Goal: Task Accomplishment & Management: Manage account settings

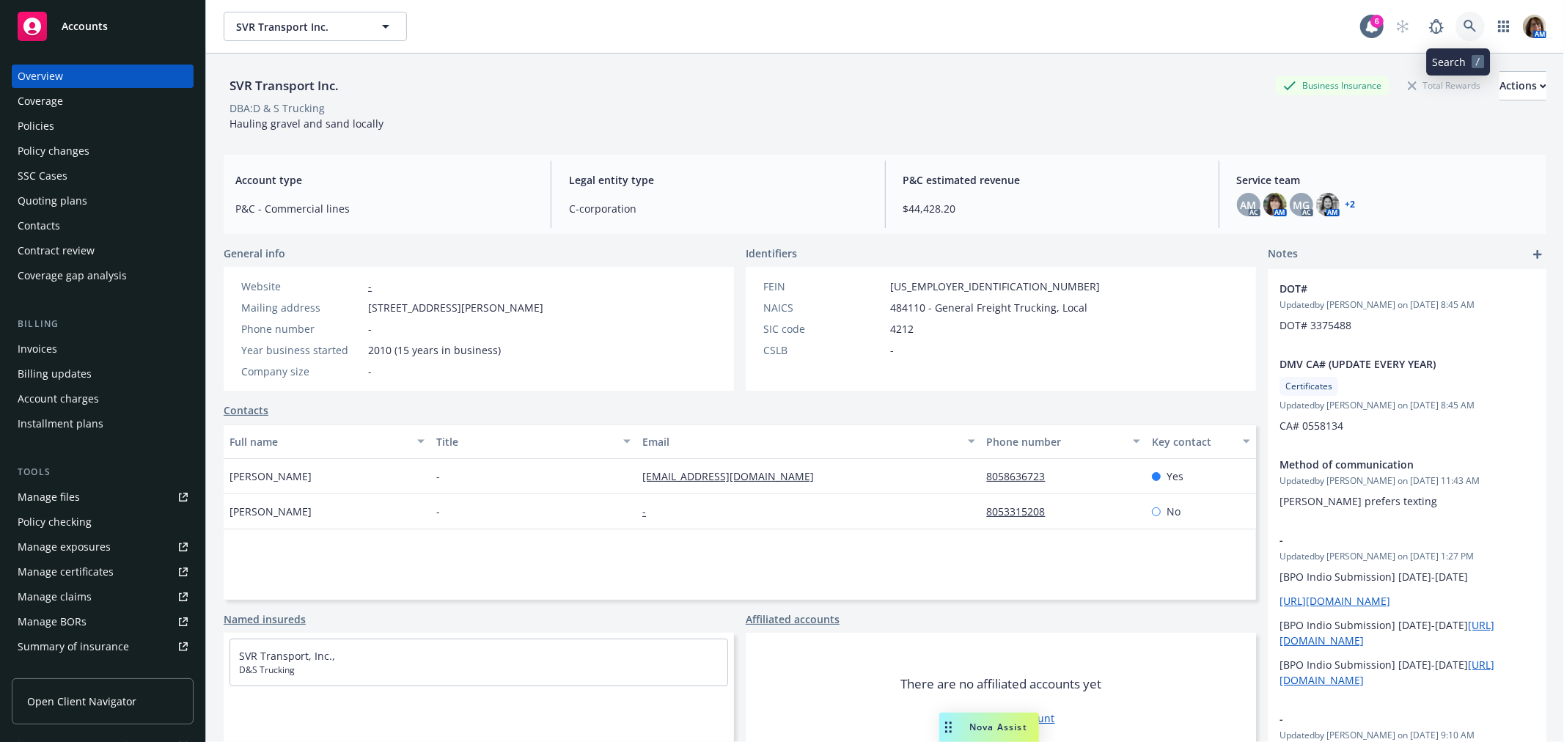
click at [1463, 22] on icon at bounding box center [1469, 26] width 13 height 13
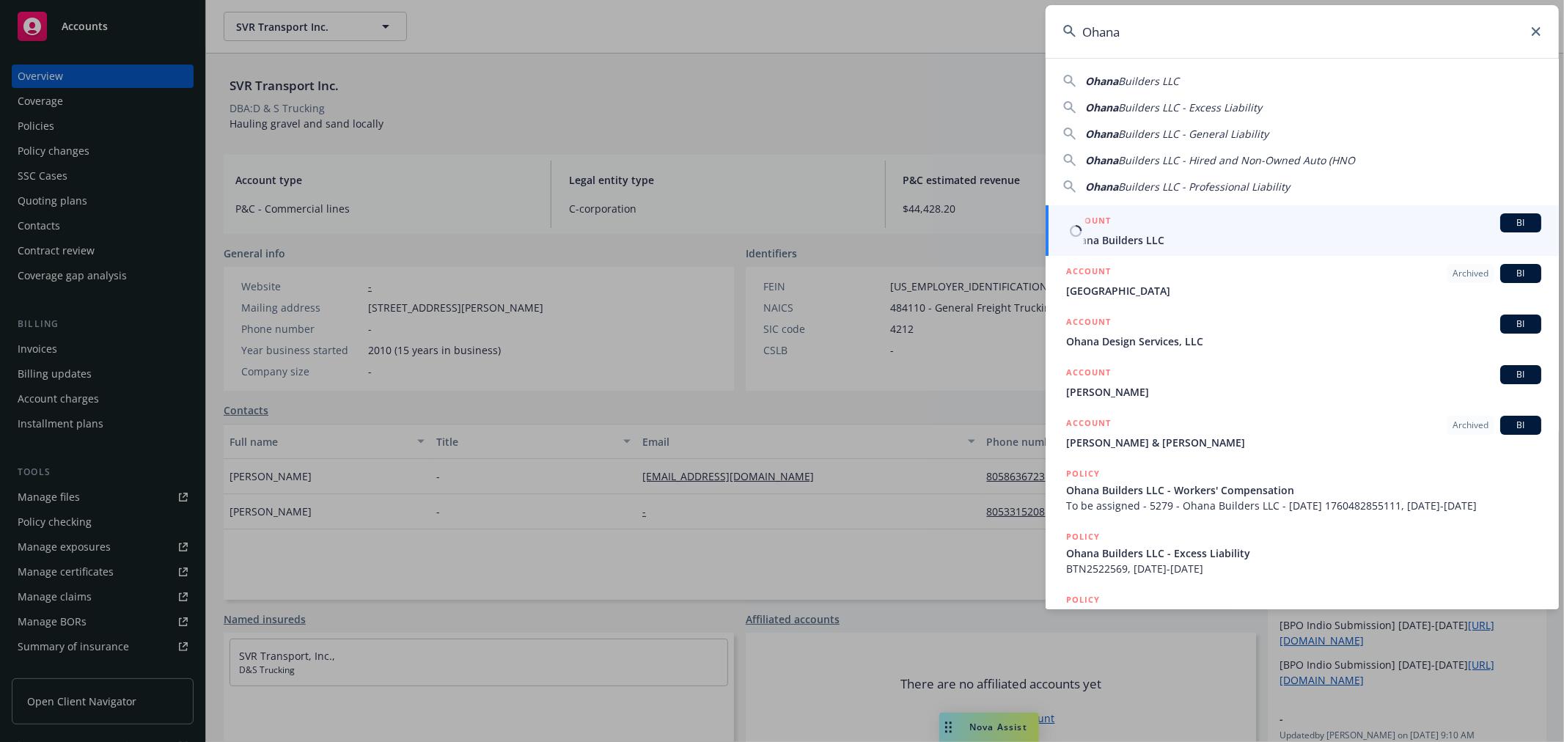
type input "Ohana"
click at [1511, 223] on span "BI" at bounding box center [1520, 222] width 29 height 13
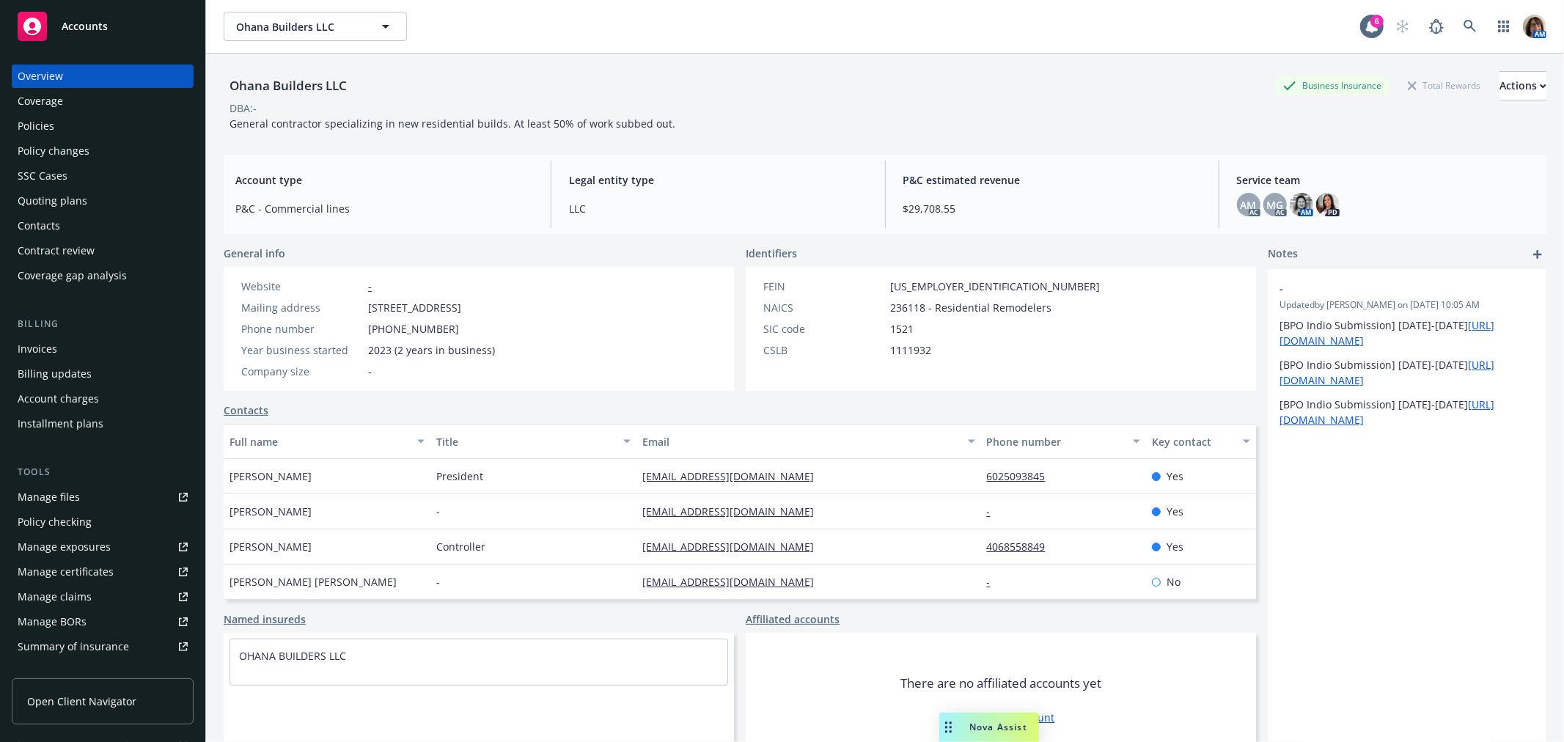
click at [47, 194] on div "Quoting plans" at bounding box center [53, 200] width 70 height 23
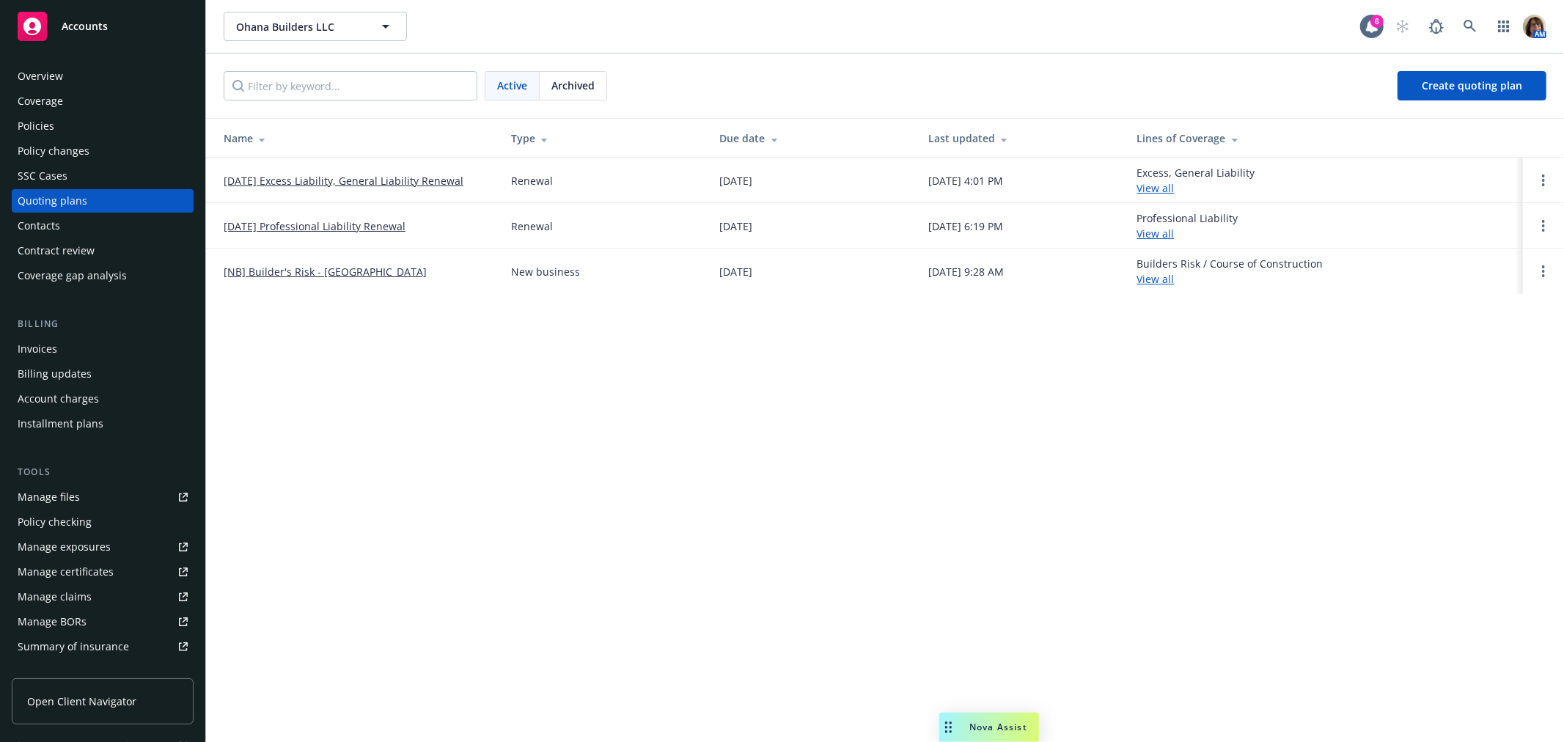
click at [579, 87] on span "Archived" at bounding box center [572, 85] width 43 height 15
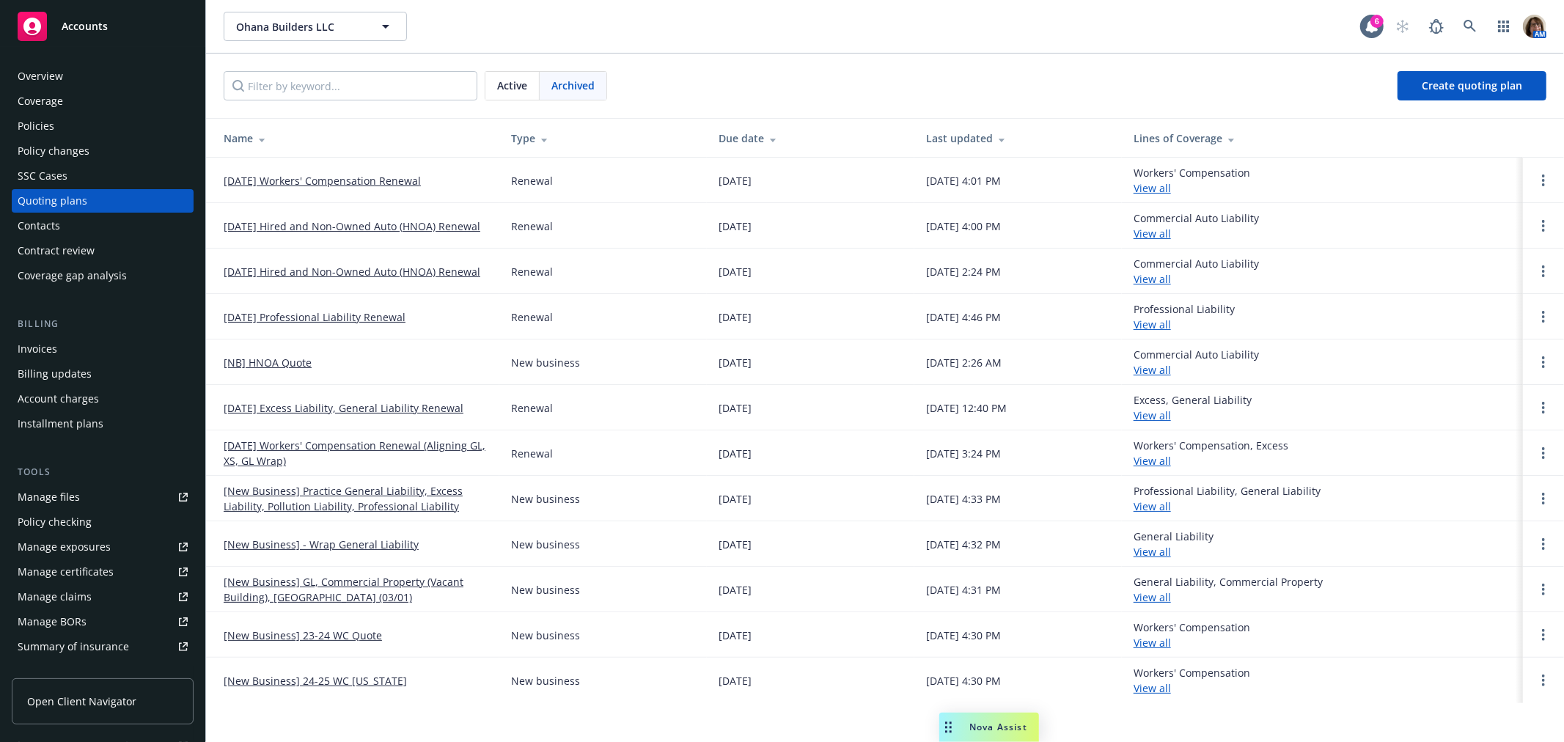
click at [325, 177] on link "[DATE] Workers' Compensation Renewal" at bounding box center [322, 180] width 197 height 15
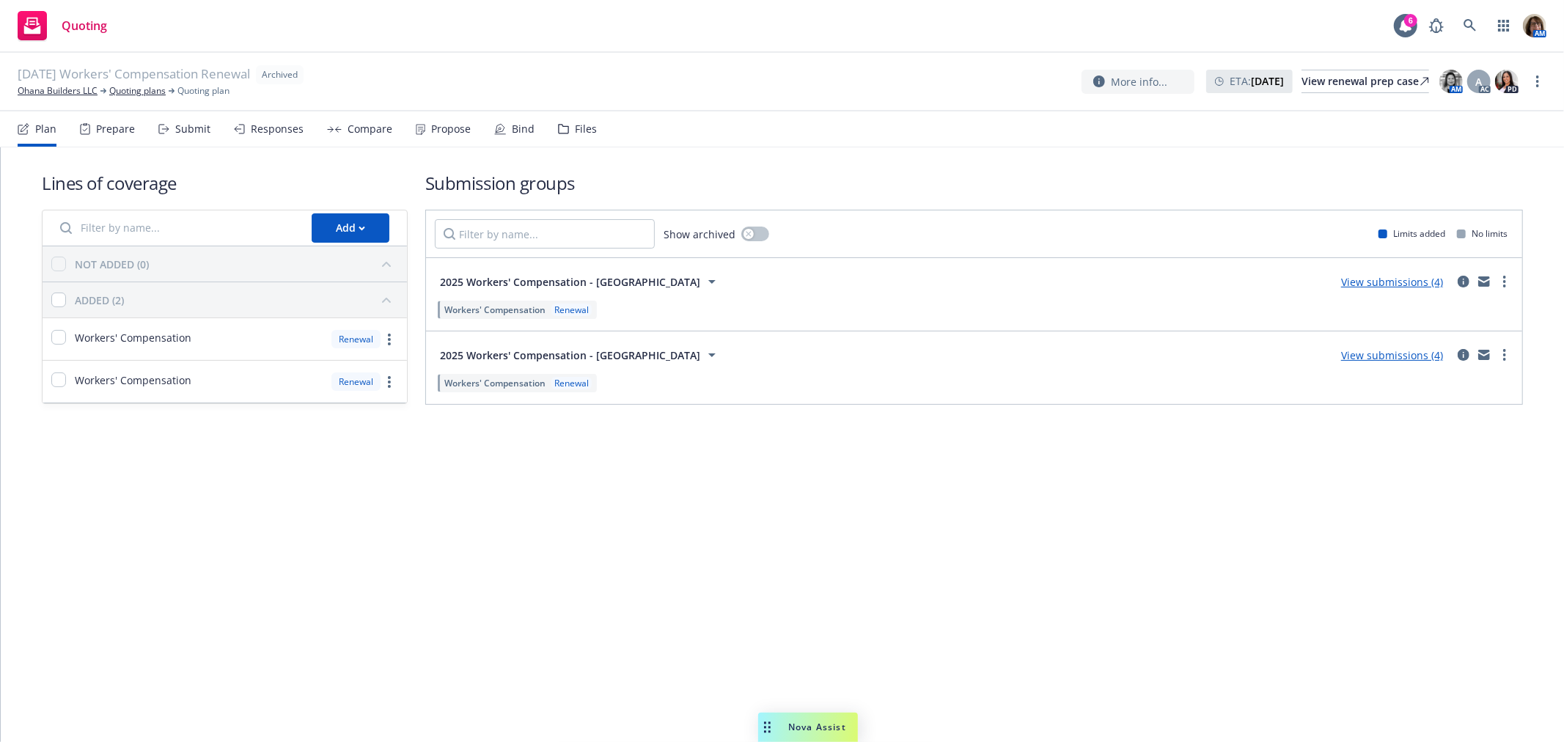
click at [200, 125] on div "Submit" at bounding box center [192, 129] width 35 height 12
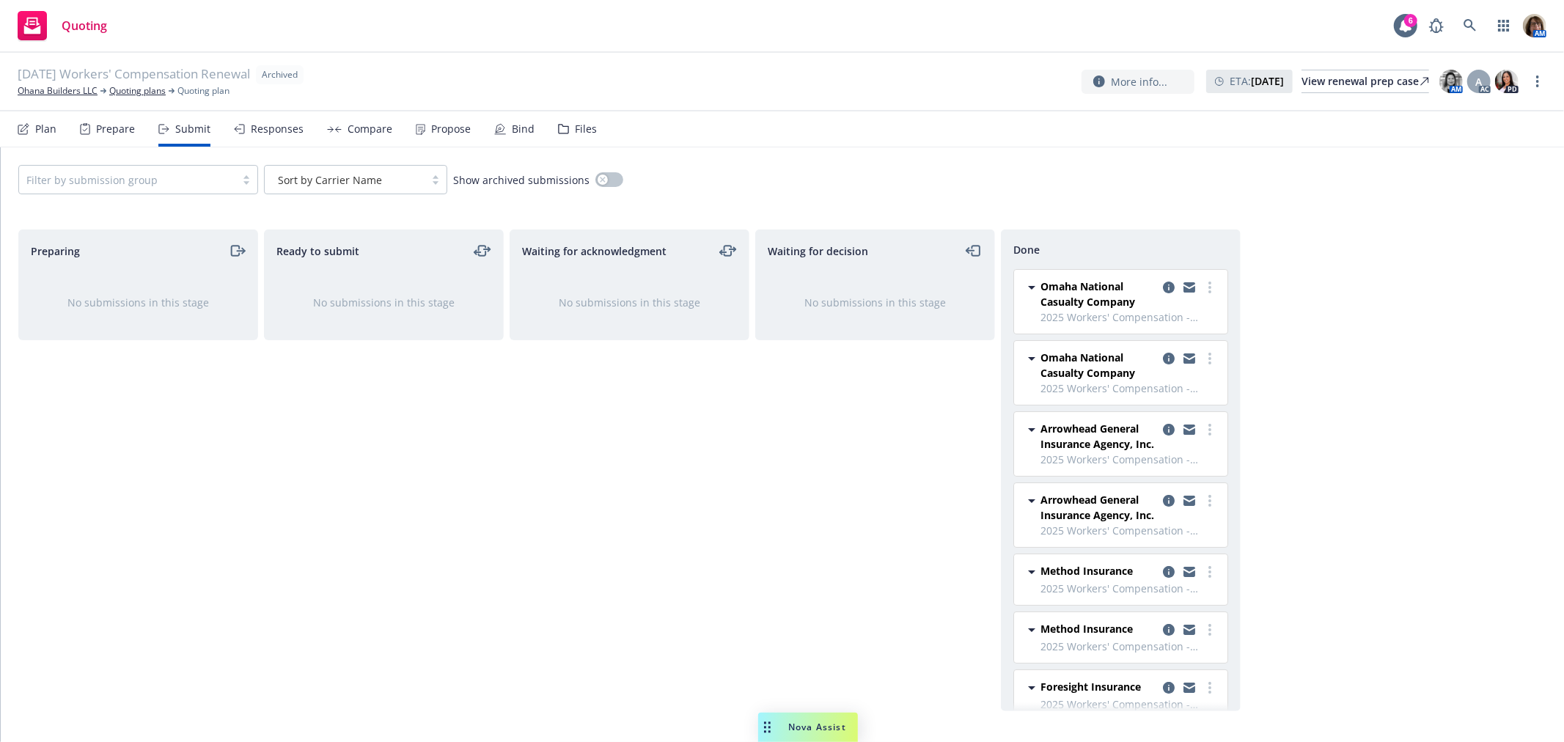
click at [447, 129] on div "Propose" at bounding box center [451, 129] width 40 height 12
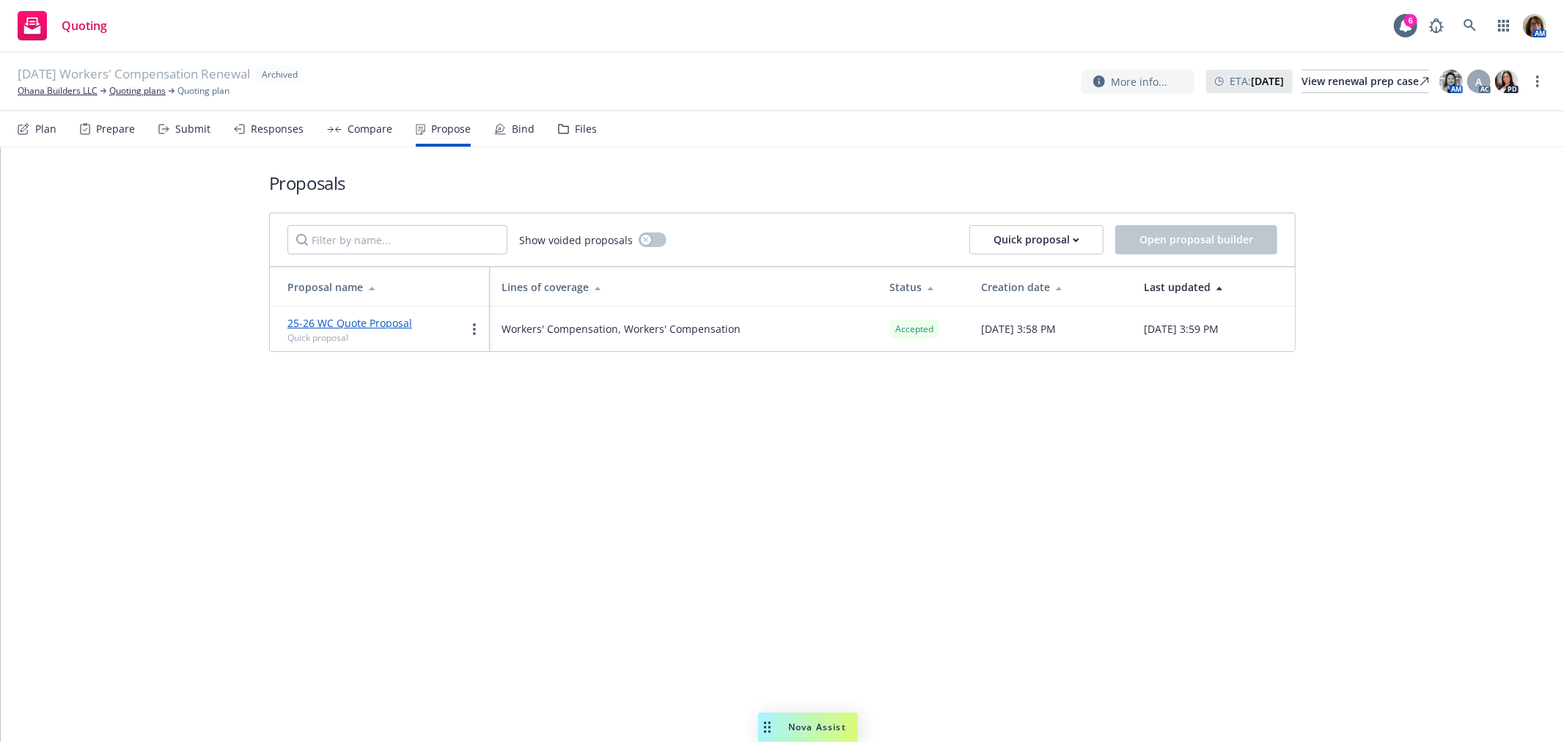
click at [189, 127] on div "Submit" at bounding box center [192, 129] width 35 height 12
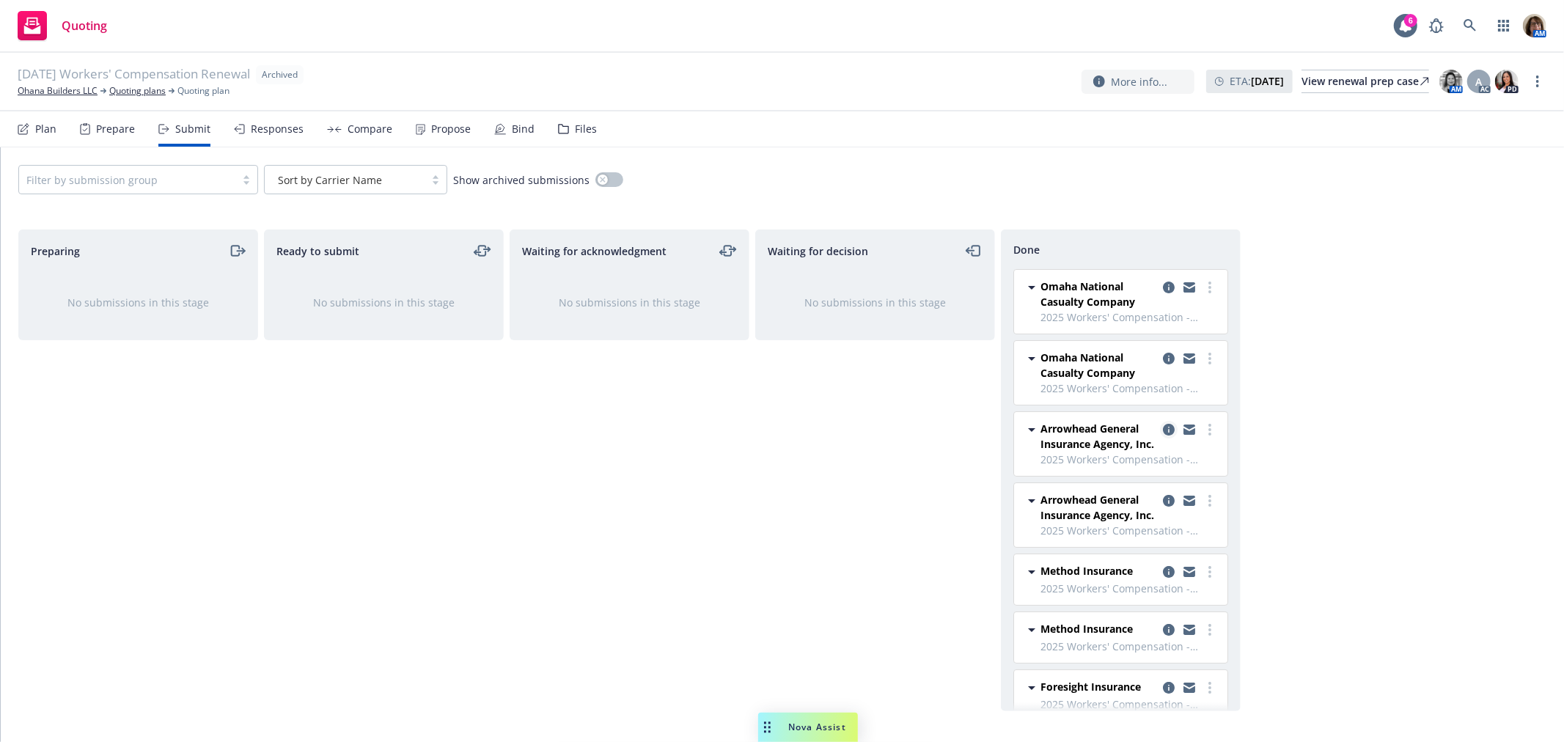
click at [1163, 429] on icon "copy logging email" at bounding box center [1169, 430] width 12 height 12
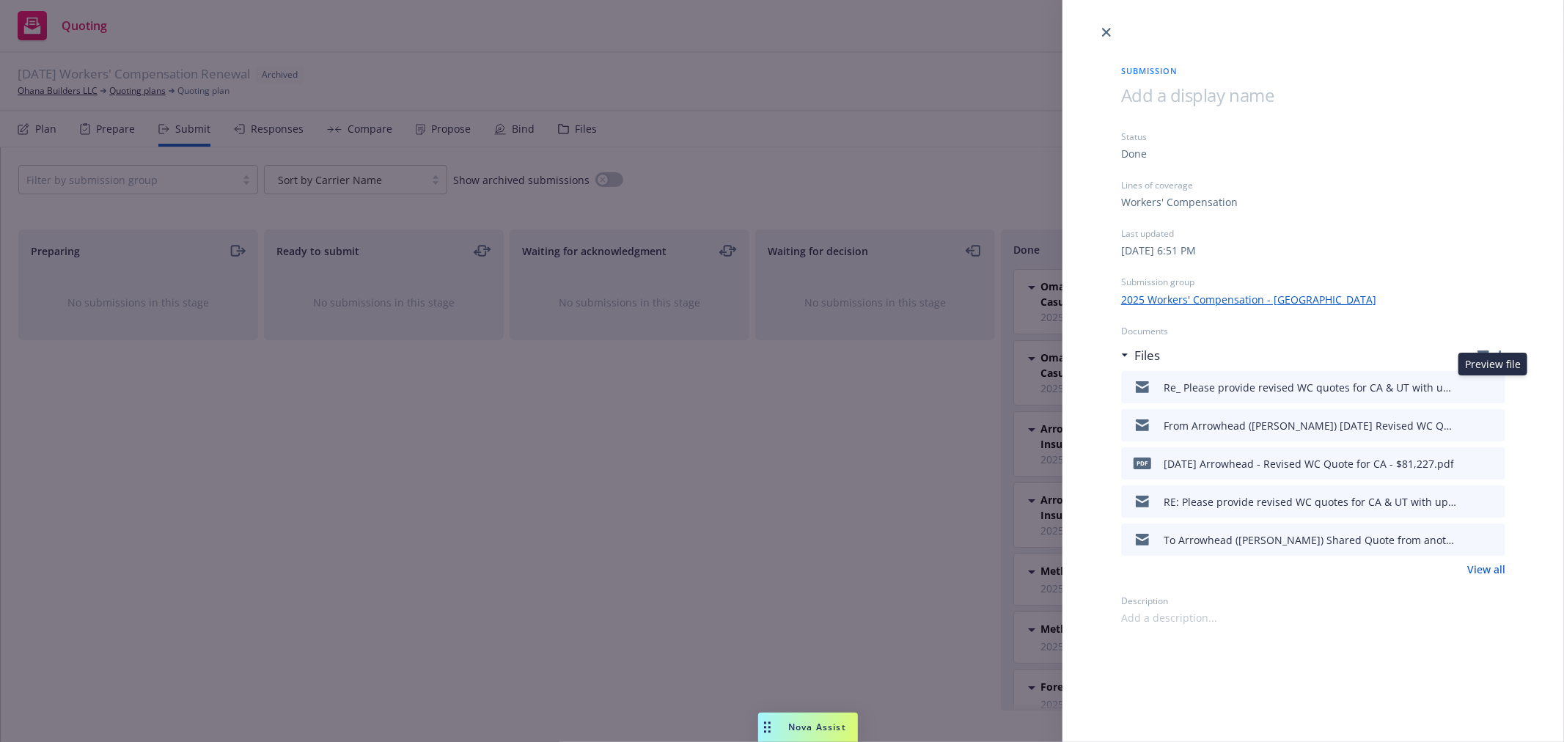
click at [1493, 383] on icon "preview file" at bounding box center [1491, 386] width 13 height 10
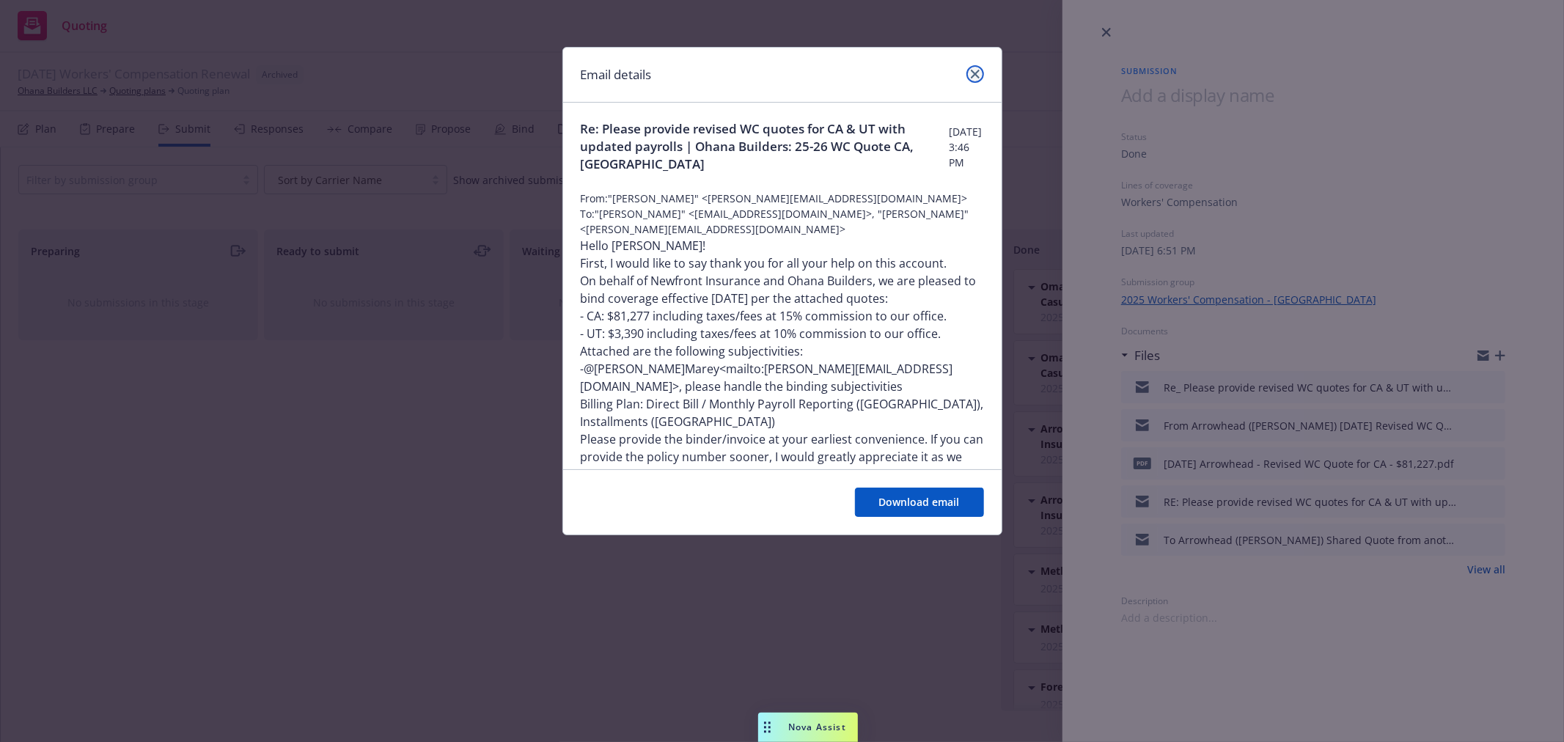
click at [973, 70] on icon "close" at bounding box center [975, 74] width 9 height 9
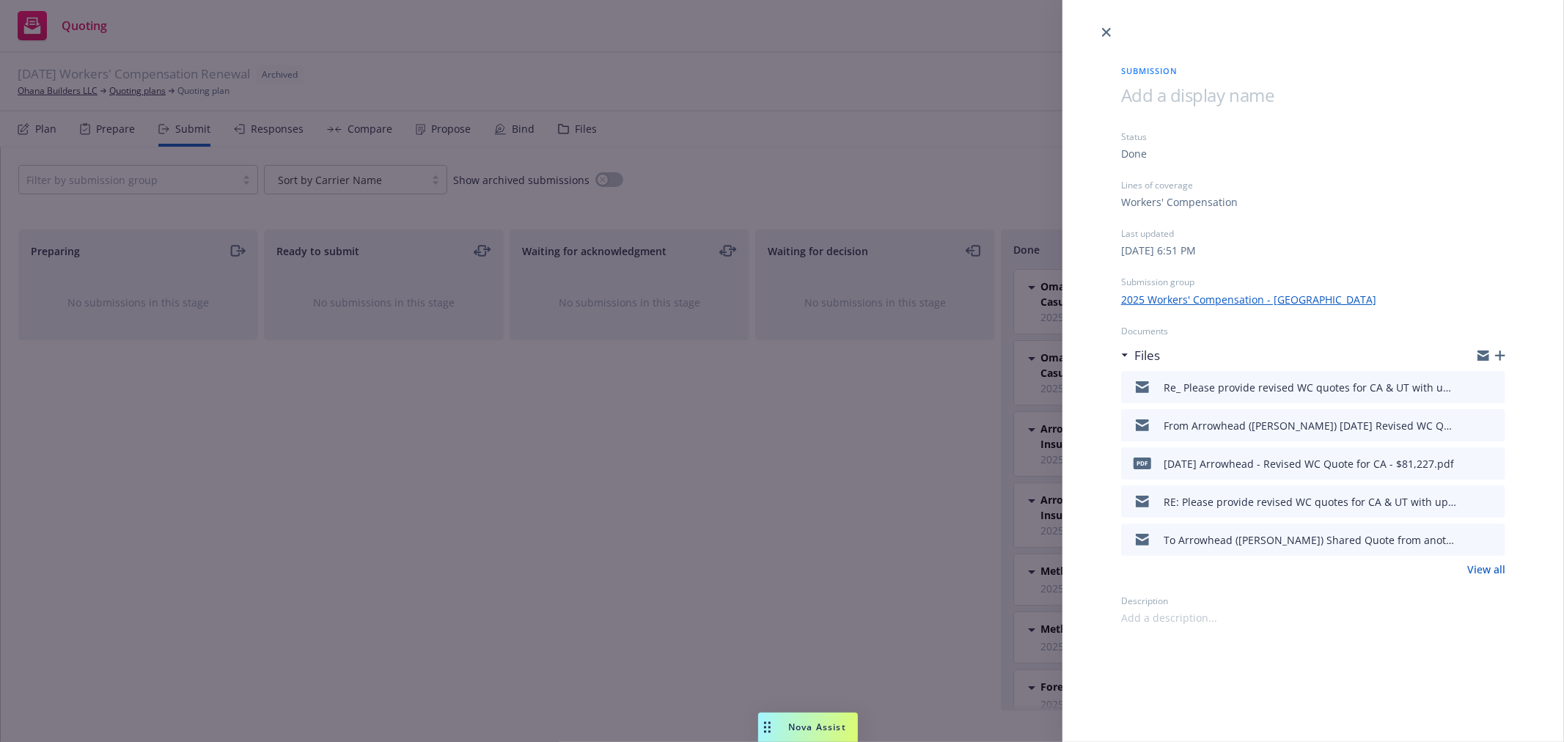
click at [1496, 567] on link "View all" at bounding box center [1486, 569] width 38 height 15
click at [1108, 30] on icon "close" at bounding box center [1106, 32] width 9 height 9
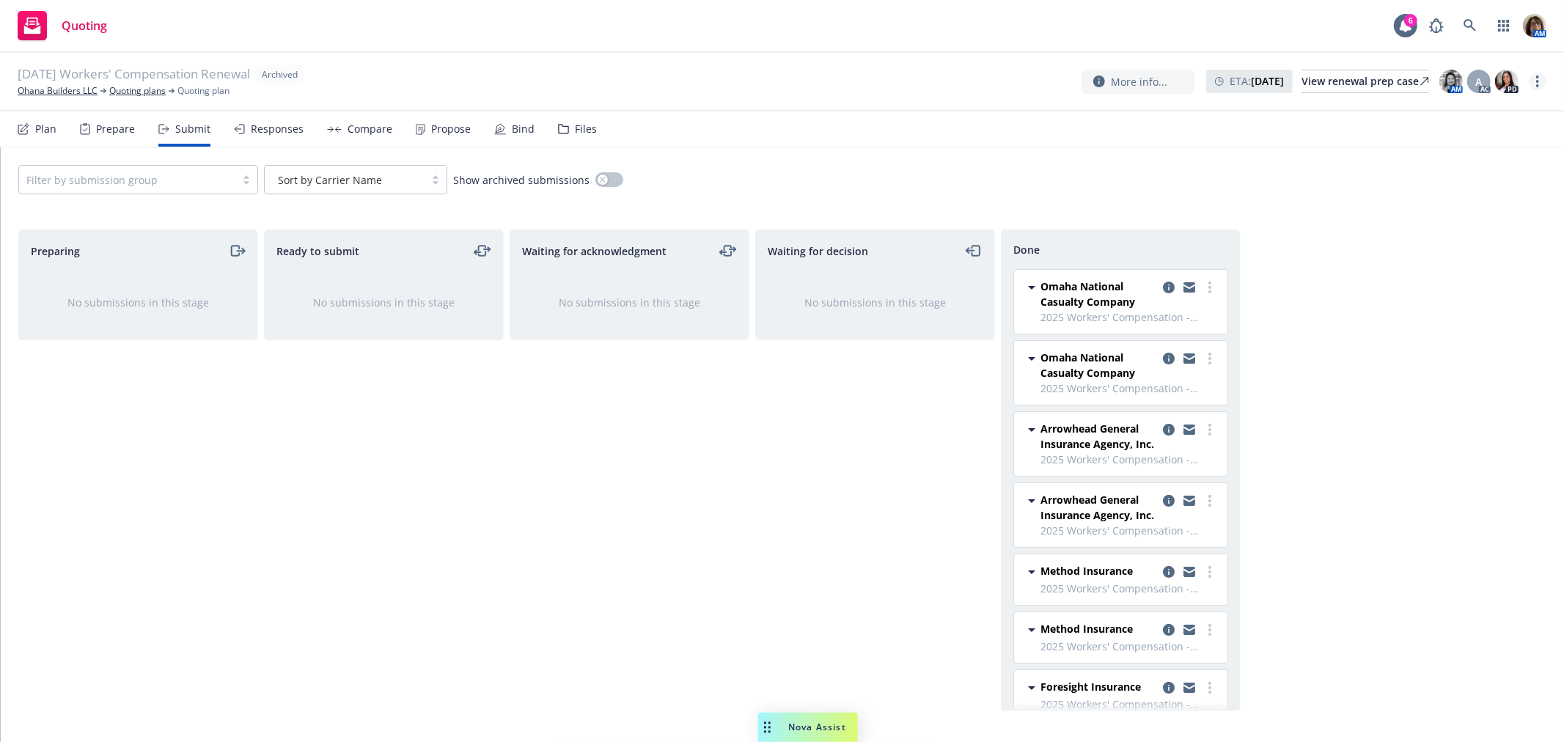
click at [1536, 81] on icon "more" at bounding box center [1537, 82] width 3 height 12
click at [1163, 426] on icon "copy logging email" at bounding box center [1169, 430] width 12 height 12
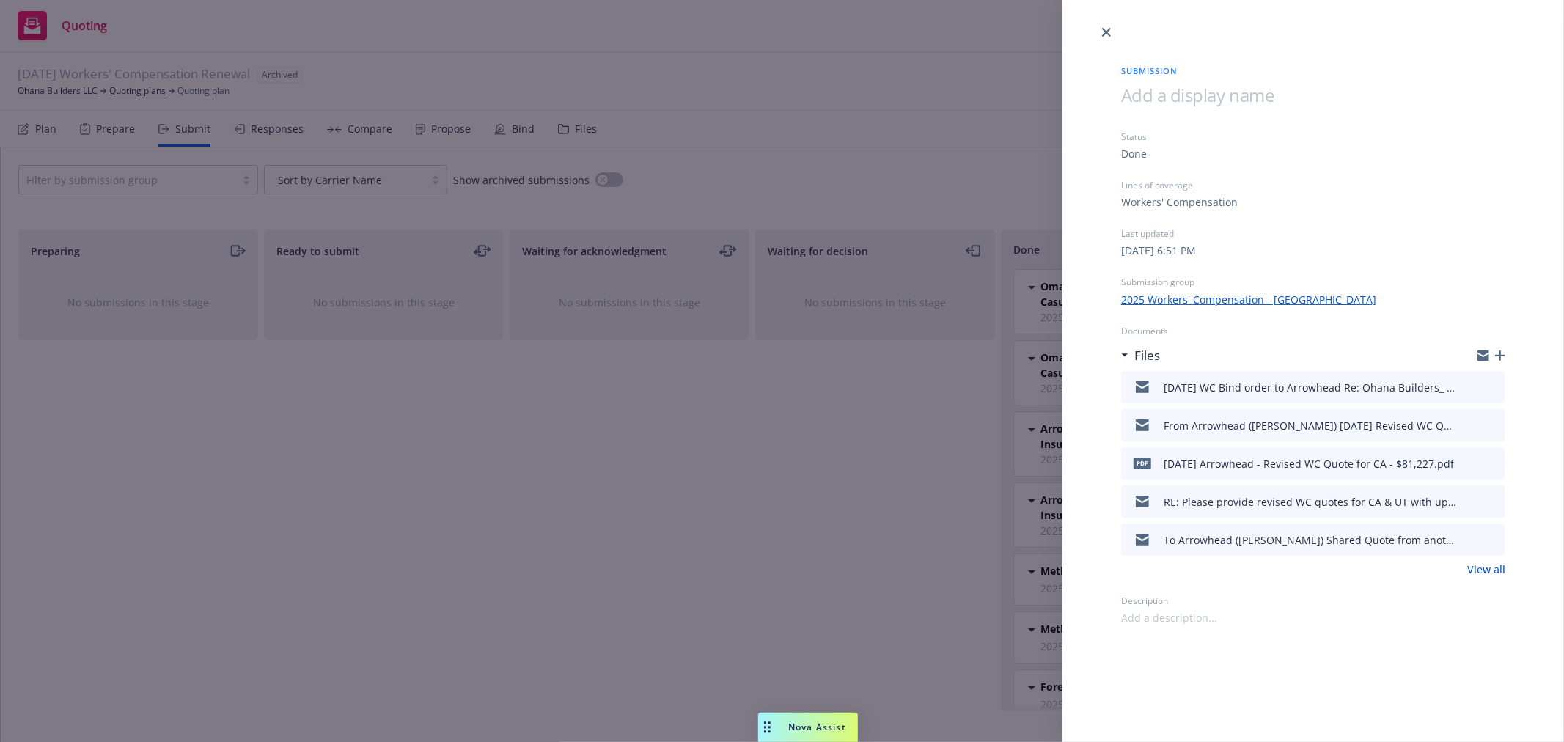
click at [1499, 353] on icon "button" at bounding box center [1500, 355] width 10 height 10
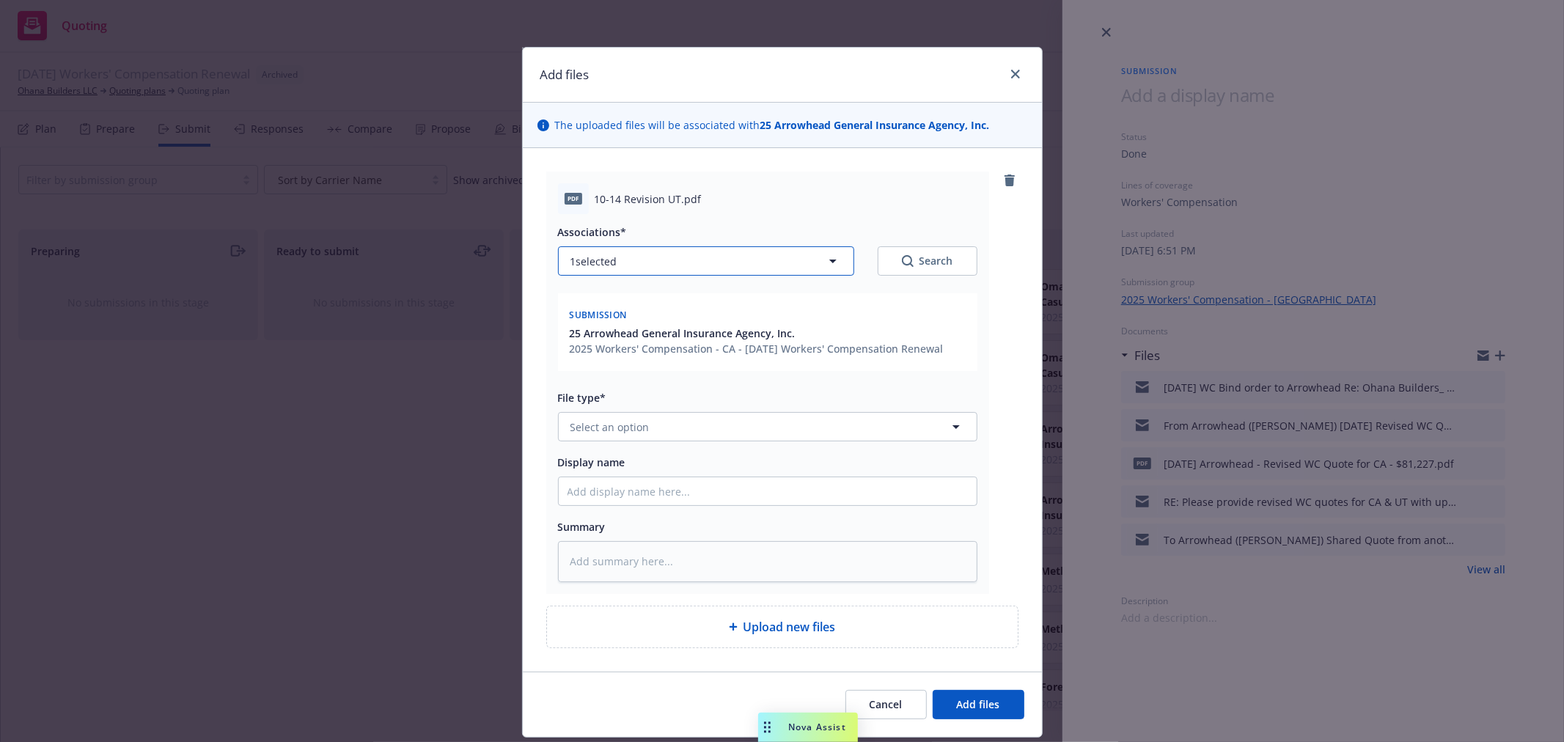
click at [829, 260] on icon "button" at bounding box center [832, 262] width 7 height 4
type textarea "x"
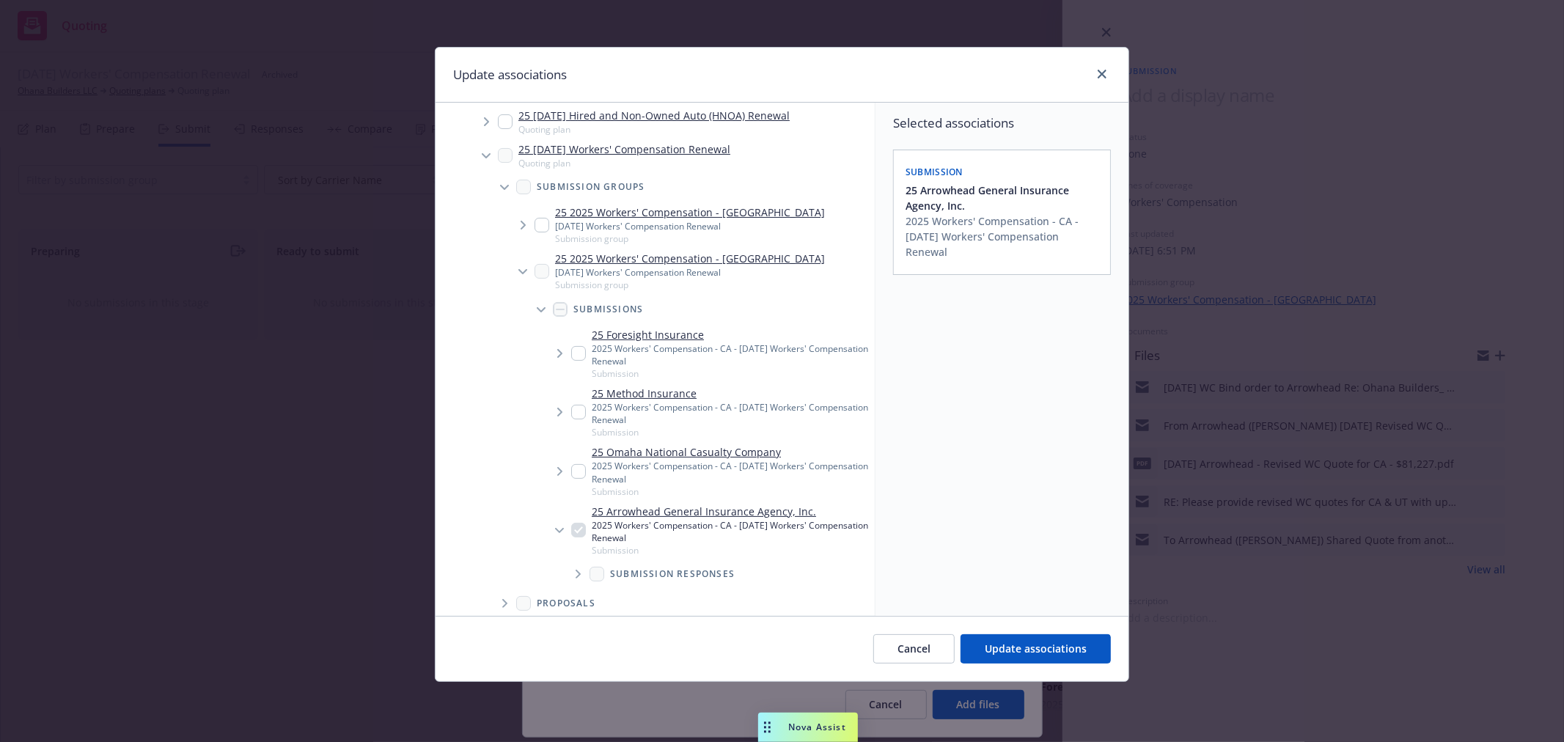
scroll to position [244, 0]
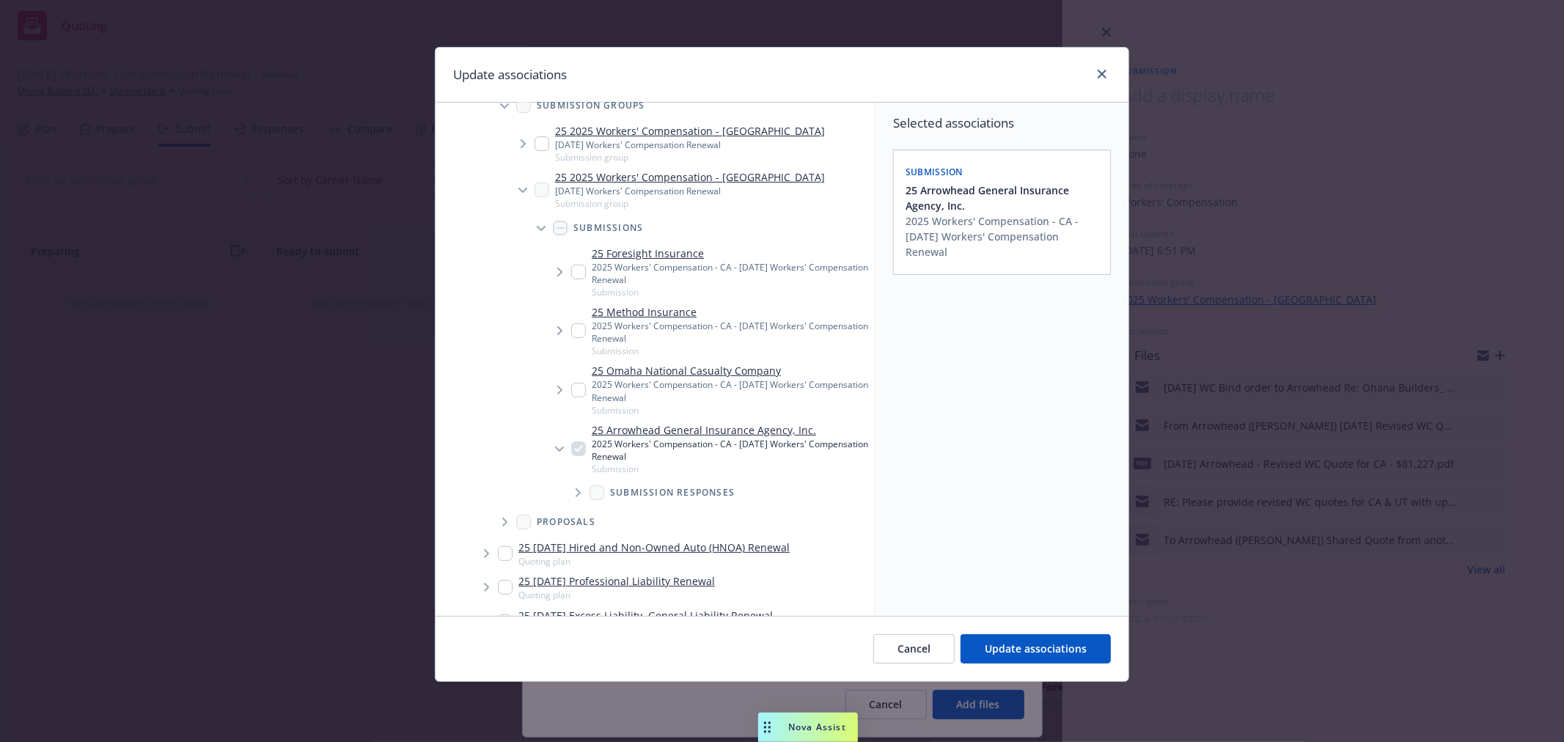
click at [577, 492] on icon "Tree Example" at bounding box center [578, 492] width 6 height 9
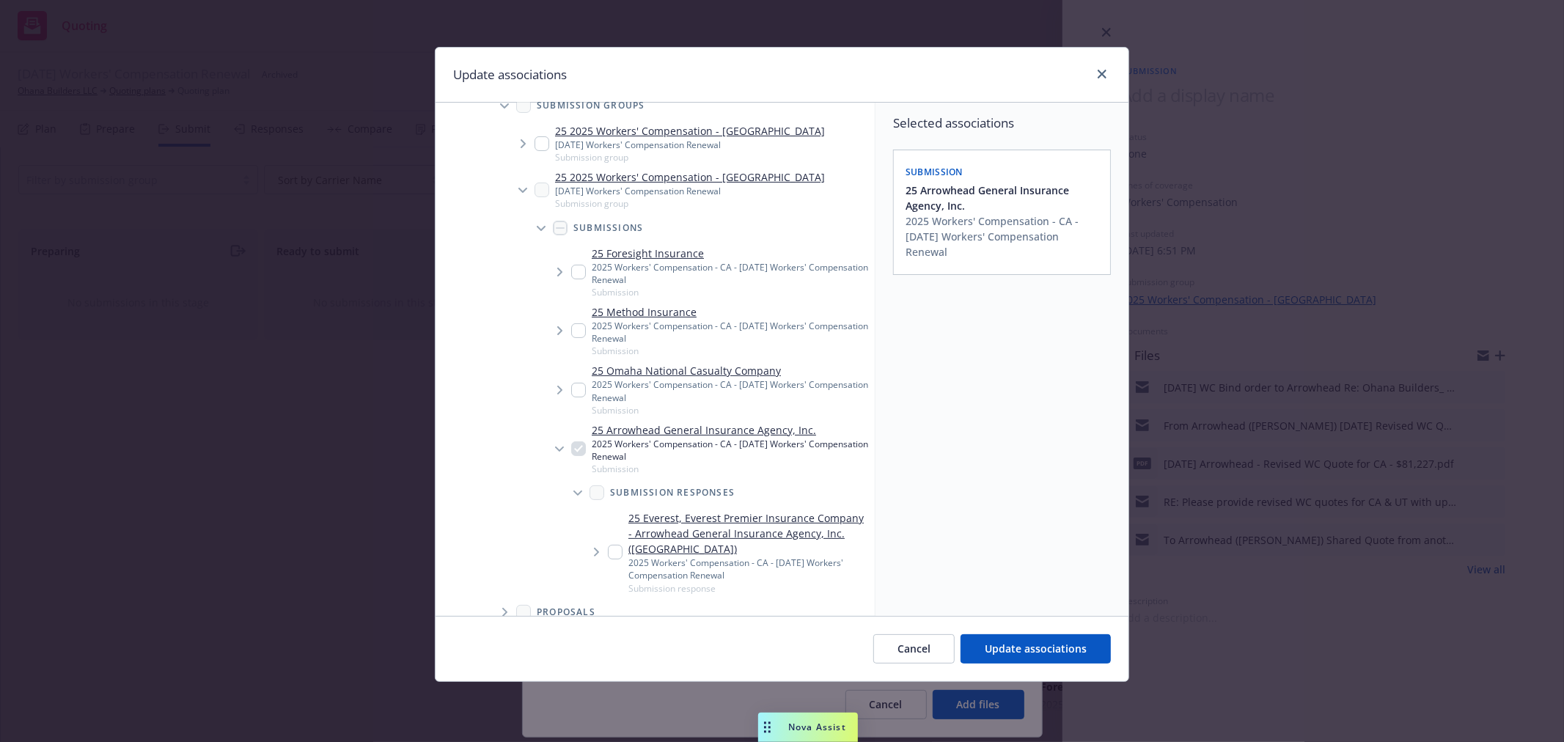
click at [597, 548] on icon "Tree Example" at bounding box center [597, 552] width 6 height 9
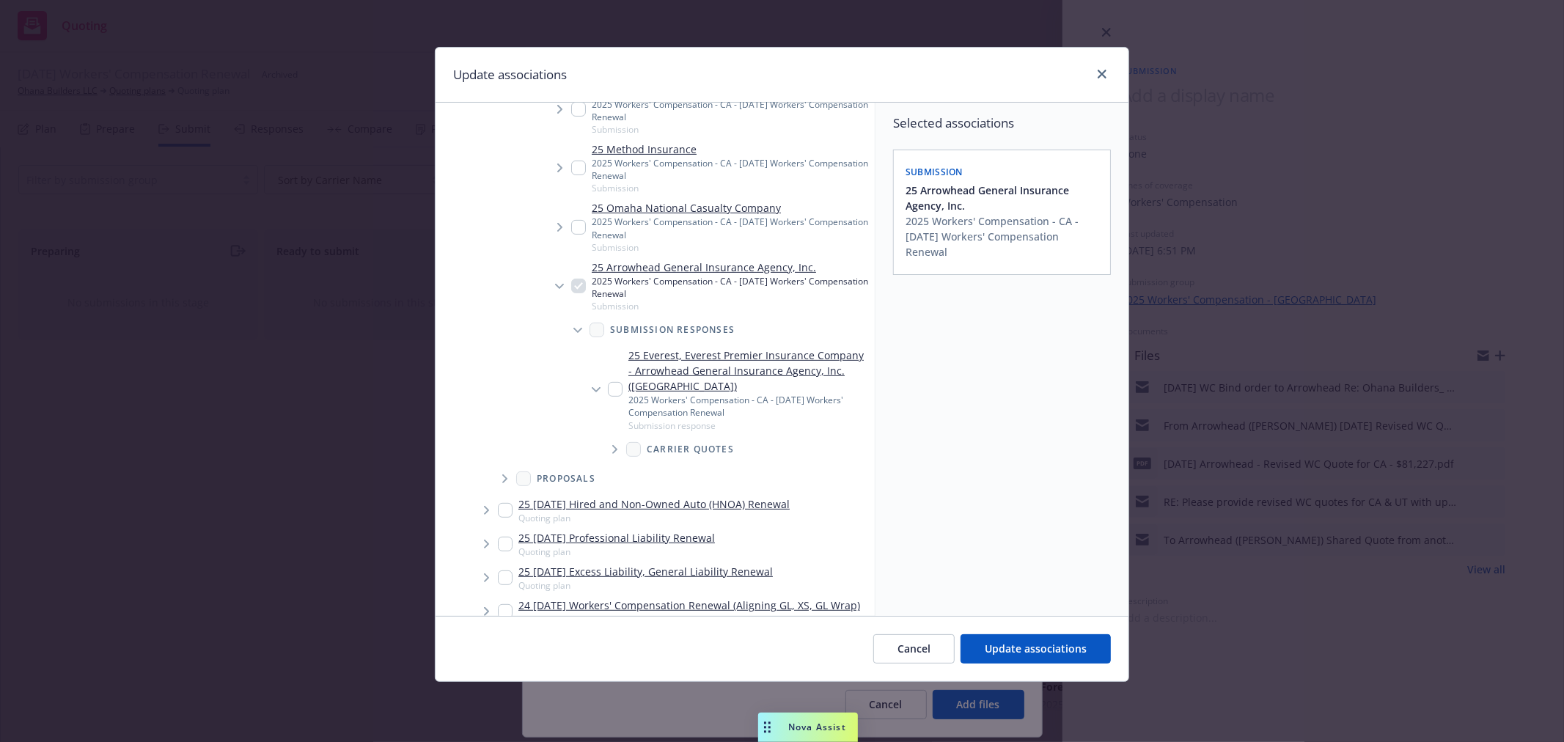
click at [616, 446] on icon "Tree Example" at bounding box center [615, 449] width 6 height 9
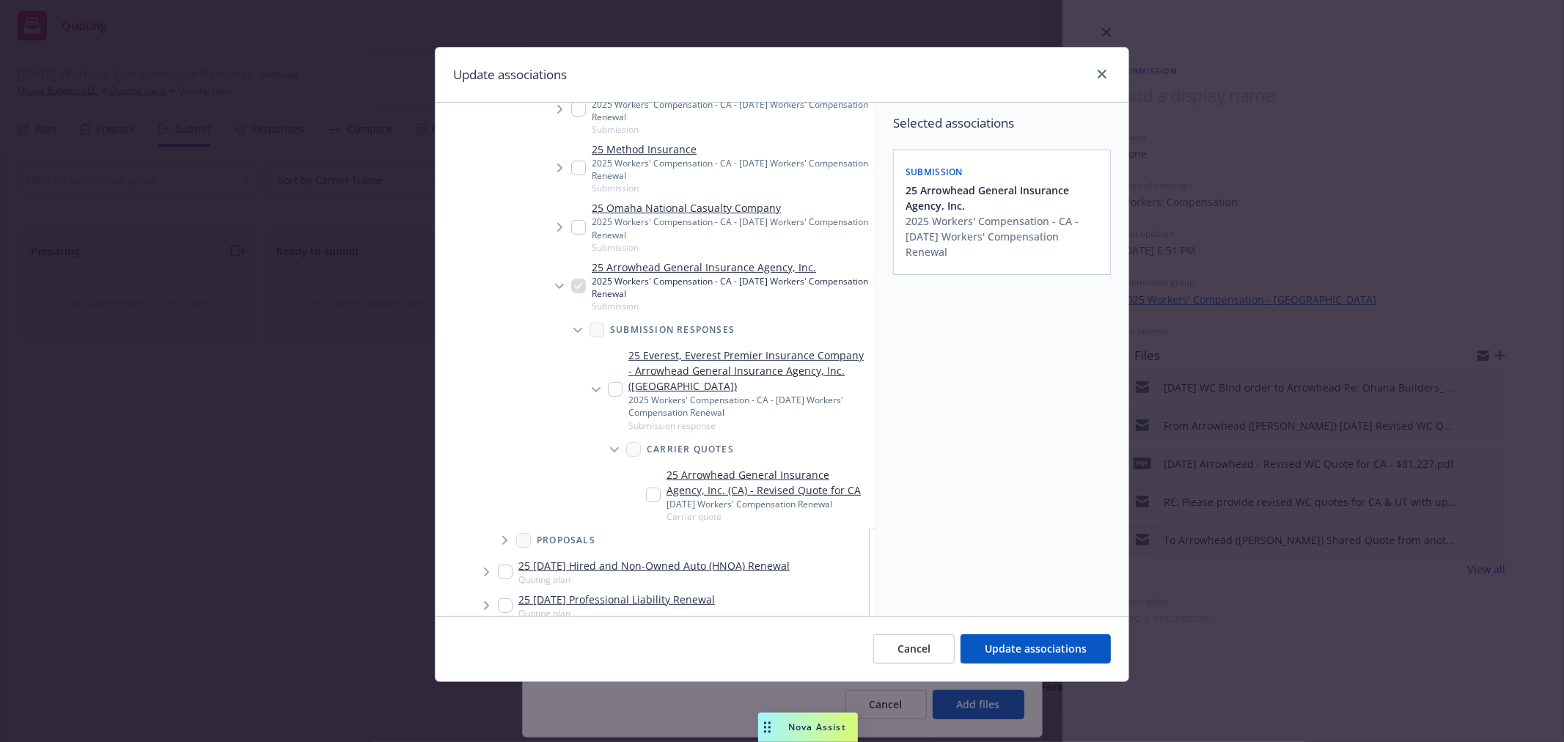
click at [654, 490] on input "Tree Example" at bounding box center [653, 495] width 15 height 15
checkbox input "true"
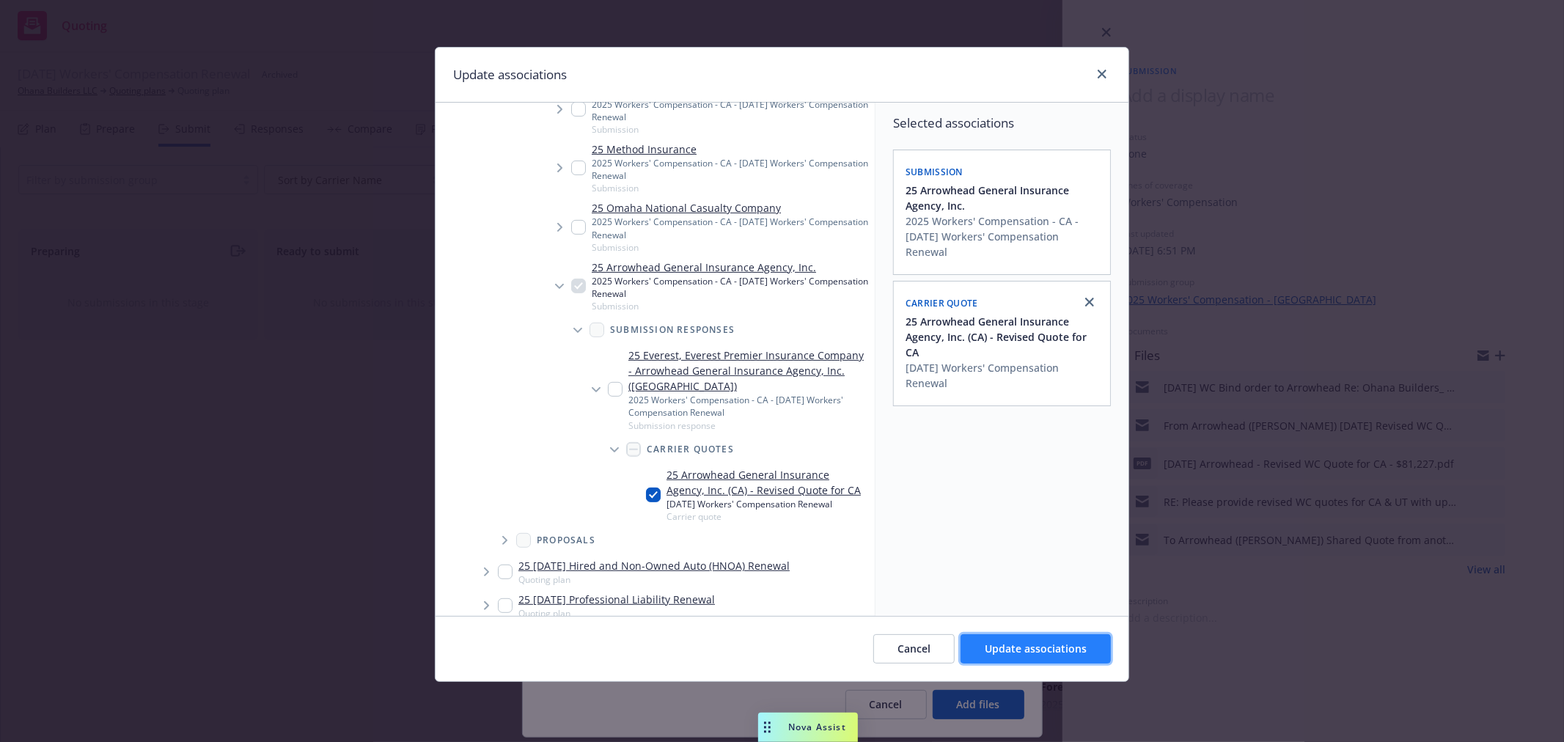
click at [1004, 654] on span "Update associations" at bounding box center [1036, 648] width 102 height 14
type textarea "x"
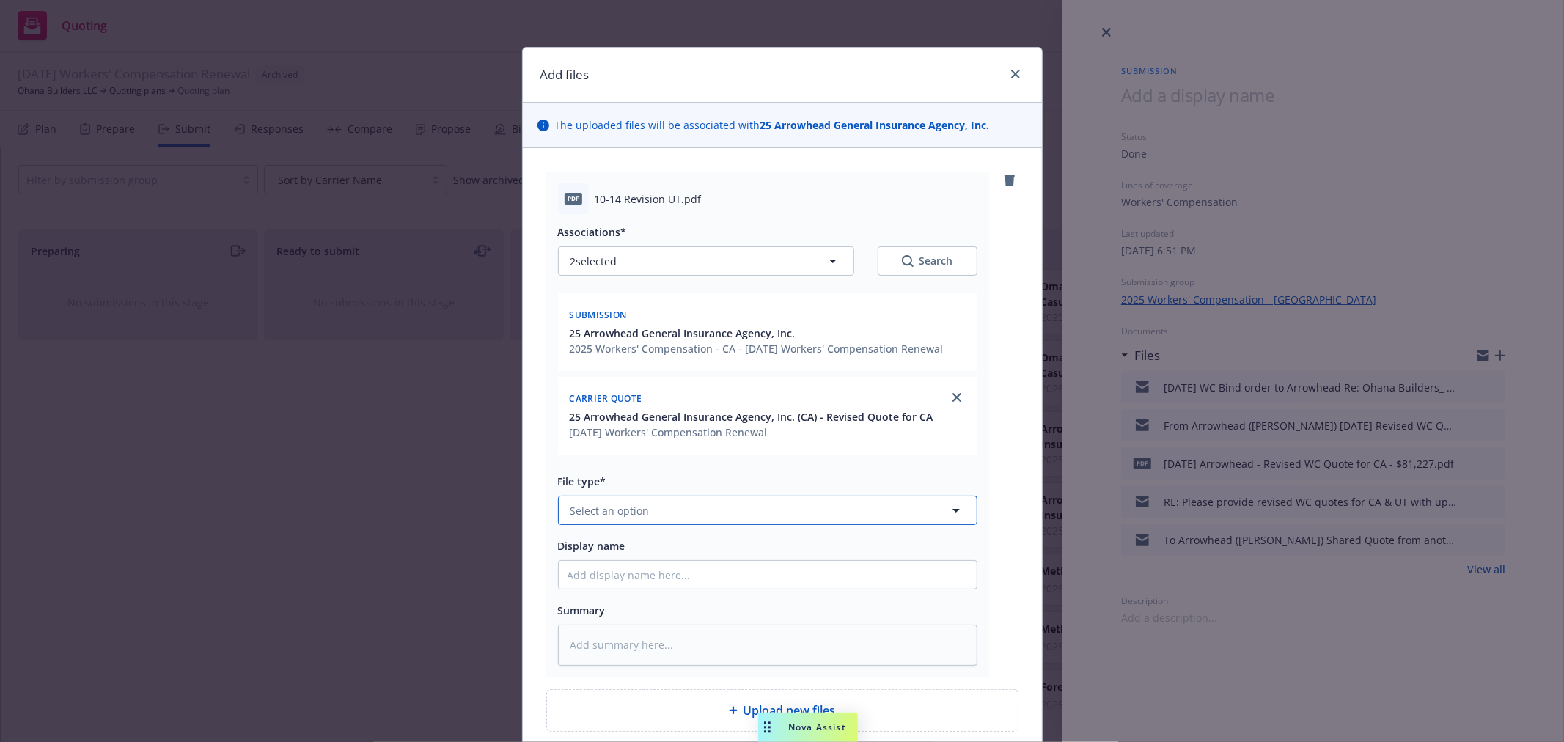
click at [570, 510] on span "Select an option" at bounding box center [609, 510] width 79 height 15
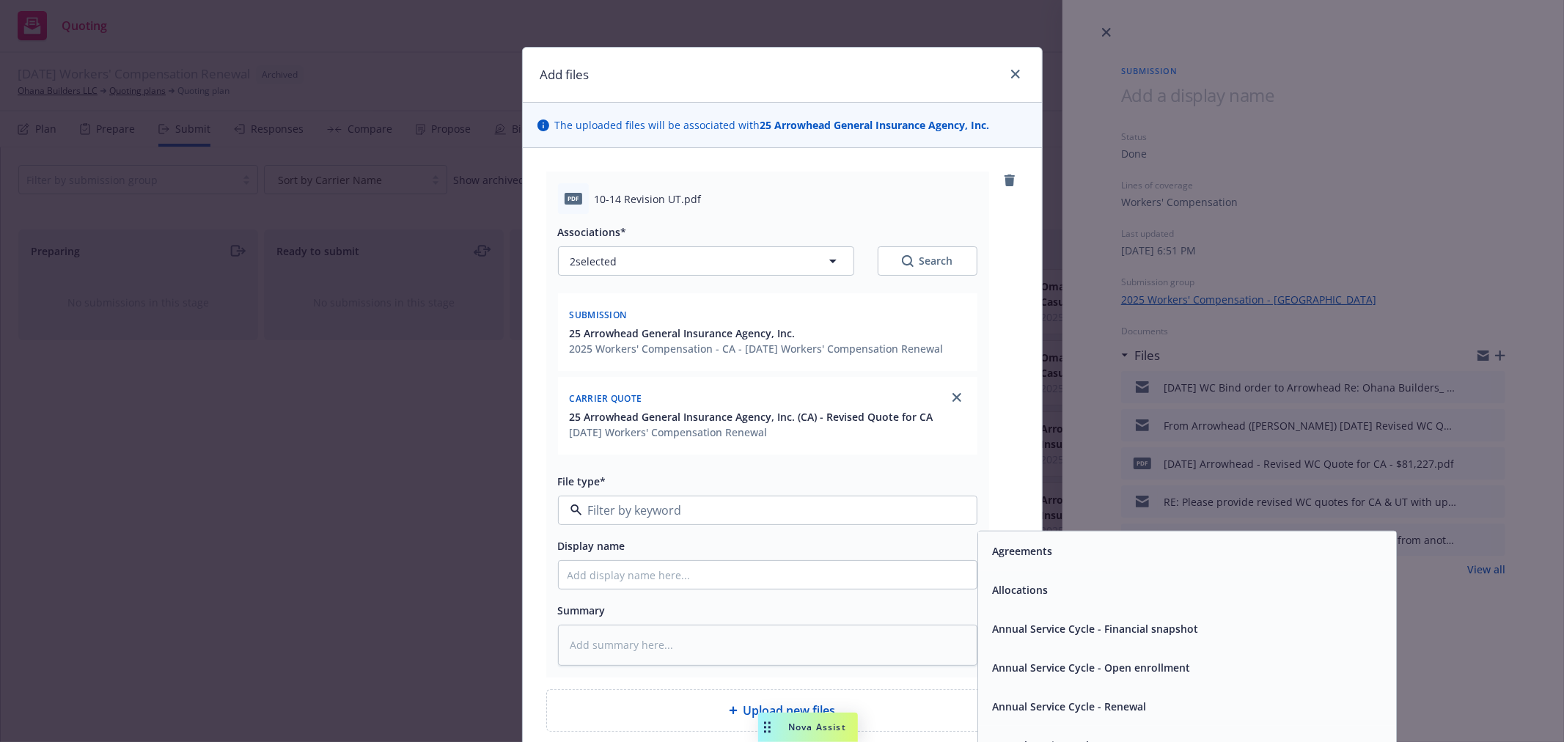
type input "q"
click at [1009, 546] on span "Quote" at bounding box center [1009, 550] width 32 height 15
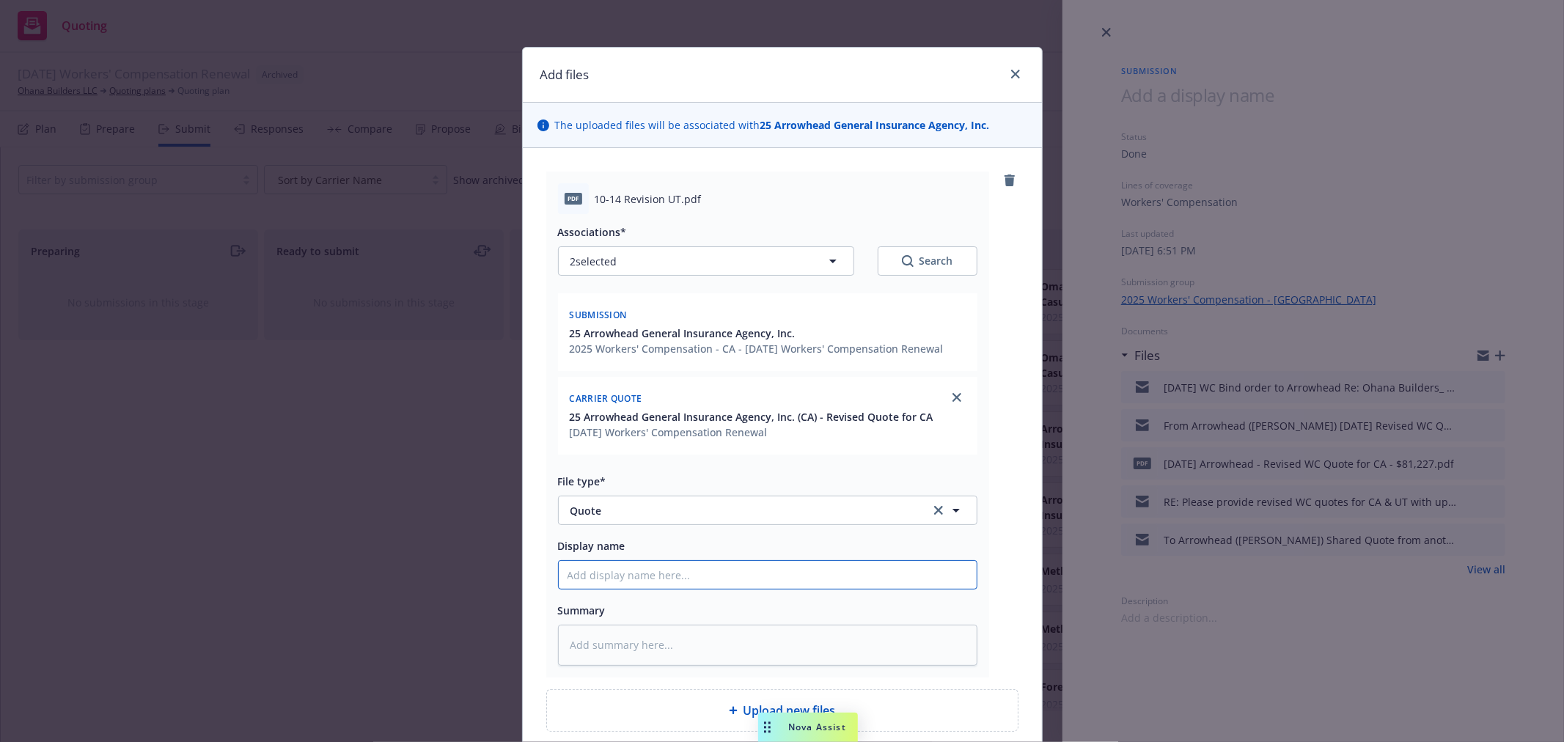
click at [572, 572] on input "Display name" at bounding box center [768, 575] width 418 height 28
type textarea "x"
type input "1"
type textarea "x"
type input "10"
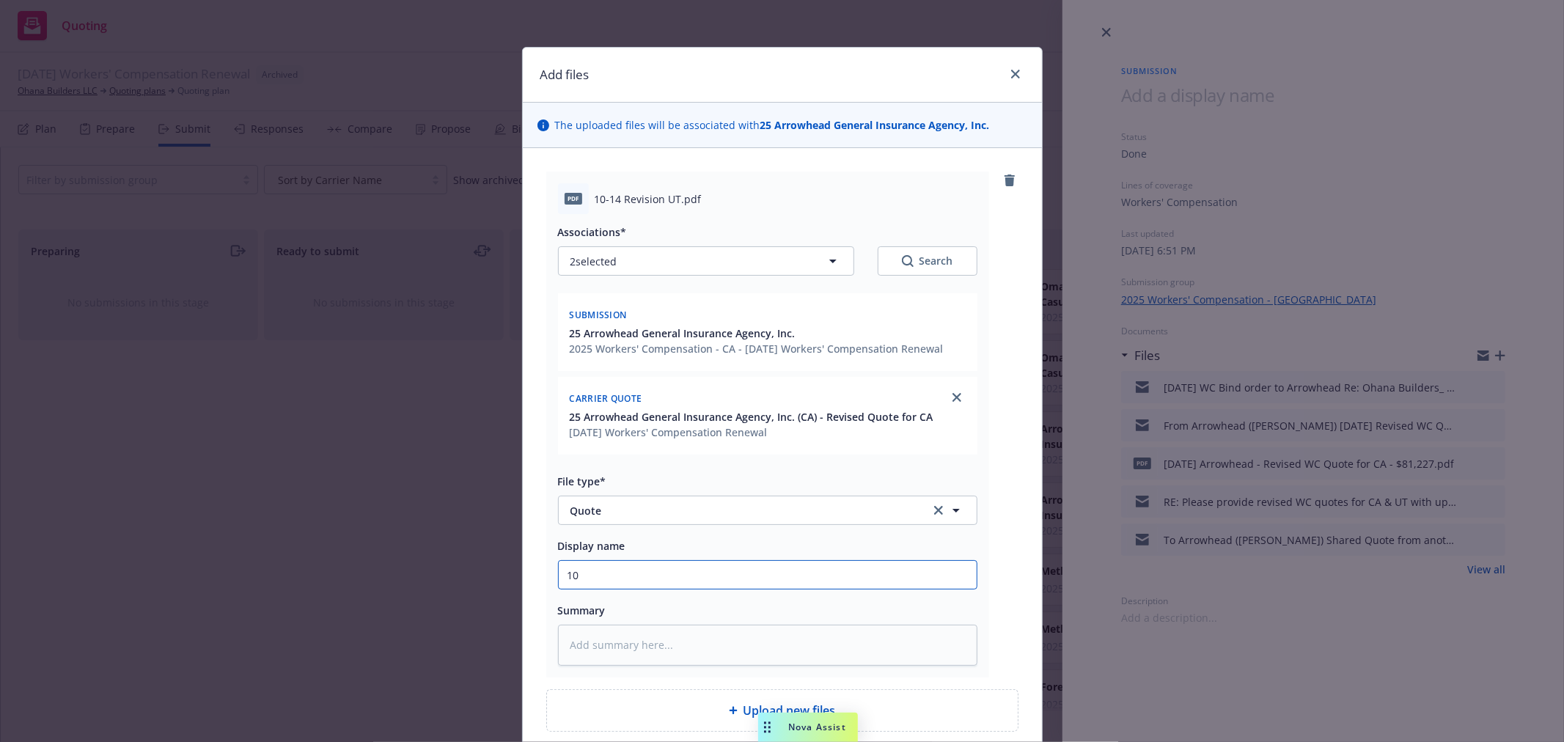
type textarea "x"
type input "101"
type textarea "x"
type input "1015"
type textarea "x"
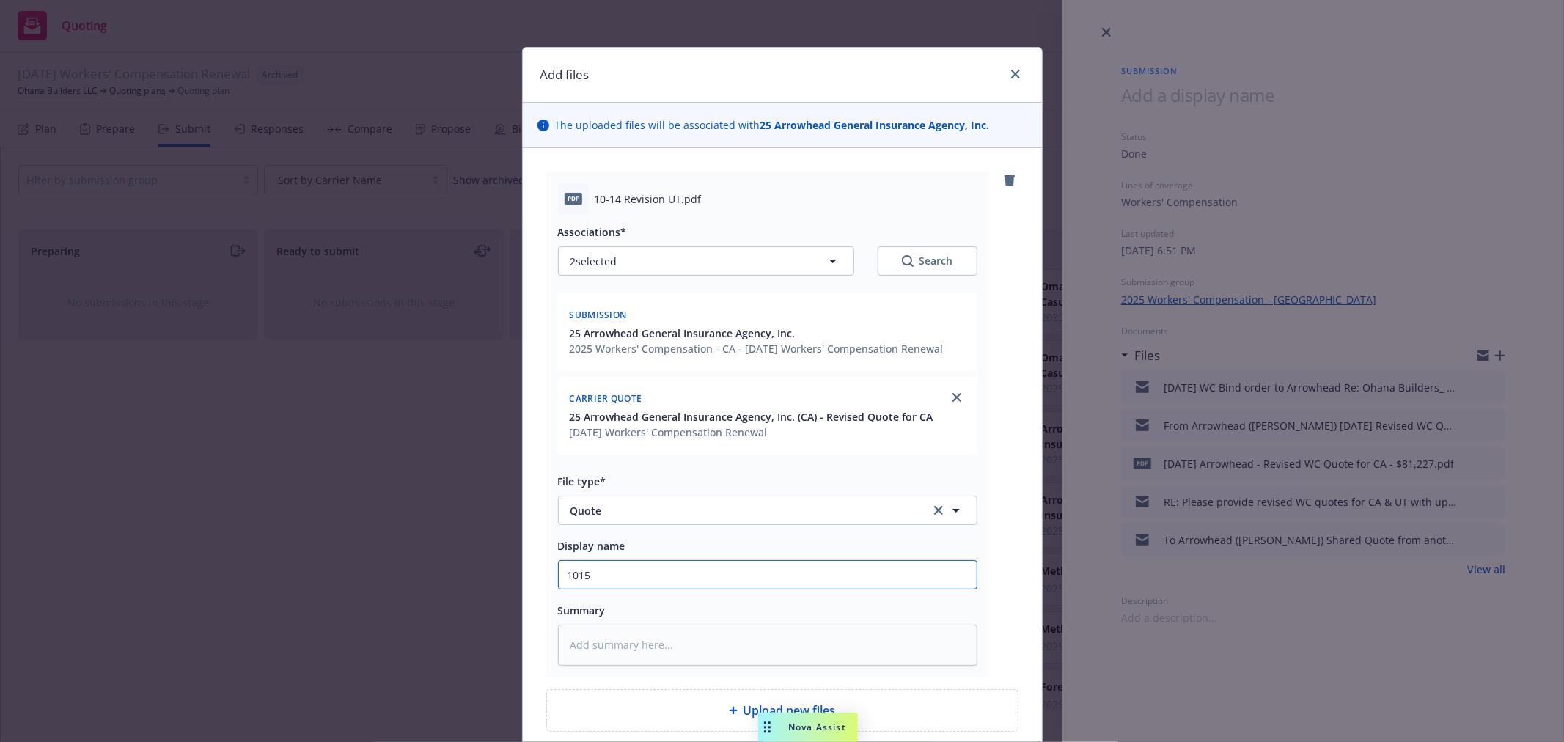
type input "1015/"
type textarea "x"
type input "1015/2"
type textarea "x"
type input "1015/25"
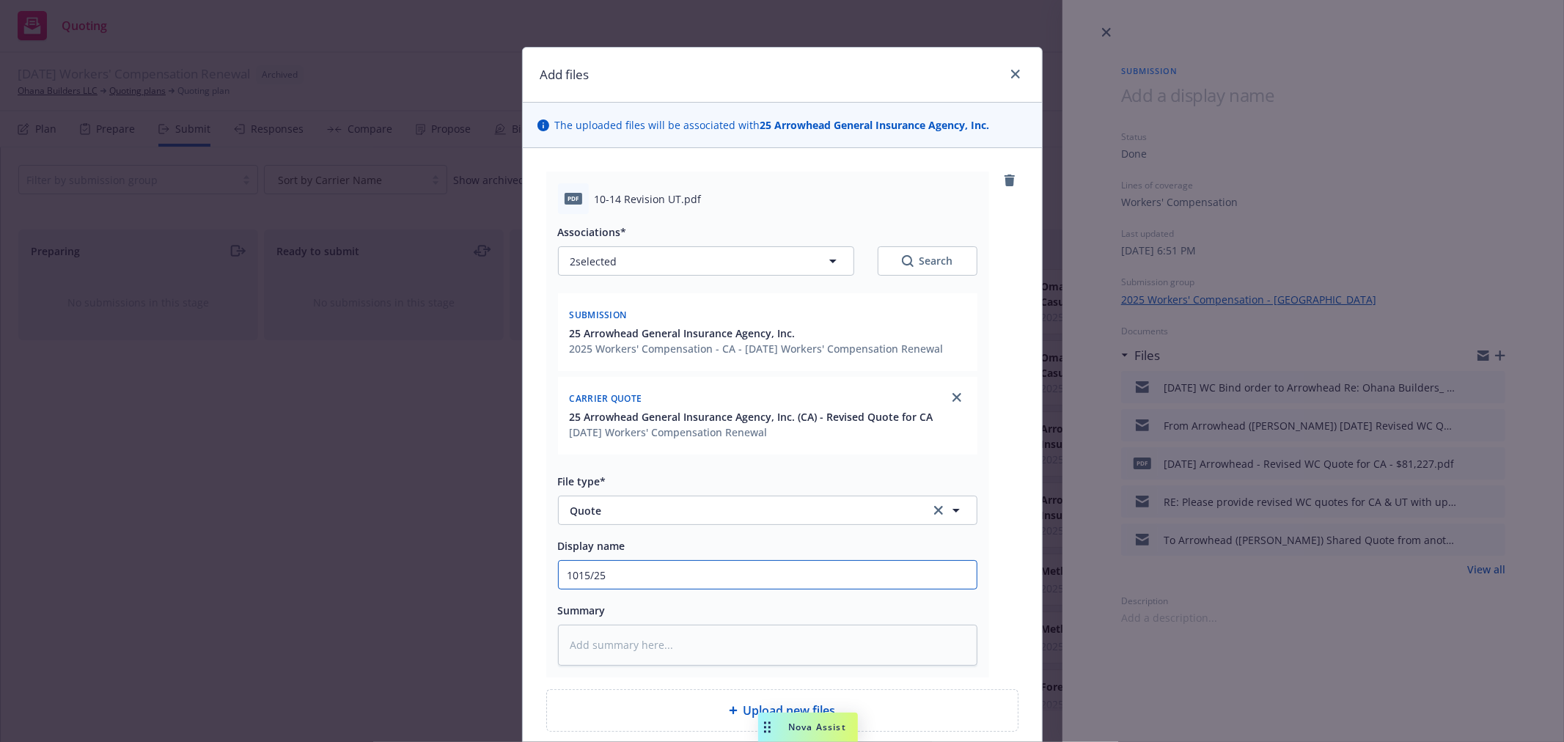
type textarea "x"
type input "1015/25"
type textarea "x"
type input "1015/25 R"
type textarea "x"
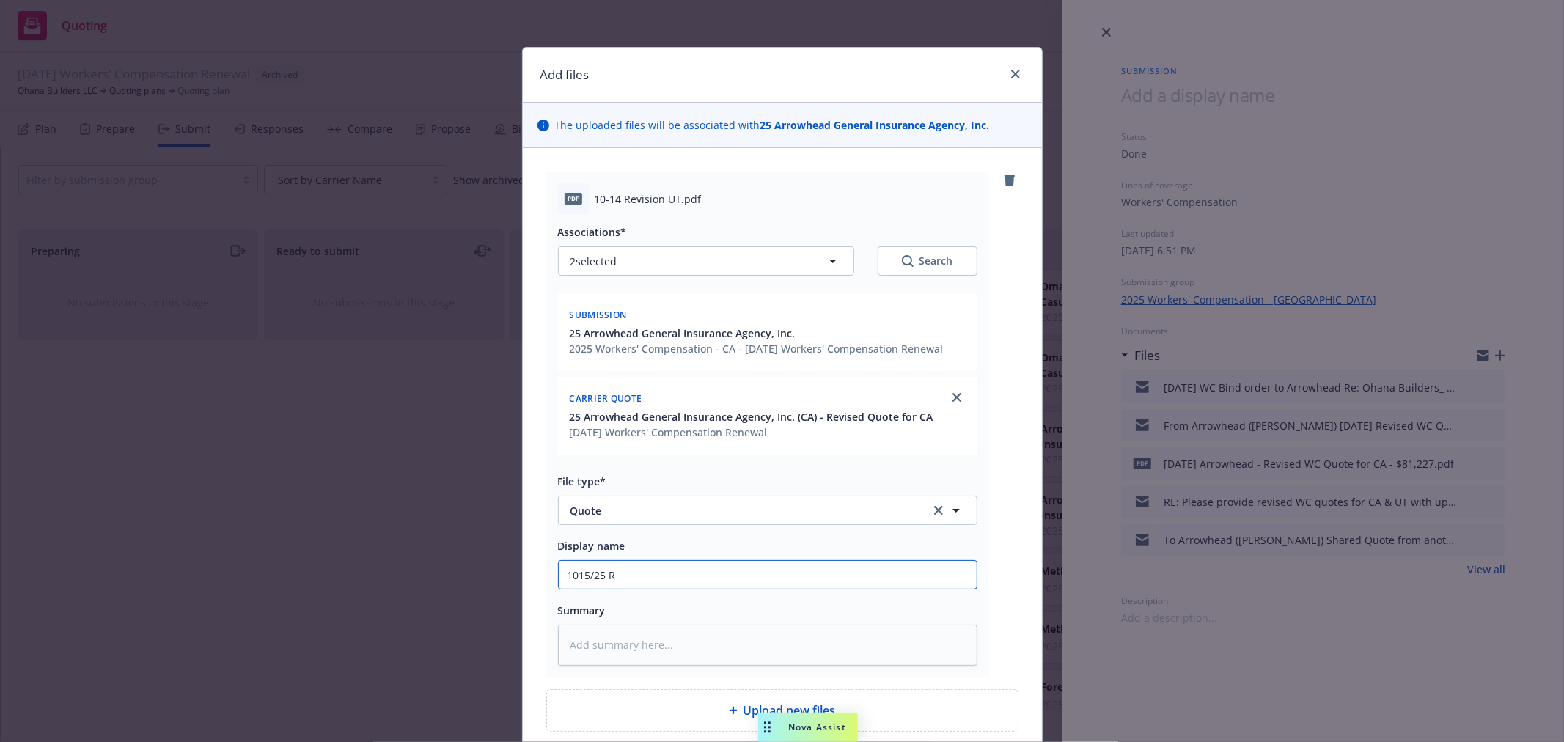
type input "1015/25 Re"
type textarea "x"
type input "1015/25 Revio"
type textarea "x"
type input "1015/25 Revios"
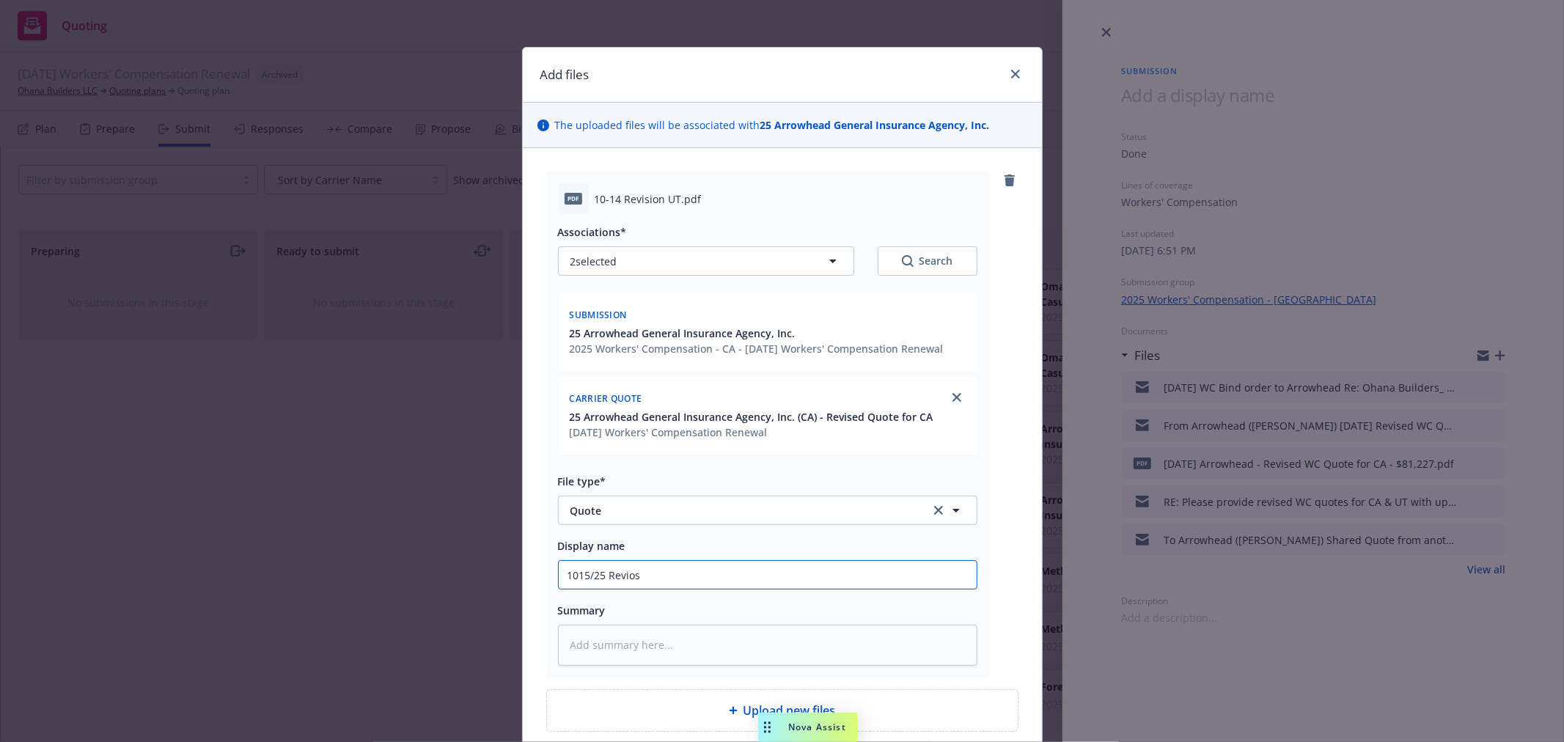
type textarea "x"
type input "1015/25 Reviose"
type textarea "x"
type input "1015/25 Revios"
type textarea "x"
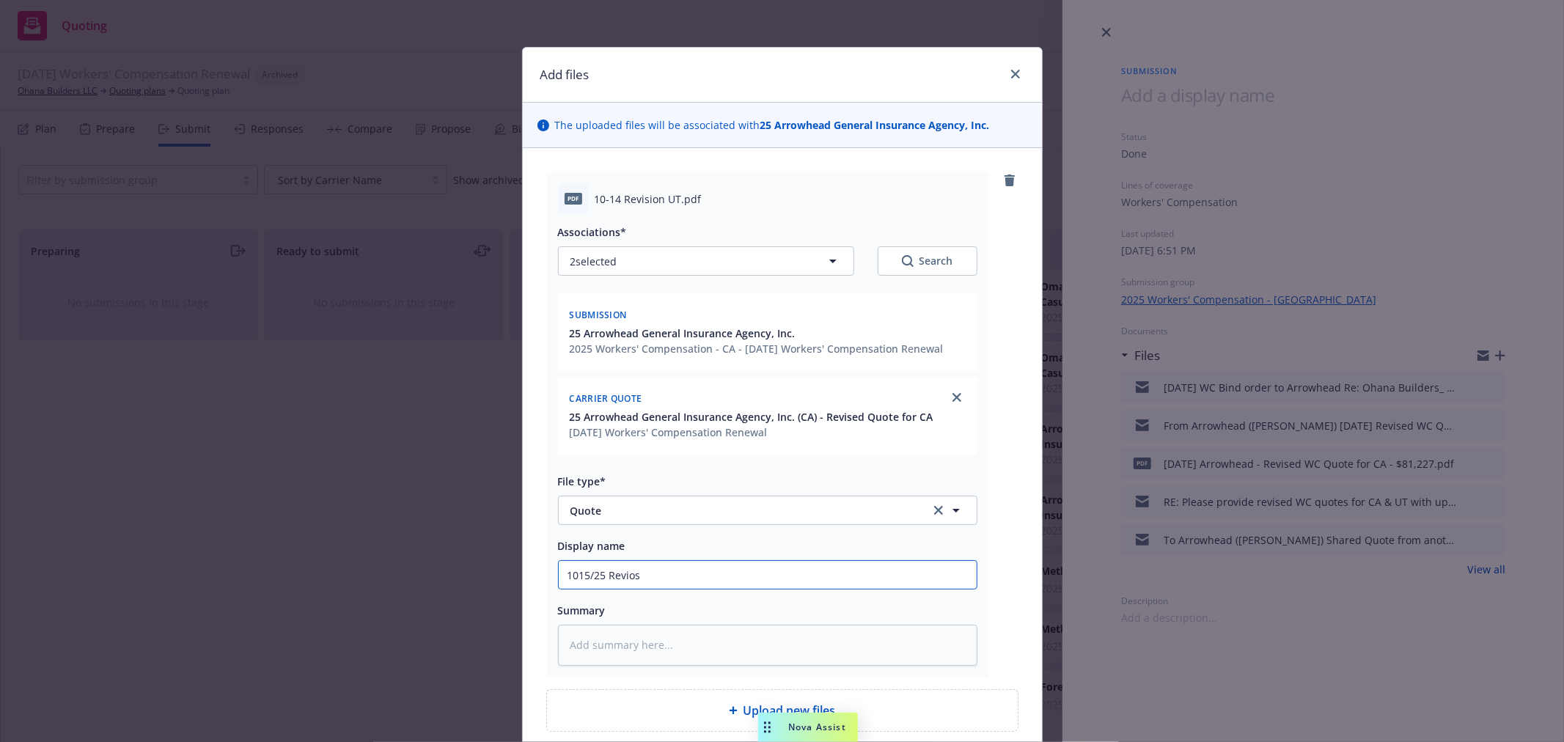
type input "1015/25 Revio"
type textarea "x"
type input "1015/25 Revi"
type textarea "x"
type input "1015/25 Revis"
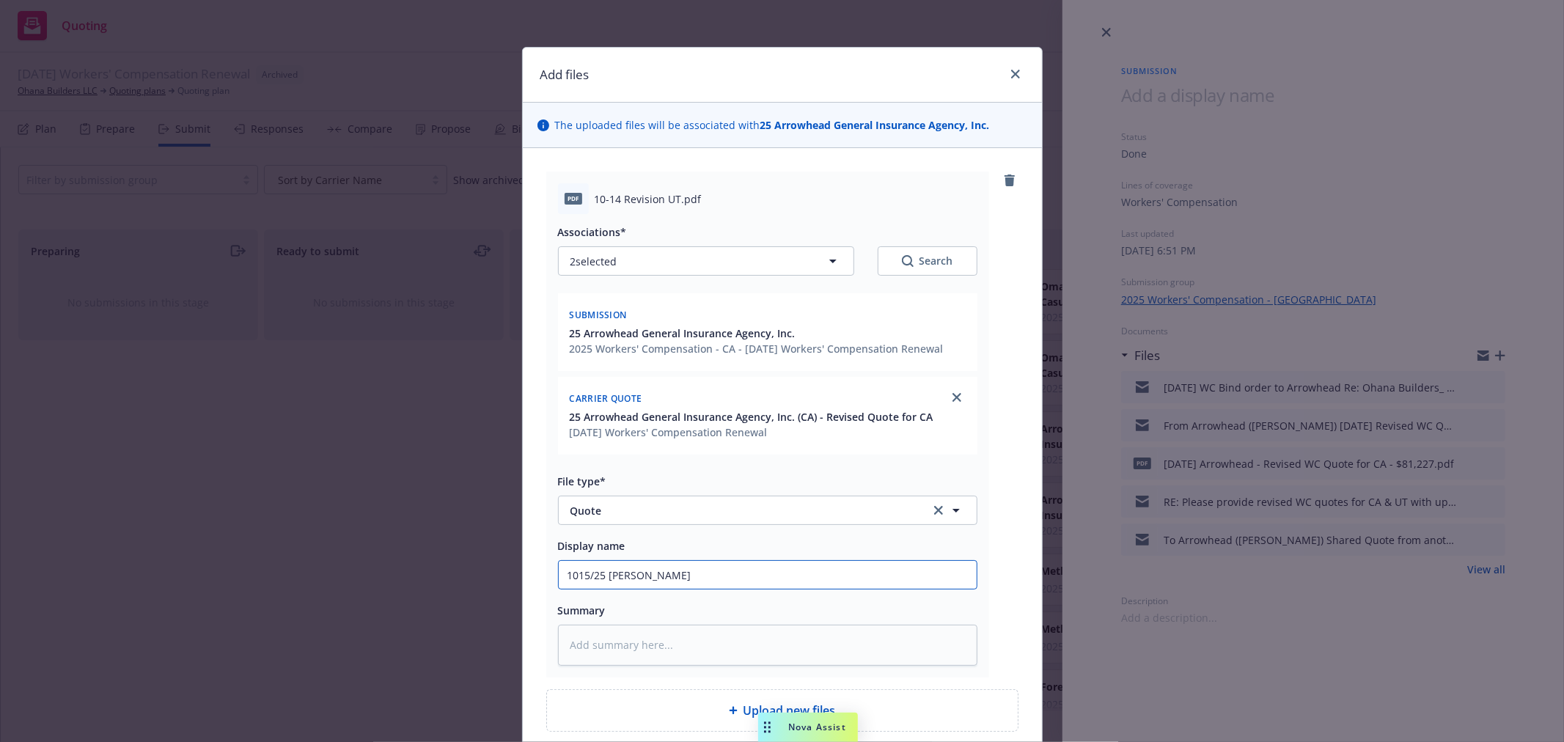
type textarea "x"
type input "1015/25 Revise"
type textarea "x"
type input "1015/25 Revised"
type textarea "x"
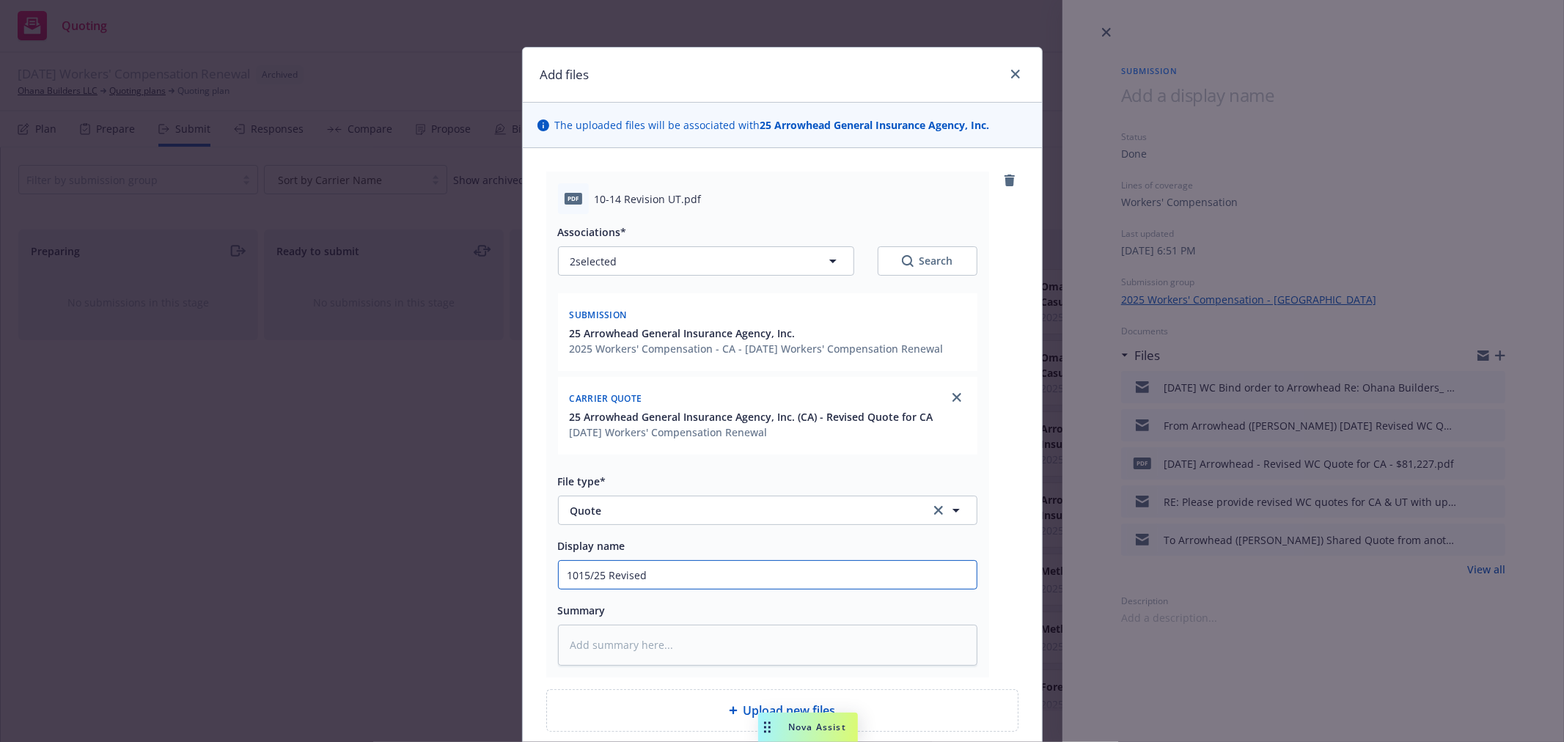
type input "1015/25 Revised"
type textarea "x"
type input "1015/25 Revised A"
type textarea "x"
type input "1015/25 Revised Ar"
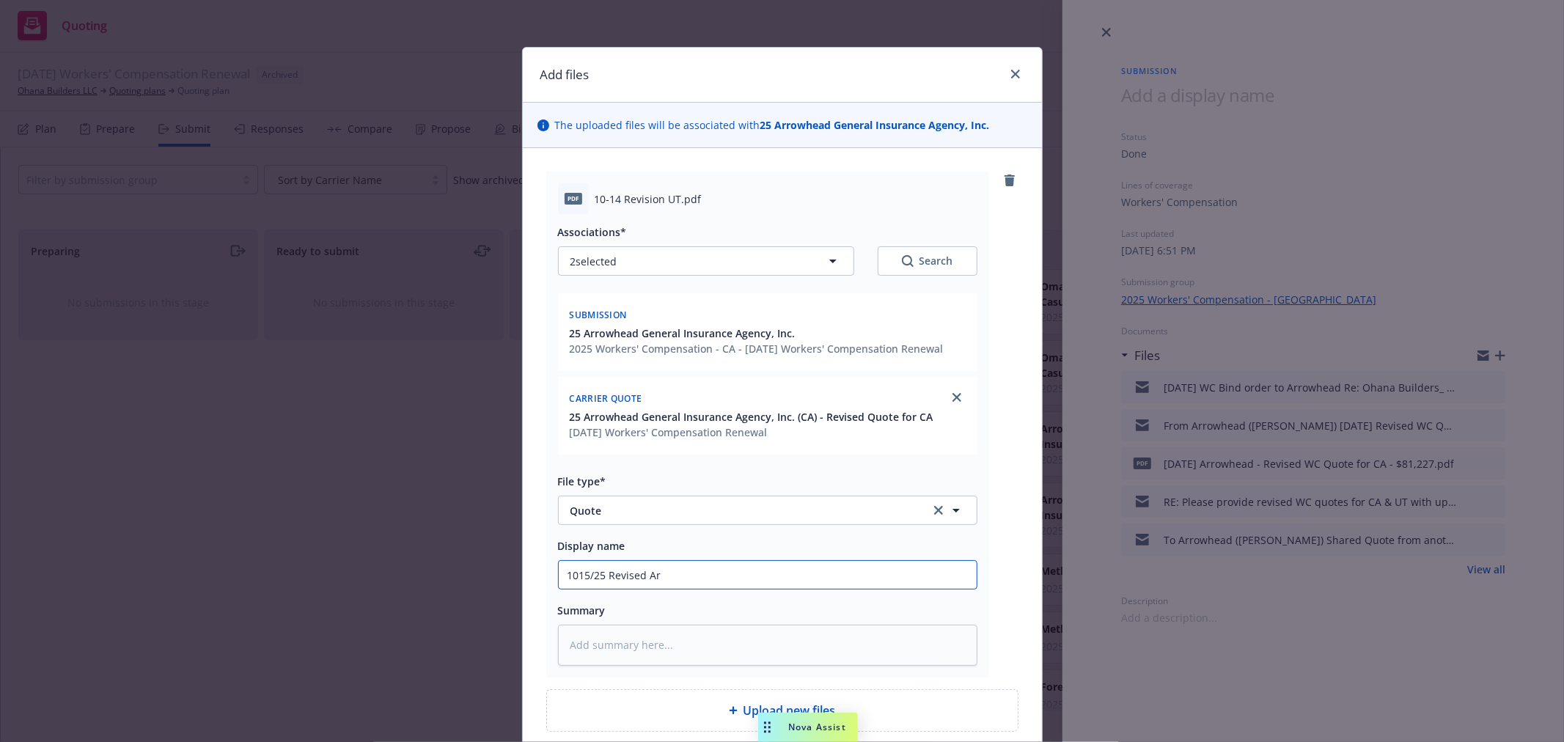
type textarea "x"
type input "1015/25 Revised Arr"
type textarea "x"
type input "1015/25 Revised Arrow"
type textarea "x"
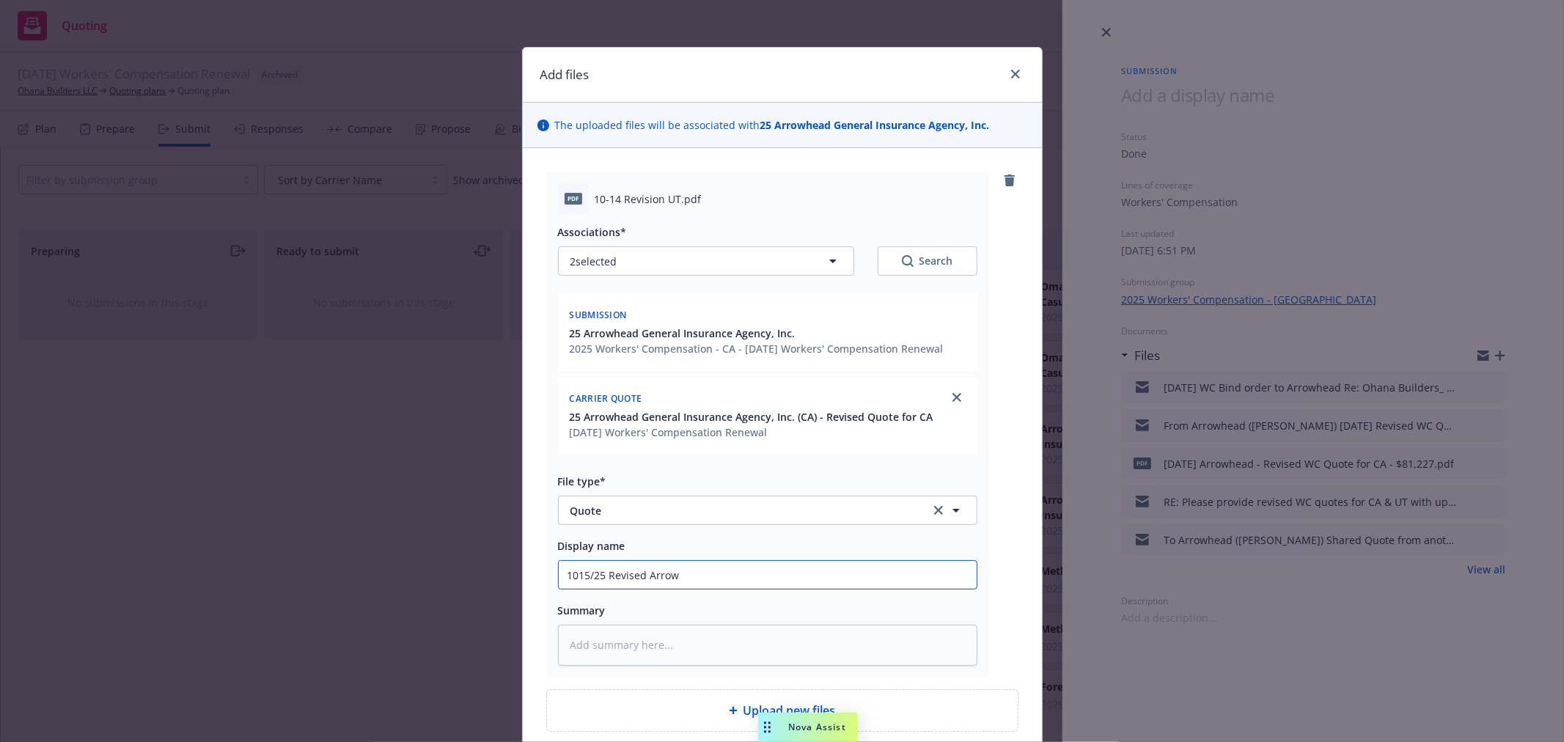
type input "1015/25 Revised Arrowh"
type textarea "x"
type input "1015/25 Revised Arrowhe"
type textarea "x"
type input "1015/25 Revised Arrowhez"
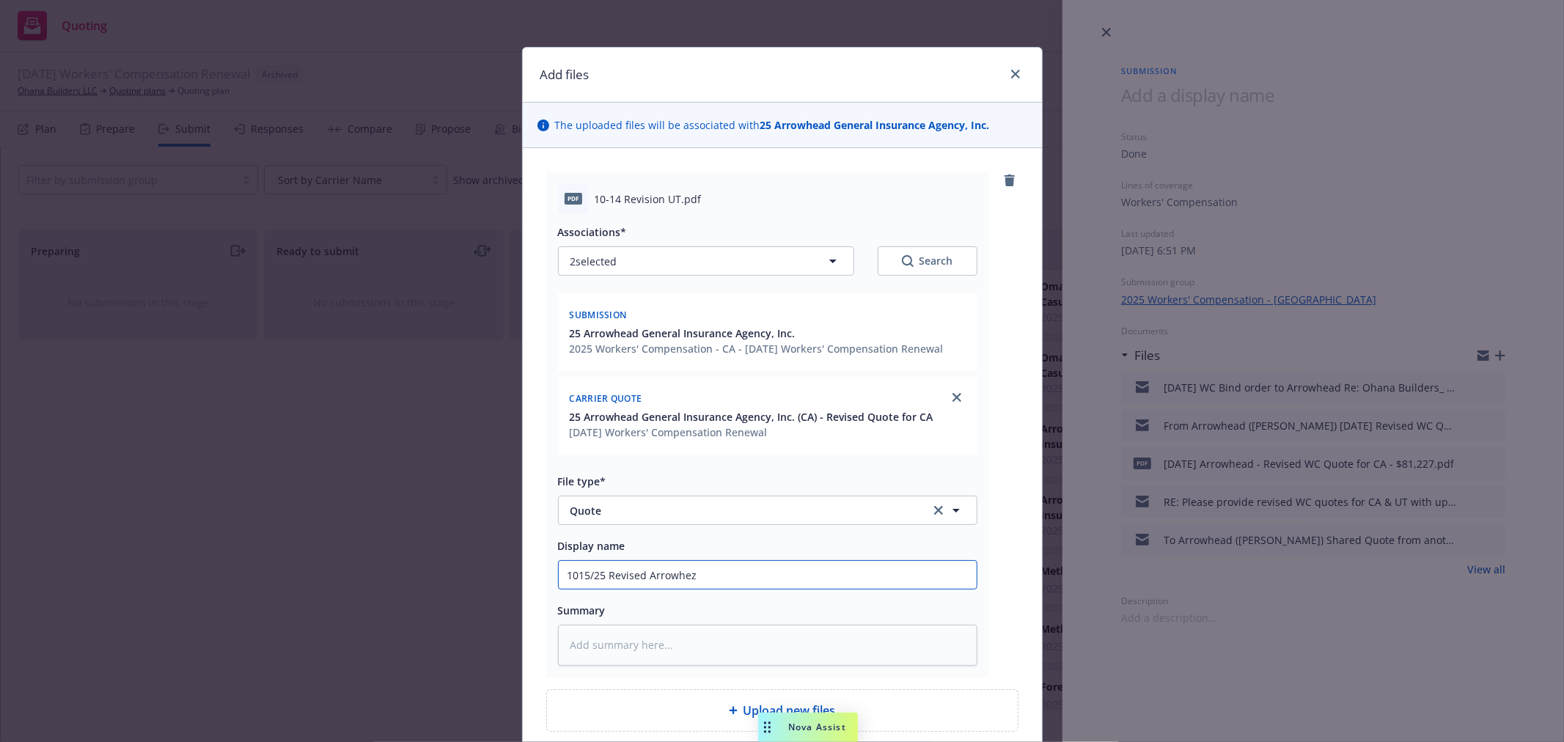
type textarea "x"
type input "1015/25 Revised Arrowhe"
type textarea "x"
type input "1015/25 Revised Arrowhee"
type textarea "x"
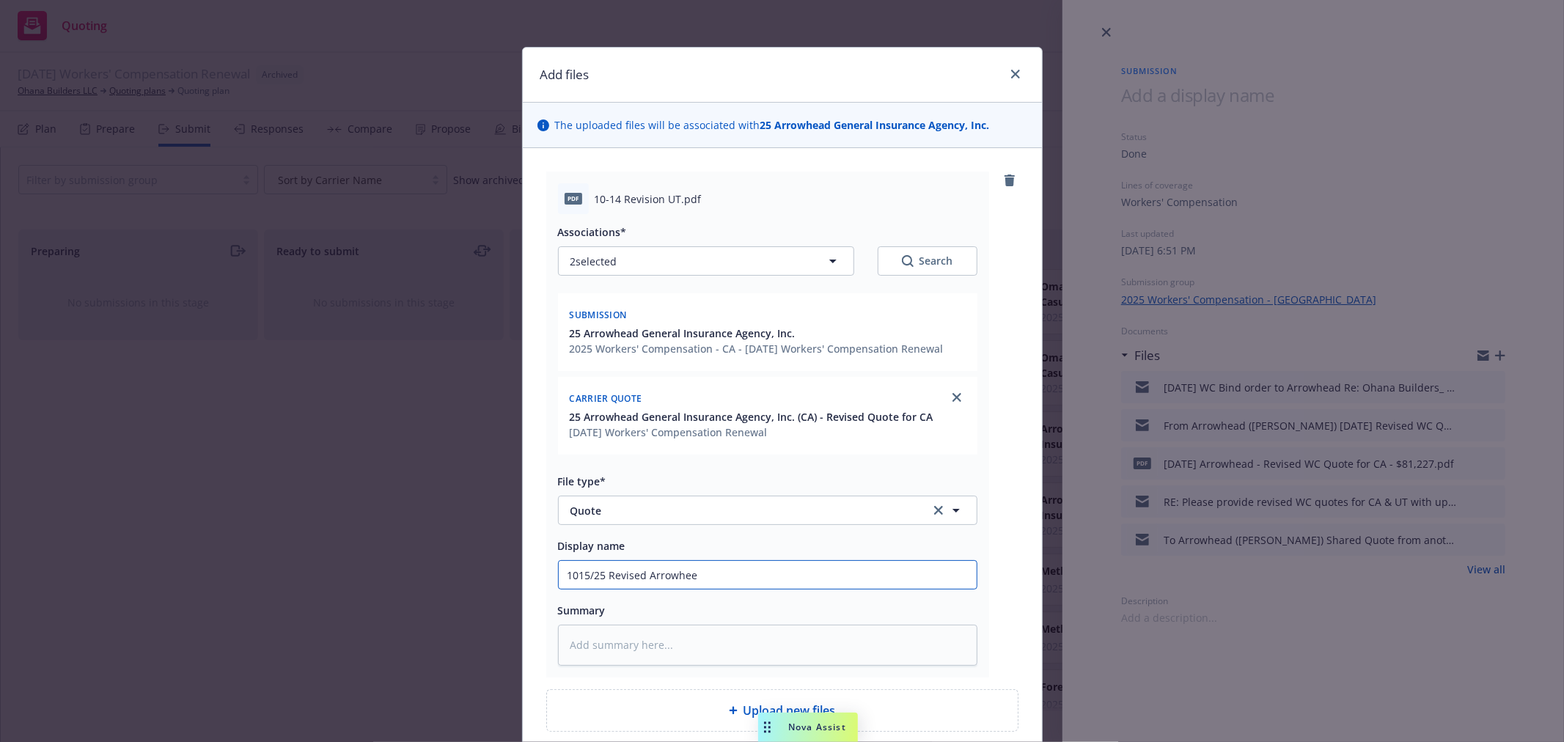
type input "1015/25 Revised Arrowheea"
type textarea "x"
type input "1015/25 Revised Arrowhee"
type textarea "x"
type input "1015/25 Revised Arrowhe"
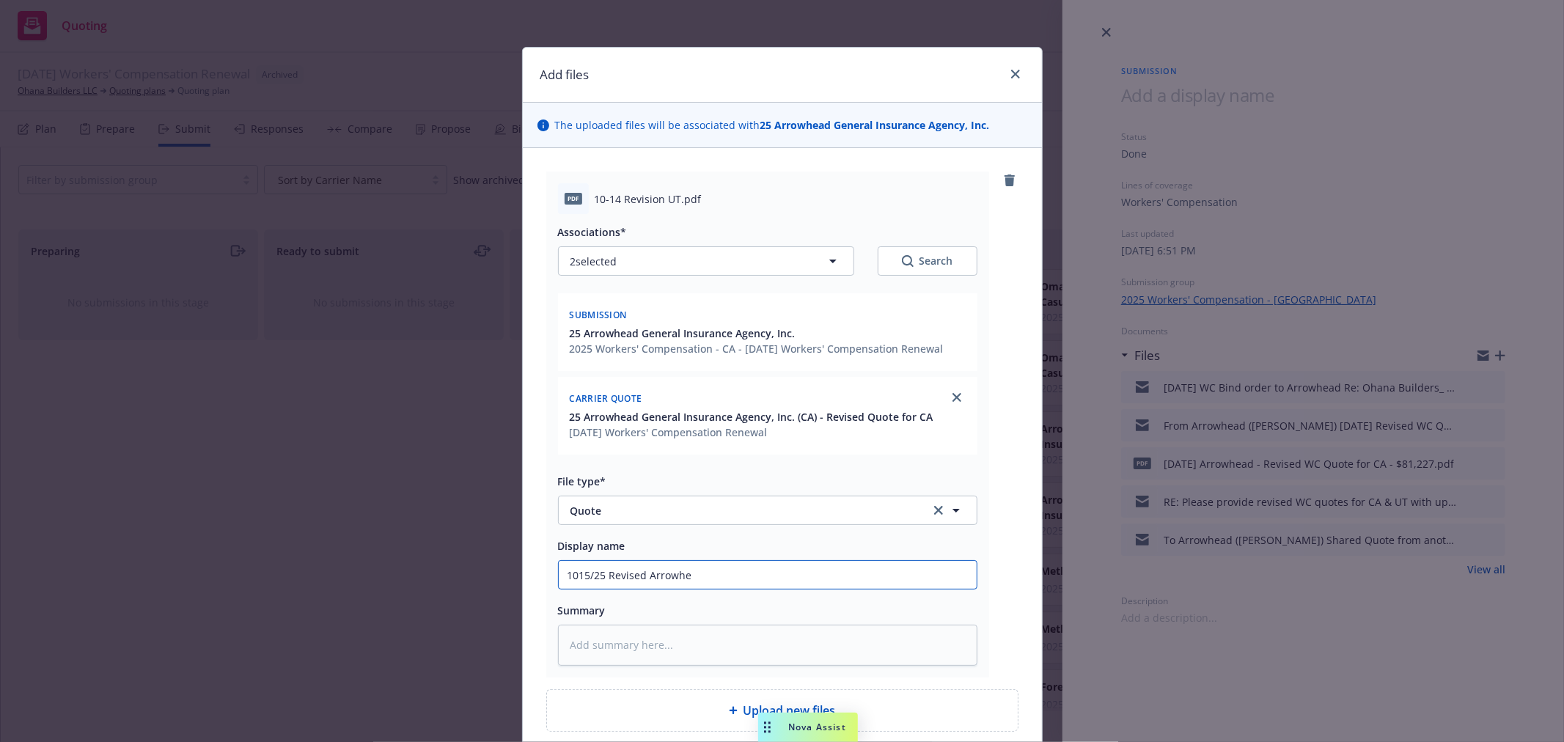
type textarea "x"
type input "1015/25 Revised Arrowhea"
type textarea "x"
type input "1015/25 Revised Arrowhead"
type textarea "x"
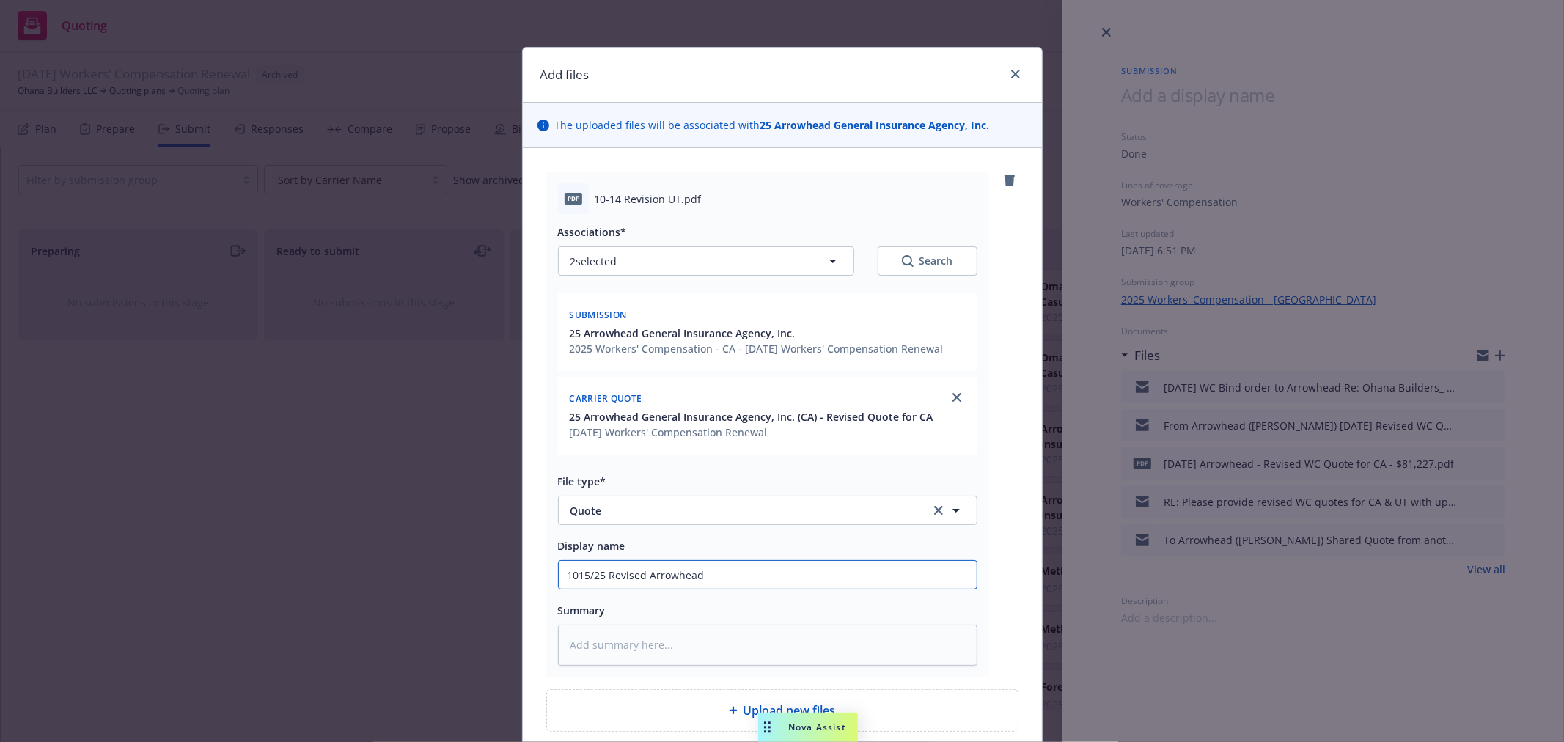
type input "1015/25 Revised Arrowhead"
type textarea "x"
type input "1015/25 Revised Arrowhead"
type textarea "x"
type input "1015/25 Revised Arrowhead"
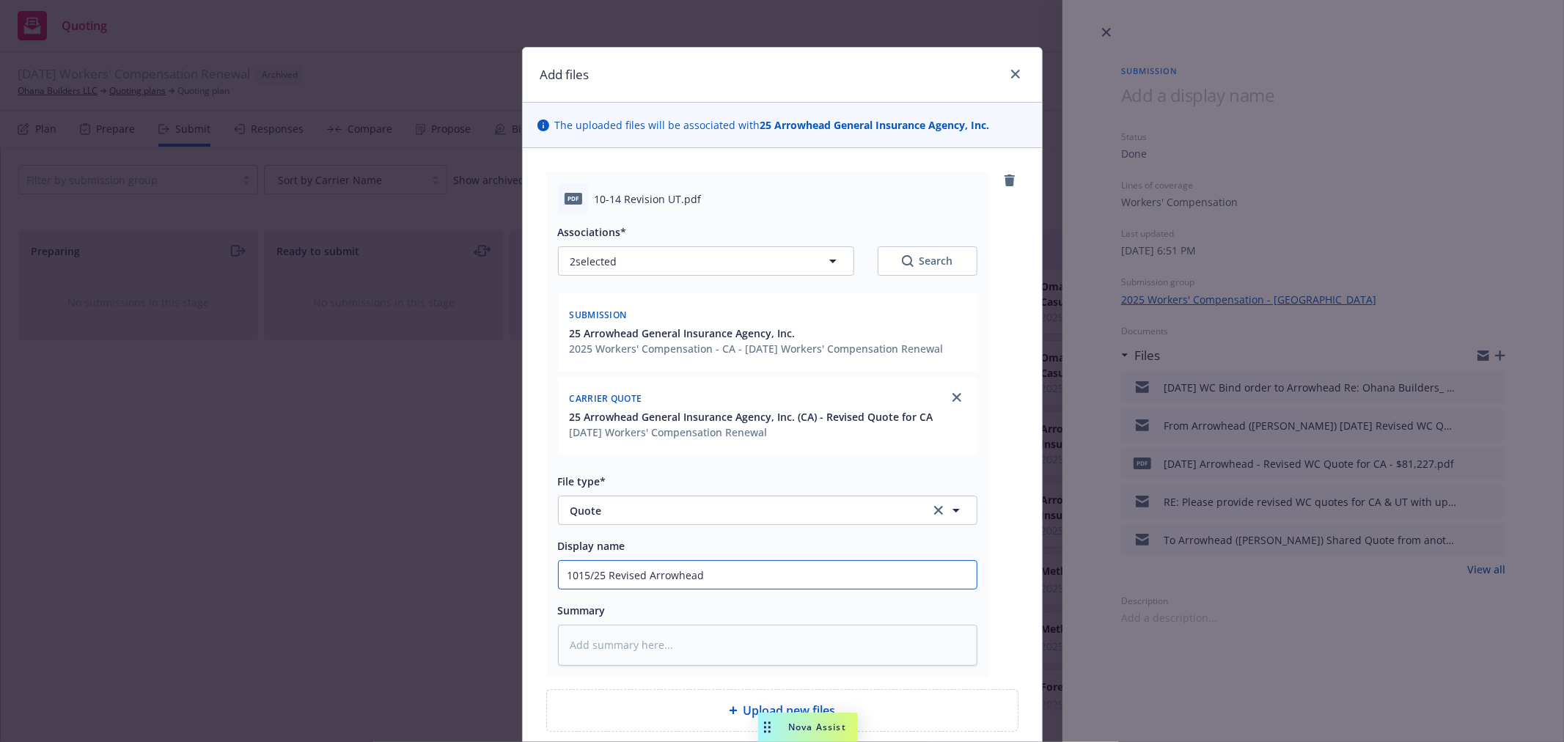
type textarea "x"
type input "1015/25 Revised Arrowhead Q"
type textarea "x"
type input "1015/25 Revised Arrowhead Qu"
type textarea "x"
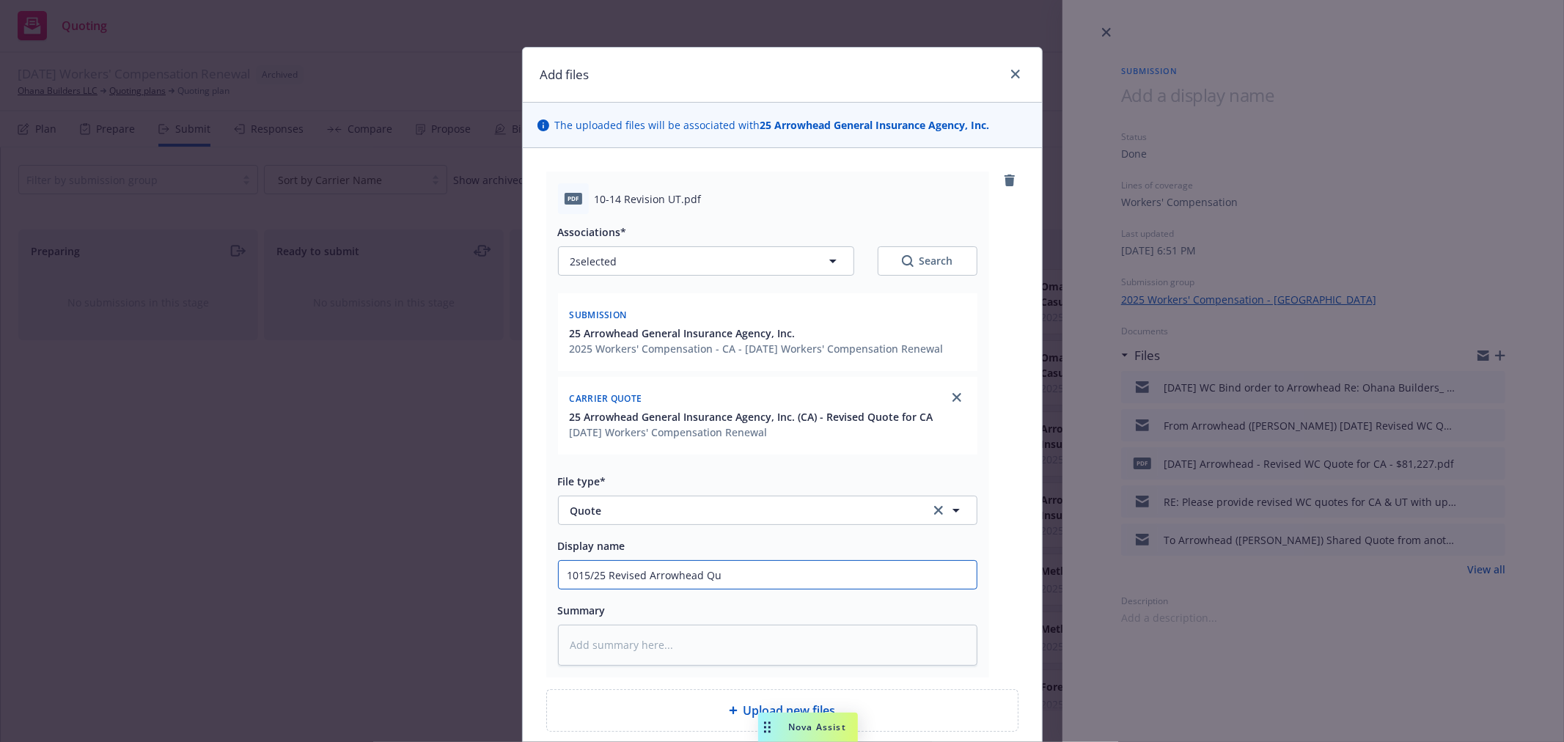
type input "1015/25 Revised Arrowhead Quo"
type textarea "x"
type input "1015/25 Revised Arrowhead Quot"
type textarea "x"
type input "1015/25 Revised Arrowhead Quota"
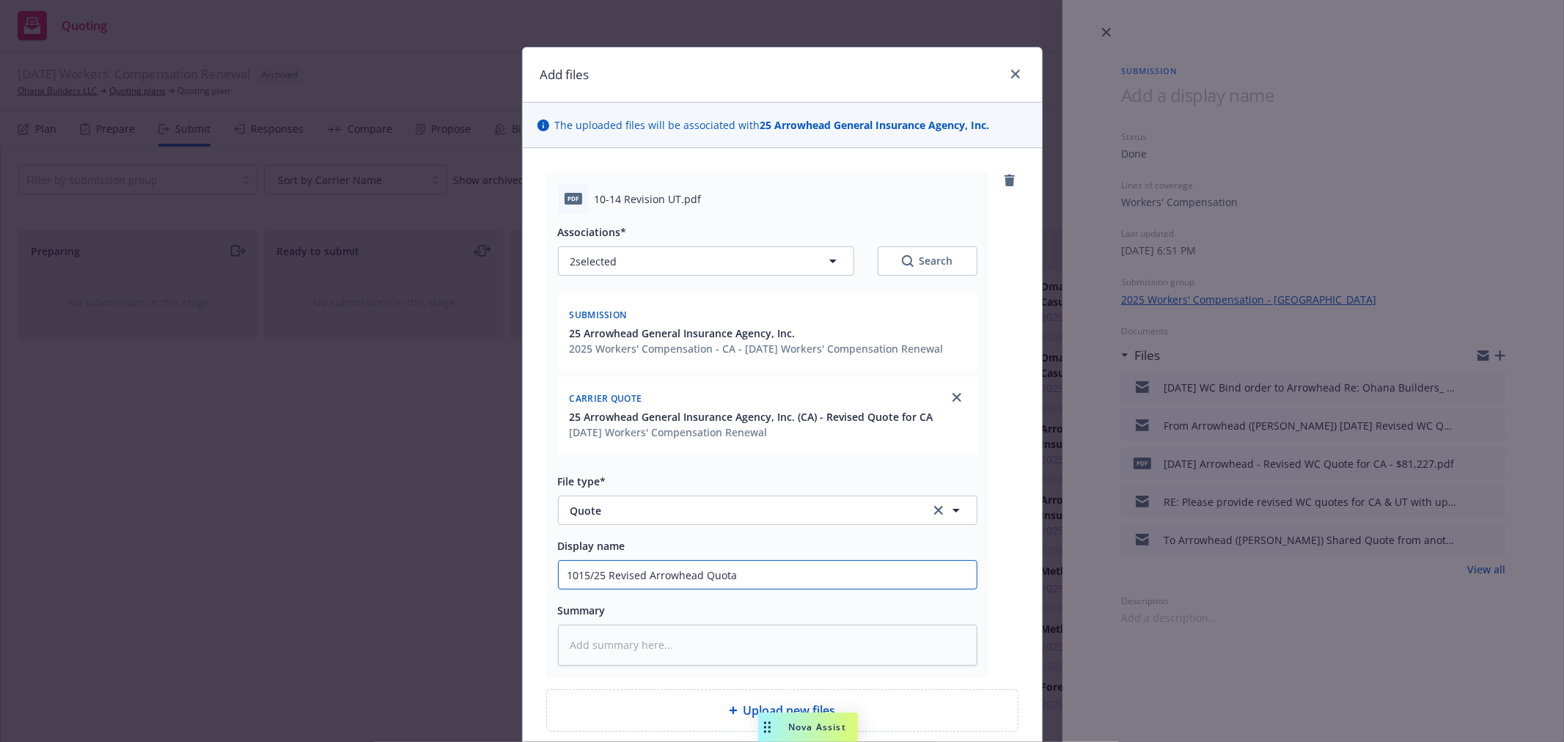
type textarea "x"
type input "1015/25 Revised Arrowhead Quotati"
type textarea "x"
type input "1015/25 Revised Arrowhead Quotatio"
type textarea "x"
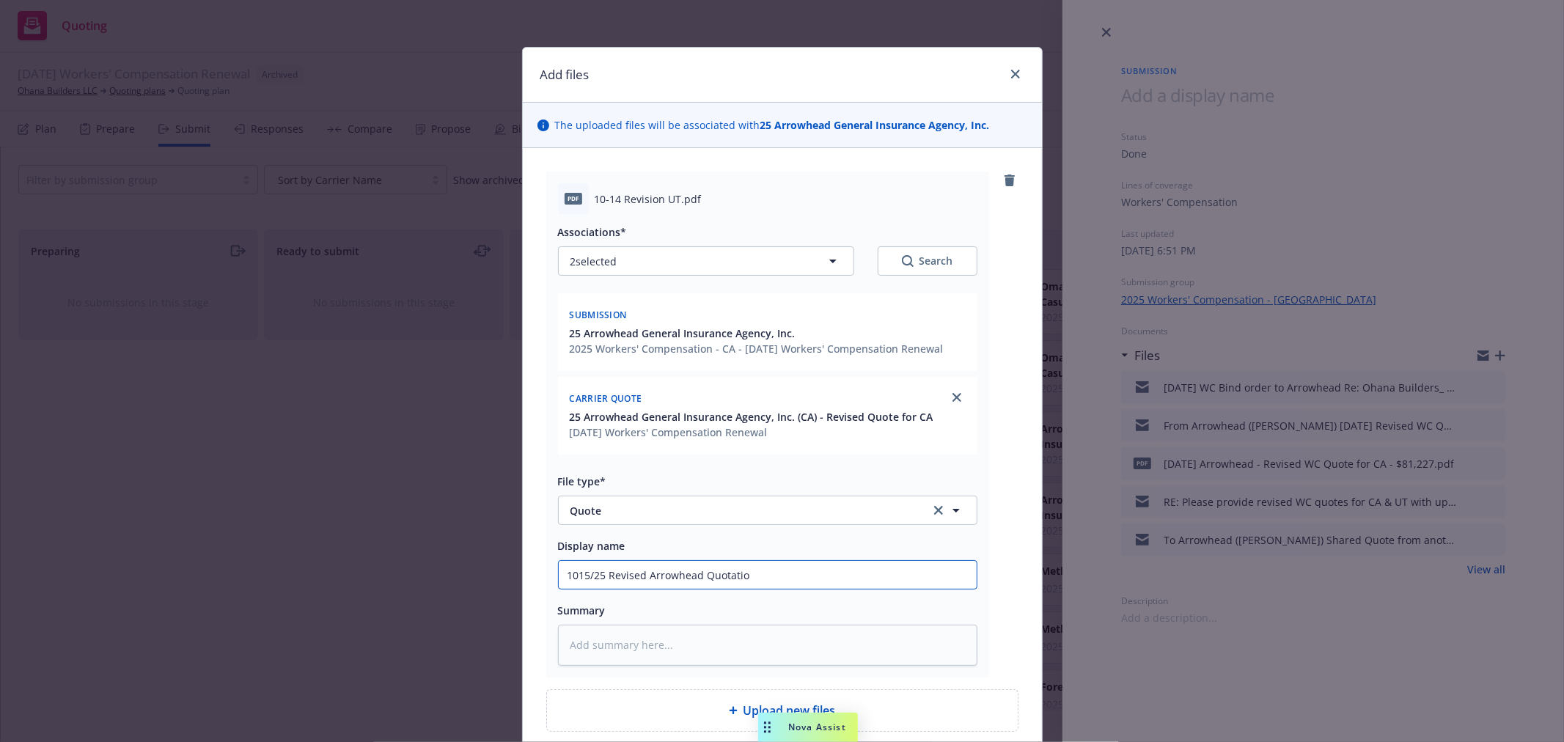
type input "1015/25 Revised Arrowhead Quotation"
type textarea "x"
type input "1015/25 Revised Arrowhead Quotation"
type textarea "x"
type input "1015/25 Revised Arrowhead Quotation -"
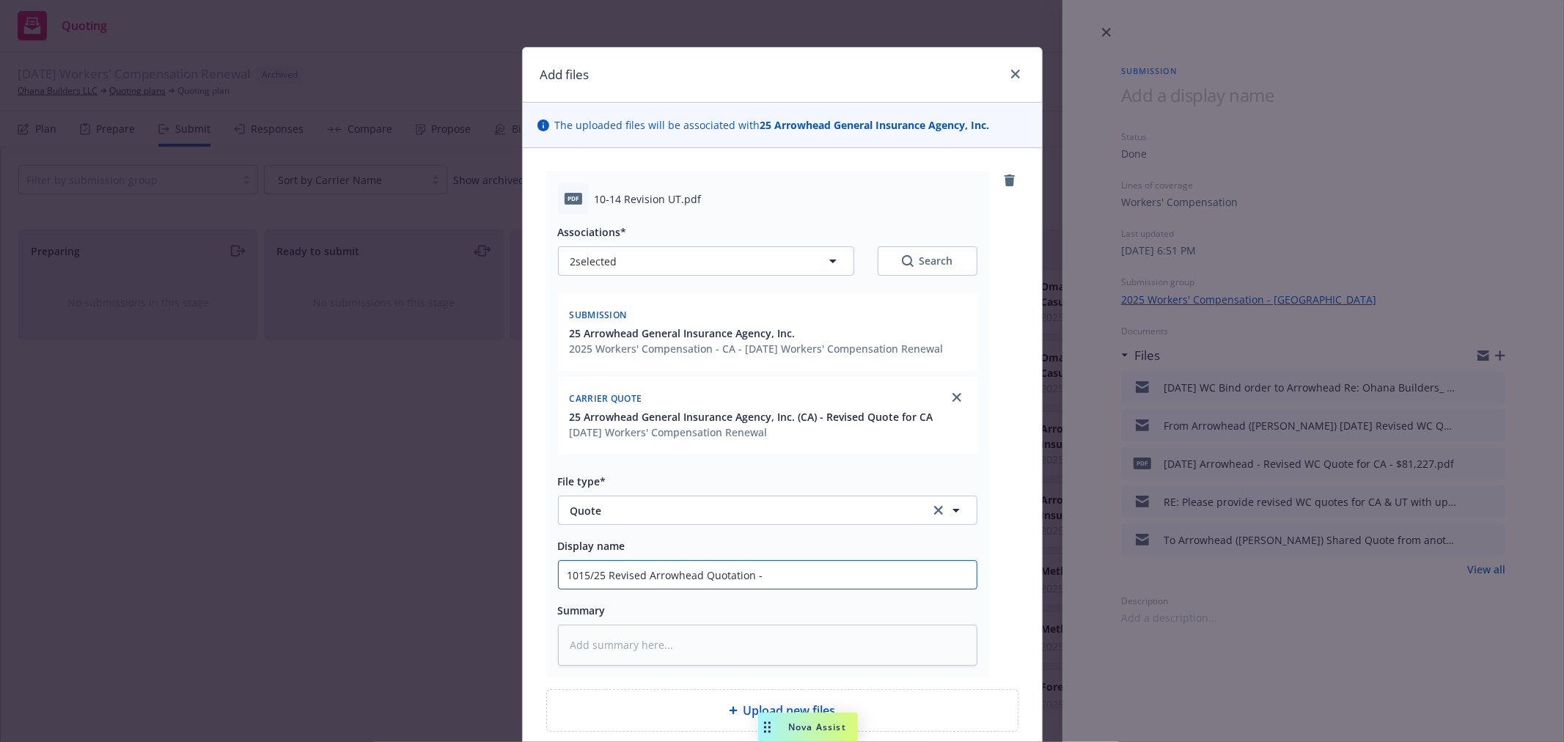
type textarea "x"
type input "1015/25 Revised Arrowhead Quotation -"
type textarea "x"
type input "1015/25 Revised Arrowhead Quotation - $"
click at [775, 575] on input "1015/25 Revised Arrowhead Quotation - $" at bounding box center [768, 575] width 418 height 28
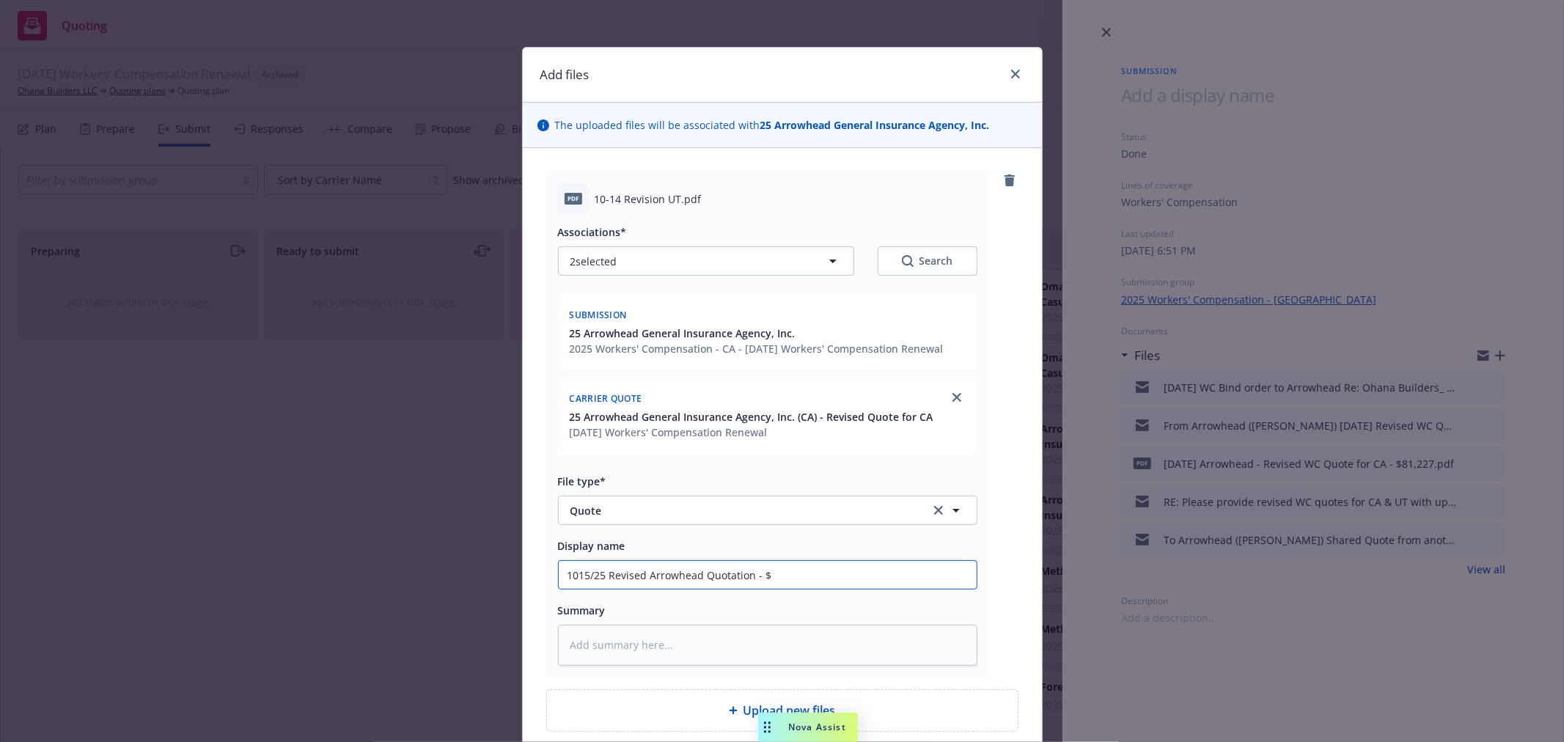
click at [604, 575] on input "1015/25 Revised Arrowhead Quotation - $" at bounding box center [768, 575] width 418 height 28
click at [640, 573] on input "1015/25 Revised Arrowhead Quotation - $" at bounding box center [768, 575] width 418 height 28
click at [694, 574] on input "1015/25 Revised Arrowhead Quotation - $" at bounding box center [768, 575] width 418 height 28
type textarea "x"
type input "1015/25 Revised Arrowhead Quotation - $"
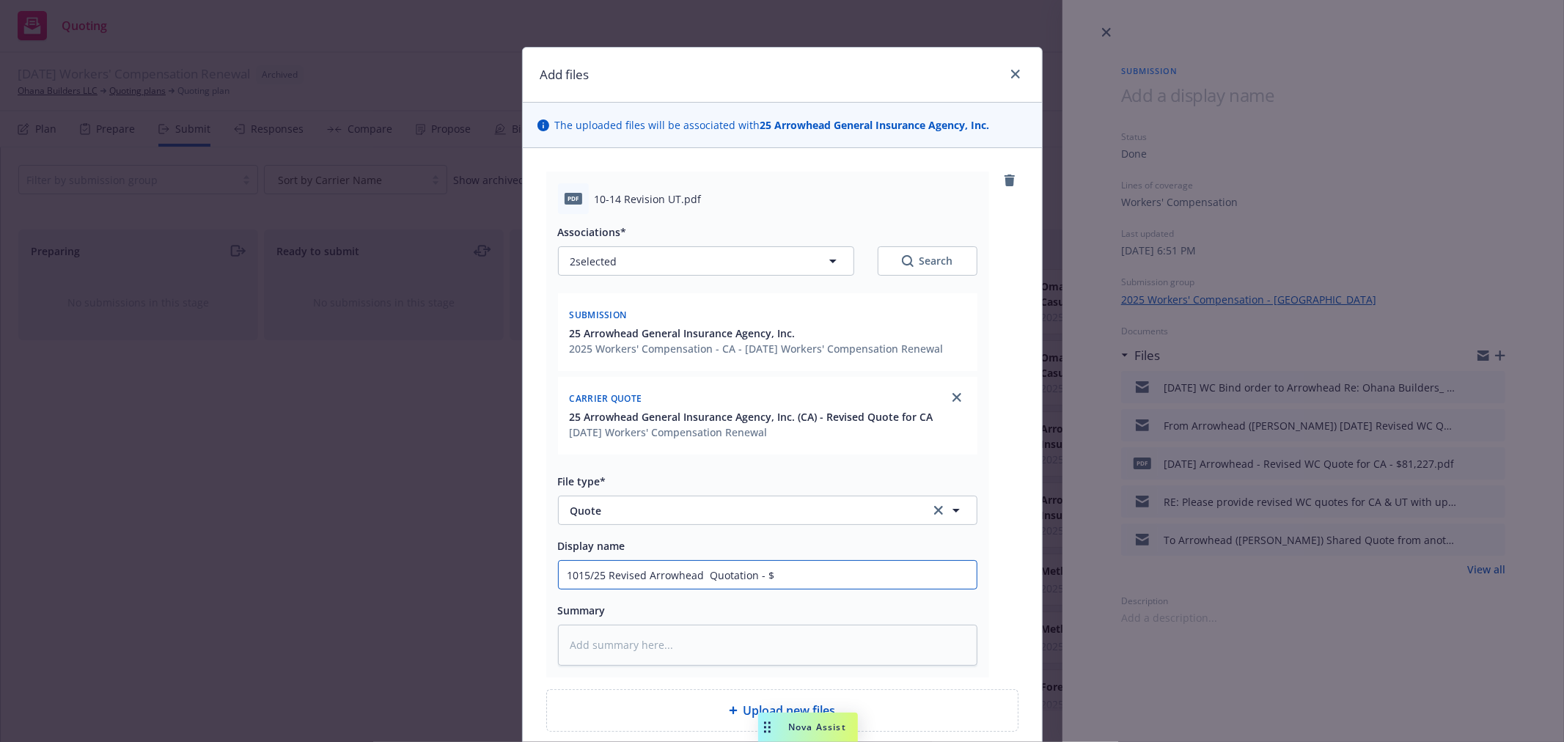
type textarea "x"
type input "1015/25 Revised Arrowhead W Quotation - $"
type textarea "x"
type input "1015/25 Revised Arrowhead WC Quotation - $"
drag, startPoint x: 768, startPoint y: 572, endPoint x: 833, endPoint y: 573, distance: 65.3
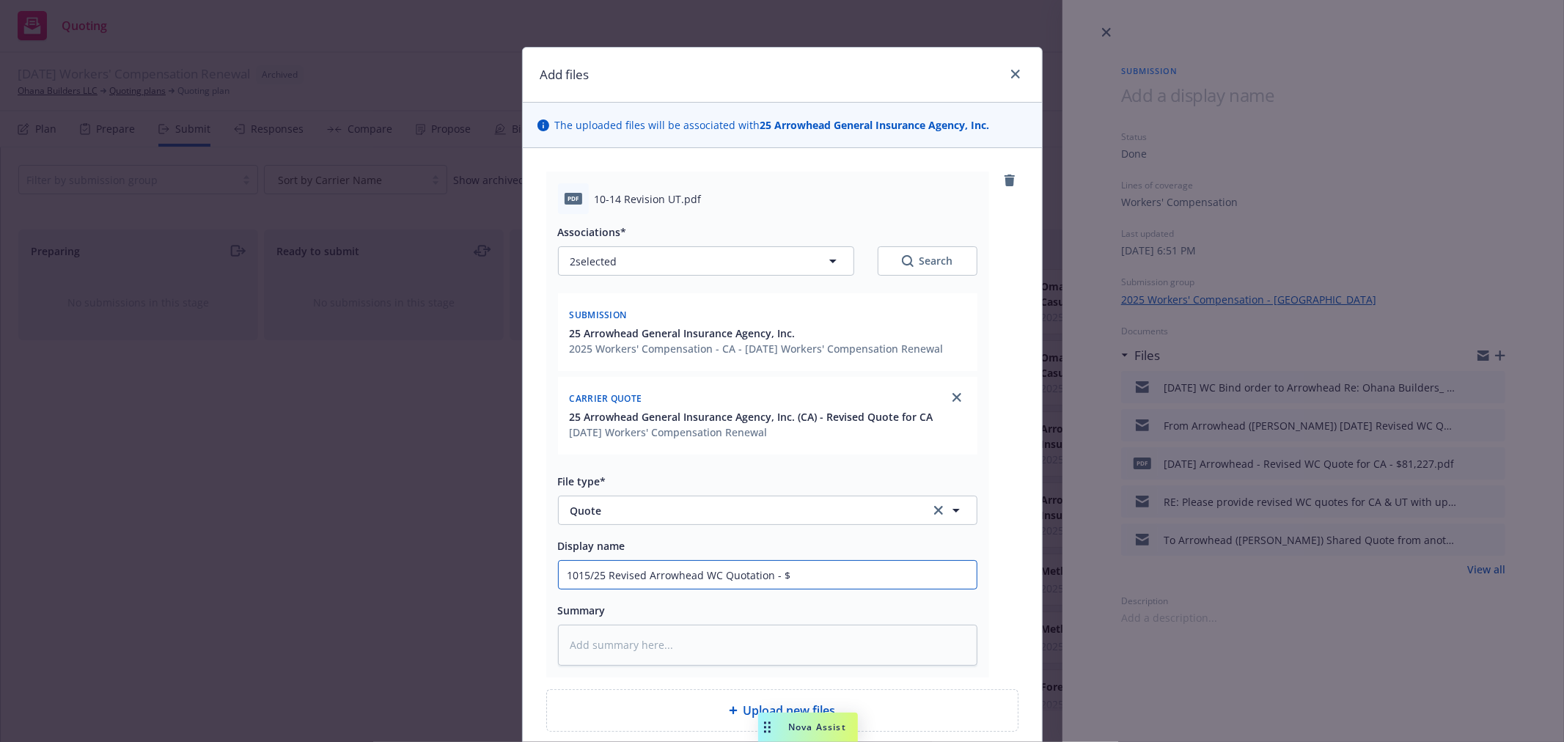
click at [833, 573] on input "1015/25 Revised Arrowhead WC Quotation - $" at bounding box center [768, 575] width 418 height 28
type textarea "x"
type input "1015/25 Revised Arrowhead WC Quotation f"
type textarea "x"
type input "1015/25 Revised Arrowhead WC Quotation fo"
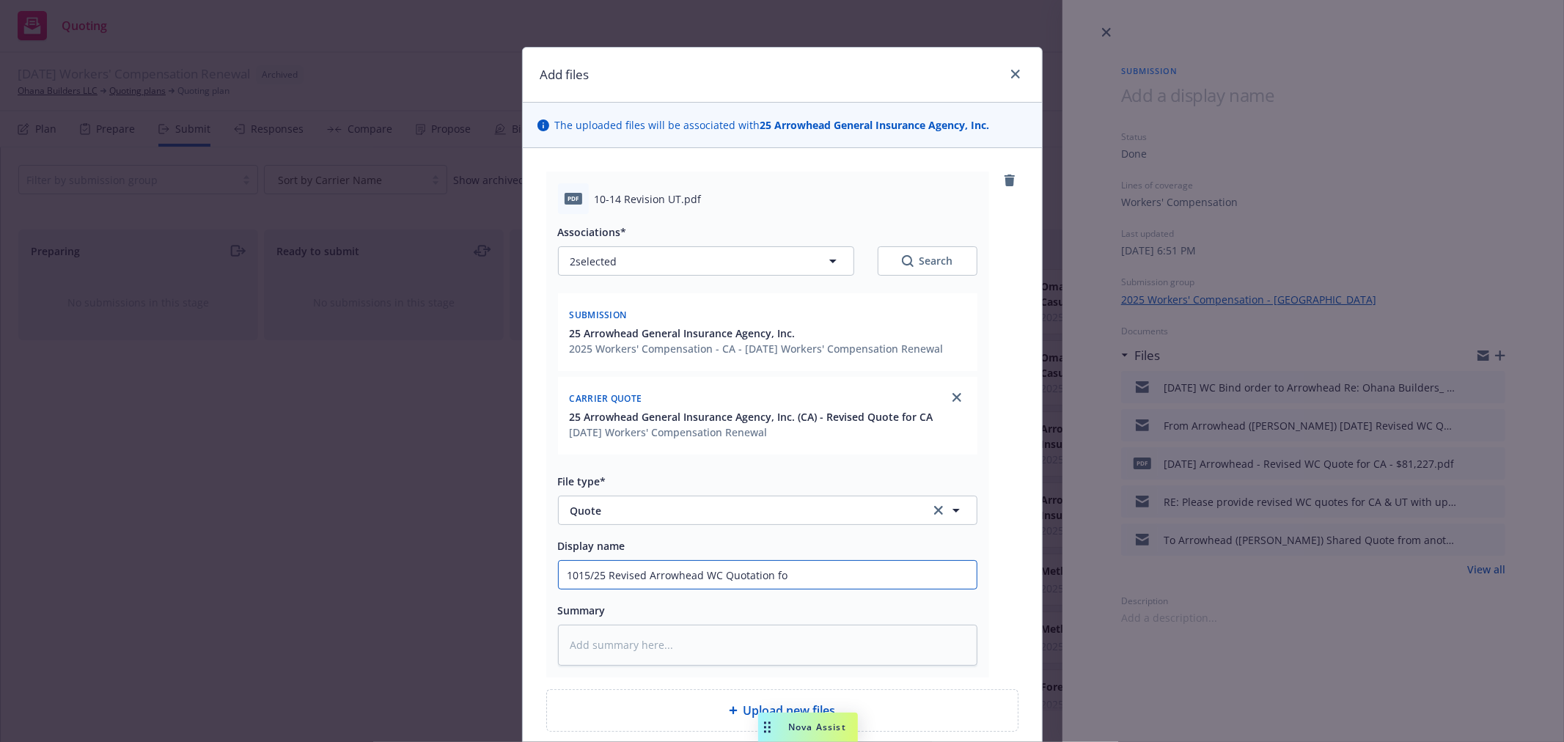
type textarea "x"
type input "1015/25 Revised Arrowhead WC Quotation for"
type textarea "x"
type input "1015/25 Revised Arrowhead WC Quotation for"
type textarea "x"
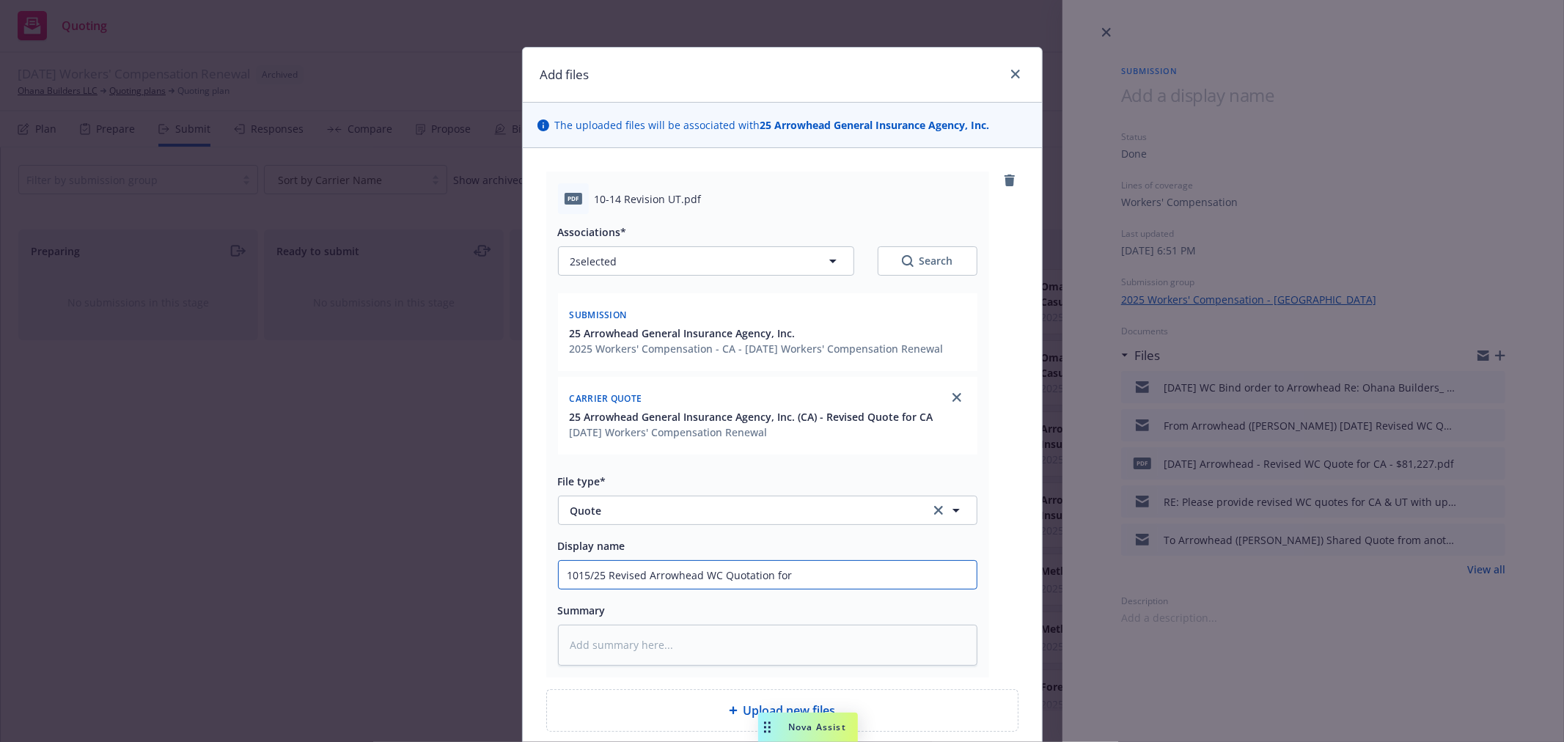
type input "1015/25 Revised Arrowhead WC Quotation for U"
type textarea "x"
type input "1015/25 Revised Arrowhead WC Quotation for UT"
type textarea "x"
type input "1015/25 Revised Arrowhead WC Quotation for UT"
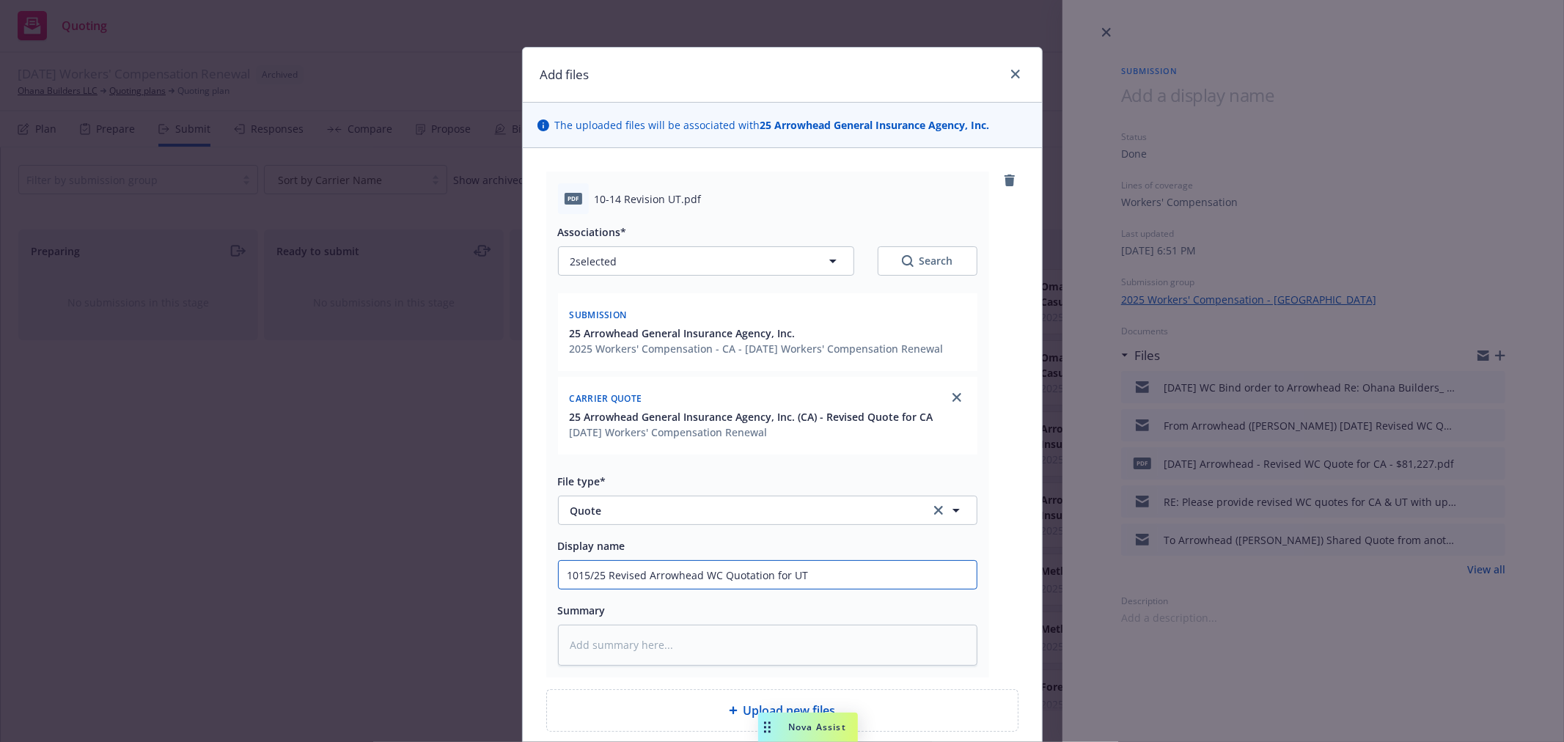
type textarea "x"
type input "1015/25 Revised Arrowhead WC Quotation for UT -"
type textarea "x"
type input "1015/25 Revised Arrowhead WC Quotation for UT -"
type textarea "x"
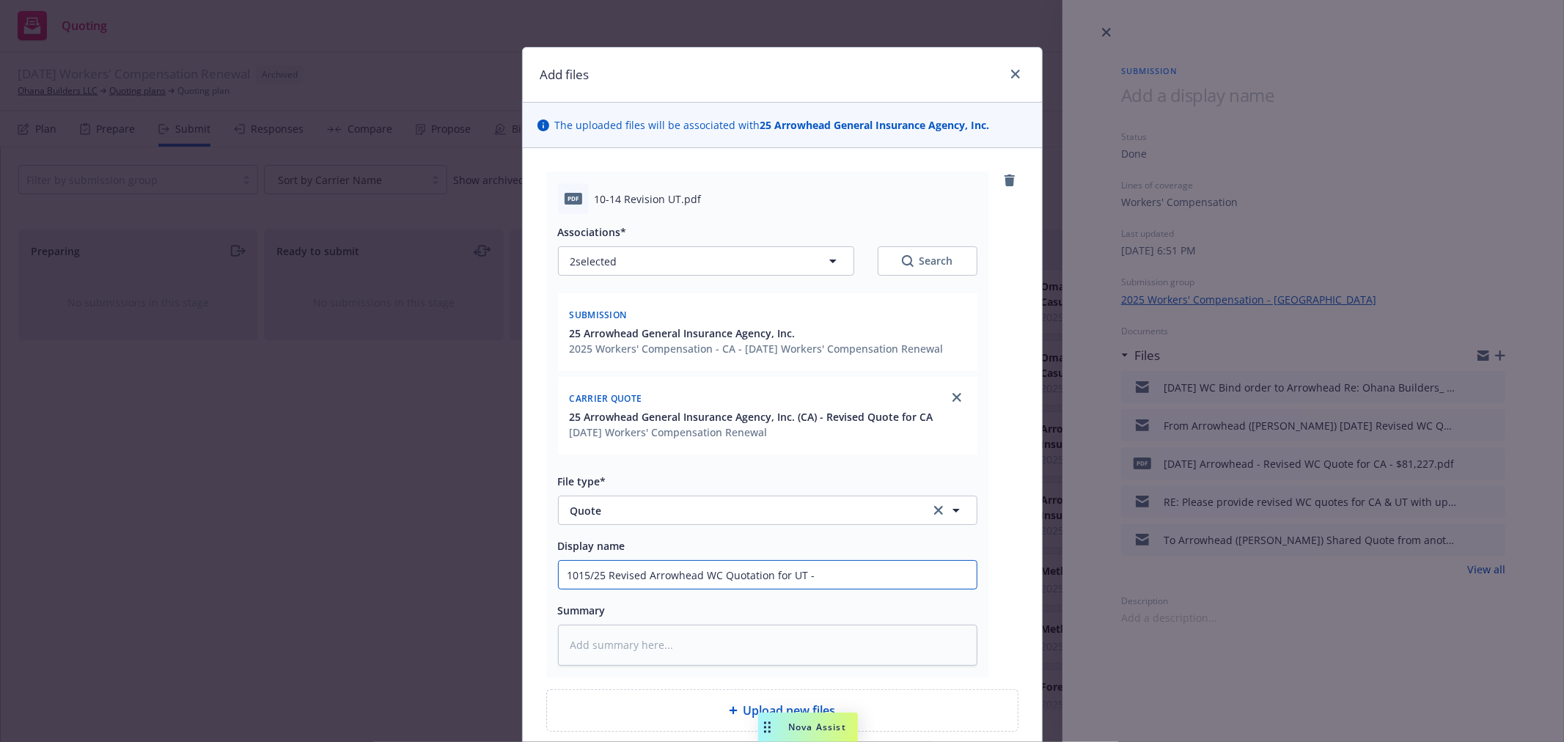
type input "1015/25 Revised Arrowhead WC Quotation for UT - $"
type textarea "x"
type input "1015/25 Revised Arrowhead WC Quotation for UT - $3"
type textarea "x"
type input "1015/25 Revised Arrowhead WC Quotation for UT - $3,"
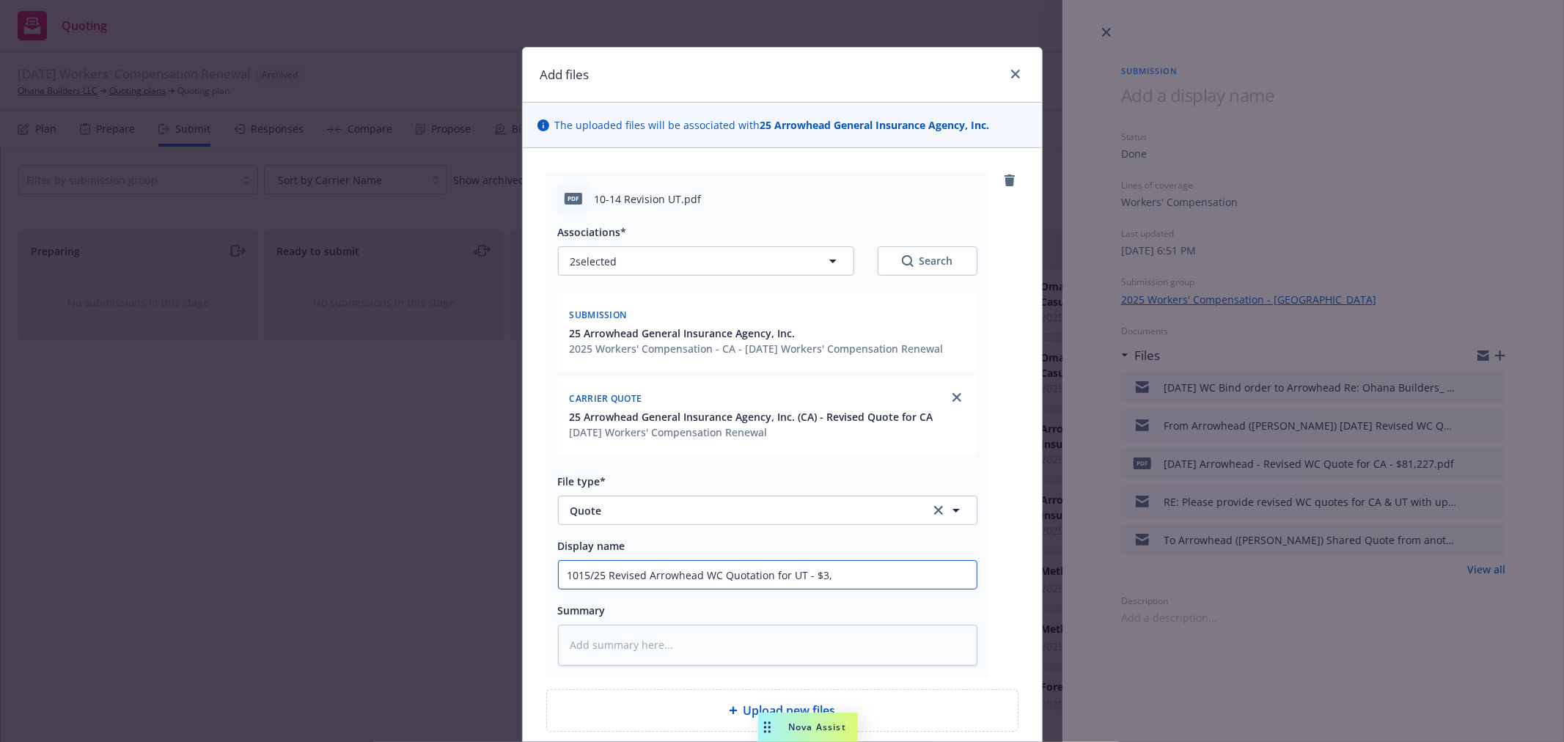
type textarea "x"
type input "1015/25 Revised Arrowhead WC Quotation for UT - $3,3"
type textarea "x"
type input "1015/25 Revised Arrowhead WC Quotation for UT - $3,39"
type textarea "x"
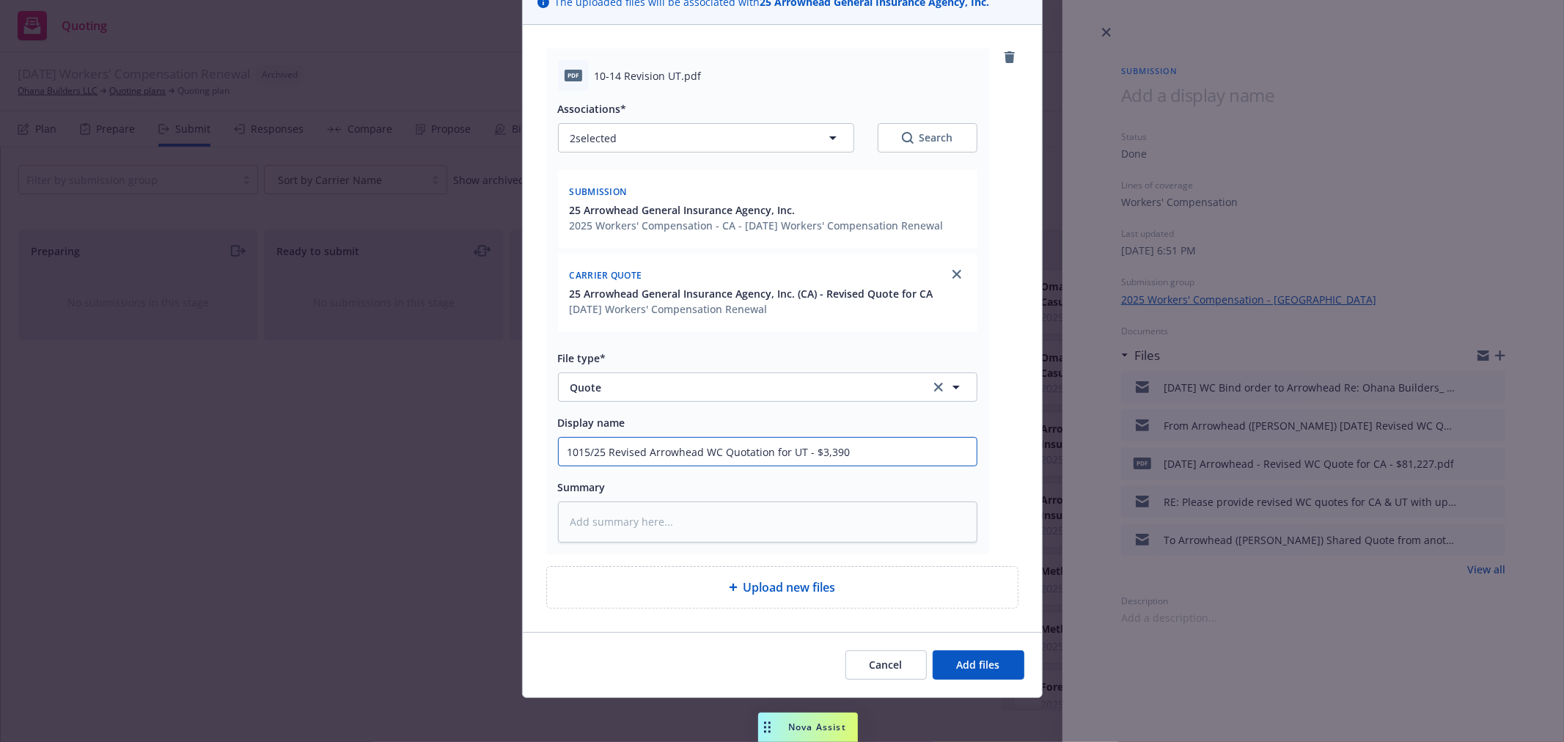
scroll to position [127, 0]
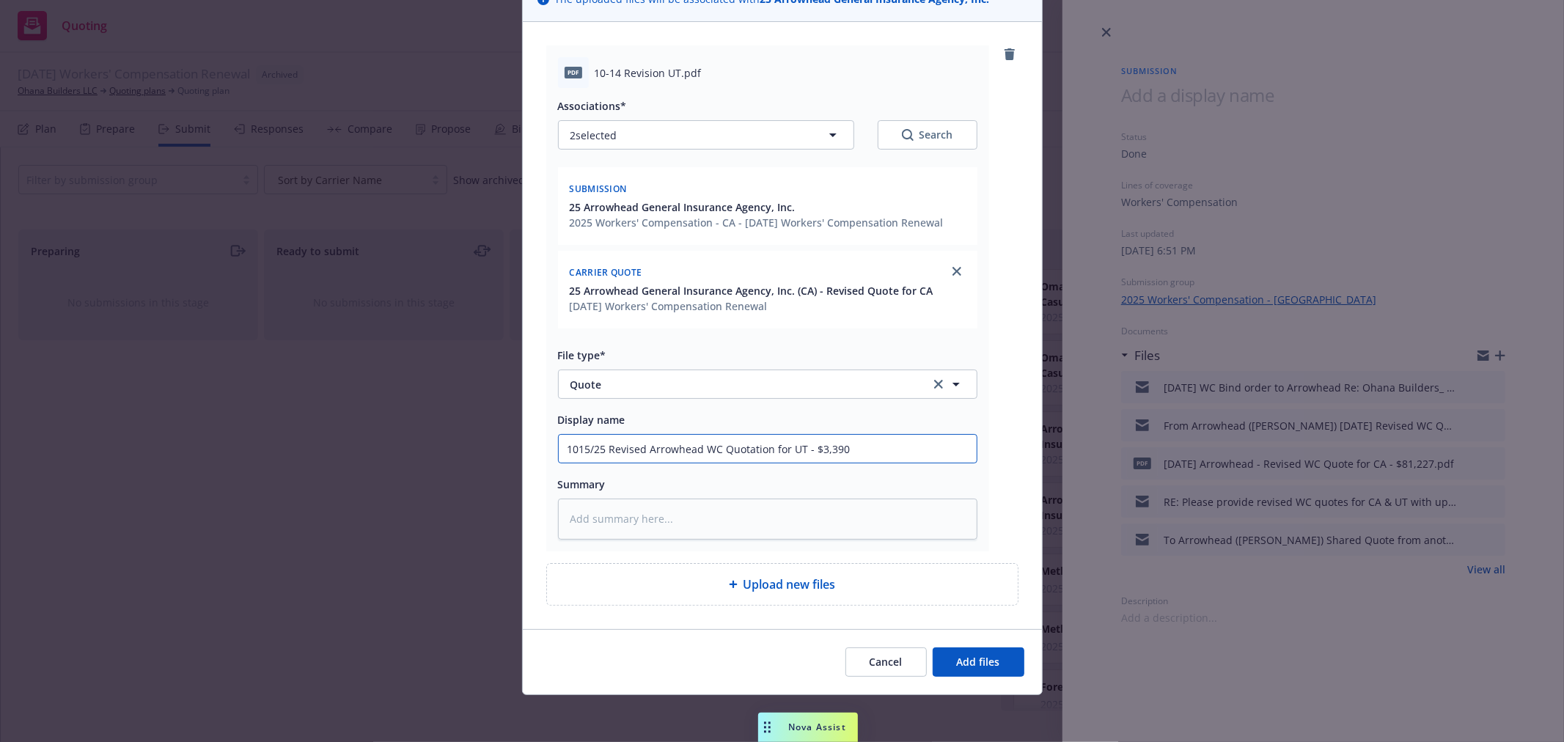
type input "1015/25 Revised Arrowhead WC Quotation for UT - $3,390"
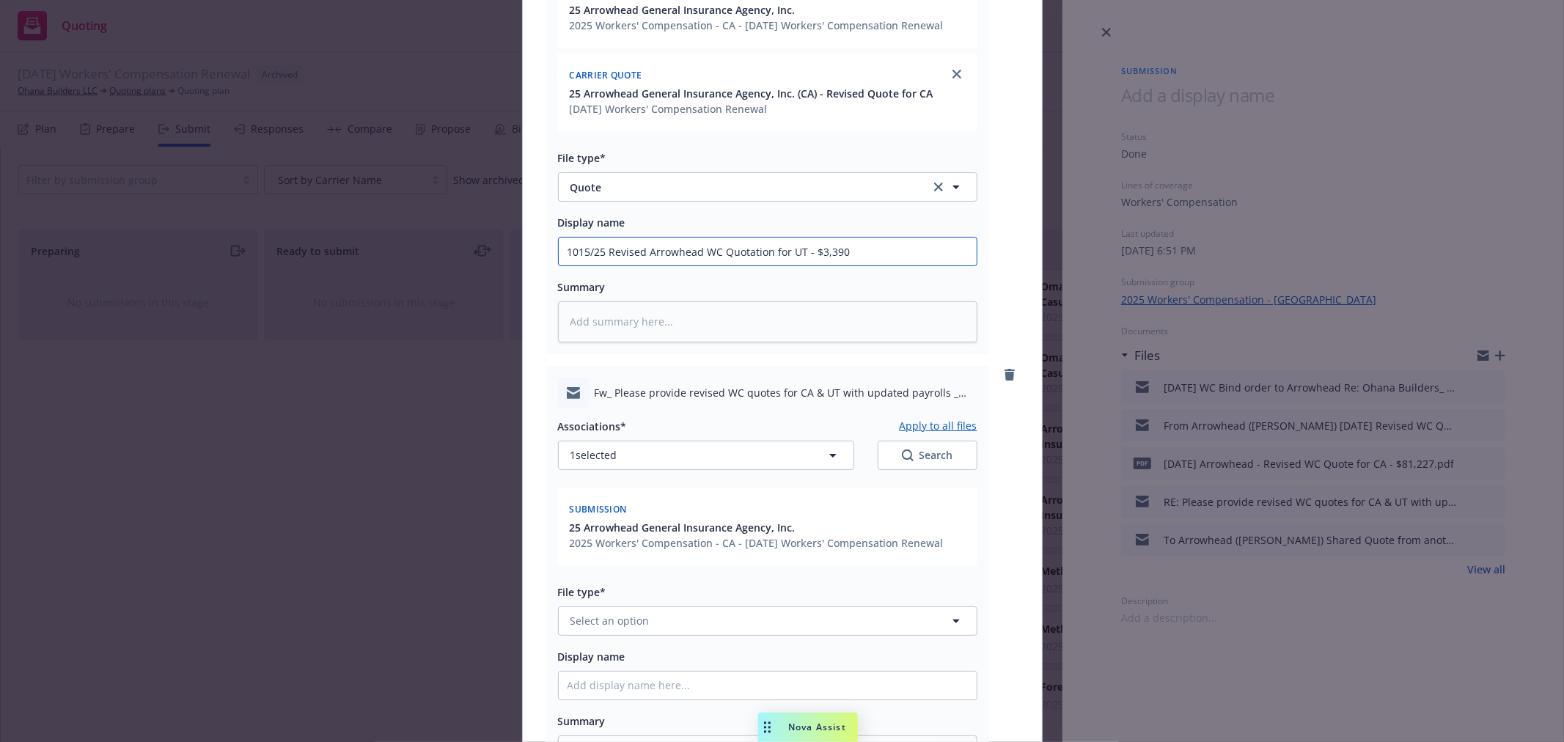
scroll to position [371, 0]
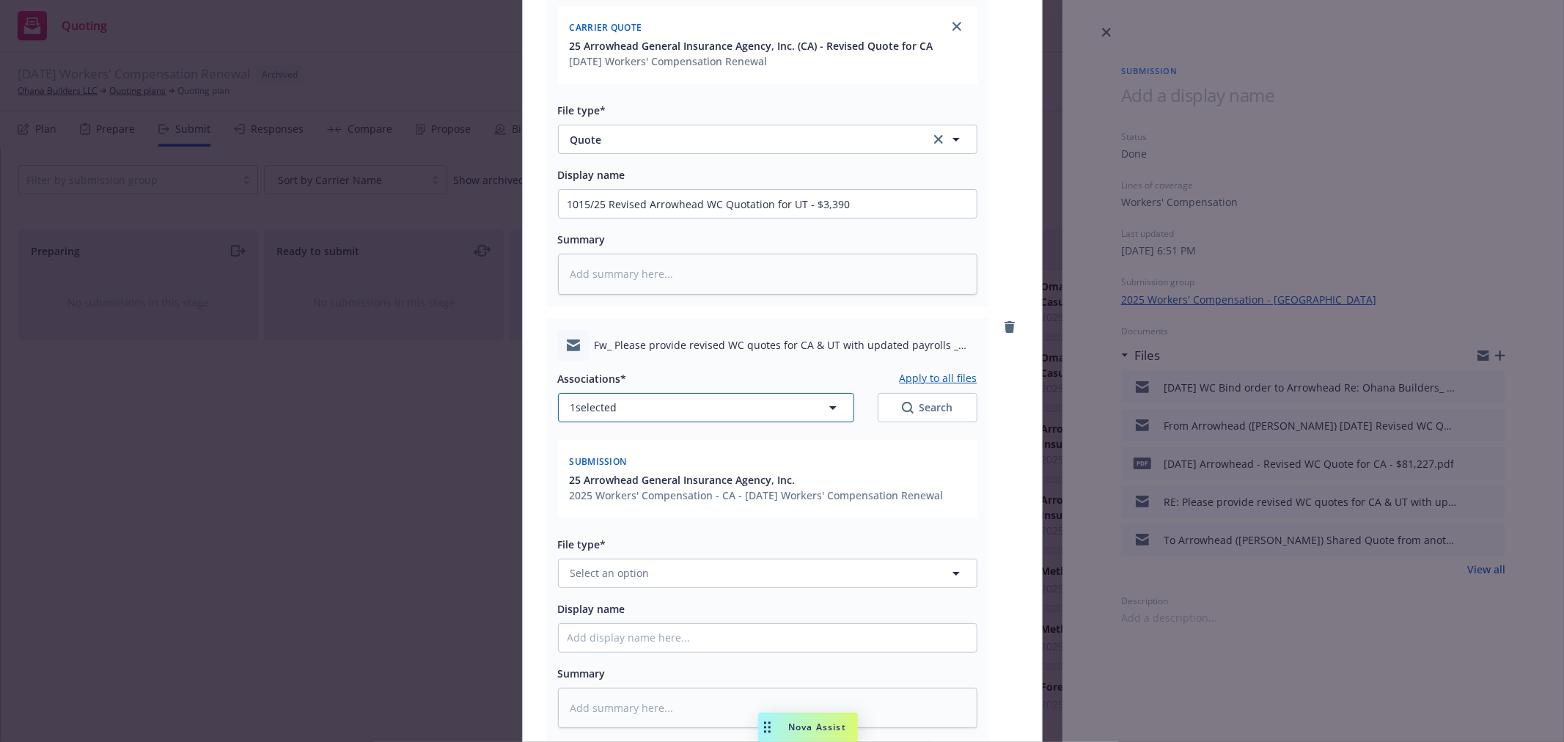
click at [824, 405] on icon "button" at bounding box center [833, 408] width 18 height 18
type textarea "x"
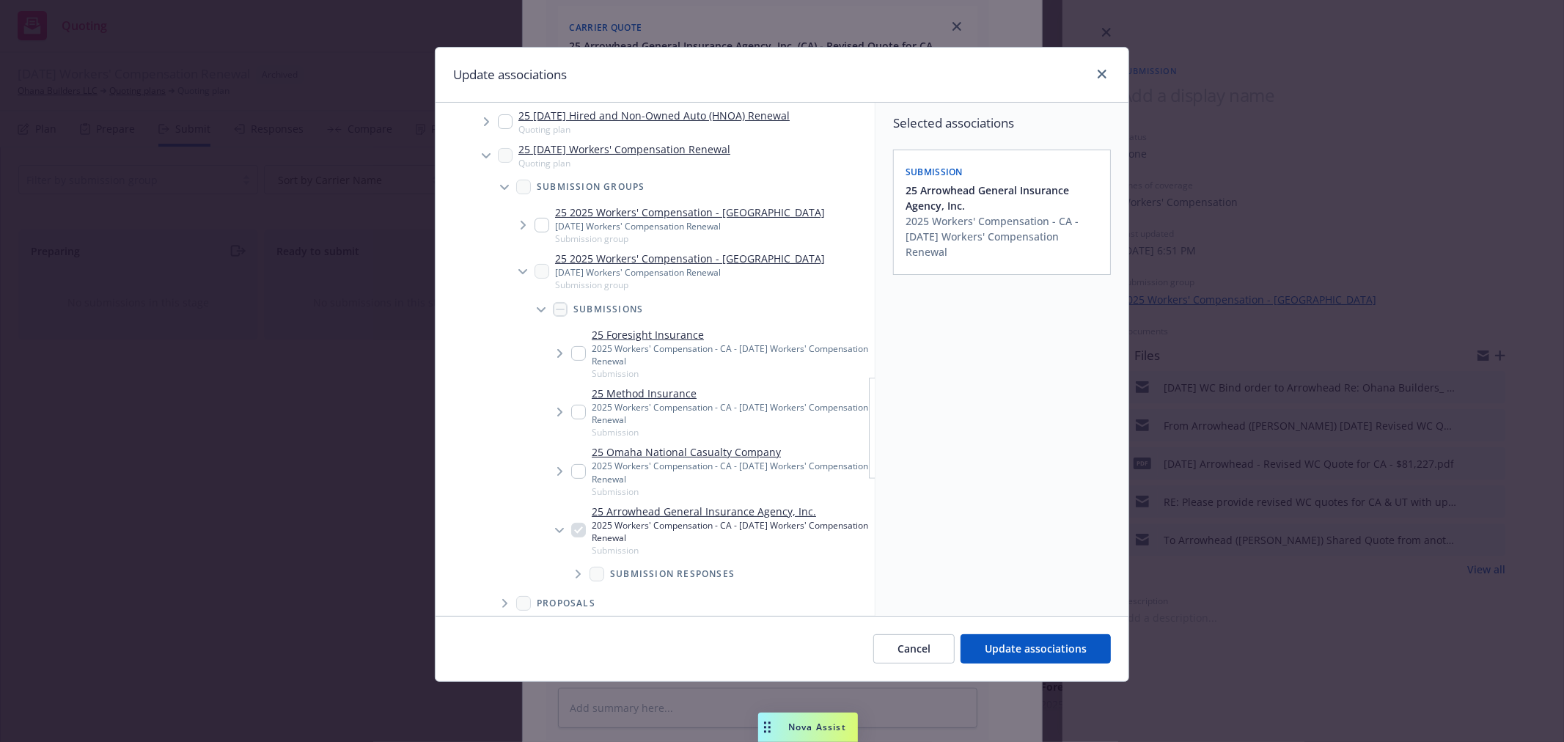
scroll to position [325, 0]
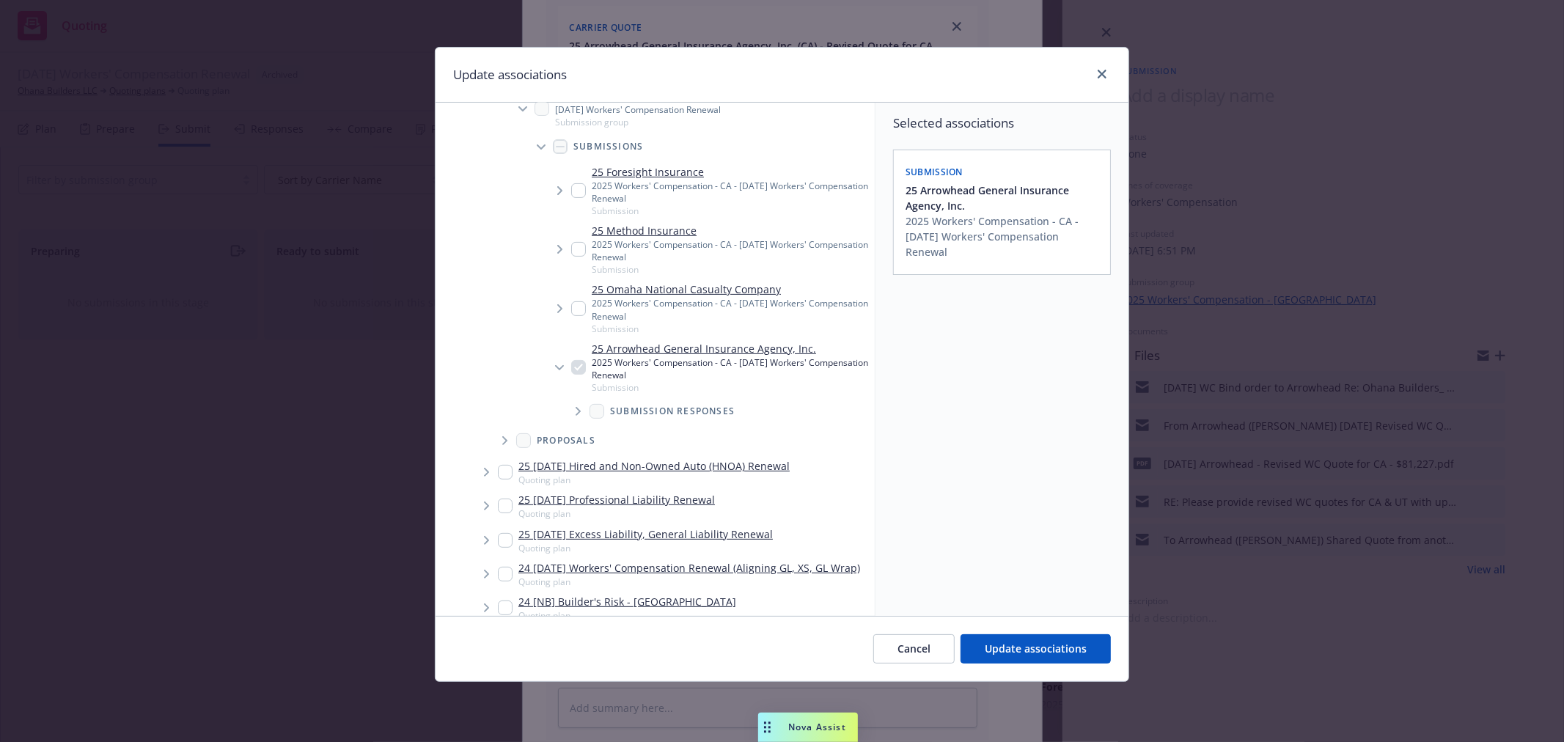
click at [576, 409] on icon "Tree Example" at bounding box center [578, 411] width 6 height 9
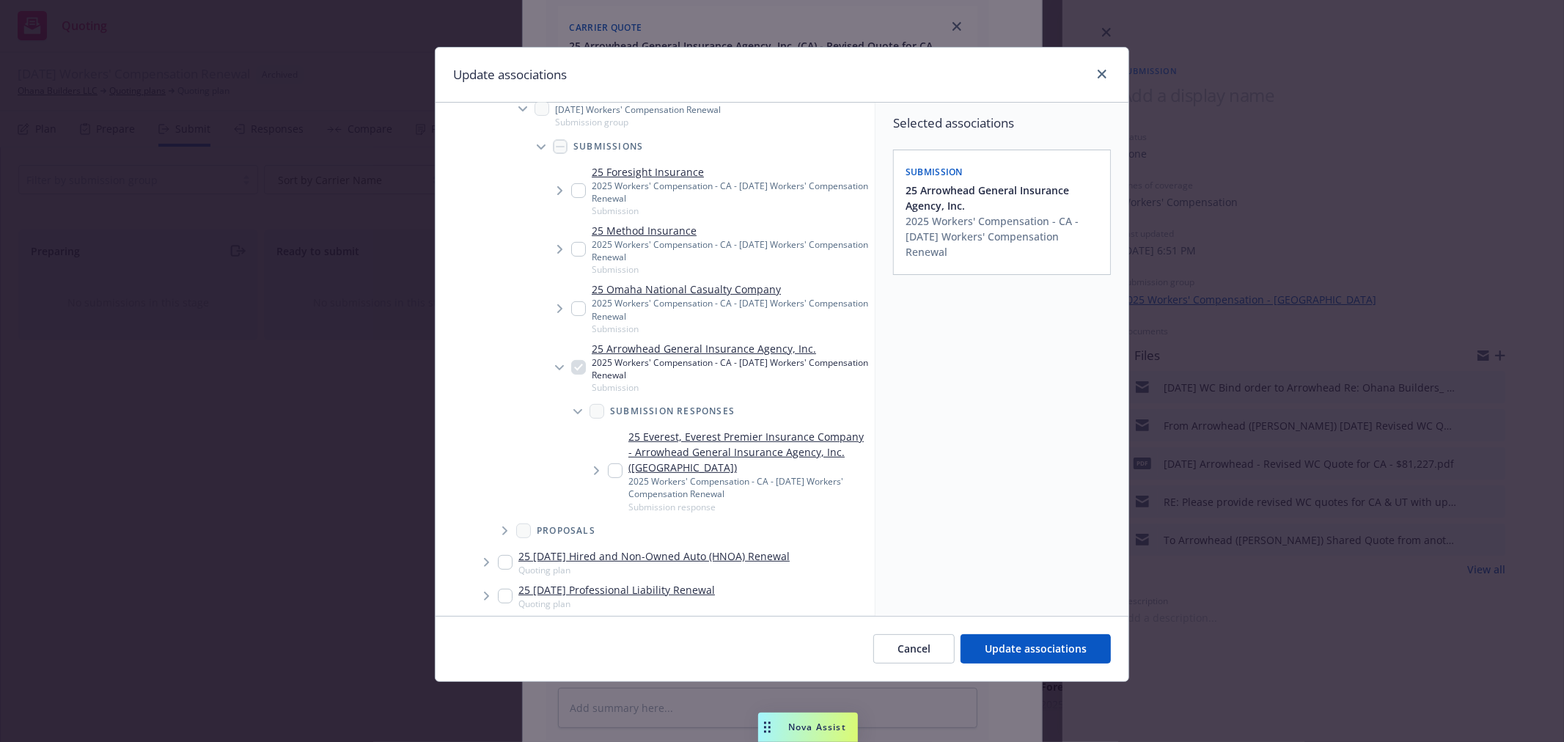
scroll to position [488, 0]
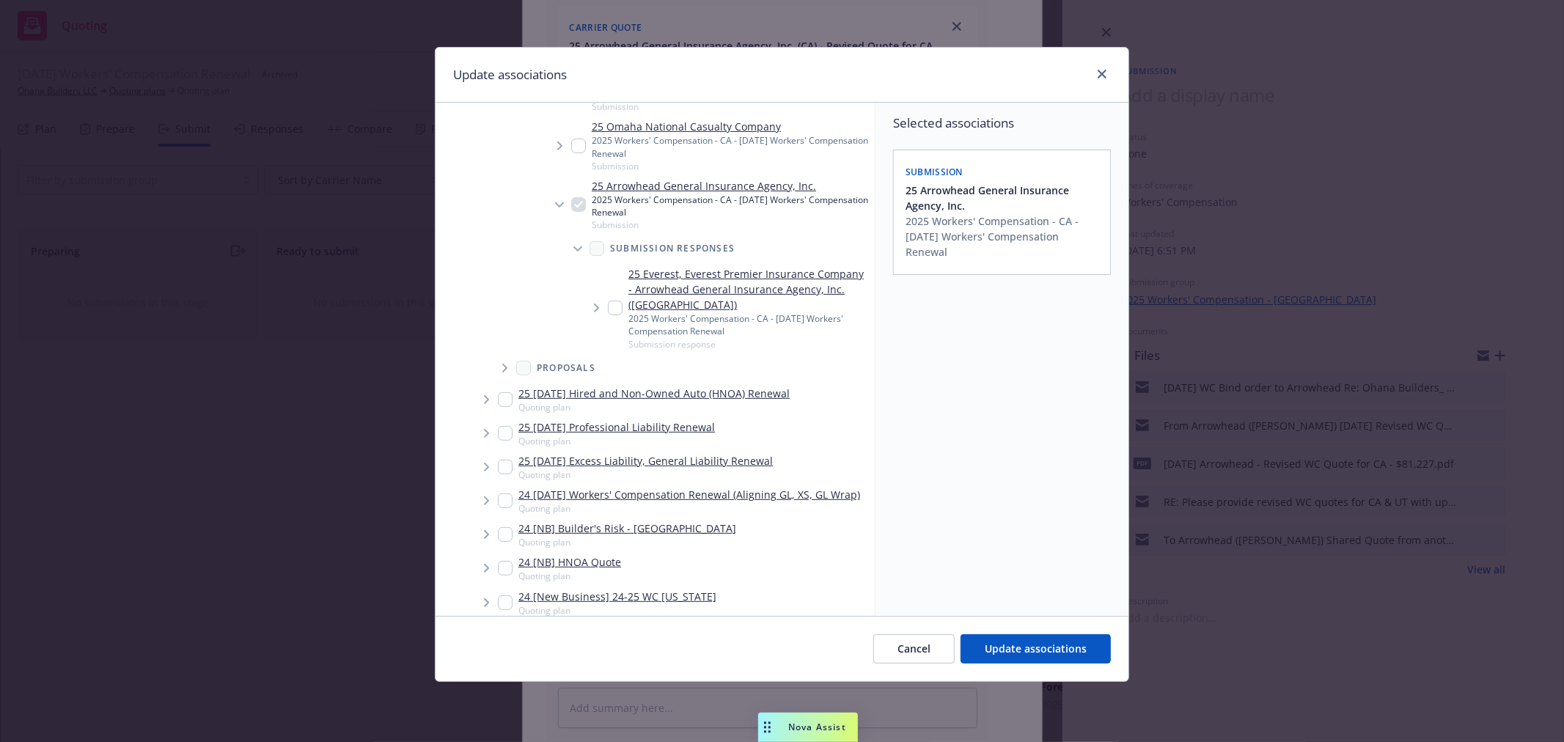
click at [595, 305] on icon "Tree Example" at bounding box center [597, 308] width 6 height 9
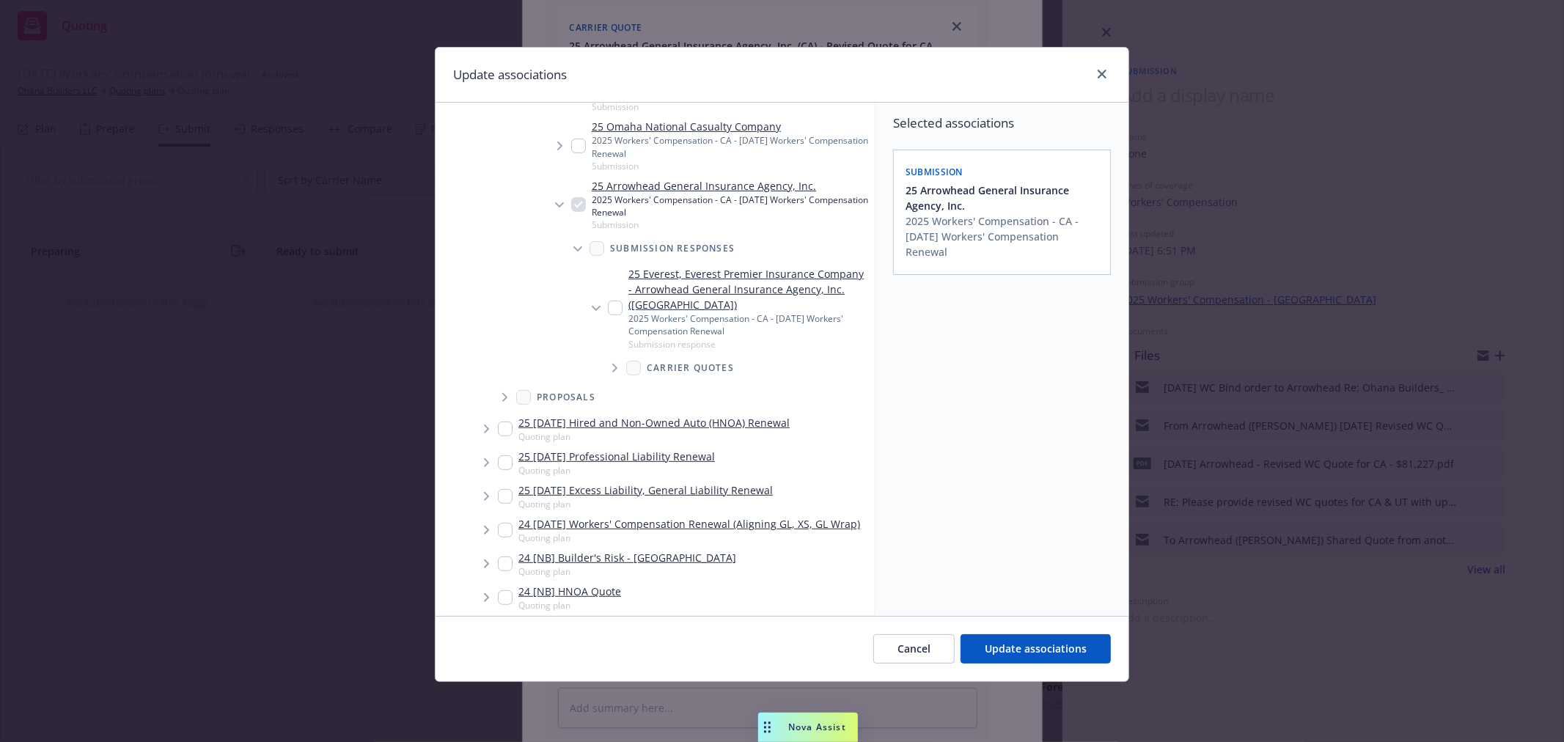
click at [613, 367] on icon "Tree Example" at bounding box center [615, 368] width 6 height 9
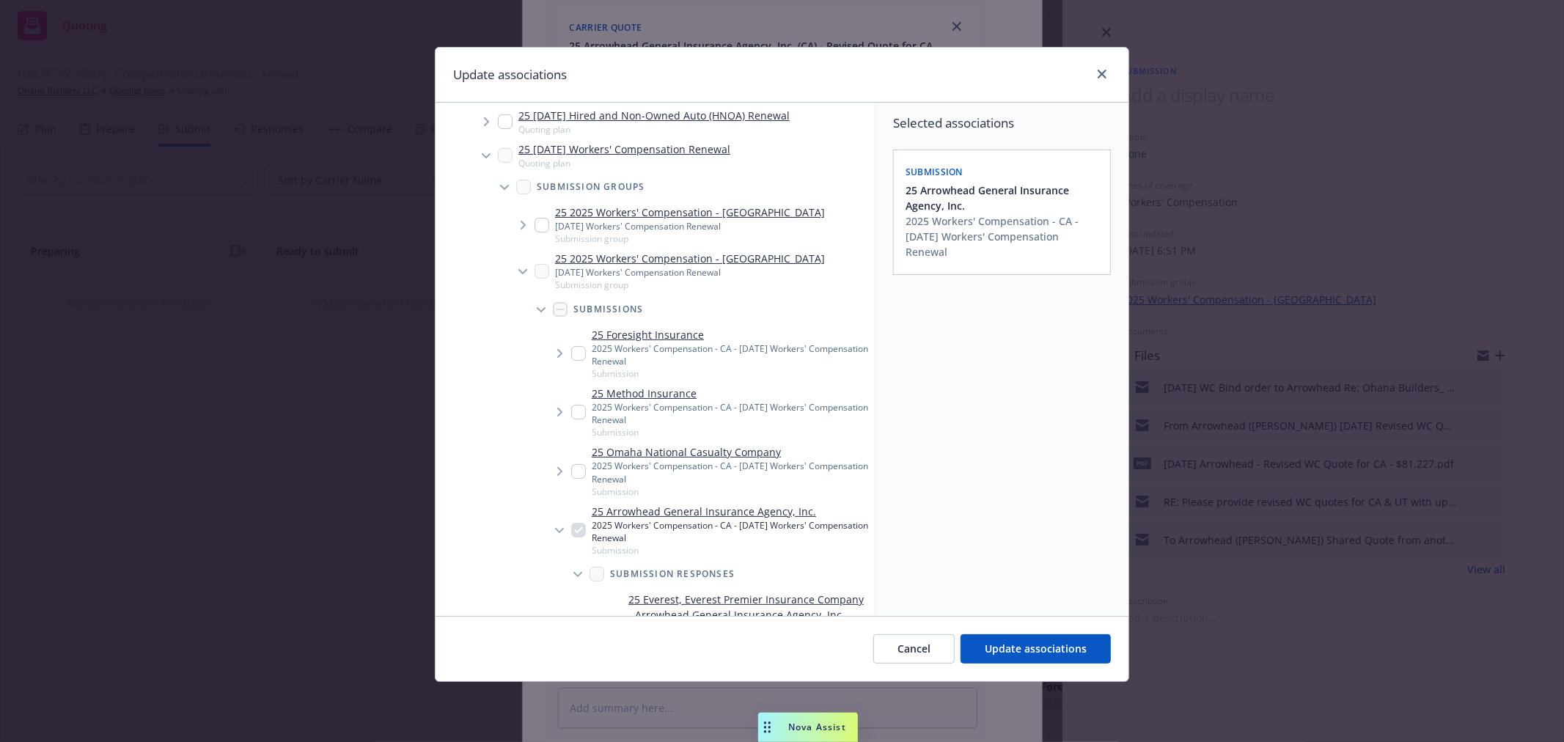
scroll to position [244, 0]
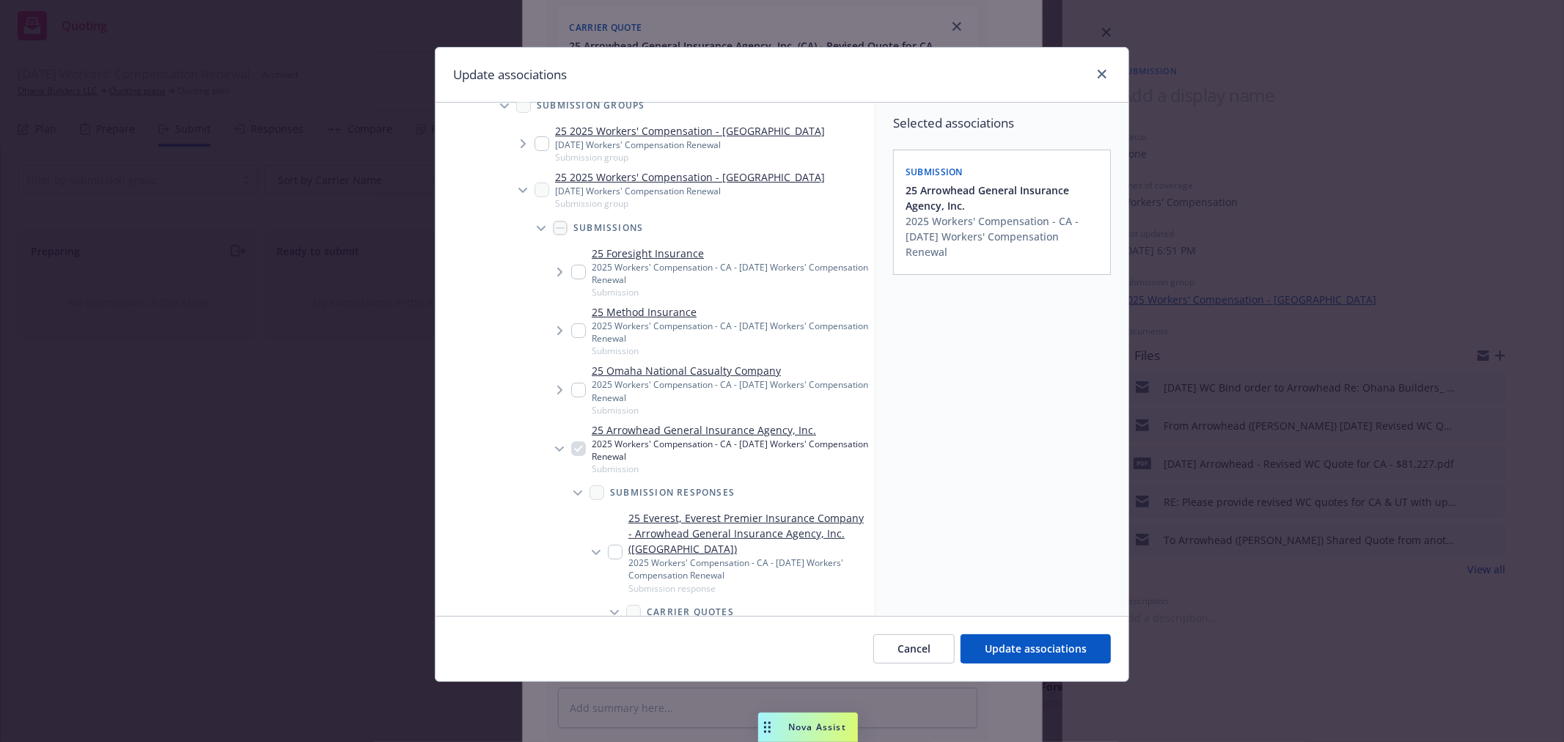
click at [646, 430] on li "25 Arrowhead General Insurance Agency, Inc. 2025 Workers' Compensation - CA - 1…" at bounding box center [708, 553] width 333 height 269
click at [630, 424] on li "25 Arrowhead General Insurance Agency, Inc. 2025 Workers' Compensation - CA - 1…" at bounding box center [708, 553] width 333 height 269
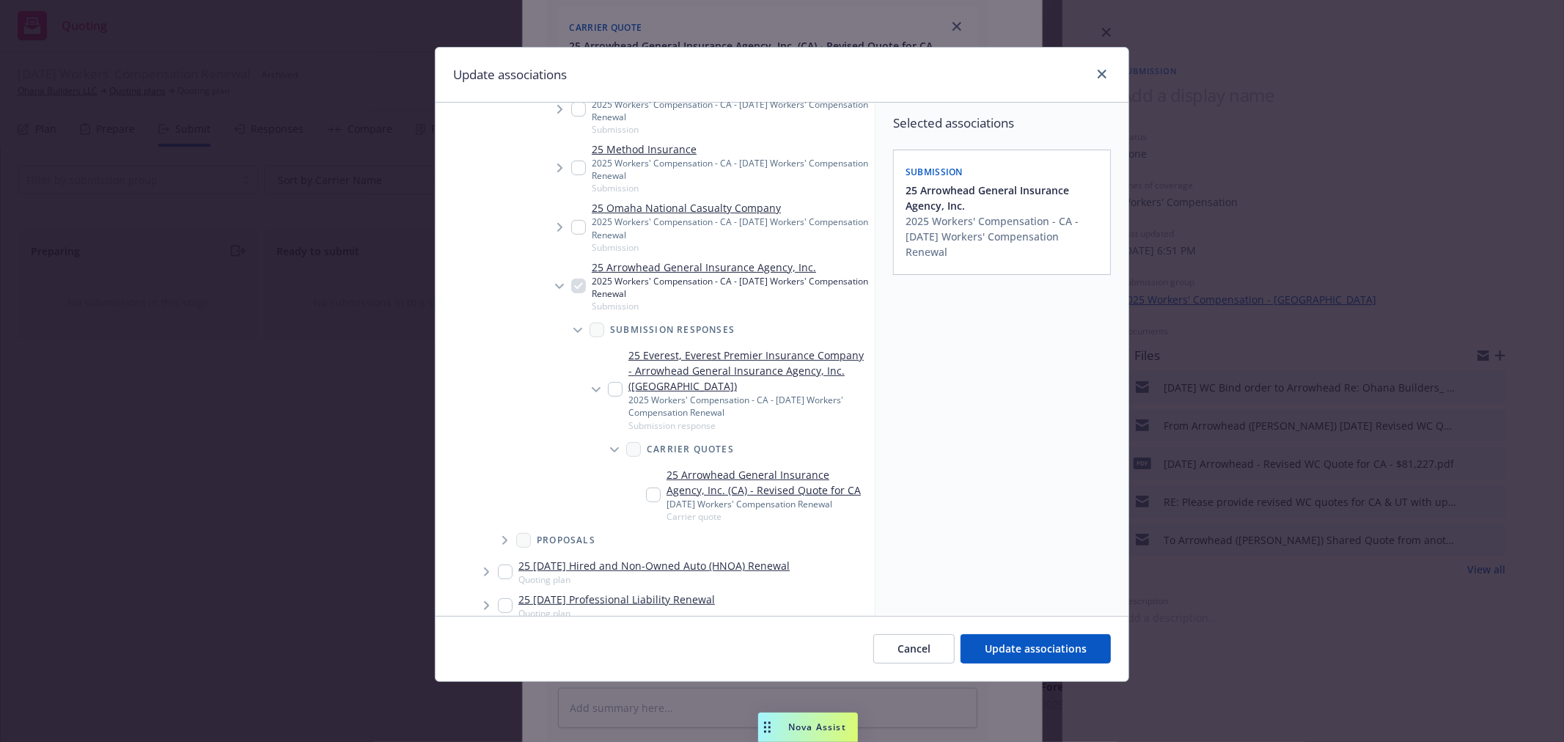
click at [578, 284] on li "25 Arrowhead General Insurance Agency, Inc. 2025 Workers' Compensation - CA - 1…" at bounding box center [708, 391] width 333 height 269
click at [610, 267] on li "25 Arrowhead General Insurance Agency, Inc. 2025 Workers' Compensation - CA - 1…" at bounding box center [708, 391] width 333 height 269
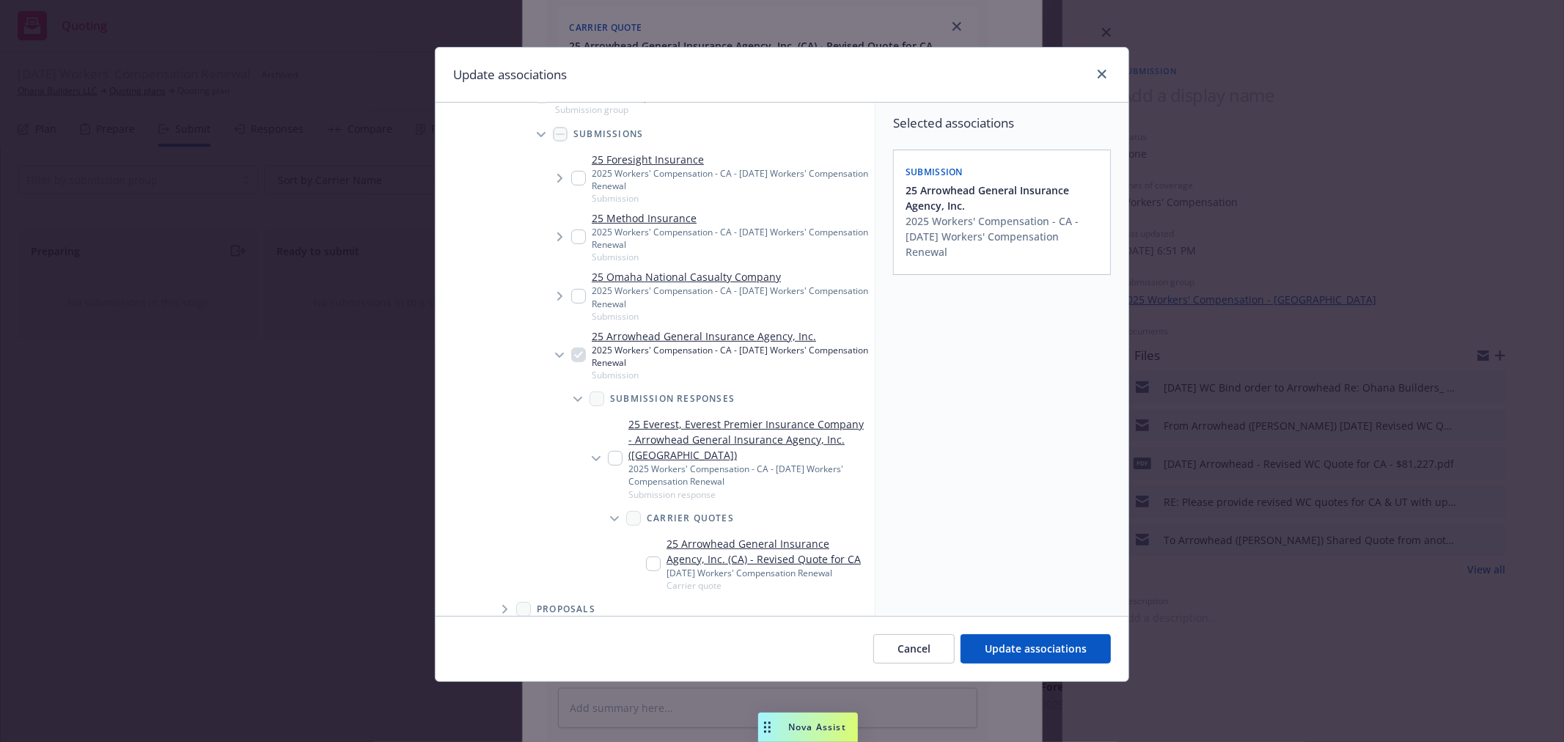
scroll to position [163, 0]
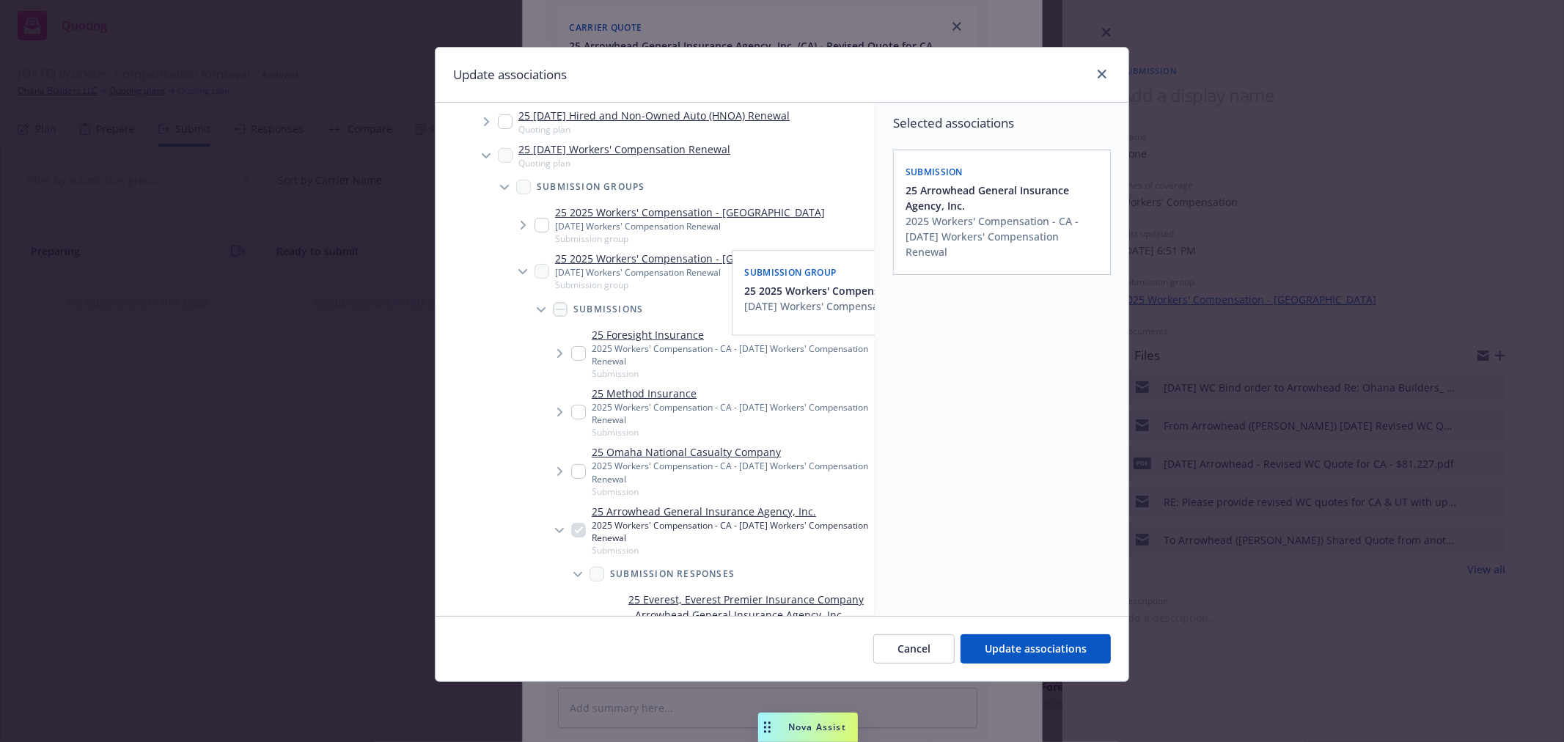
click at [545, 224] on input "Tree Example" at bounding box center [541, 225] width 15 height 15
checkbox input "true"
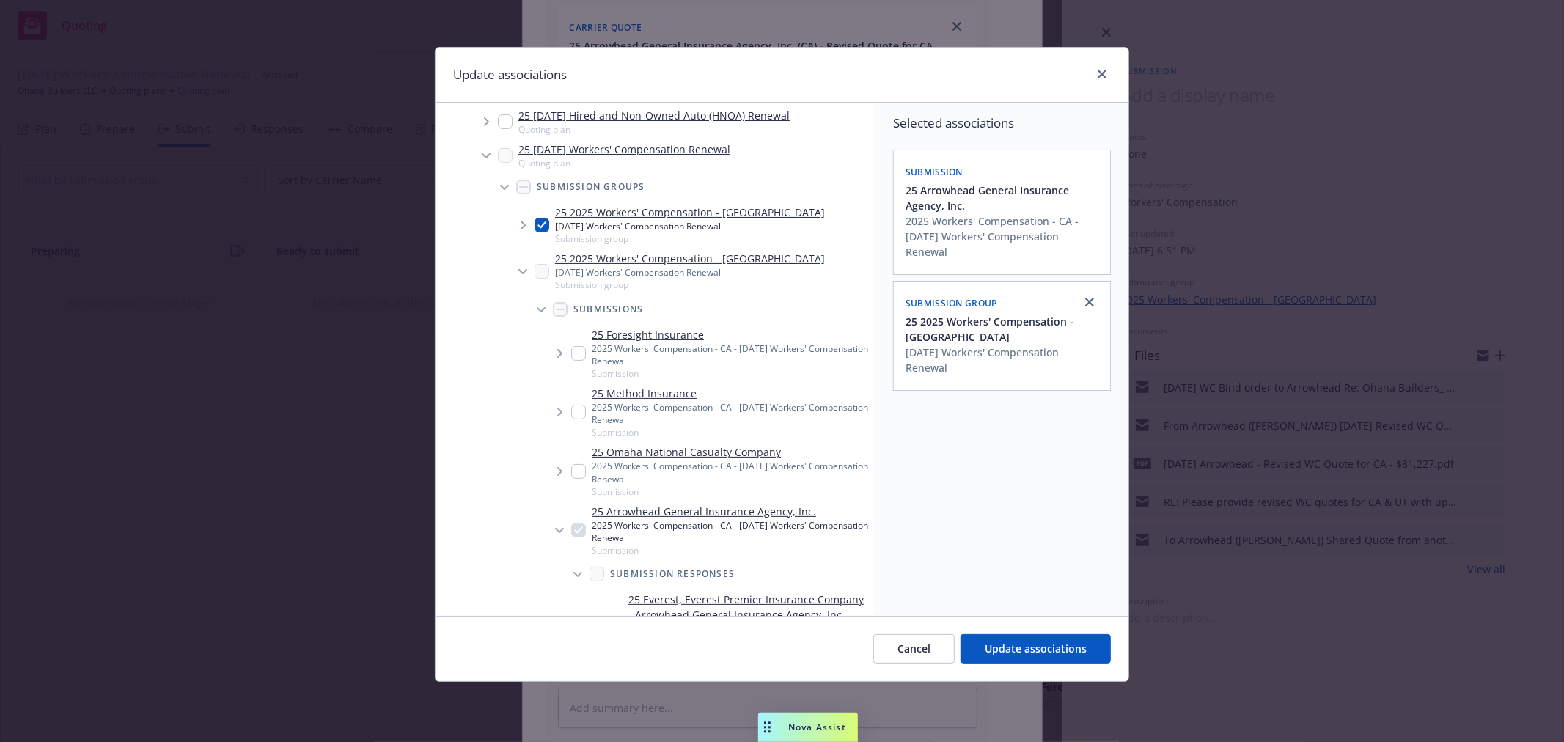
click at [525, 221] on icon "Tree Example" at bounding box center [524, 225] width 6 height 9
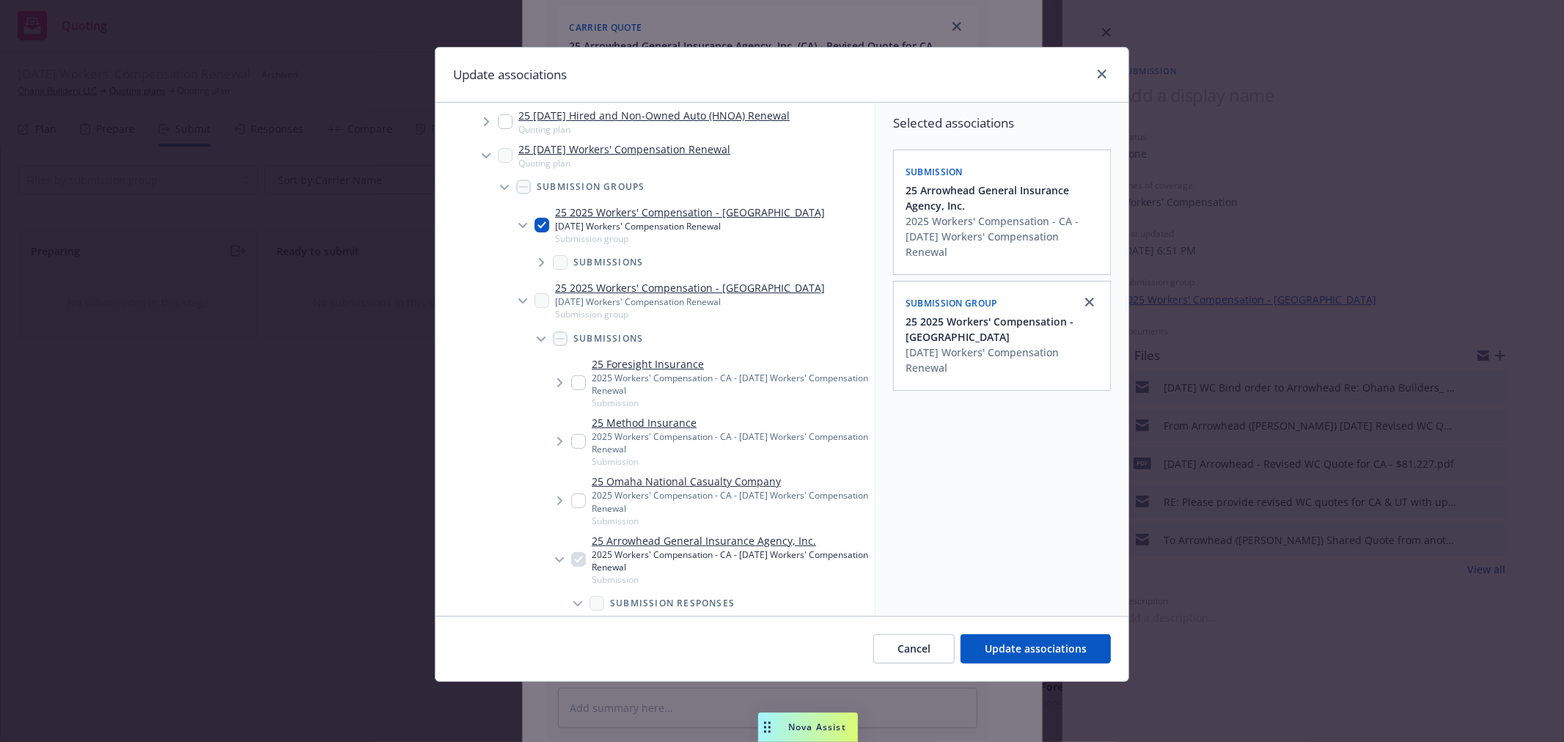
click at [541, 262] on icon "Tree Example" at bounding box center [542, 262] width 6 height 9
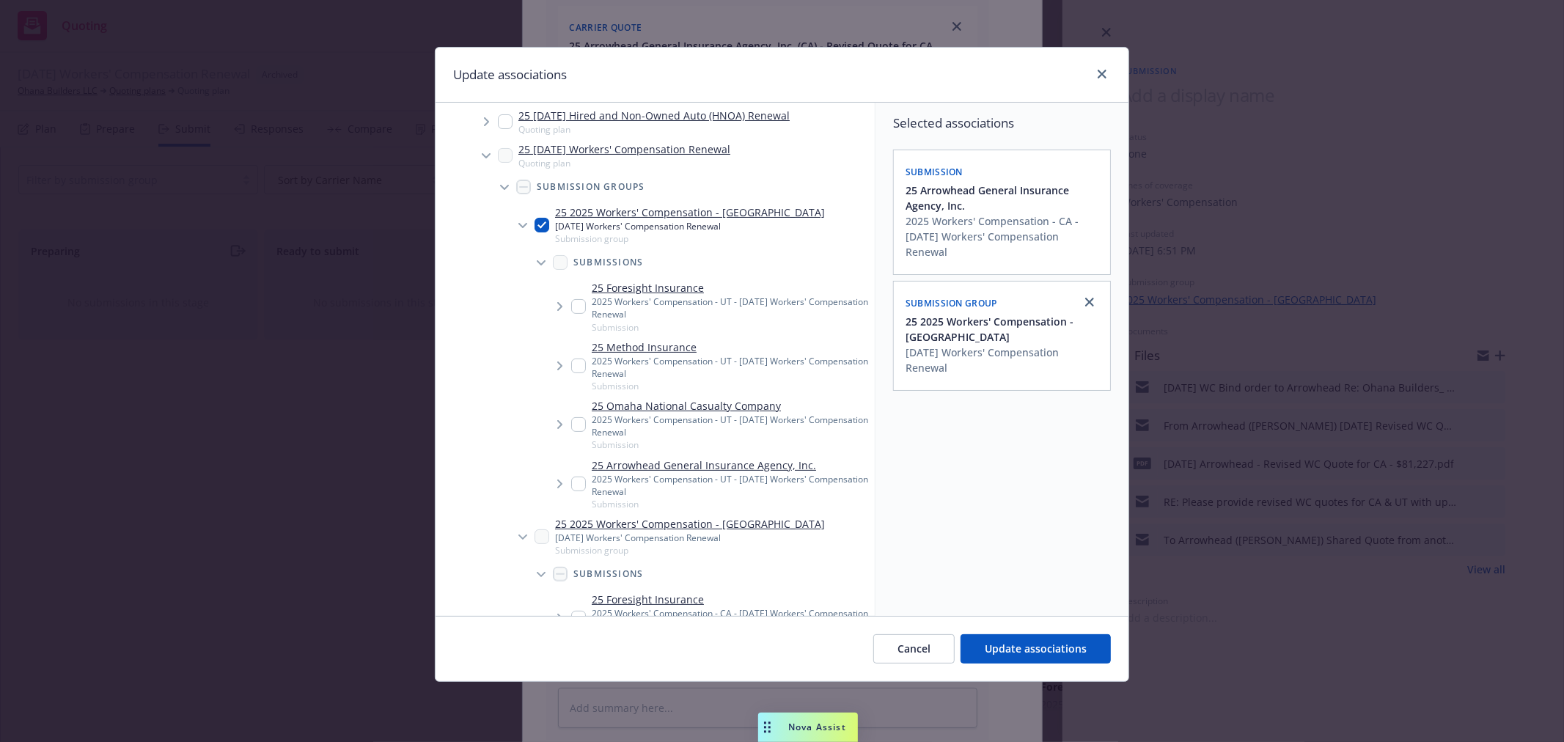
click at [560, 480] on icon "Tree Example" at bounding box center [560, 483] width 6 height 9
click at [576, 529] on icon "Tree Example" at bounding box center [578, 527] width 6 height 9
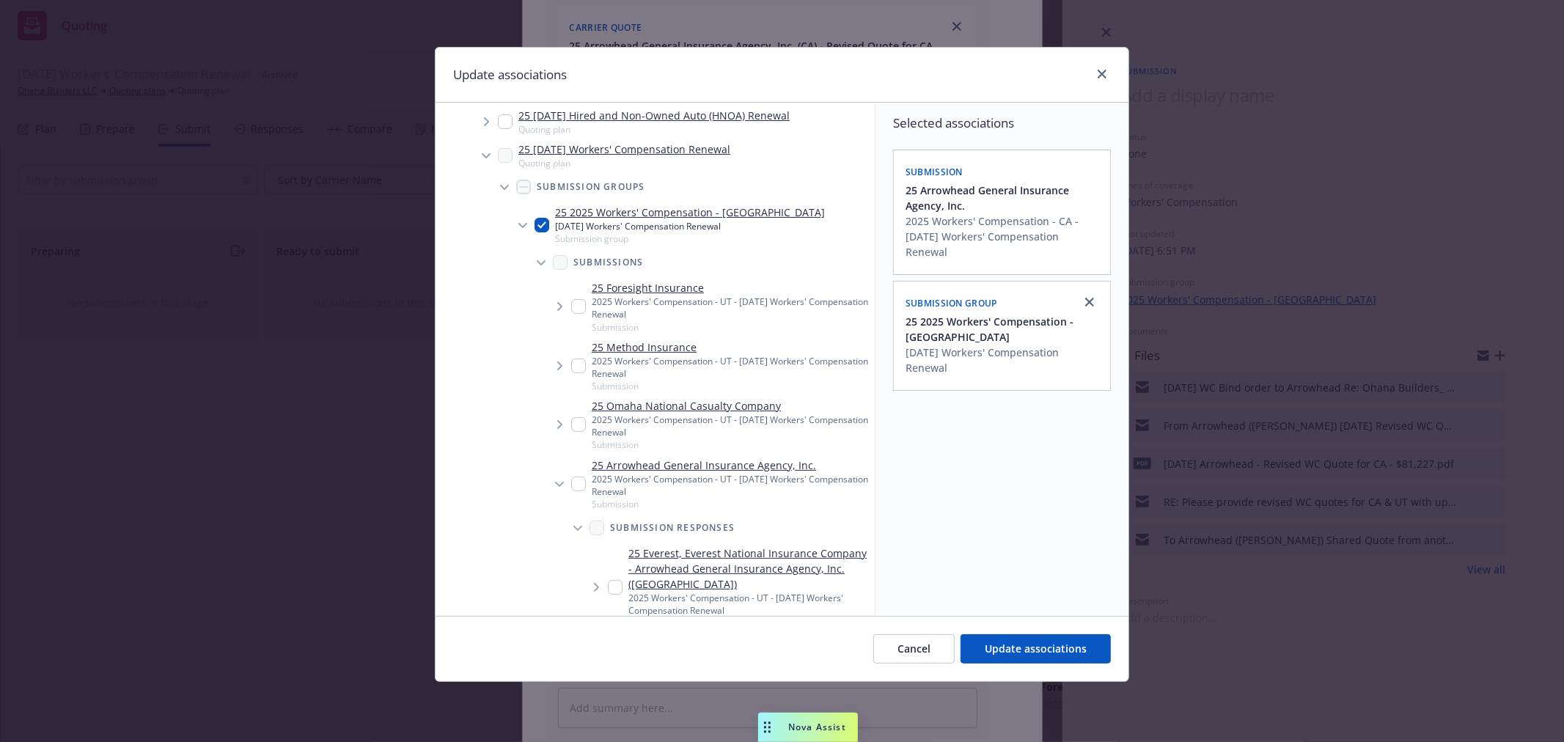
scroll to position [325, 0]
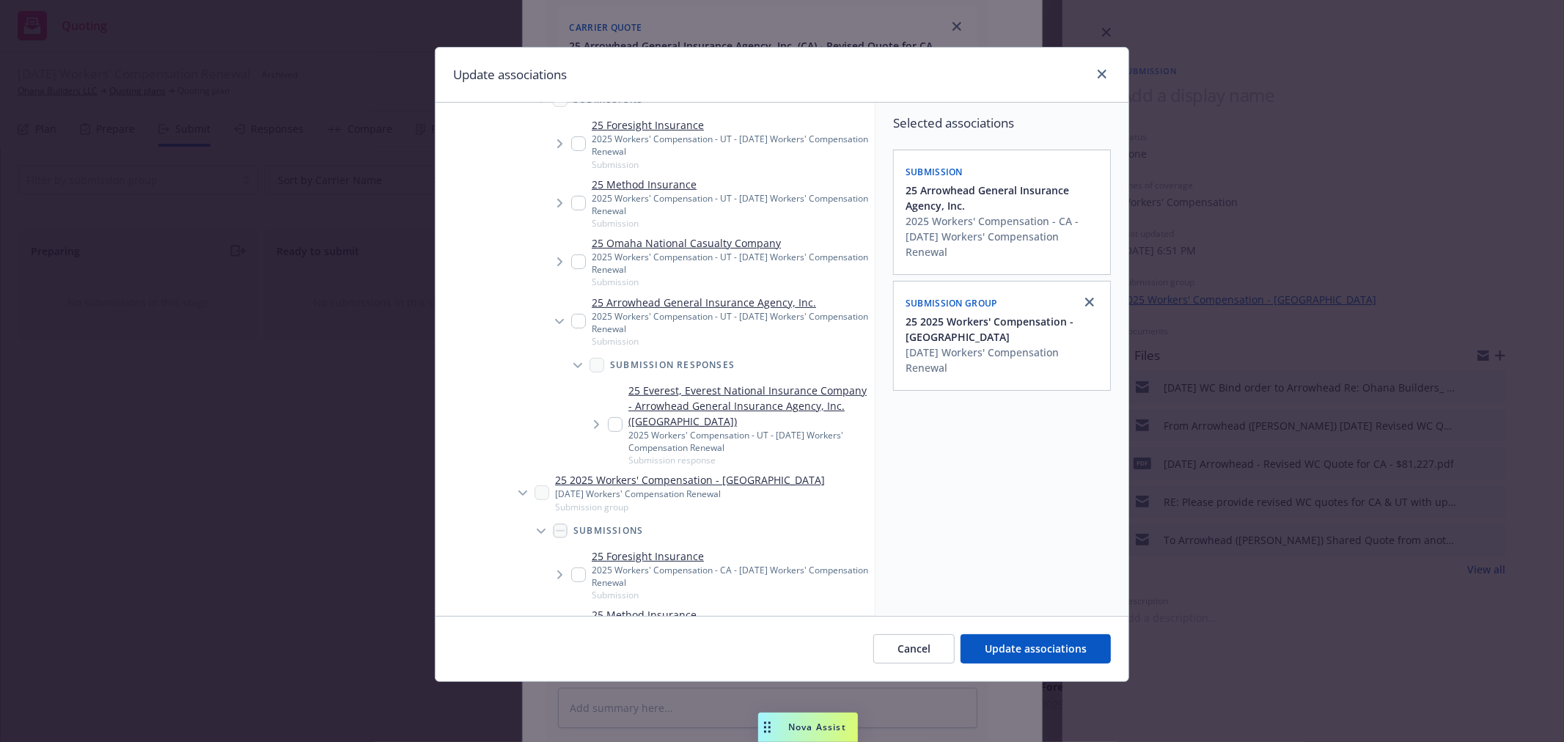
click at [596, 422] on icon "Tree Example" at bounding box center [597, 424] width 6 height 9
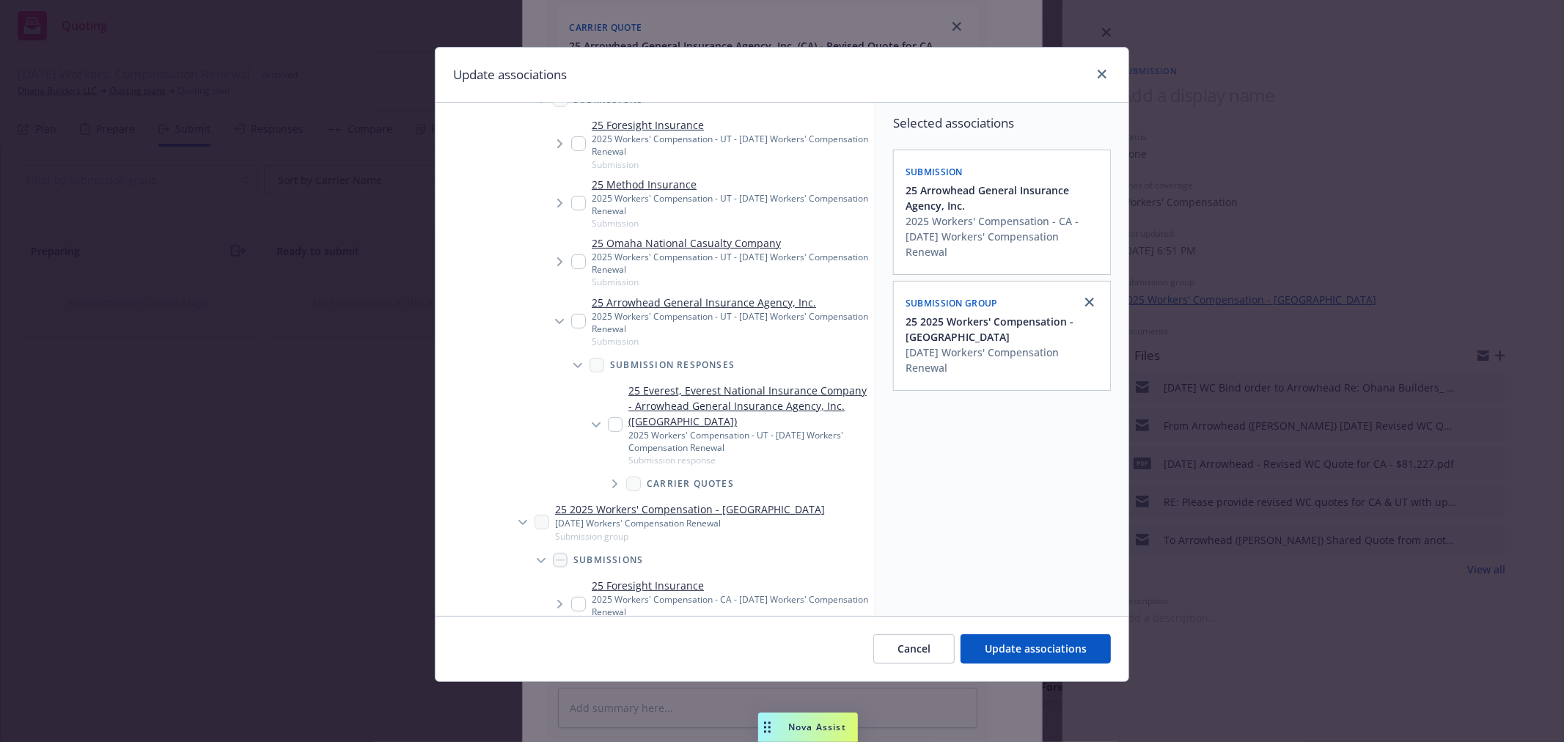
click at [614, 482] on icon "Tree Example" at bounding box center [614, 483] width 5 height 9
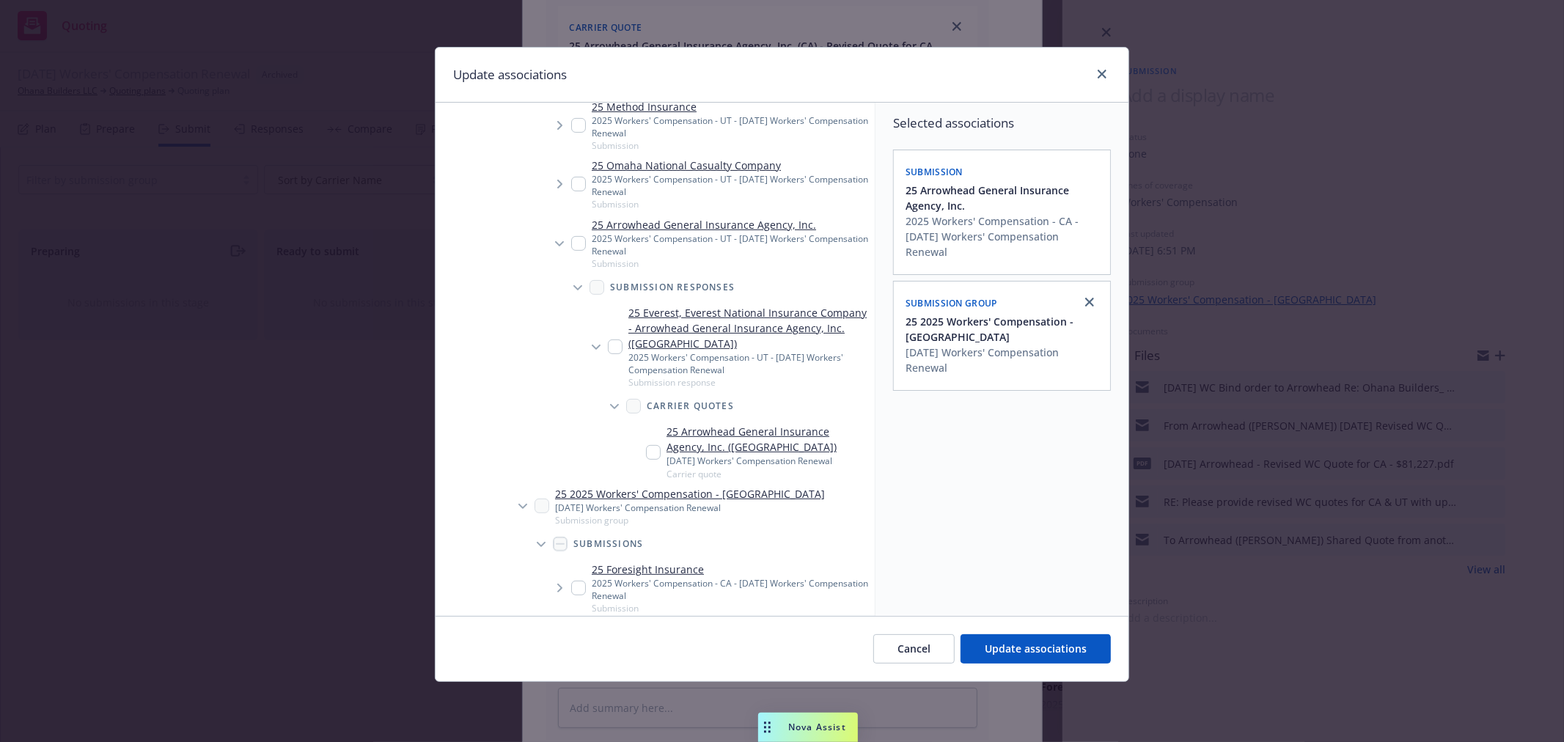
scroll to position [407, 0]
click at [654, 447] on input "Tree Example" at bounding box center [653, 448] width 15 height 15
checkbox input "true"
click at [1074, 192] on span "25 Arrowhead General Insurance Agency, Inc." at bounding box center [1003, 198] width 196 height 31
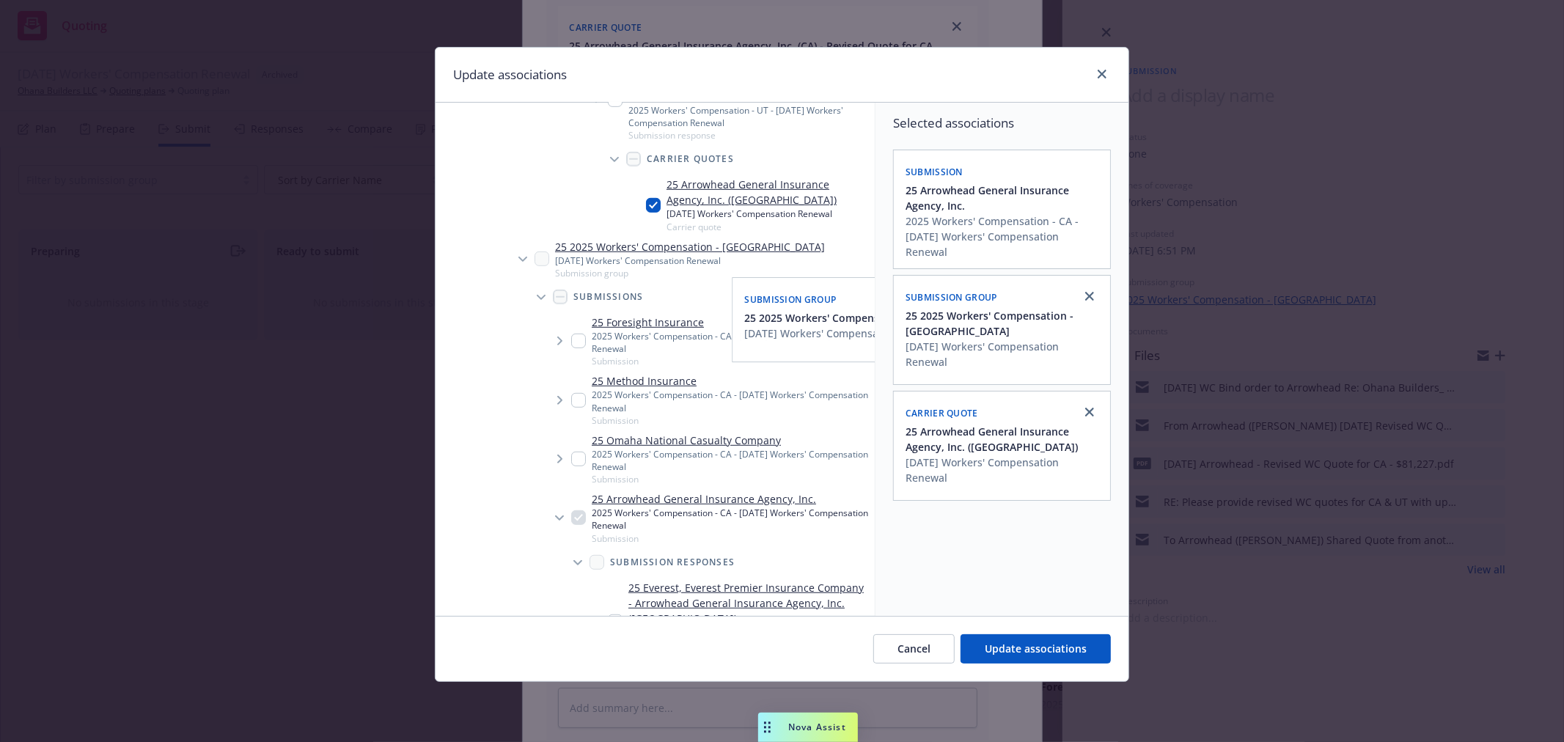
scroll to position [733, 0]
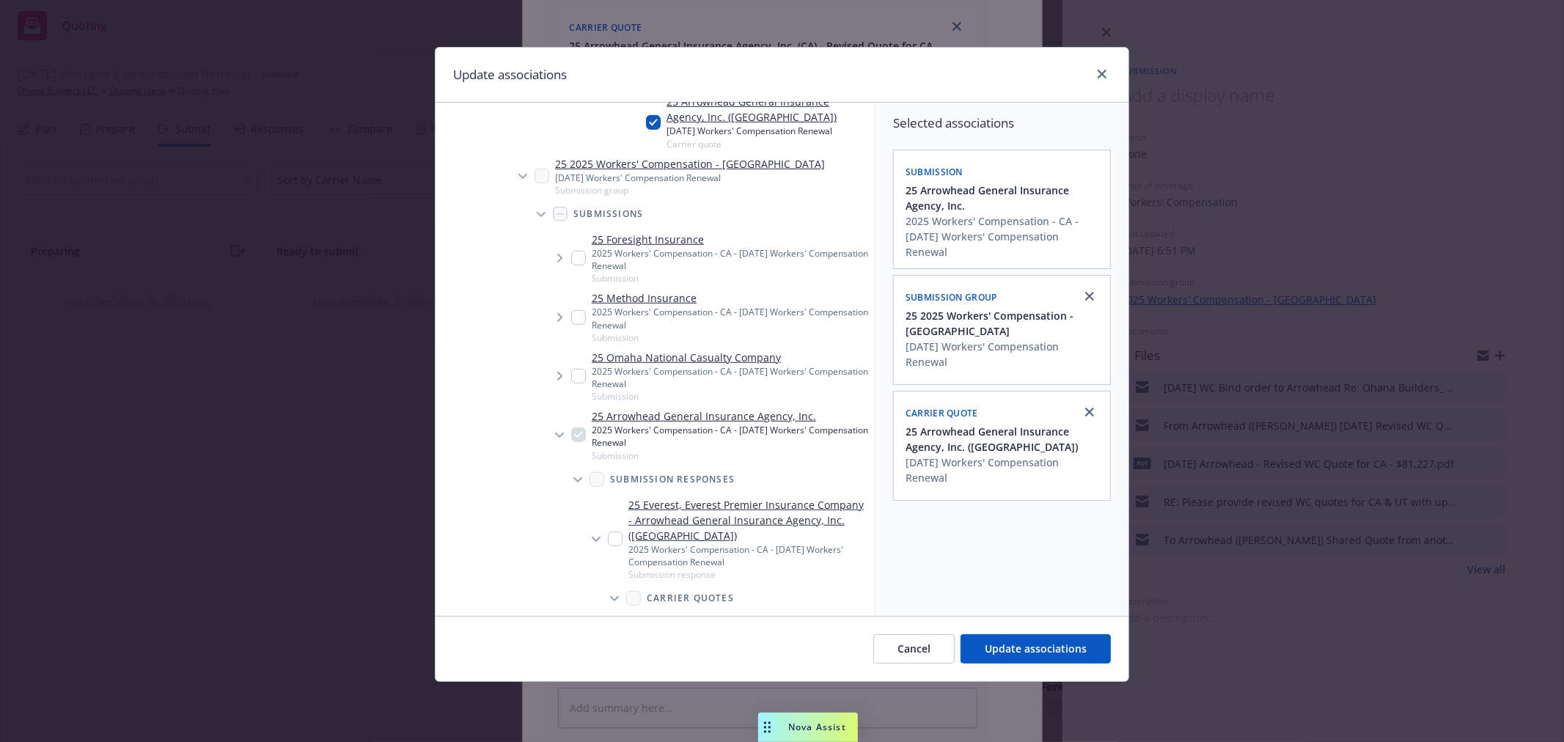
click at [614, 411] on li "25 Arrowhead General Insurance Agency, Inc. 2025 Workers' Compensation - CA - 1…" at bounding box center [708, 539] width 333 height 269
click at [604, 413] on li "25 Arrowhead General Insurance Agency, Inc. 2025 Workers' Compensation - CA - 1…" at bounding box center [708, 539] width 333 height 269
click at [562, 433] on icon "Tree Example" at bounding box center [559, 436] width 9 height 6
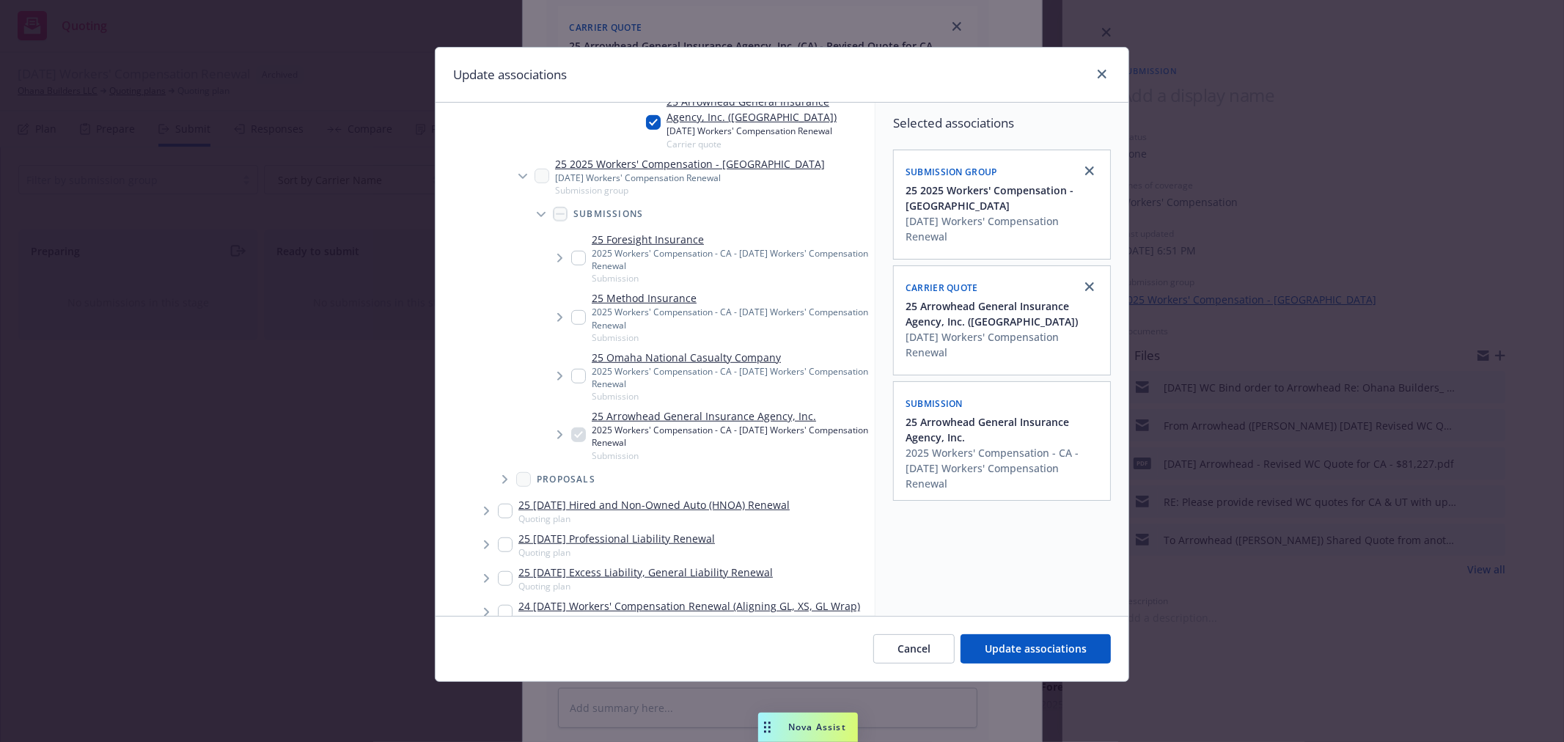
click at [623, 413] on li "25 Arrowhead General Insurance Agency, Inc. 2025 Workers' Compensation - CA - 1…" at bounding box center [708, 434] width 333 height 59
click at [1037, 633] on div "Cancel Update associations" at bounding box center [781, 648] width 693 height 65
click at [1016, 643] on span "Update associations" at bounding box center [1036, 648] width 102 height 14
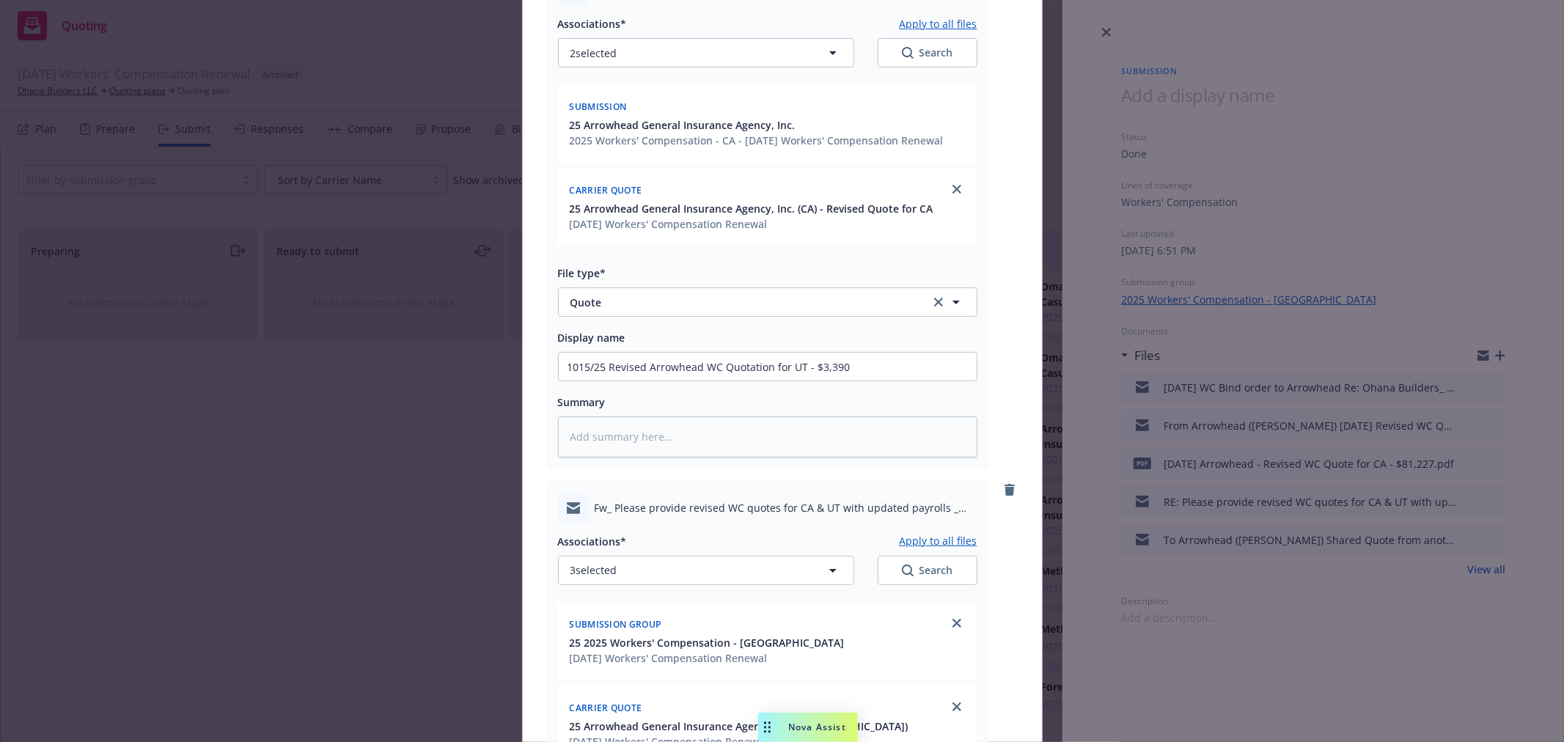
scroll to position [127, 0]
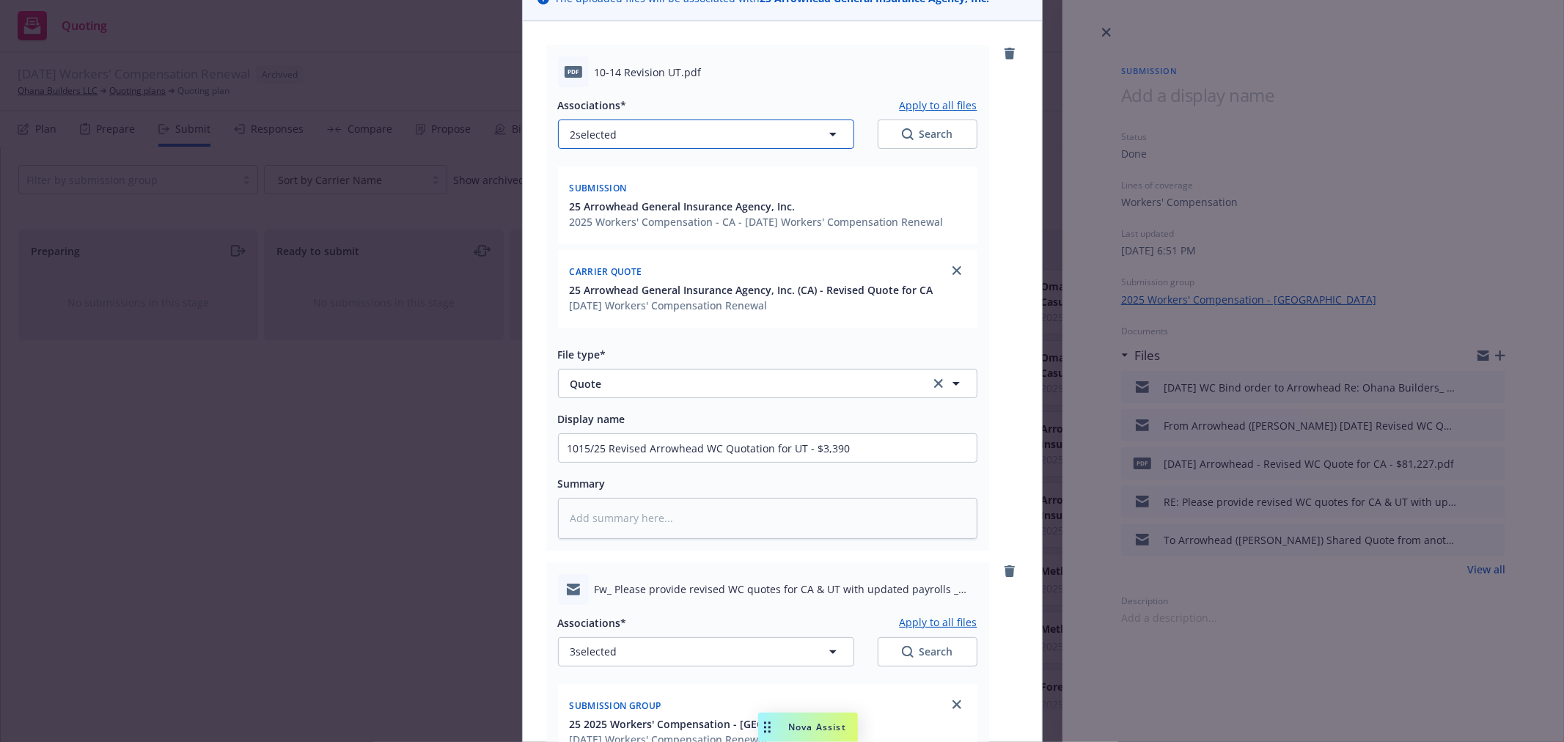
click at [829, 133] on icon "button" at bounding box center [832, 135] width 7 height 4
type textarea "x"
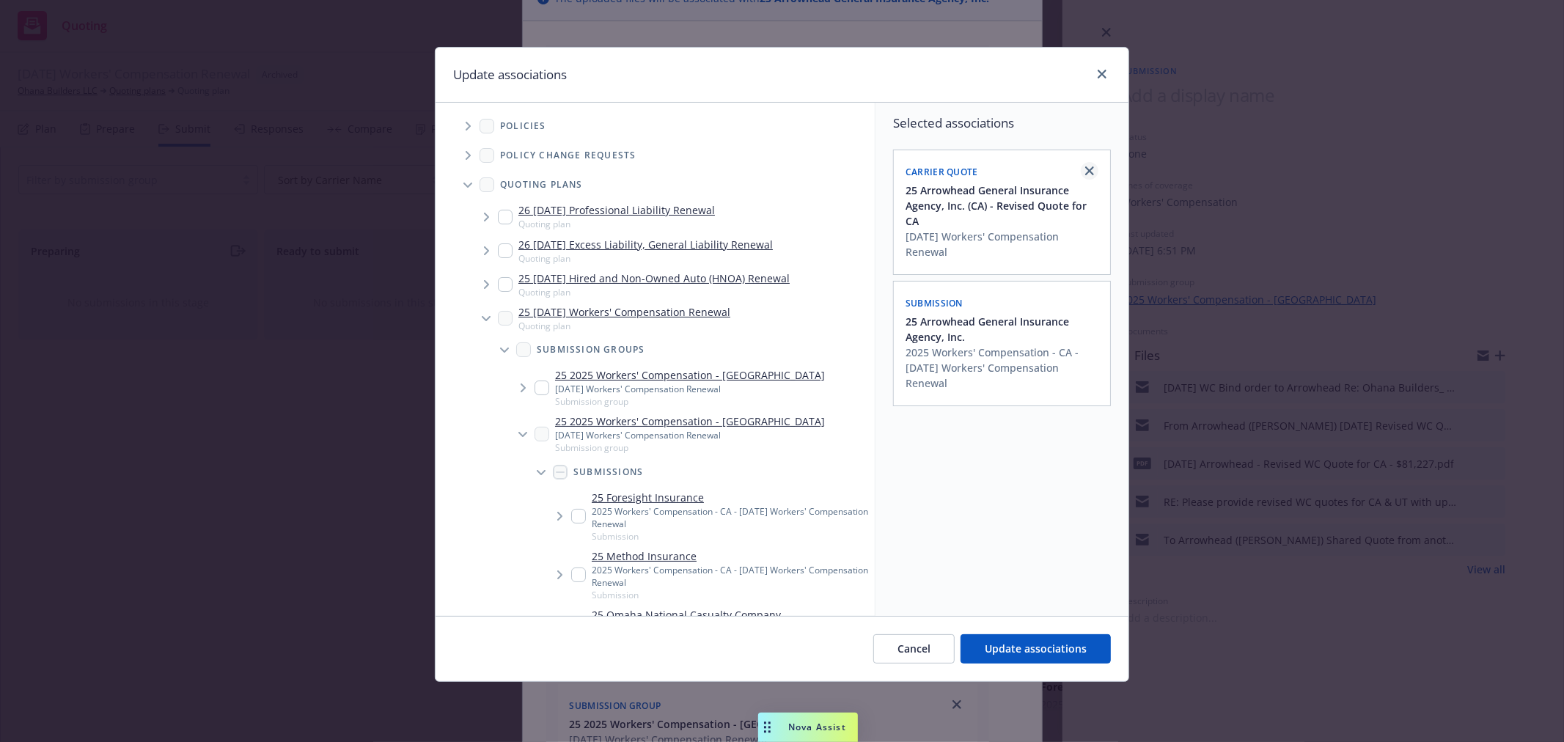
click at [1091, 170] on icon "close" at bounding box center [1089, 170] width 9 height 9
checkbox input "false"
click at [1091, 172] on div "Submission" at bounding box center [1001, 170] width 199 height 23
click at [525, 386] on icon "Tree Example" at bounding box center [523, 387] width 5 height 9
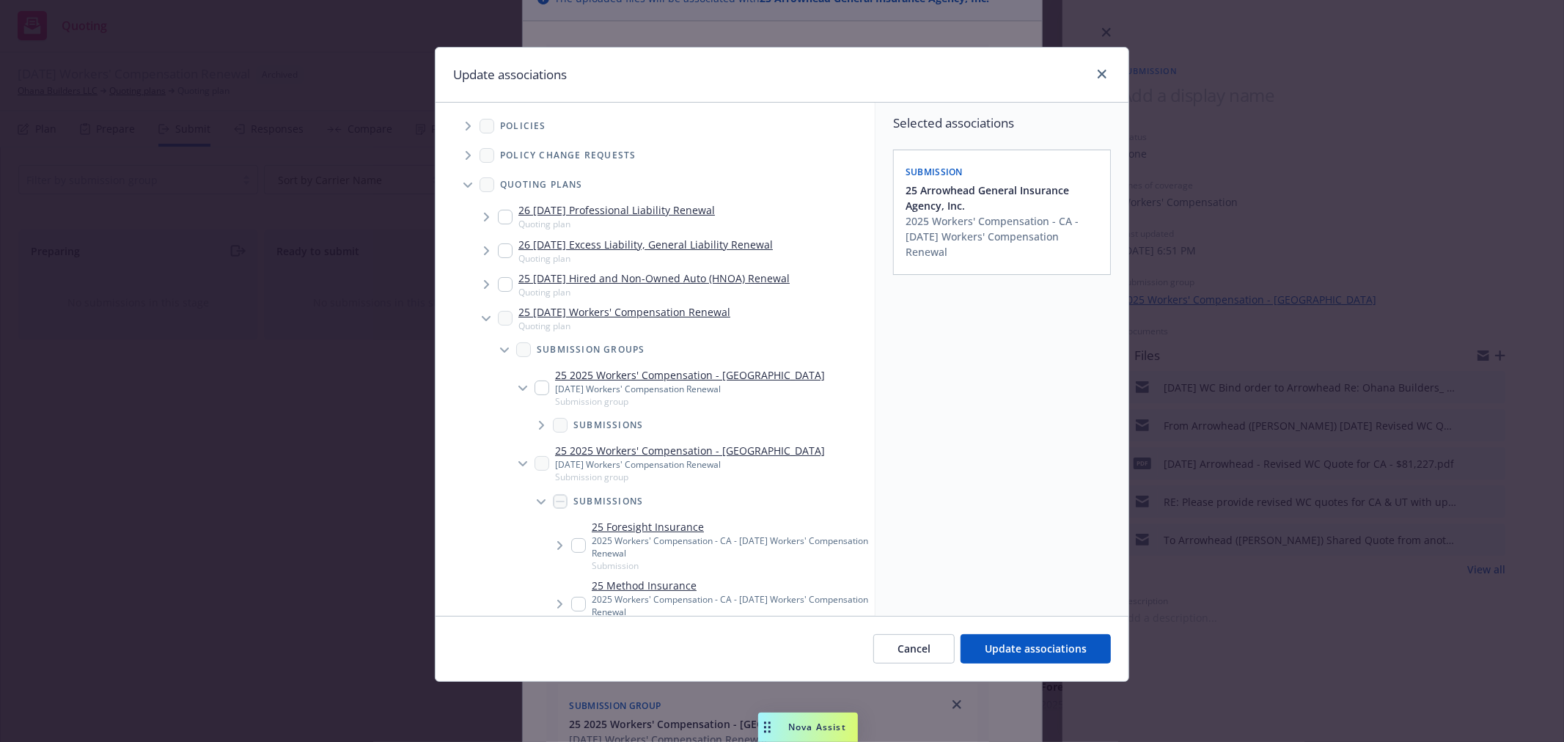
click at [541, 387] on input "Tree Example" at bounding box center [541, 387] width 15 height 15
checkbox input "true"
click at [540, 427] on icon "Tree Example" at bounding box center [542, 425] width 6 height 9
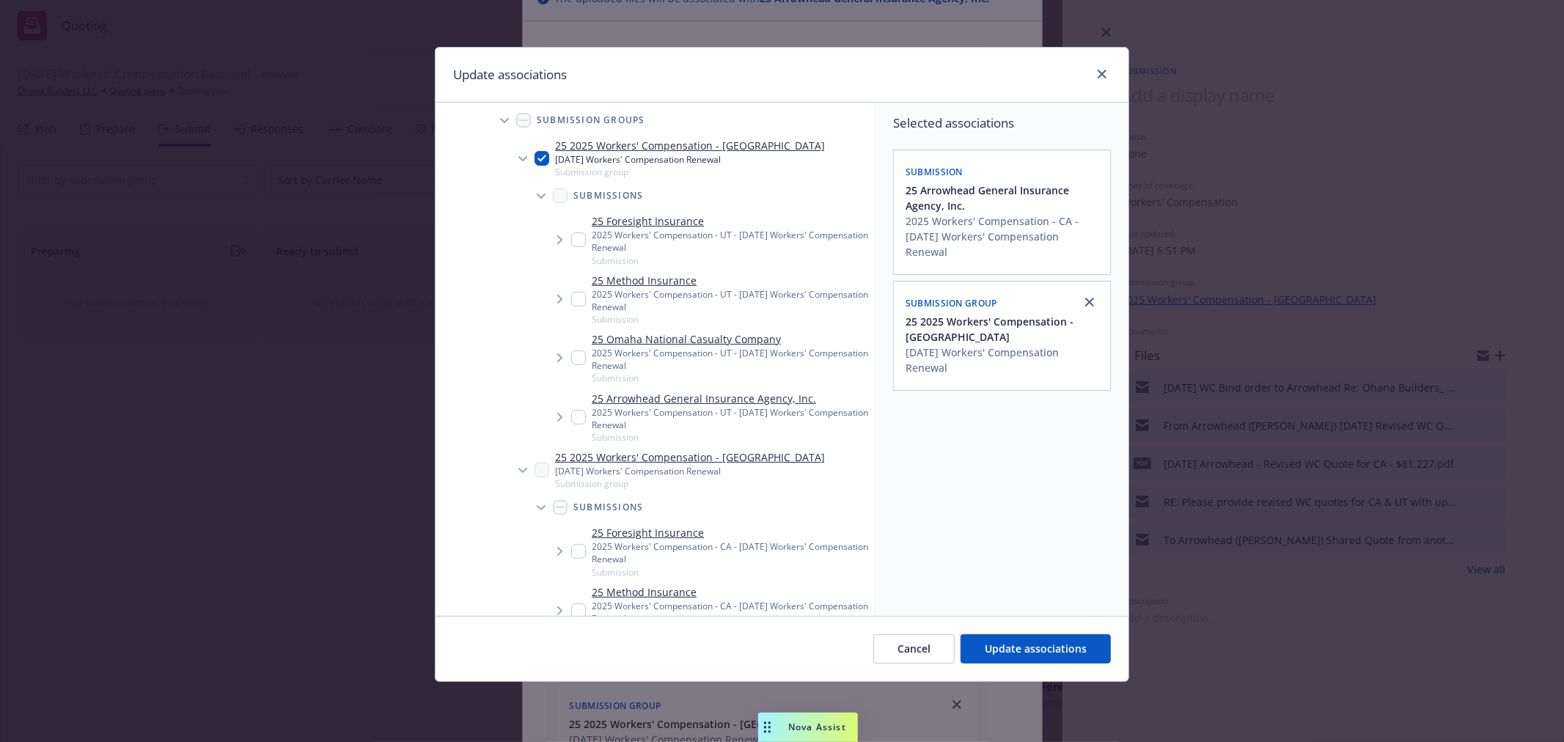
scroll to position [244, 0]
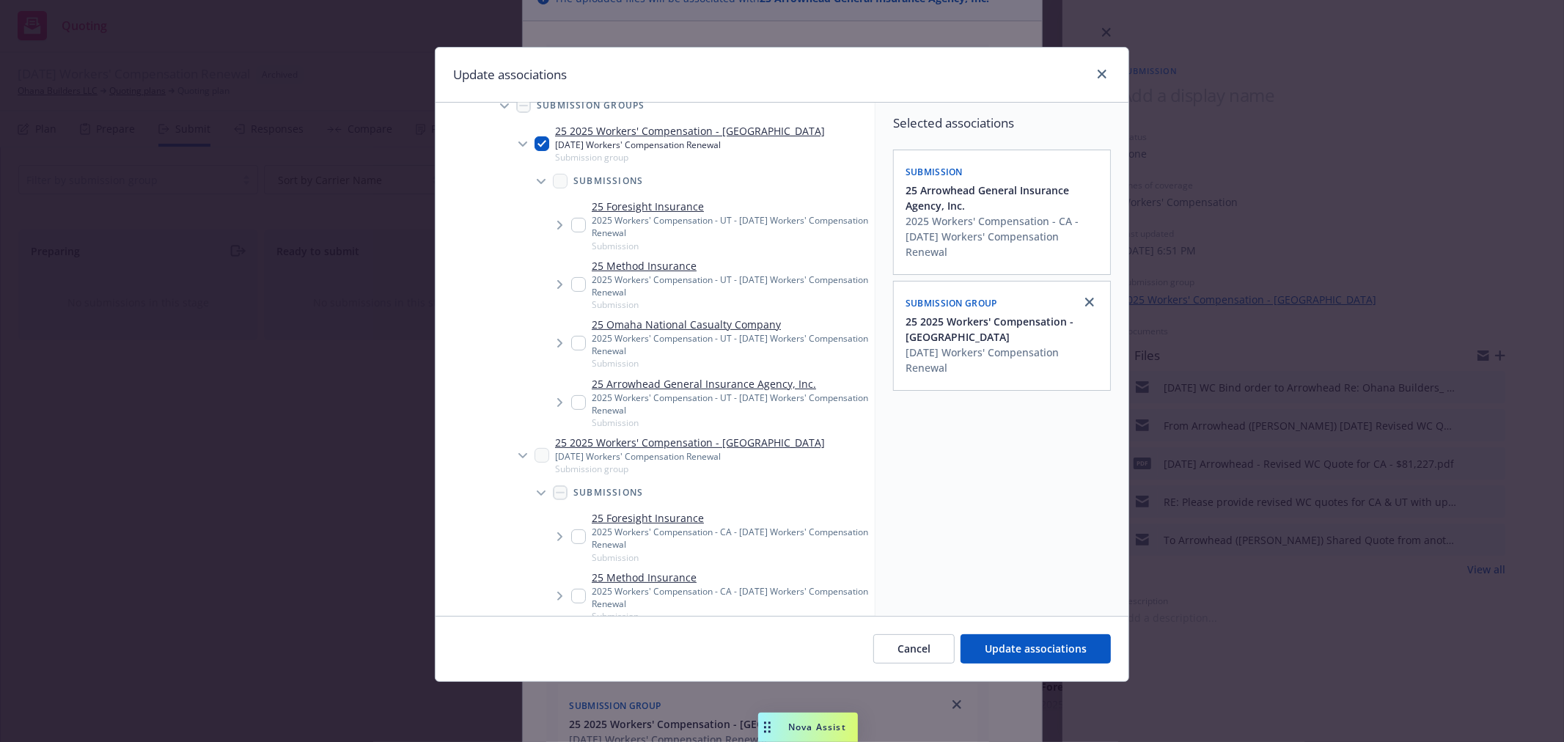
click at [562, 400] on icon "Tree Example" at bounding box center [560, 402] width 6 height 9
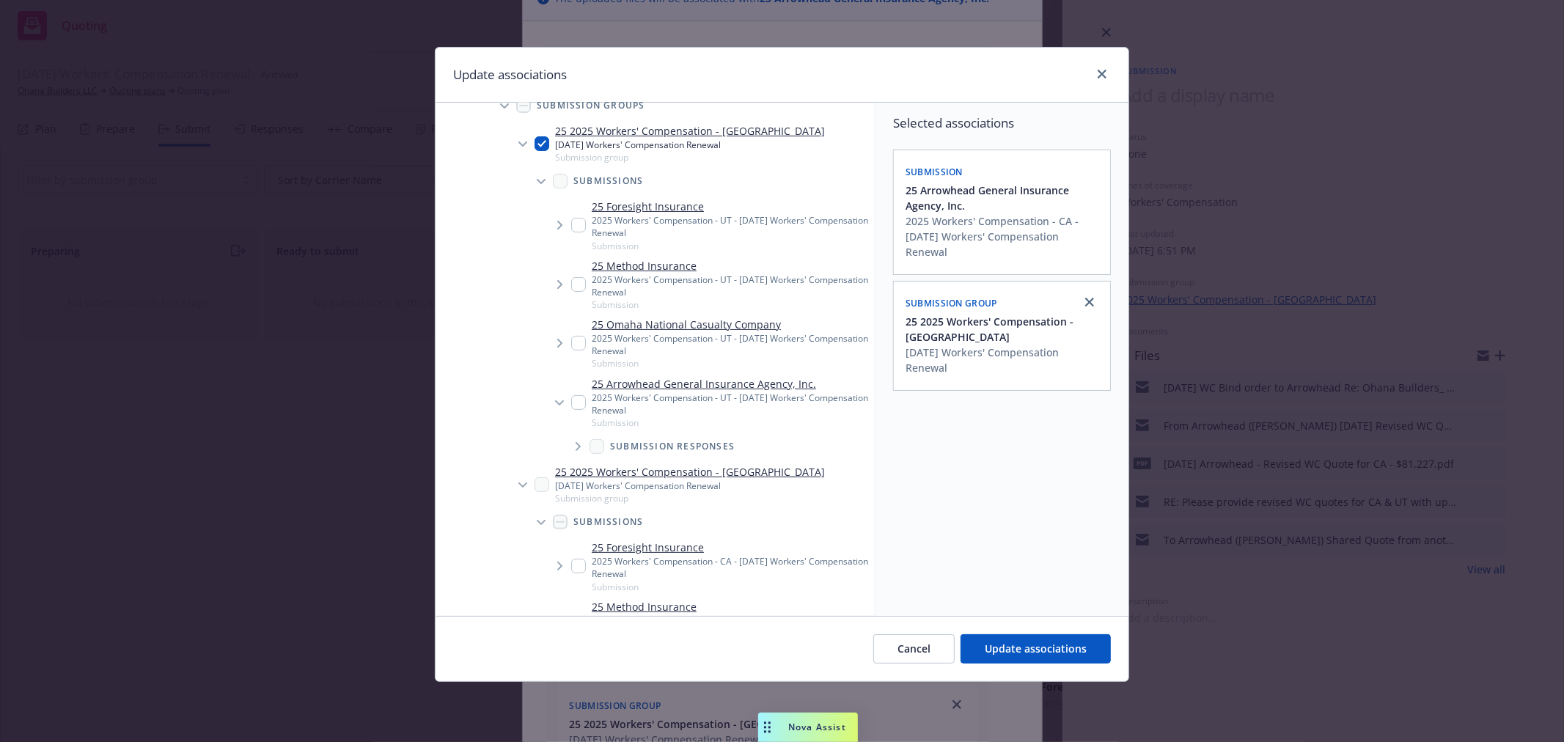
click at [578, 442] on icon "Tree Example" at bounding box center [578, 446] width 6 height 9
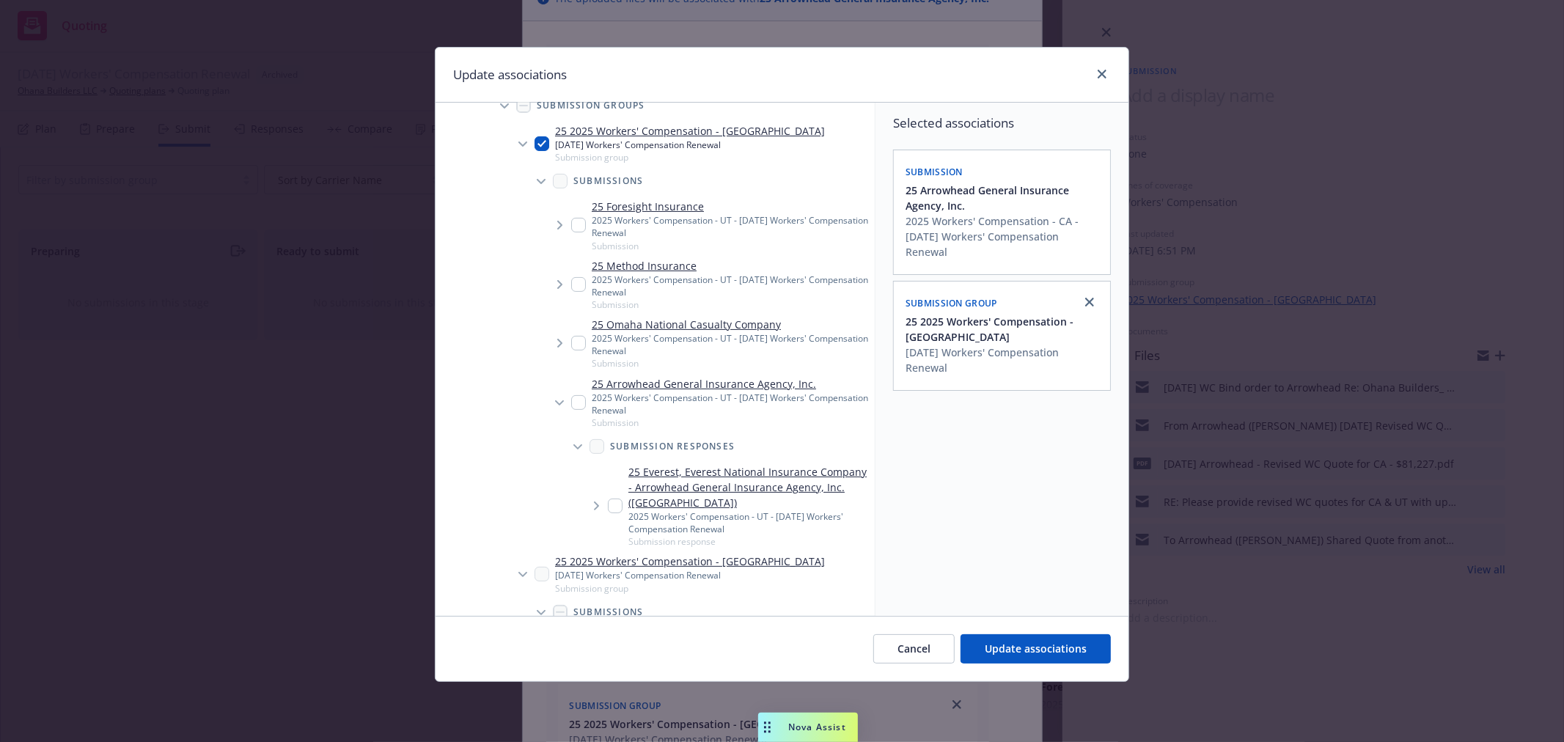
click at [596, 502] on icon "Tree Example" at bounding box center [596, 505] width 5 height 9
click at [617, 562] on icon "Tree Example" at bounding box center [615, 565] width 6 height 9
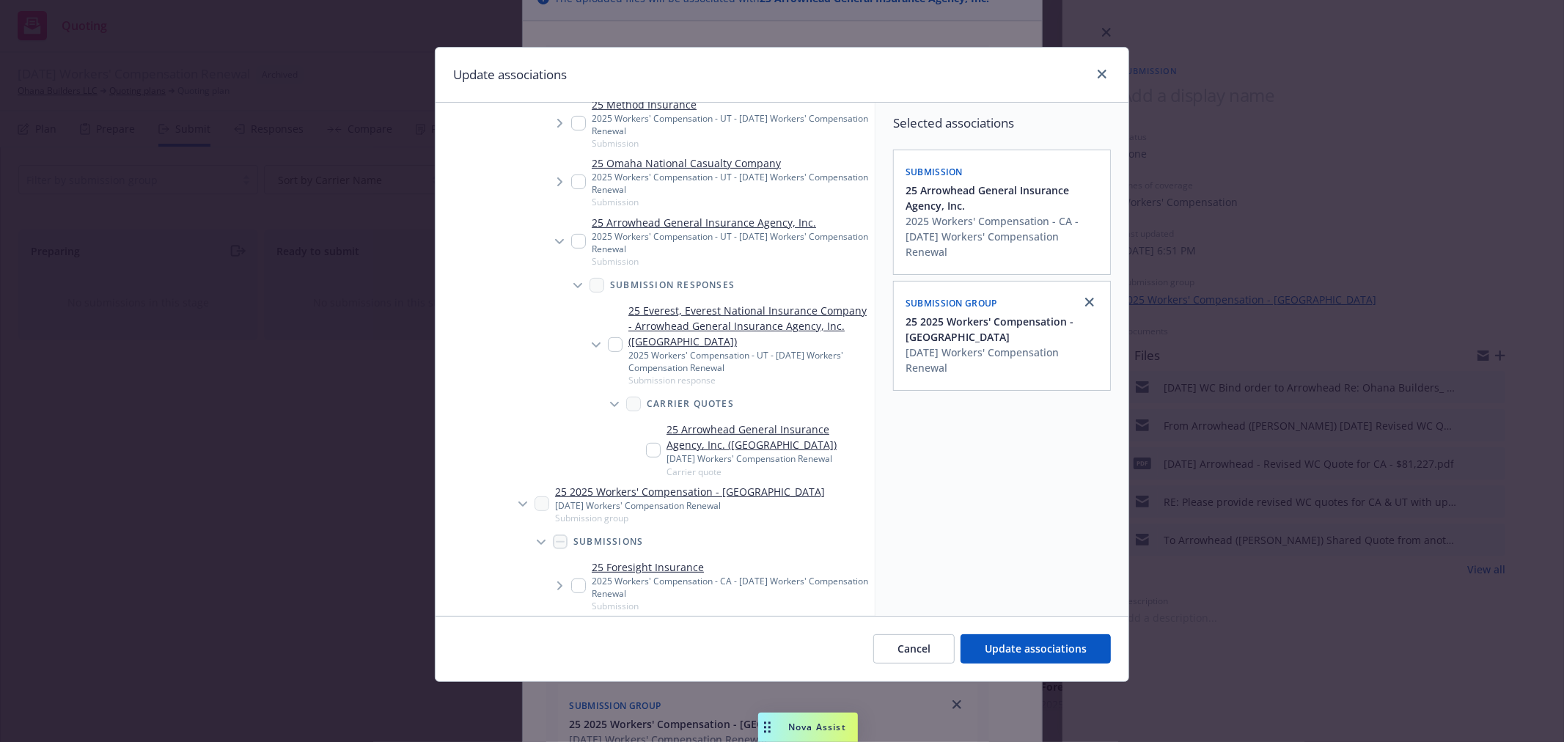
scroll to position [407, 0]
click at [652, 445] on input "Tree Example" at bounding box center [653, 448] width 15 height 15
checkbox input "true"
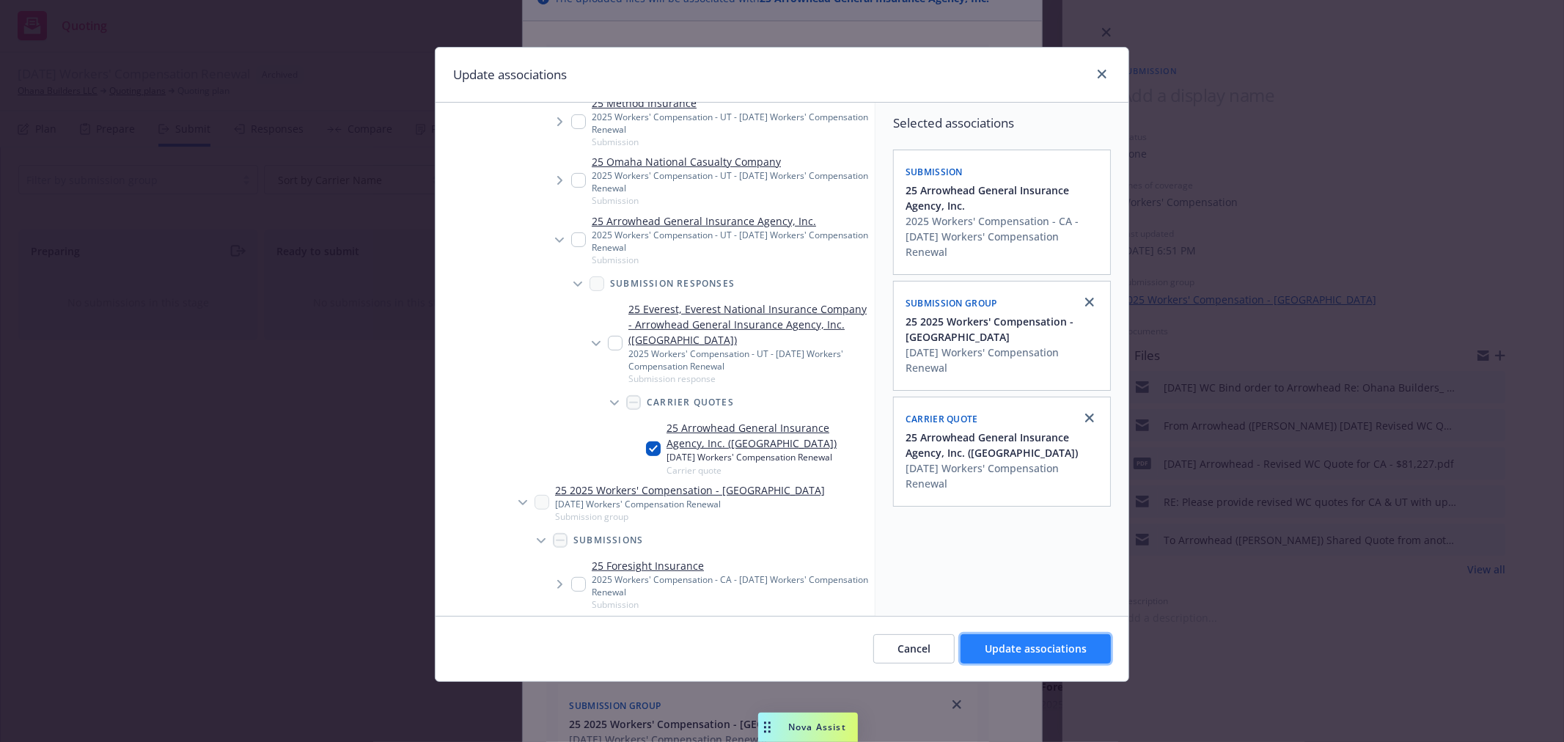
click at [1020, 650] on span "Update associations" at bounding box center [1036, 648] width 102 height 14
type textarea "x"
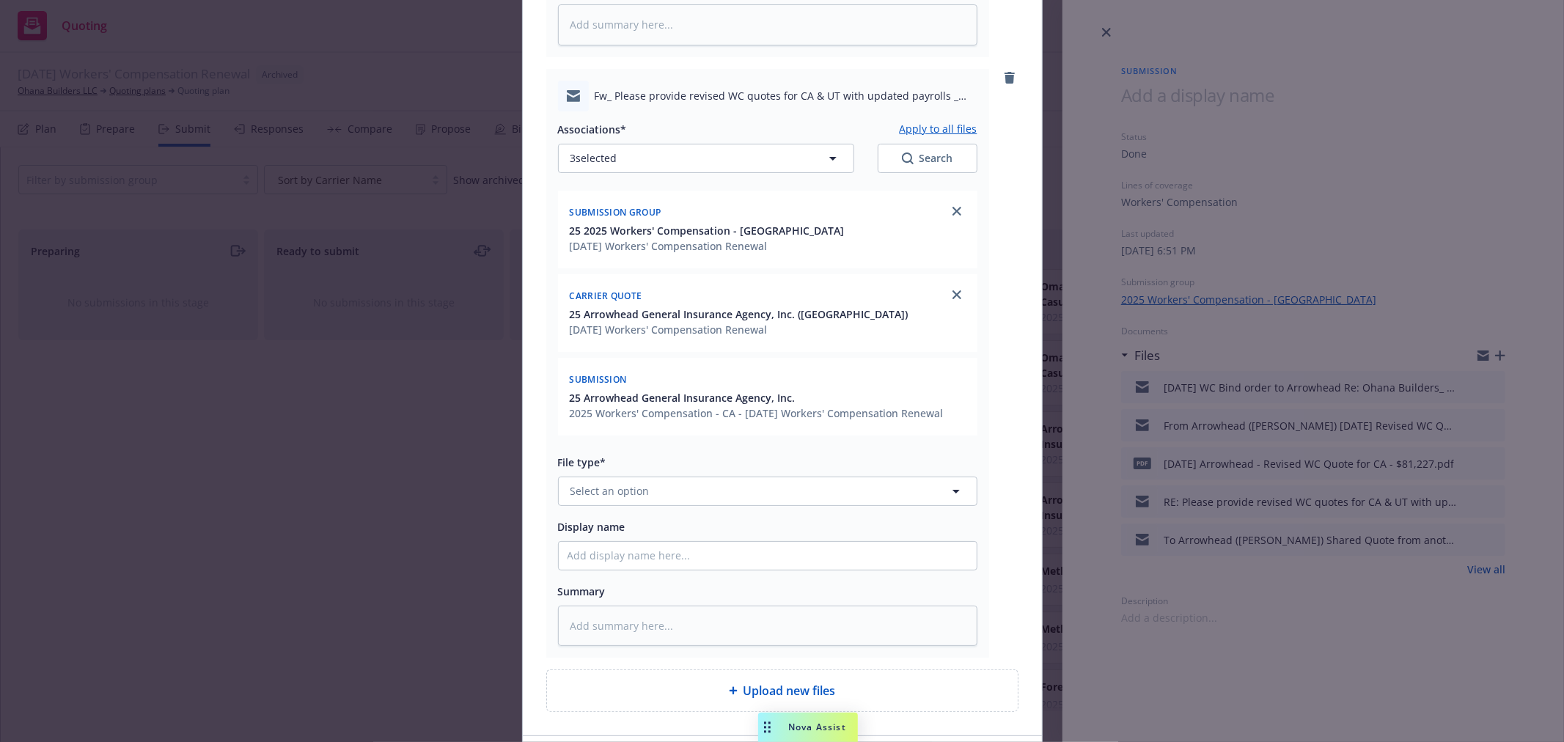
scroll to position [733, 0]
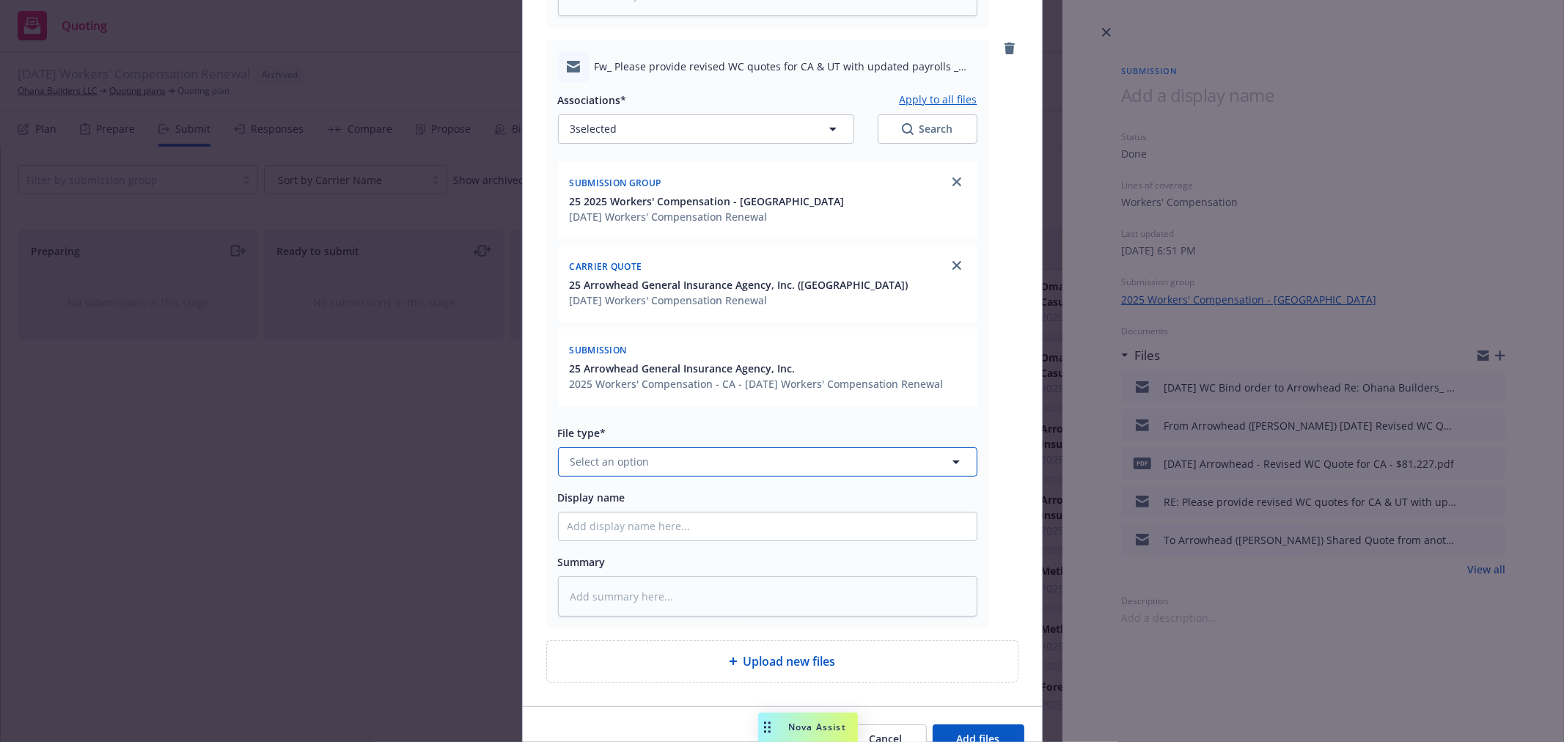
click at [561, 452] on button "Select an option" at bounding box center [767, 461] width 419 height 29
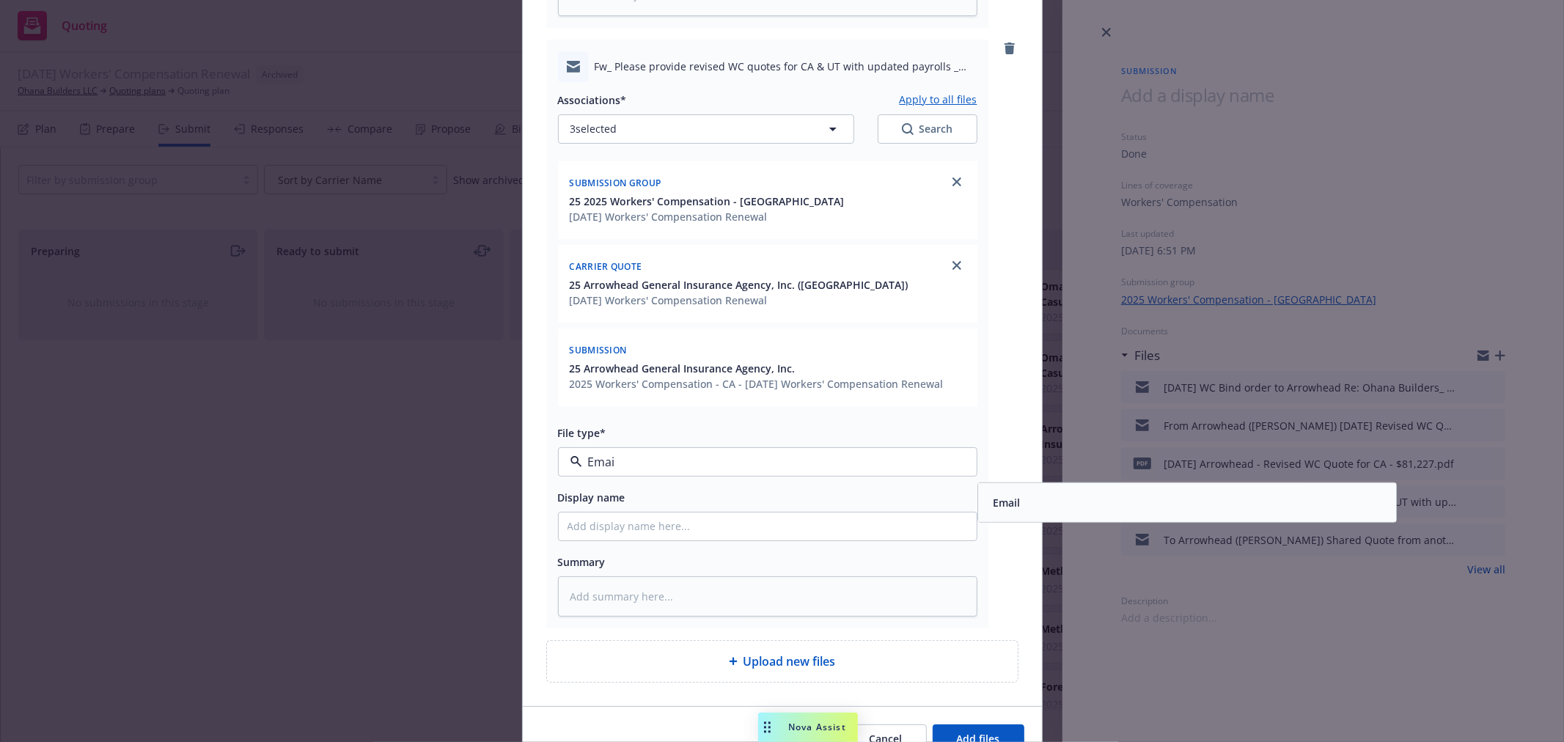
type input "Email"
click at [1015, 504] on div "Email" at bounding box center [1005, 501] width 36 height 21
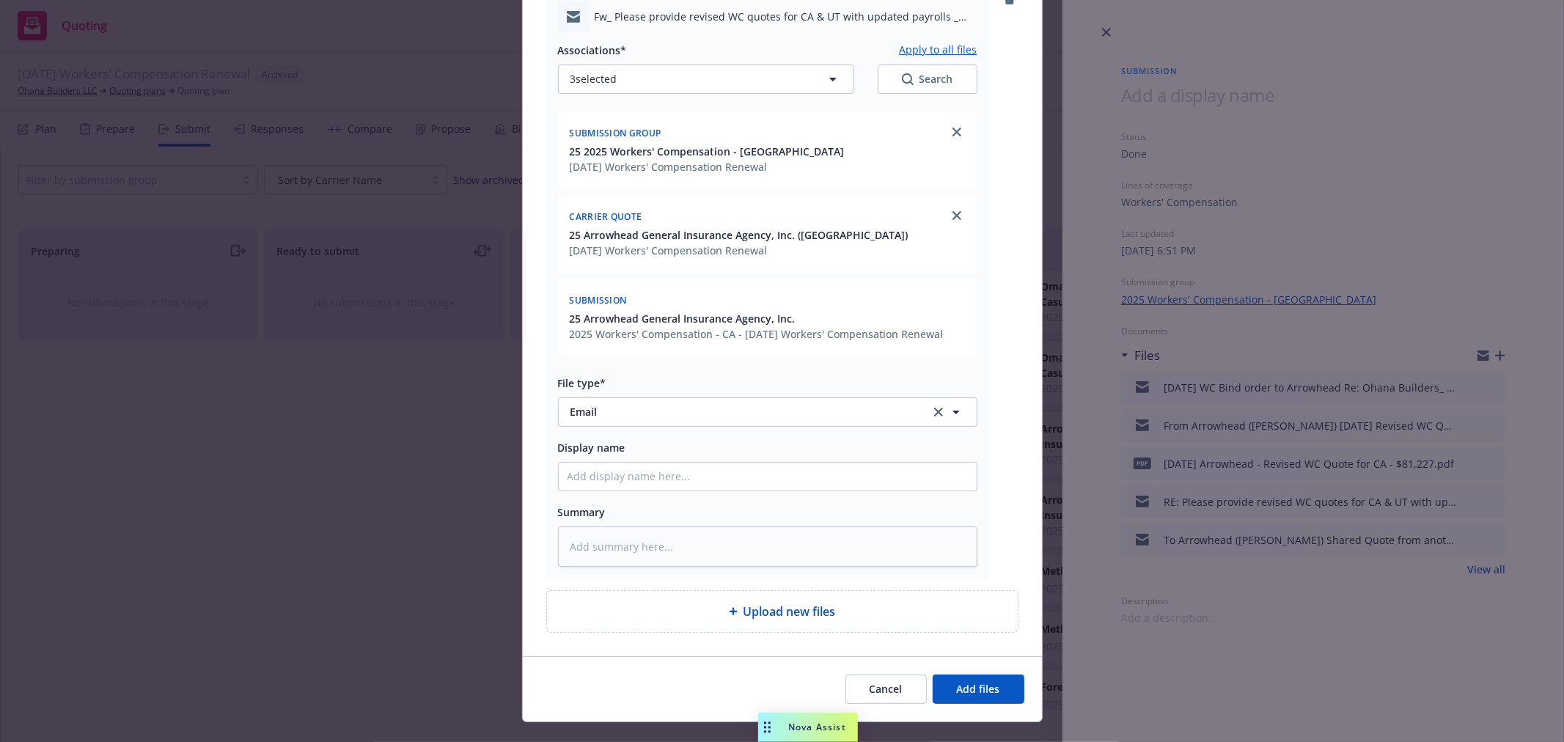
scroll to position [812, 0]
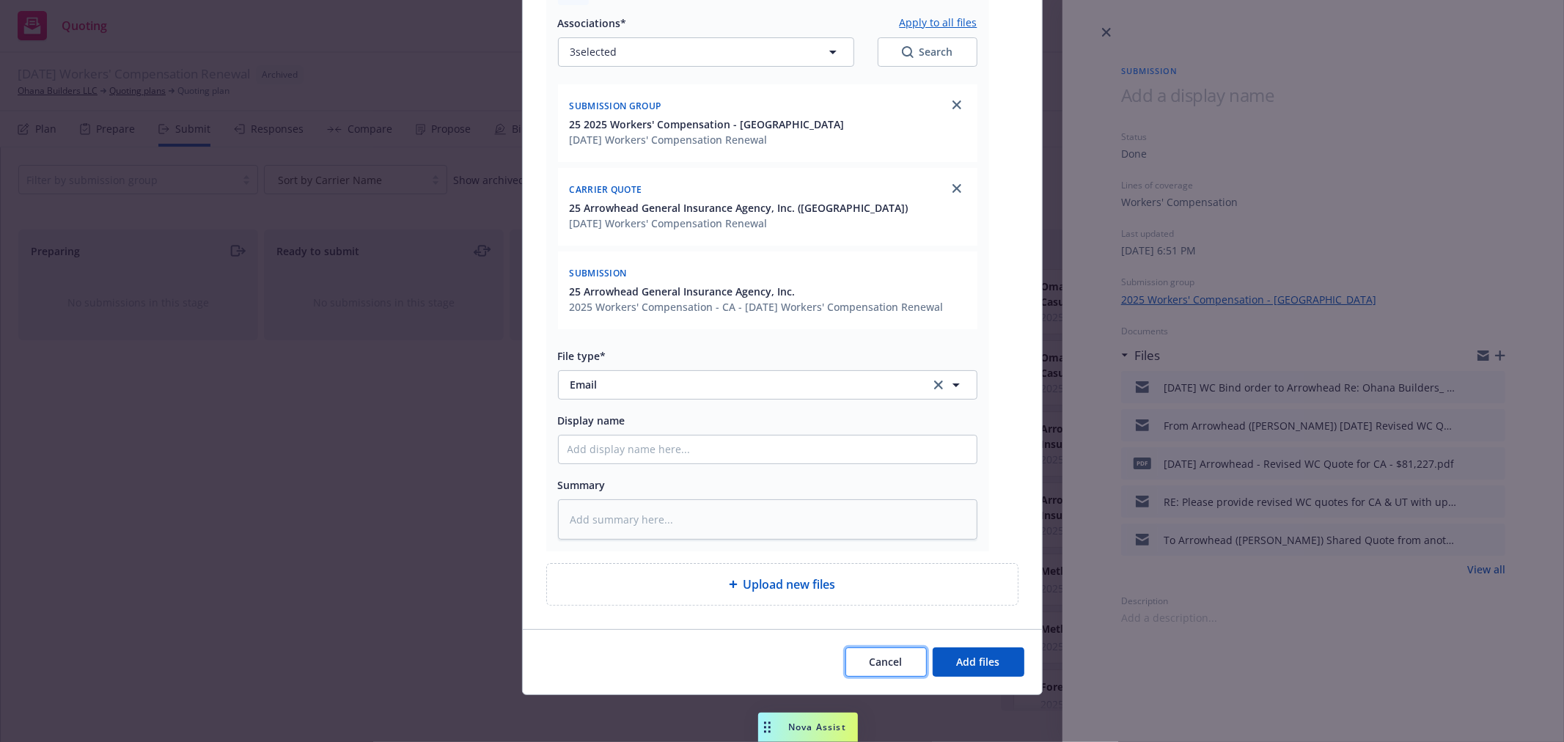
click at [875, 667] on span "Cancel" at bounding box center [885, 662] width 33 height 14
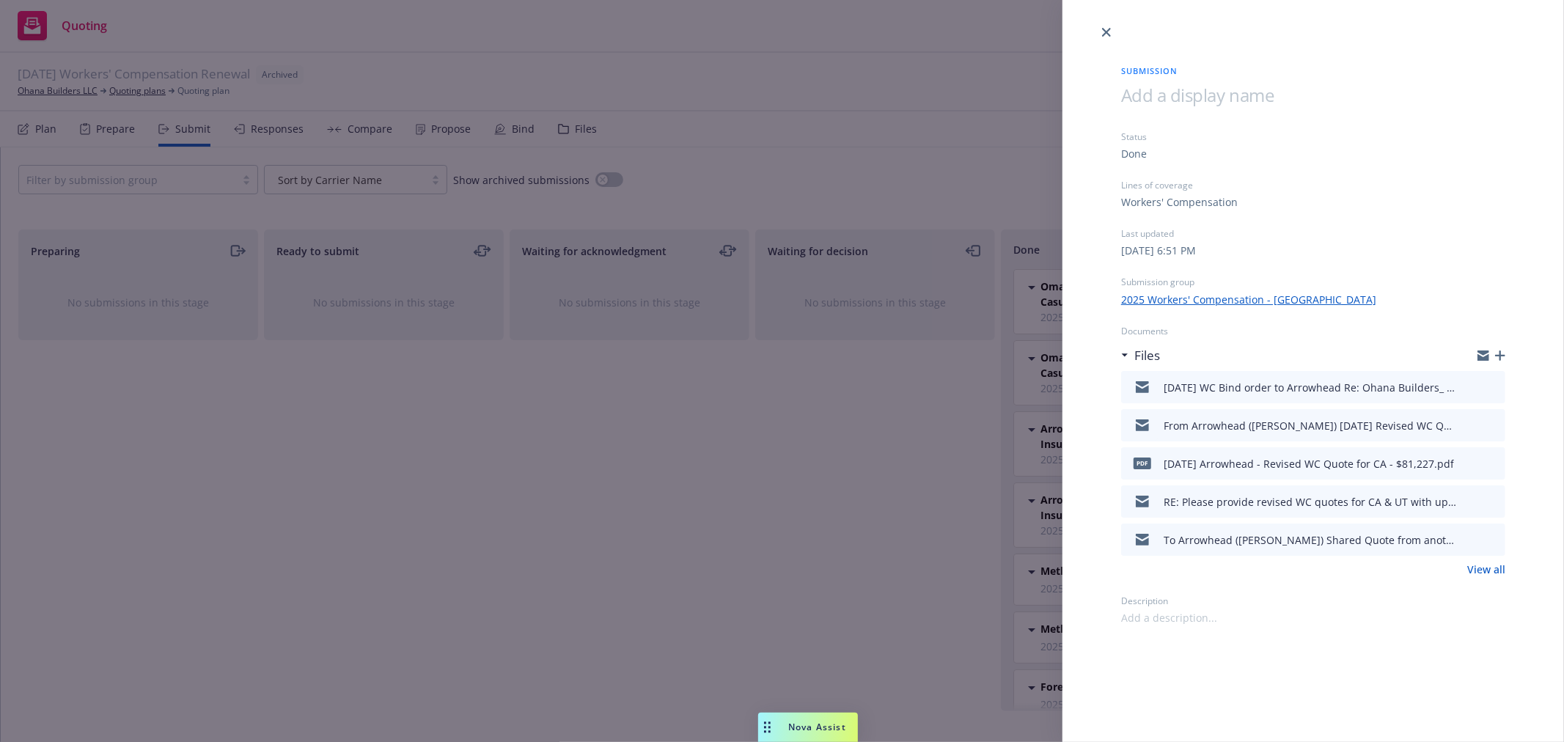
click at [1114, 27] on div at bounding box center [1312, 20] width 501 height 41
click at [1109, 31] on icon "close" at bounding box center [1106, 32] width 9 height 9
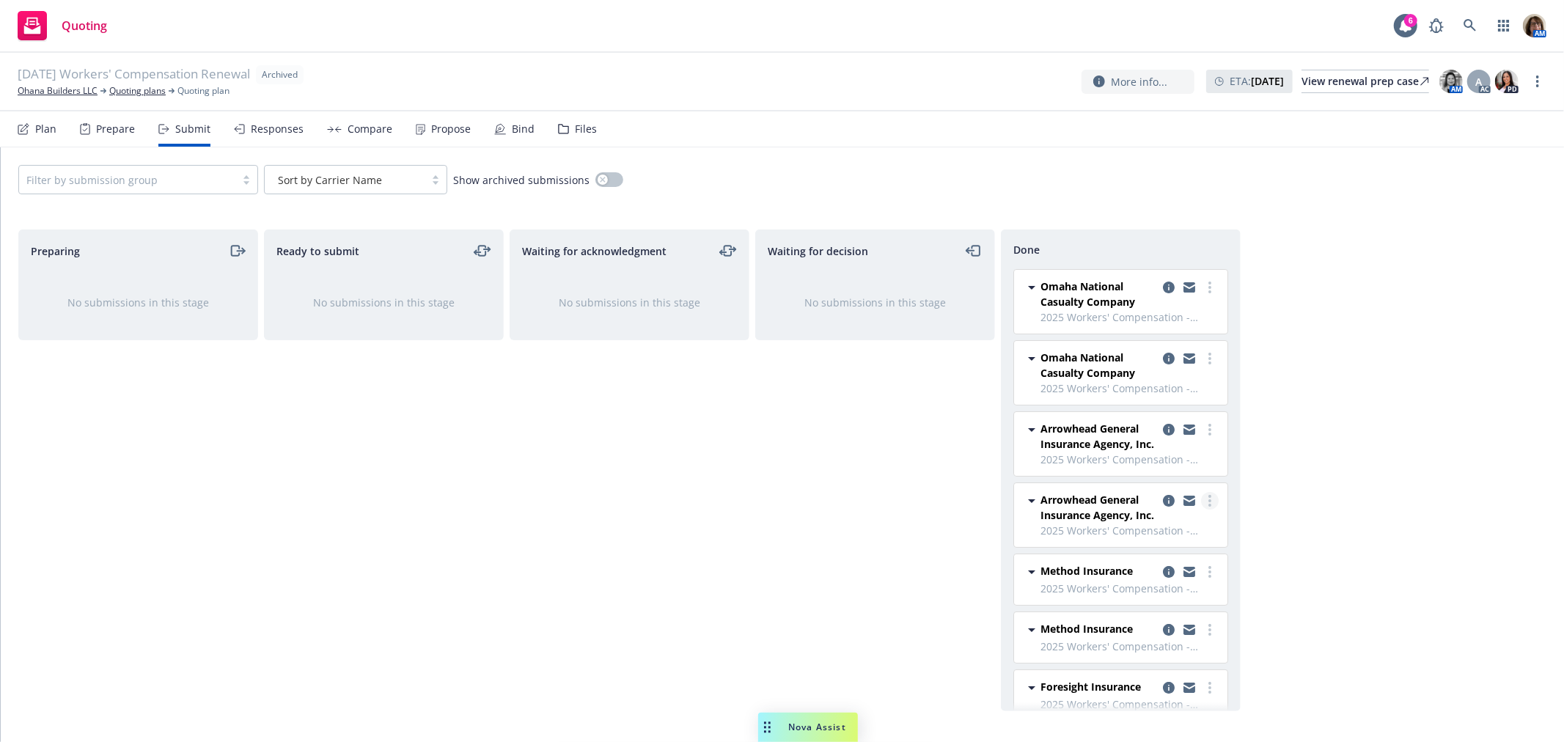
click at [1208, 499] on icon "more" at bounding box center [1209, 501] width 3 height 12
click at [1111, 562] on span "Add accepted decision" at bounding box center [1132, 560] width 147 height 14
click at [1163, 500] on icon "copy logging email" at bounding box center [1169, 501] width 12 height 12
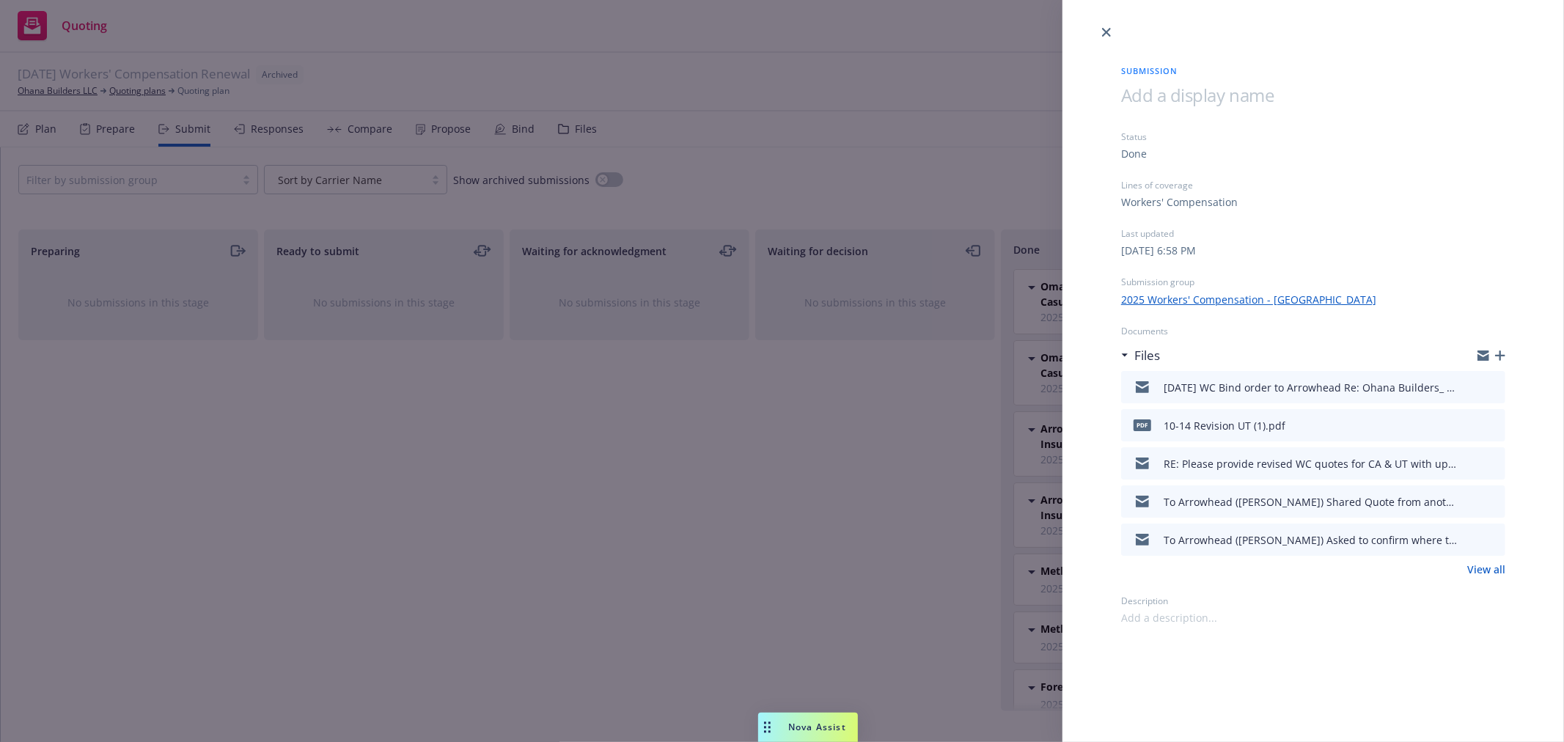
click at [1498, 353] on icon "button" at bounding box center [1500, 355] width 10 height 10
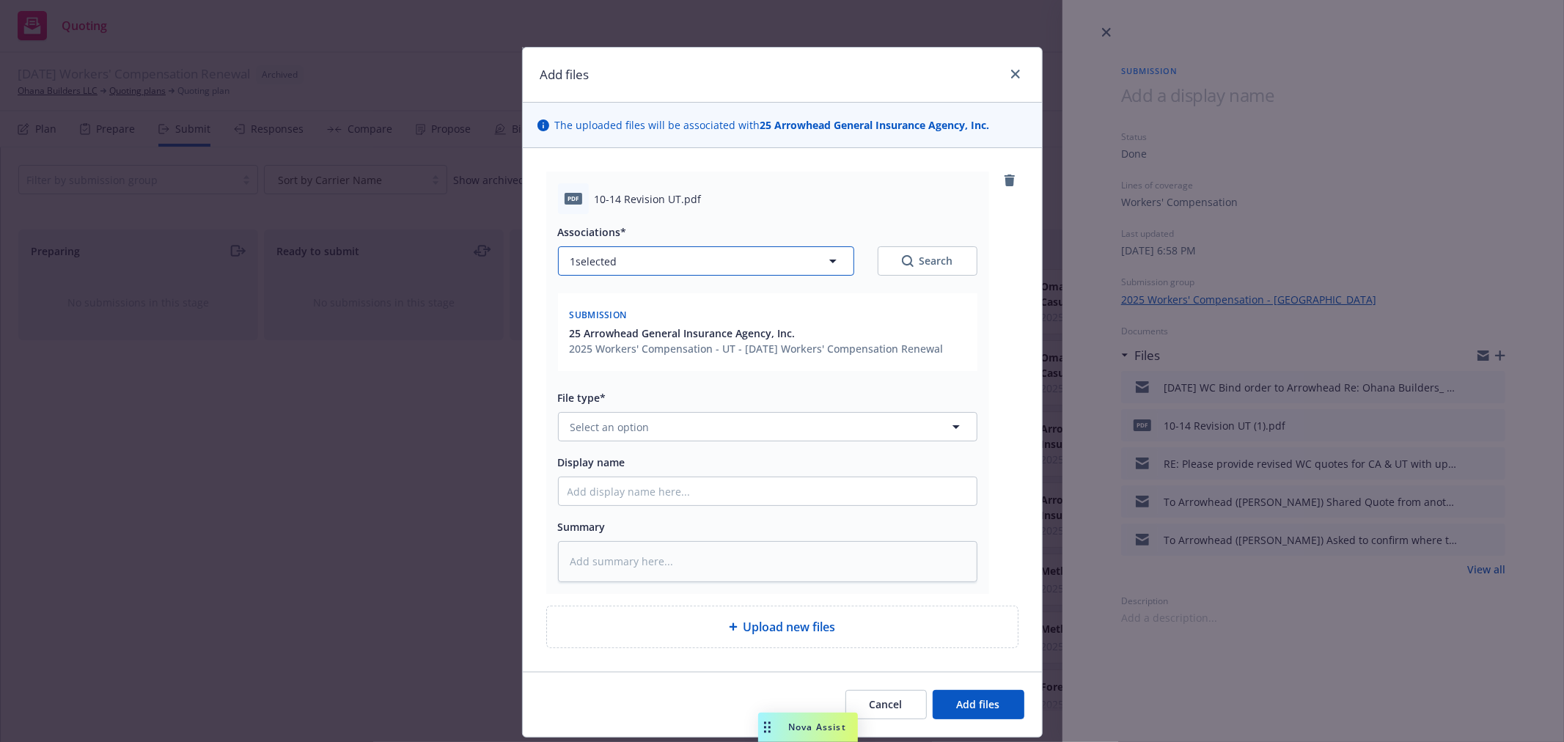
click at [829, 260] on icon "button" at bounding box center [833, 261] width 18 height 18
type textarea "x"
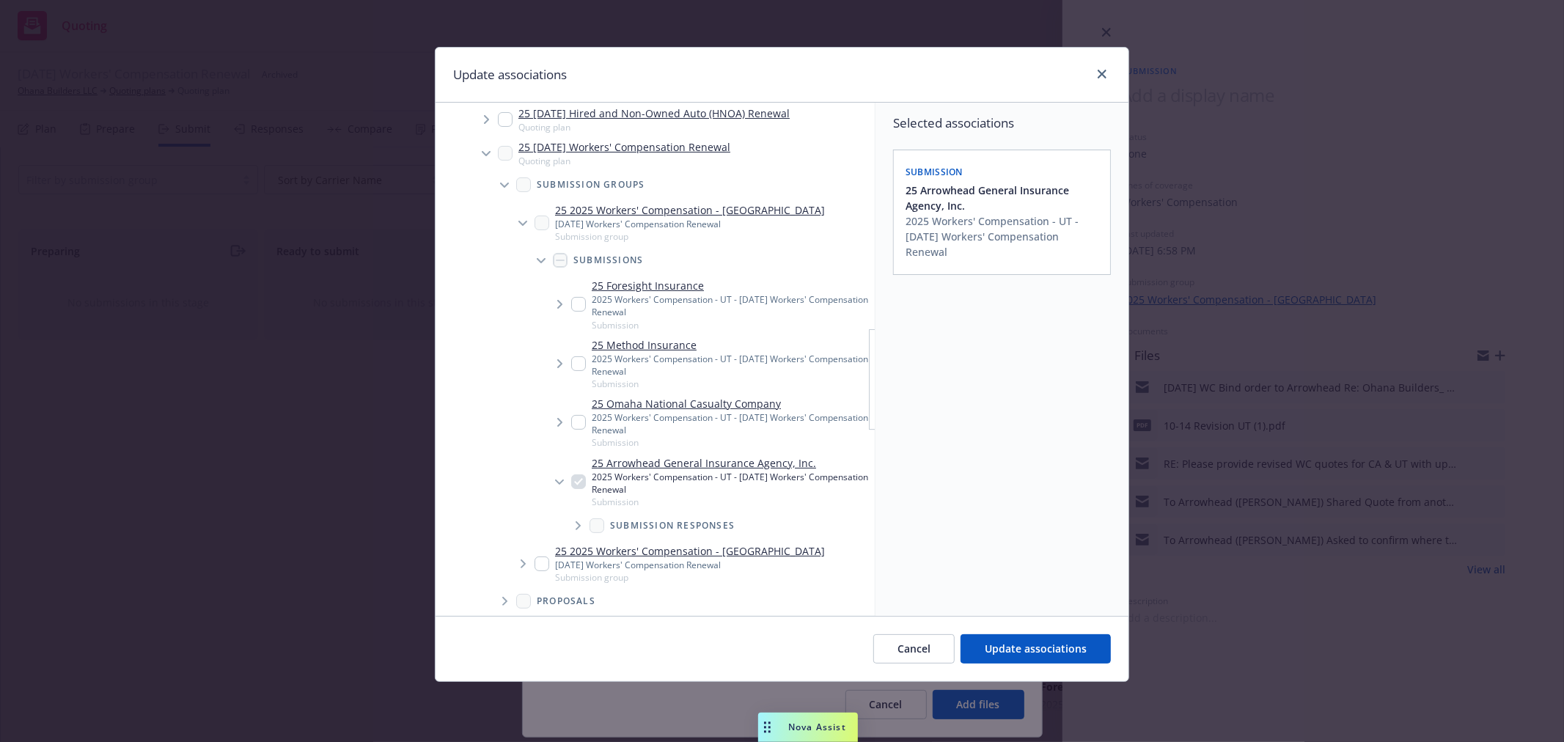
scroll to position [244, 0]
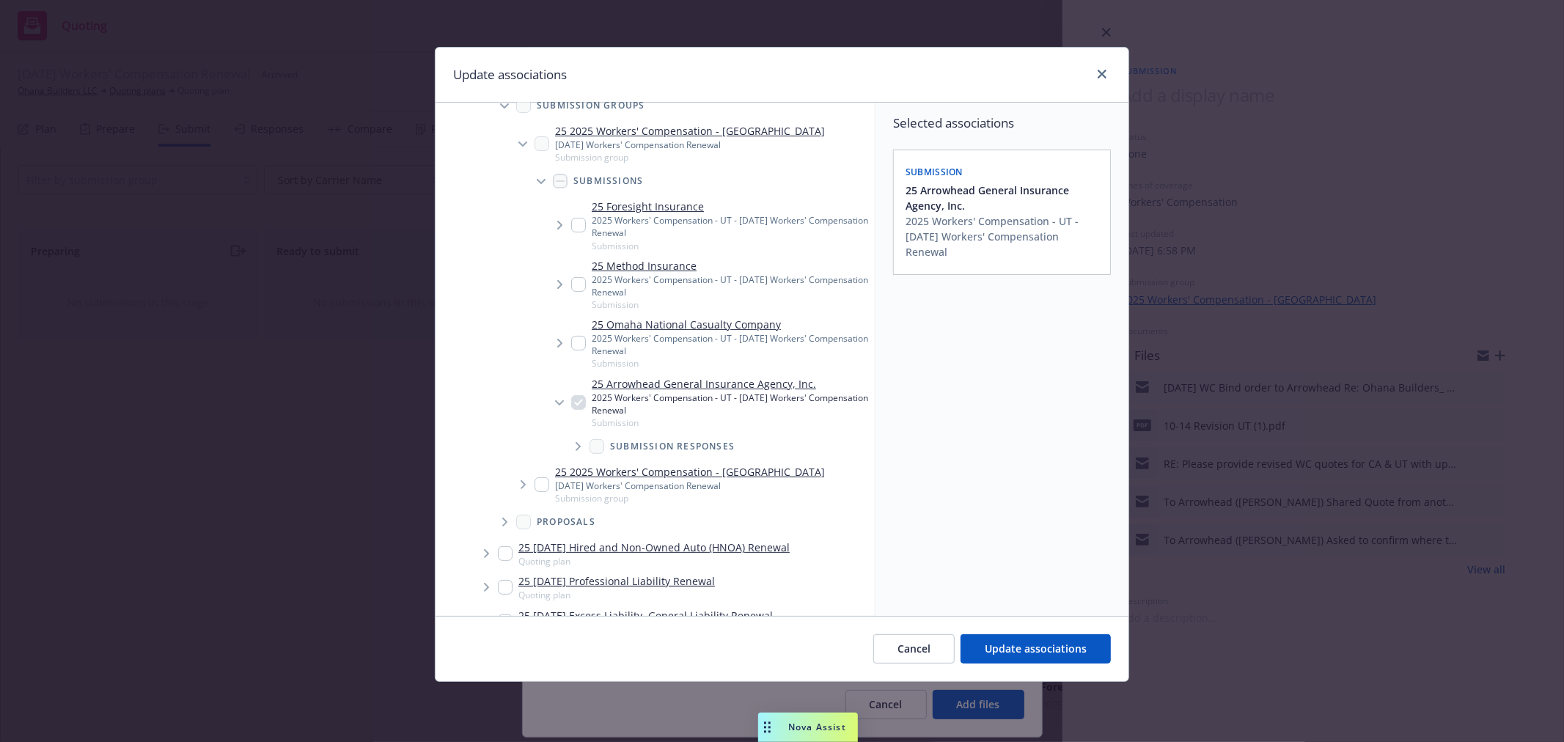
click at [577, 444] on icon "Tree Example" at bounding box center [577, 446] width 5 height 9
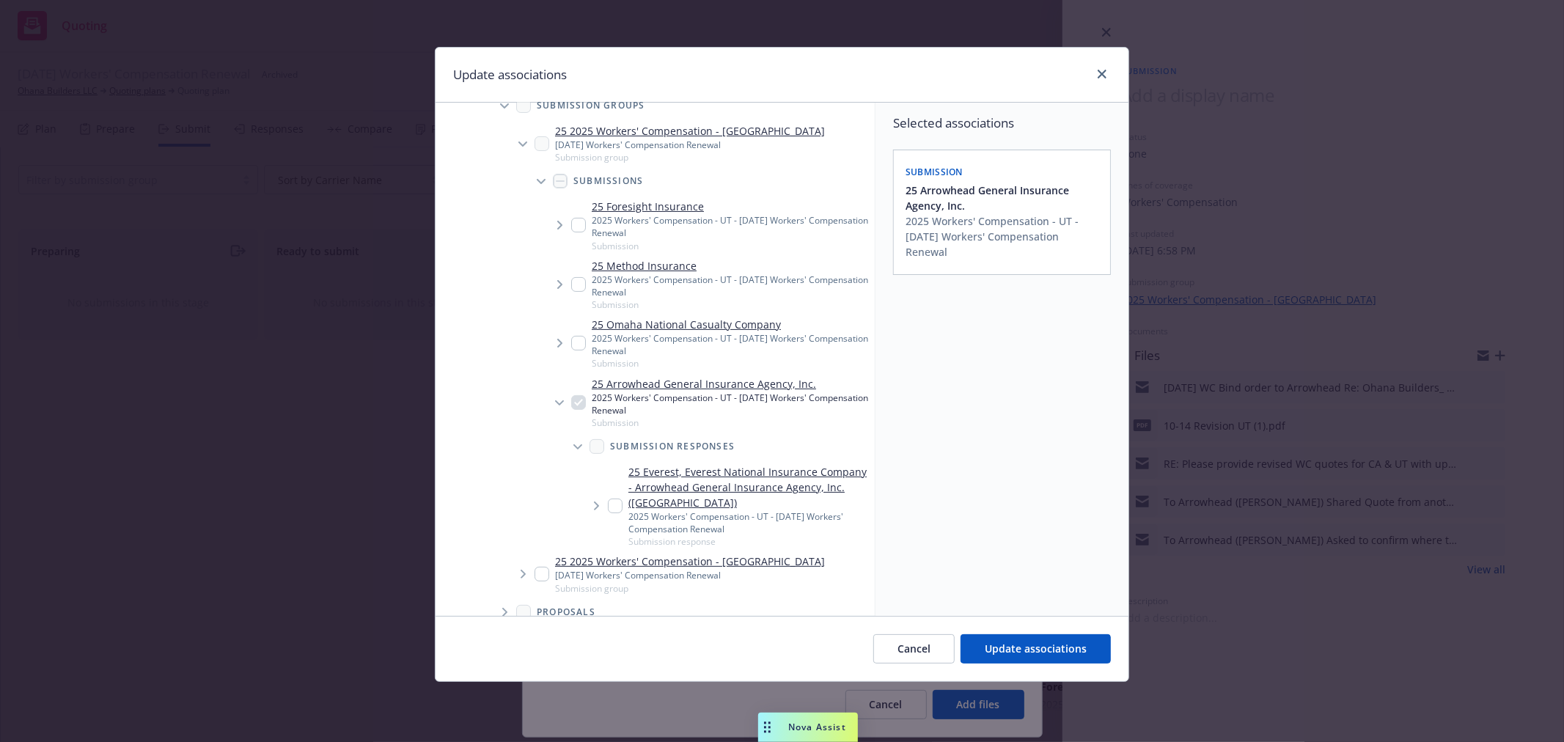
click at [595, 504] on icon "Tree Example" at bounding box center [597, 505] width 6 height 9
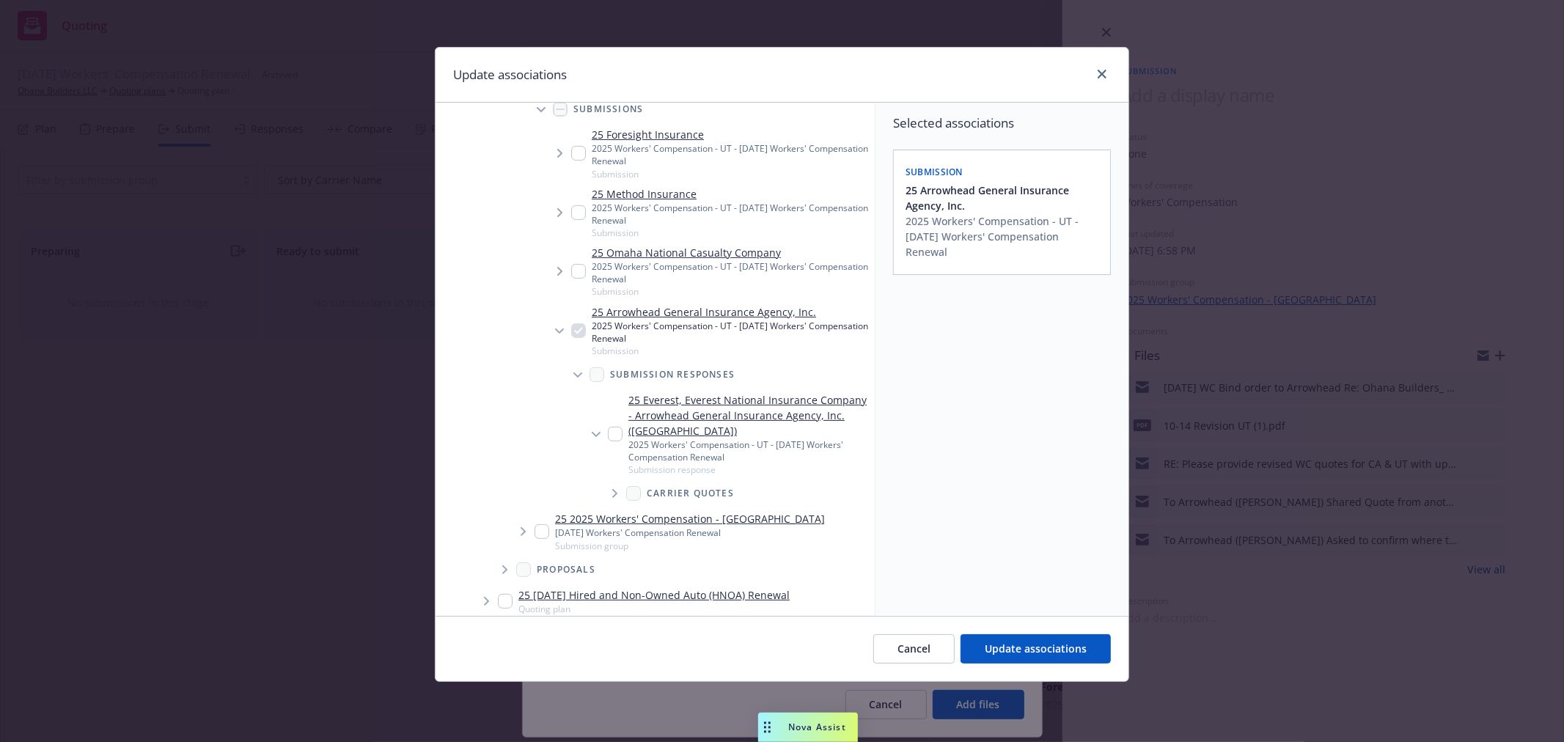
scroll to position [325, 0]
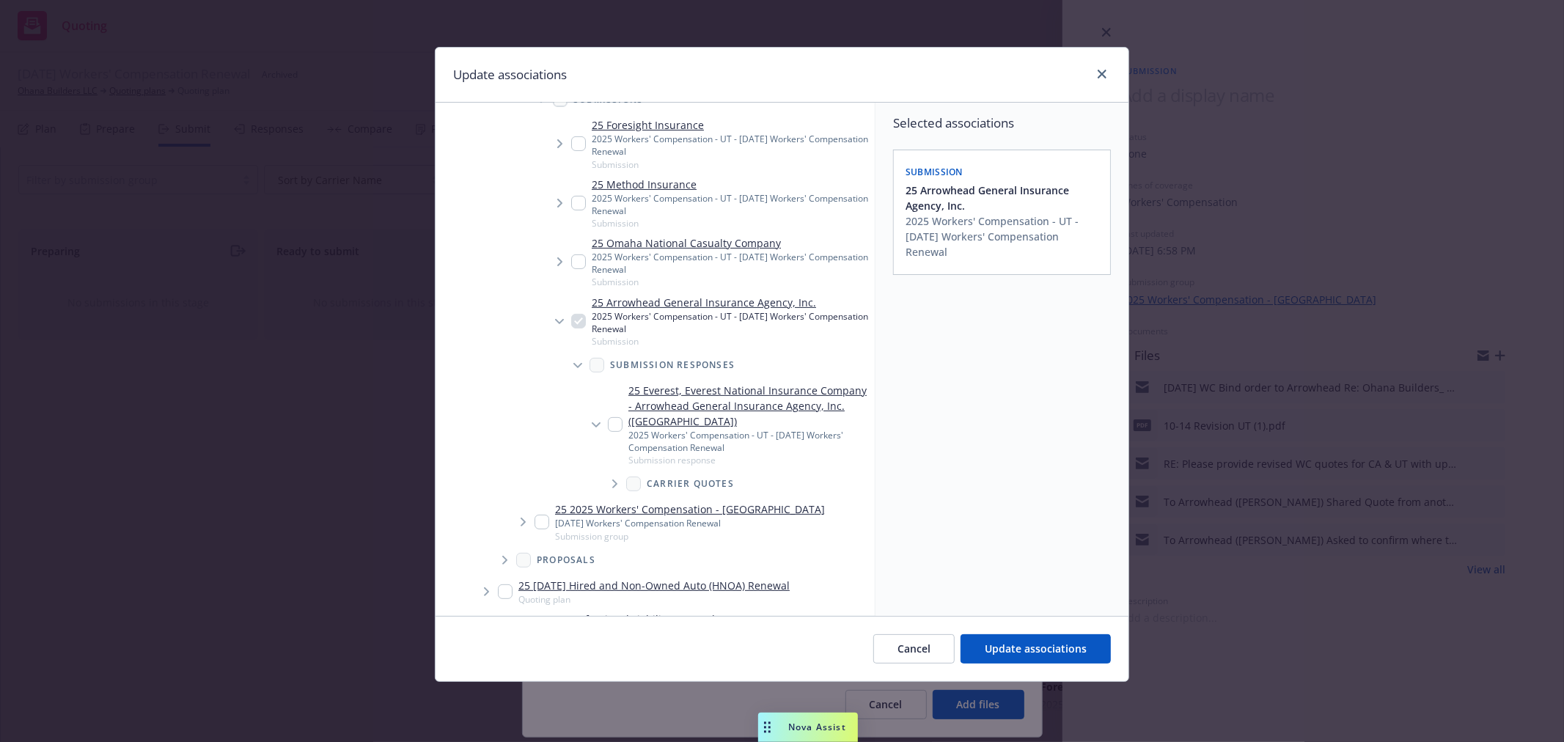
click at [613, 482] on icon "Tree Example" at bounding box center [615, 483] width 6 height 9
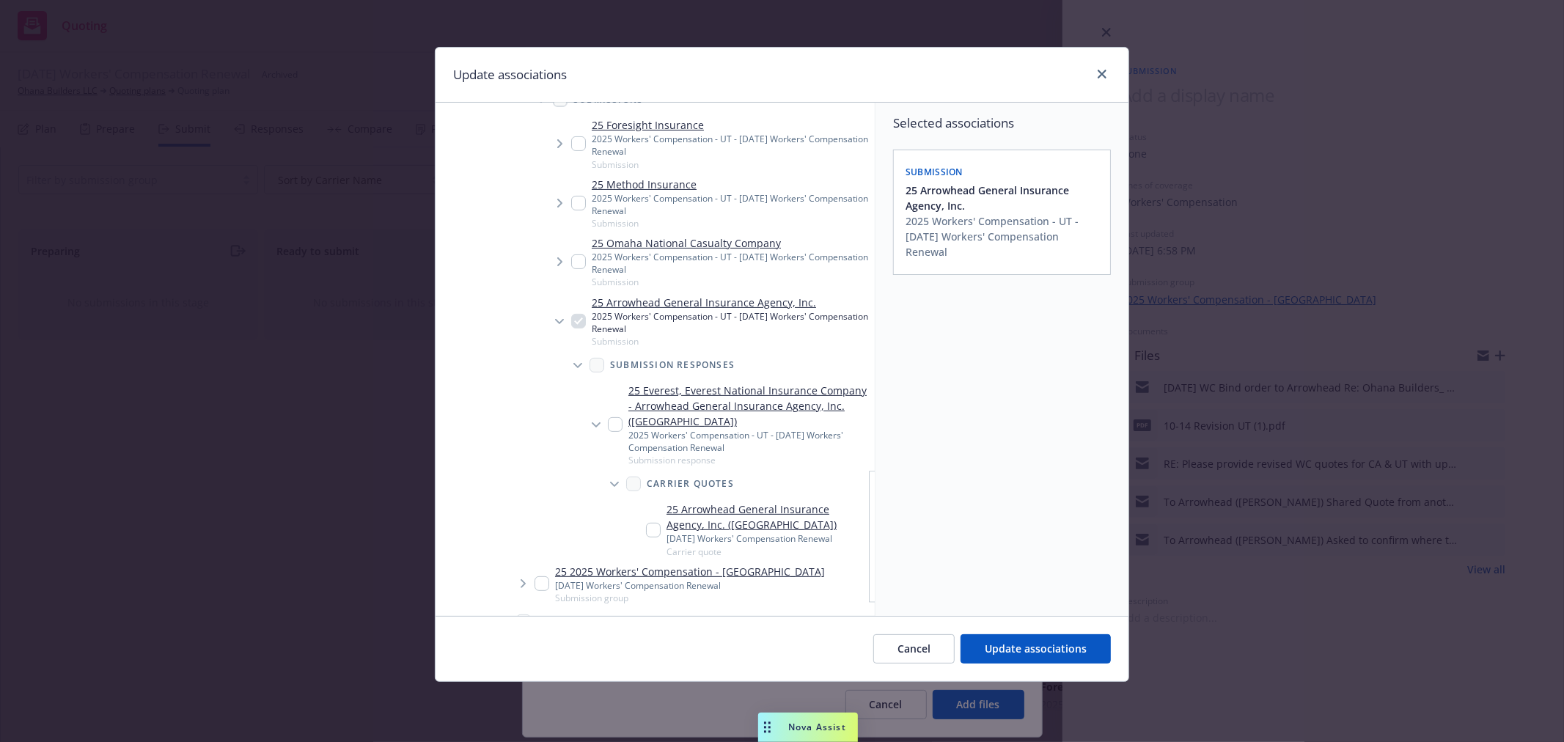
click at [614, 423] on input "Tree Example" at bounding box center [615, 424] width 15 height 15
checkbox input "true"
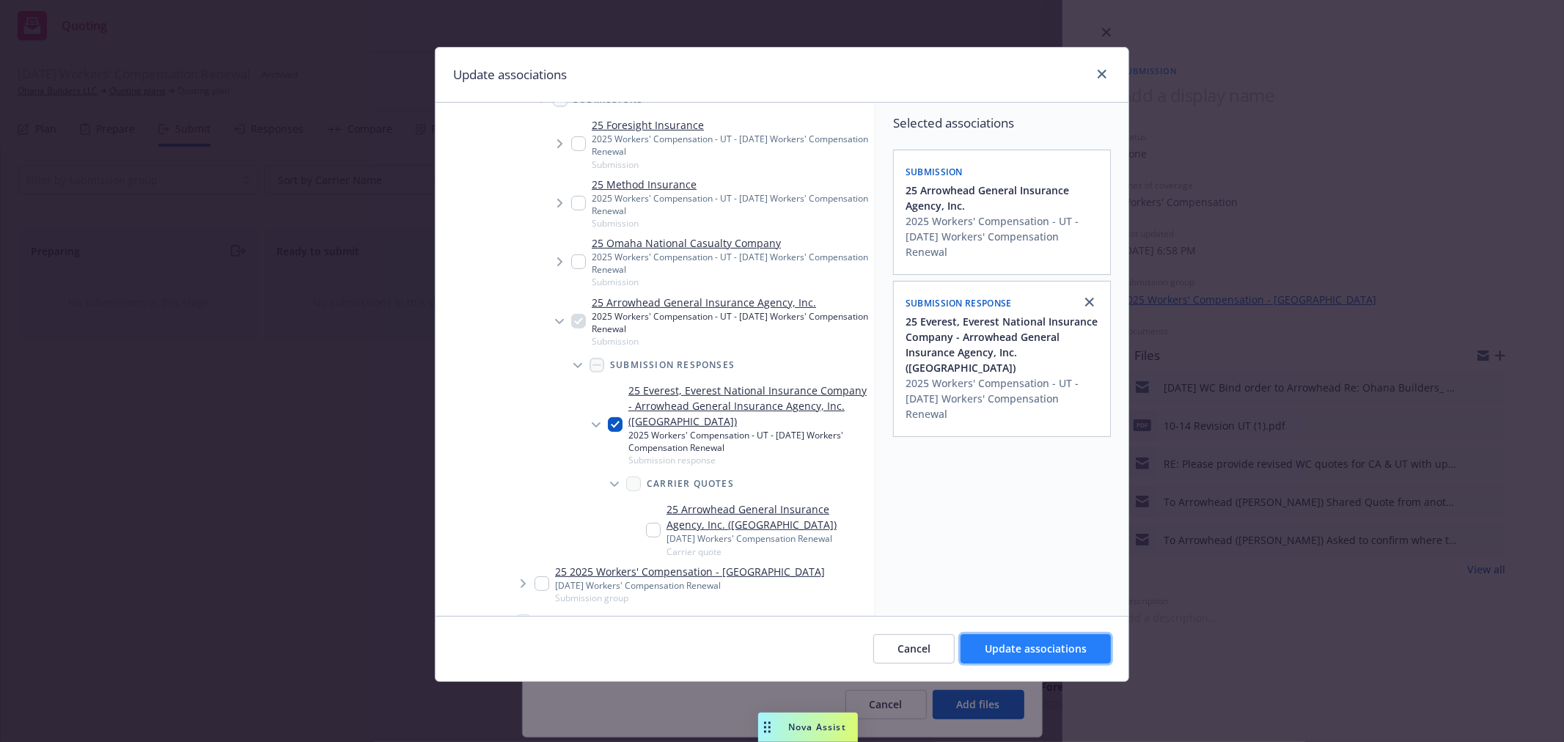
click at [1023, 647] on span "Update associations" at bounding box center [1036, 648] width 102 height 14
type textarea "x"
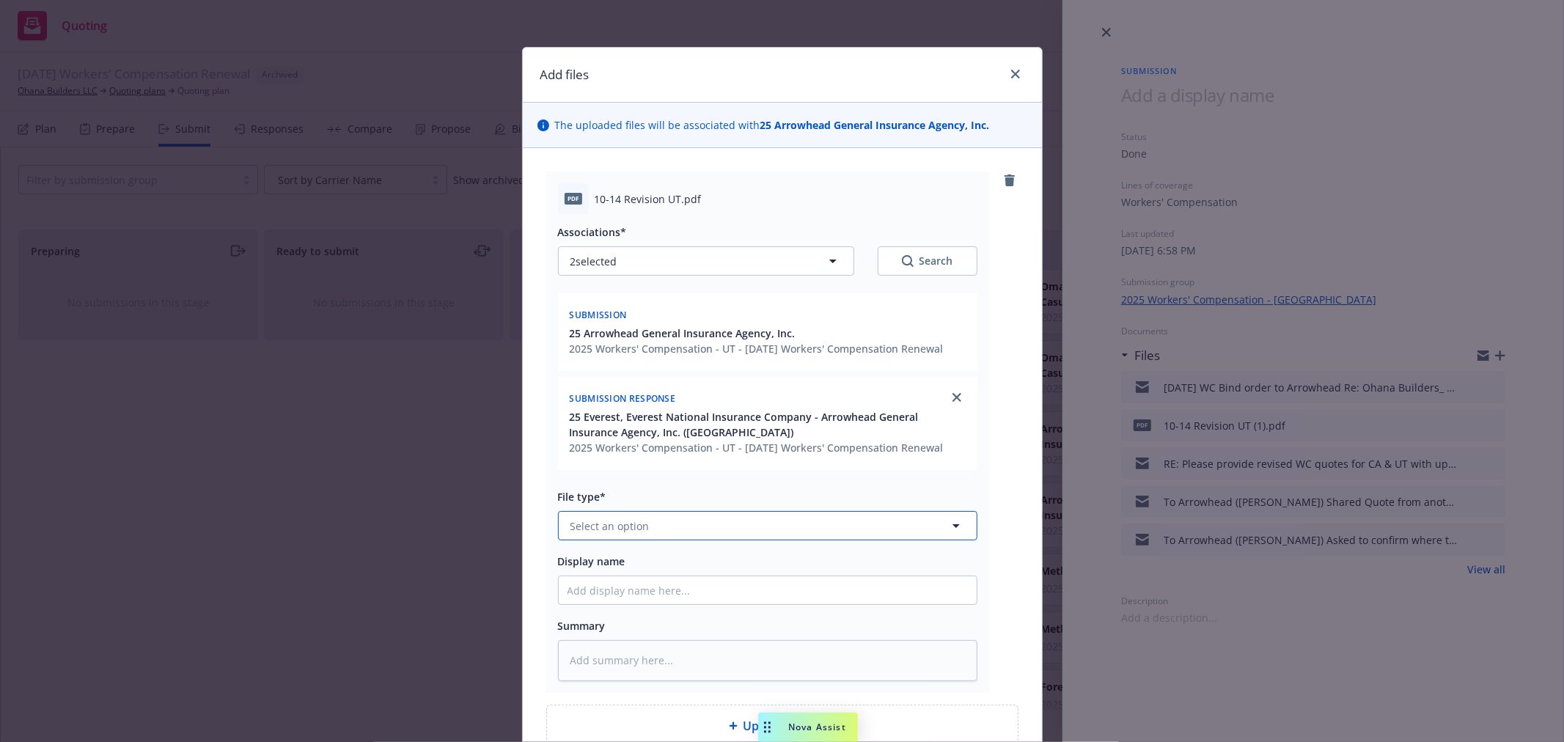
click at [573, 530] on span "Select an option" at bounding box center [609, 525] width 79 height 15
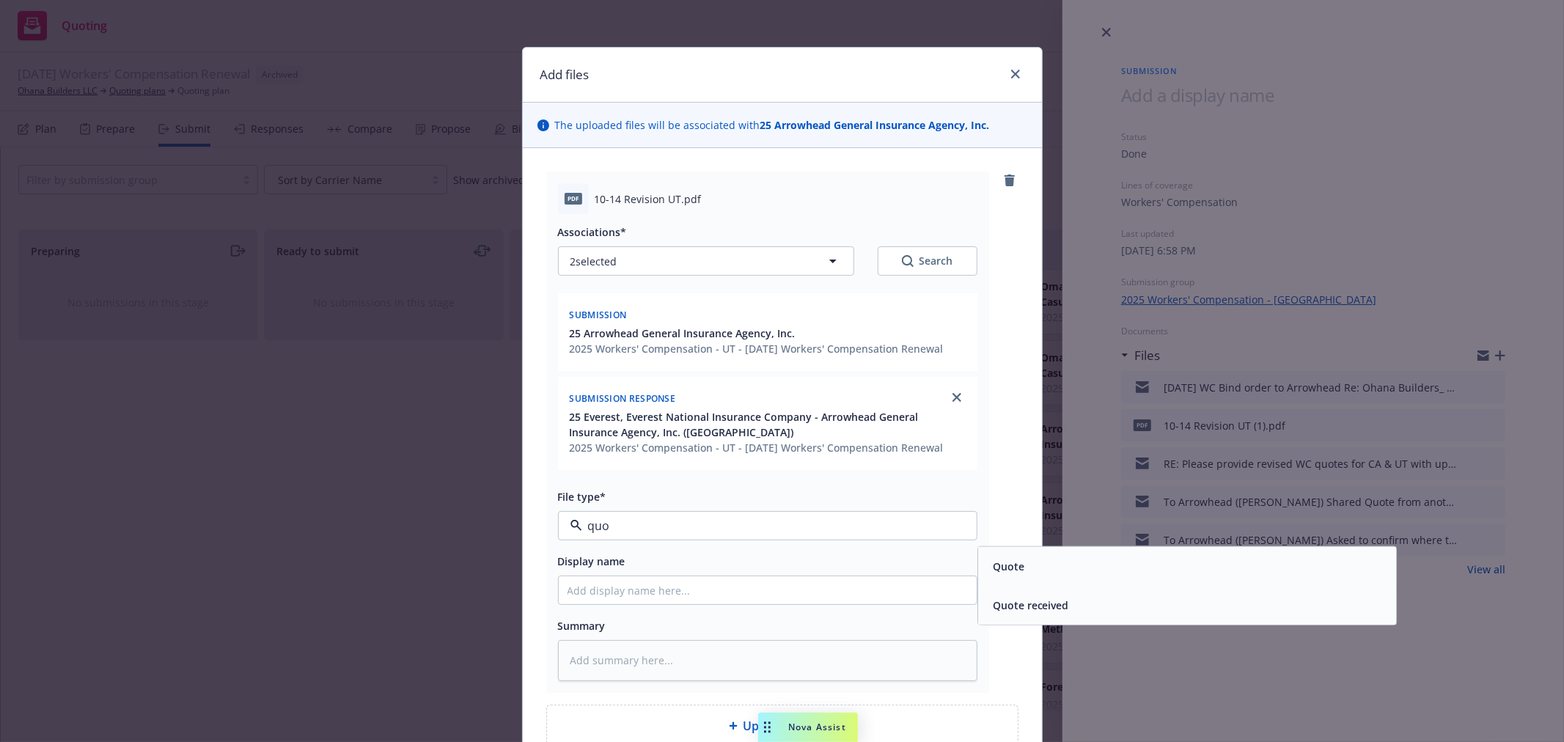
type input "quot"
click at [1003, 562] on span "Quote" at bounding box center [1009, 566] width 32 height 15
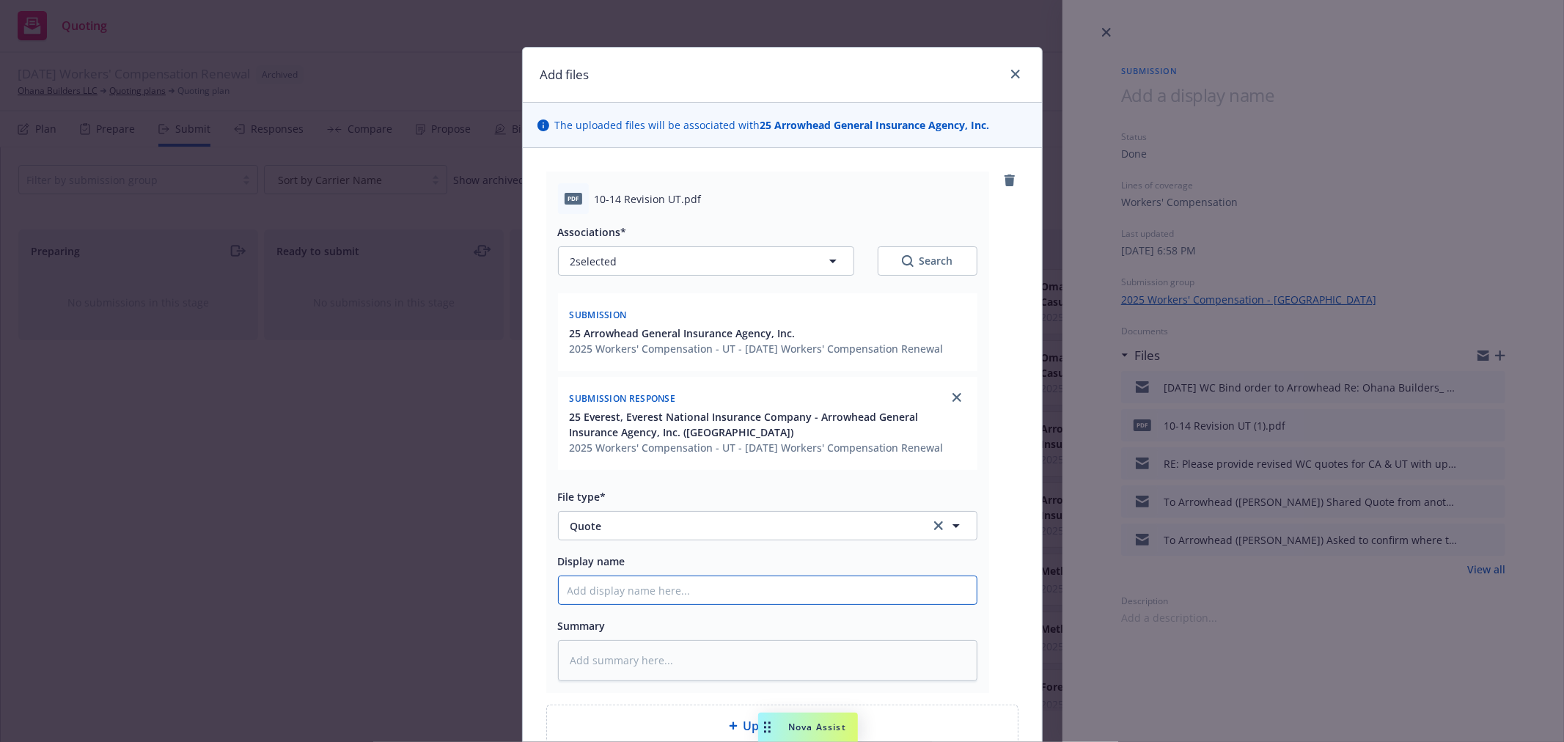
click at [575, 594] on input "Display name" at bounding box center [768, 590] width 418 height 28
type textarea "x"
type input "1"
type textarea "x"
type input "10"
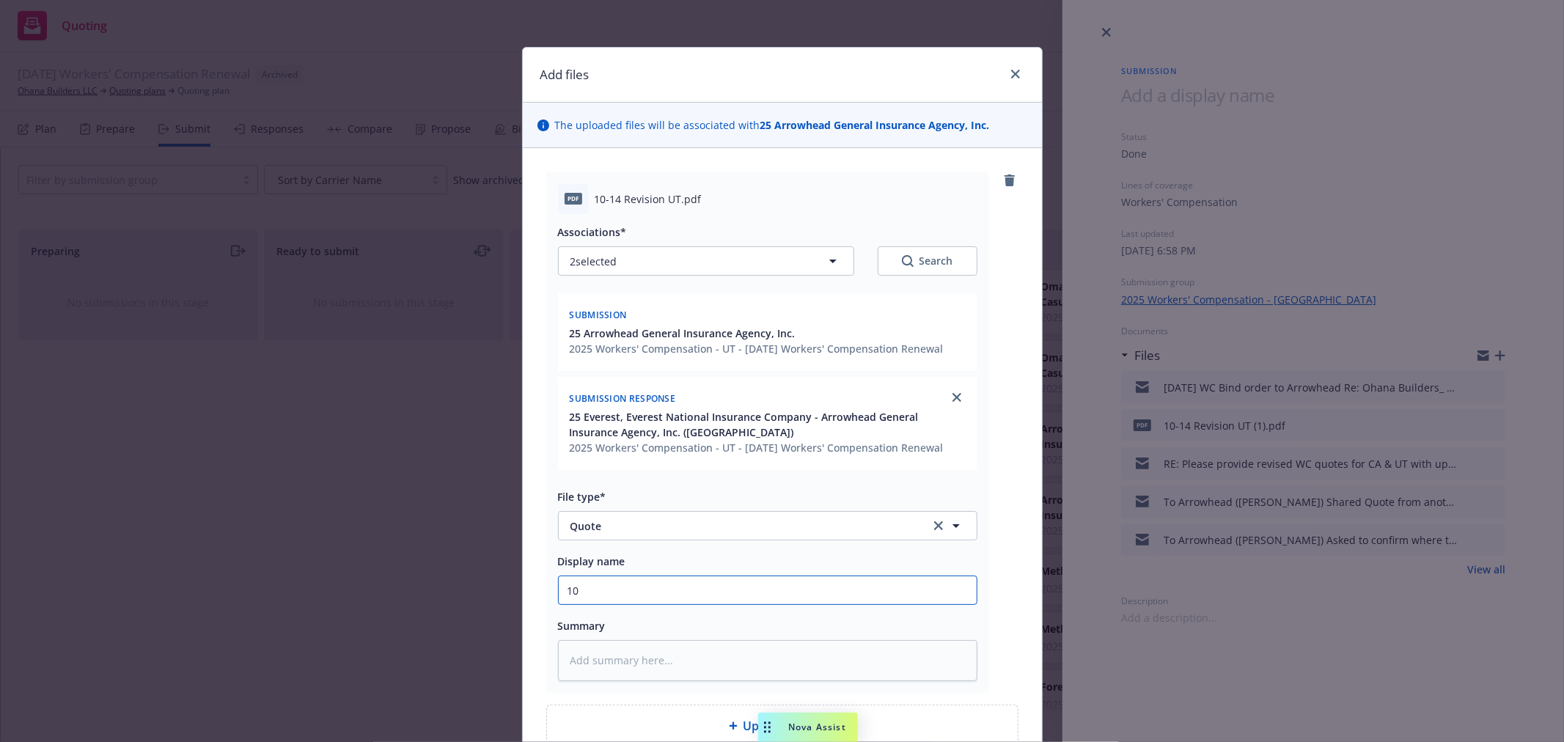
type textarea "x"
type input "10/"
type textarea "x"
type input "10/1"
type textarea "x"
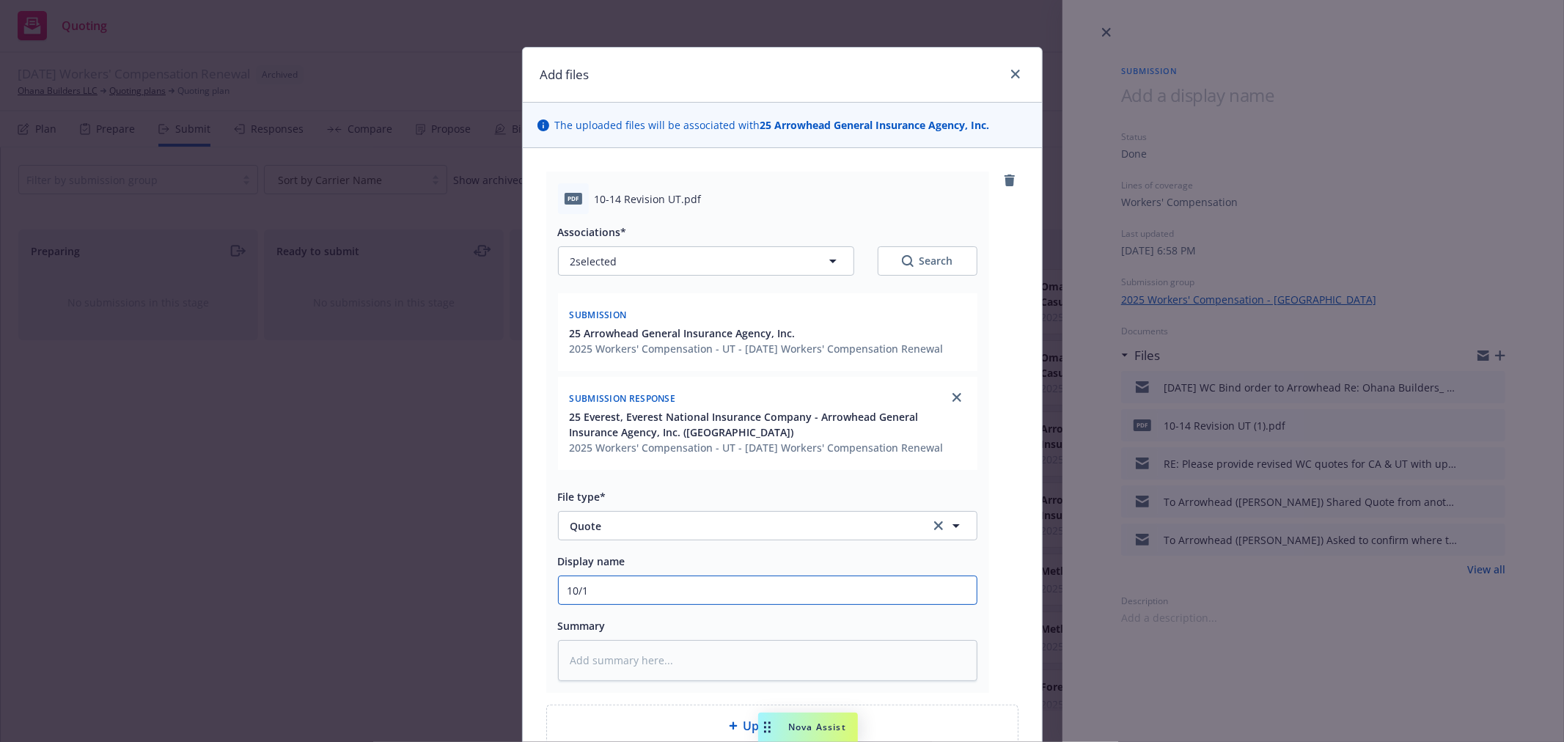
type input "10/15"
type textarea "x"
type input "10/15/"
type textarea "x"
type input "10/15/2"
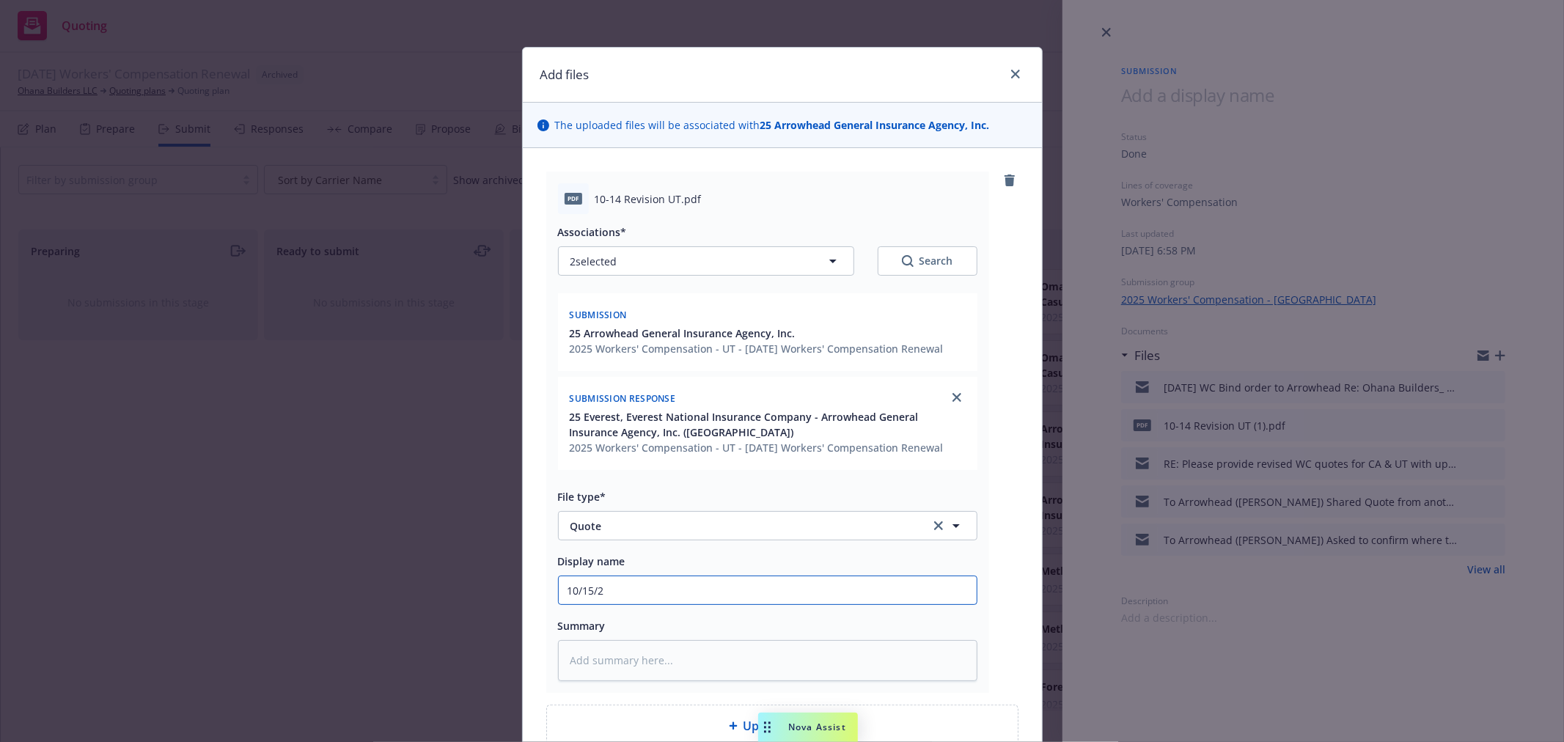
type textarea "x"
type input "10/15/25"
type textarea "x"
type input "10/15/25"
type textarea "x"
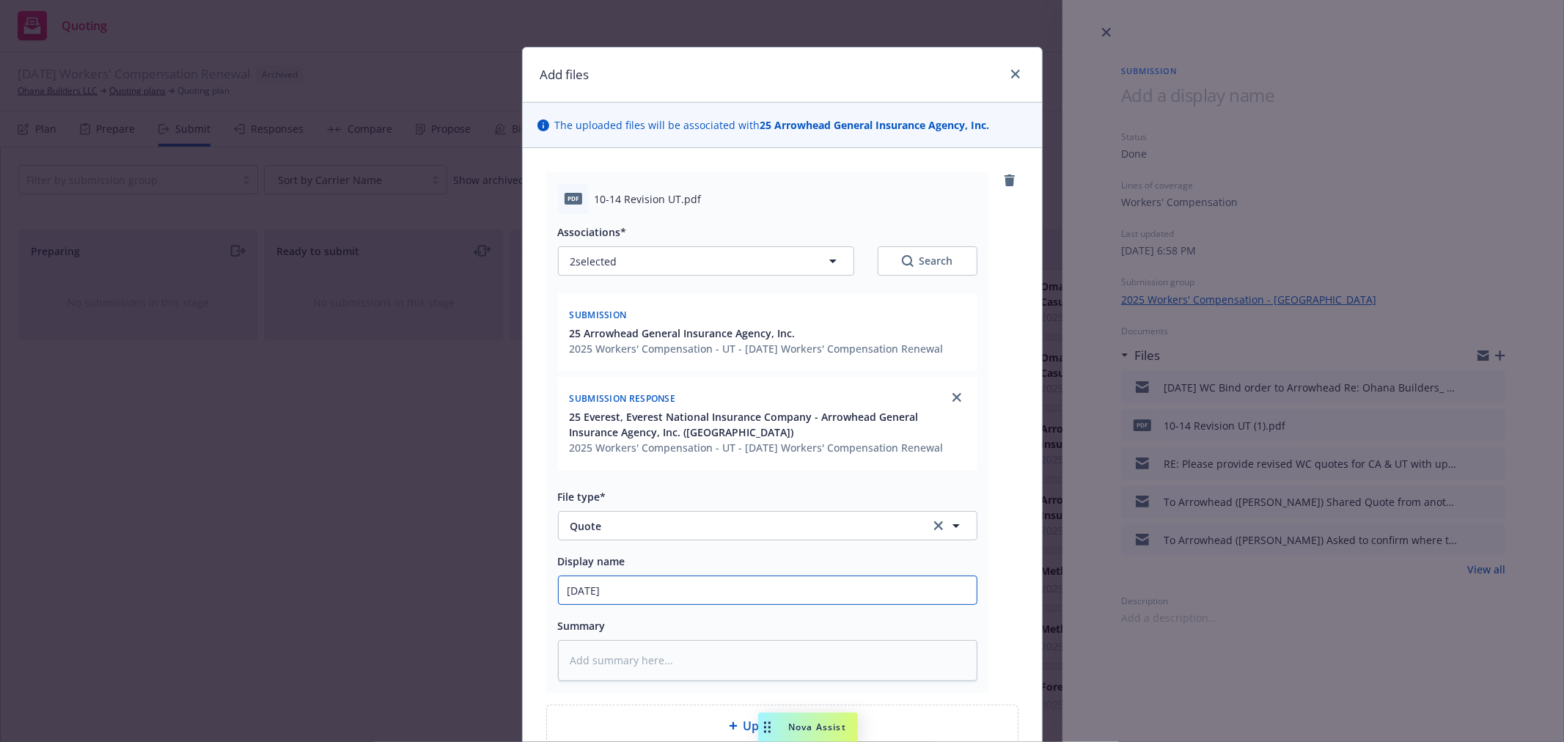
type input "10/15/25 R"
type textarea "x"
type input "10/15/25 Re"
type textarea "x"
type input "10/15/25 Rev"
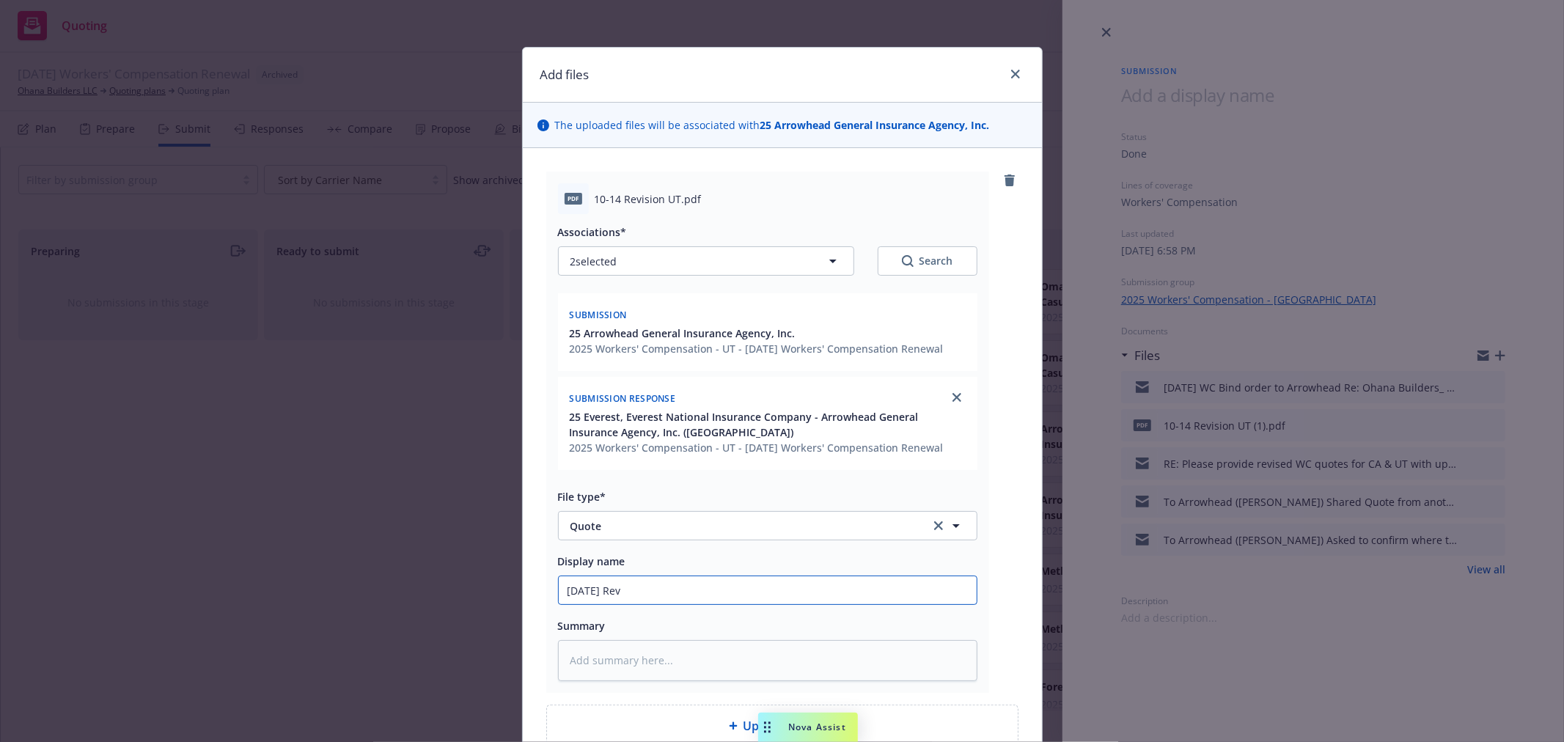
type textarea "x"
type input "10/15/25 Revis"
type textarea "x"
type input "10/15/25 Revise"
type textarea "x"
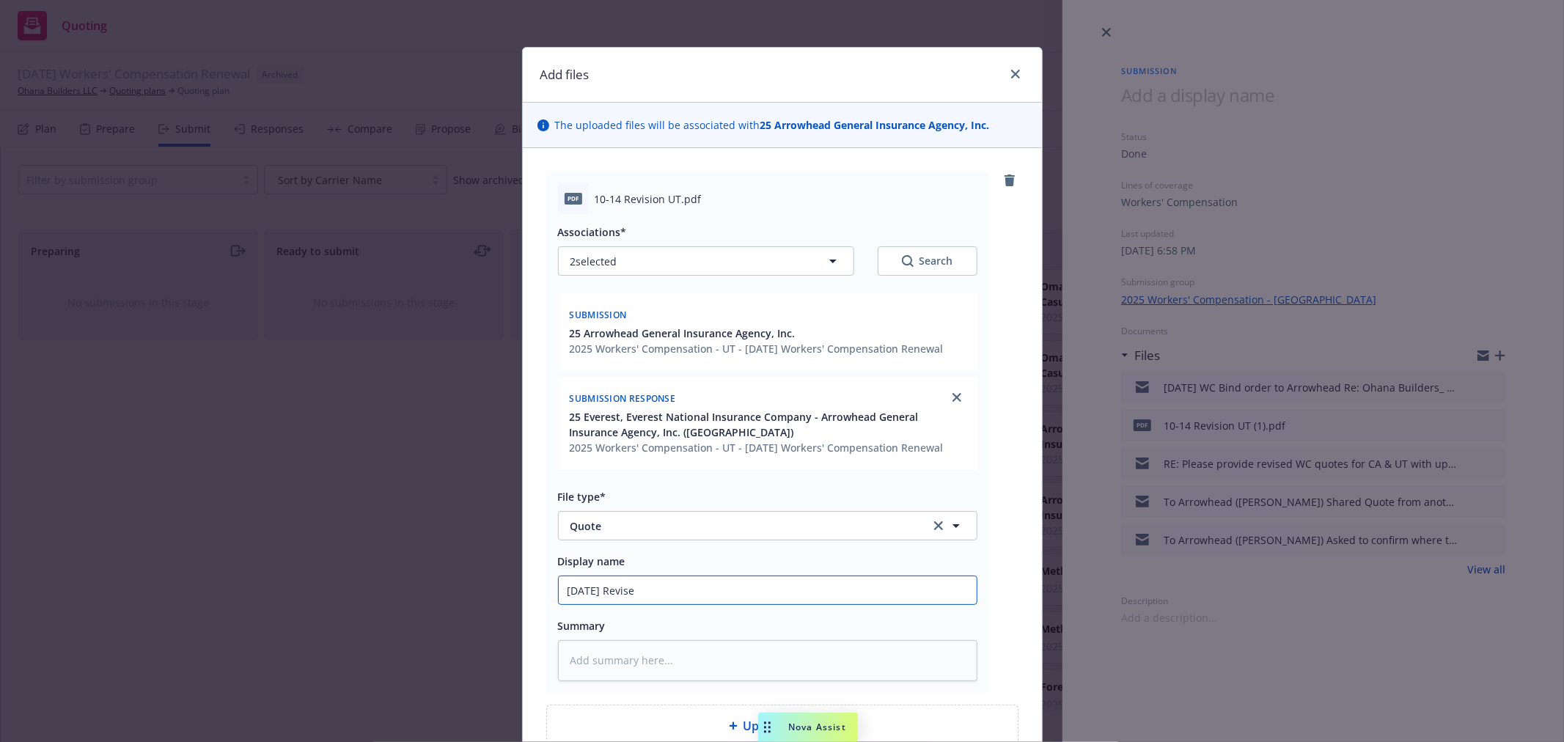
type input "10/15/25 Revised"
type textarea "x"
type input "10/15/25 Revised"
type textarea "x"
type input "10/15/25 Revised W"
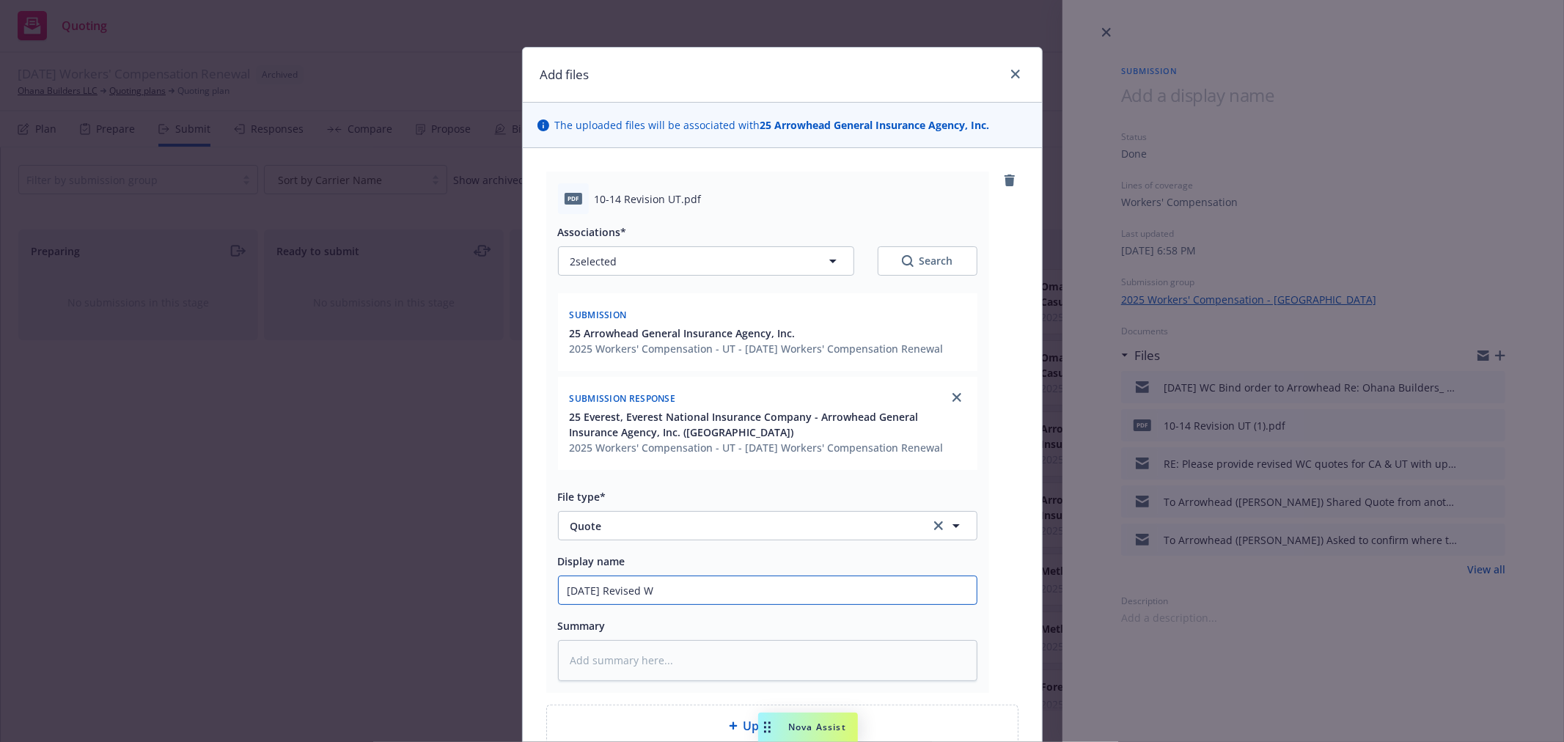
type textarea "x"
type input "10/15/25 Revised WC"
type textarea "x"
type input "10/15/25 Revised WC"
type textarea "x"
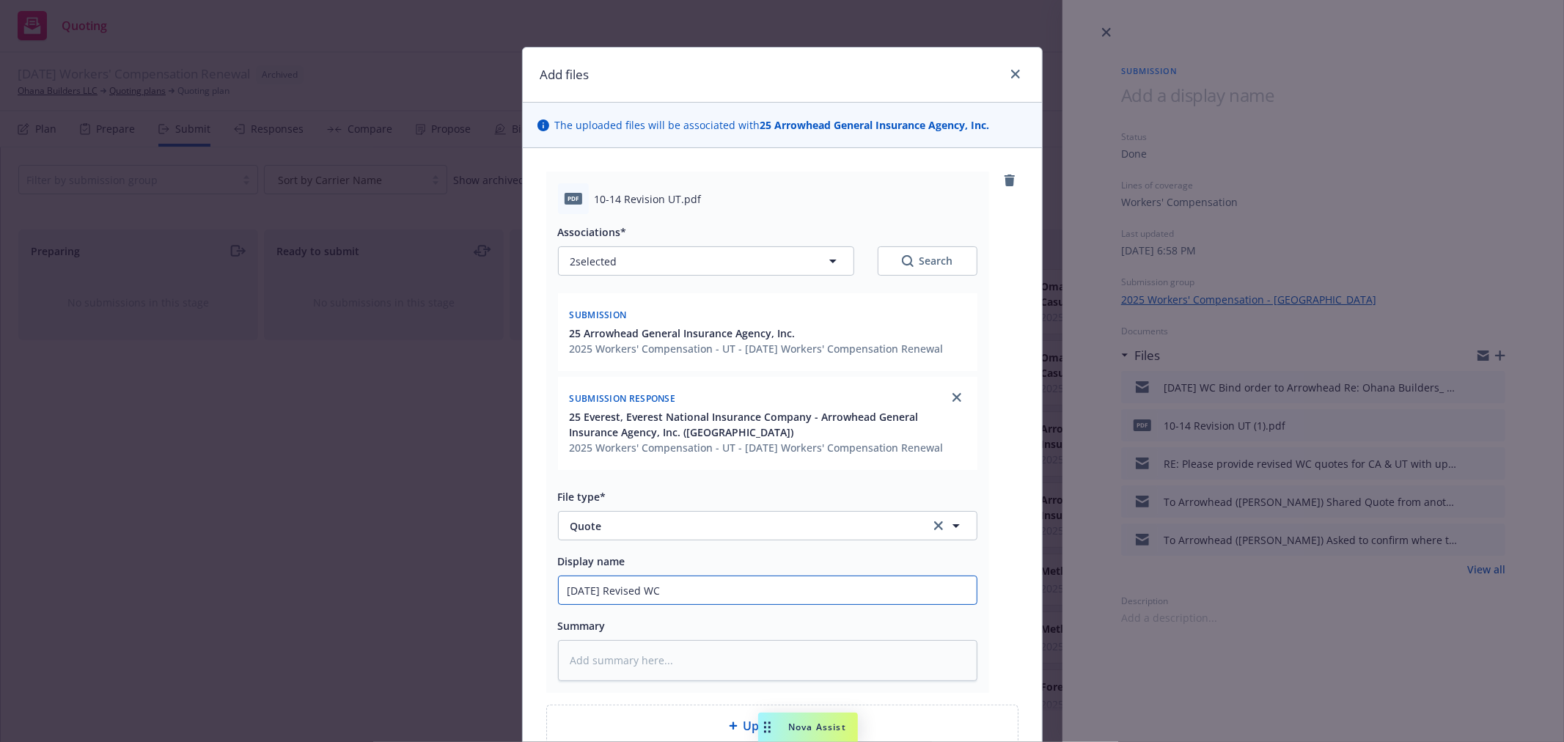
type input "10/15/25 Revised WC q"
type textarea "x"
type input "10/15/25 Revised WC qu"
type textarea "x"
type input "10/15/25 Revised WC quo"
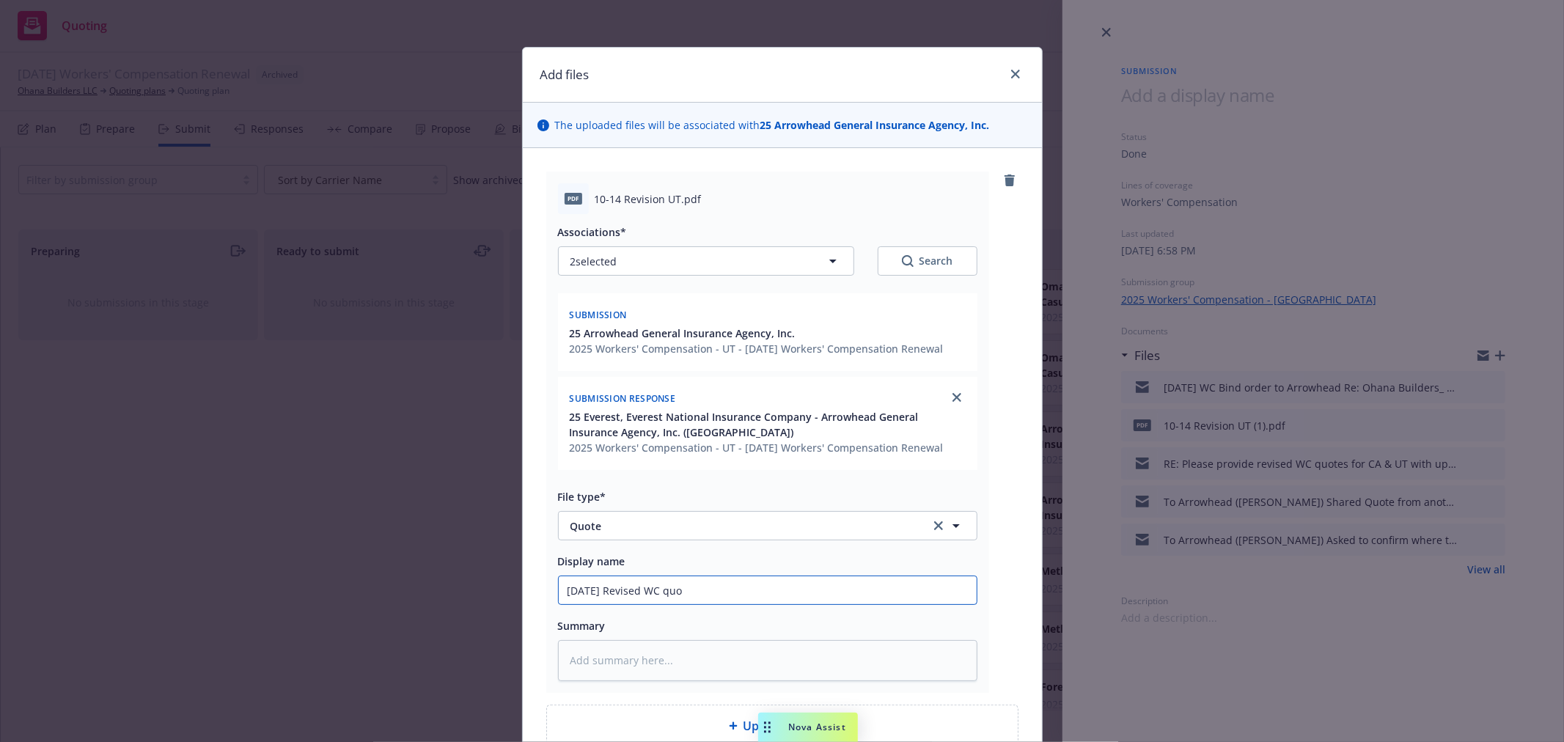
type textarea "x"
type input "10/15/25 Revised WC quot"
type textarea "x"
type input "10/15/25 Revised WC quota"
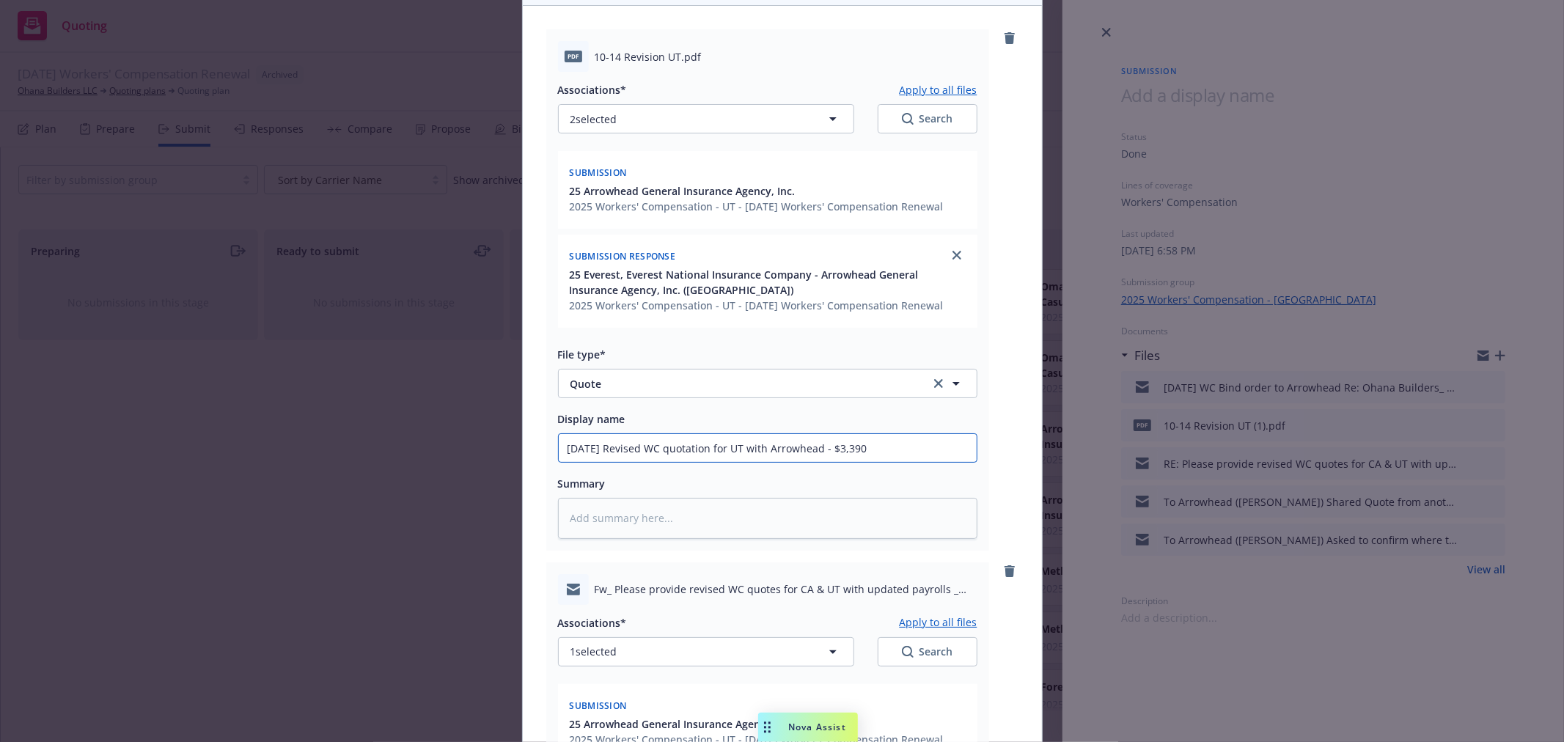
scroll to position [305, 0]
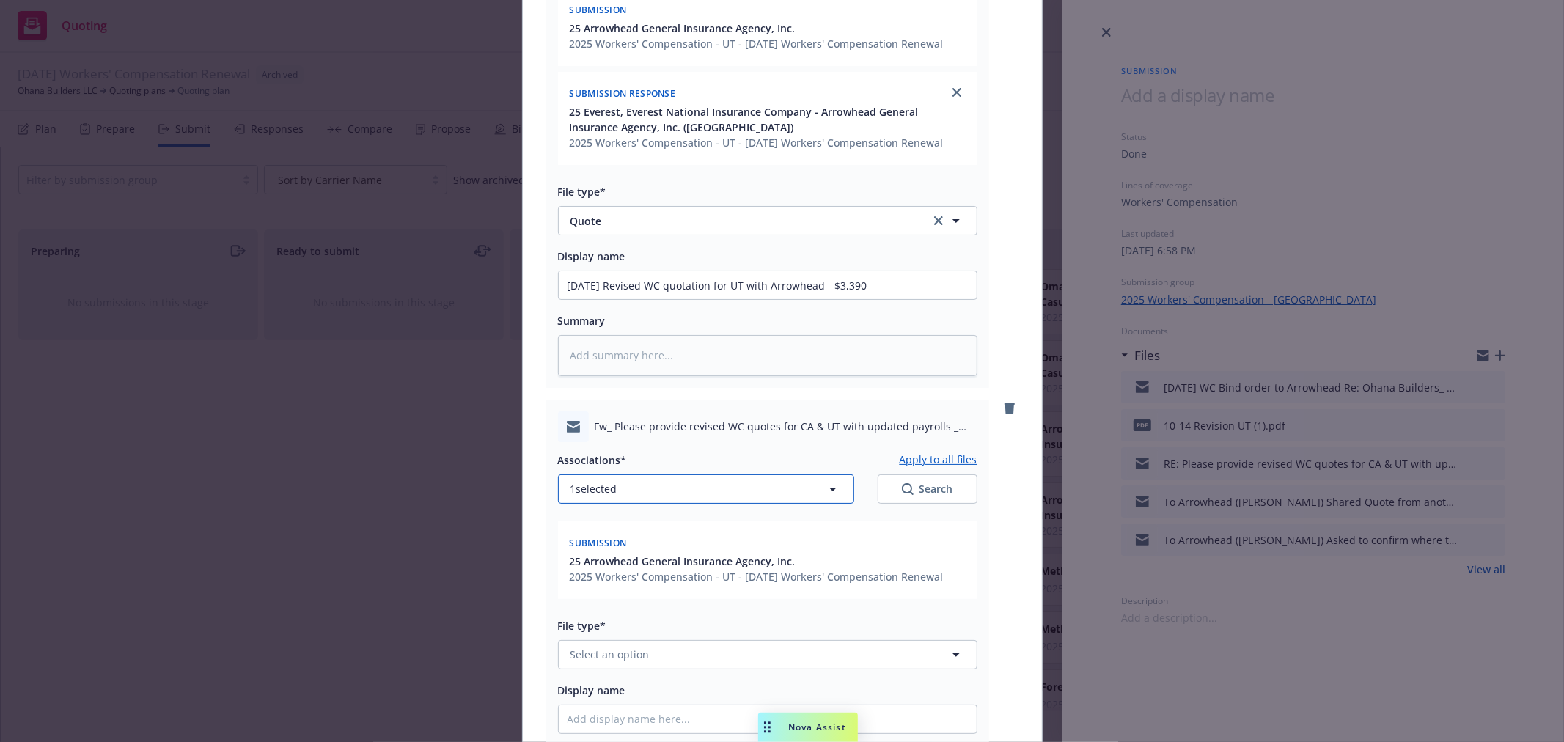
click at [831, 486] on icon "button" at bounding box center [833, 489] width 18 height 18
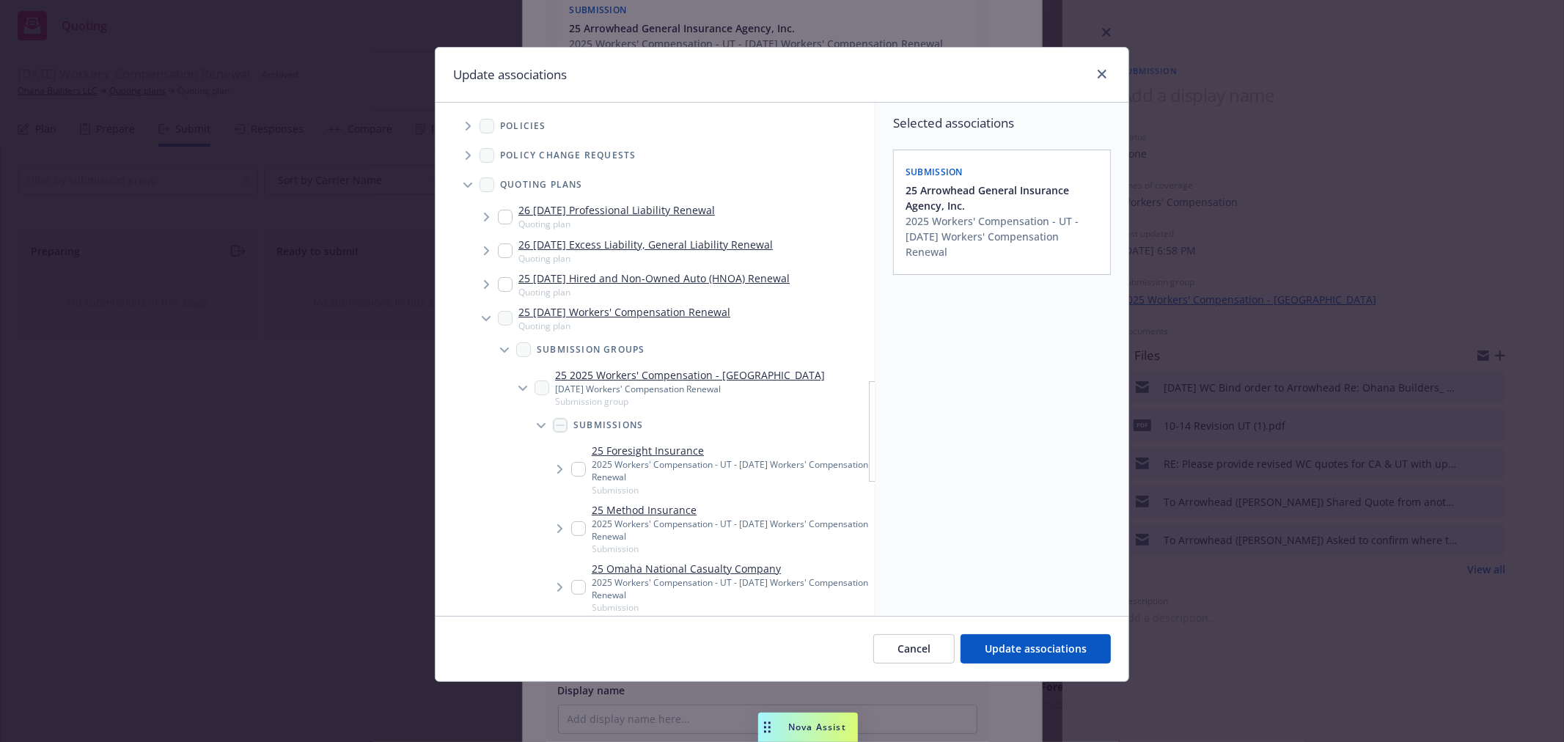
scroll to position [163, 0]
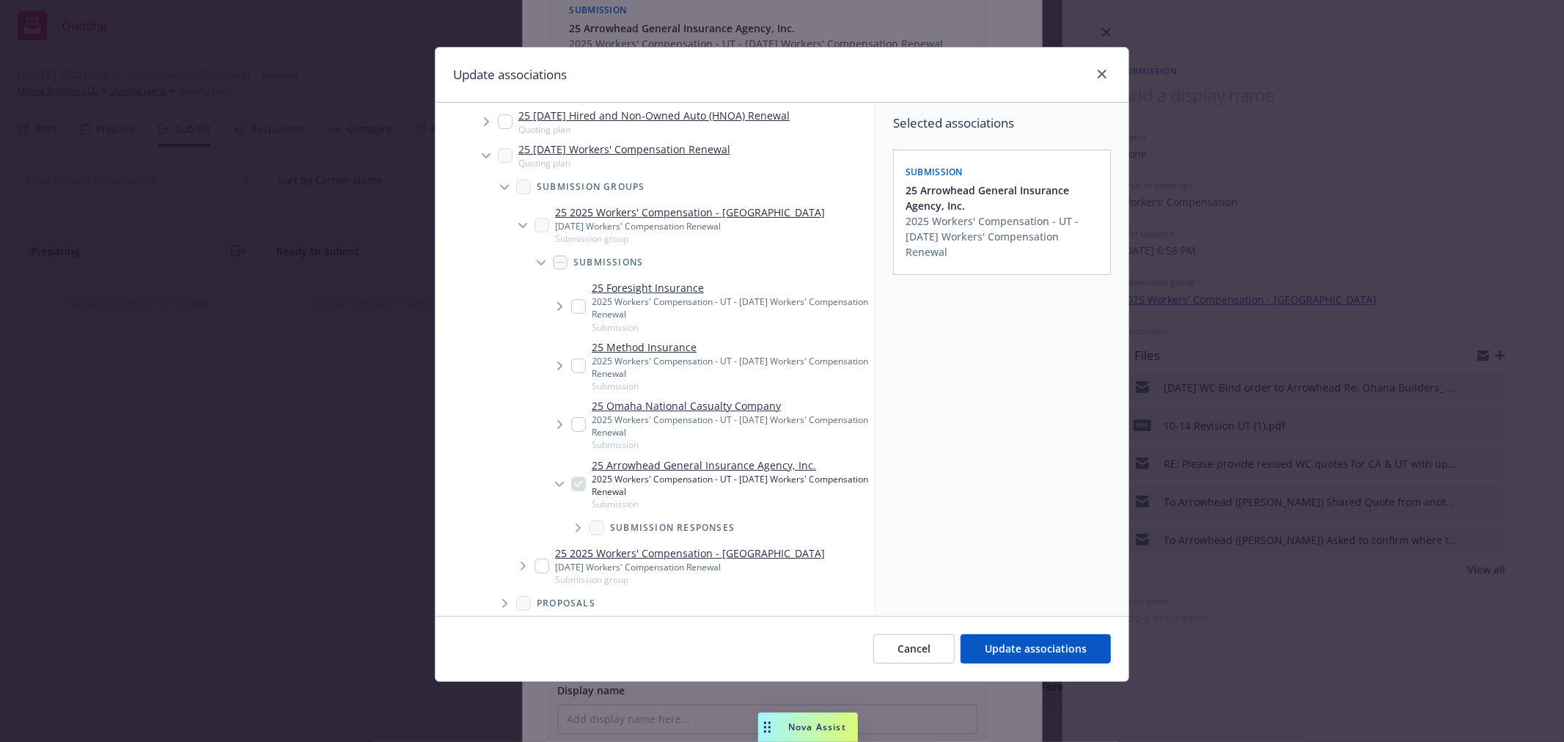
click at [576, 526] on icon "Tree Example" at bounding box center [578, 527] width 6 height 9
click at [614, 586] on div "25 Everest, Everest National Insurance Company - Arrowhead General Insurance Ag…" at bounding box center [738, 587] width 261 height 84
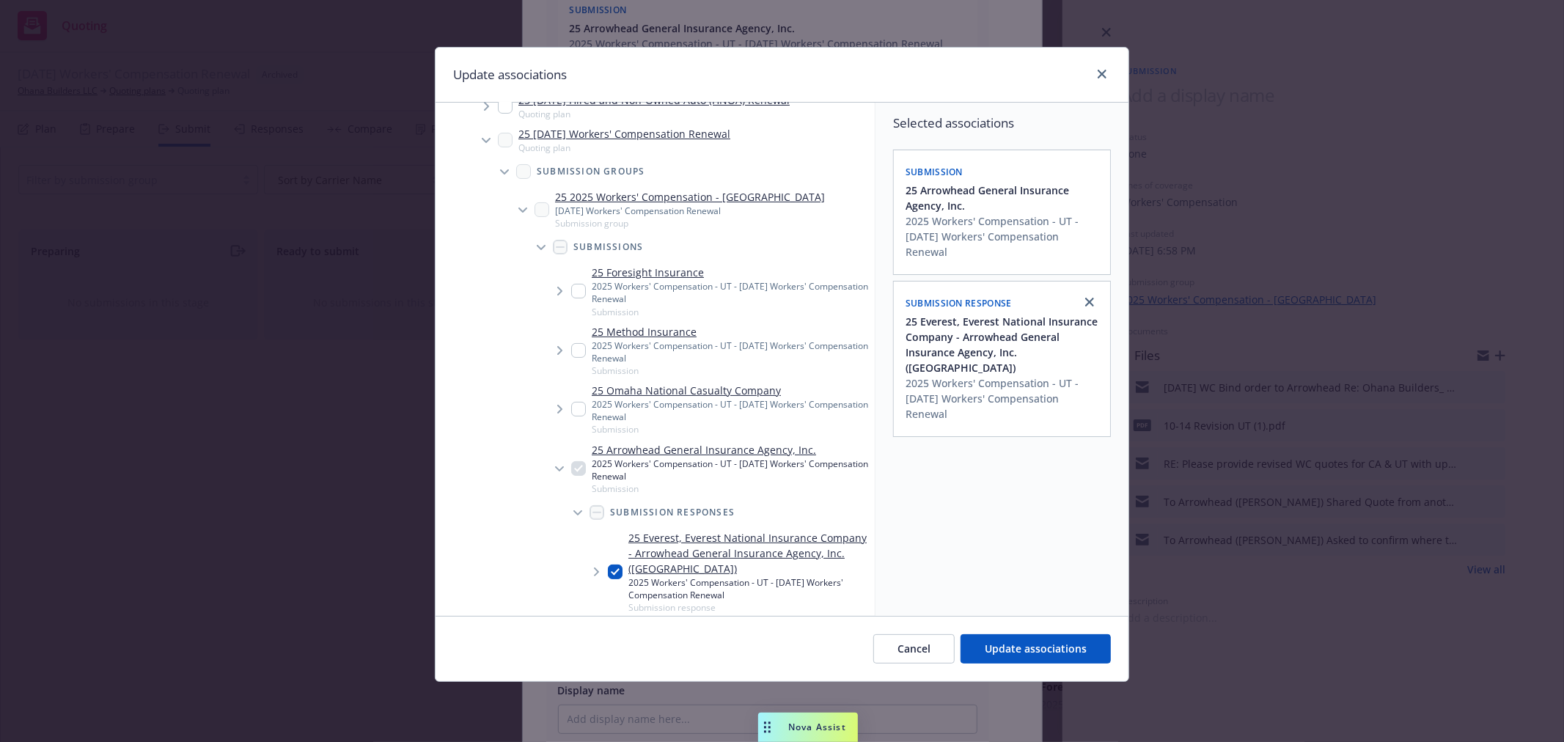
click at [597, 569] on icon "Tree Example" at bounding box center [596, 571] width 5 height 9
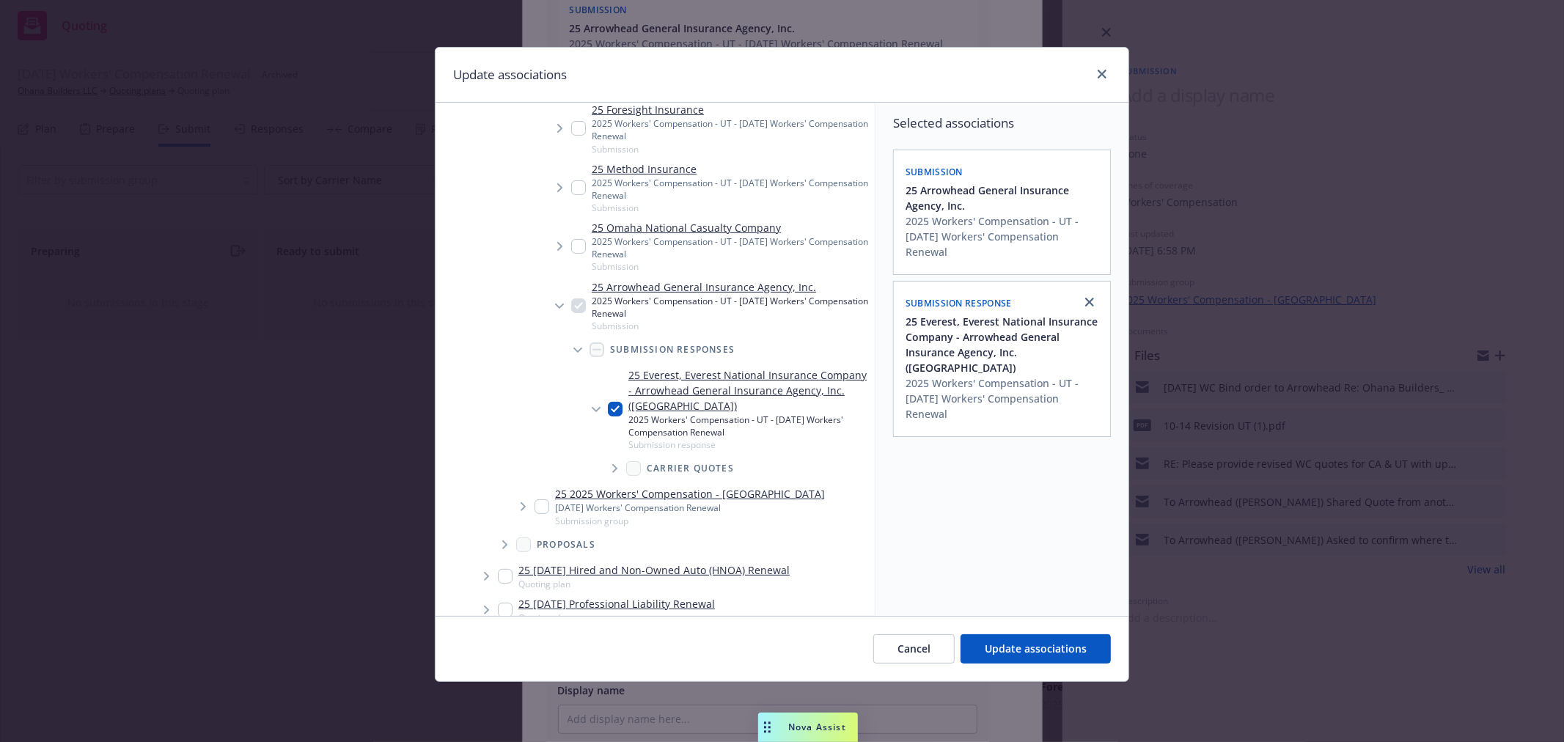
click at [618, 468] on span "Tree Example" at bounding box center [614, 468] width 23 height 23
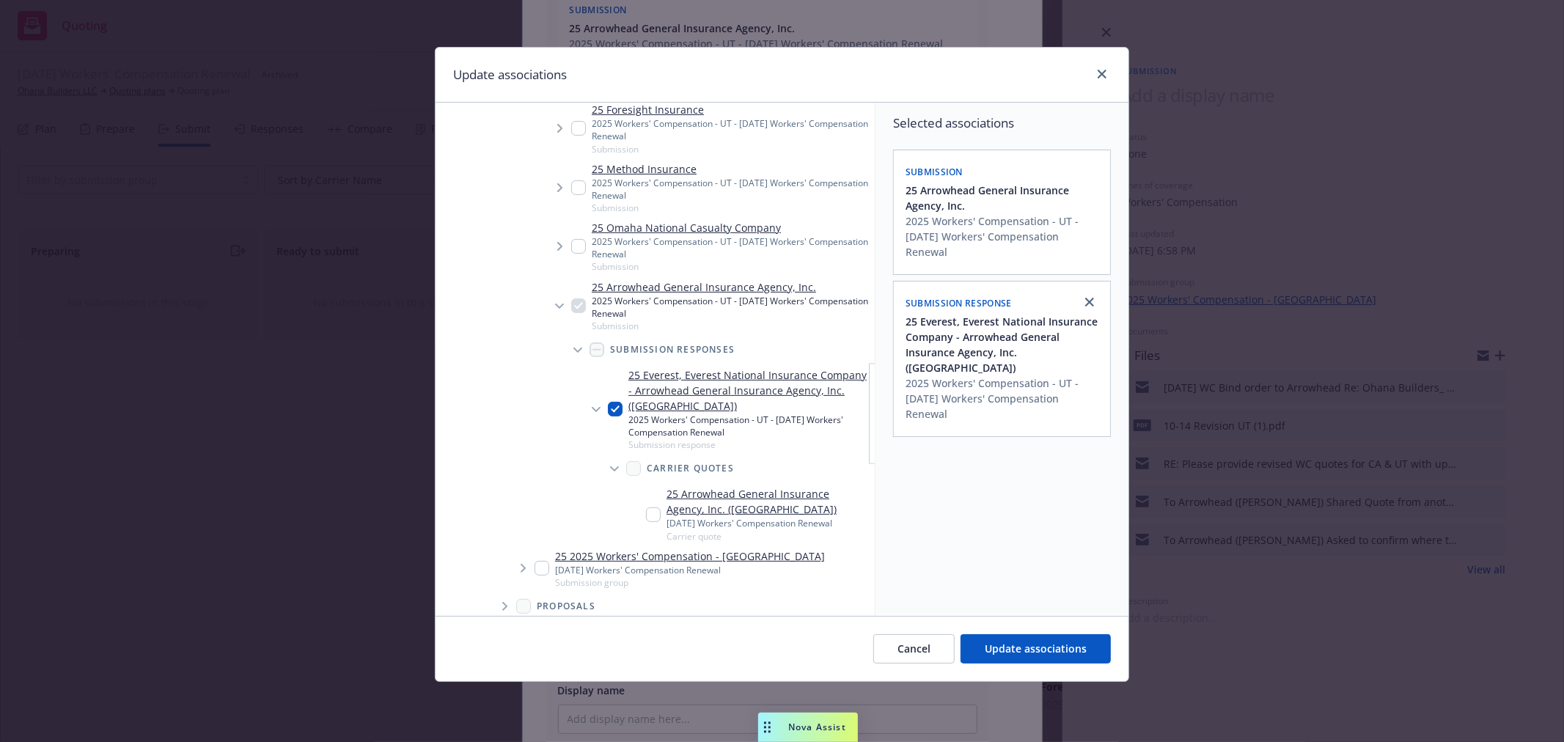
click at [651, 511] on input "Tree Example" at bounding box center [653, 514] width 15 height 15
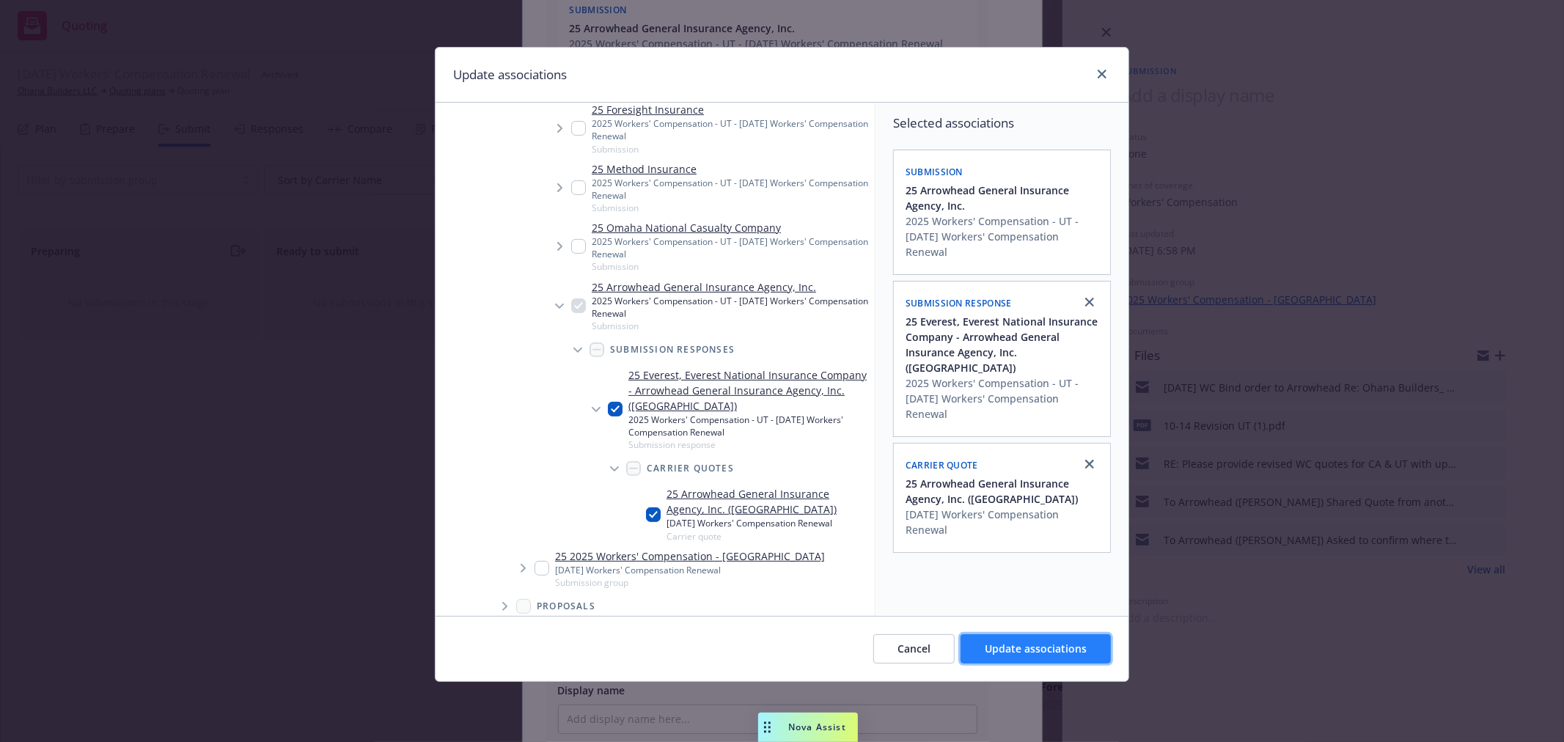
click at [1050, 646] on span "Update associations" at bounding box center [1036, 648] width 102 height 14
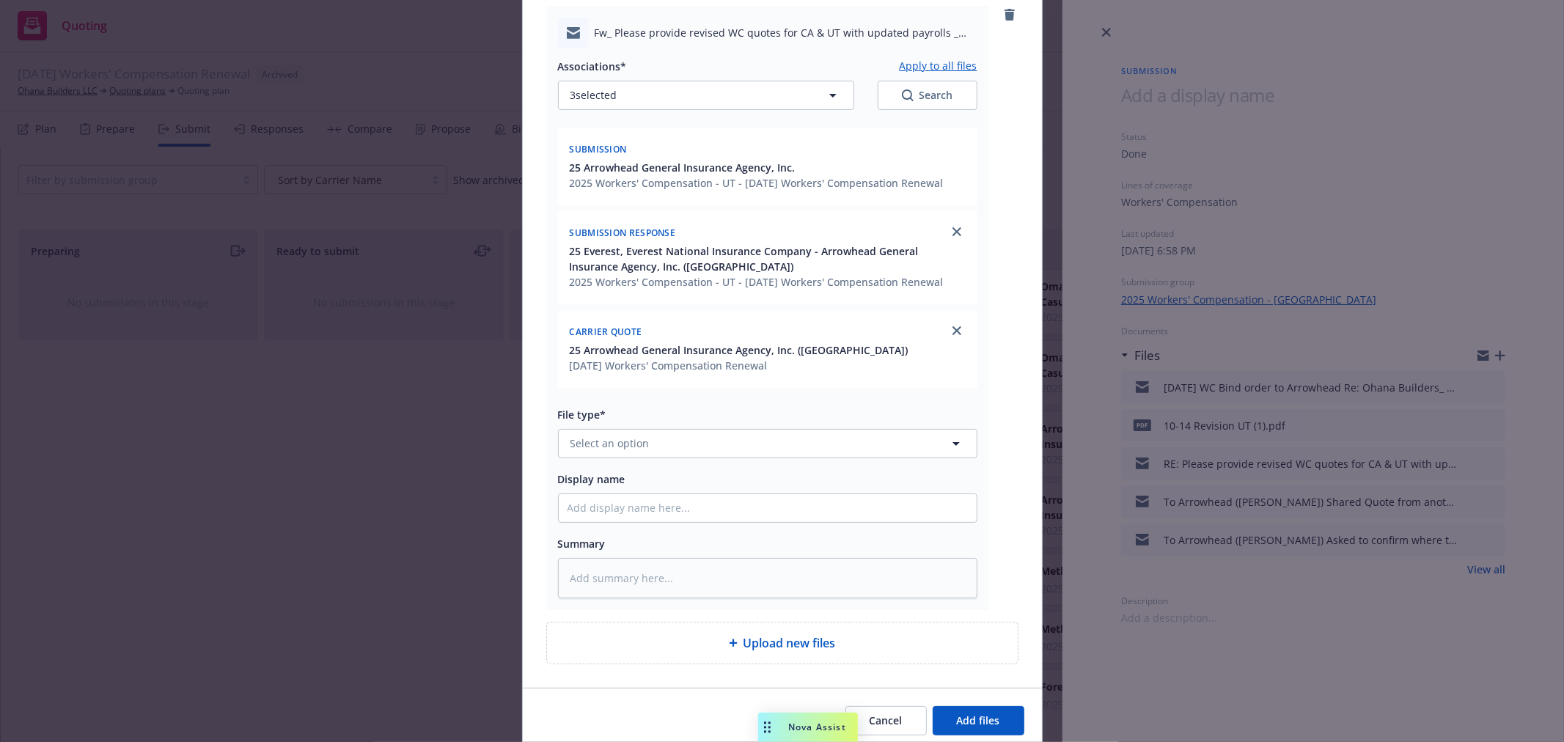
scroll to position [713, 0]
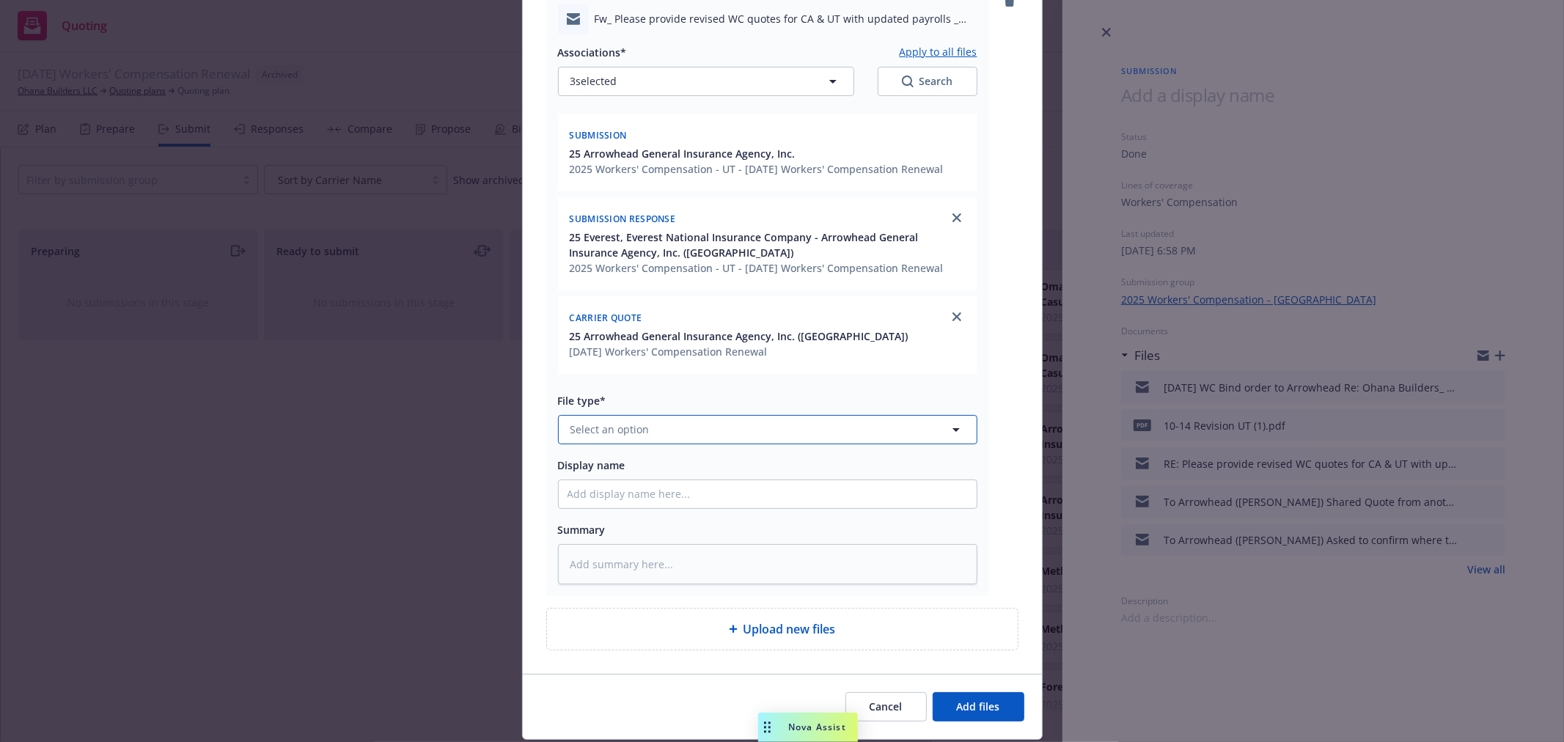
click at [578, 430] on span "Select an option" at bounding box center [609, 429] width 79 height 15
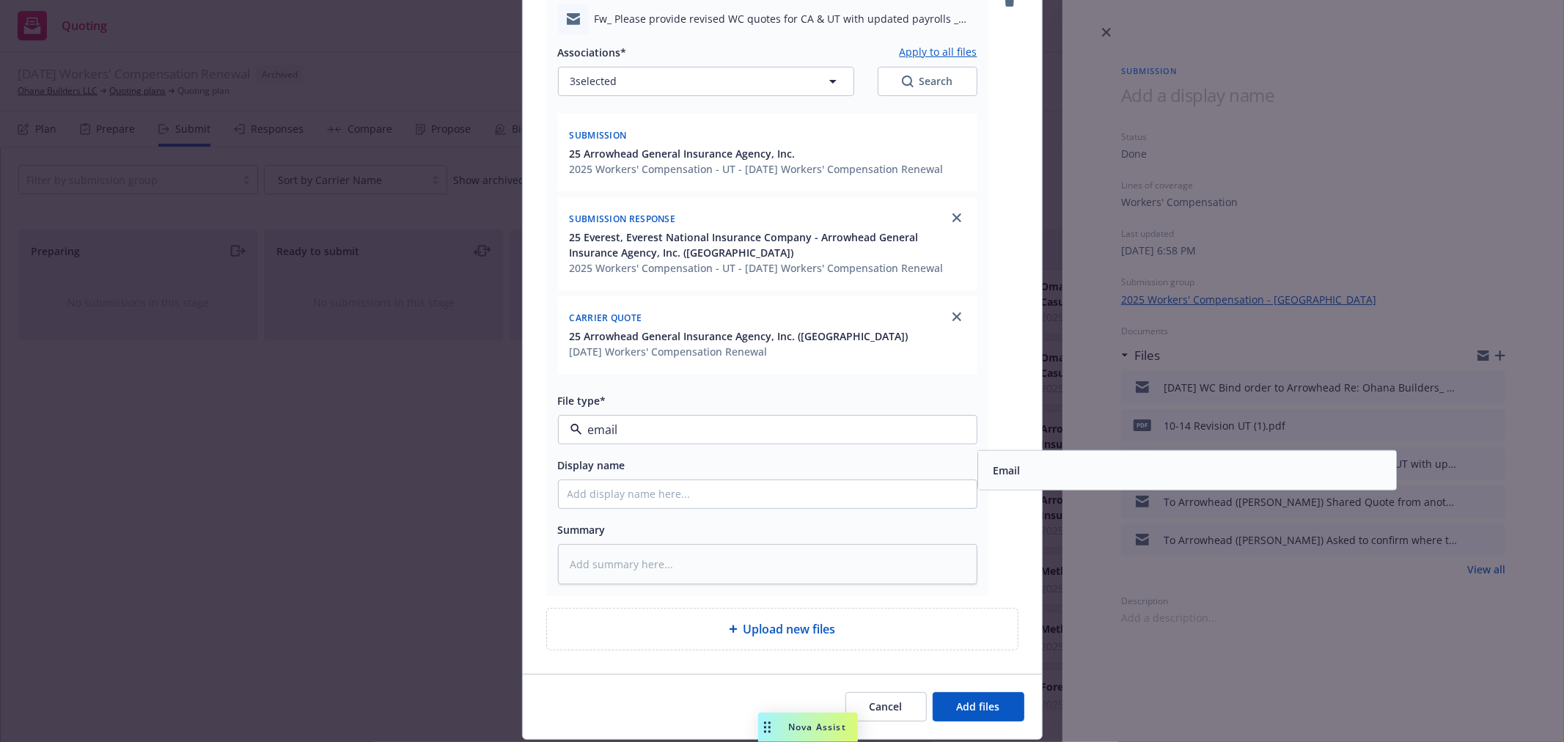
click at [1009, 470] on span "Email" at bounding box center [1006, 469] width 27 height 15
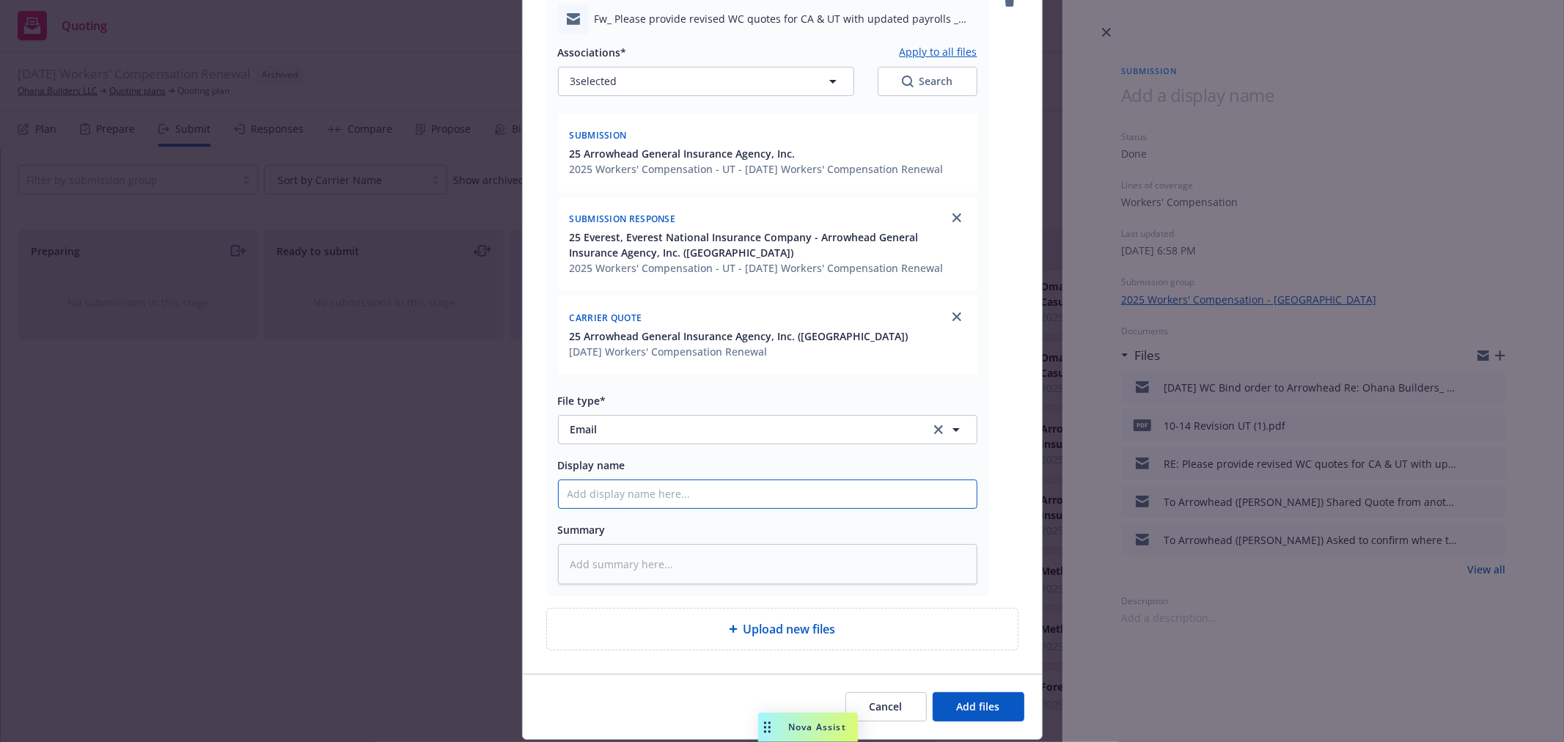
click at [567, 497] on input "Display name" at bounding box center [768, 494] width 418 height 28
click at [958, 710] on span "Add files" at bounding box center [978, 706] width 43 height 14
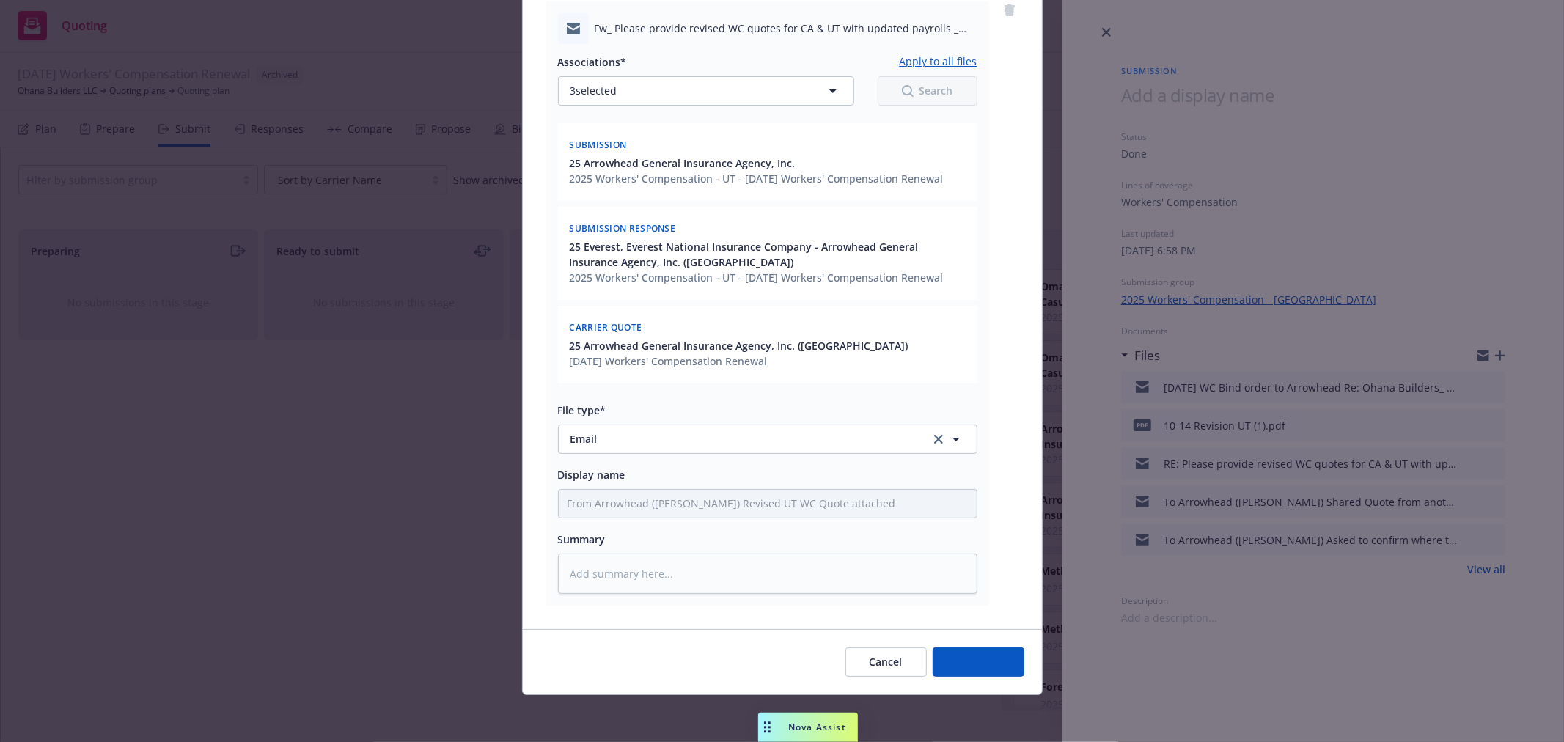
scroll to position [0, 0]
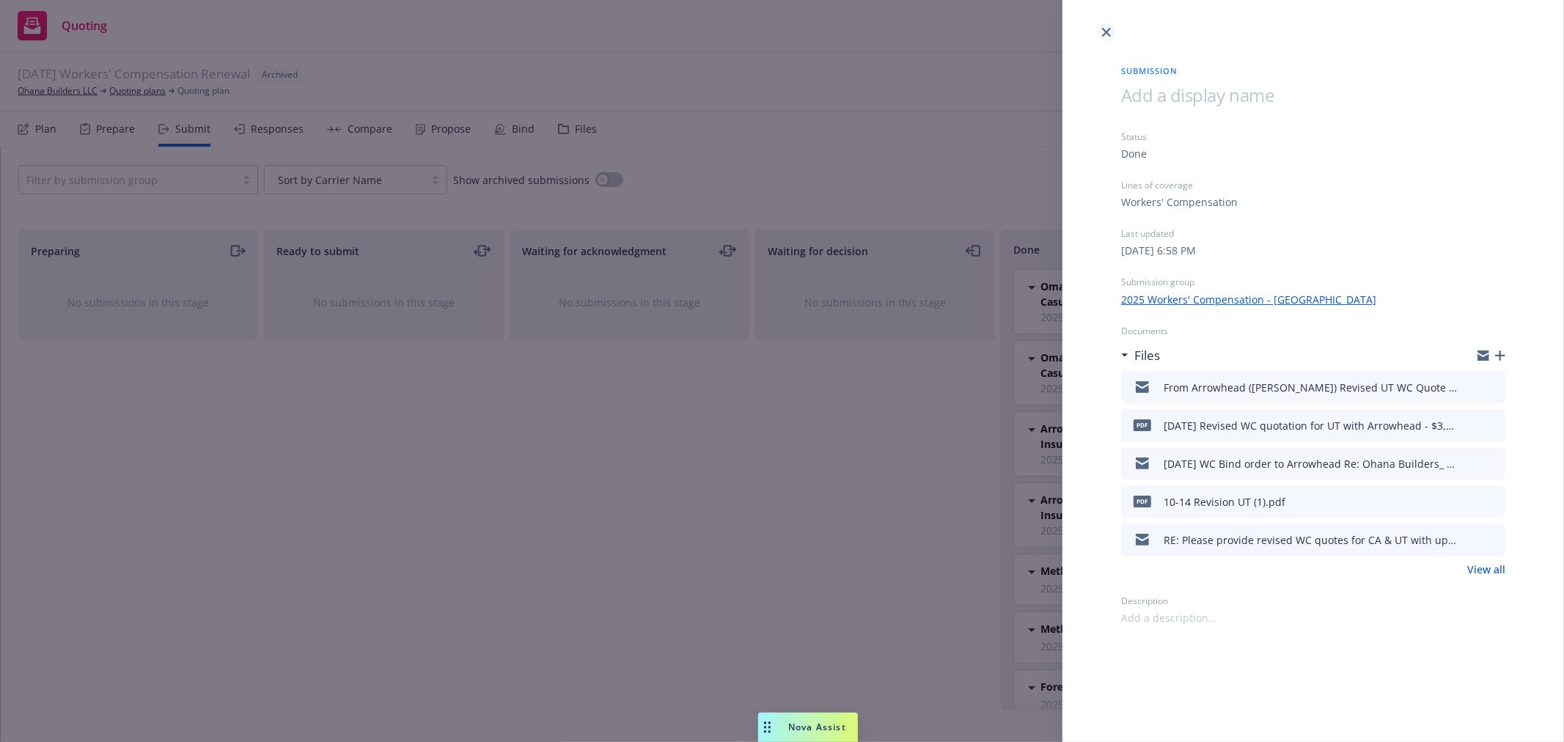
click at [1106, 29] on icon "close" at bounding box center [1106, 32] width 9 height 9
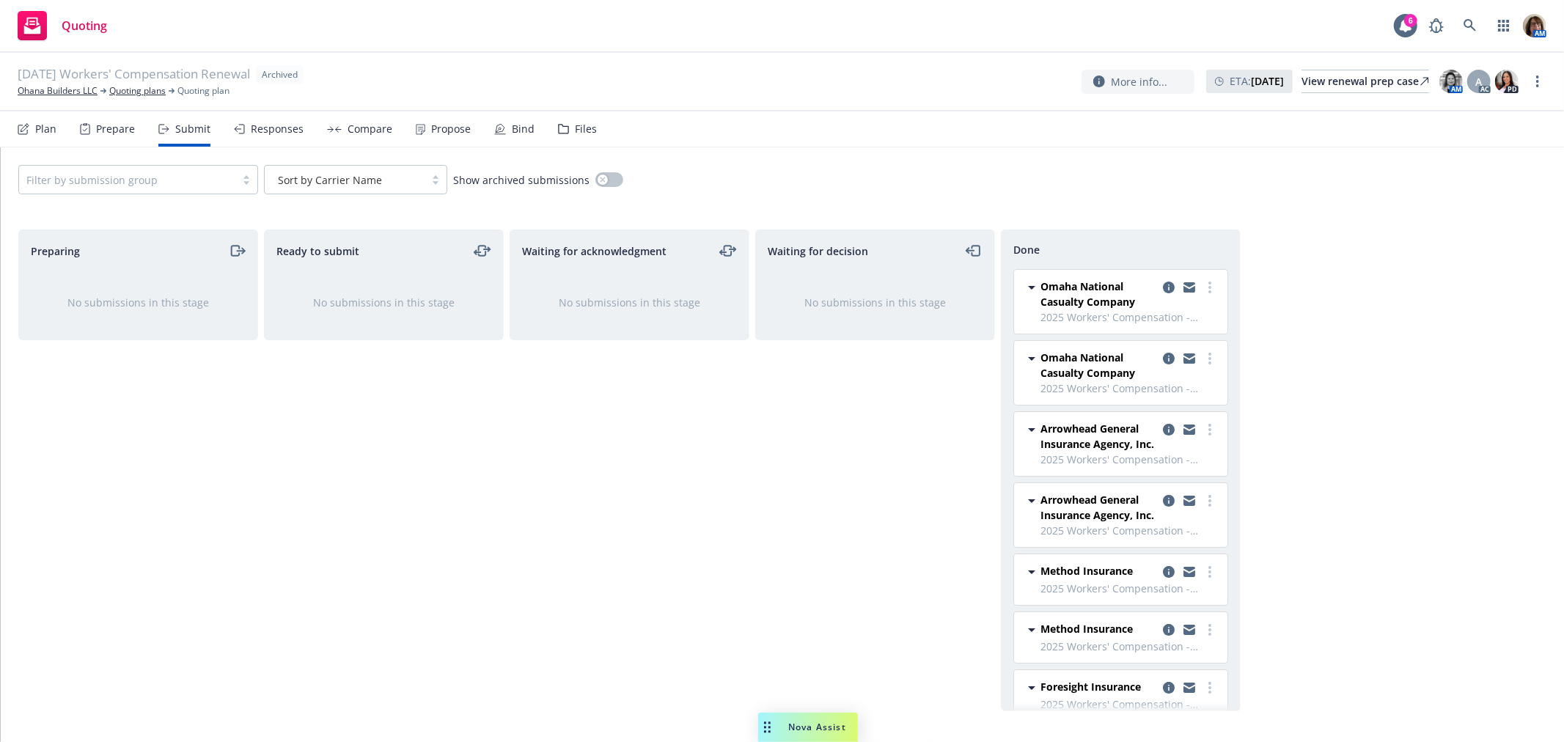
click at [279, 133] on div "Responses" at bounding box center [277, 129] width 53 height 12
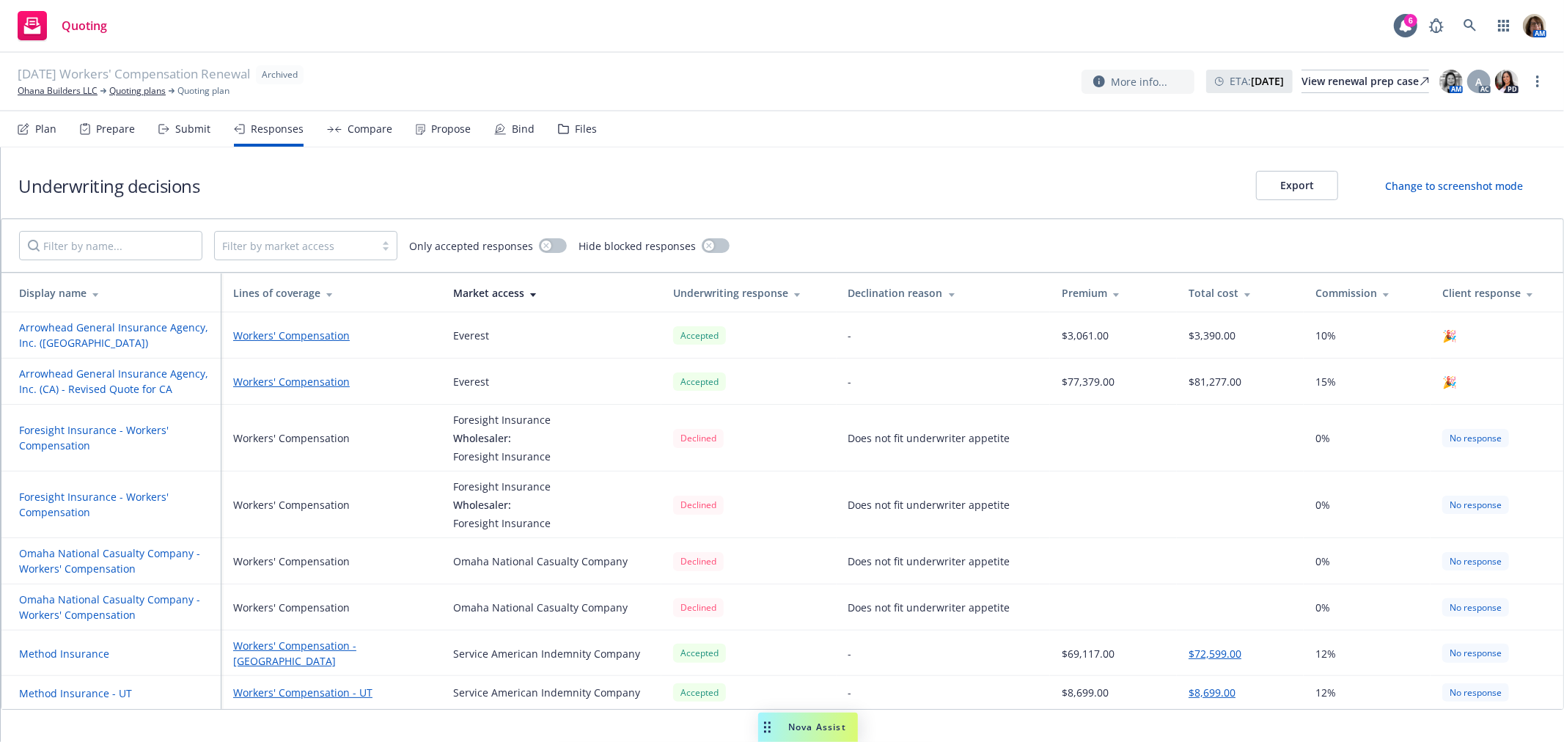
click at [125, 324] on button "Arrowhead General Insurance Agency, Inc. (UT)" at bounding box center [117, 335] width 196 height 31
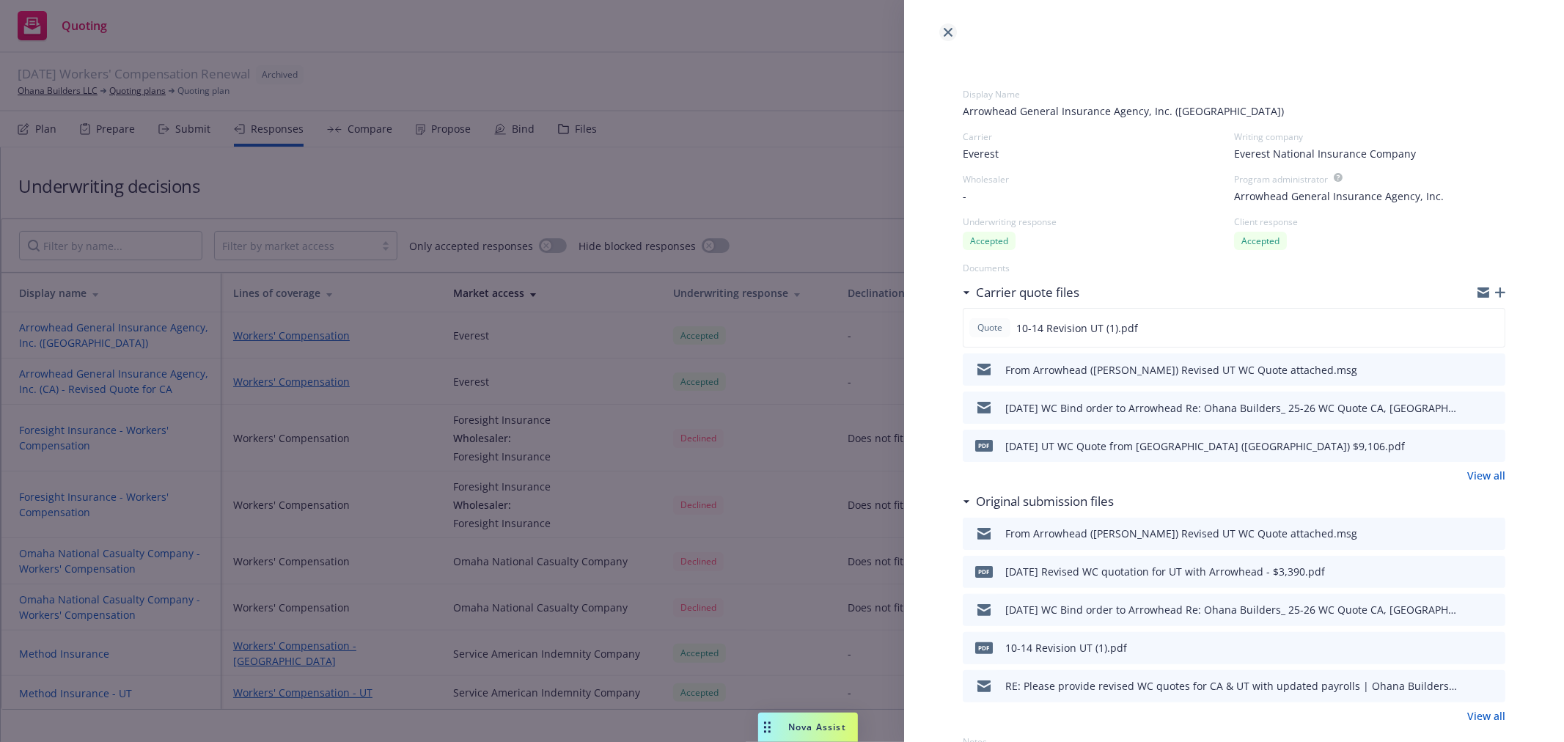
click at [949, 29] on icon "close" at bounding box center [948, 32] width 9 height 9
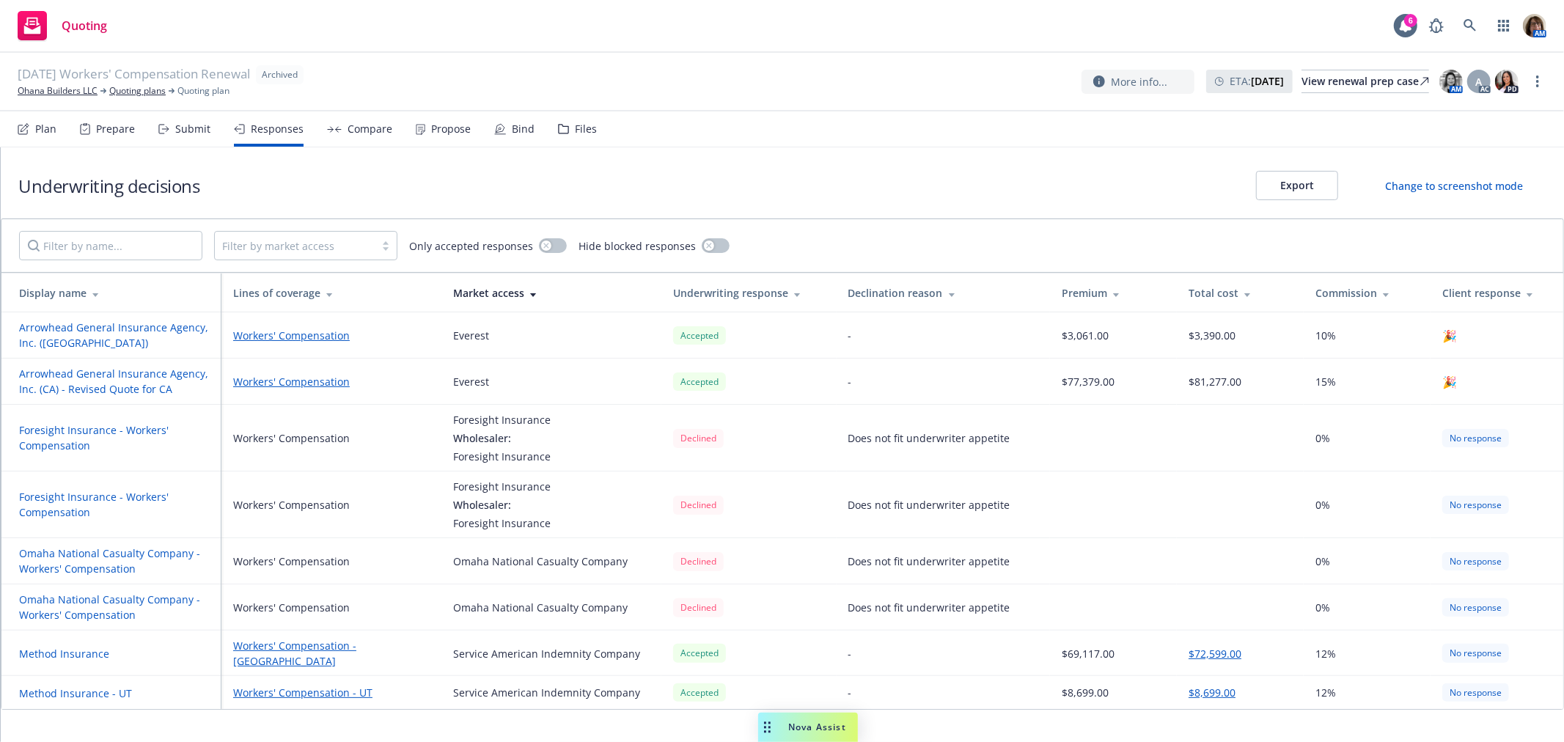
click at [213, 343] on button "Arrowhead General Insurance Agency, Inc. (UT)" at bounding box center [117, 335] width 196 height 31
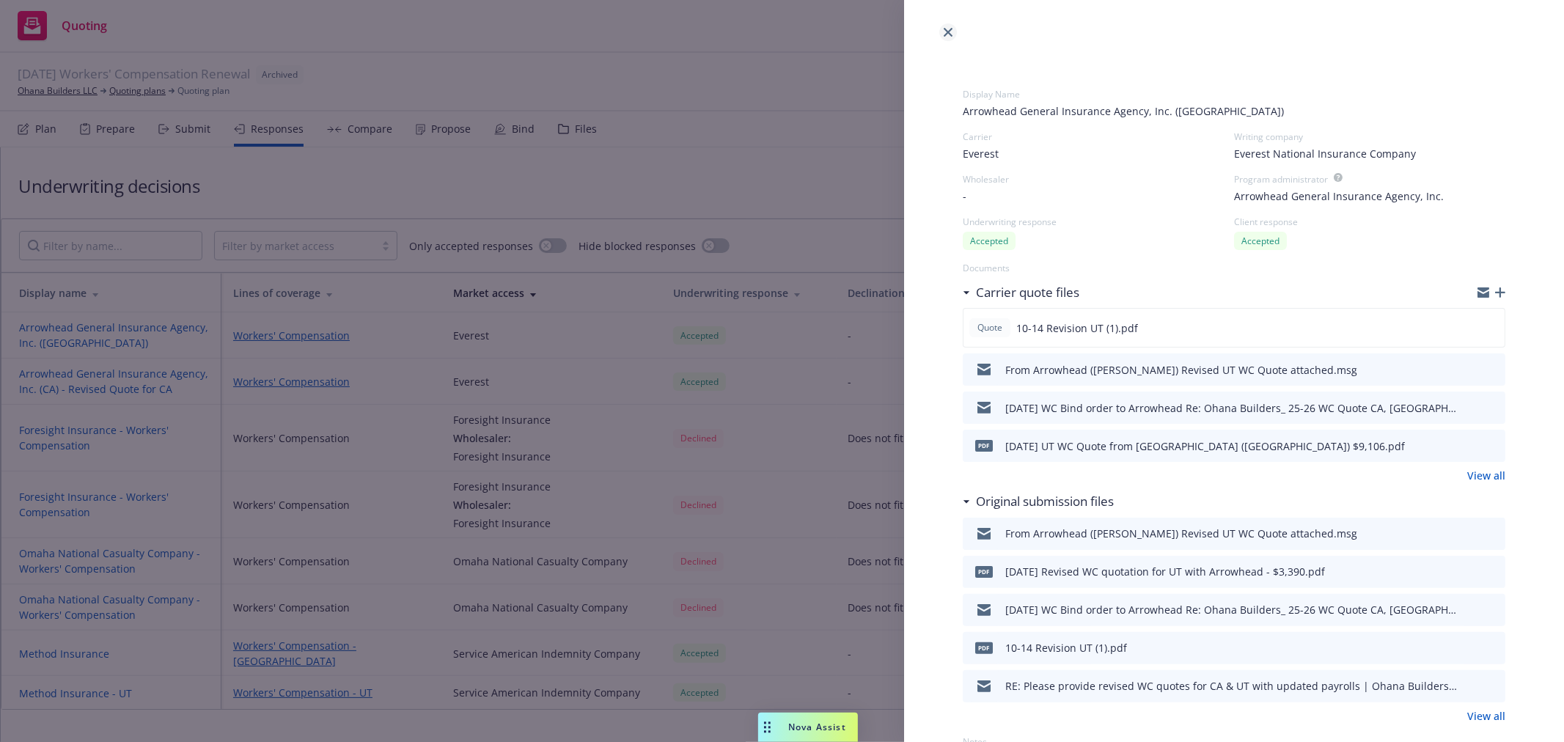
click at [948, 30] on icon "close" at bounding box center [948, 32] width 9 height 9
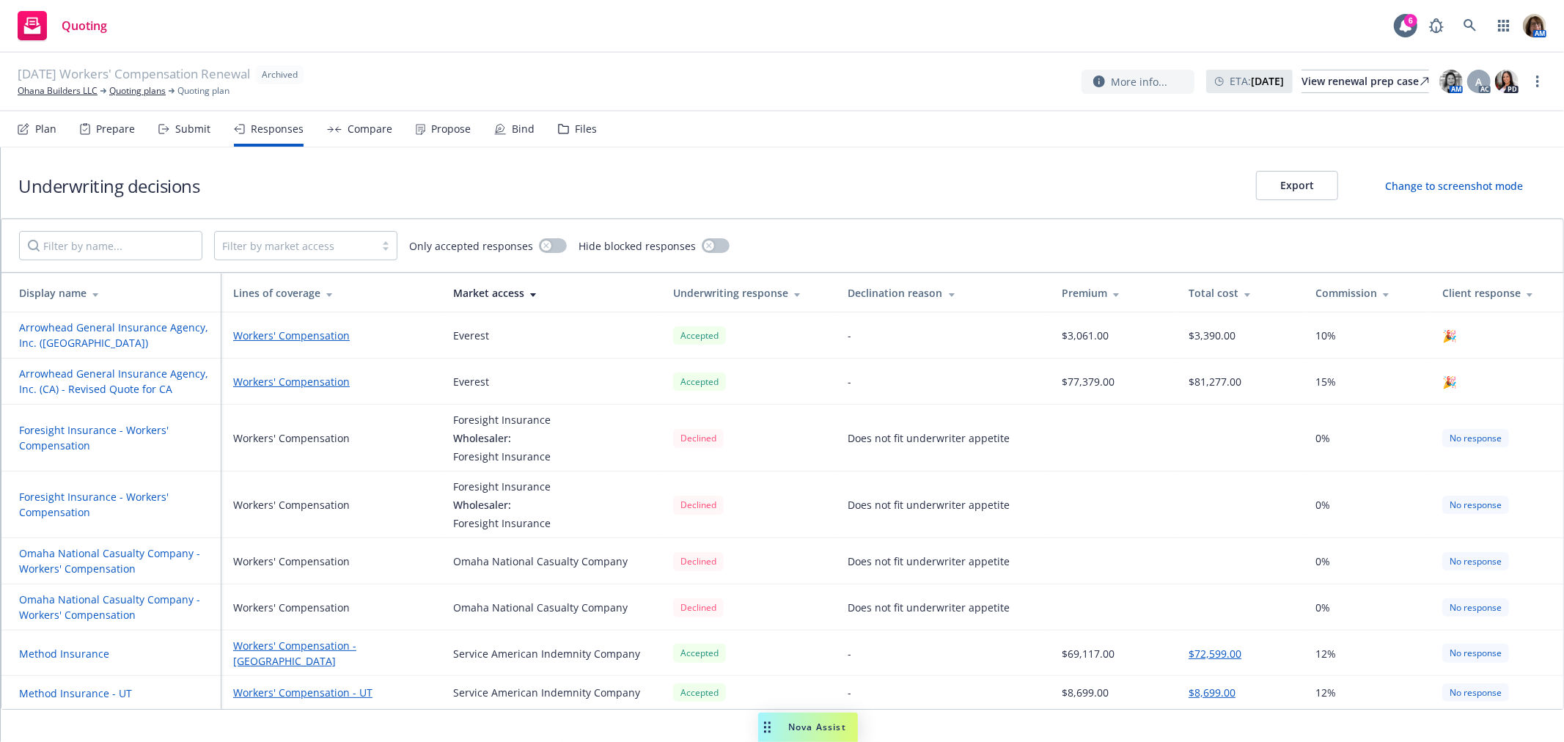
click at [320, 334] on link "Workers' Compensation" at bounding box center [331, 335] width 196 height 15
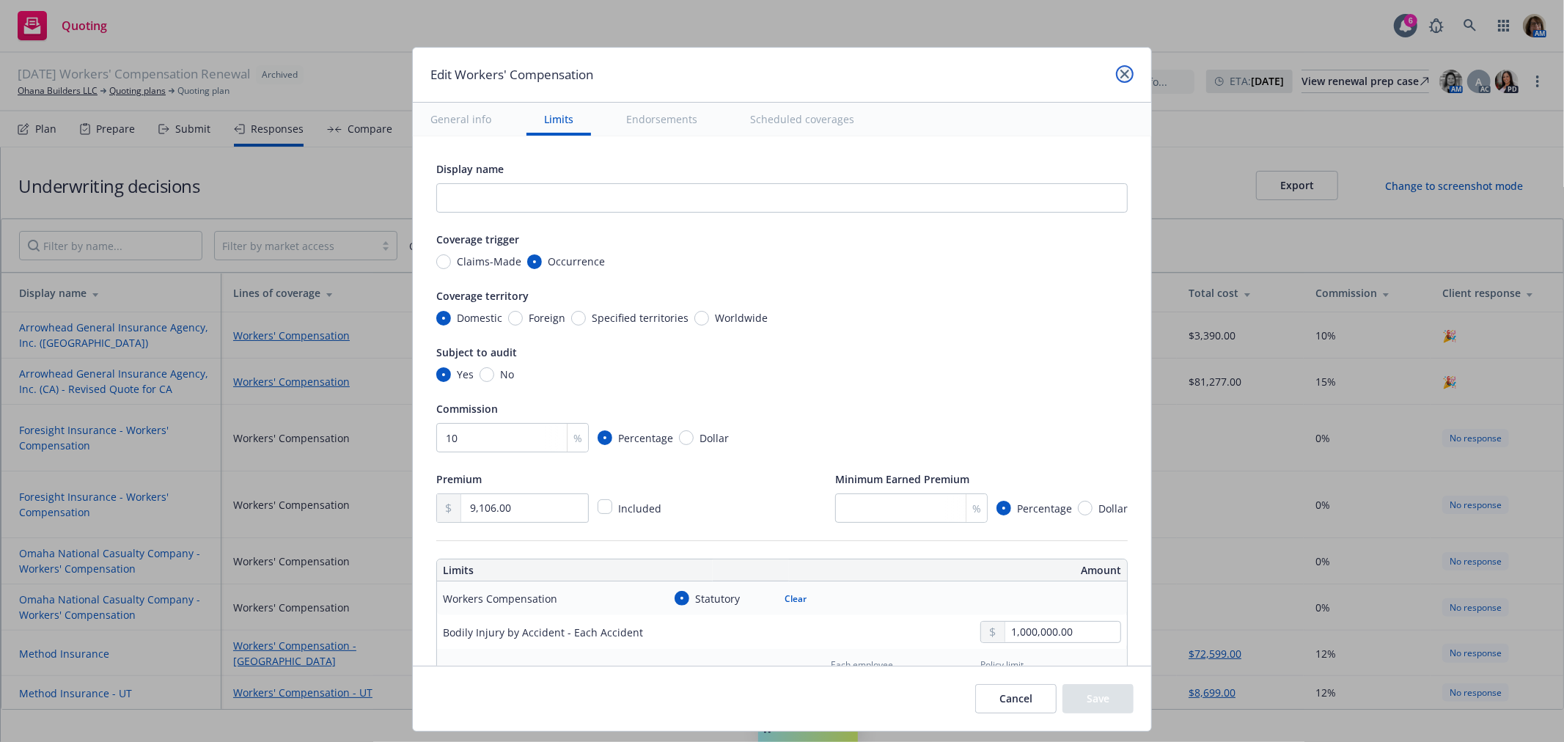
click at [1122, 68] on link "close" at bounding box center [1125, 74] width 18 height 18
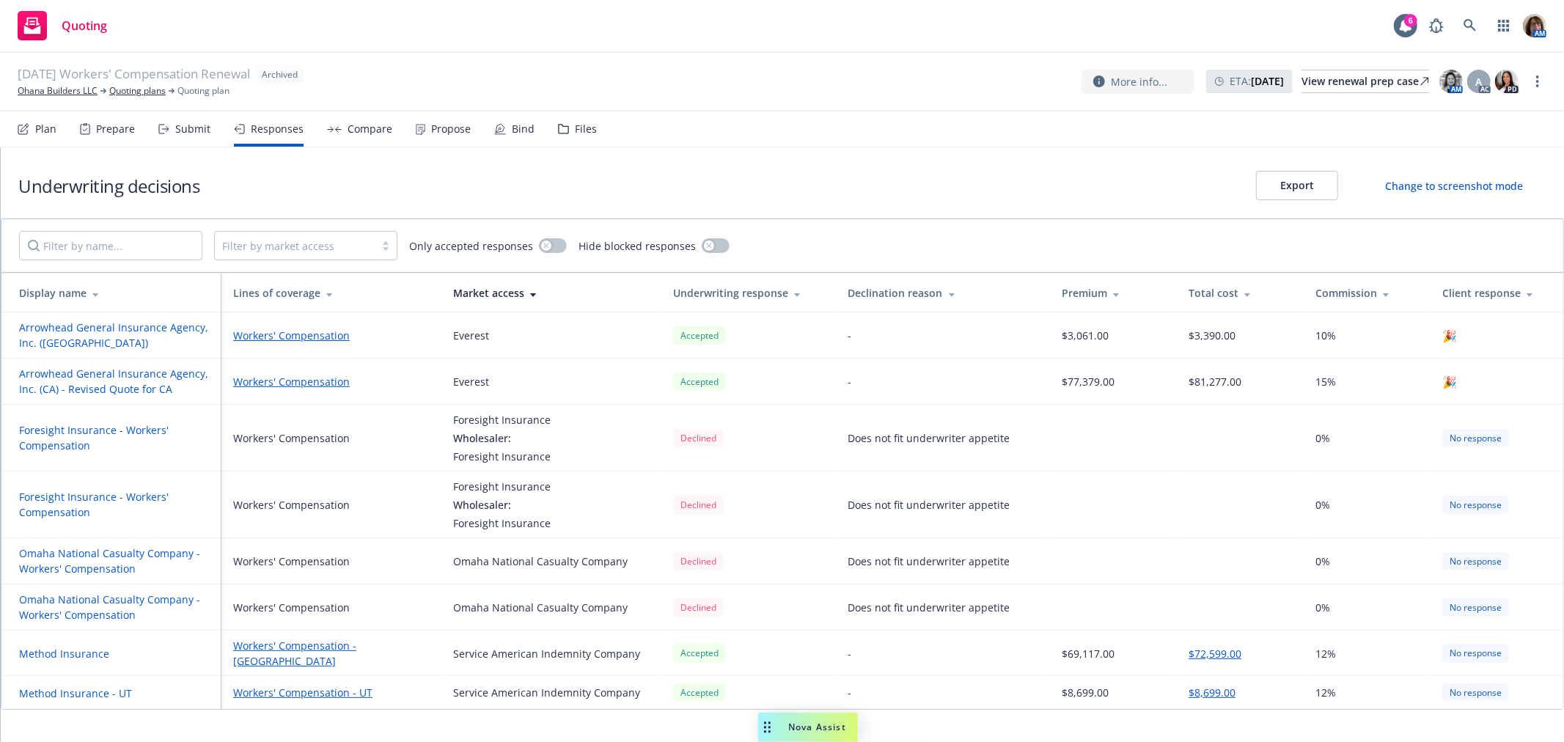
click at [89, 368] on button "Arrowhead General Insurance Agency, Inc. (CA) - Revised Quote for CA" at bounding box center [117, 381] width 196 height 31
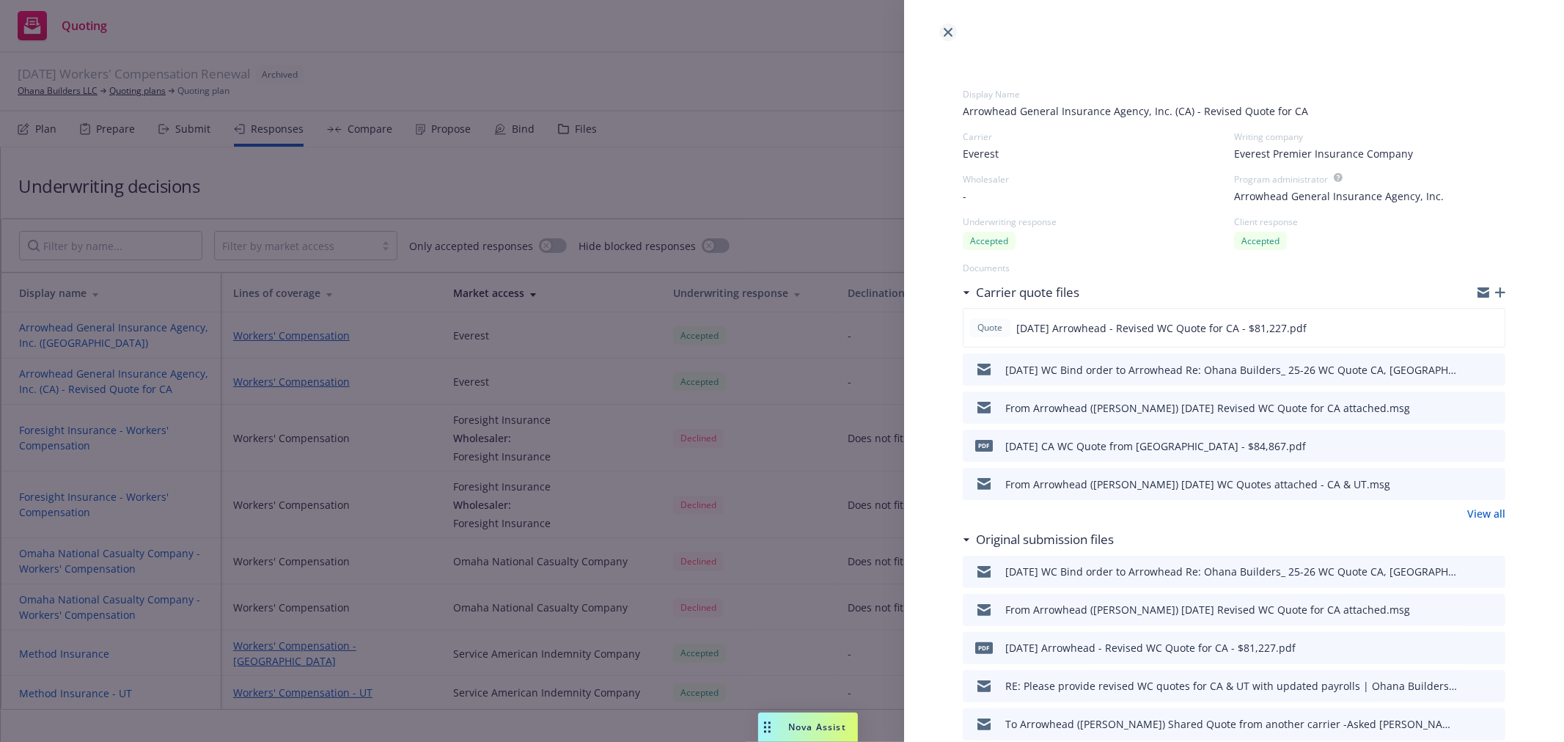
click at [949, 26] on link "close" at bounding box center [948, 32] width 18 height 18
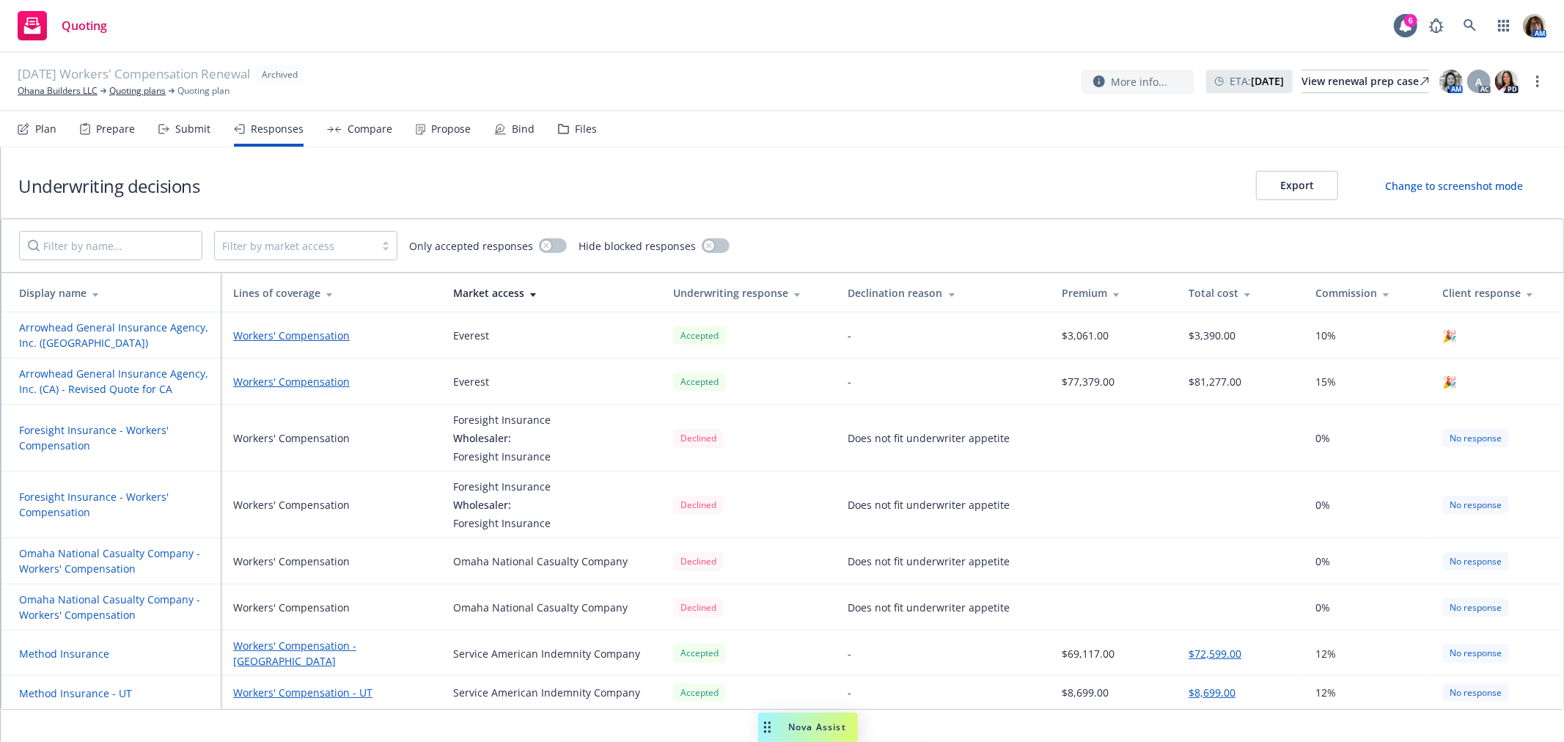
click at [114, 321] on button "Arrowhead General Insurance Agency, Inc. (UT)" at bounding box center [117, 335] width 196 height 31
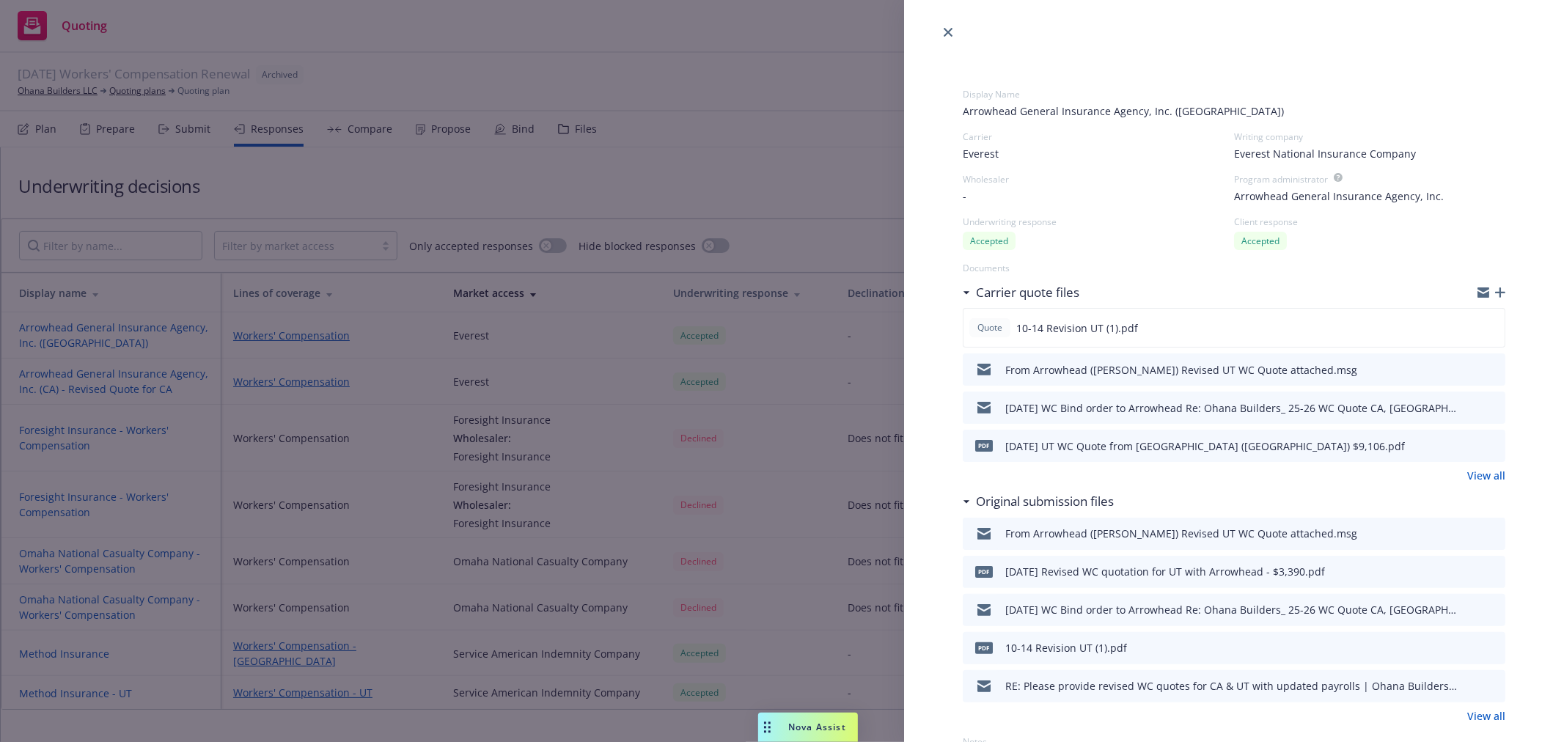
click at [1198, 108] on span "Arrowhead General Insurance Agency, Inc. (UT)" at bounding box center [1234, 110] width 542 height 15
click at [1195, 107] on span "Arrowhead General Insurance Agency, Inc. (UT)" at bounding box center [1234, 110] width 542 height 15
drag, startPoint x: 1189, startPoint y: 114, endPoint x: 1193, endPoint y: 105, distance: 10.5
drag, startPoint x: 1193, startPoint y: 105, endPoint x: 1009, endPoint y: 110, distance: 184.8
click at [1009, 110] on span "Arrowhead General Insurance Agency, Inc. (UT)" at bounding box center [1234, 110] width 542 height 15
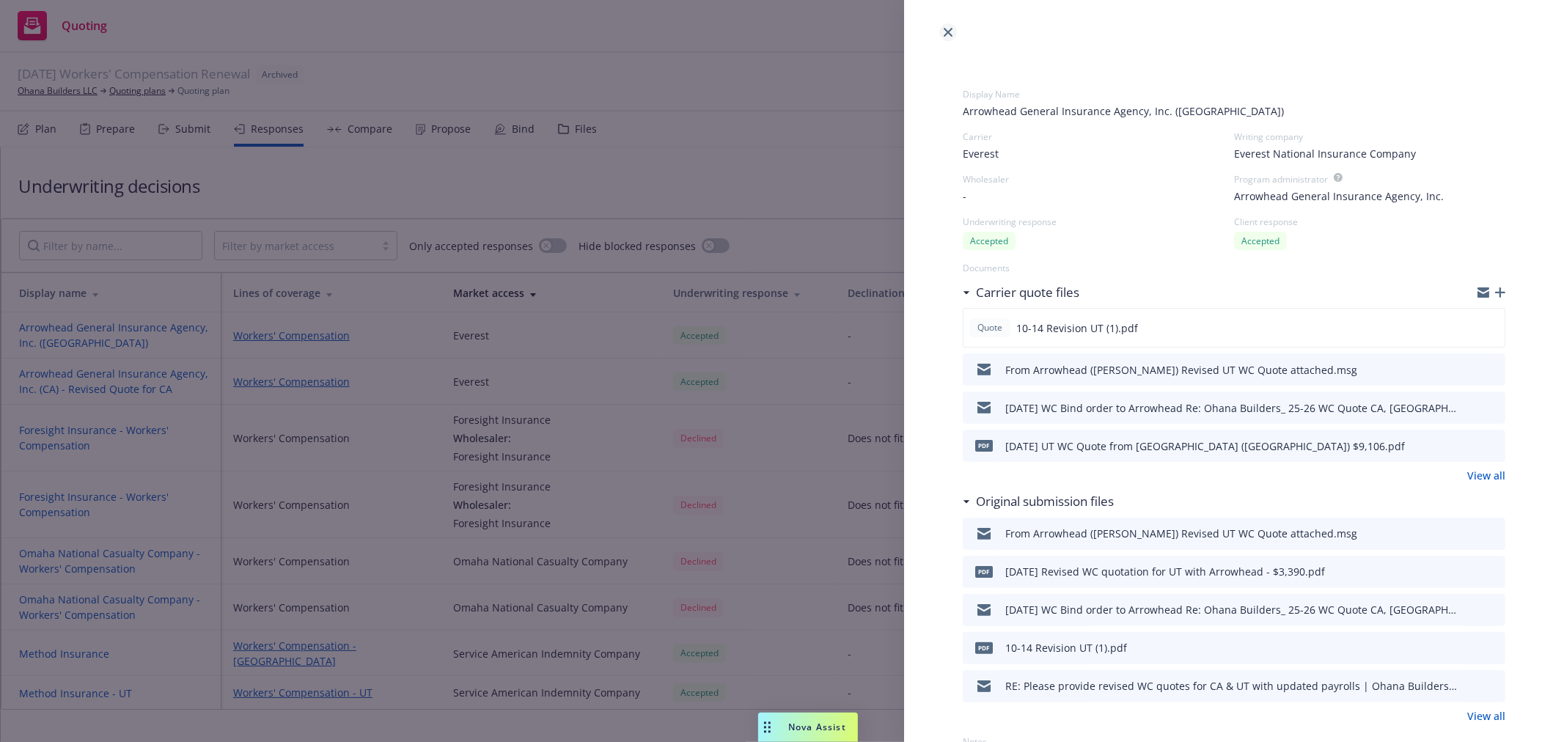
click at [948, 30] on icon "close" at bounding box center [948, 32] width 9 height 9
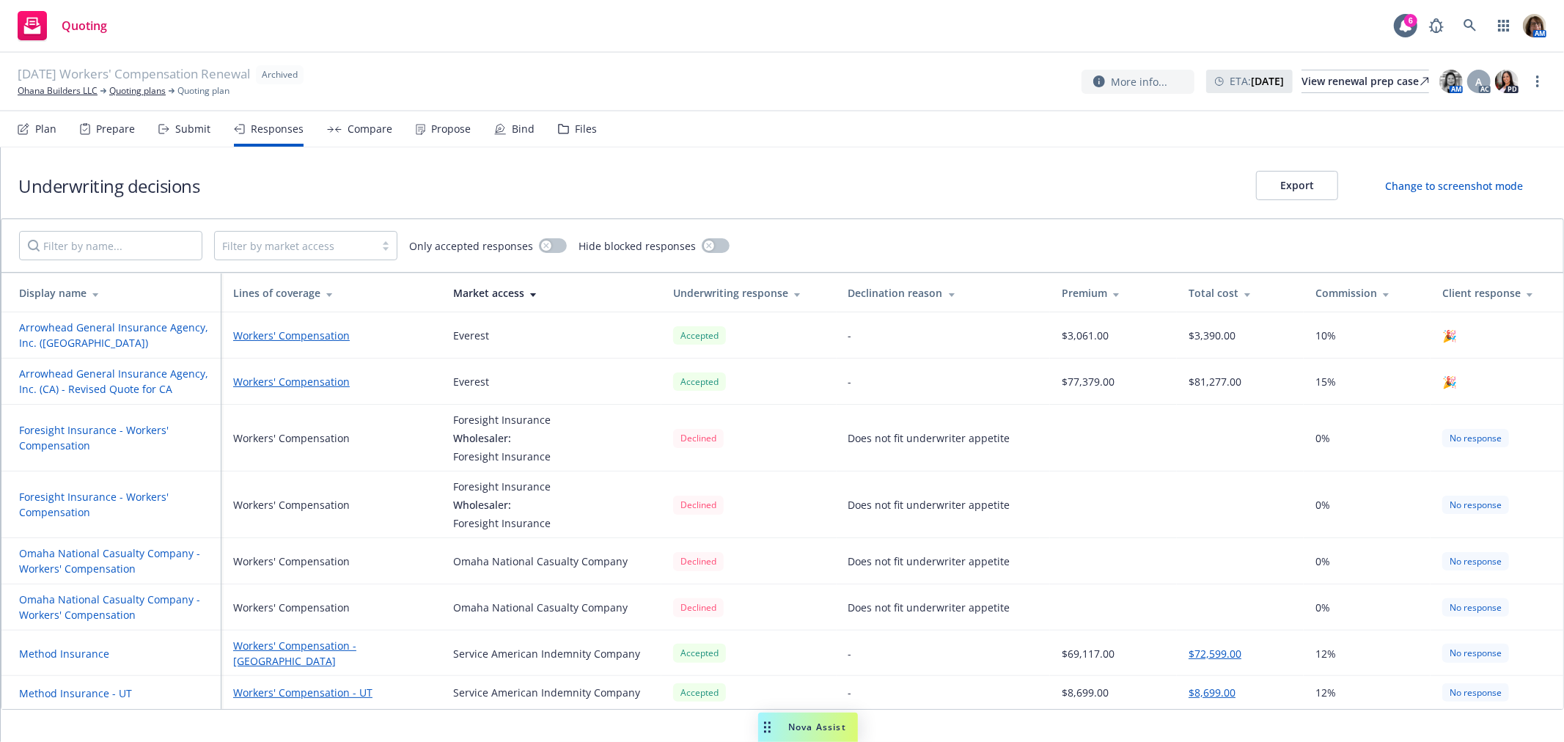
click at [194, 128] on div "Submit" at bounding box center [192, 129] width 35 height 12
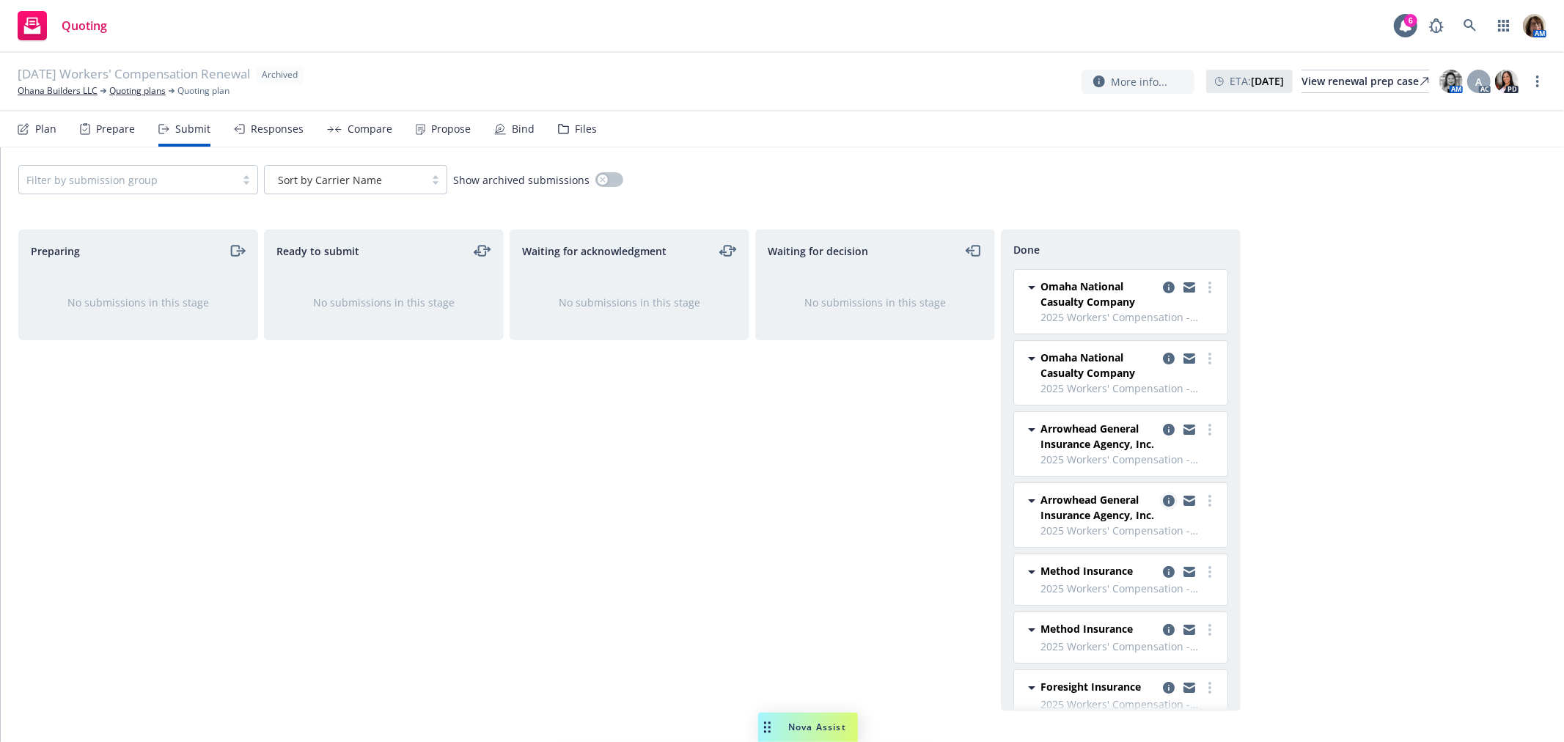
click at [1163, 500] on icon "copy logging email" at bounding box center [1169, 501] width 12 height 12
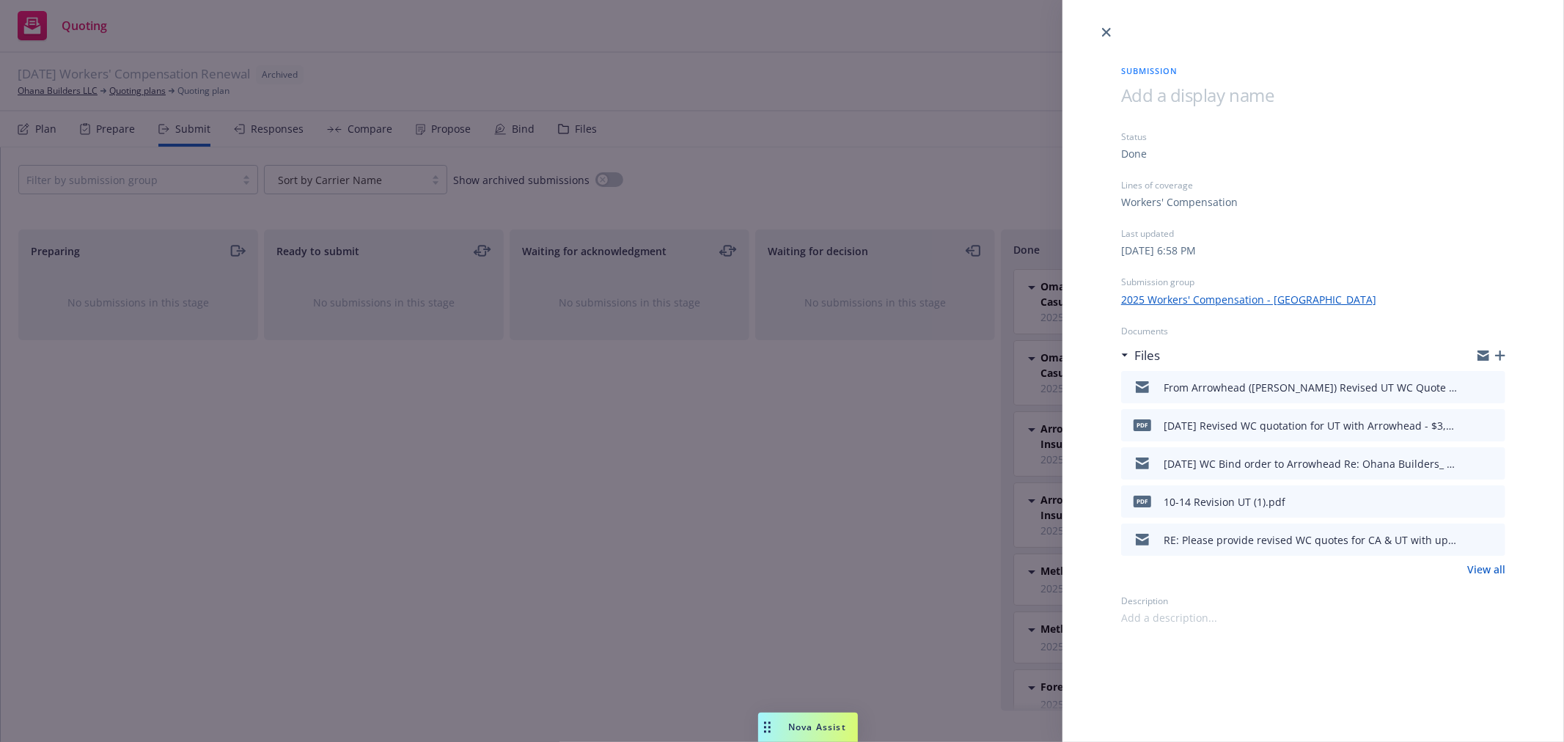
click at [1265, 298] on link "2025 Workers' Compensation - [GEOGRAPHIC_DATA]" at bounding box center [1248, 299] width 255 height 15
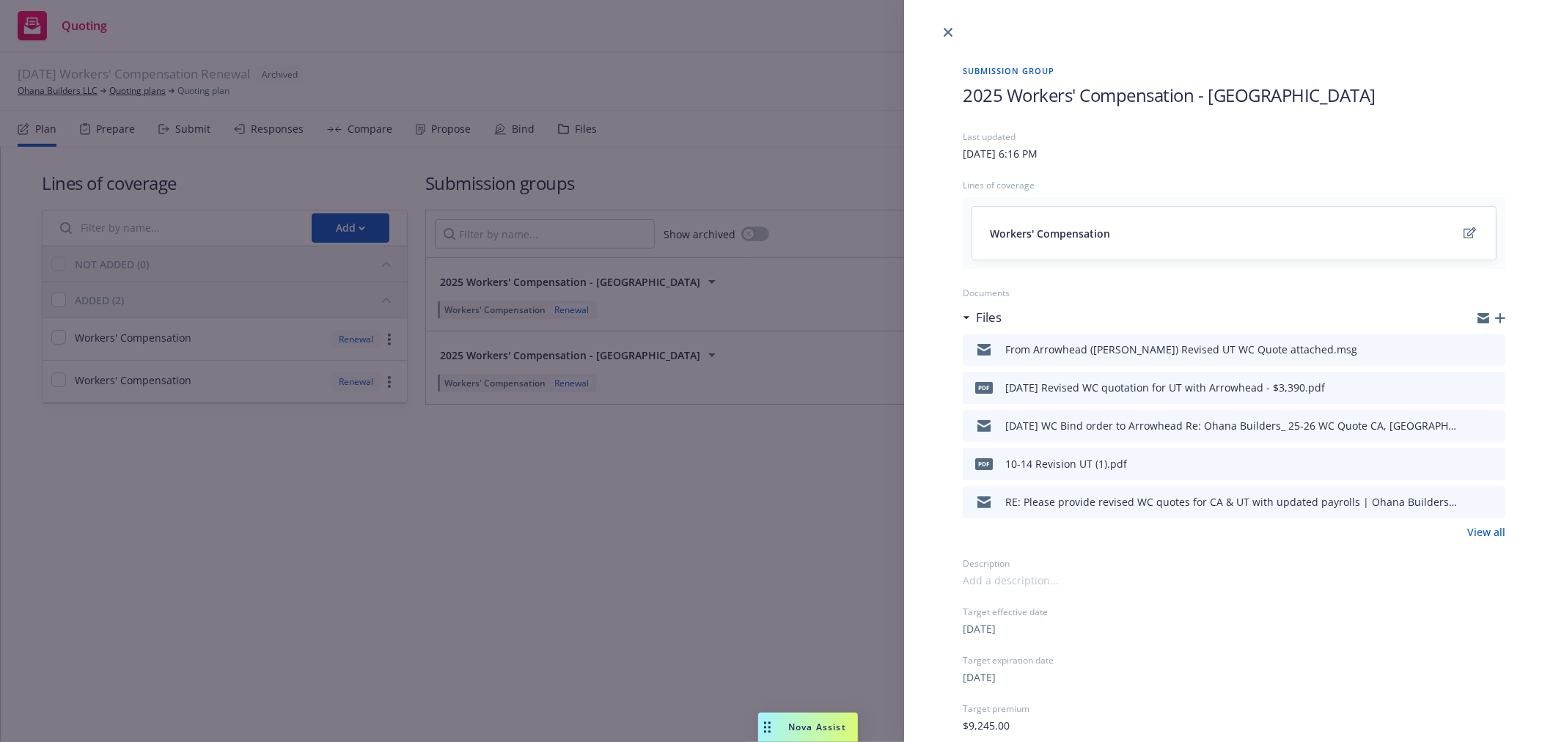
click at [1240, 93] on h1 "2025 Workers' Compensation - [GEOGRAPHIC_DATA]" at bounding box center [1234, 95] width 542 height 24
click at [1237, 92] on h1 "2025 Workers' Compensation - [GEOGRAPHIC_DATA]" at bounding box center [1234, 95] width 542 height 24
click at [1234, 89] on h1 "2025 Workers' Compensation - [GEOGRAPHIC_DATA]" at bounding box center [1234, 95] width 542 height 24
click at [1182, 100] on span "2025 Workers' Compensation - [GEOGRAPHIC_DATA]" at bounding box center [1169, 95] width 413 height 24
click at [1240, 92] on h1 "2025 Workers' Compensation - [GEOGRAPHIC_DATA]" at bounding box center [1234, 95] width 542 height 24
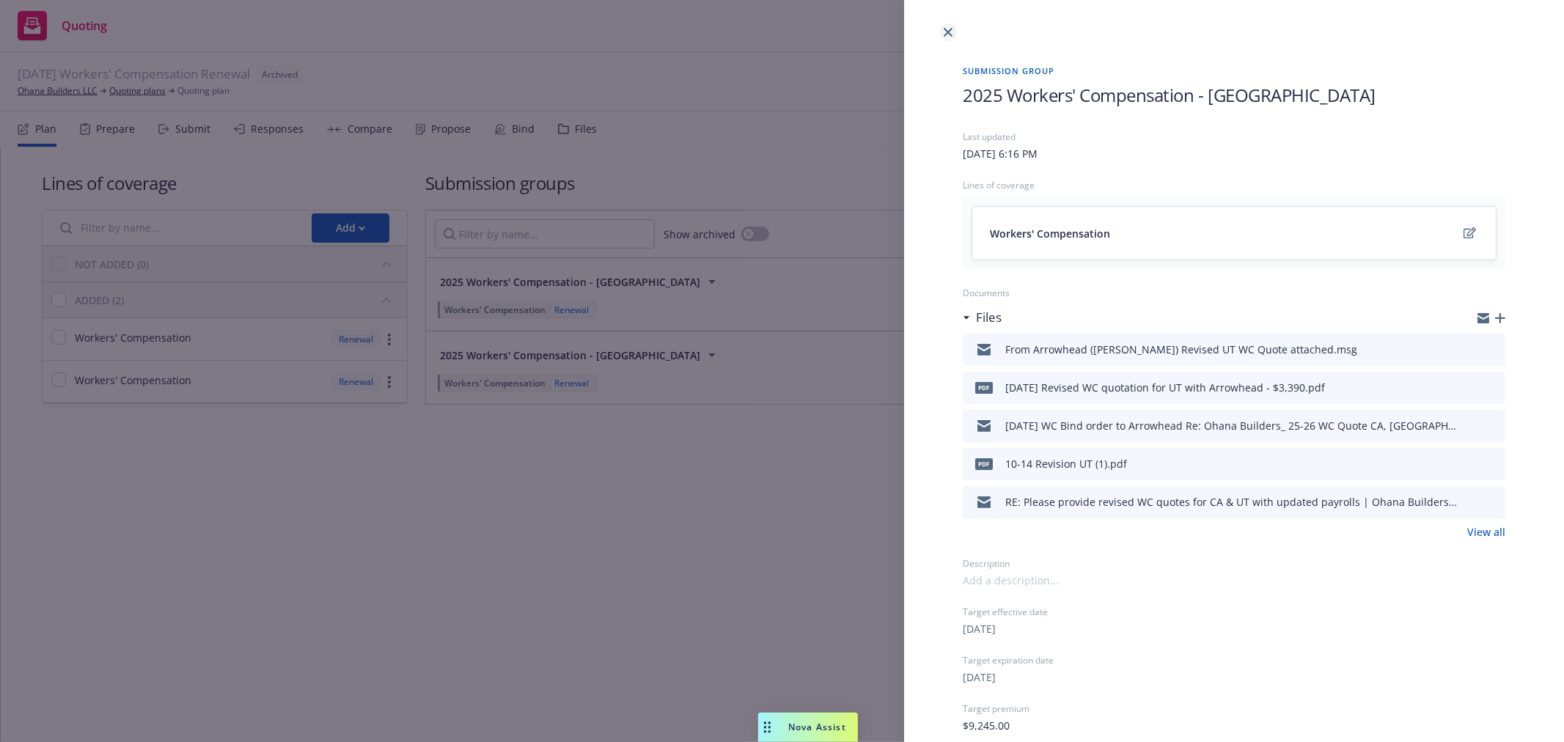
click at [947, 29] on icon "close" at bounding box center [948, 32] width 9 height 9
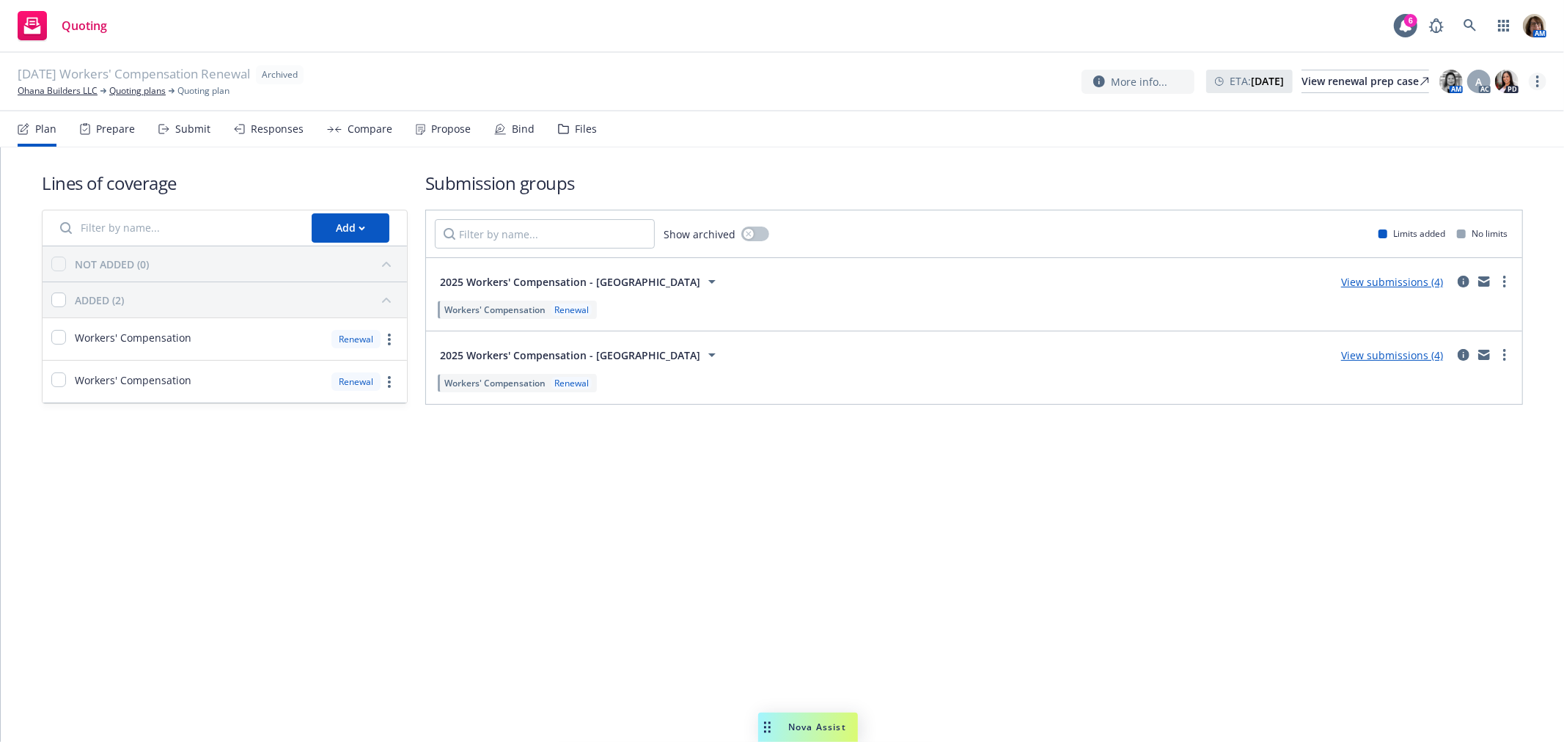
click at [1537, 85] on circle "more" at bounding box center [1537, 85] width 3 height 3
click at [1485, 164] on link "Unarchive quoting plan" at bounding box center [1464, 169] width 163 height 29
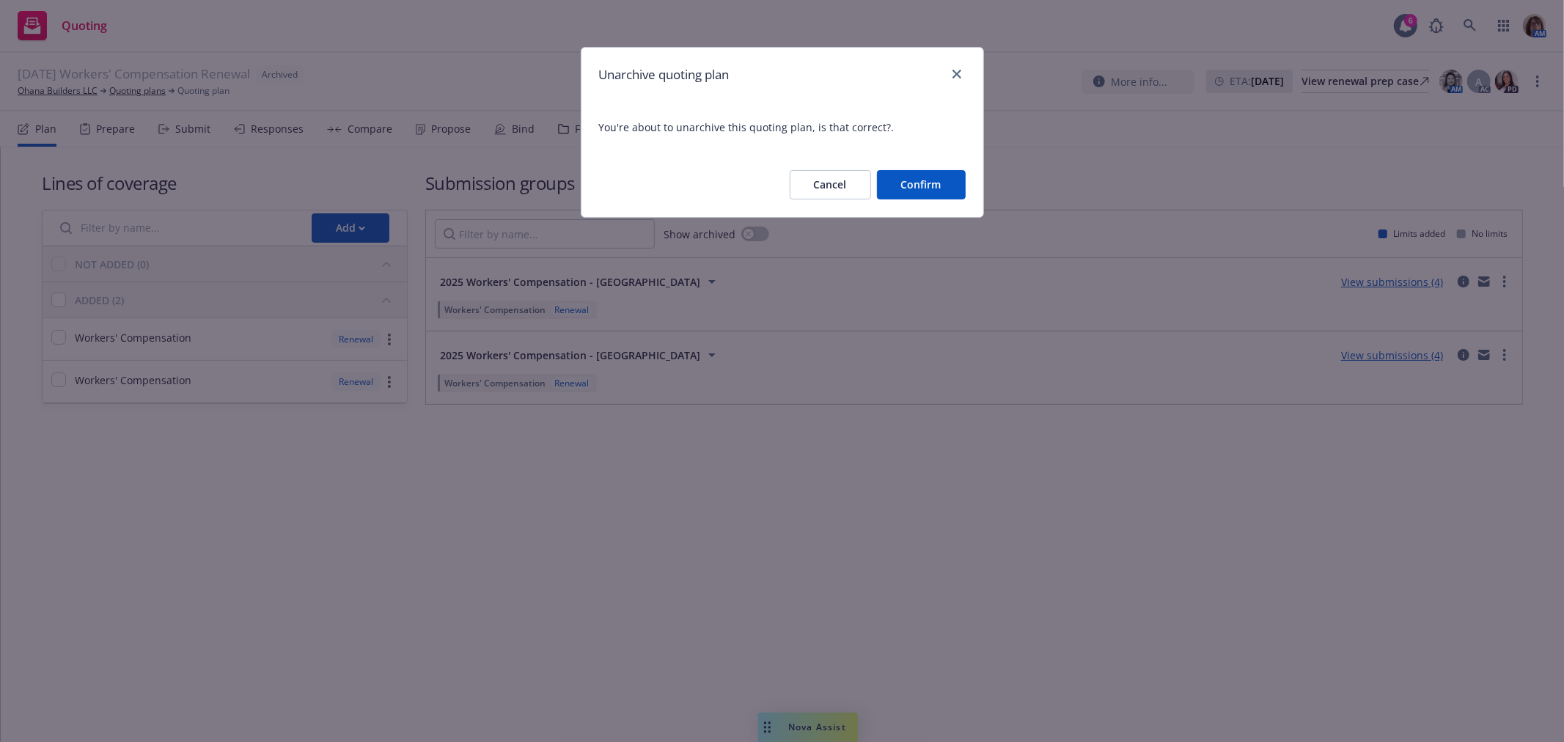
click at [935, 185] on button "Confirm" at bounding box center [921, 184] width 89 height 29
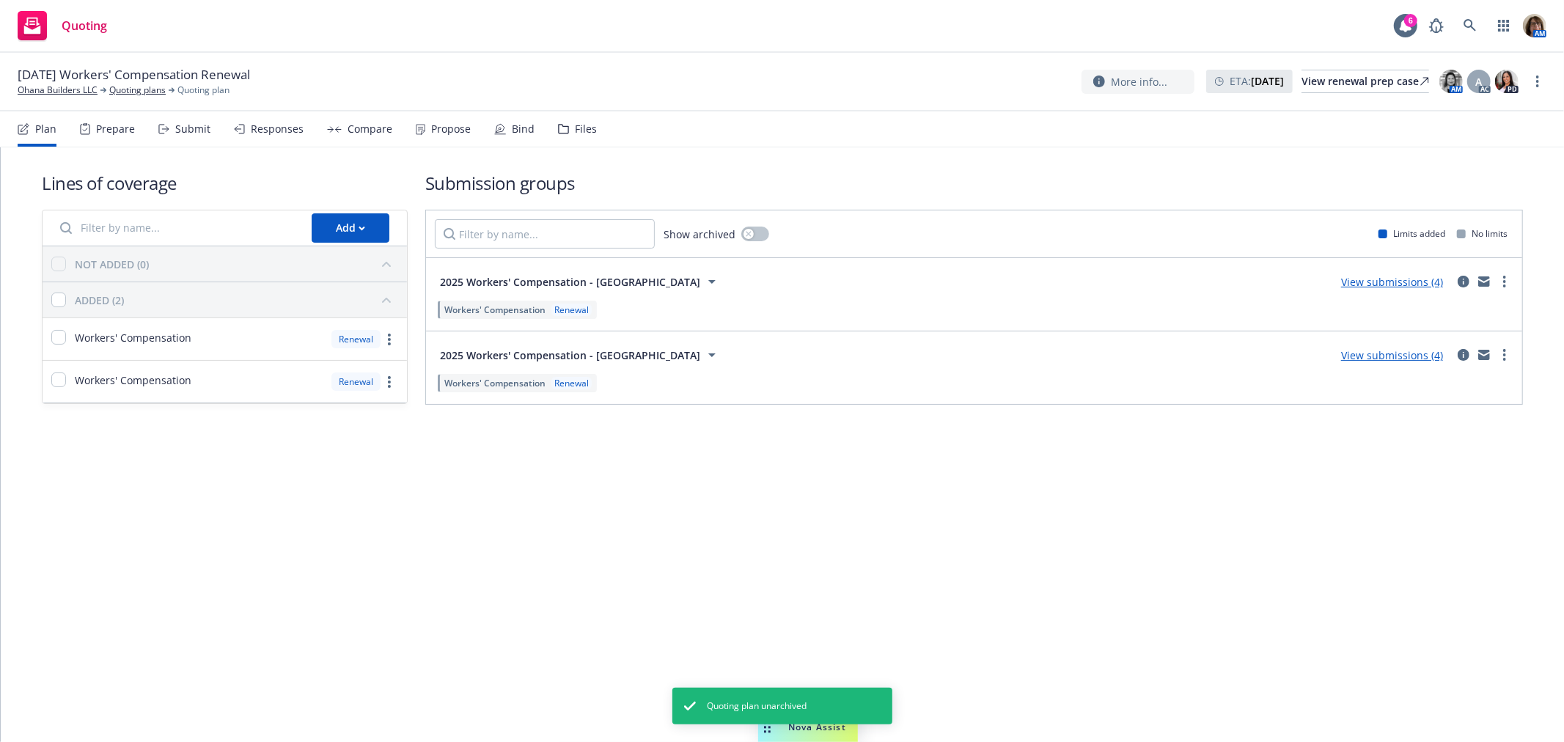
click at [283, 130] on div "Responses" at bounding box center [277, 129] width 53 height 12
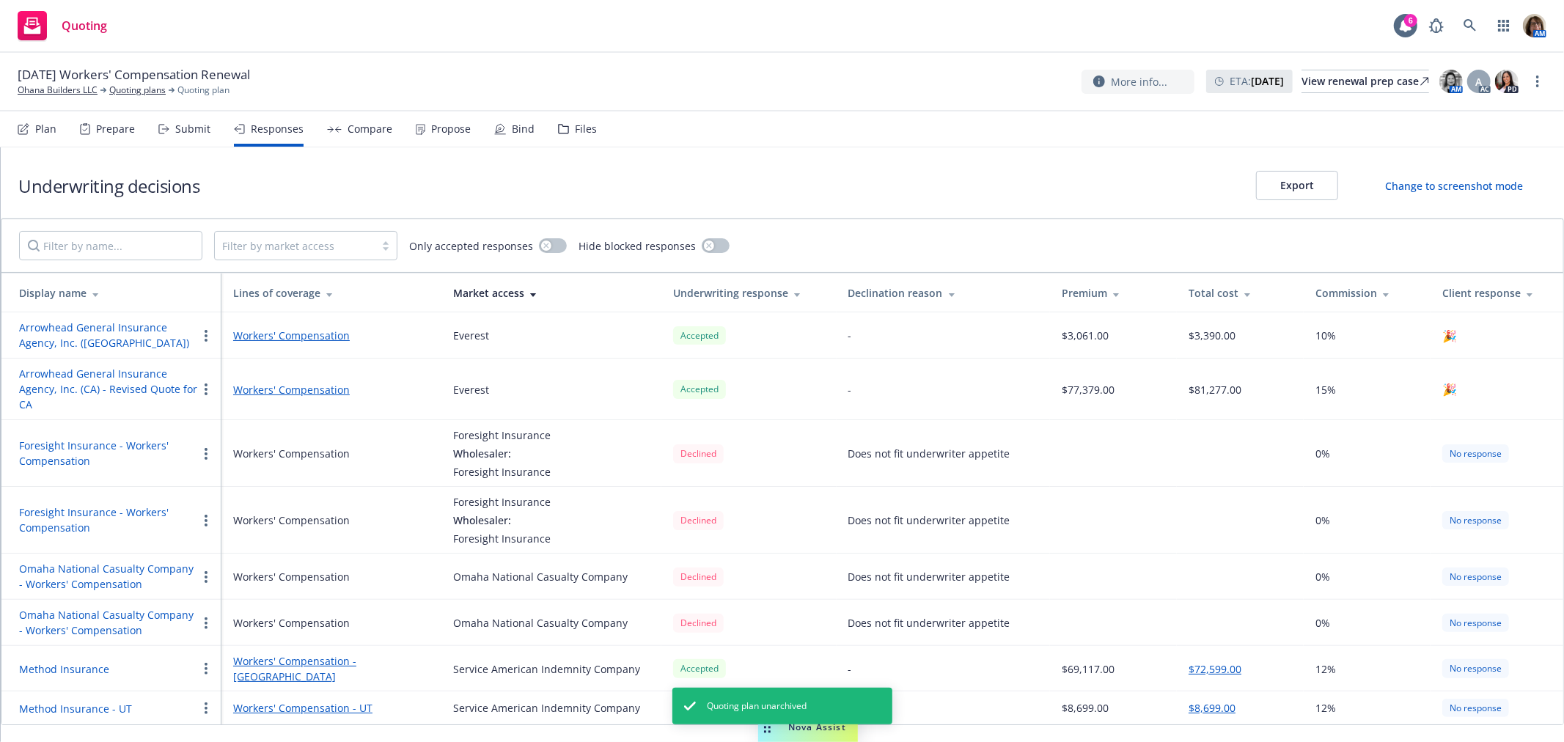
click at [205, 333] on icon "button" at bounding box center [206, 336] width 3 height 12
click at [251, 391] on span "Edit display name" at bounding box center [258, 393] width 123 height 14
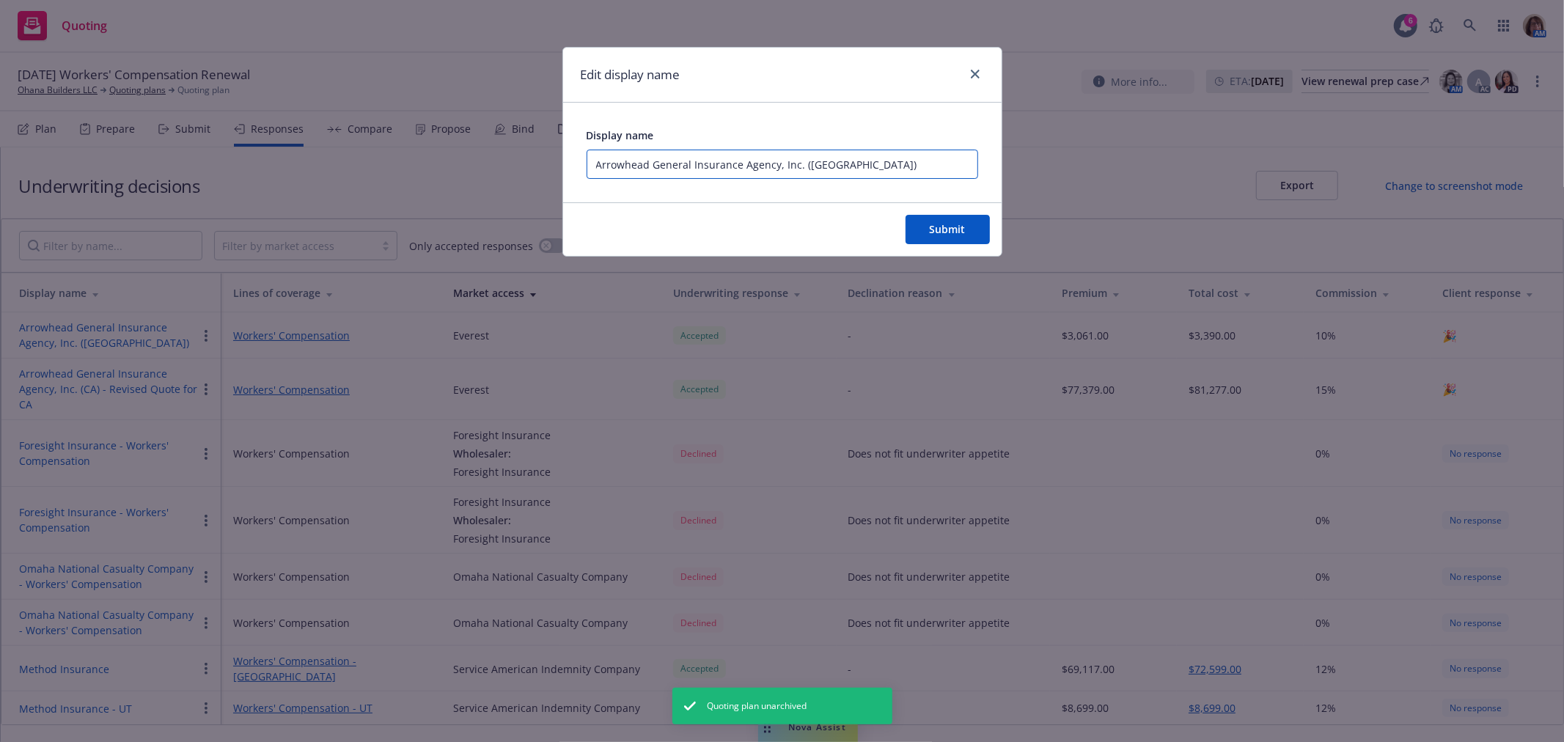
click at [836, 162] on input "Arrowhead General Insurance Agency, Inc. (UT)" at bounding box center [781, 164] width 391 height 29
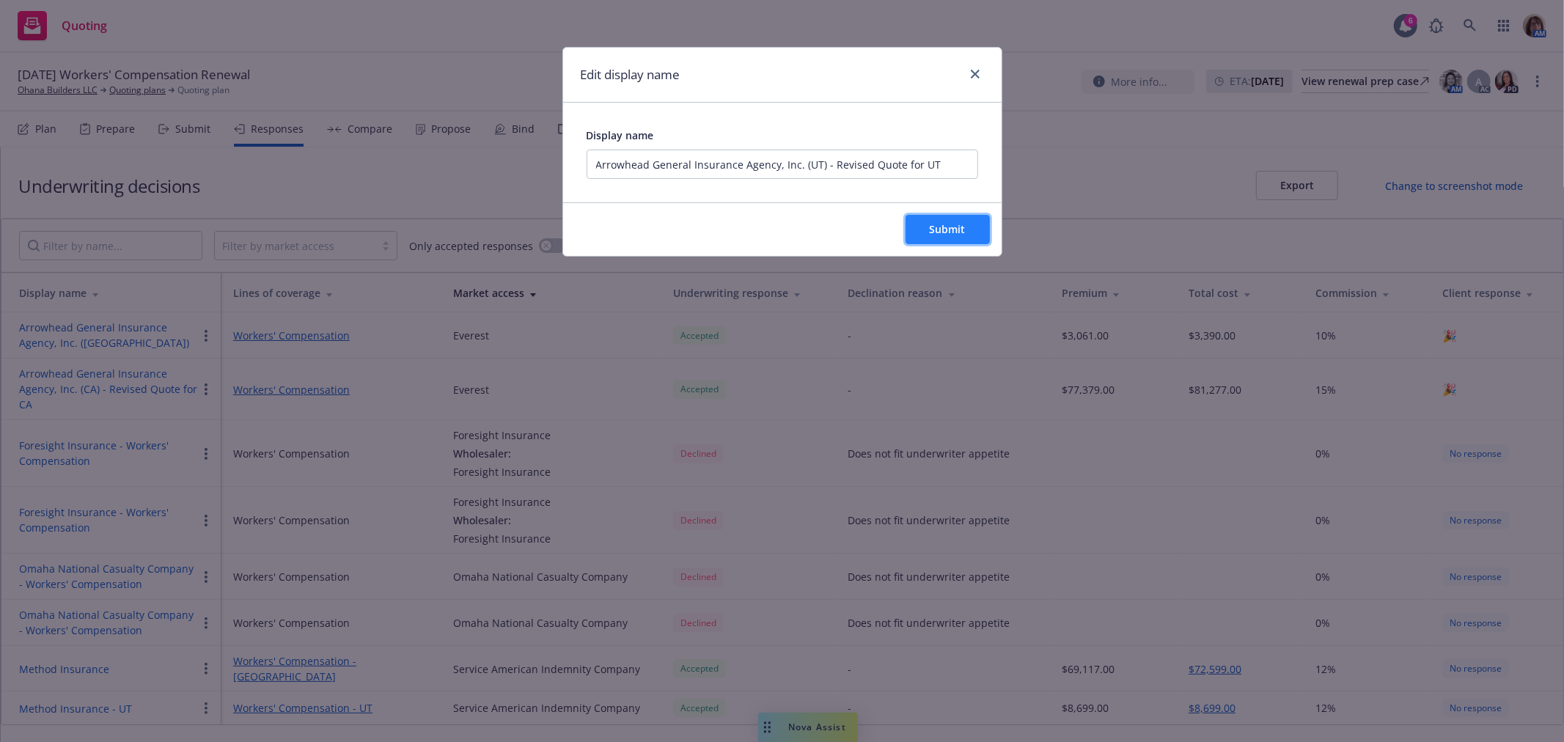
click at [944, 224] on span "Submit" at bounding box center [948, 229] width 36 height 14
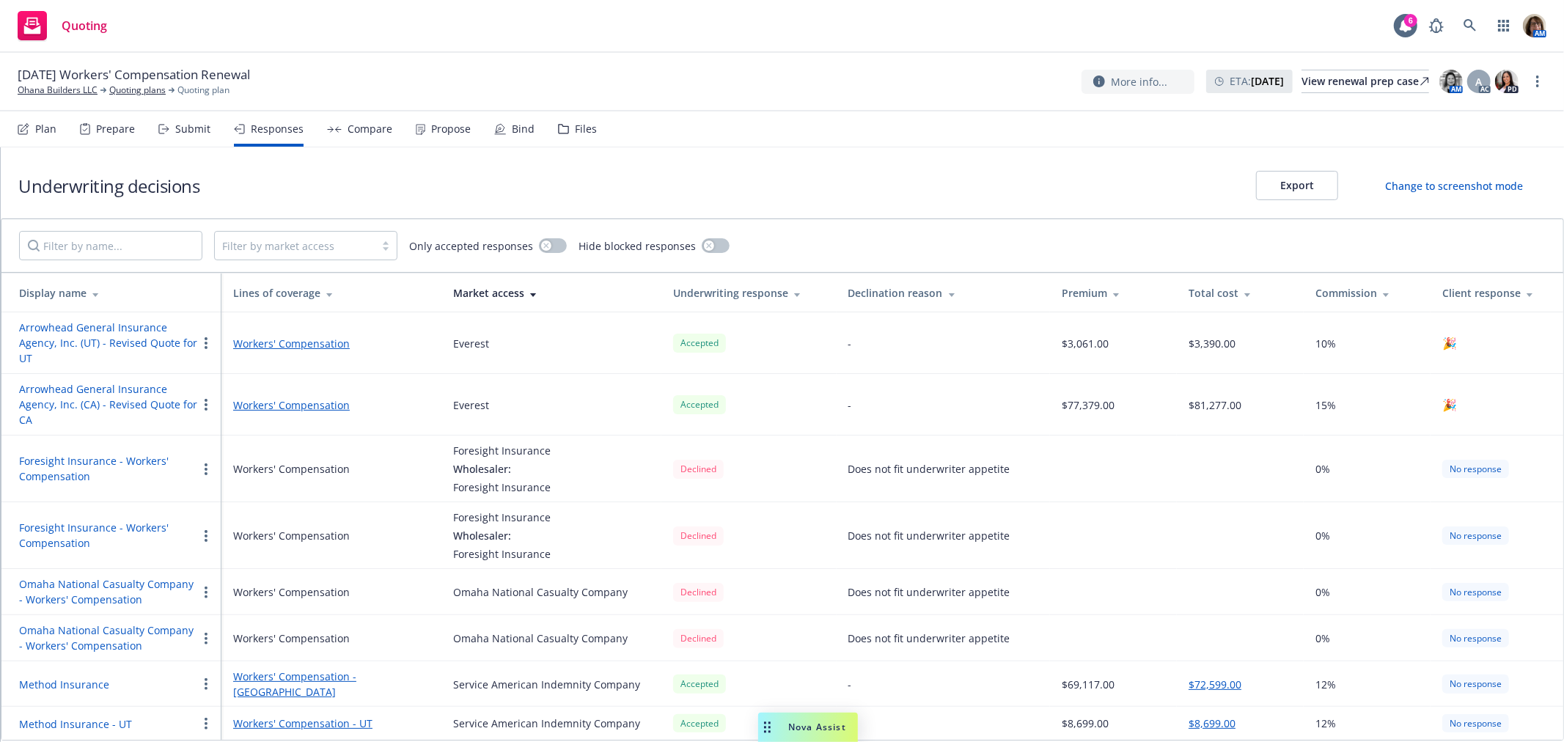
click at [334, 342] on link "Workers' Compensation" at bounding box center [331, 343] width 196 height 15
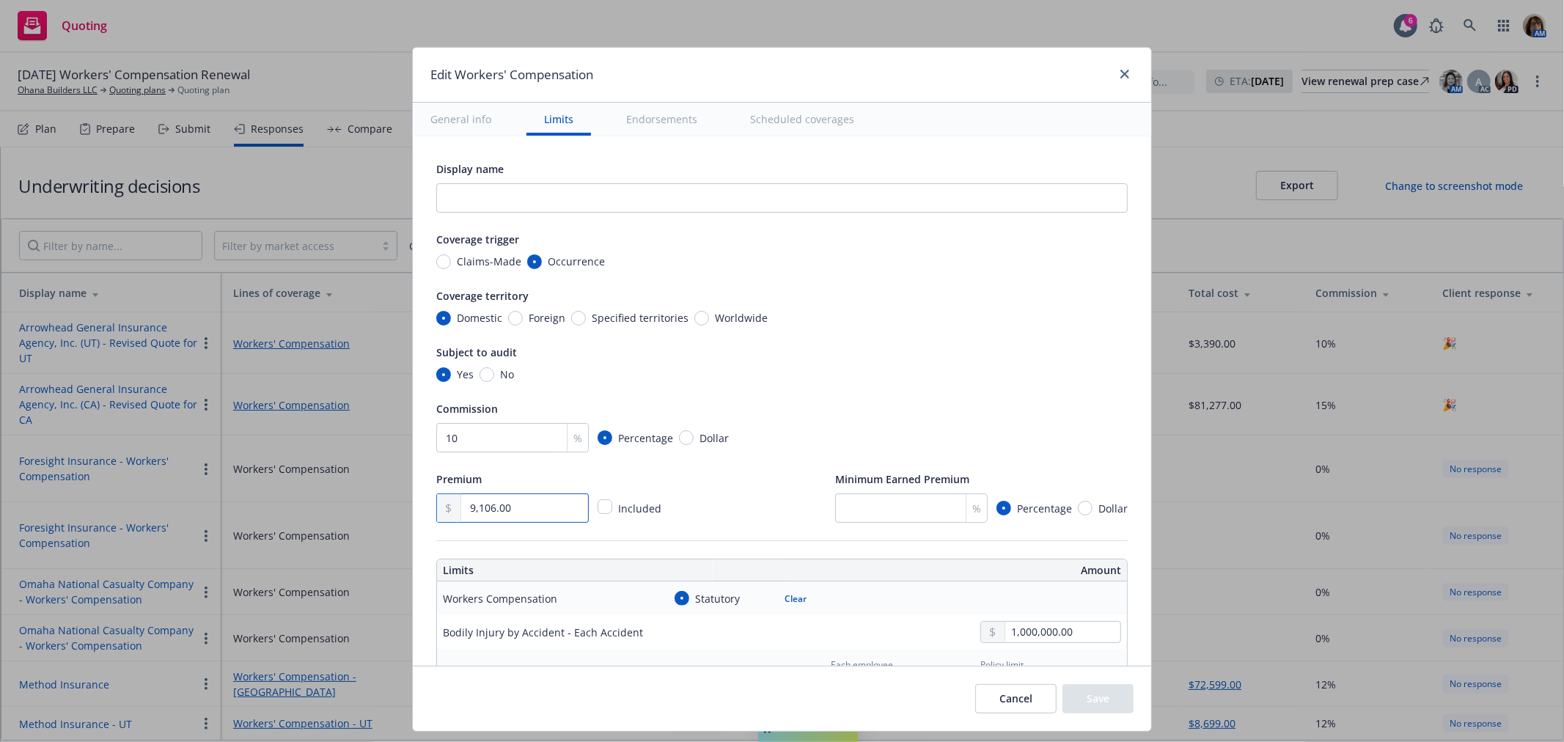
click at [514, 507] on input "9,106.00" at bounding box center [524, 508] width 127 height 28
drag, startPoint x: 515, startPoint y: 509, endPoint x: 438, endPoint y: 507, distance: 76.3
click at [438, 507] on div "9,106.00" at bounding box center [512, 507] width 152 height 29
click at [461, 510] on input "9,106.00" at bounding box center [524, 508] width 127 height 28
drag, startPoint x: 504, startPoint y: 507, endPoint x: 427, endPoint y: 507, distance: 77.0
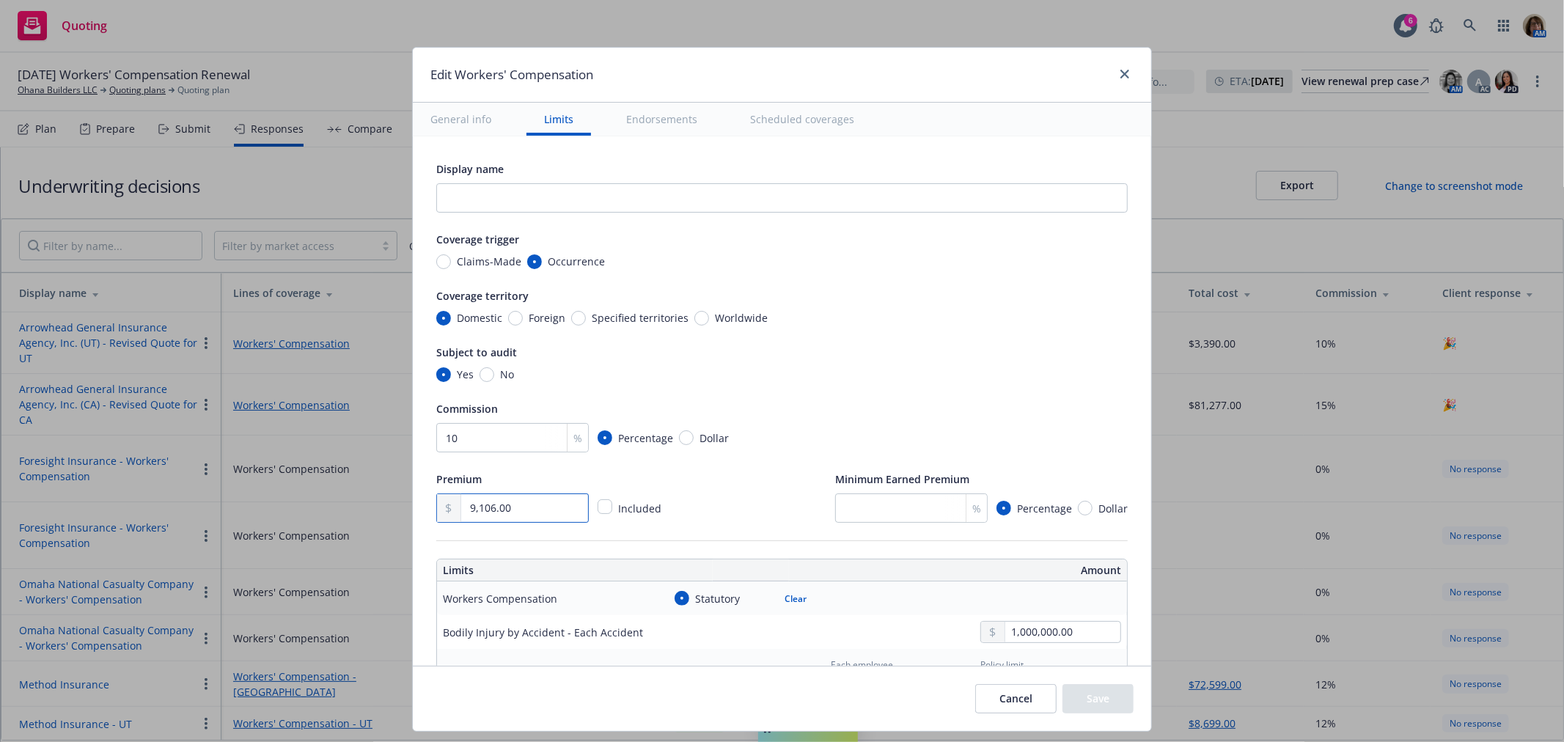
click at [436, 507] on div "9,106.00" at bounding box center [512, 507] width 152 height 29
click at [761, 493] on div "Premium 3,390.00 Included Minimum Earned Premium % Percentage Dollar" at bounding box center [781, 496] width 691 height 53
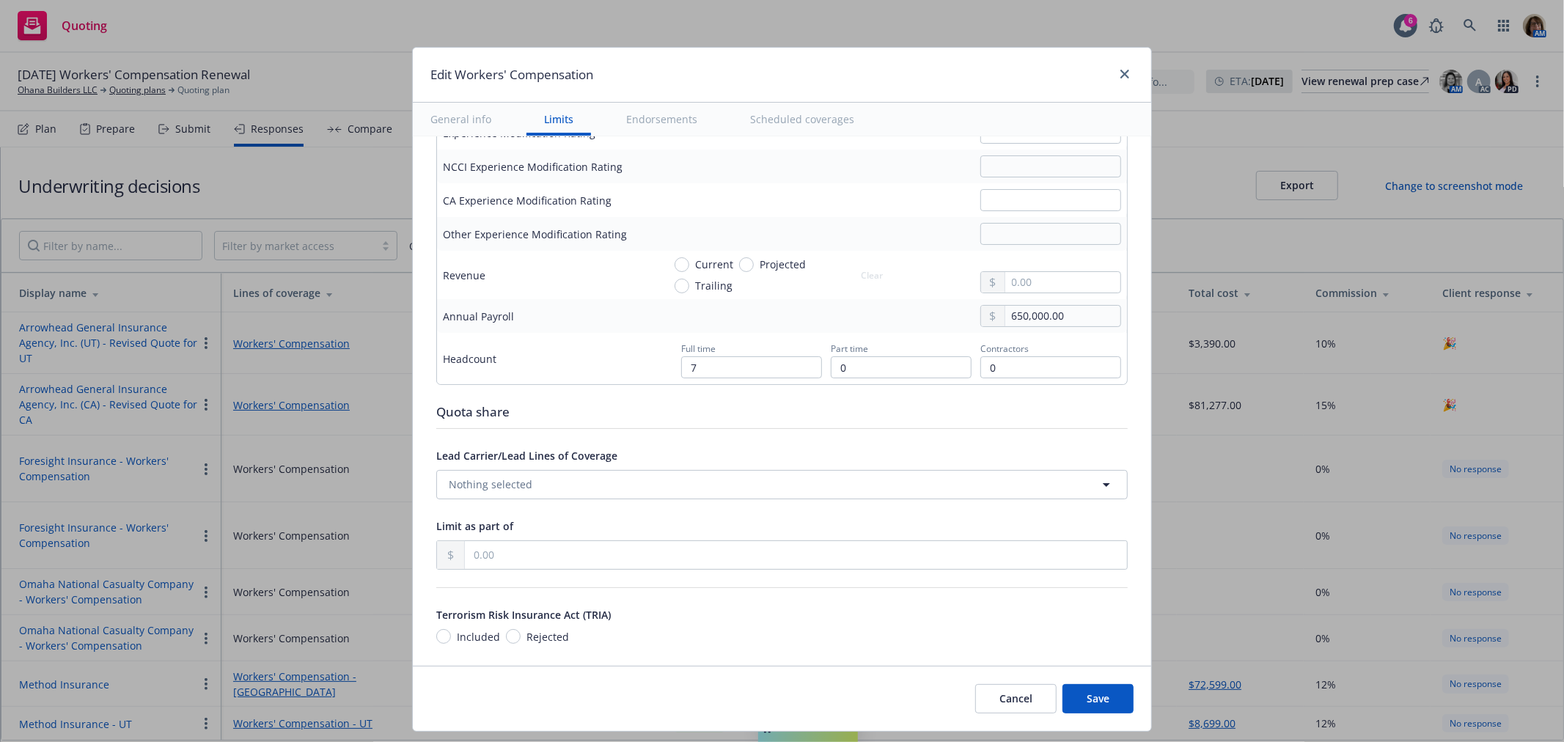
scroll to position [896, 0]
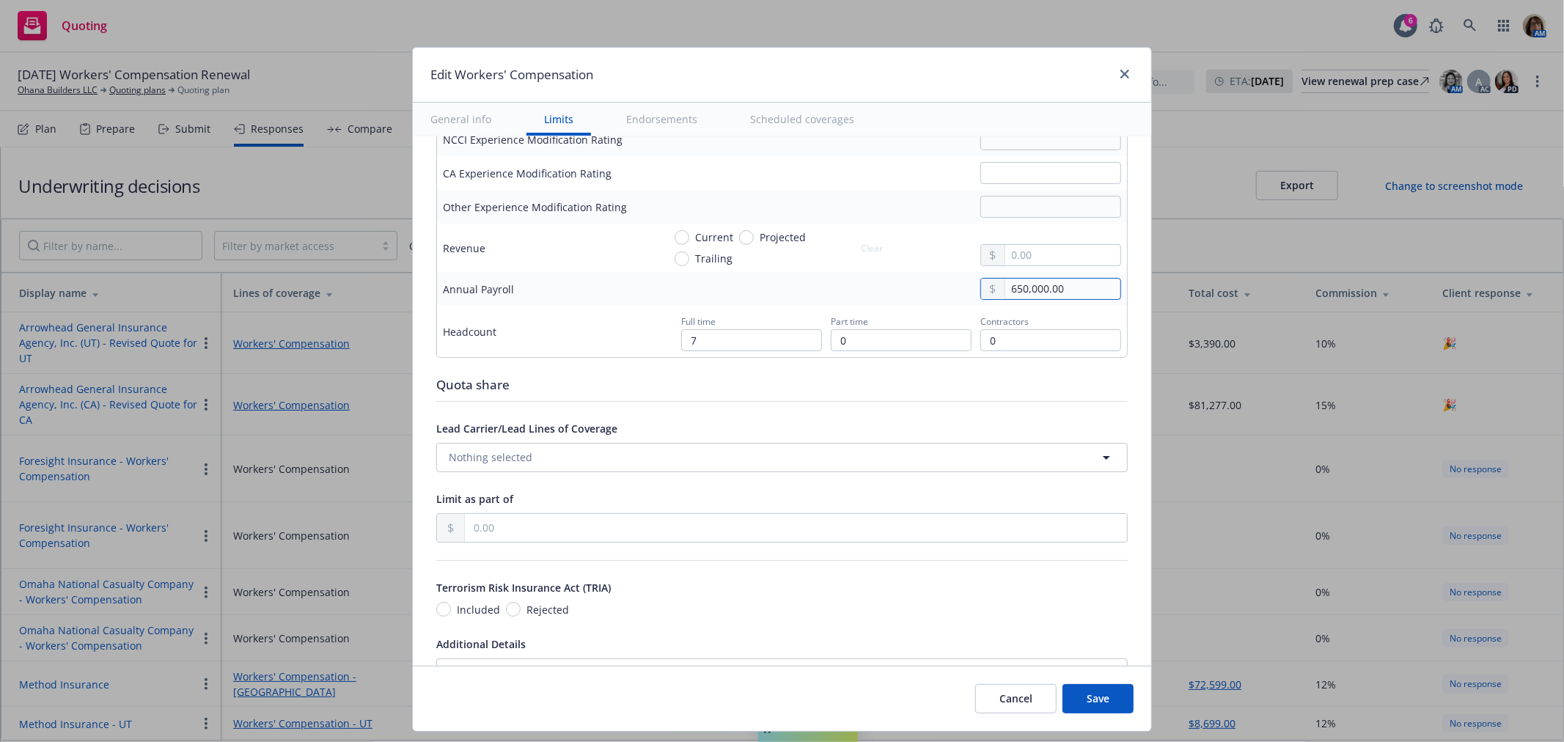
drag, startPoint x: 1053, startPoint y: 289, endPoint x: 918, endPoint y: 286, distance: 135.7
click at [918, 286] on div "650,000.00" at bounding box center [892, 289] width 458 height 22
click at [731, 336] on input "7" at bounding box center [751, 340] width 141 height 22
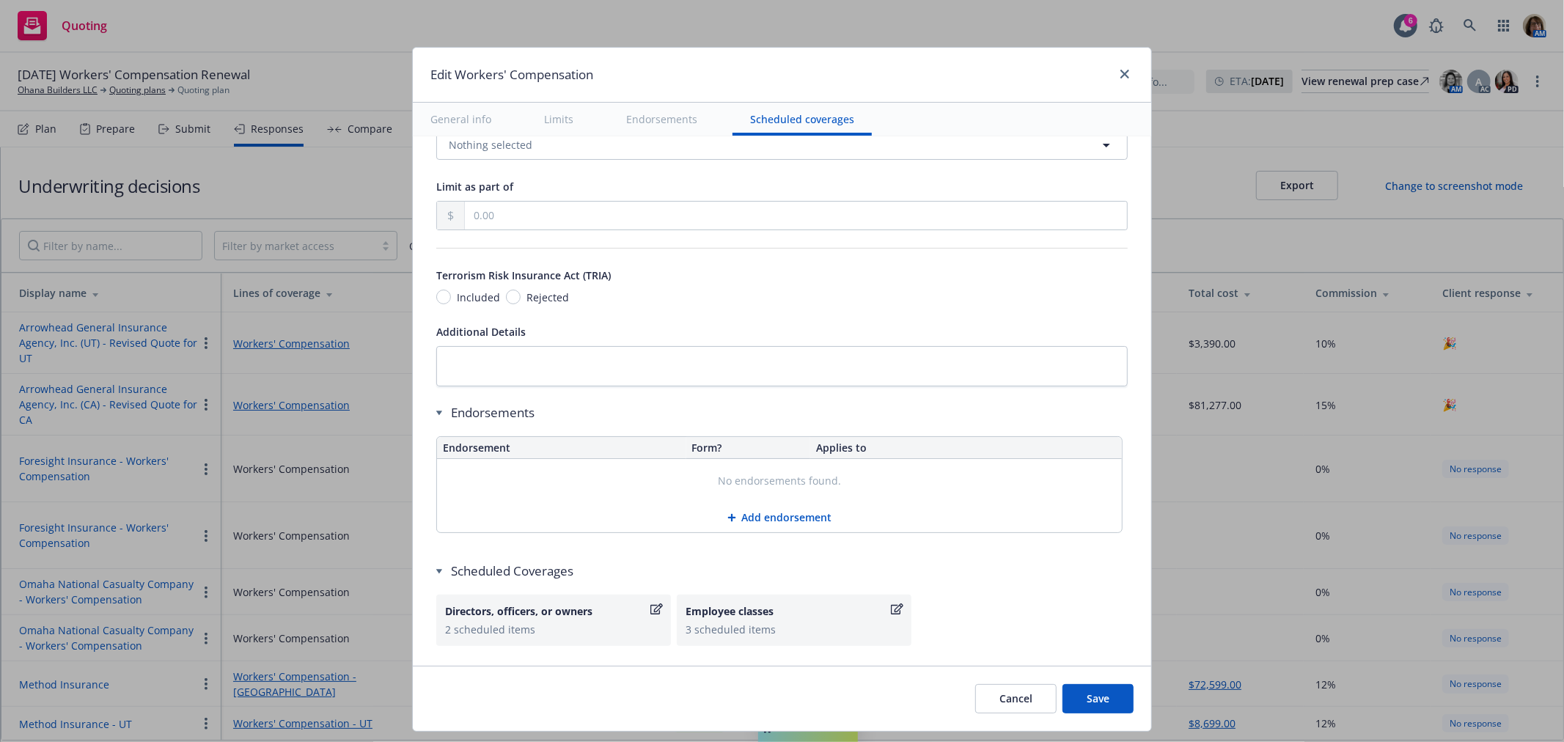
scroll to position [1244, 0]
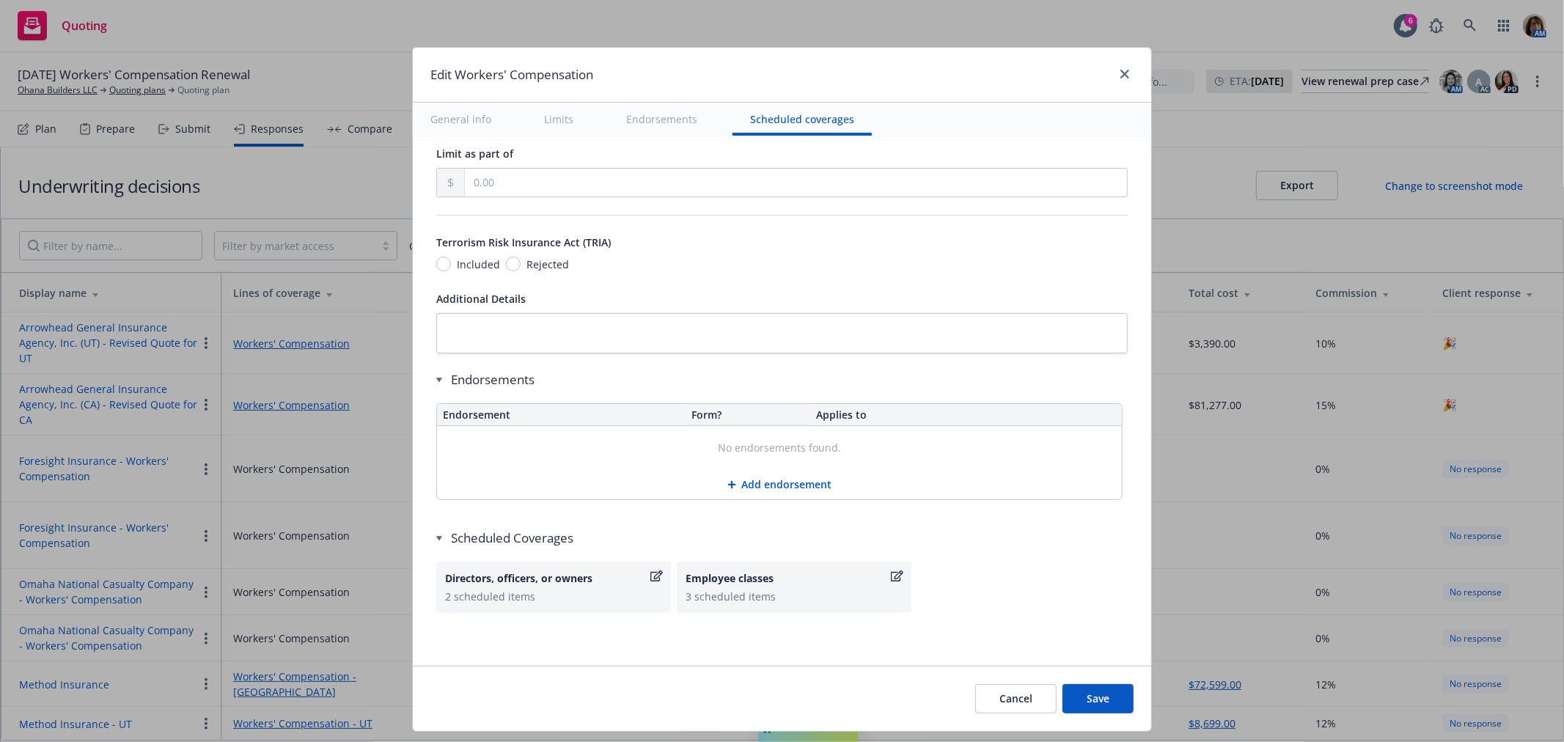
click at [891, 578] on icon "button" at bounding box center [897, 575] width 12 height 11
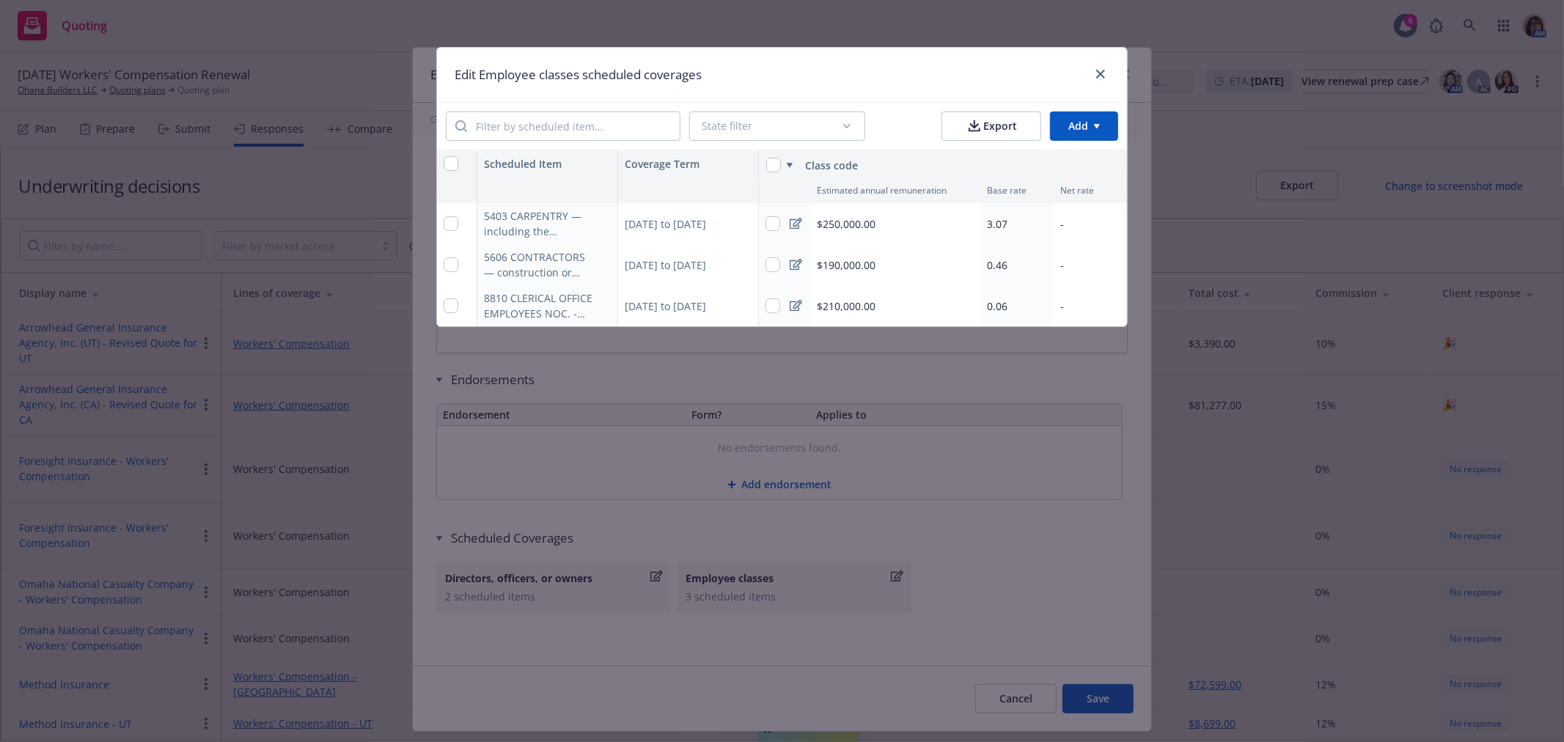
drag, startPoint x: 597, startPoint y: 236, endPoint x: 853, endPoint y: 224, distance: 256.2
click at [853, 224] on span "$250,000.00" at bounding box center [846, 223] width 59 height 15
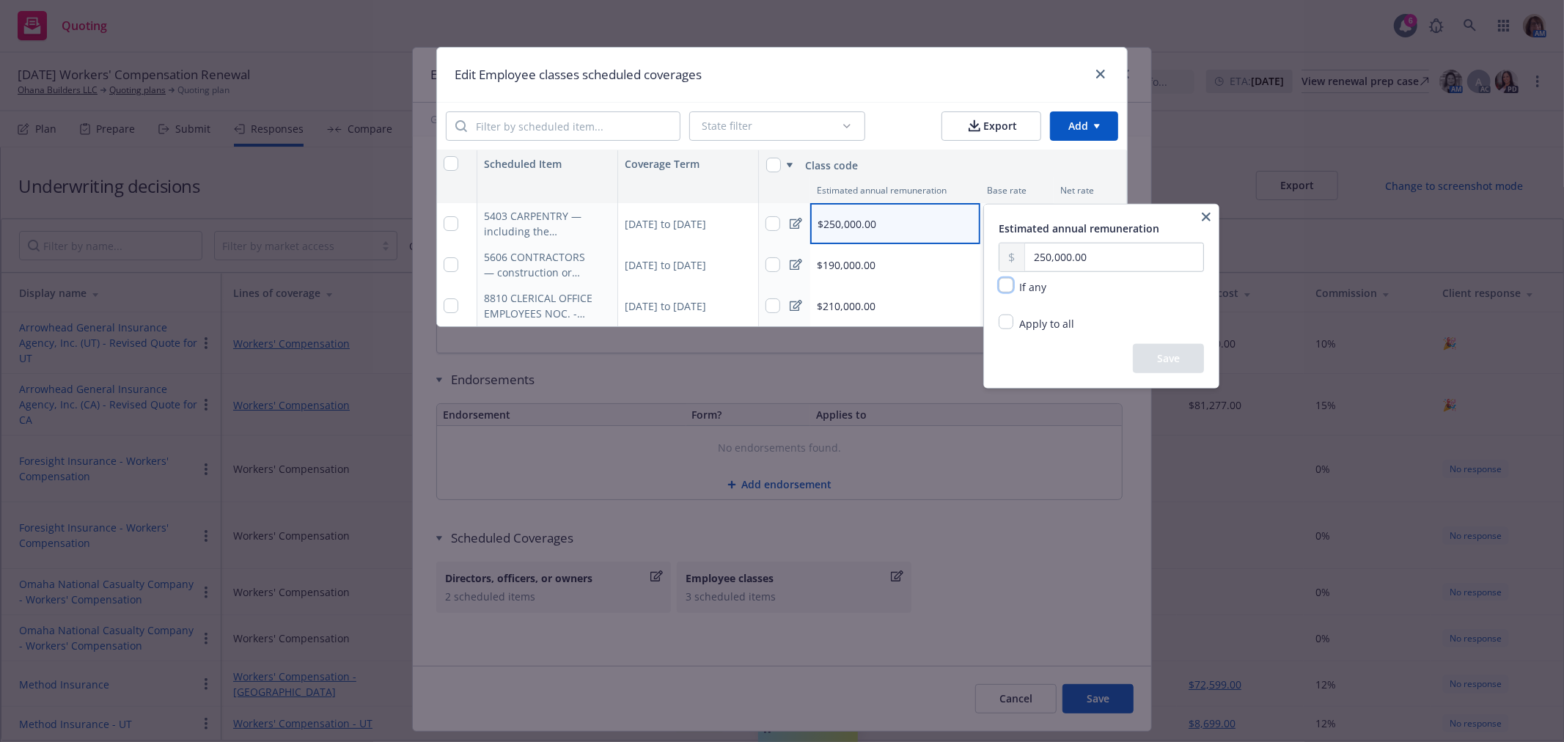
click at [1009, 286] on input "checkbox" at bounding box center [1005, 285] width 15 height 15
click at [1174, 364] on button "Save" at bounding box center [1168, 358] width 71 height 29
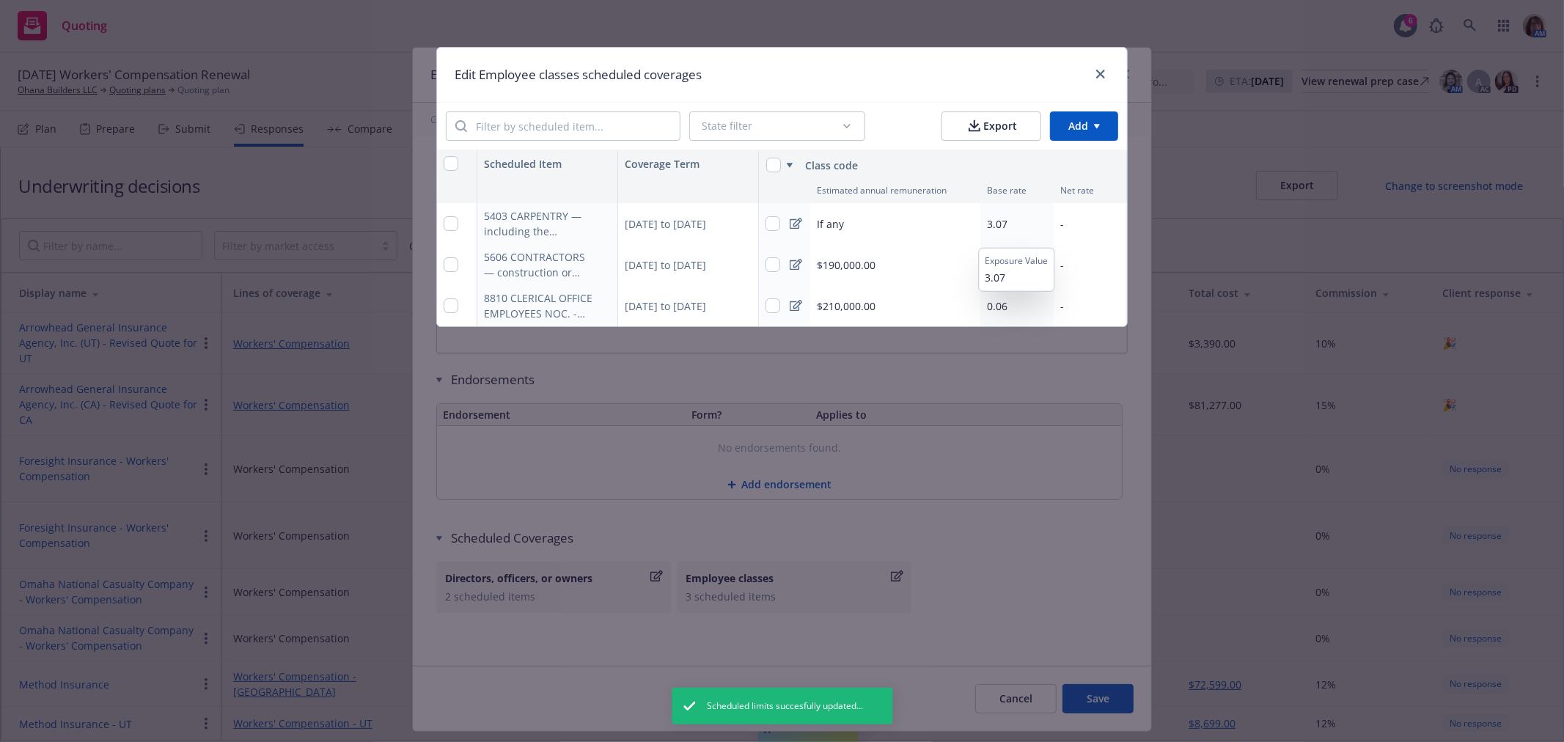
click at [1002, 224] on span "3.07" at bounding box center [997, 224] width 21 height 14
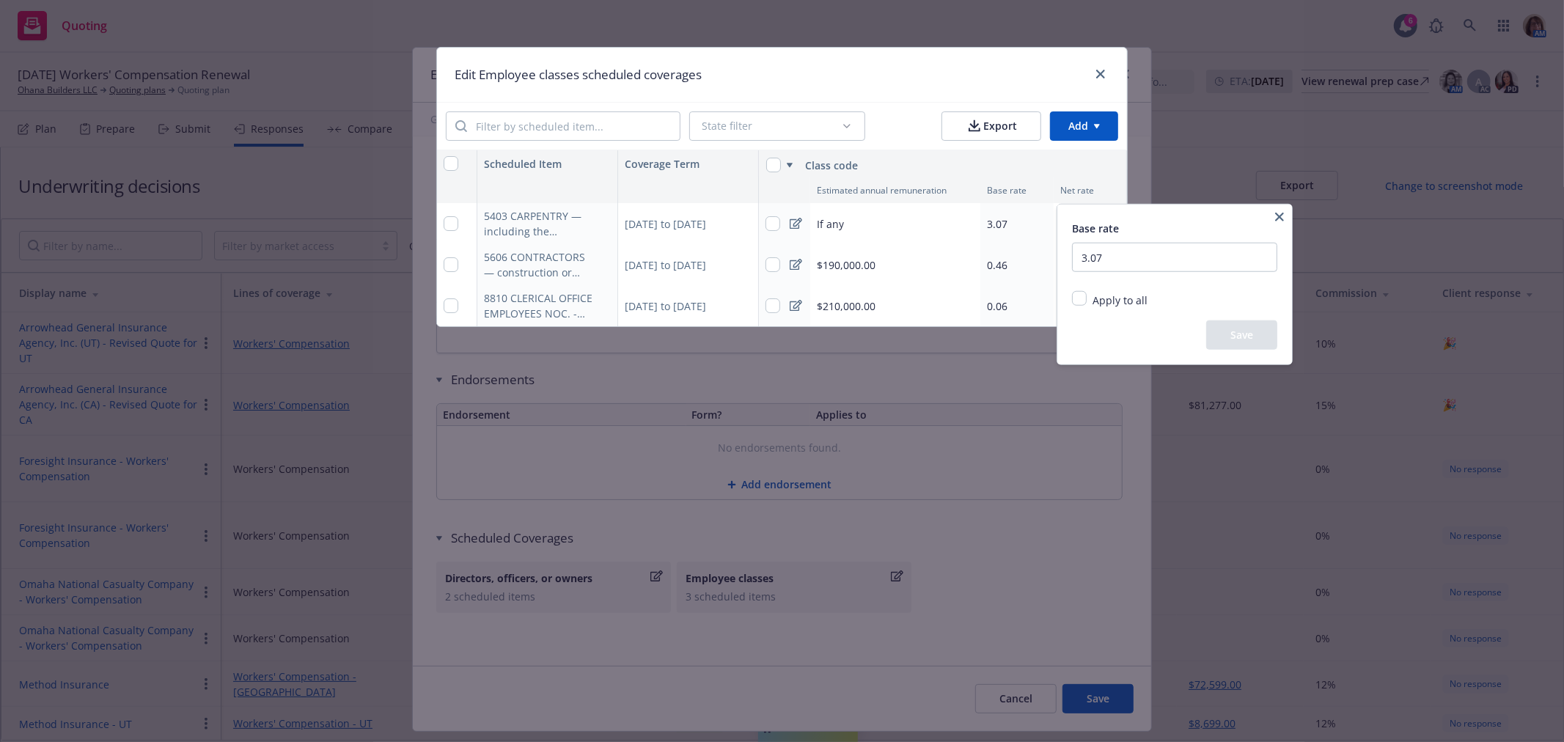
click at [836, 262] on html "Quoting 6 AM 10/15/25 Workers' Compensation Renewal Ohana Builders LLC Quoting …" at bounding box center [782, 371] width 1564 height 742
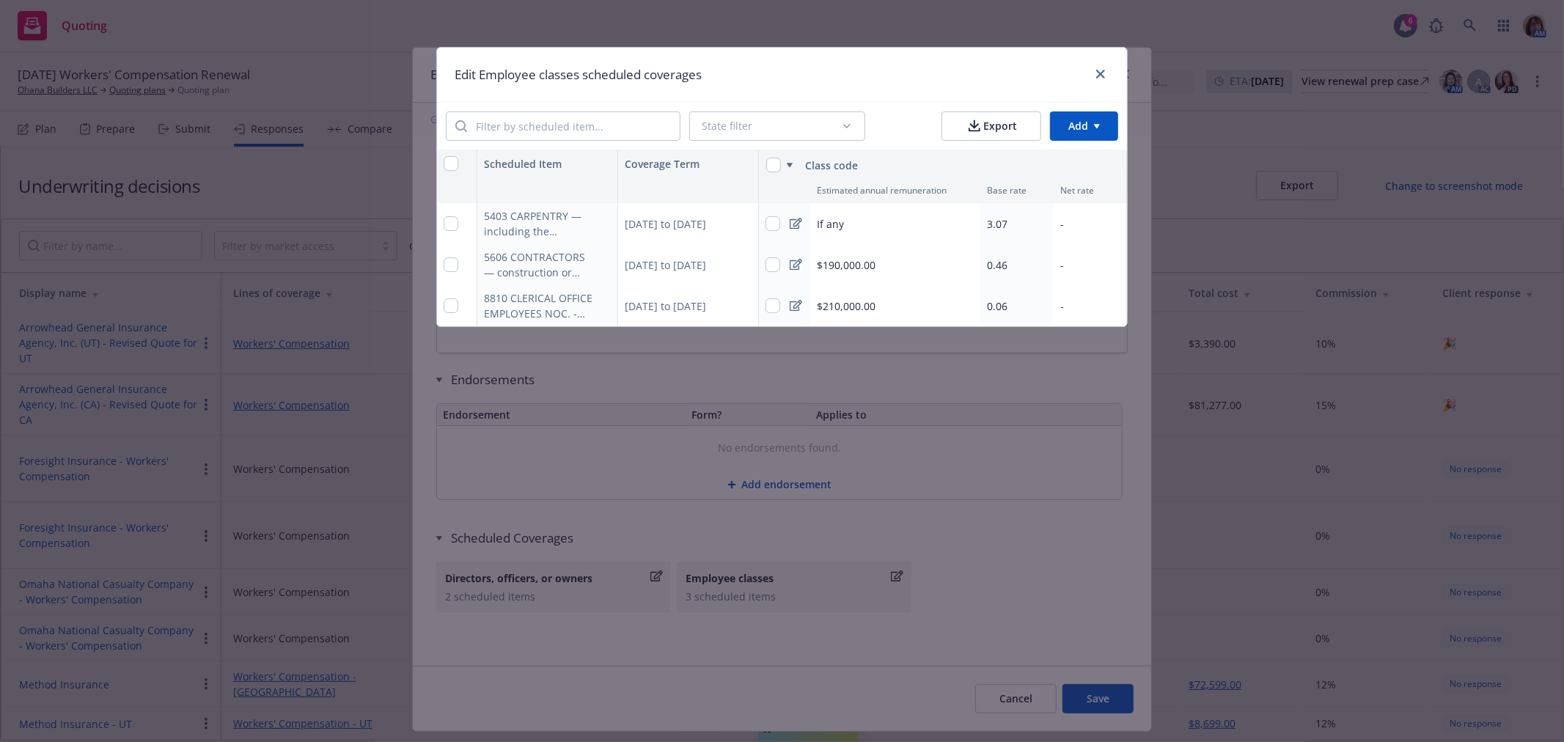
click at [831, 261] on span "$190,000.00" at bounding box center [846, 264] width 59 height 15
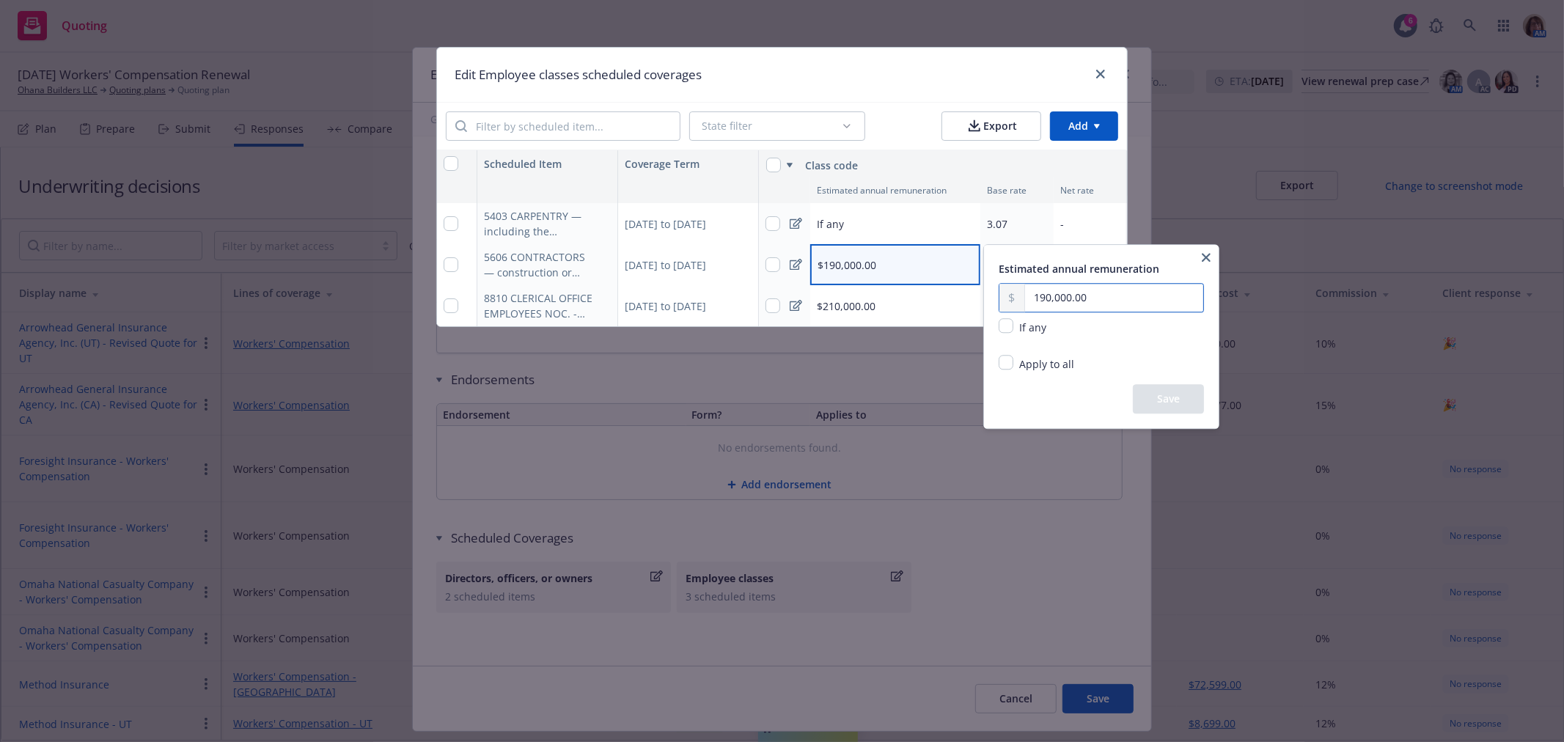
drag, startPoint x: 1093, startPoint y: 296, endPoint x: 1001, endPoint y: 291, distance: 91.8
click at [1001, 291] on div "190,000.00" at bounding box center [1100, 297] width 205 height 29
click at [1180, 403] on button "Save" at bounding box center [1168, 398] width 71 height 29
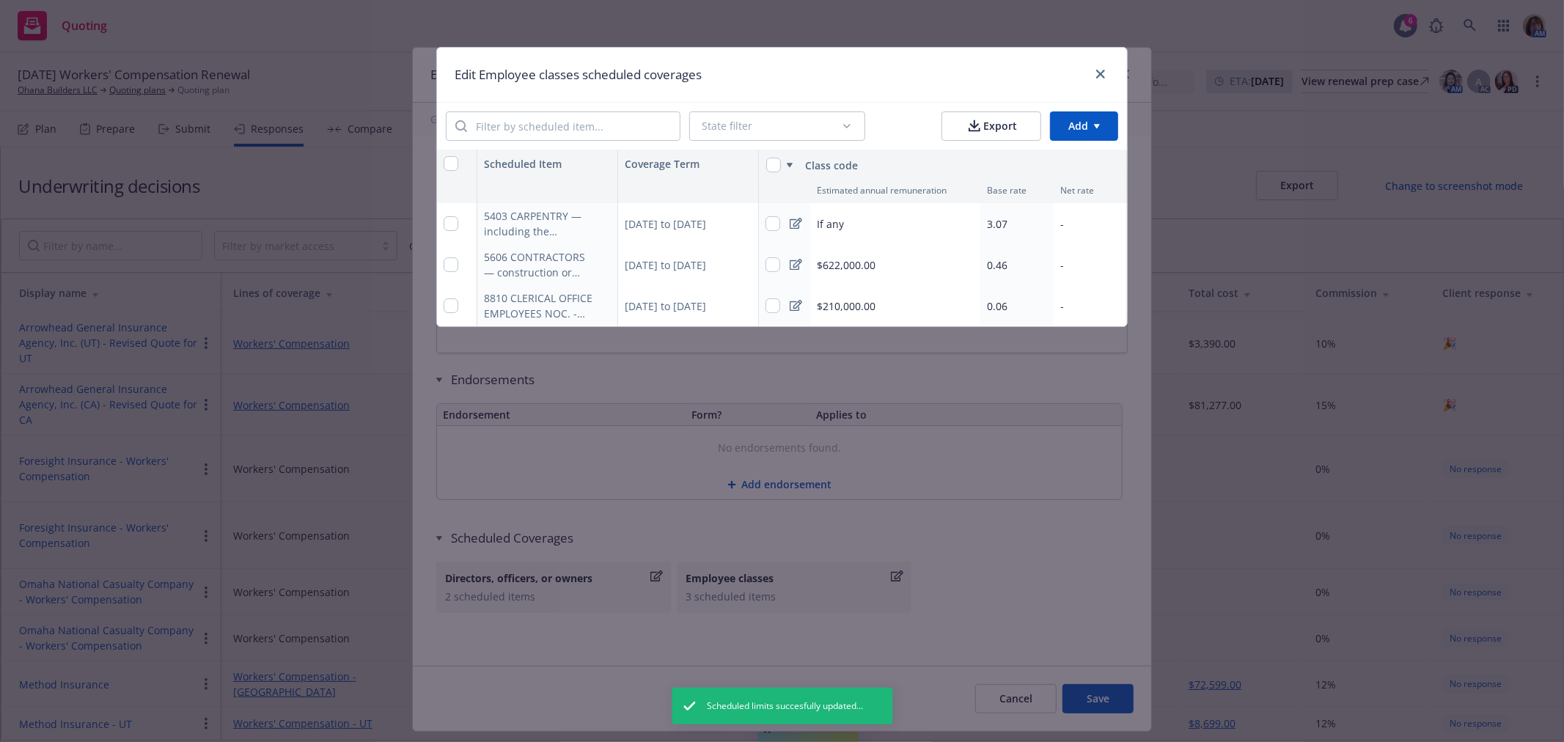
click at [830, 304] on span "$210,000.00" at bounding box center [846, 305] width 59 height 15
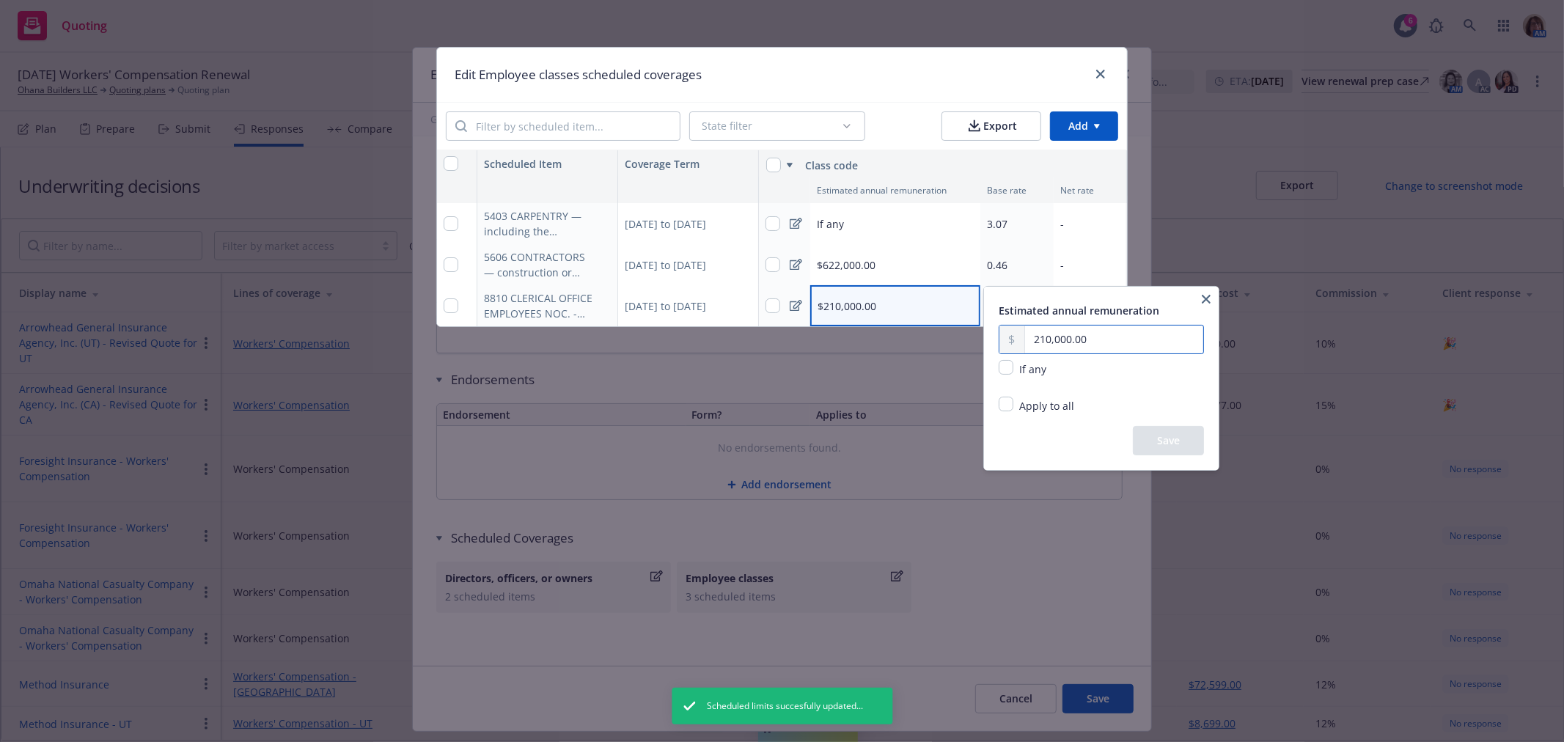
drag, startPoint x: 1122, startPoint y: 336, endPoint x: 1024, endPoint y: 339, distance: 98.3
click at [1024, 339] on div "210,000.00" at bounding box center [1100, 339] width 205 height 29
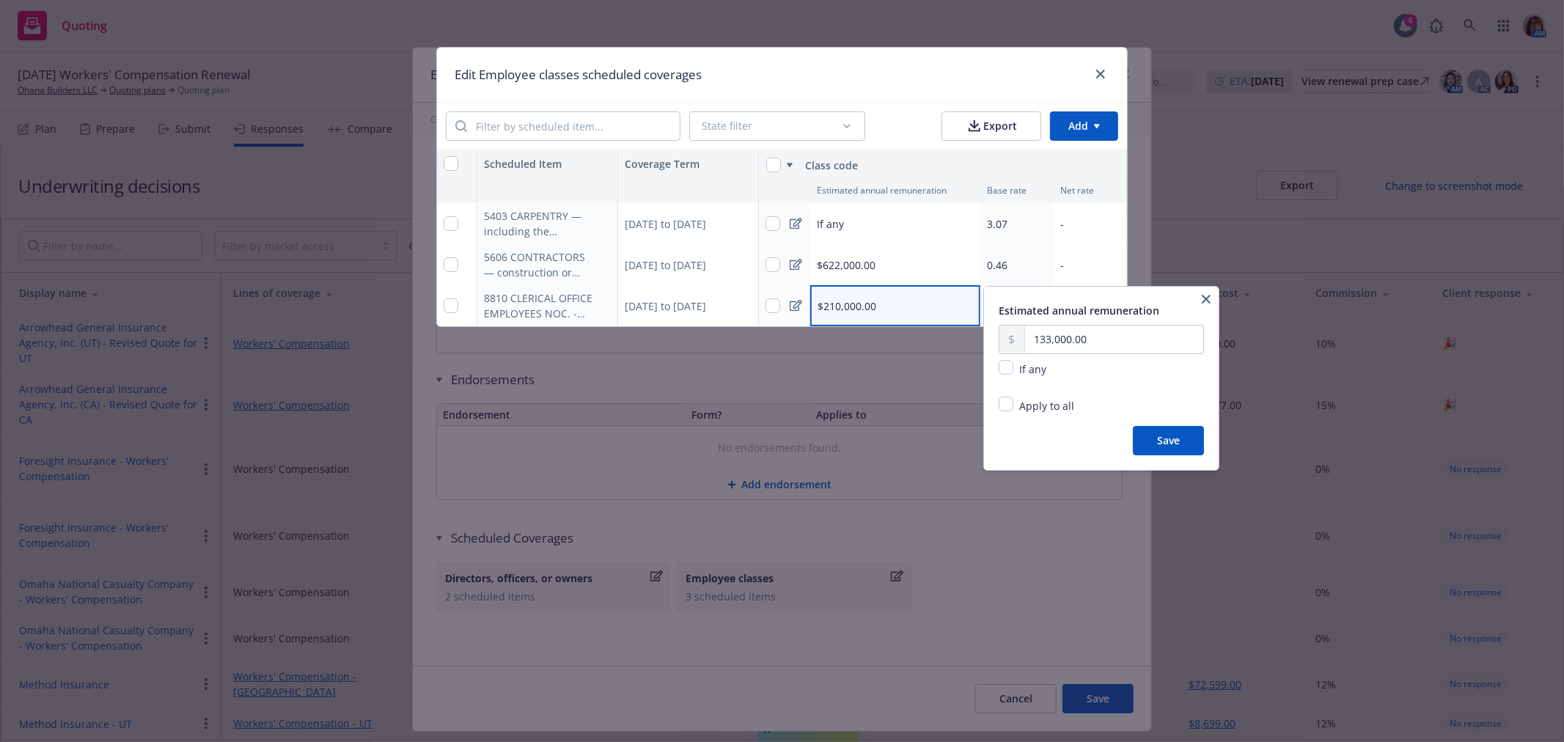
click at [1173, 447] on button "Save" at bounding box center [1168, 440] width 71 height 29
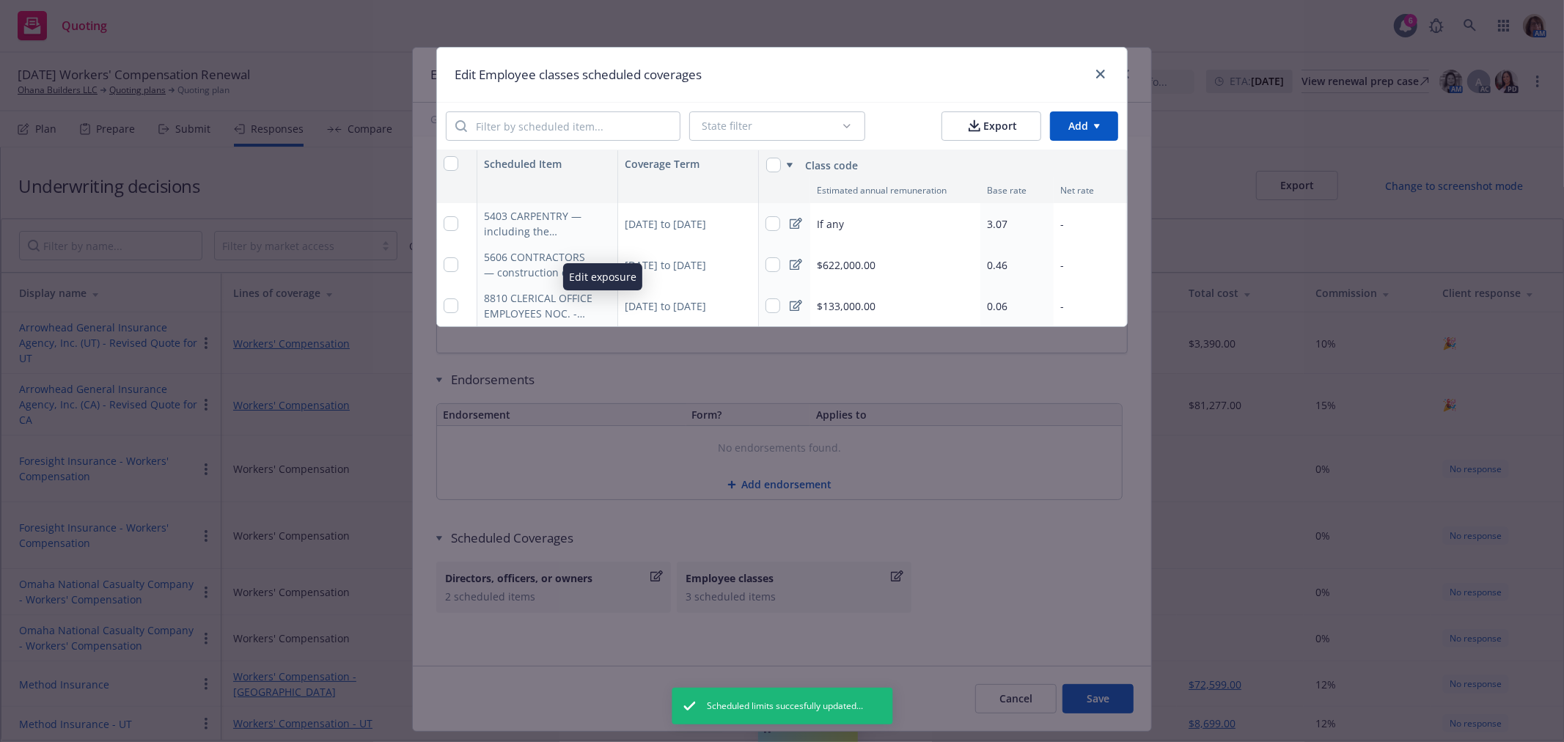
click at [604, 305] on icon "button" at bounding box center [601, 307] width 7 height 7
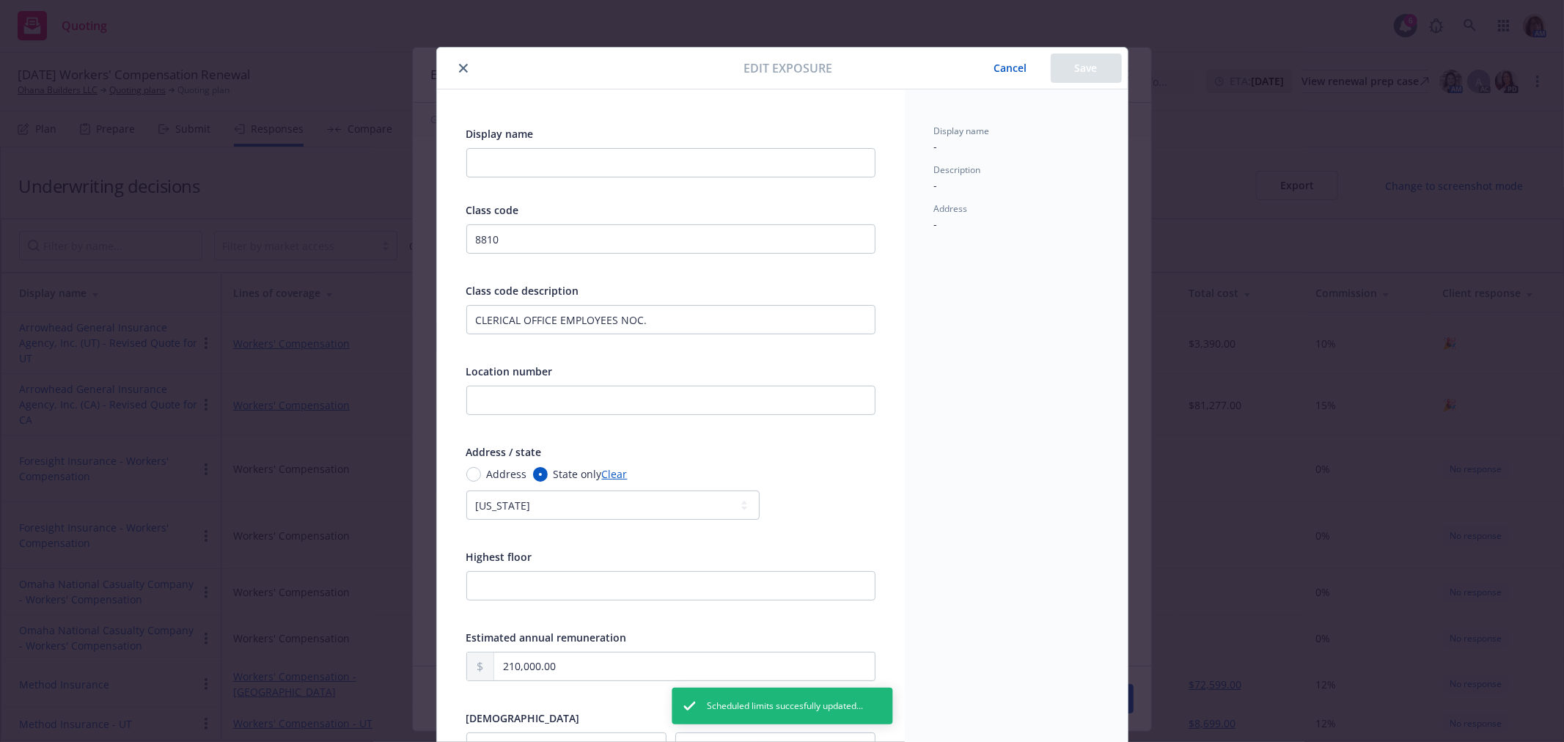
scroll to position [44, 0]
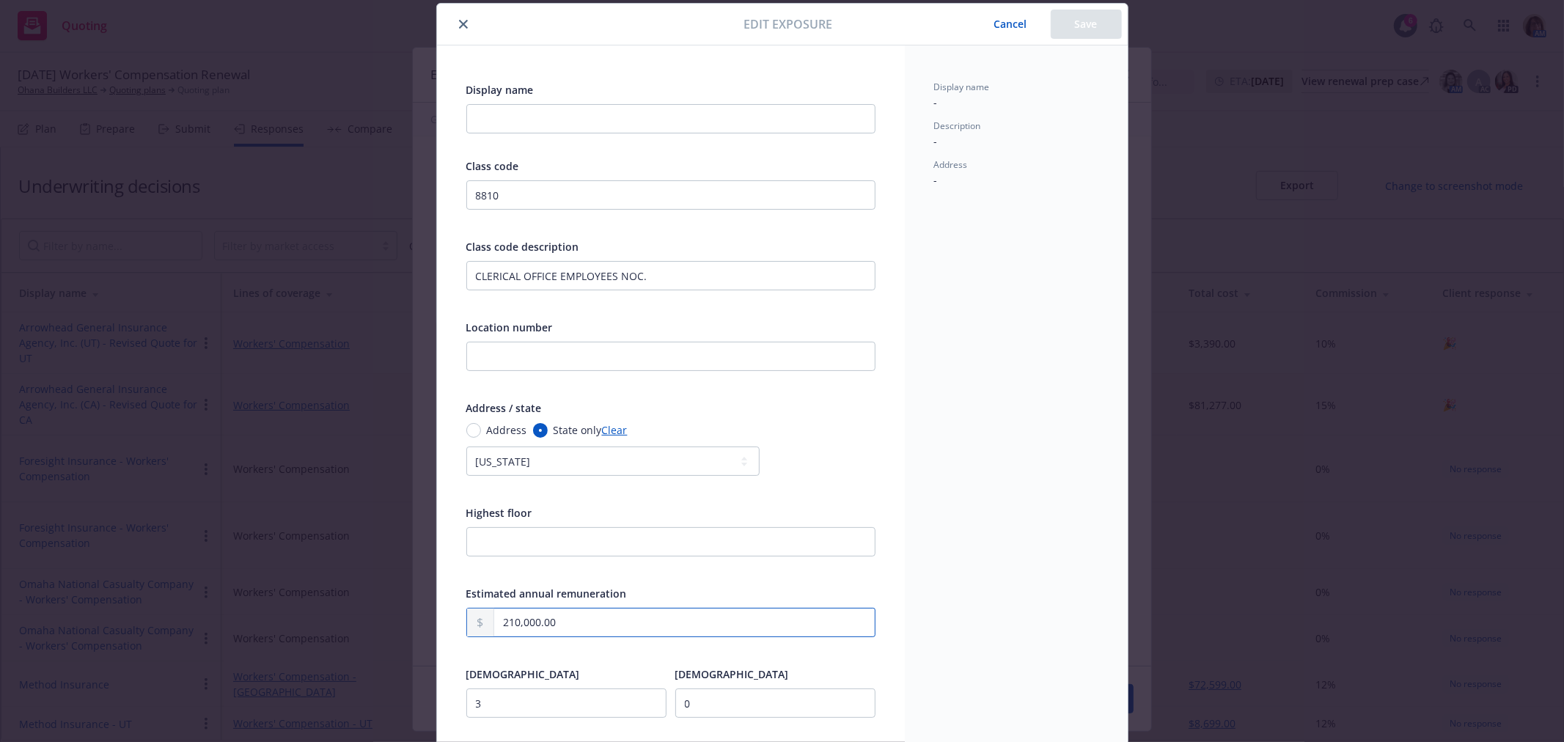
drag, startPoint x: 552, startPoint y: 621, endPoint x: 466, endPoint y: 624, distance: 86.6
click at [466, 624] on div "210,000.00" at bounding box center [670, 622] width 409 height 29
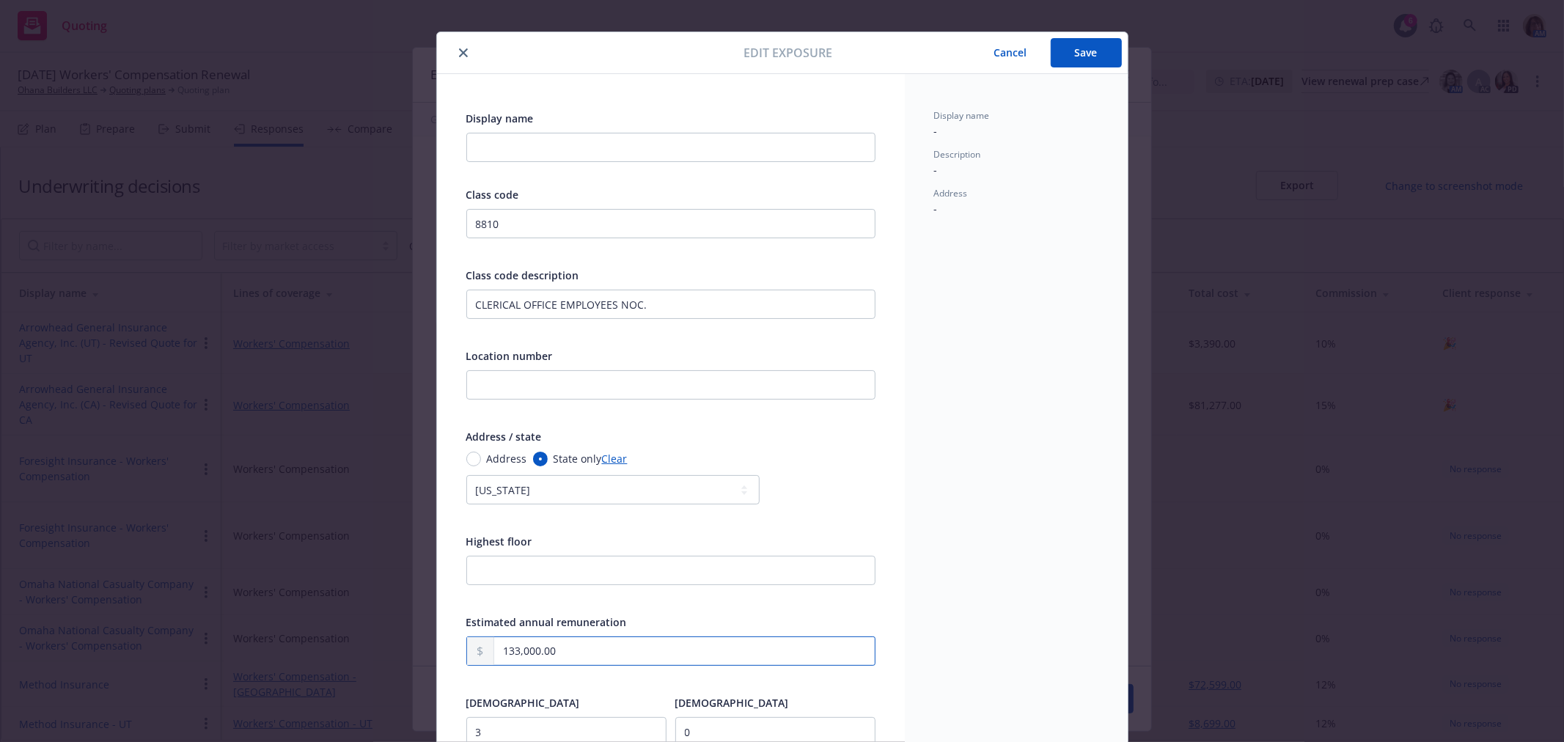
scroll to position [0, 0]
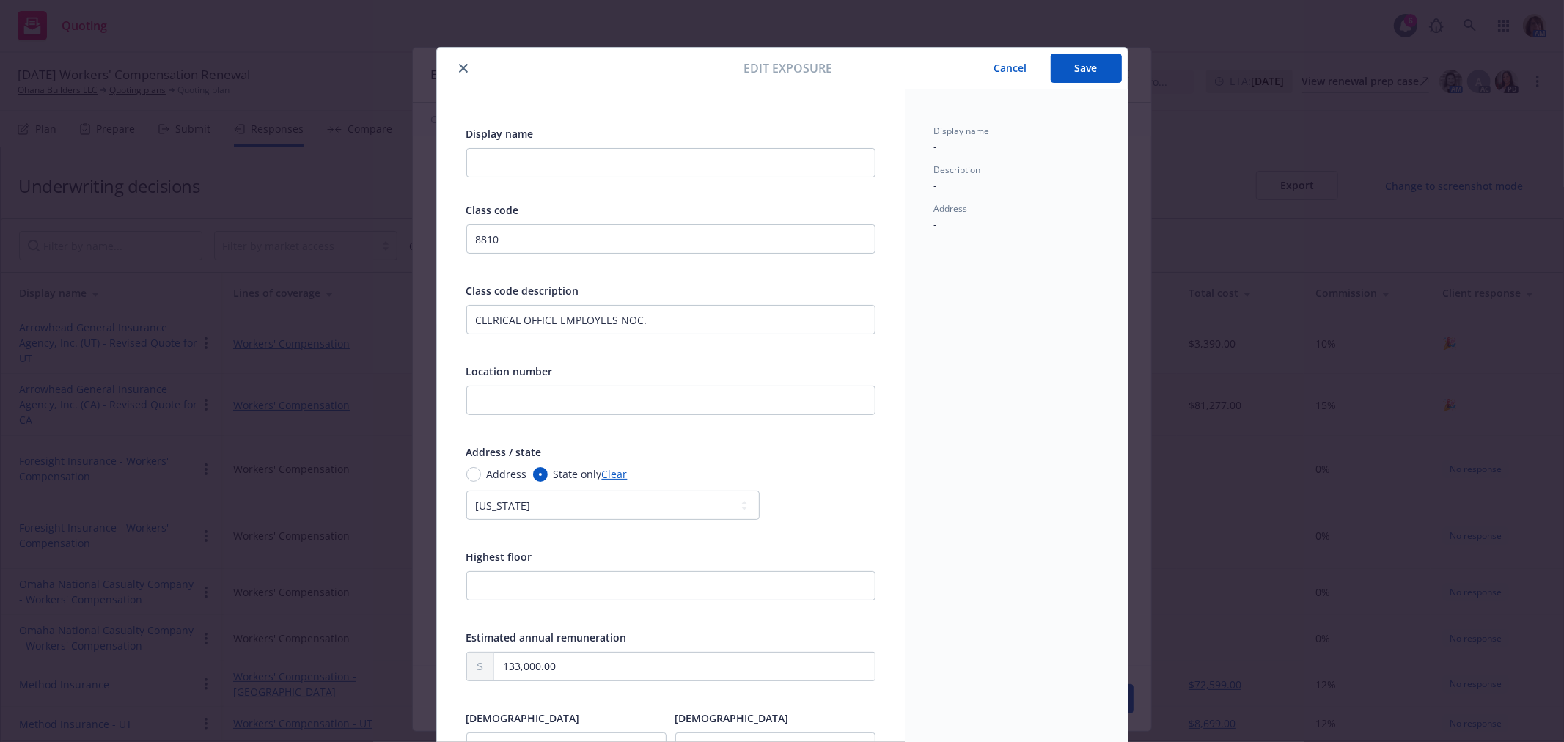
click at [1089, 64] on button "Save" at bounding box center [1086, 68] width 71 height 29
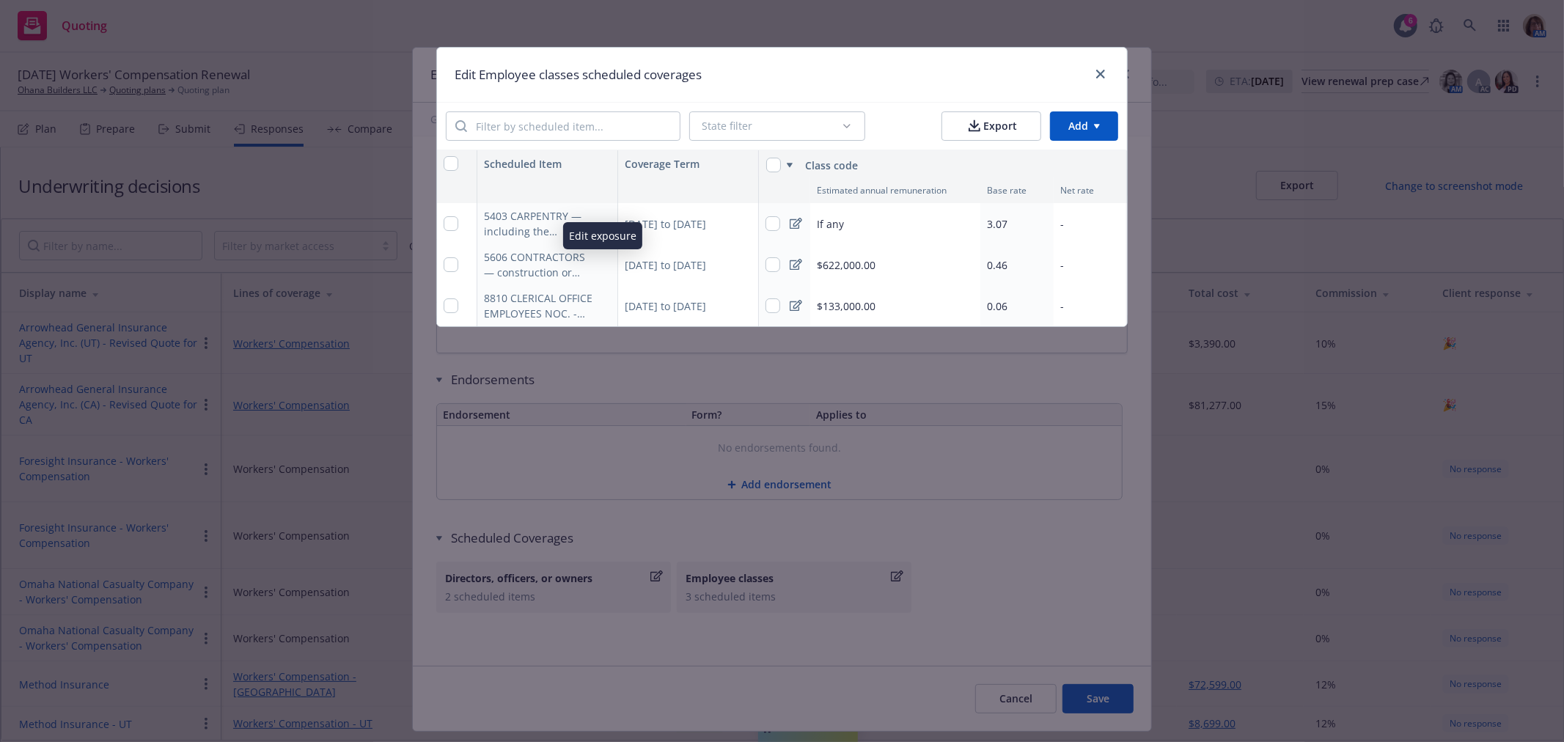
click at [603, 264] on icon "button" at bounding box center [601, 265] width 7 height 7
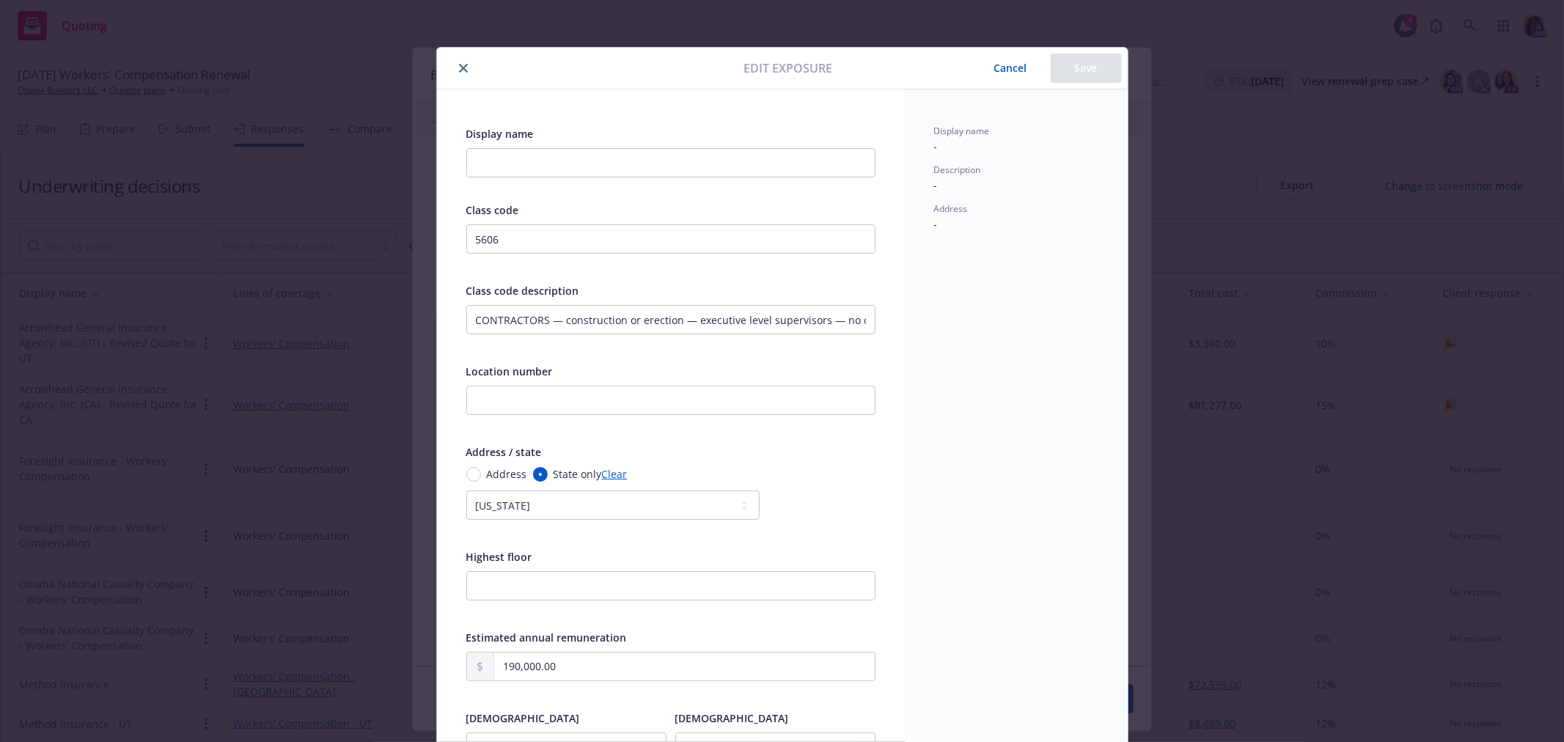
scroll to position [44, 0]
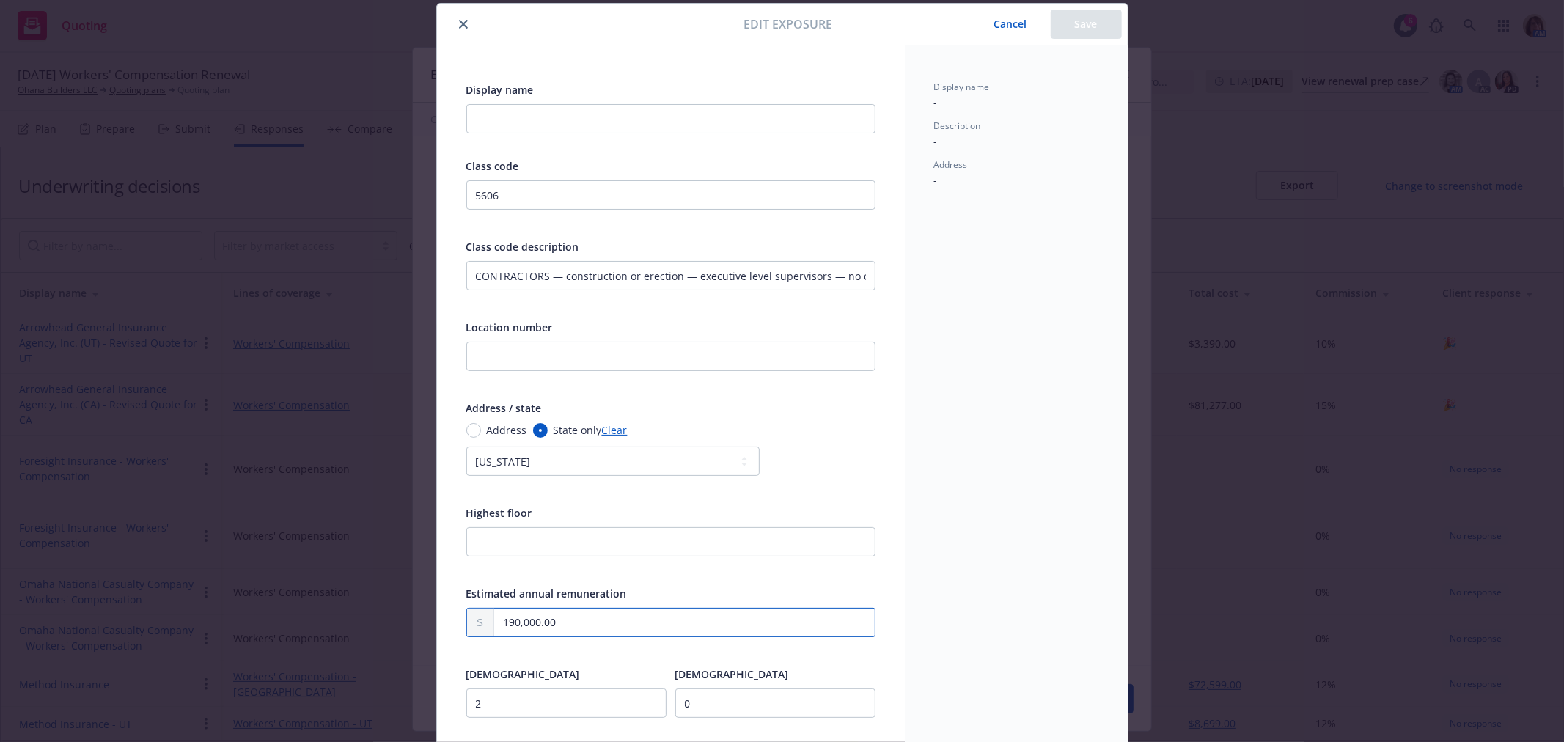
drag, startPoint x: 557, startPoint y: 619, endPoint x: 473, endPoint y: 618, distance: 84.3
click at [473, 618] on div "190,000.00" at bounding box center [670, 622] width 409 height 29
click at [485, 705] on input "2" at bounding box center [566, 702] width 200 height 29
click at [1088, 23] on button "Save" at bounding box center [1086, 24] width 71 height 29
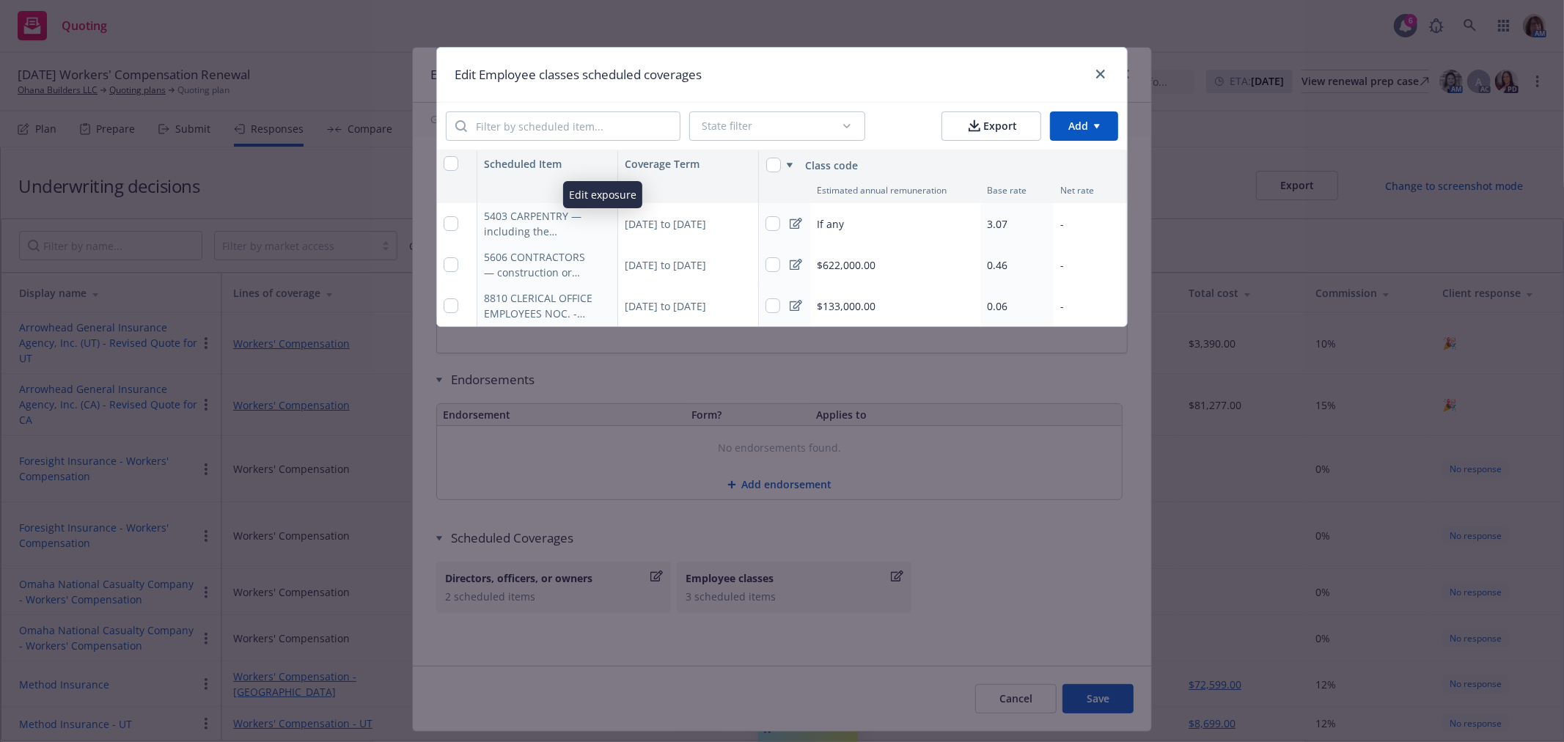
click at [600, 220] on icon "button" at bounding box center [602, 223] width 9 height 9
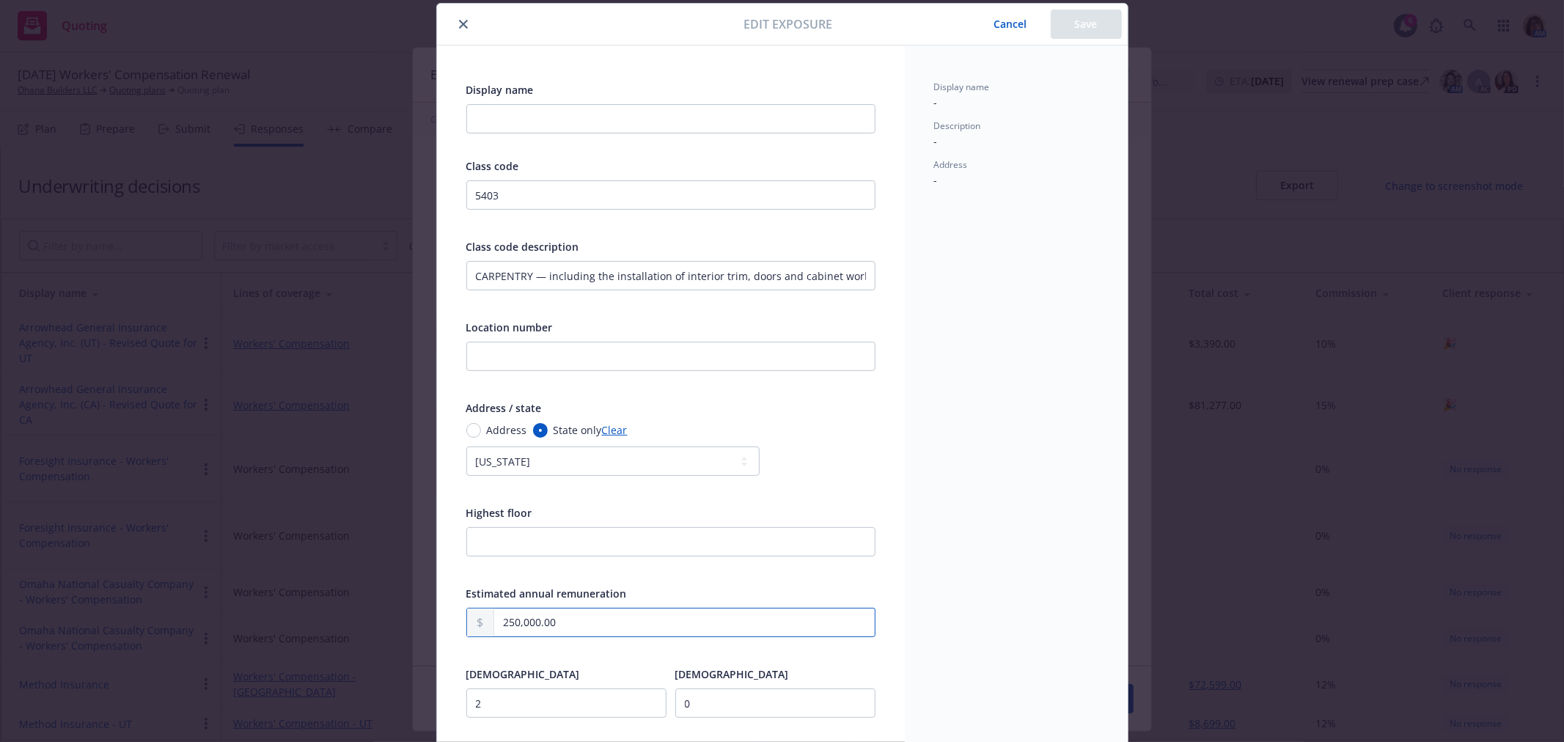
drag, startPoint x: 570, startPoint y: 619, endPoint x: 436, endPoint y: 628, distance: 133.8
click at [437, 628] on div "Display name Class code 5403 Class code description CARPENTRY — including the i…" at bounding box center [671, 492] width 468 height 894
drag, startPoint x: 493, startPoint y: 698, endPoint x: 431, endPoint y: 705, distance: 62.7
click at [437, 705] on div "Display name Class code 5403 Class code description CARPENTRY — including the i…" at bounding box center [671, 492] width 468 height 894
click at [1074, 23] on button "Save" at bounding box center [1086, 24] width 71 height 29
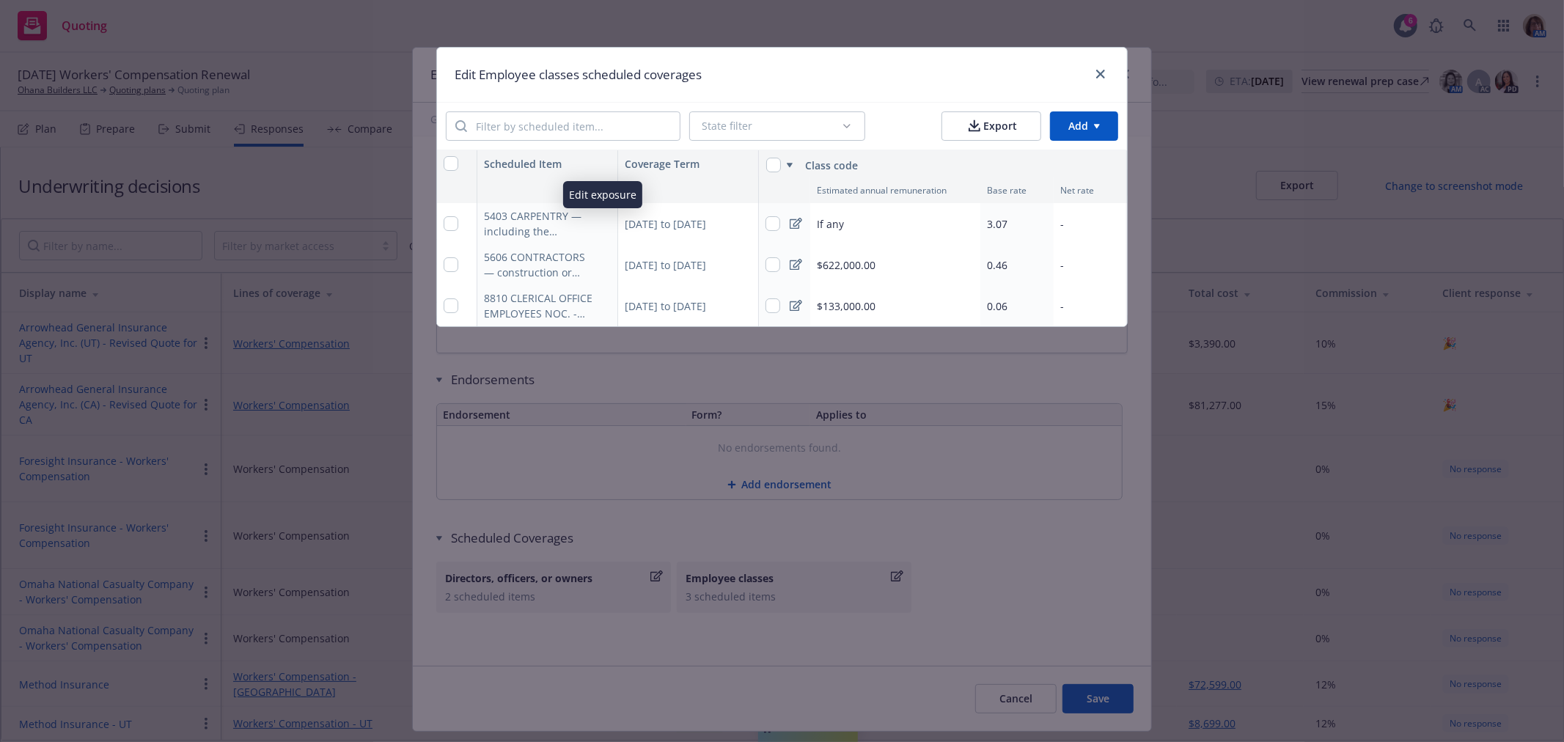
click at [606, 221] on icon "button" at bounding box center [605, 221] width 4 height 4
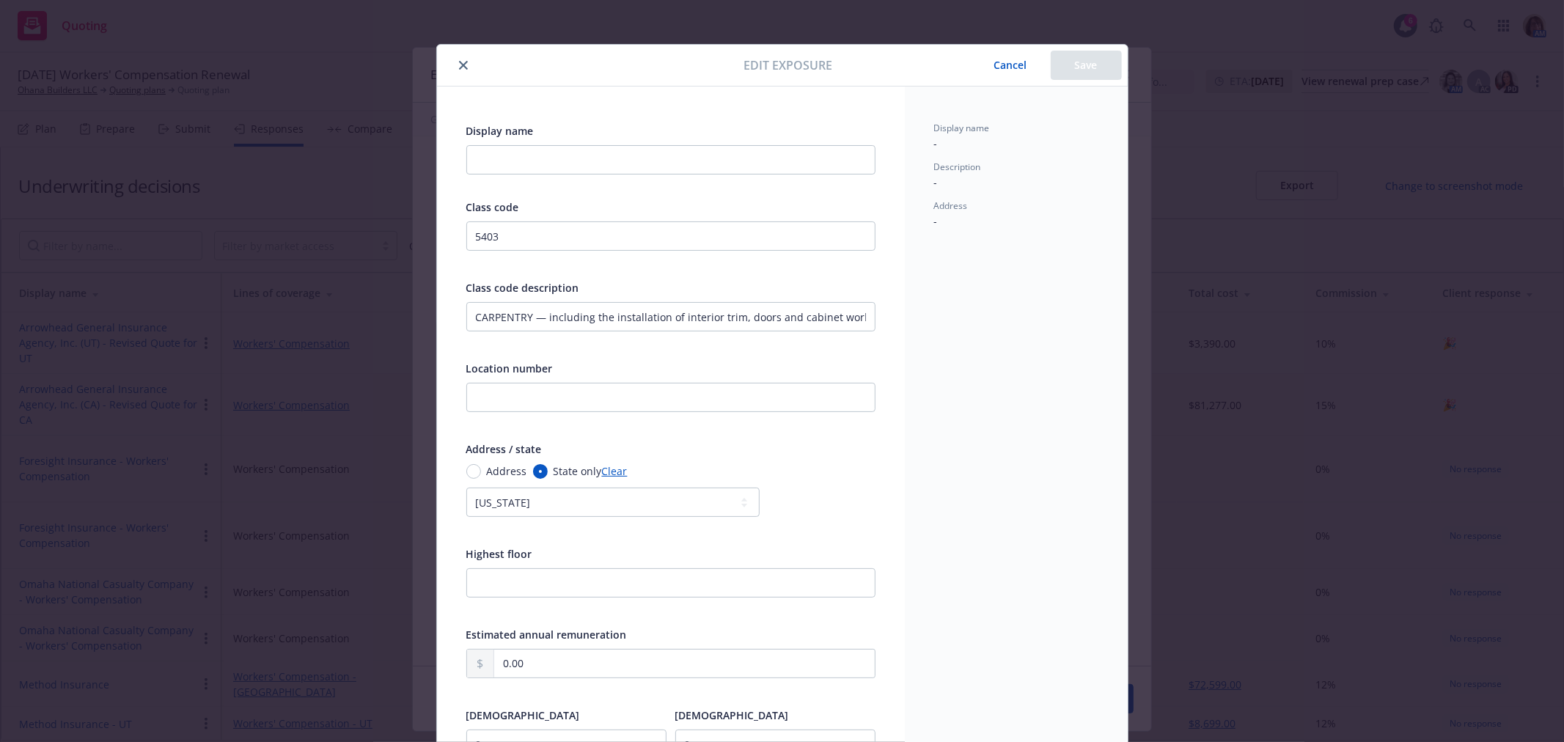
scroll to position [0, 0]
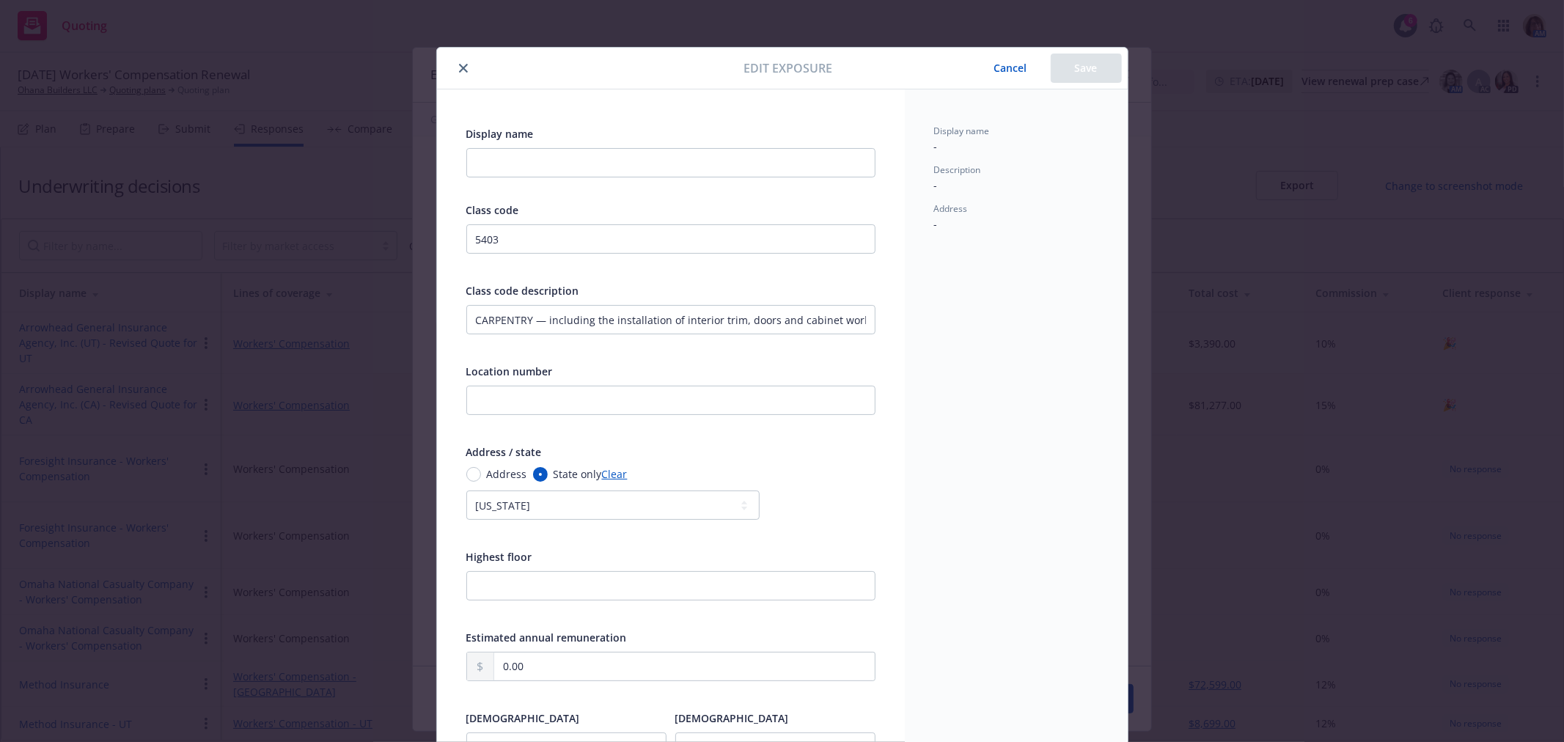
click at [1009, 67] on button "Cancel" at bounding box center [1011, 68] width 80 height 29
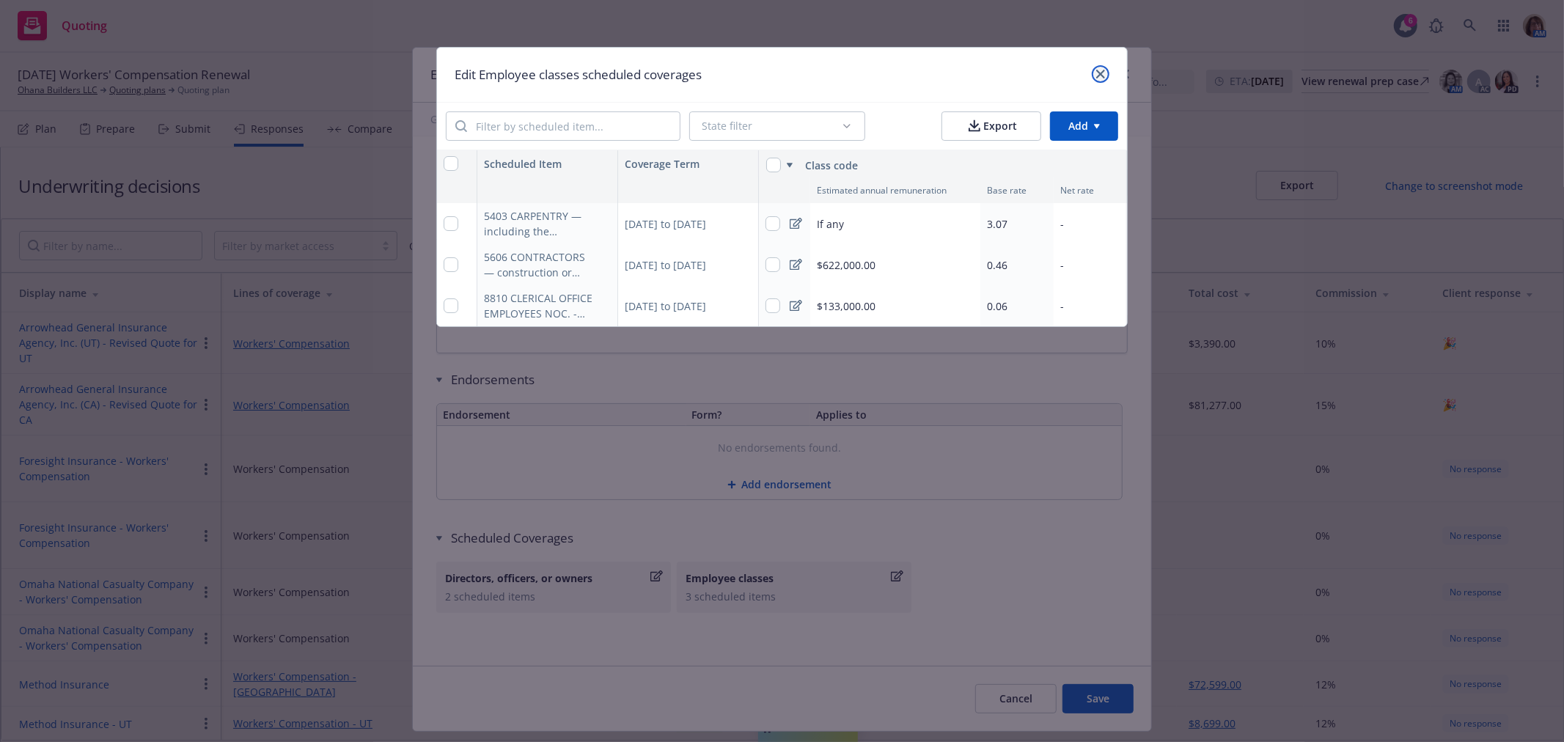
click at [1098, 74] on icon "close" at bounding box center [1100, 74] width 9 height 9
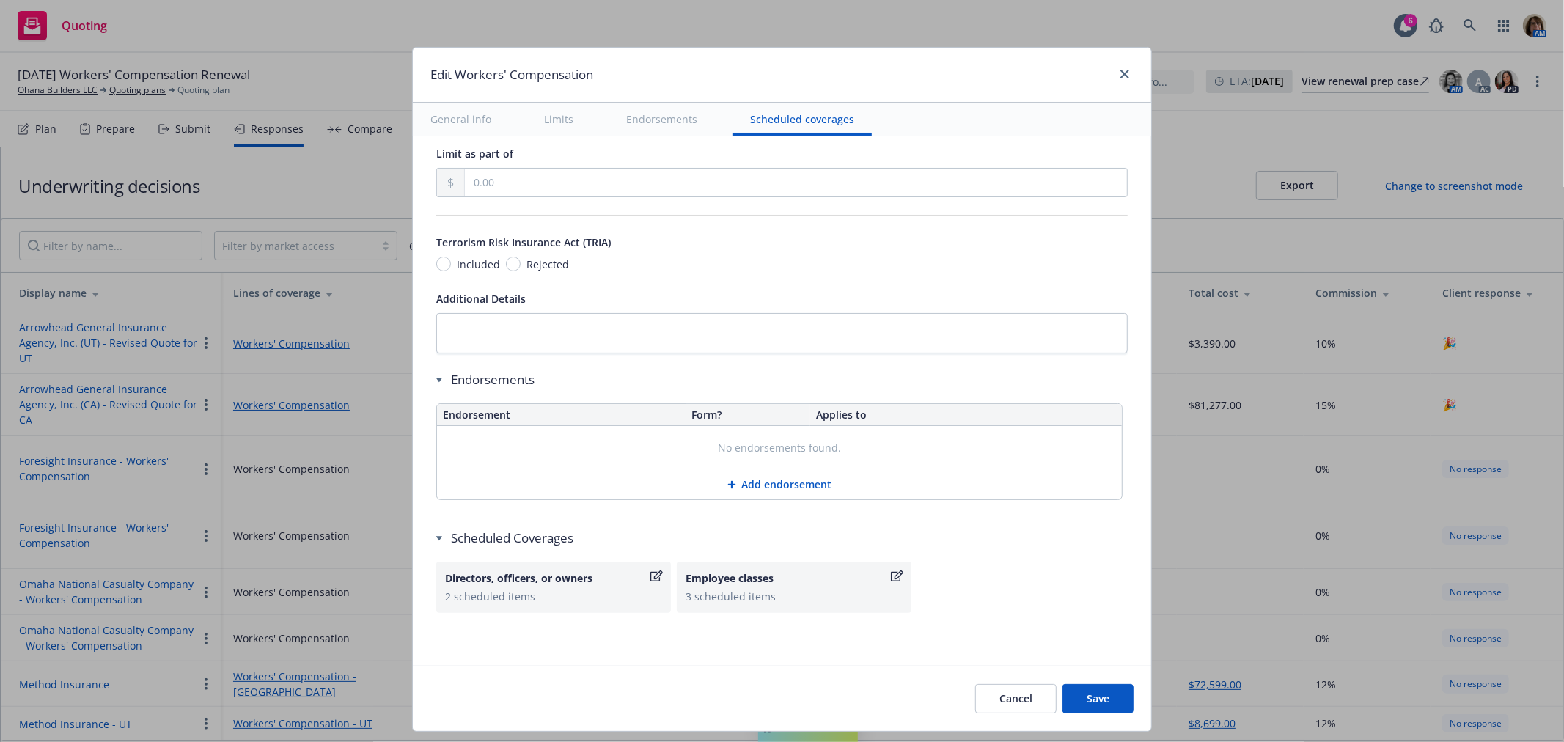
click at [1089, 687] on button "Save" at bounding box center [1097, 698] width 71 height 29
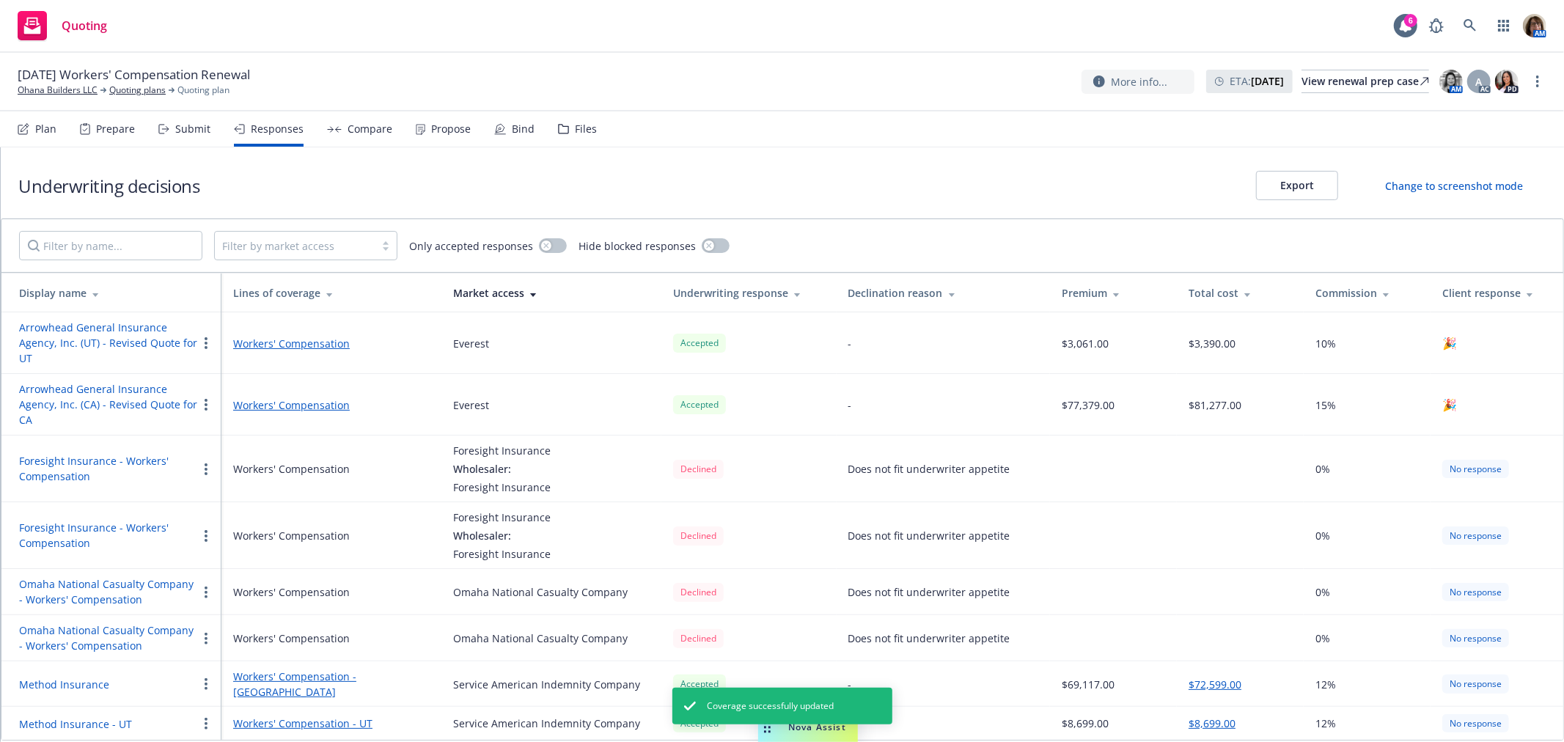
drag, startPoint x: 1221, startPoint y: 349, endPoint x: 1204, endPoint y: 350, distance: 17.6
drag, startPoint x: 1204, startPoint y: 350, endPoint x: 1144, endPoint y: 345, distance: 59.5
click at [1144, 345] on div "$3,061.00" at bounding box center [1113, 343] width 103 height 15
click at [1538, 81] on icon "more" at bounding box center [1537, 82] width 3 height 12
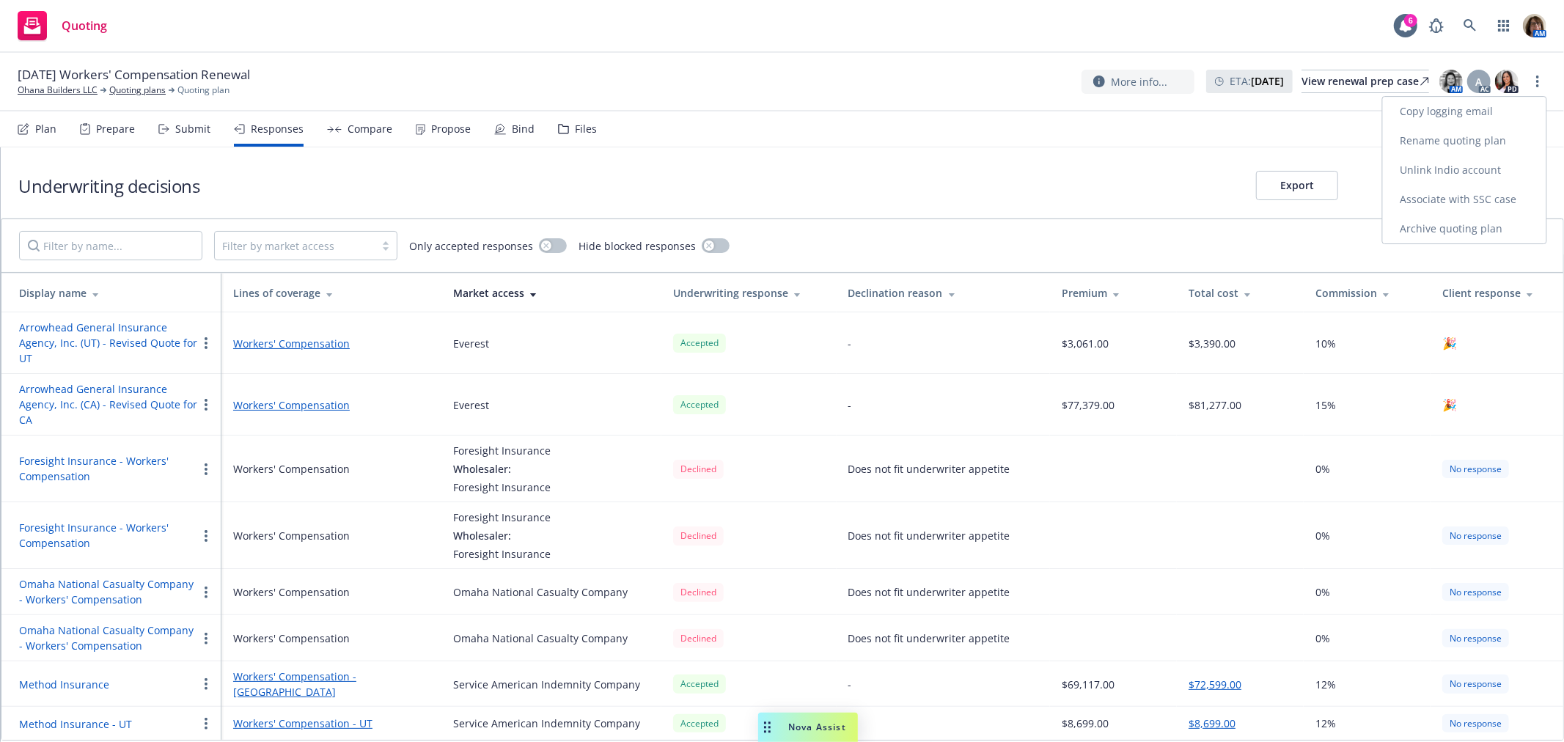
click at [1438, 225] on link "Archive quoting plan" at bounding box center [1464, 228] width 163 height 29
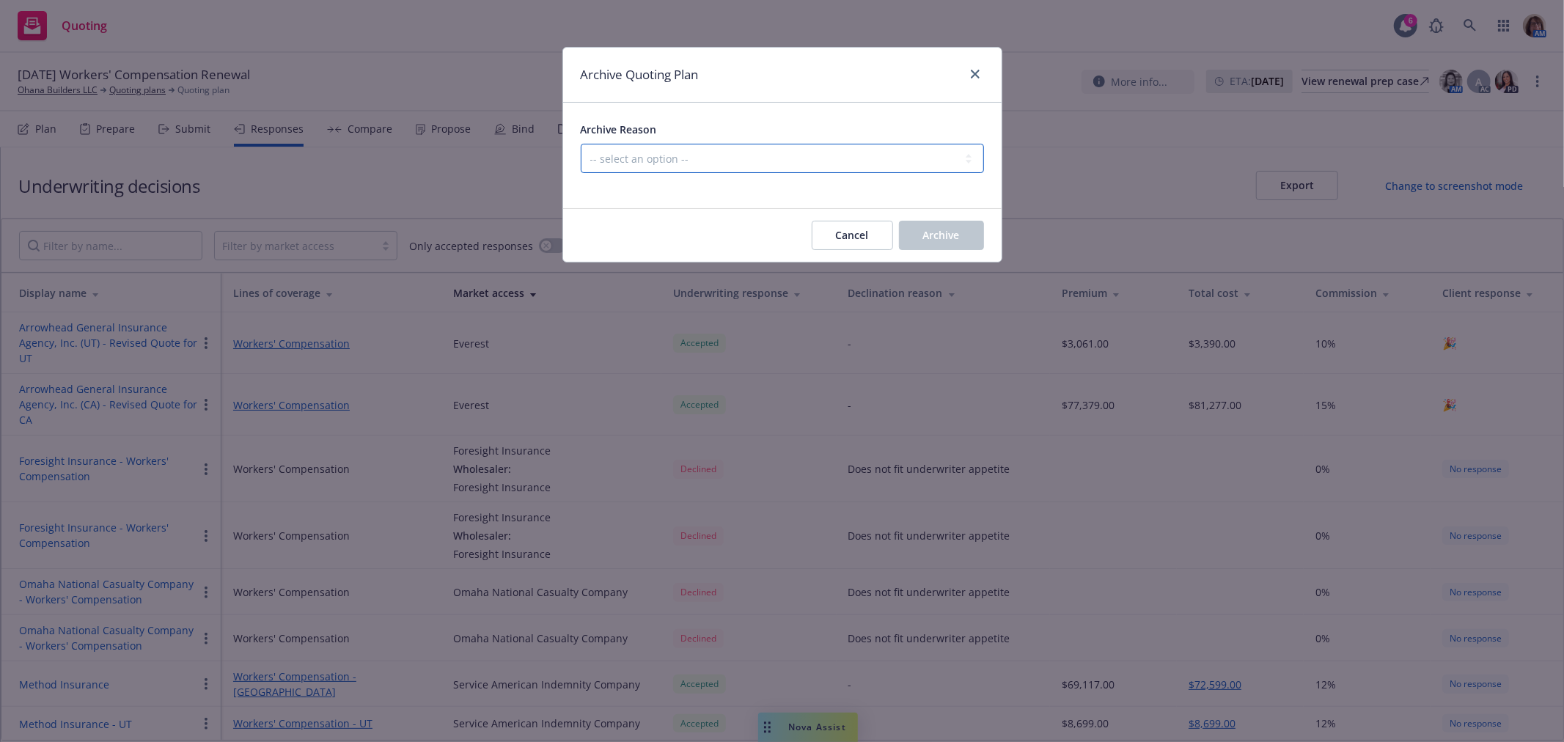
click at [627, 152] on select "-- select an option -- All policies in this renewal plan are auto-renewed Creat…" at bounding box center [782, 158] width 403 height 29
click at [581, 144] on select "-- select an option -- All policies in this renewal plan are auto-renewed Creat…" at bounding box center [782, 158] width 403 height 29
click at [946, 238] on span "Archive" at bounding box center [941, 235] width 37 height 14
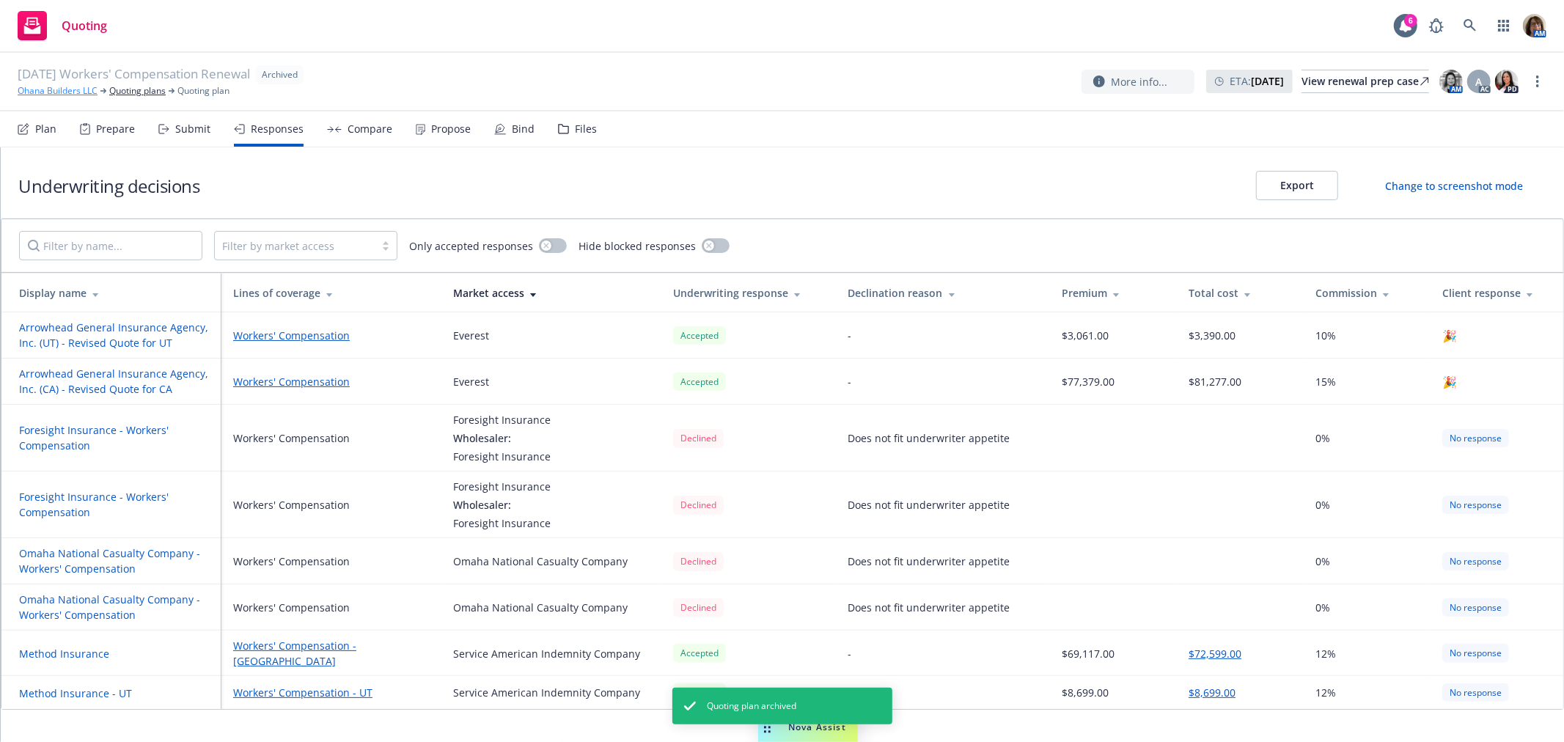
click at [59, 88] on link "Ohana Builders LLC" at bounding box center [58, 90] width 80 height 13
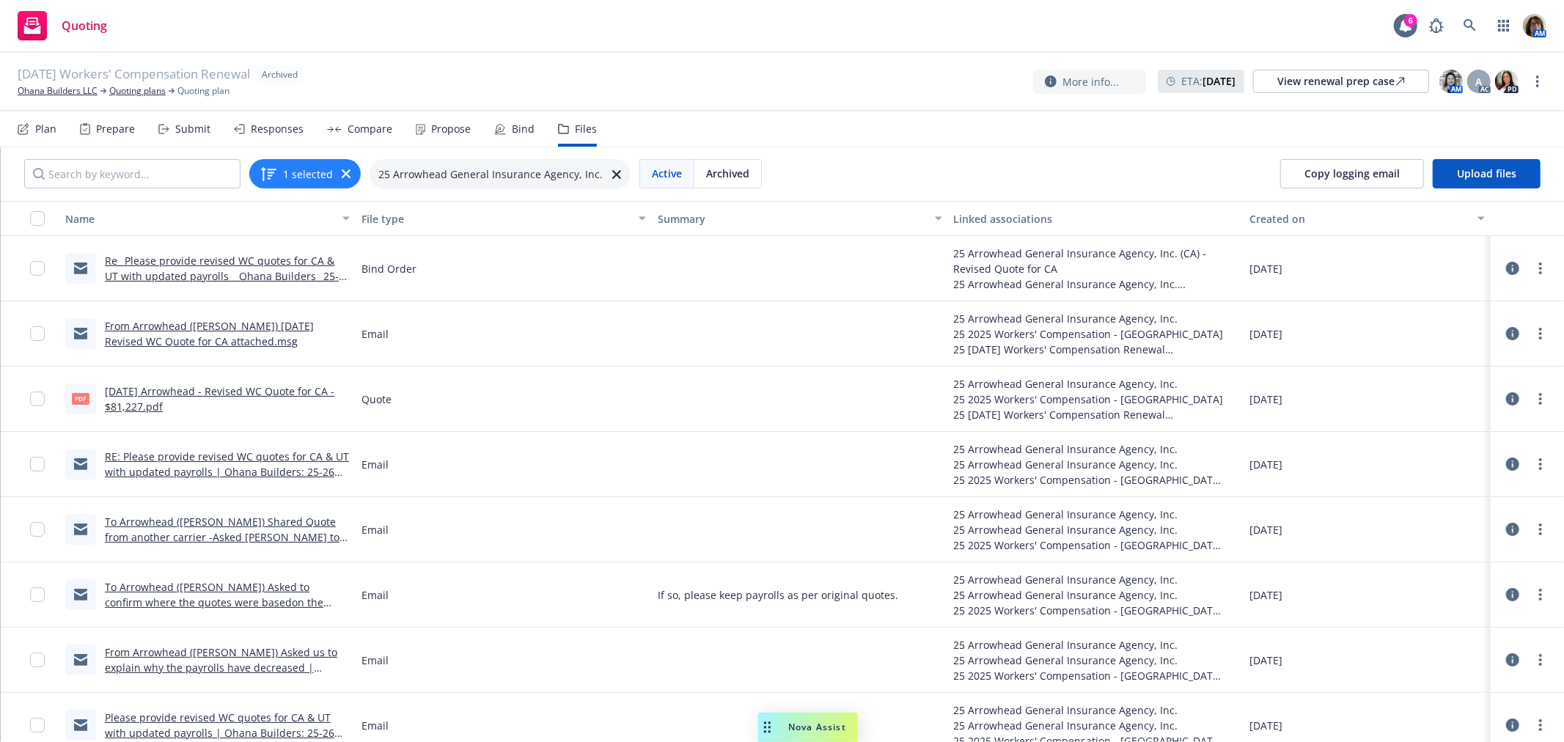
click at [155, 260] on link "Re_ Please provide revised WC quotes for CA & UT with updated payrolls _ Ohana …" at bounding box center [222, 276] width 234 height 45
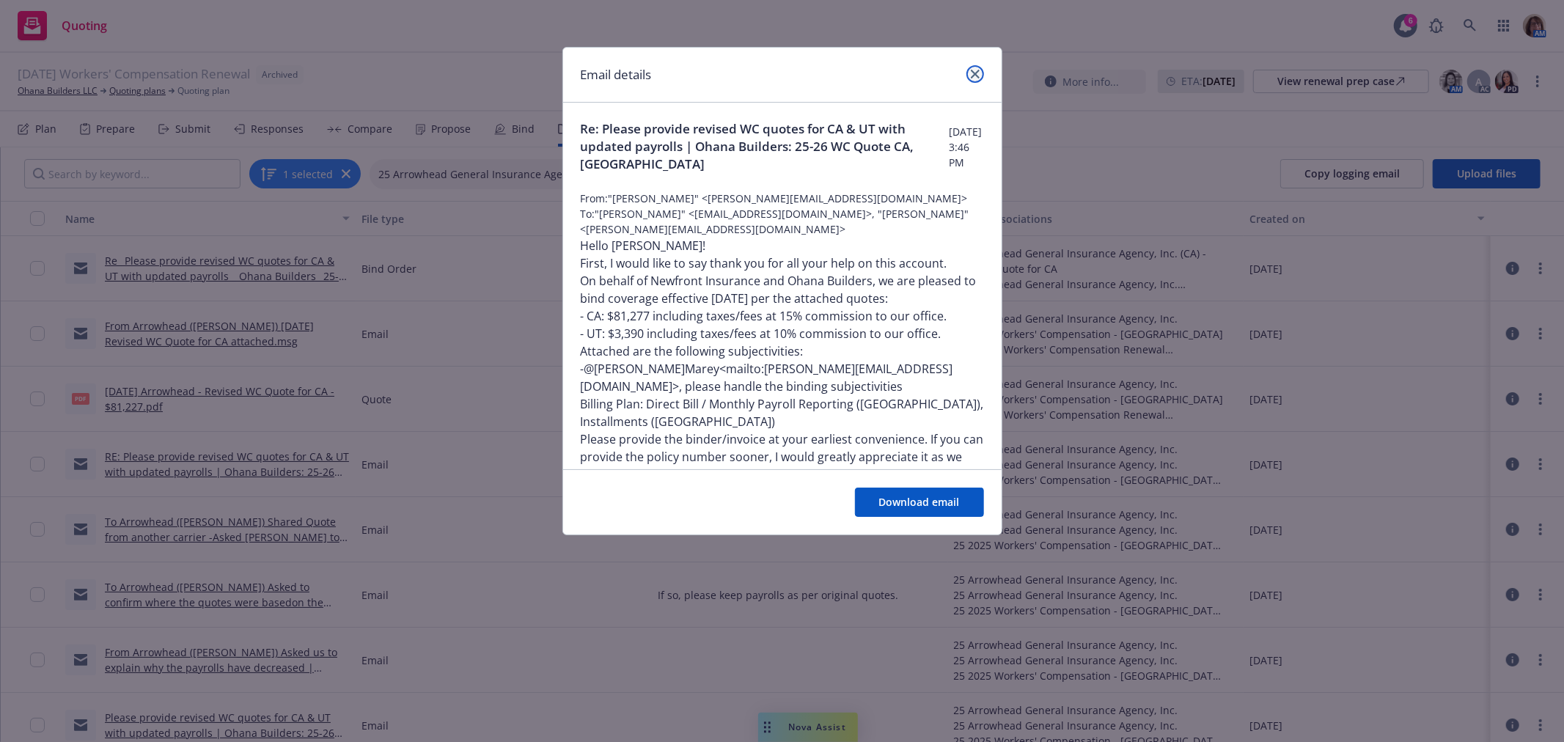
click at [976, 70] on icon "close" at bounding box center [975, 74] width 9 height 9
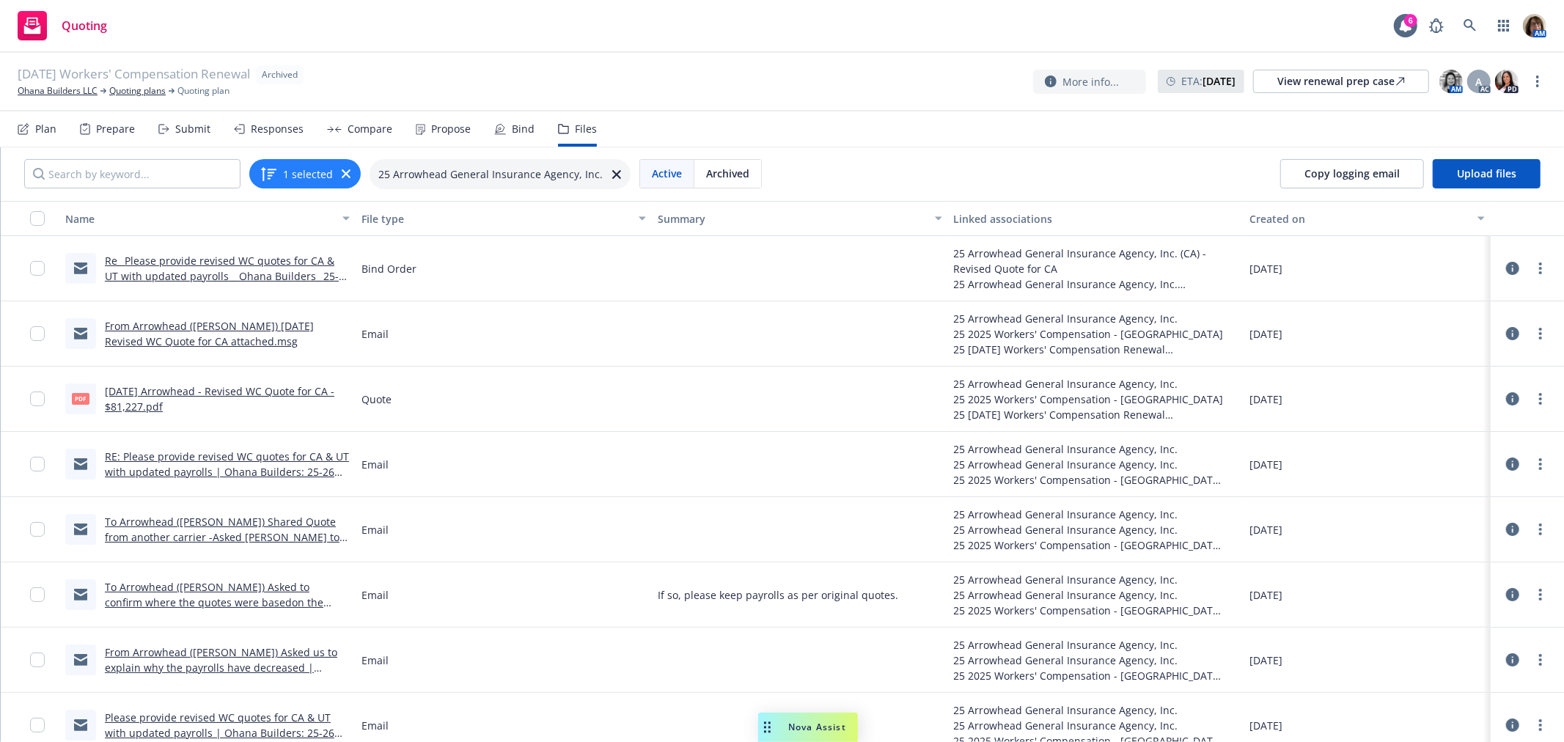
click at [1506, 268] on icon at bounding box center [1512, 268] width 13 height 13
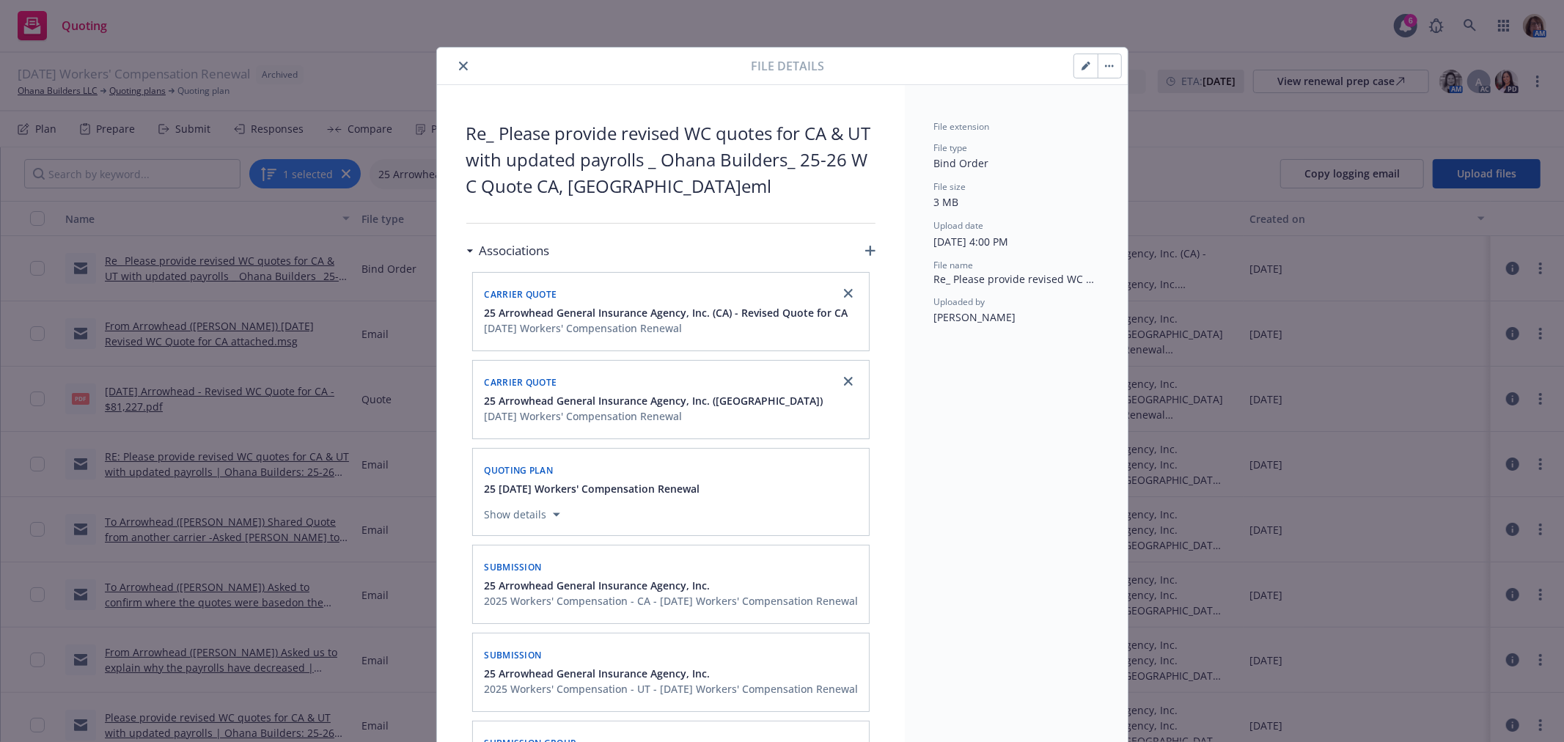
click at [1086, 66] on button "button" at bounding box center [1085, 65] width 23 height 23
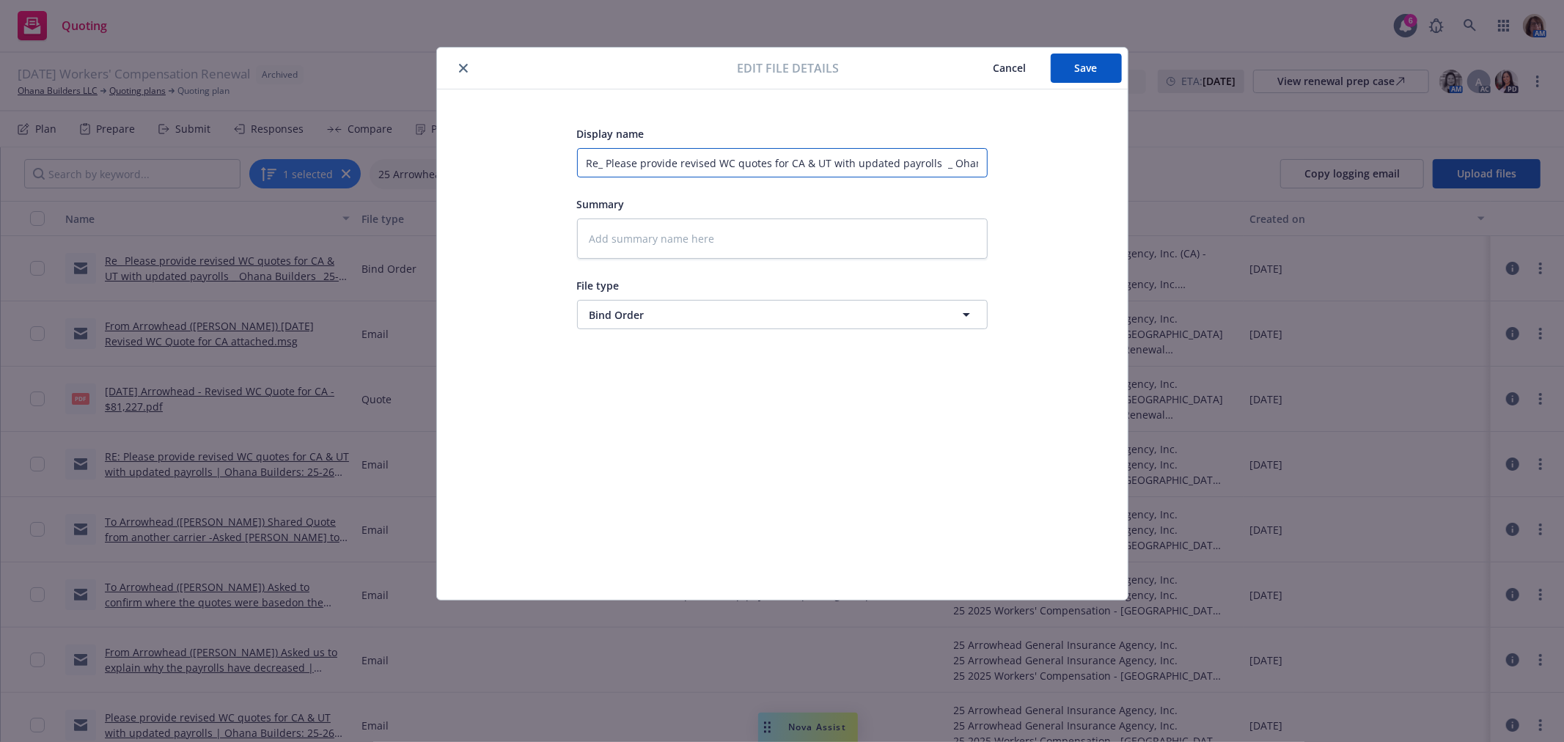
drag, startPoint x: 927, startPoint y: 161, endPoint x: 452, endPoint y: 196, distance: 476.4
click at [452, 196] on div "Display name Re_ Please provide revised WC quotes for CA & UT with updated payr…" at bounding box center [782, 344] width 691 height 510
type textarea "x"
type input "Ws _ Ohana Builders_ 25-26 WC Quote CA, [GEOGRAPHIC_DATA]"
type textarea "x"
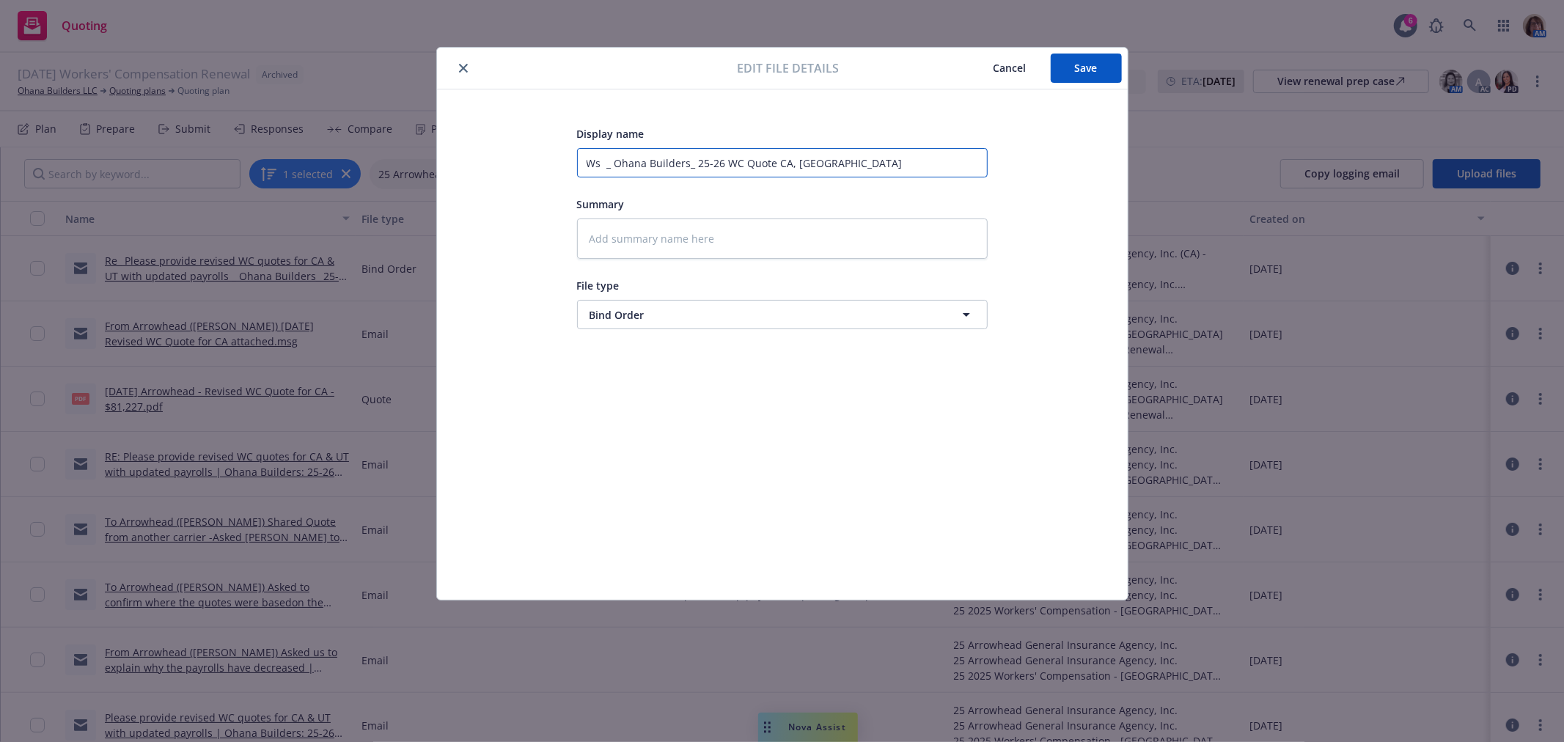
type input "WCs _ Ohana Builders_ 25-26 WC Quote CA, [GEOGRAPHIC_DATA]"
type textarea "x"
type input "WC _ Ohana Builders_ 25-26 WC Quote [GEOGRAPHIC_DATA], [GEOGRAPHIC_DATA]"
type textarea "x"
type input "W _ Ohana Builders_ 25-26 WC Quote [GEOGRAPHIC_DATA], [GEOGRAPHIC_DATA]"
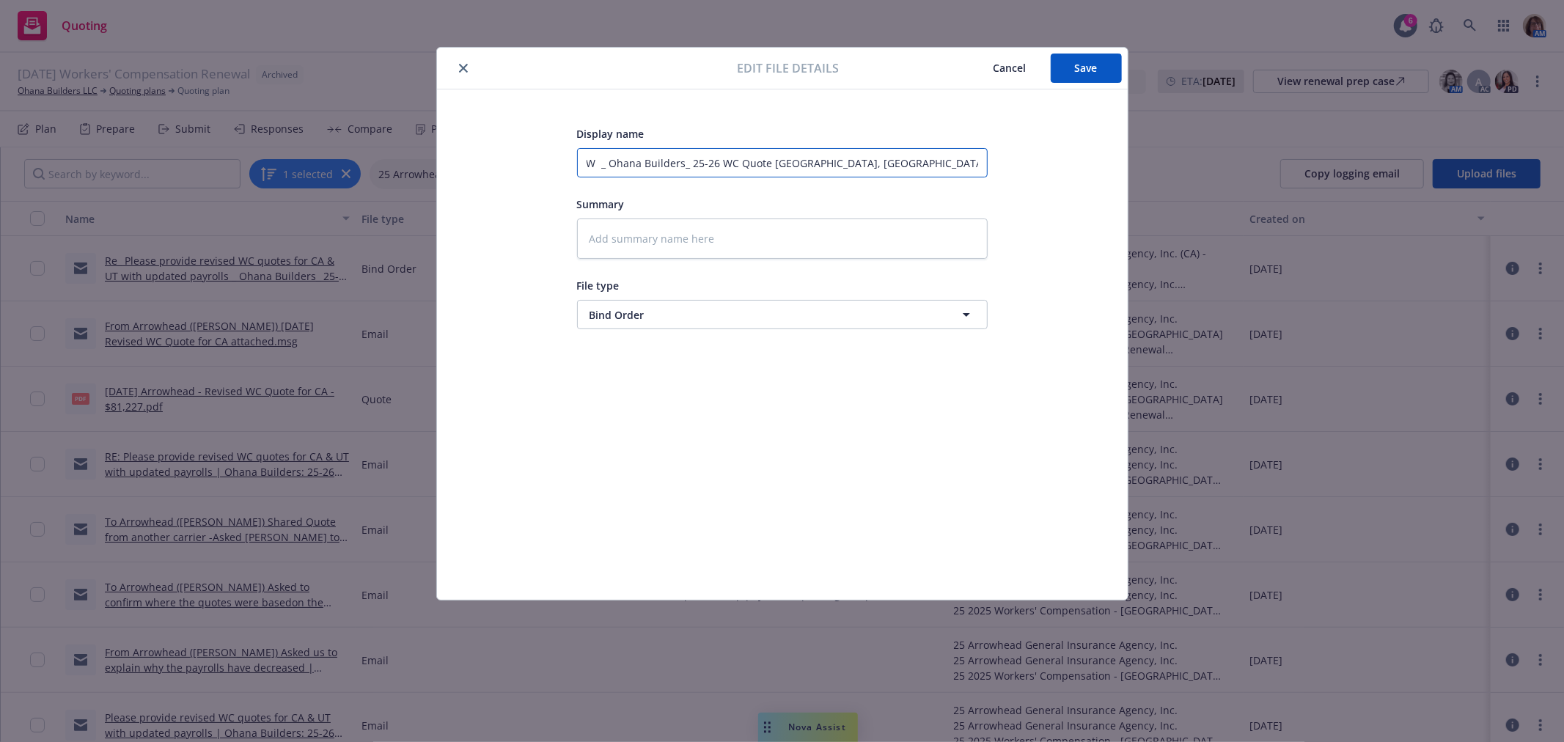
type textarea "x"
type input "_ Ohana Builders_ 25-26 WC Quote CA, [GEOGRAPHIC_DATA]"
type textarea "x"
type input "1 _ Ohana Builders_ 25-26 WC Quote [GEOGRAPHIC_DATA], [GEOGRAPHIC_DATA]"
type textarea "x"
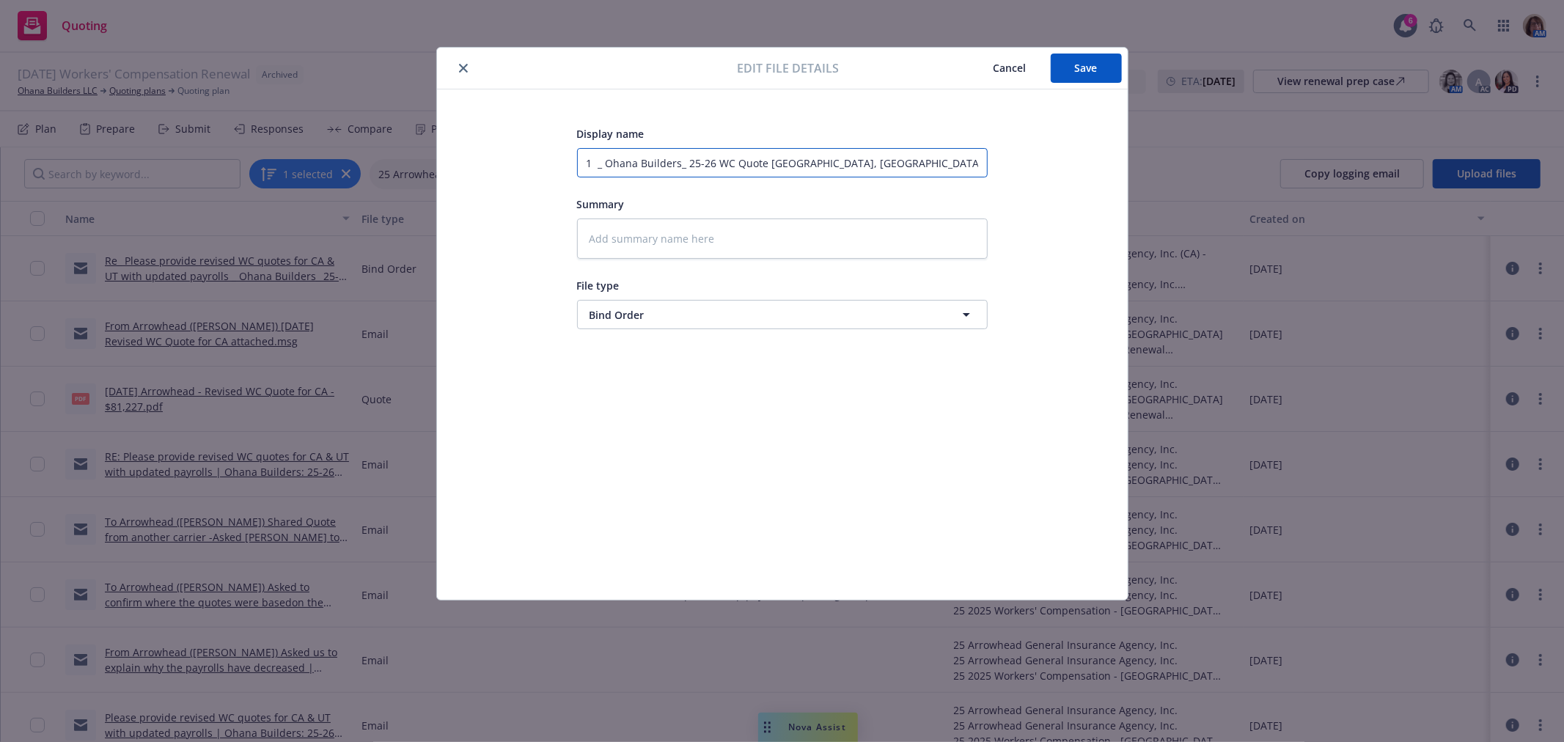
type input "10 _ Ohana Builders_ 25-26 WC Quote [GEOGRAPHIC_DATA], [GEOGRAPHIC_DATA]"
type textarea "x"
type input "10/ _ Ohana Builders_ 25-26 WC Quote CA, [GEOGRAPHIC_DATA]"
type textarea "x"
type input "10/1 _ Ohana Builders_ 25-26 WC Quote CA, [GEOGRAPHIC_DATA]"
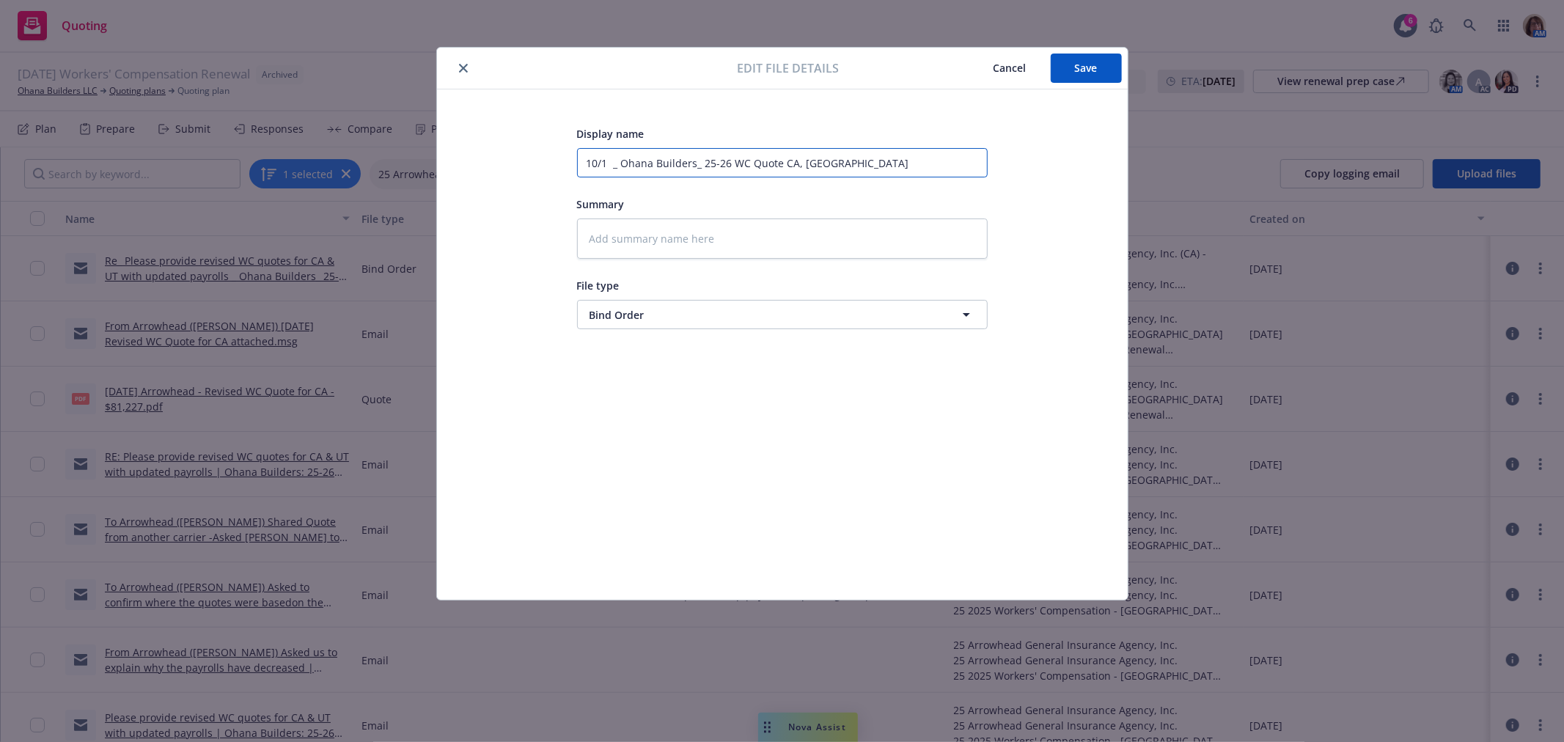
type textarea "x"
type input "10/15 _ Ohana Builders_ 25-26 WC Quote CA, [GEOGRAPHIC_DATA]"
type textarea "x"
type input "10/15/ _ Ohana Builders_ 25-26 WC Quote CA, [GEOGRAPHIC_DATA]"
type textarea "x"
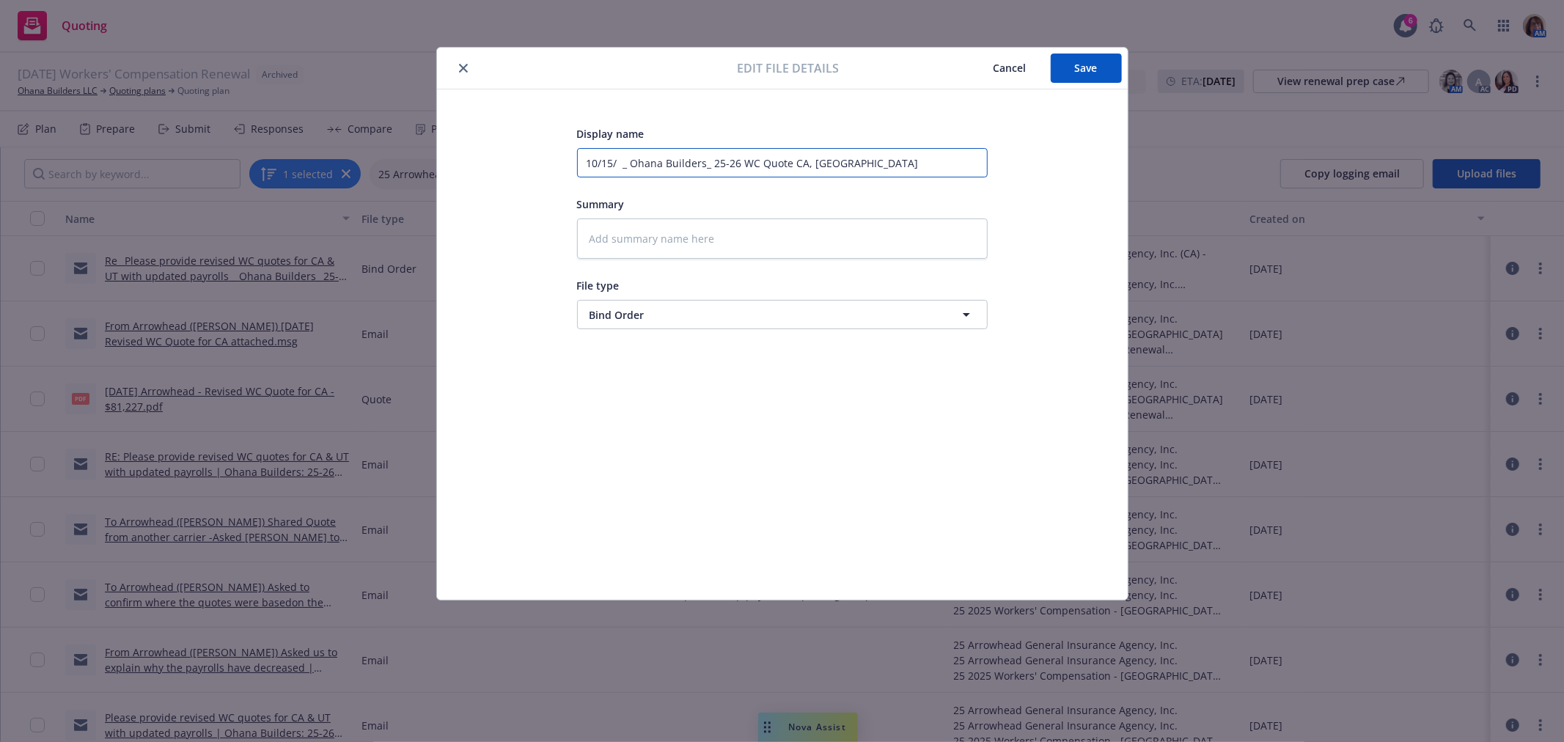
type input "10/15/2 _ Ohana Builders_ 25-26 WC Quote CA, [GEOGRAPHIC_DATA]"
type textarea "x"
type input "[DATE] _ Ohana Builders_ 25-26 WC Quote CA, [GEOGRAPHIC_DATA]"
type textarea "x"
type input "[DATE] _ Ohana Builders_ 25-26 WC Quote CA, [GEOGRAPHIC_DATA]"
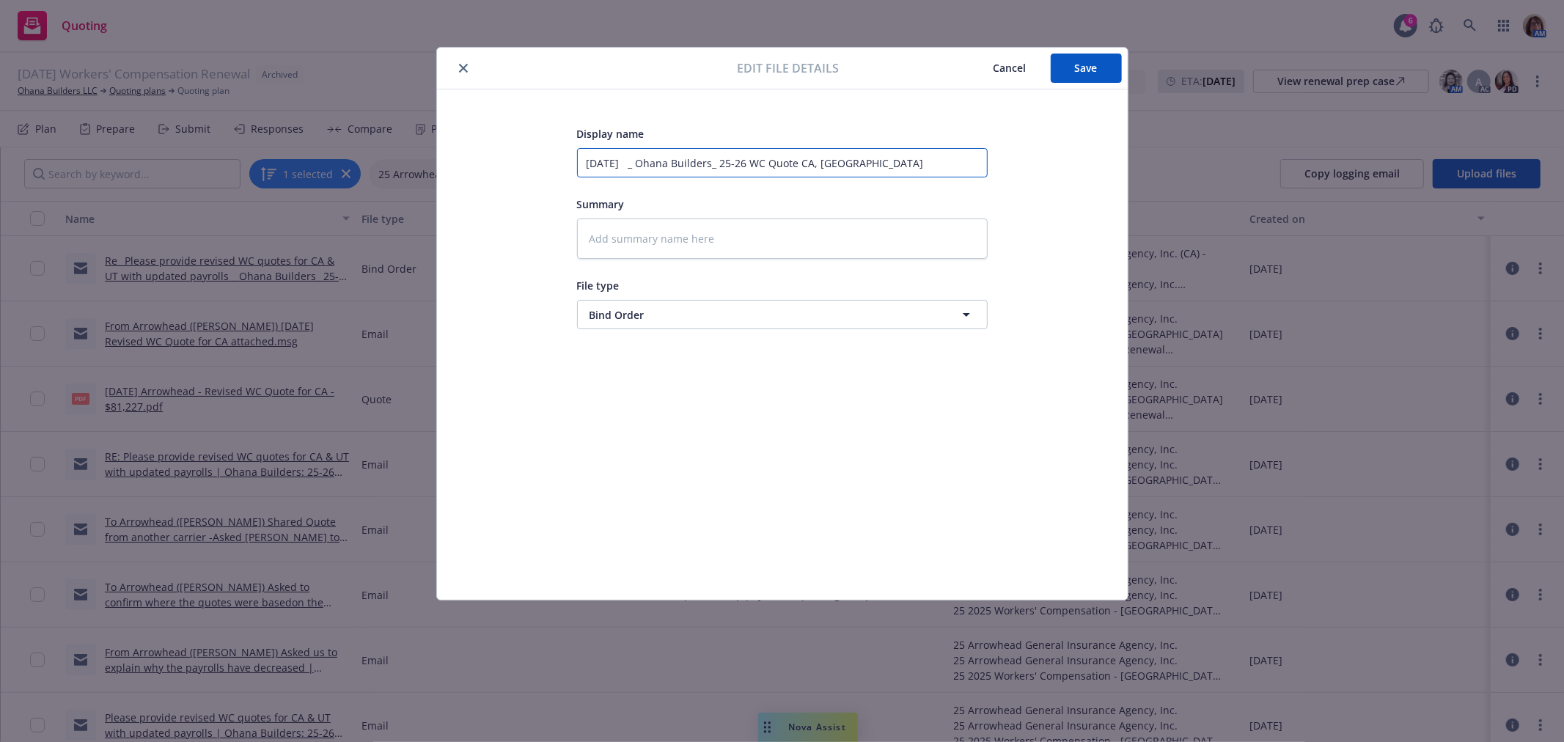
type textarea "x"
type input "[DATE] W _ Ohana Builders_ 25-26 WC Quote CA, [GEOGRAPHIC_DATA]"
type textarea "x"
type input "[DATE] WC _ Ohana Builders_ 25-26 WC Quote CA, [GEOGRAPHIC_DATA]"
type textarea "x"
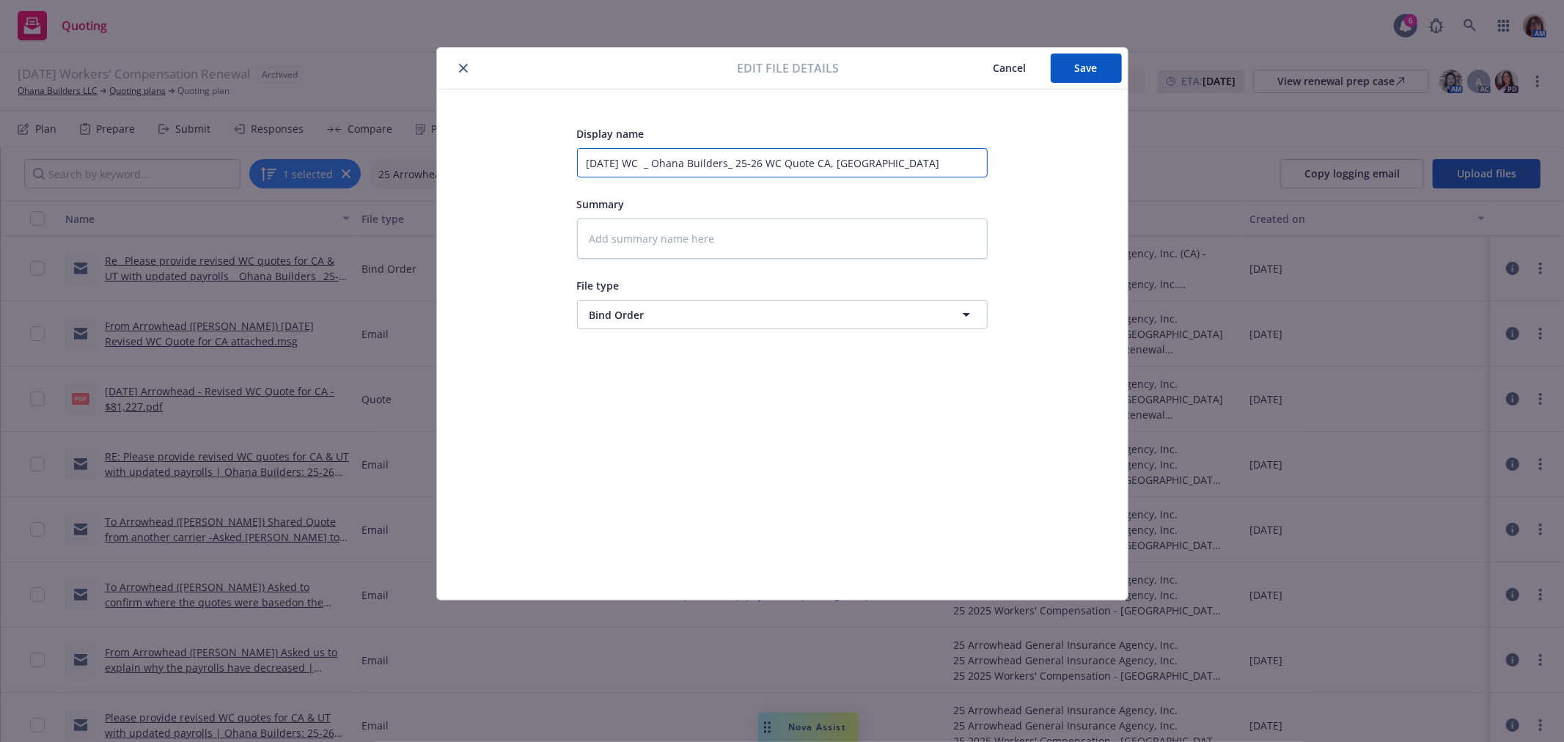
type input "[DATE] WC _ Ohana Builders_ 25-26 WC Quote CA, [GEOGRAPHIC_DATA]"
type textarea "x"
type input "[DATE] WC B _ Ohana Builders_ 25-26 WC Quote CA, [GEOGRAPHIC_DATA]"
type textarea "x"
type input "[DATE] WC B9 _ Ohana Builders_ 25-26 WC Quote CA, [GEOGRAPHIC_DATA]"
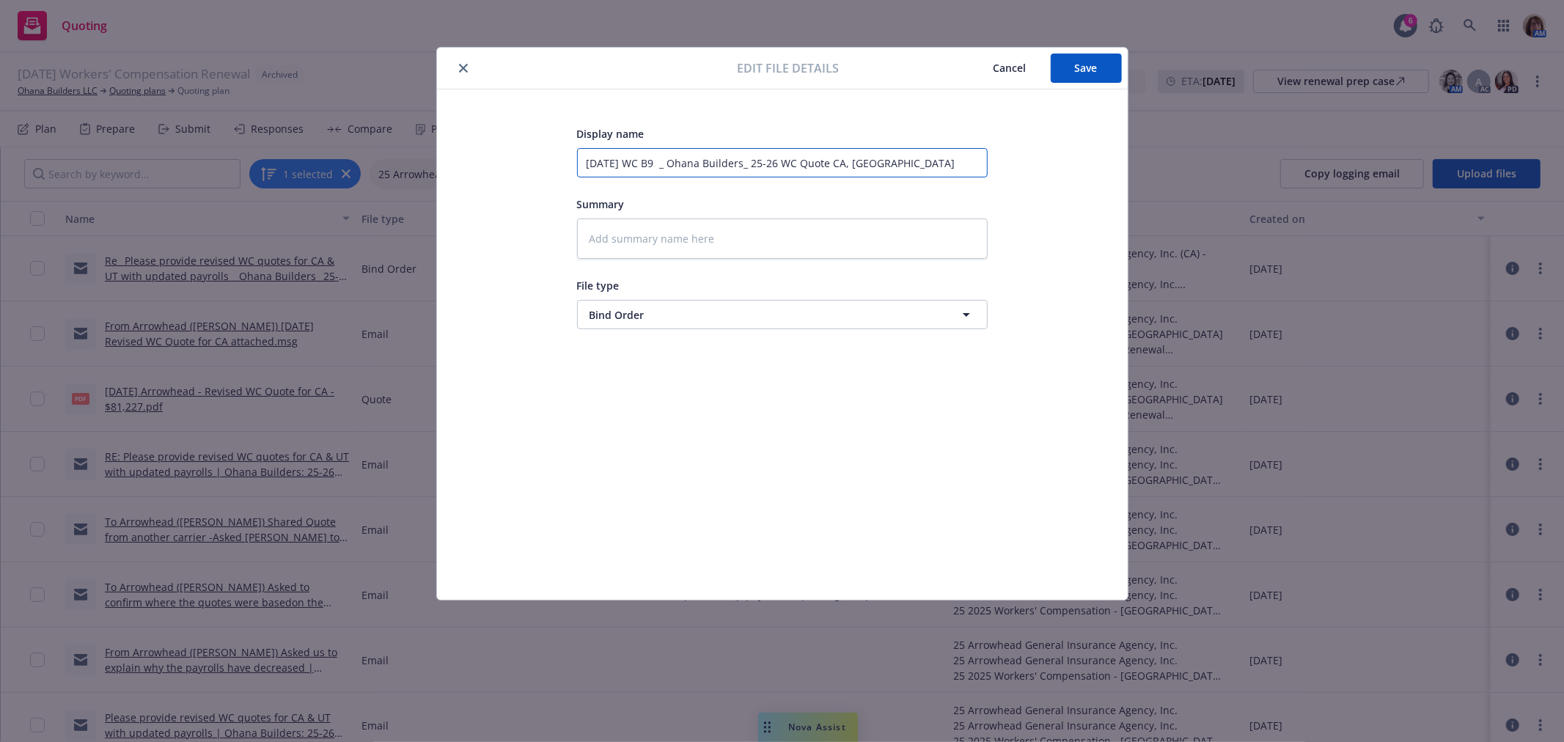
type textarea "x"
type input "[DATE] WC B9i _ Ohana Builders_ 25-26 WC Quote CA, [GEOGRAPHIC_DATA]"
type textarea "x"
type input "[DATE] WC B9in _ Ohana Builders_ 25-26 WC Quote CA, [GEOGRAPHIC_DATA]"
type textarea "x"
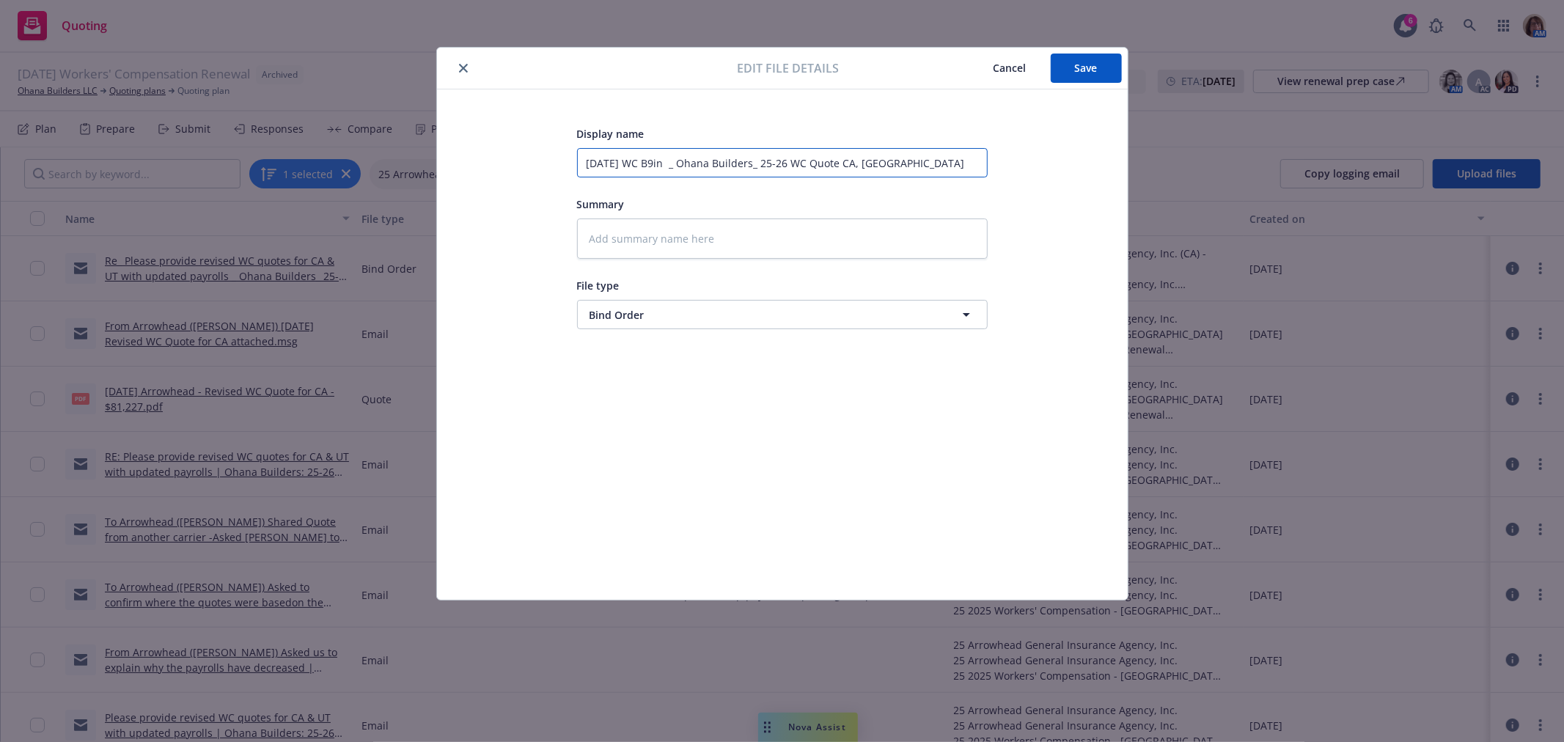
type input "[DATE] WC B9i _ Ohana Builders_ 25-26 WC Quote CA, [GEOGRAPHIC_DATA]"
type textarea "x"
type input "[DATE] WC B9 _ Ohana Builders_ 25-26 WC Quote CA, [GEOGRAPHIC_DATA]"
type textarea "x"
type input "[DATE] WC B _ Ohana Builders_ 25-26 WC Quote CA, [GEOGRAPHIC_DATA]"
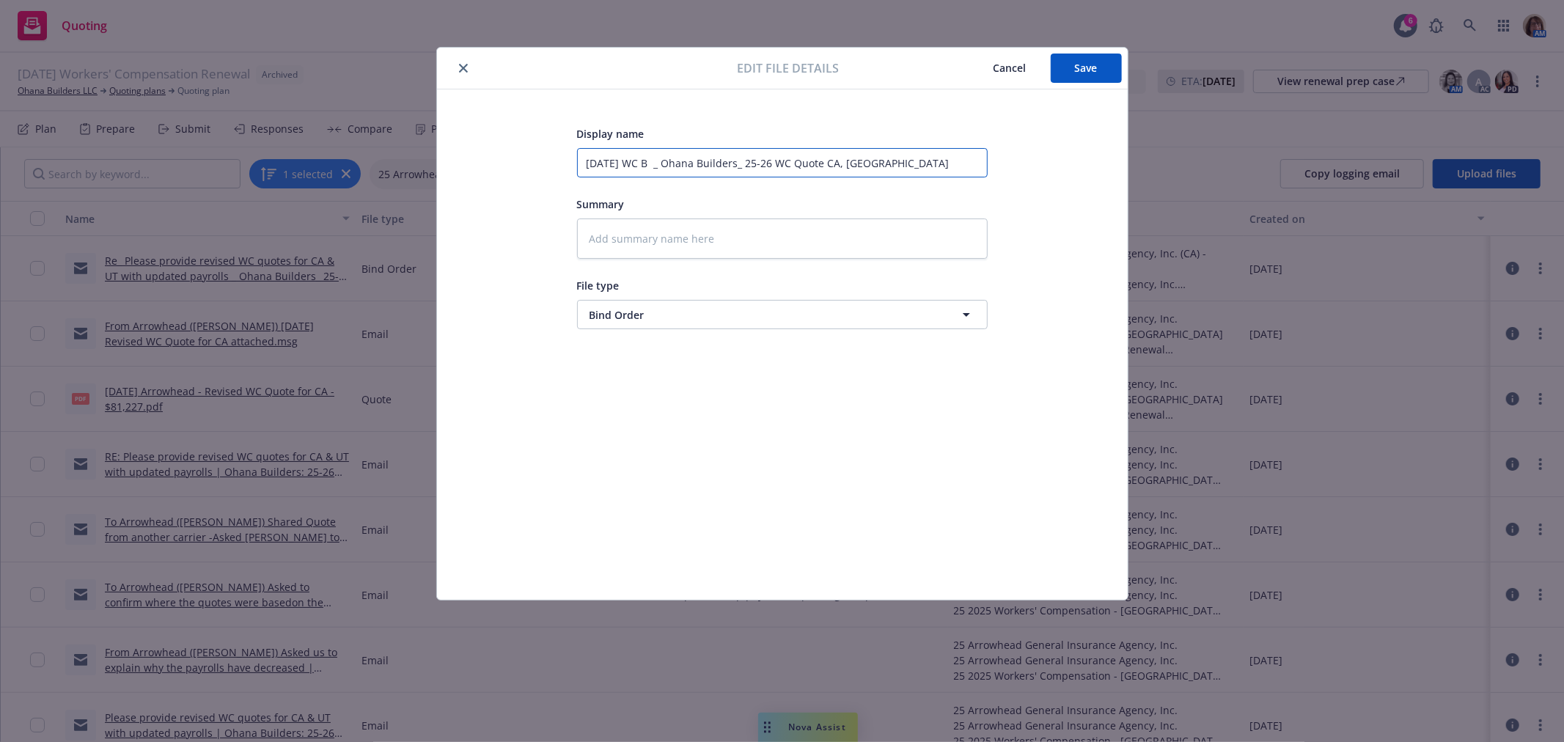
type textarea "x"
type input "[DATE] WC Bi _ Ohana Builders_ 25-26 WC Quote CA, [GEOGRAPHIC_DATA]"
type textarea "x"
type input "[DATE] WC Bin _ Ohana Builders_ 25-26 WC Quote CA, [GEOGRAPHIC_DATA]"
type textarea "x"
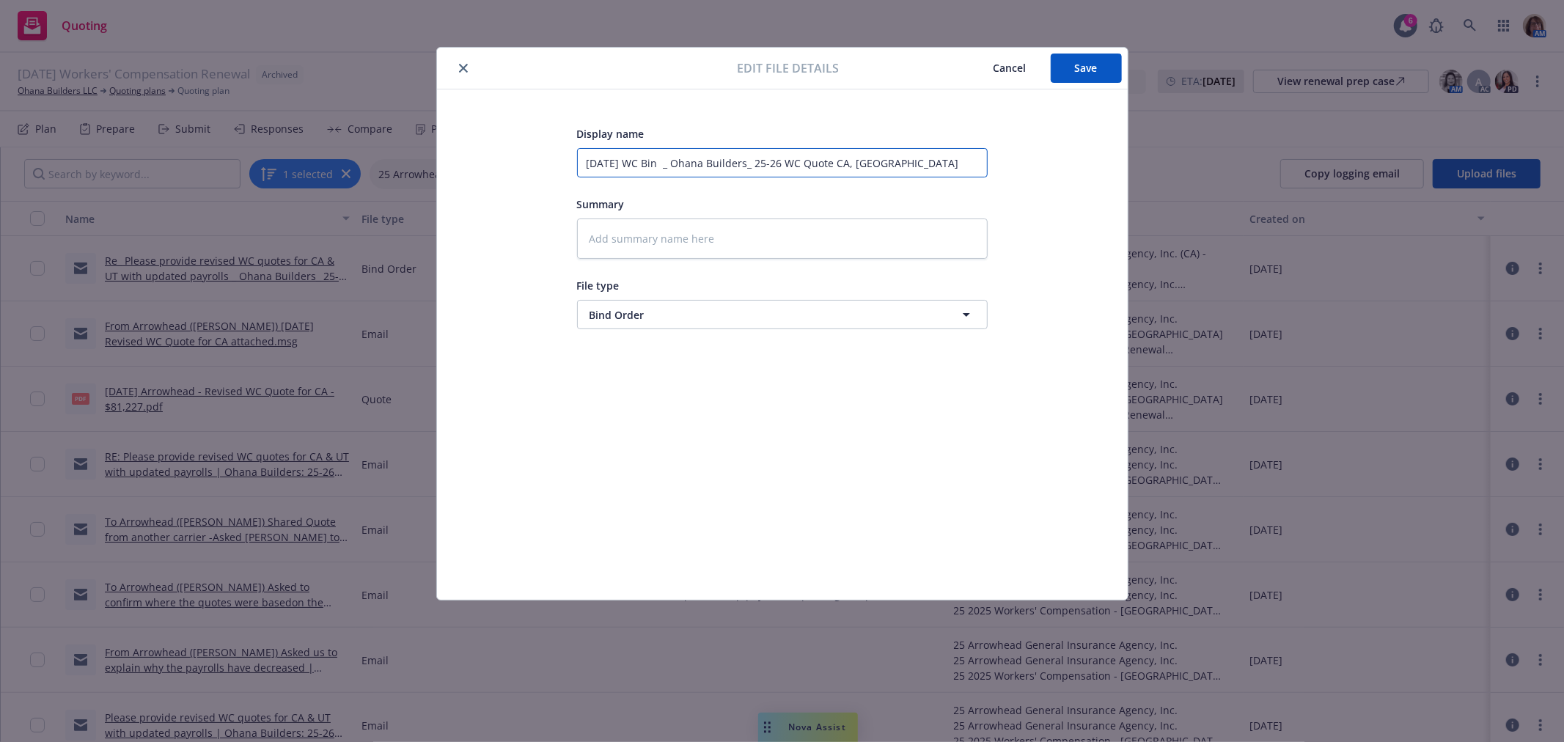
type input "[DATE] WC Bind _ Ohana Builders_ 25-26 WC Quote CA, [GEOGRAPHIC_DATA]"
type textarea "x"
type input "[DATE] WC Bind _ Ohana Builders_ 25-26 WC Quote CA, [GEOGRAPHIC_DATA]"
type textarea "x"
type input "[DATE] WC Bind o _ Ohana Builders_ 25-26 WC Quote CA, [GEOGRAPHIC_DATA]"
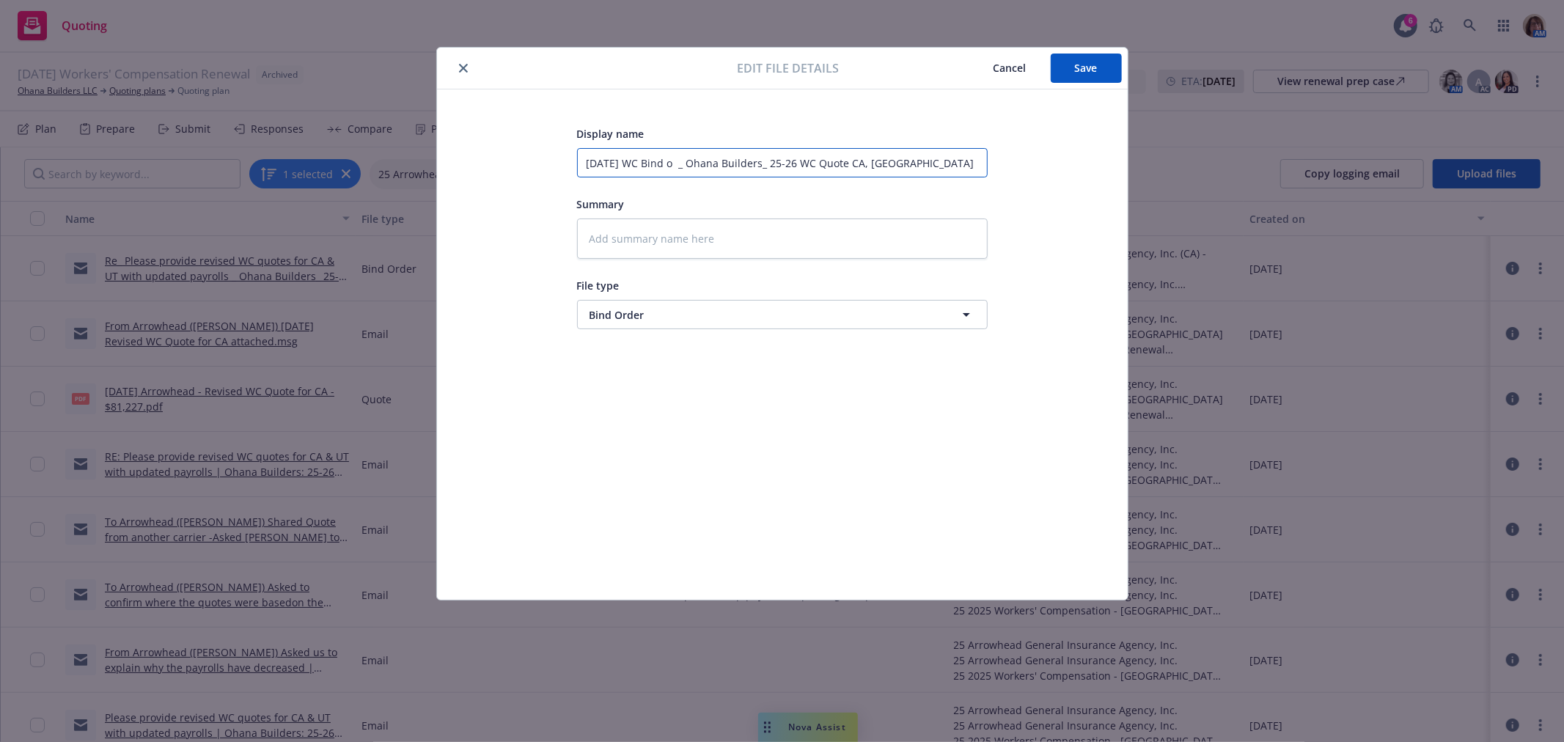
type textarea "x"
type input "[DATE] WC Bind or _ Ohana Builders_ 25-26 WC Quote CA, [GEOGRAPHIC_DATA]"
type textarea "x"
type input "[DATE] WC Bind ord _ Ohana Builders_ 25-26 WC Quote CA, [GEOGRAPHIC_DATA]"
type textarea "x"
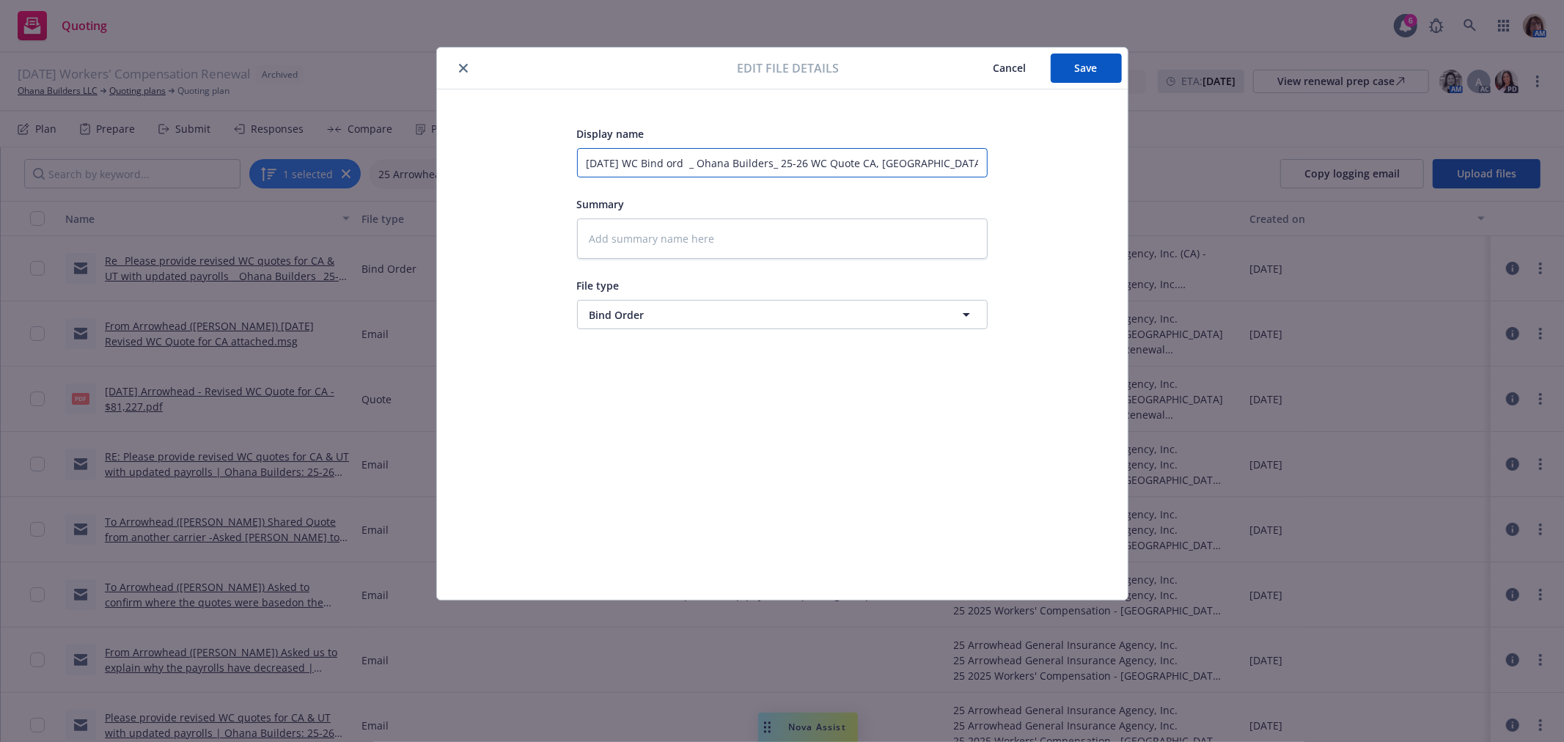
type input "[DATE] WC Bind orde _ Ohana Builders_ 25-26 WC Quote CA, [GEOGRAPHIC_DATA]"
type textarea "x"
type input "[DATE] WC Bind order _ Ohana Builders_ 25-26 WC Quote CA, [GEOGRAPHIC_DATA]"
type textarea "x"
type input "[DATE] WC Bind order _ Ohana Builders_ 25-26 WC Quote CA, [GEOGRAPHIC_DATA]"
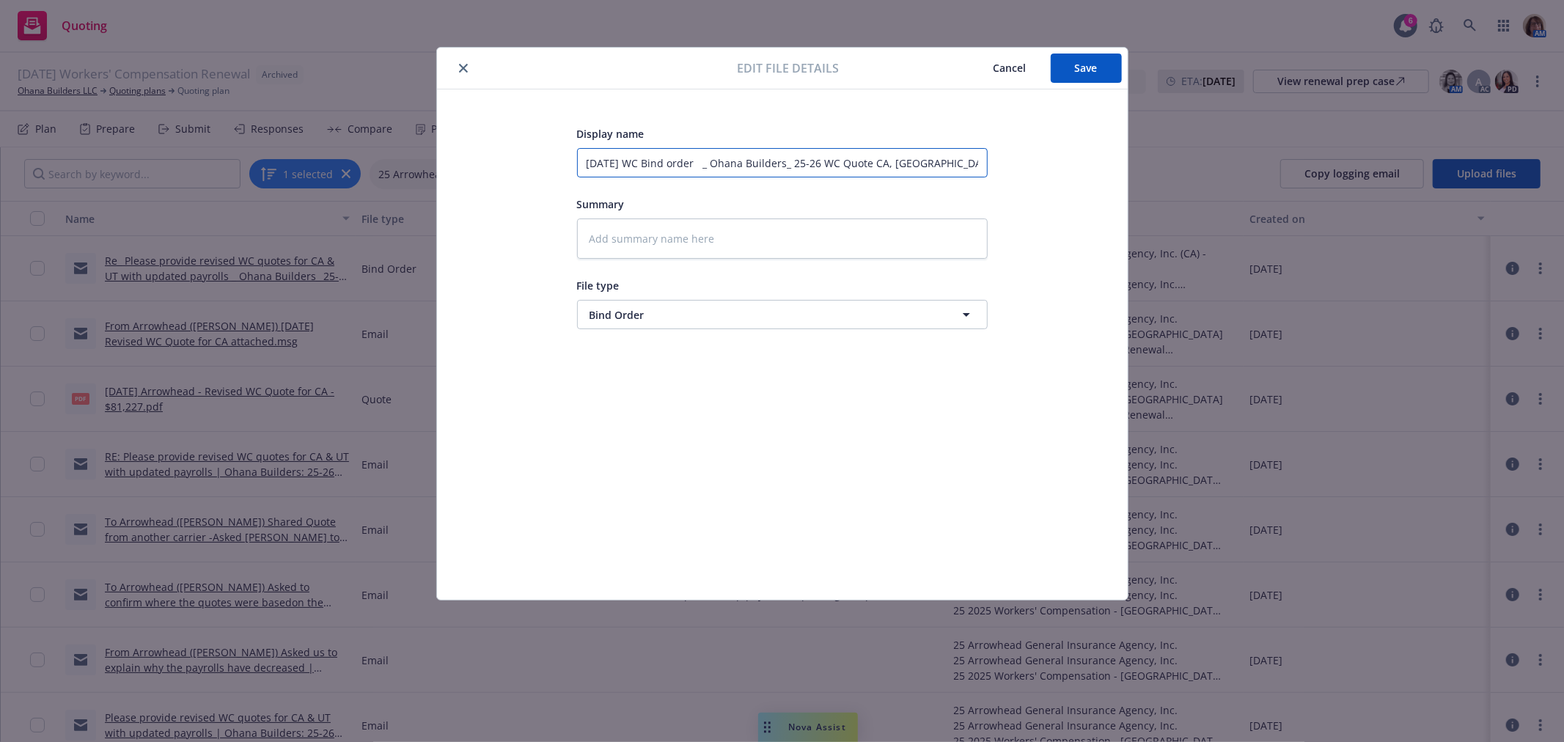
type textarea "x"
type input "[DATE] WC Bind order t _ Ohana Builders_ 25-26 WC Quote CA, [GEOGRAPHIC_DATA]"
type textarea "x"
type input "[DATE] WC Bind order to _ Ohana Builders_ 25-26 WC Quote CA, [GEOGRAPHIC_DATA]"
type textarea "x"
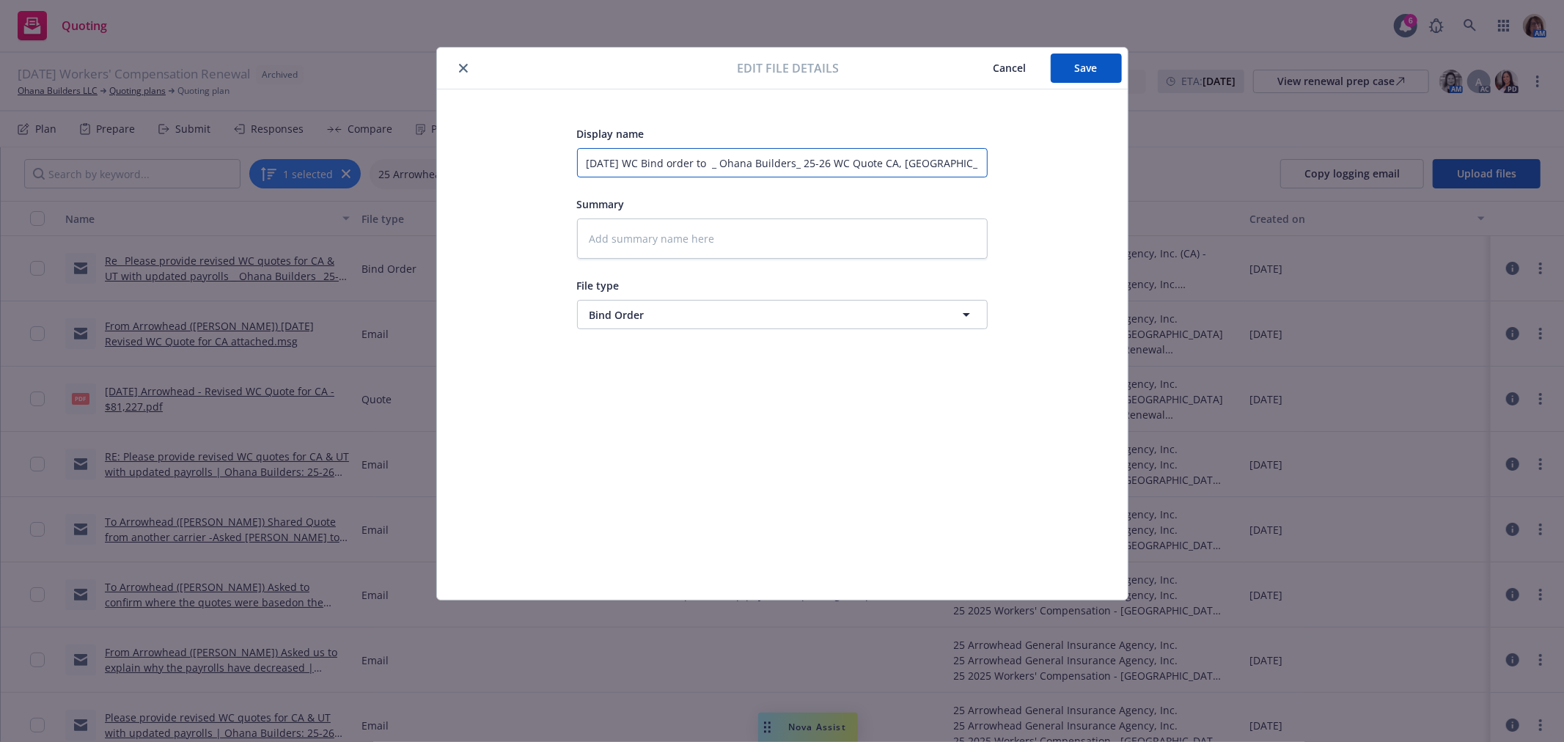
type input "[DATE] WC Bind order to _ Ohana Builders_ 25-26 WC Quote CA, [GEOGRAPHIC_DATA]"
type textarea "x"
type input "[DATE] WC Bind order to A _ Ohana Builders_ 25-26 WC Quote CA, [GEOGRAPHIC_DATA]"
type textarea "x"
type input "[DATE] WC Bind order to Ar _ Ohana Builders_ 25-26 WC Quote CA, [GEOGRAPHIC_DAT…"
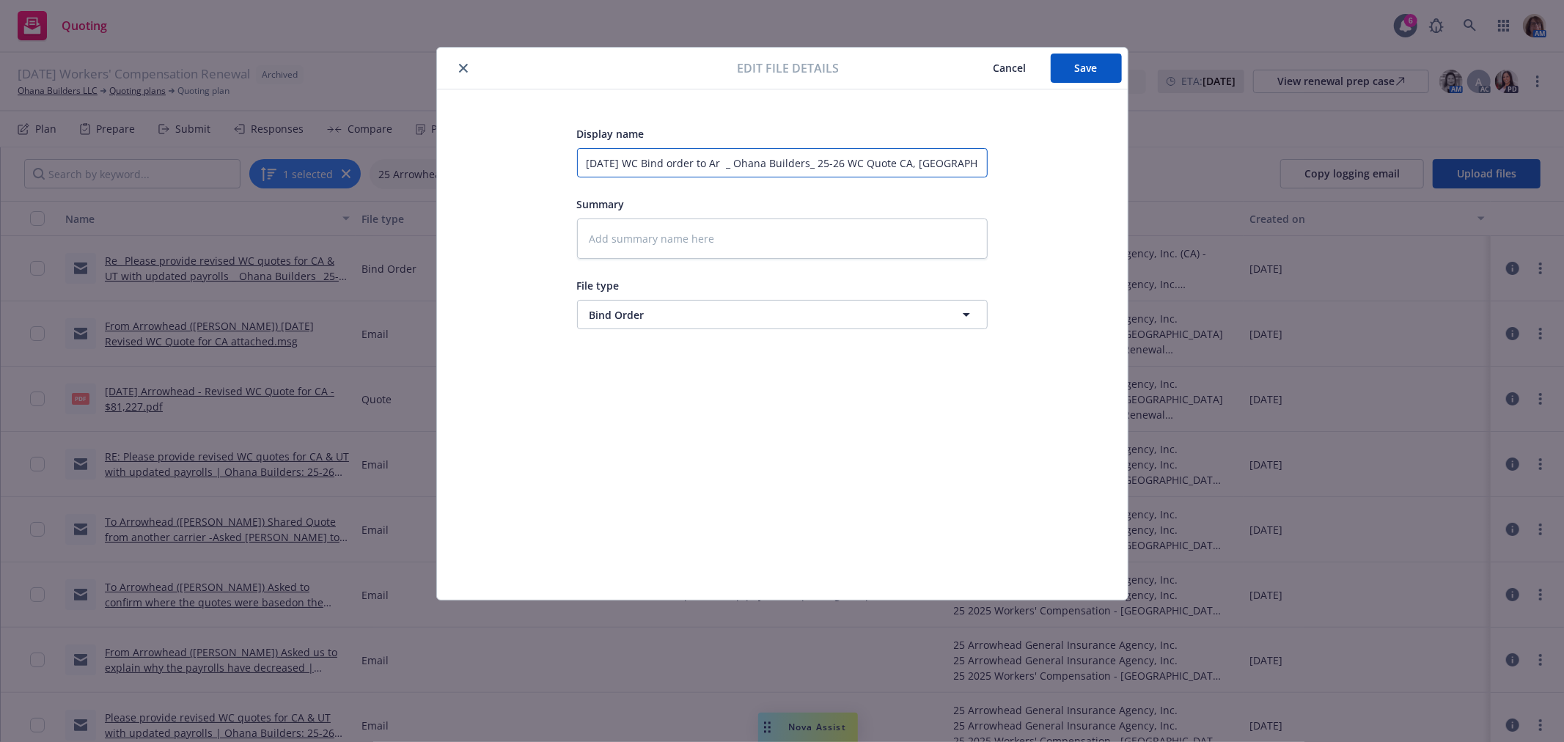
type textarea "x"
type input "[DATE] WC Bind order to Arr _ Ohana Builders_ 25-26 WC Quote CA, [GEOGRAPHIC_DA…"
type textarea "x"
type input "[DATE] WC Bind order to Arro _ Ohana Builders_ 25-26 WC Quote CA, [GEOGRAPHIC_D…"
type textarea "x"
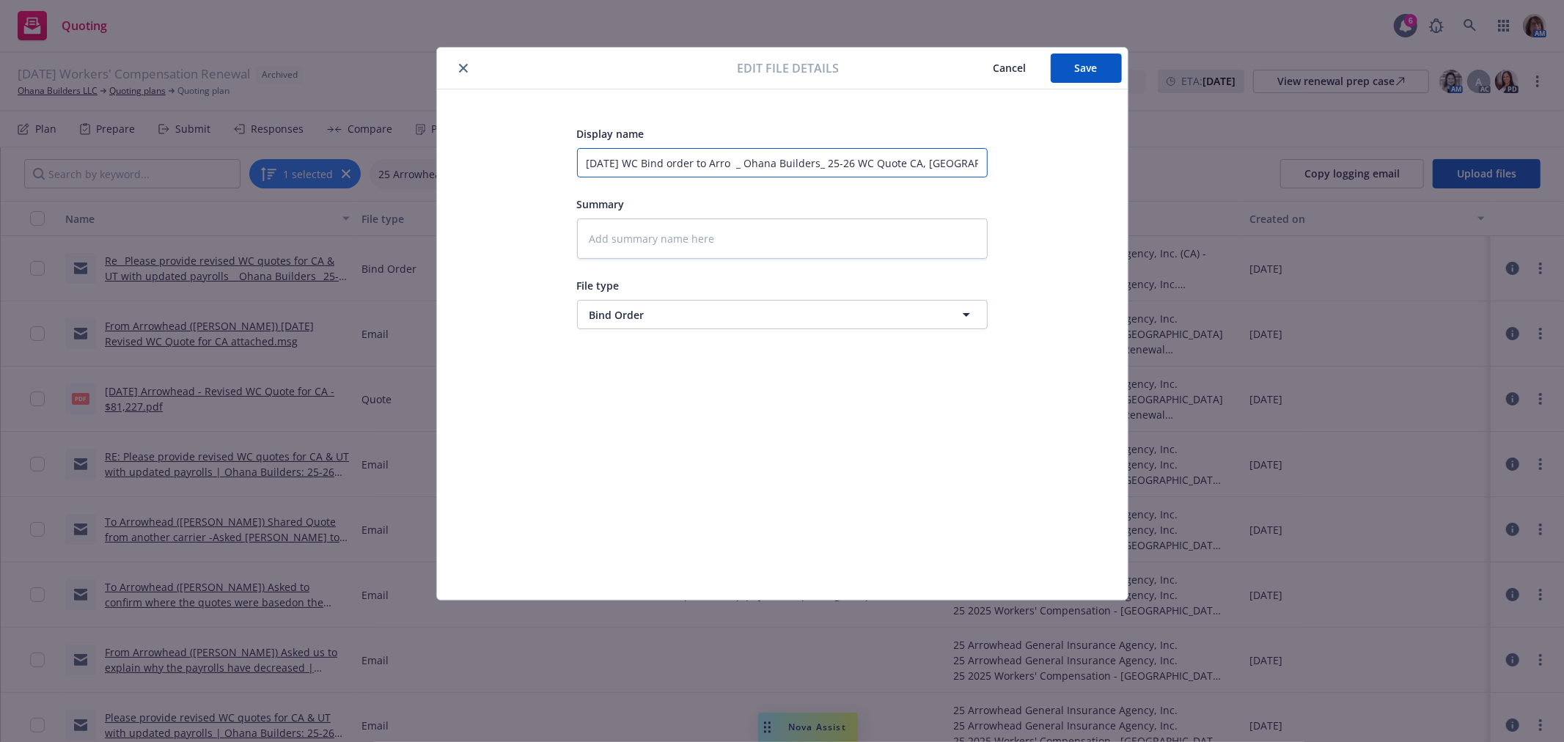
type input "[DATE] WC Bind order to Arrow _ Ohana Builders_ 25-26 WC Quote CA, [GEOGRAPHIC_…"
type textarea "x"
type input "[DATE] WC Bind order to Arrowh _ Ohana Builders_ 25-26 WC Quote CA, [GEOGRAPHIC…"
type textarea "x"
type input "[DATE] WC Bind order to Arrowha _ Ohana Builders_ 25-26 WC Quote CA, [GEOGRAPHI…"
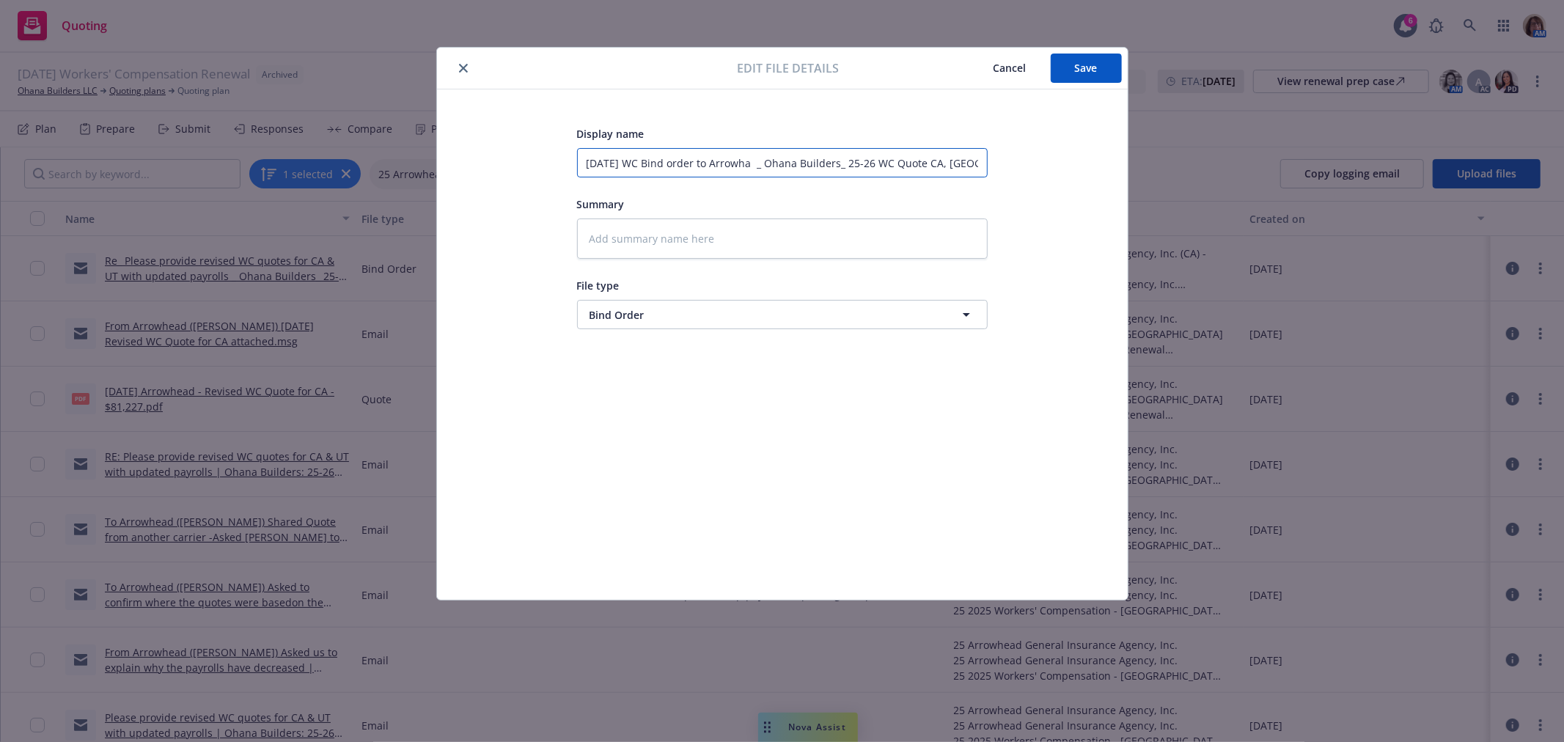
type textarea "x"
type input "[DATE] WC Bind order to Arrowh _ Ohana Builders_ 25-26 WC Quote CA, [GEOGRAPHIC…"
type textarea "x"
type input "[DATE] WC Bind order to Arrowhe _ Ohana Builders_ 25-26 WC Quote CA, [GEOGRAPHI…"
type textarea "x"
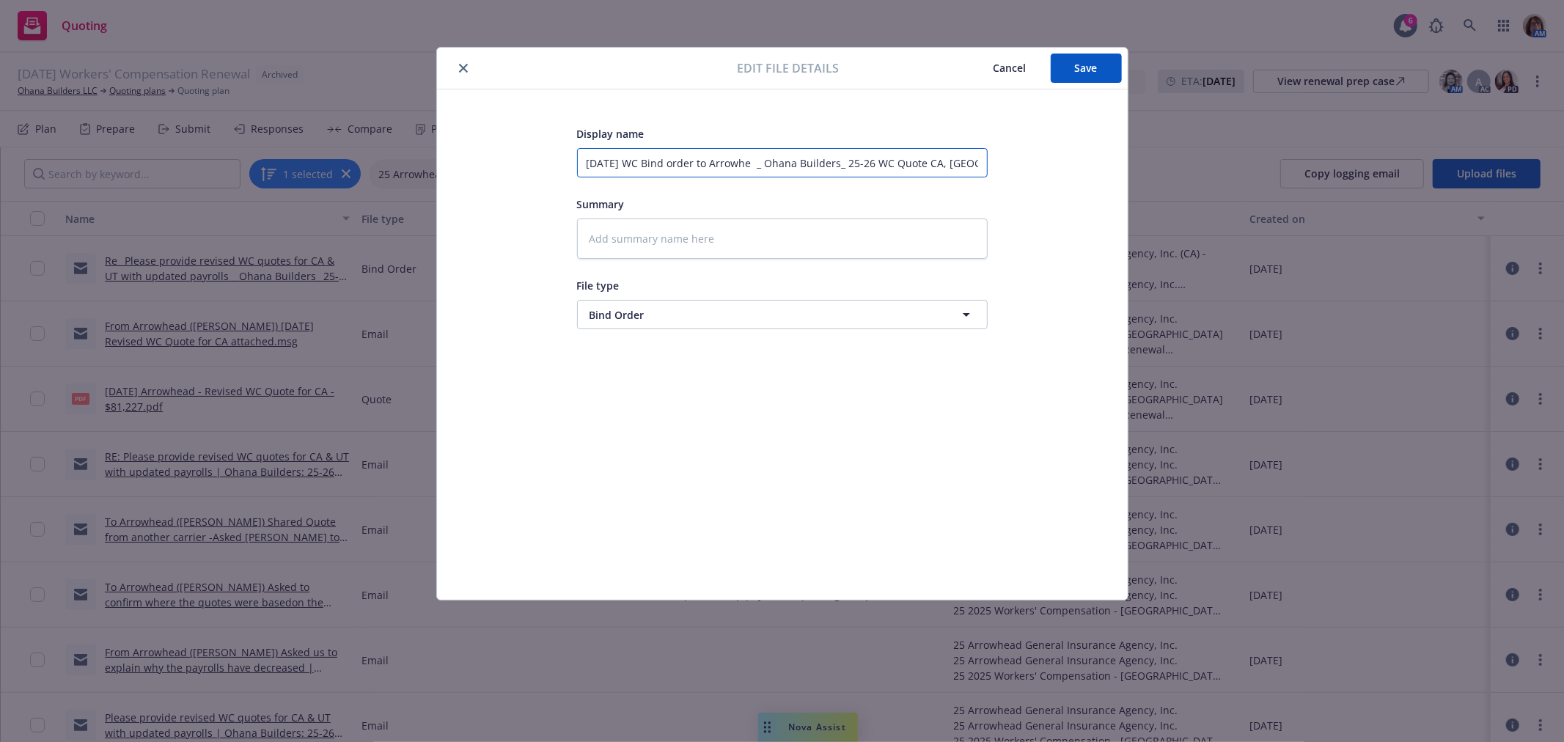
type input "[DATE] WC Bind order to Arrowhea _ Ohana Builders_ 25-26 WC Quote CA, [GEOGRAPH…"
type textarea "x"
type input "[DATE] WC Bind order to Arrowhead _ Ohana Builders_ 25-26 WC Quote CA, [GEOGRAP…"
type textarea "x"
type input "[DATE] WC Bind order to Arrowhead _ Ohana Builders_ 25-26 WC Quote CA, [GEOGRAP…"
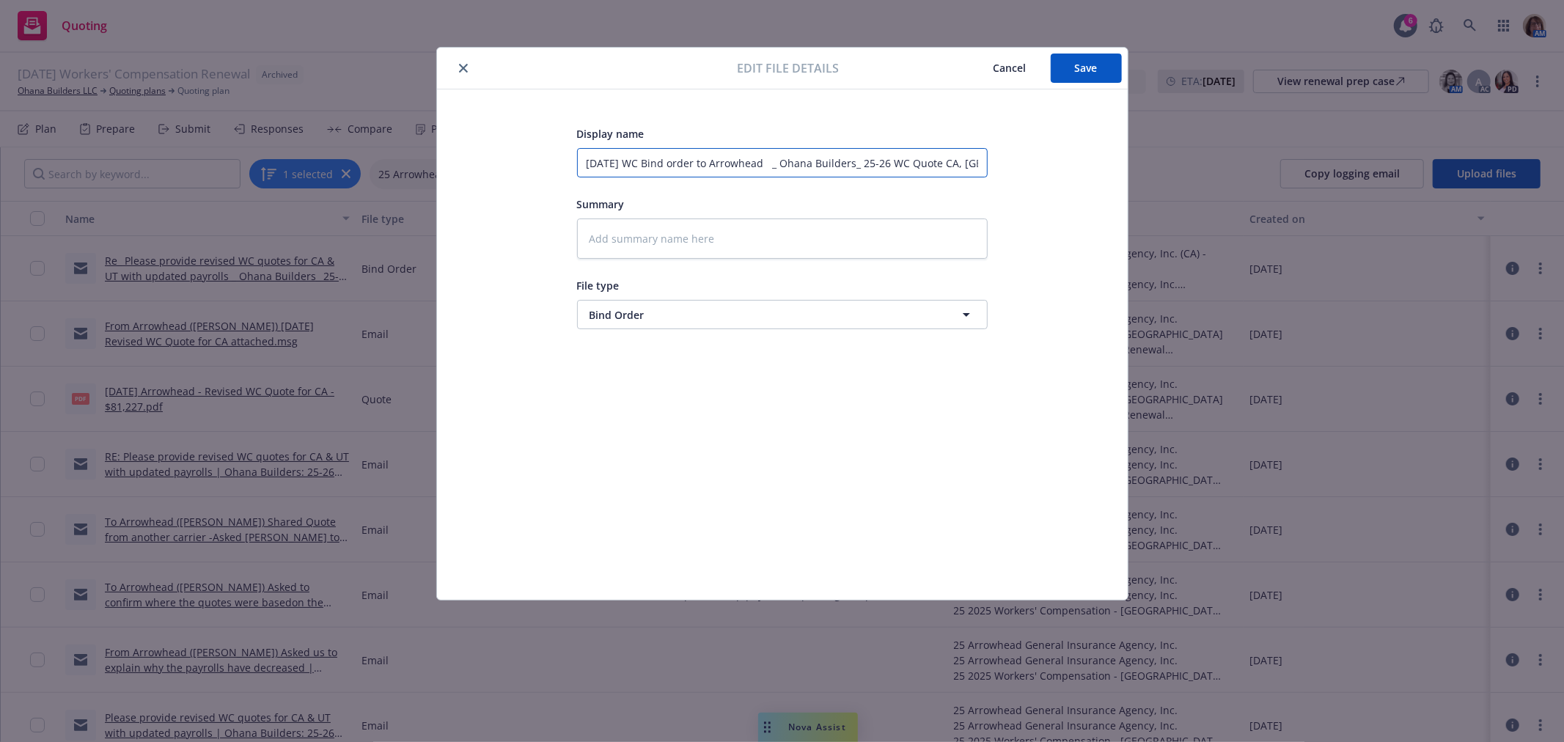
type textarea "x"
type input "[DATE] WC Bind order to Arrowhead _ Ohana Builders_ 25-26 WC Quote CA, [GEOGRAP…"
type textarea "x"
type input "[DATE] WC Bind order to Arrowhead R _ Ohana Builders_ 25-26 WC Quote CA, [GEOGR…"
type textarea "x"
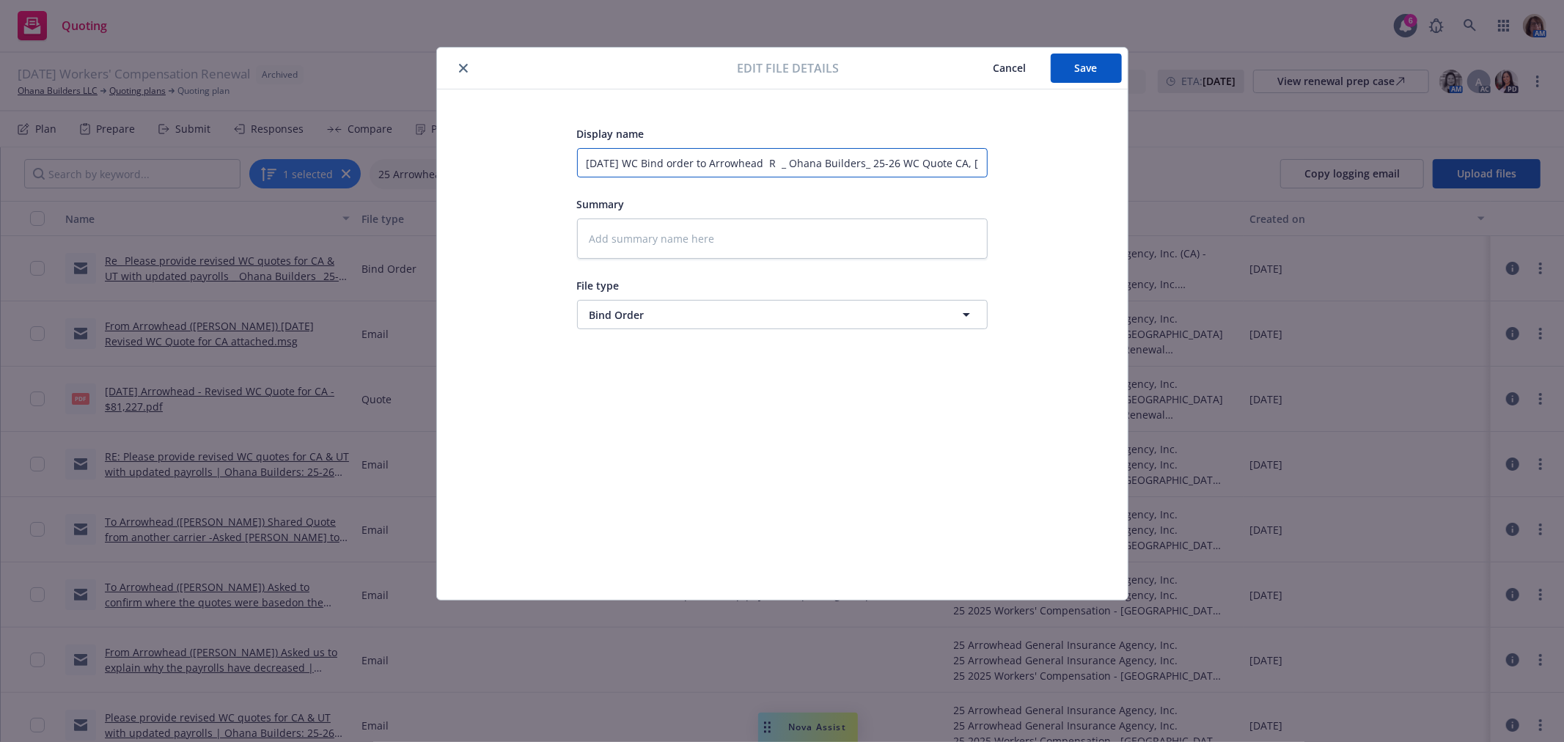
type input "[DATE] WC Bind order to Arrowhead Re _ Ohana Builders_ 25-26 WC Quote CA, [GEOG…"
type textarea "x"
type input "[DATE] WC Bind order to Arrowhead Re: _ Ohana Builders_ 25-26 WC Quote CA, [GEO…"
type textarea "x"
type input "[DATE] WC Bind order to Arrowhead Re: _ Ohana Builders_ 25-26 WC Quote CA, [GEO…"
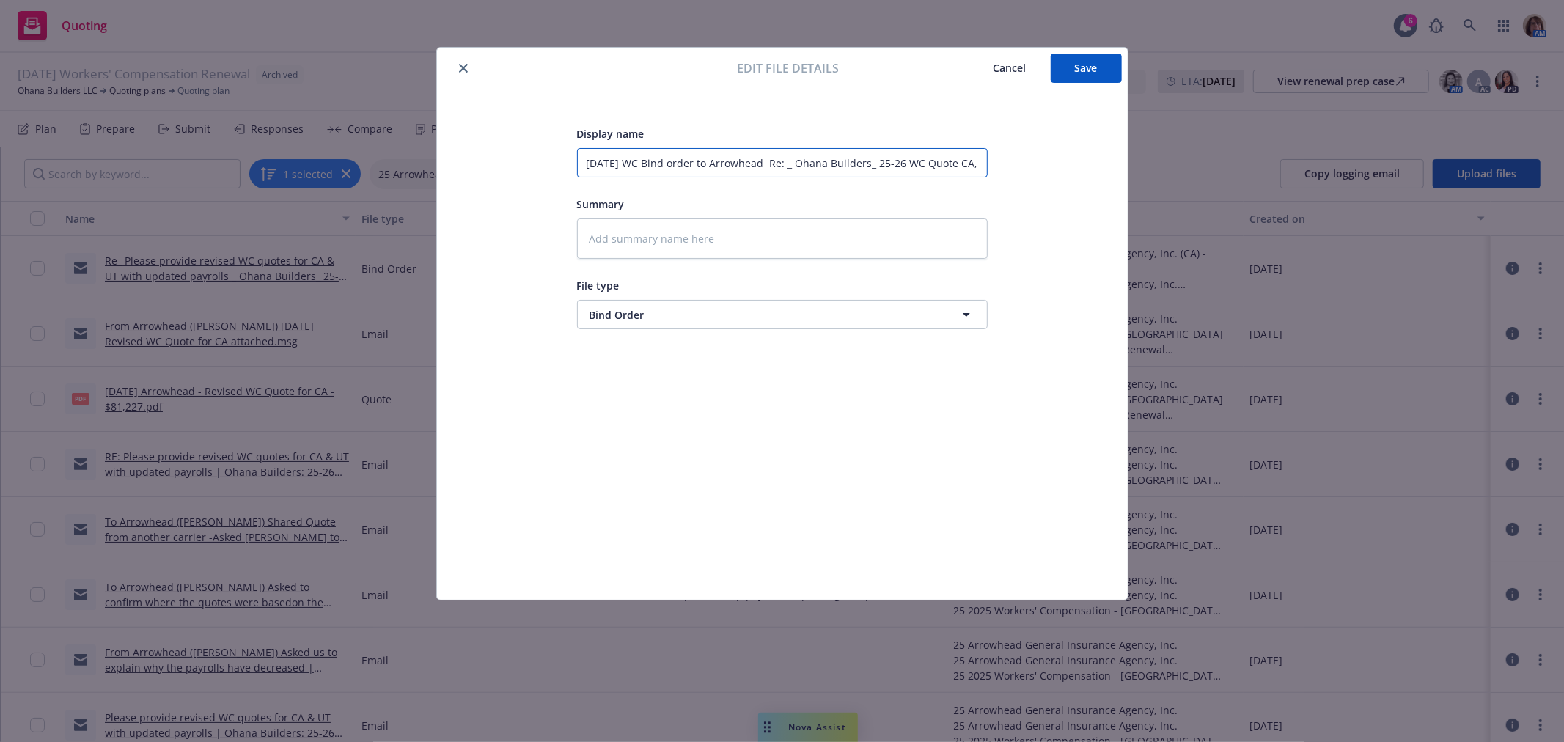
type textarea "x"
type input "[DATE] WC Bind order to Arrowhead Re:_ Ohana Builders_ 25-26 WC Quote CA, [GEOG…"
type textarea "x"
type input "[DATE] WC Bind order to Arrowhead Re: Ohana Builders_ 25-26 WC Quote CA, [GEOGR…"
click at [1089, 62] on span "Save" at bounding box center [1086, 68] width 23 height 14
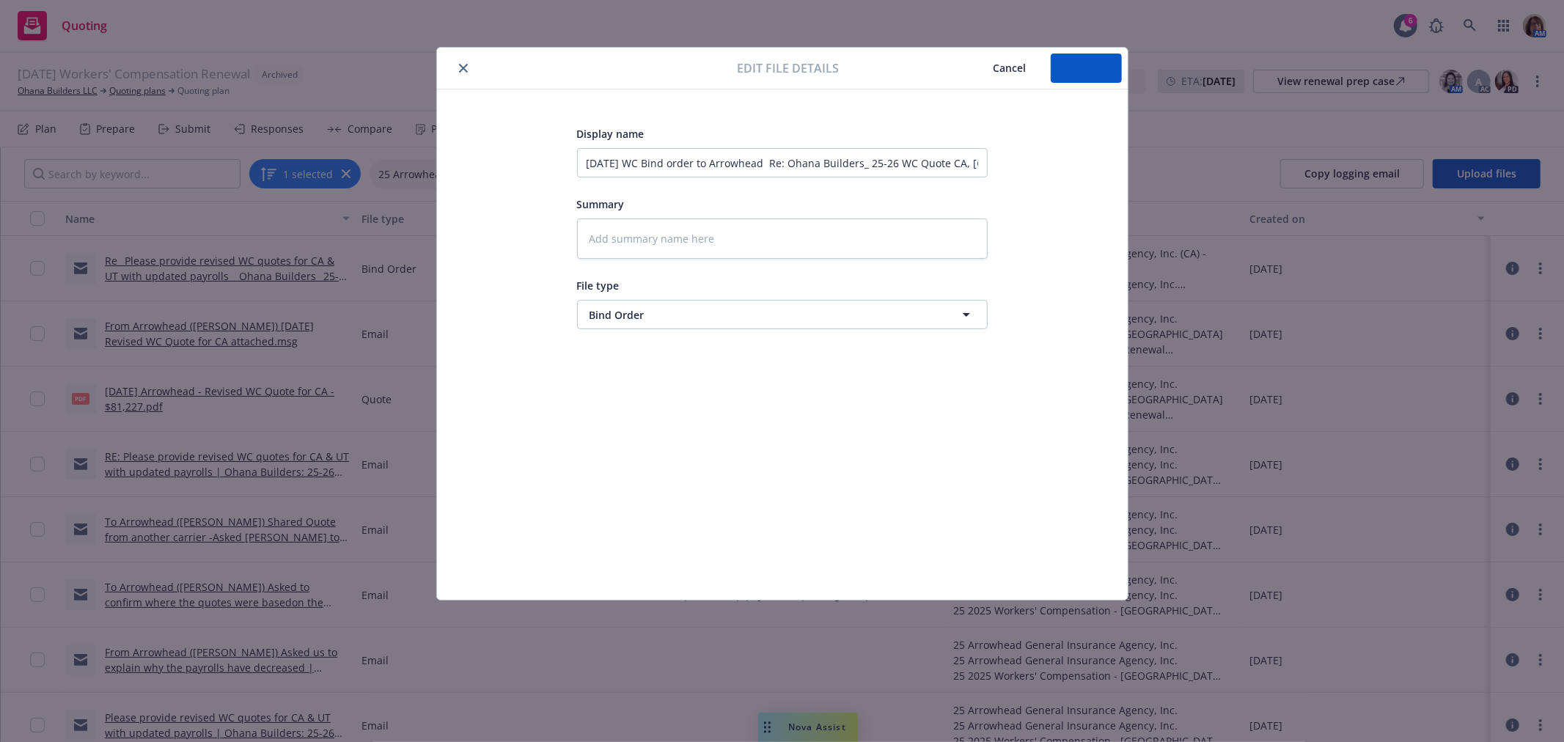
type textarea "x"
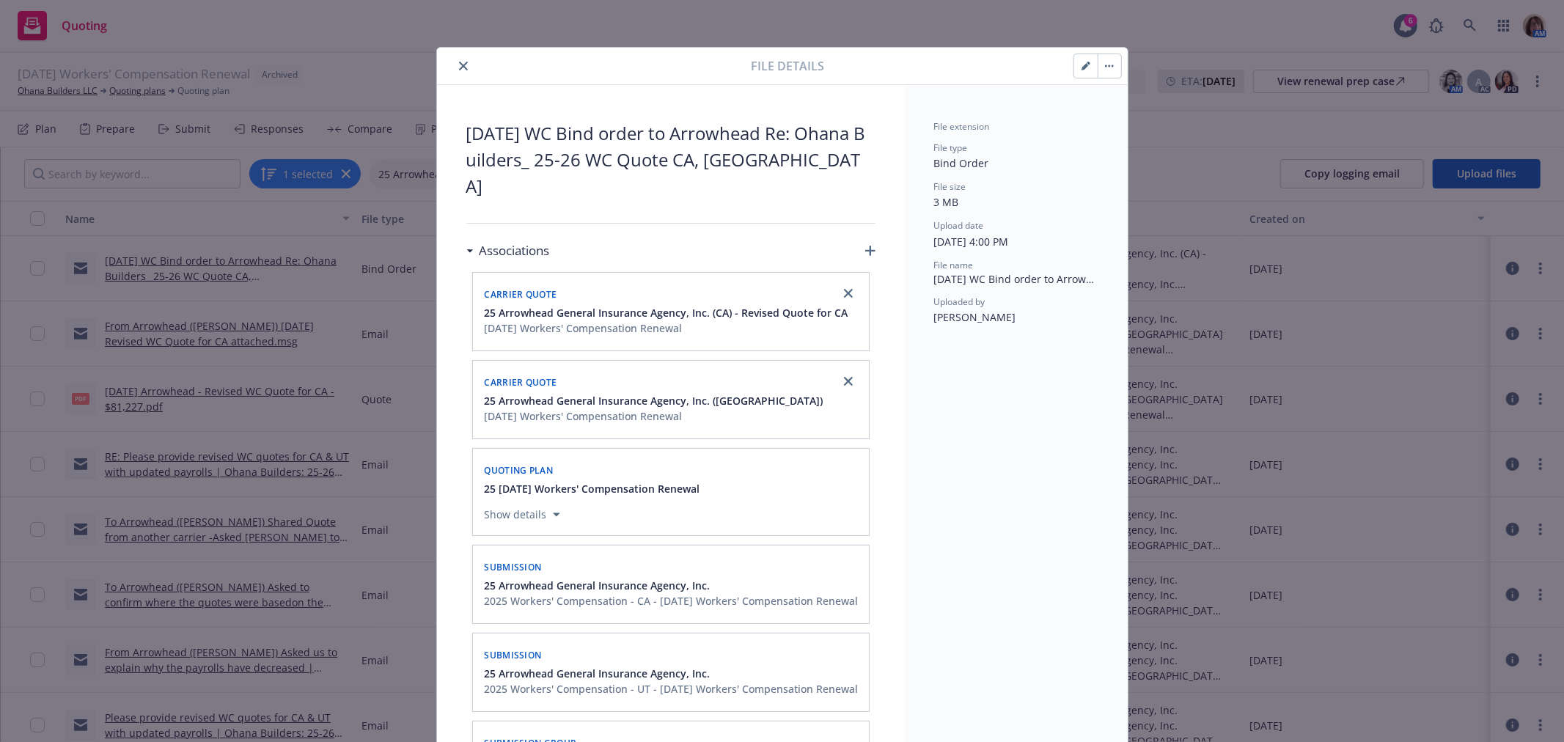
click at [459, 62] on icon "close" at bounding box center [463, 66] width 9 height 9
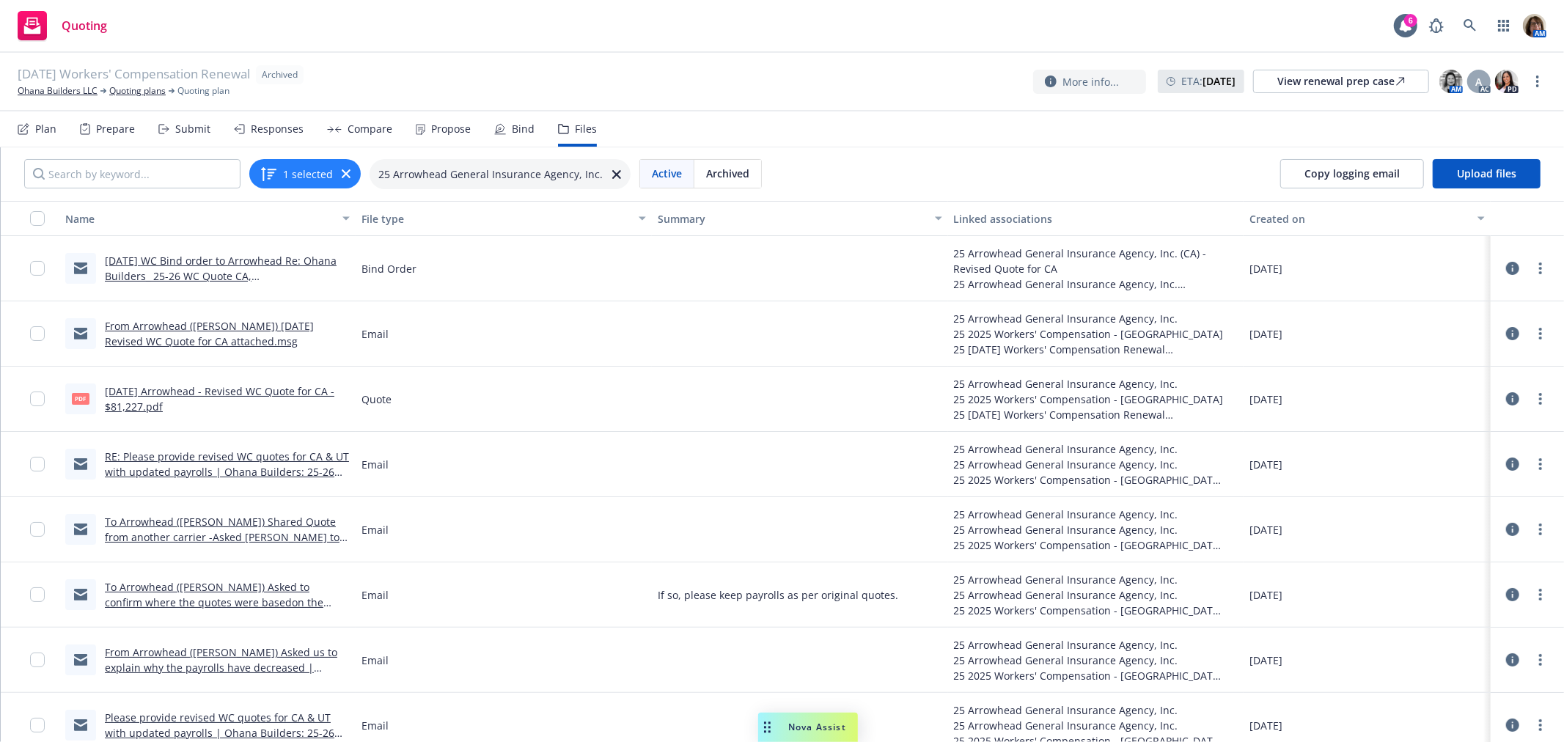
click at [196, 128] on div "Submit" at bounding box center [192, 129] width 35 height 12
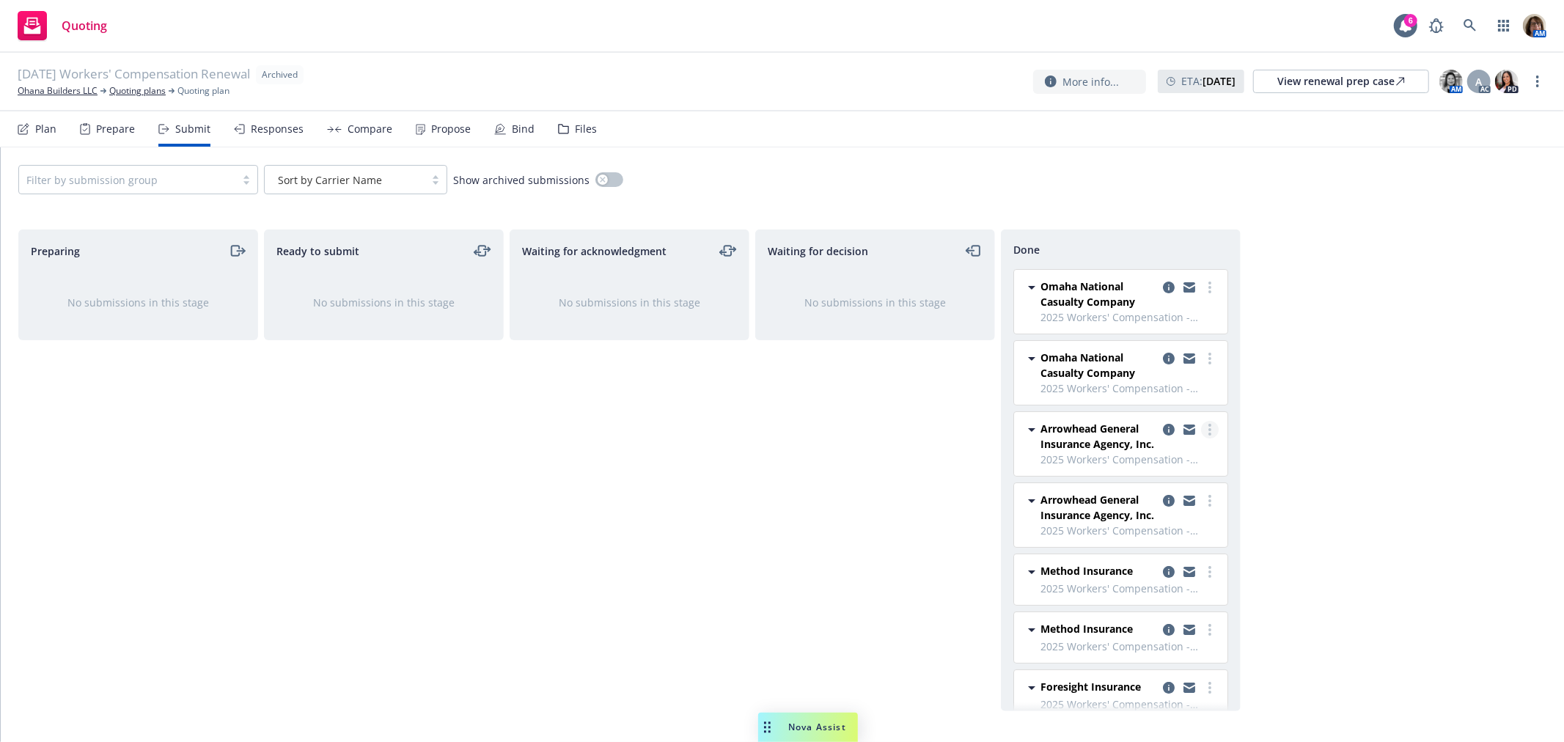
click at [1208, 430] on icon "more" at bounding box center [1209, 430] width 3 height 12
click at [1161, 489] on span "Add accepted decision" at bounding box center [1132, 489] width 147 height 14
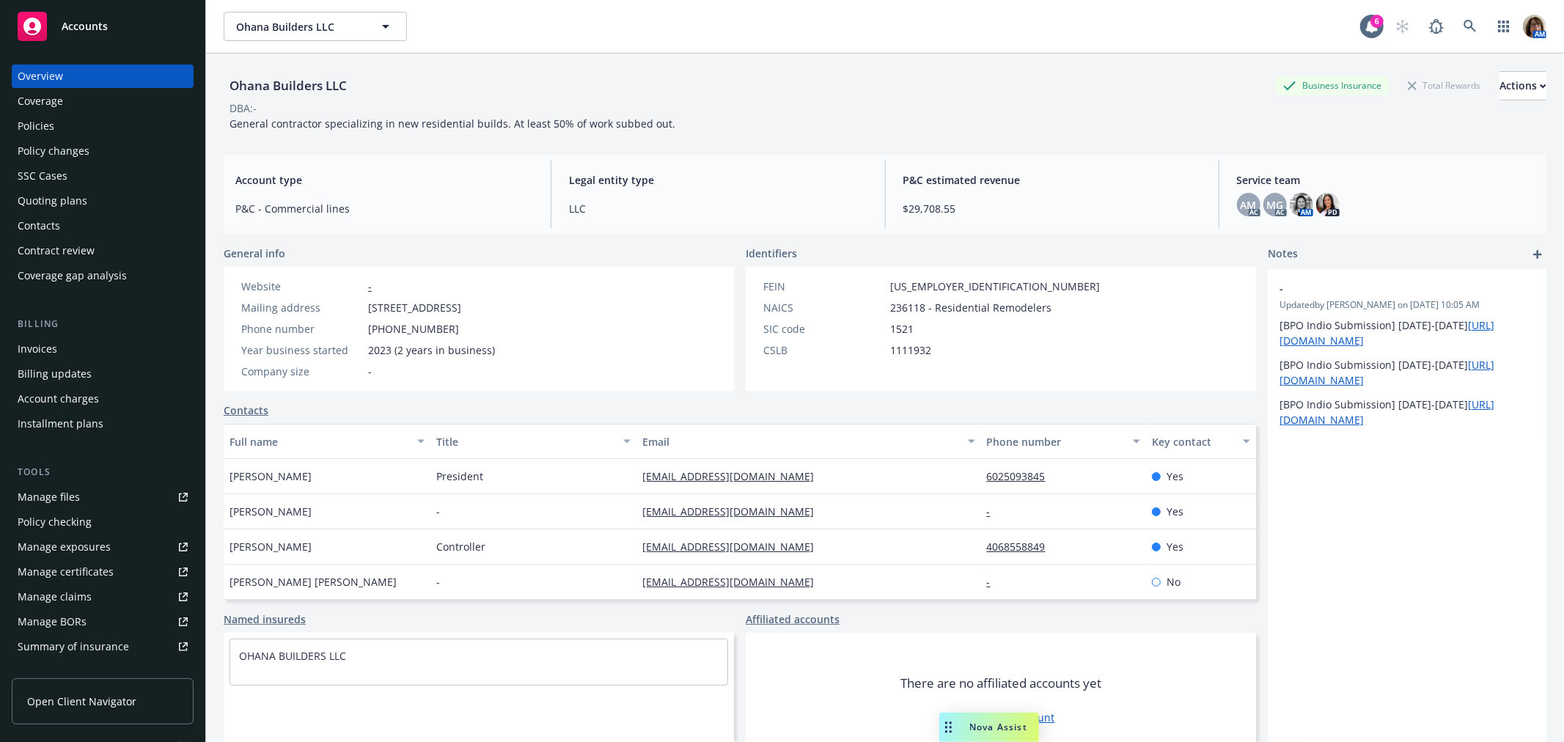
click at [34, 123] on div "Policies" at bounding box center [36, 125] width 37 height 23
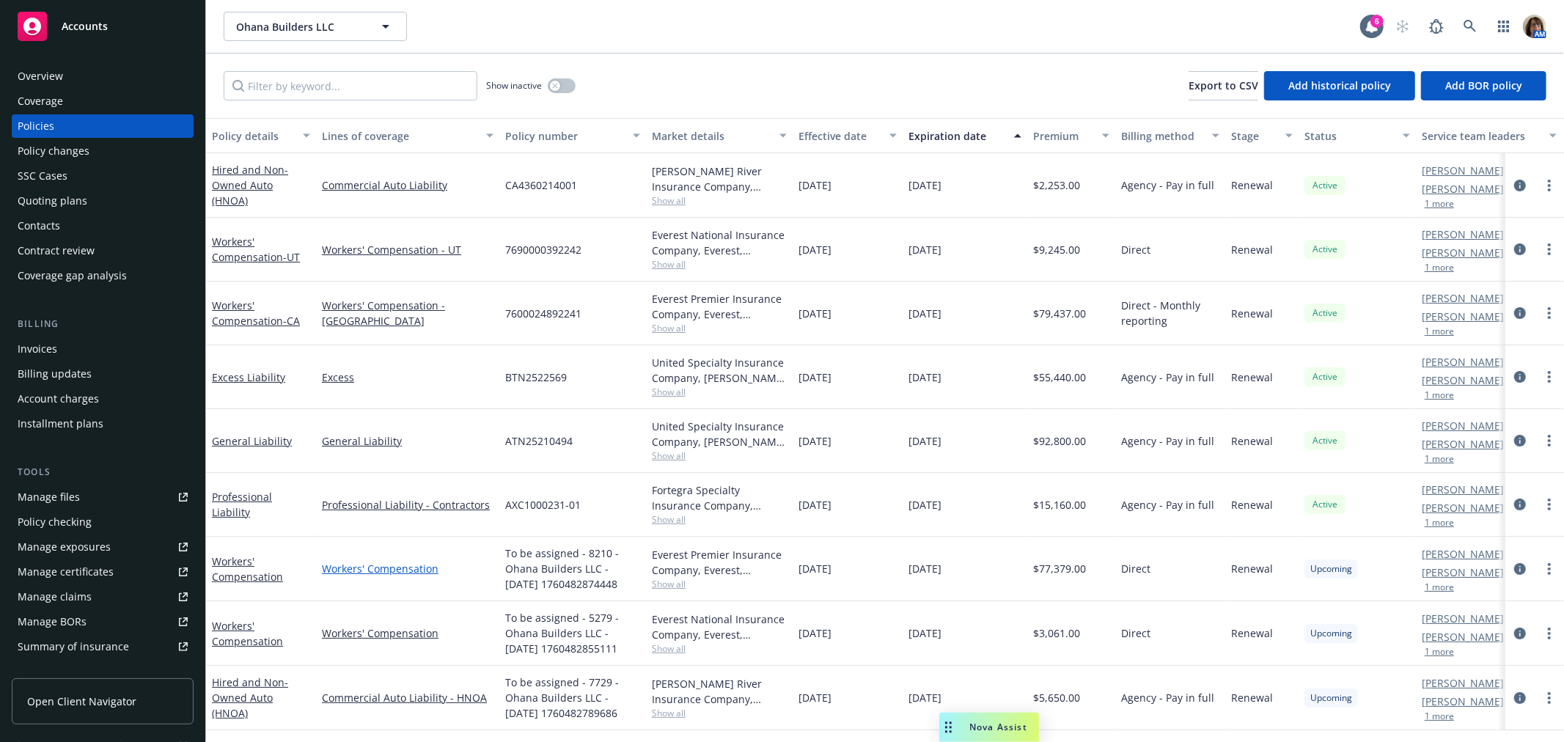
click at [374, 565] on link "Workers' Compensation" at bounding box center [408, 568] width 172 height 15
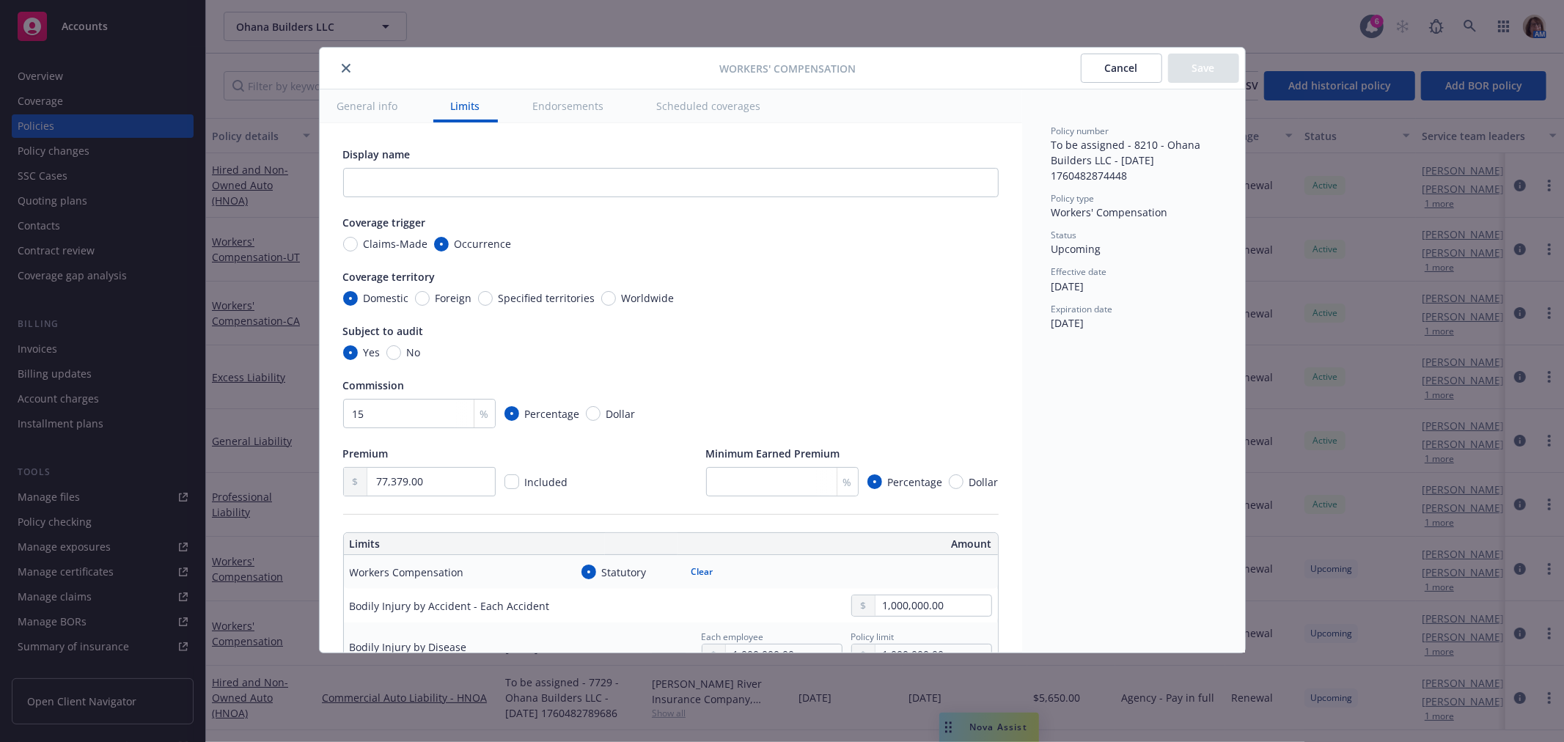
click at [345, 64] on icon "close" at bounding box center [346, 68] width 9 height 9
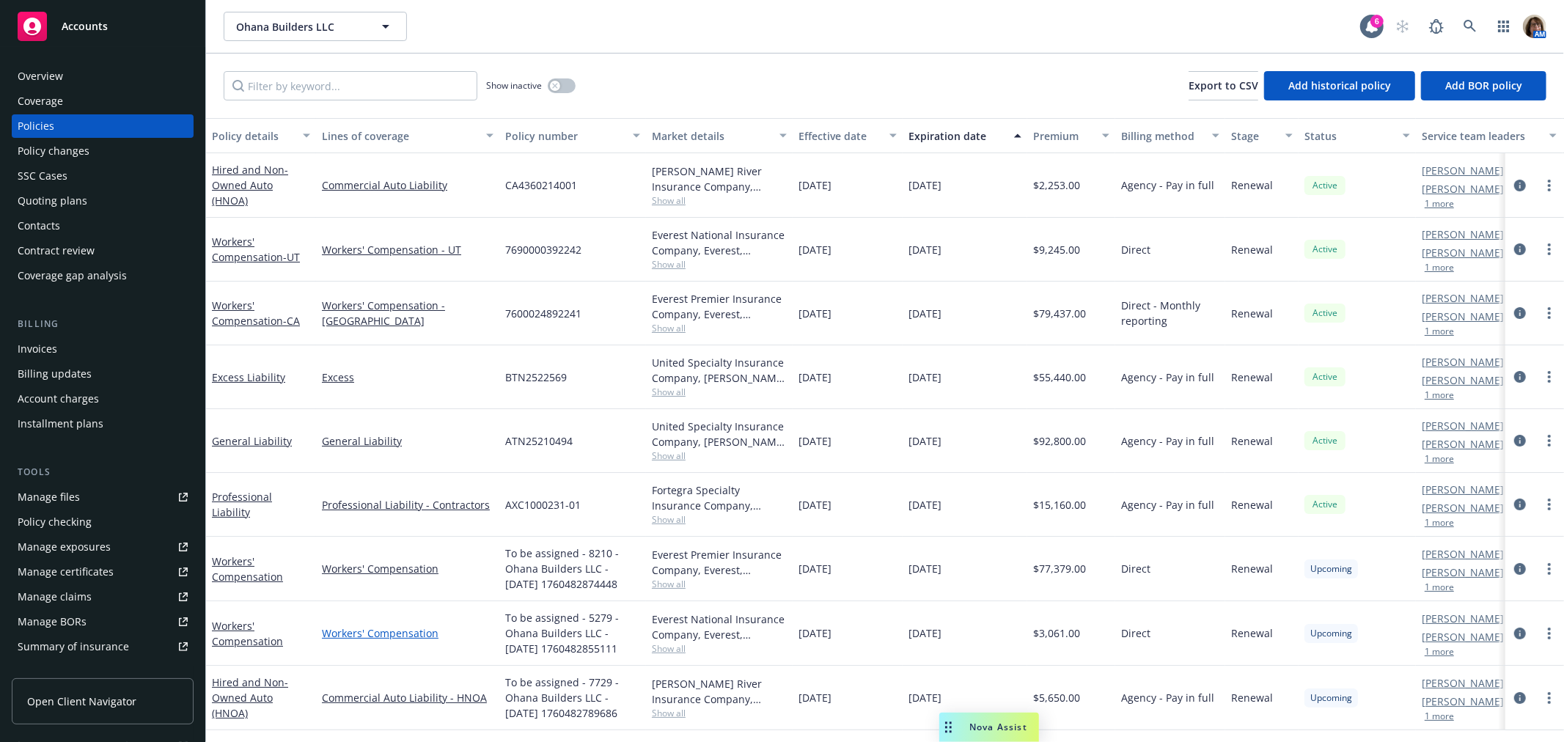
click at [349, 636] on link "Workers' Compensation" at bounding box center [408, 632] width 172 height 15
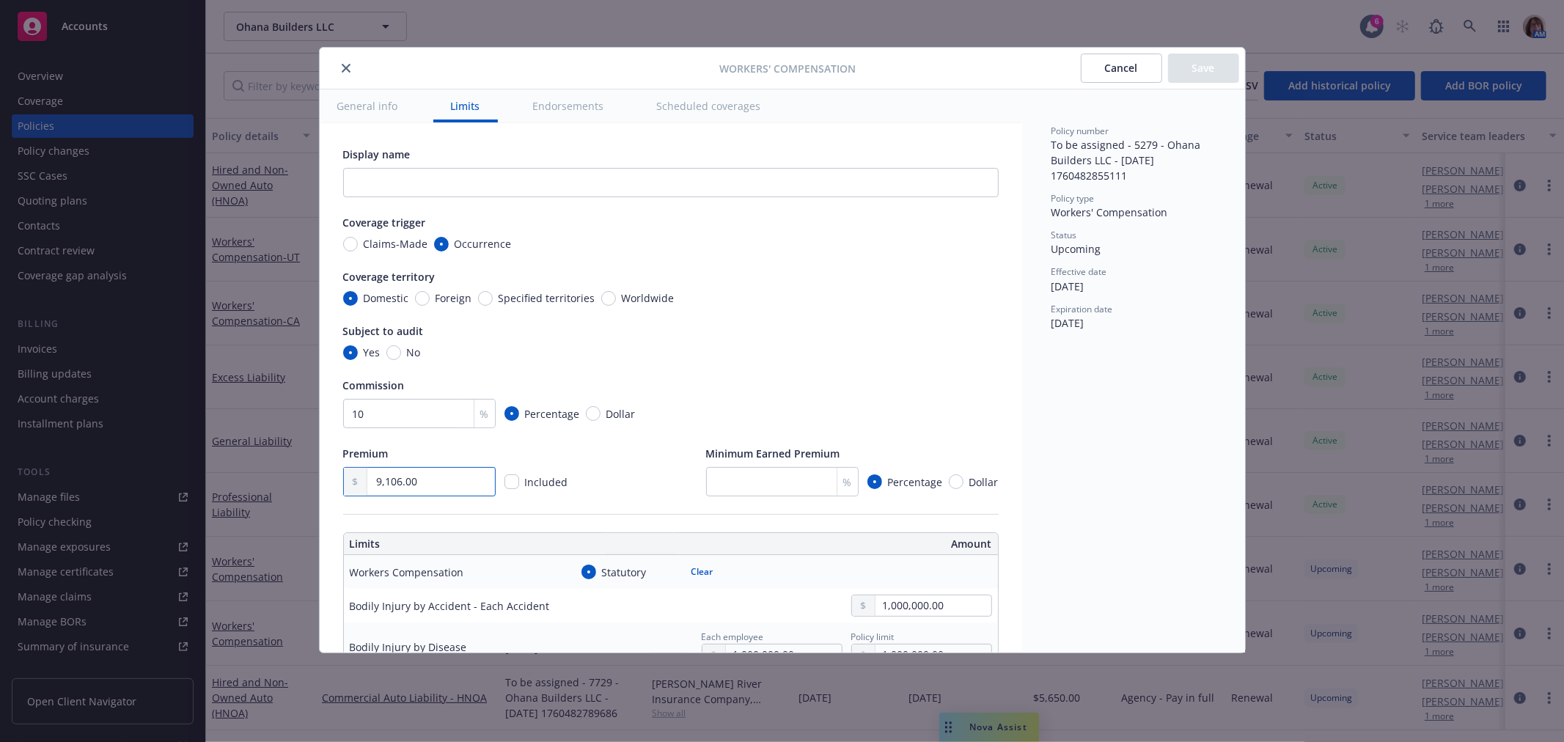
drag, startPoint x: 422, startPoint y: 479, endPoint x: 312, endPoint y: 480, distance: 110.7
click at [312, 480] on div "Workers' Compensation Cancel Save General info Limits Endorsements Scheduled co…" at bounding box center [782, 371] width 1564 height 742
type input "3,390.00"
click at [653, 474] on div "Premium 3,390.00 Included Minimum Earned Premium % Percentage Dollar" at bounding box center [670, 471] width 655 height 51
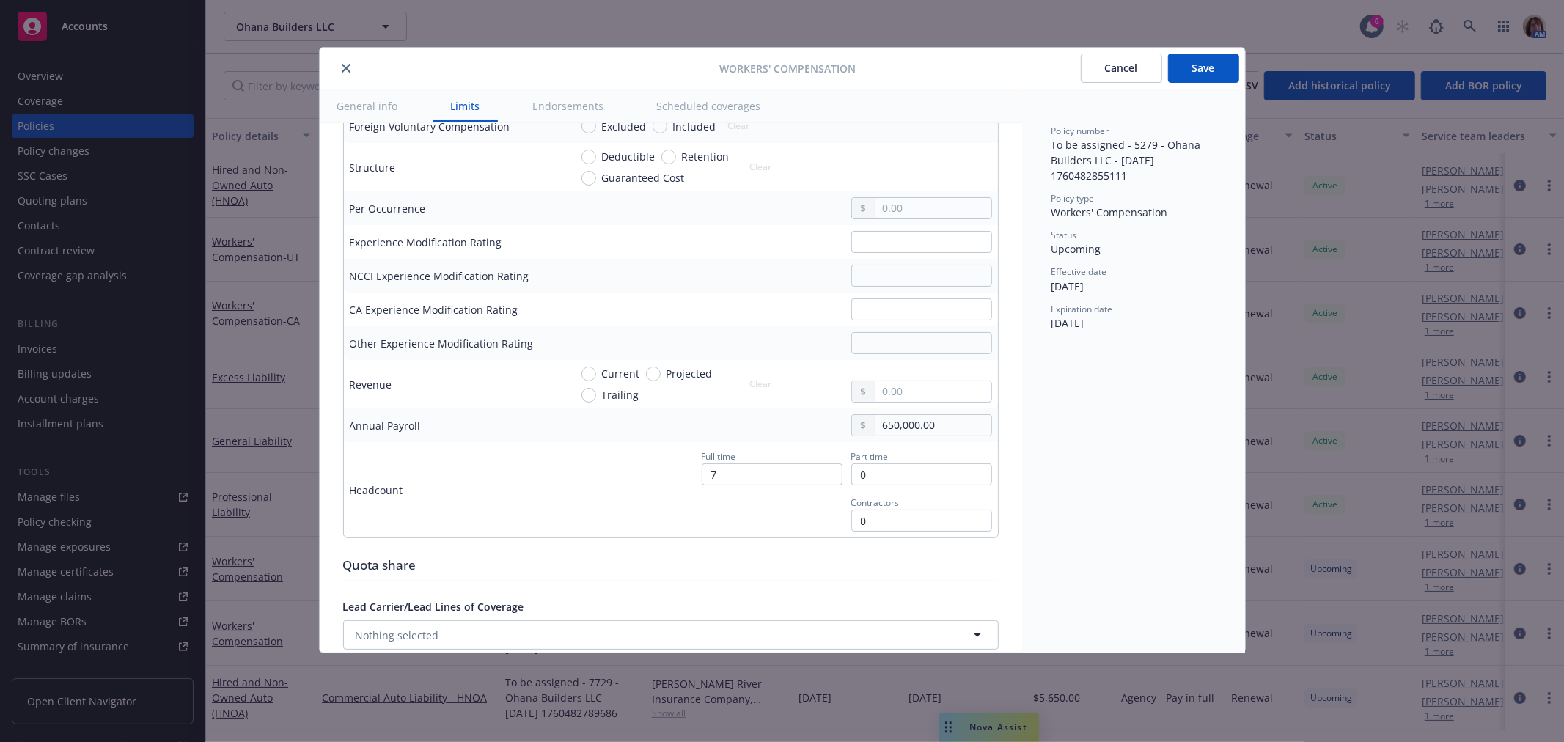
scroll to position [733, 0]
drag, startPoint x: 931, startPoint y: 426, endPoint x: 833, endPoint y: 430, distance: 98.3
click at [839, 430] on div "650,000.00" at bounding box center [915, 423] width 152 height 22
type input "755,000.00"
click at [704, 519] on div "Full time 7 Part time 0 Contractors 0" at bounding box center [781, 488] width 422 height 84
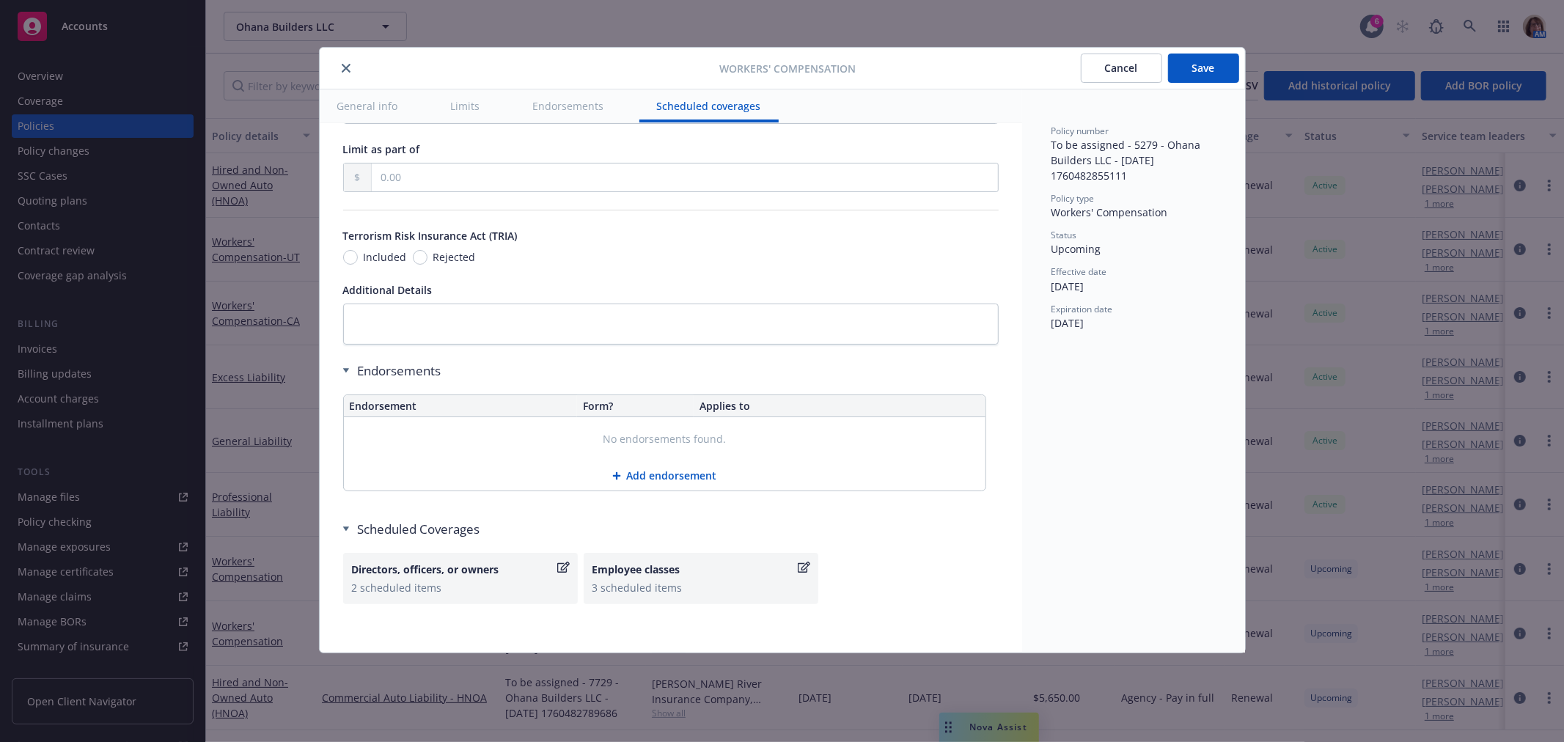
scroll to position [1262, 0]
click at [807, 562] on icon "button" at bounding box center [804, 563] width 12 height 12
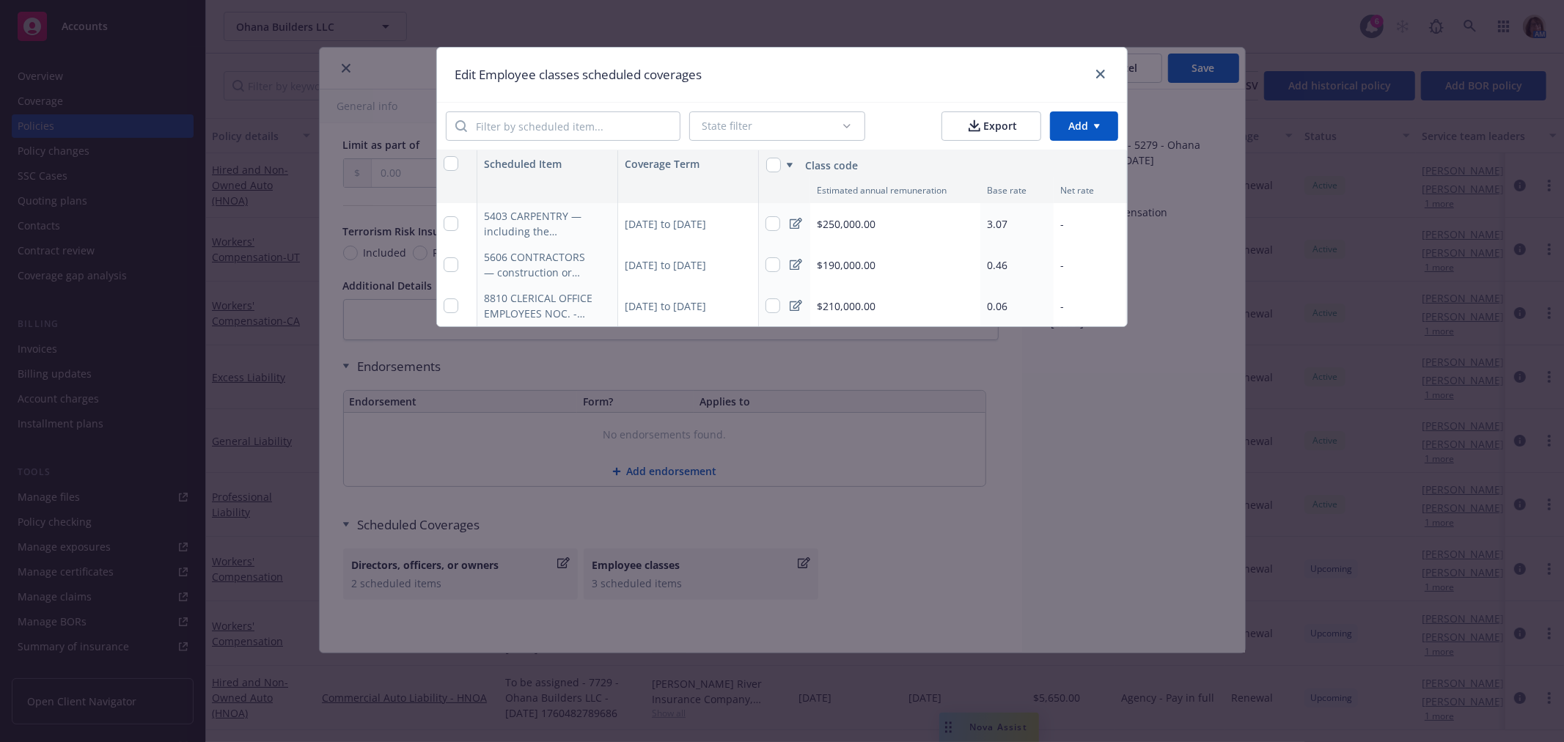
click at [842, 221] on span "$250,000.00" at bounding box center [846, 223] width 59 height 15
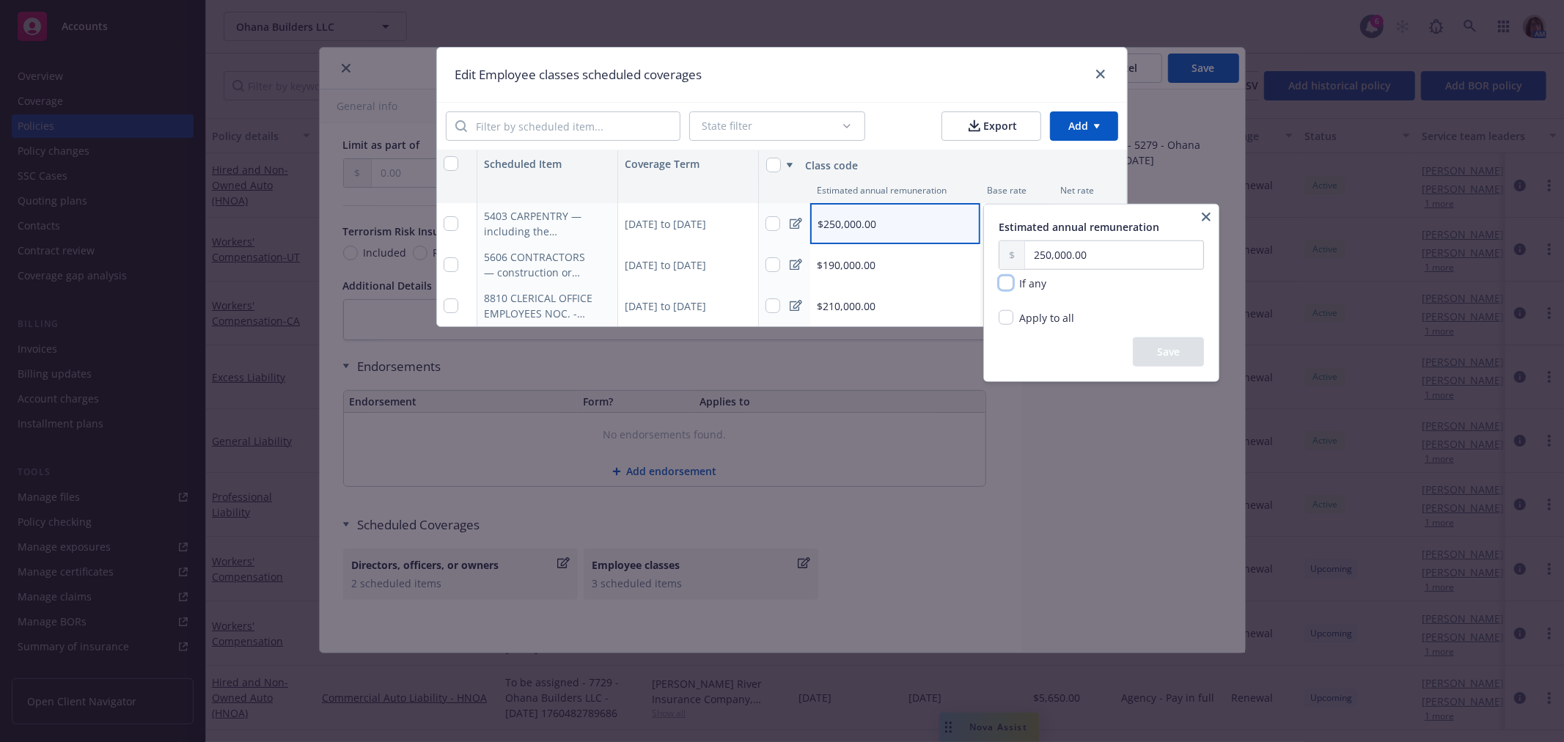
click at [1005, 279] on input "checkbox" at bounding box center [1005, 283] width 15 height 15
checkbox input "true"
click at [1175, 353] on button "Save" at bounding box center [1168, 351] width 71 height 29
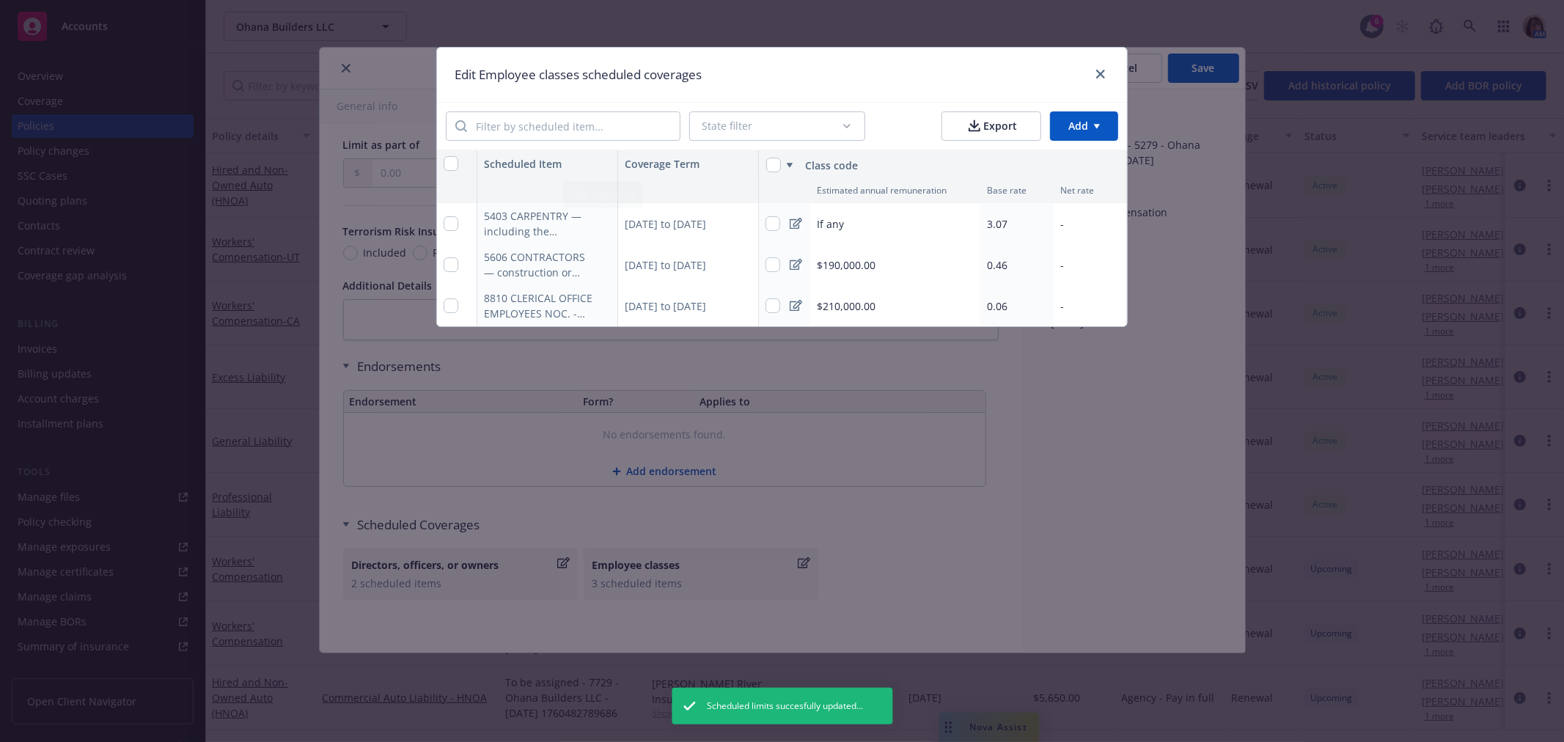
click at [601, 223] on icon "button" at bounding box center [602, 223] width 9 height 9
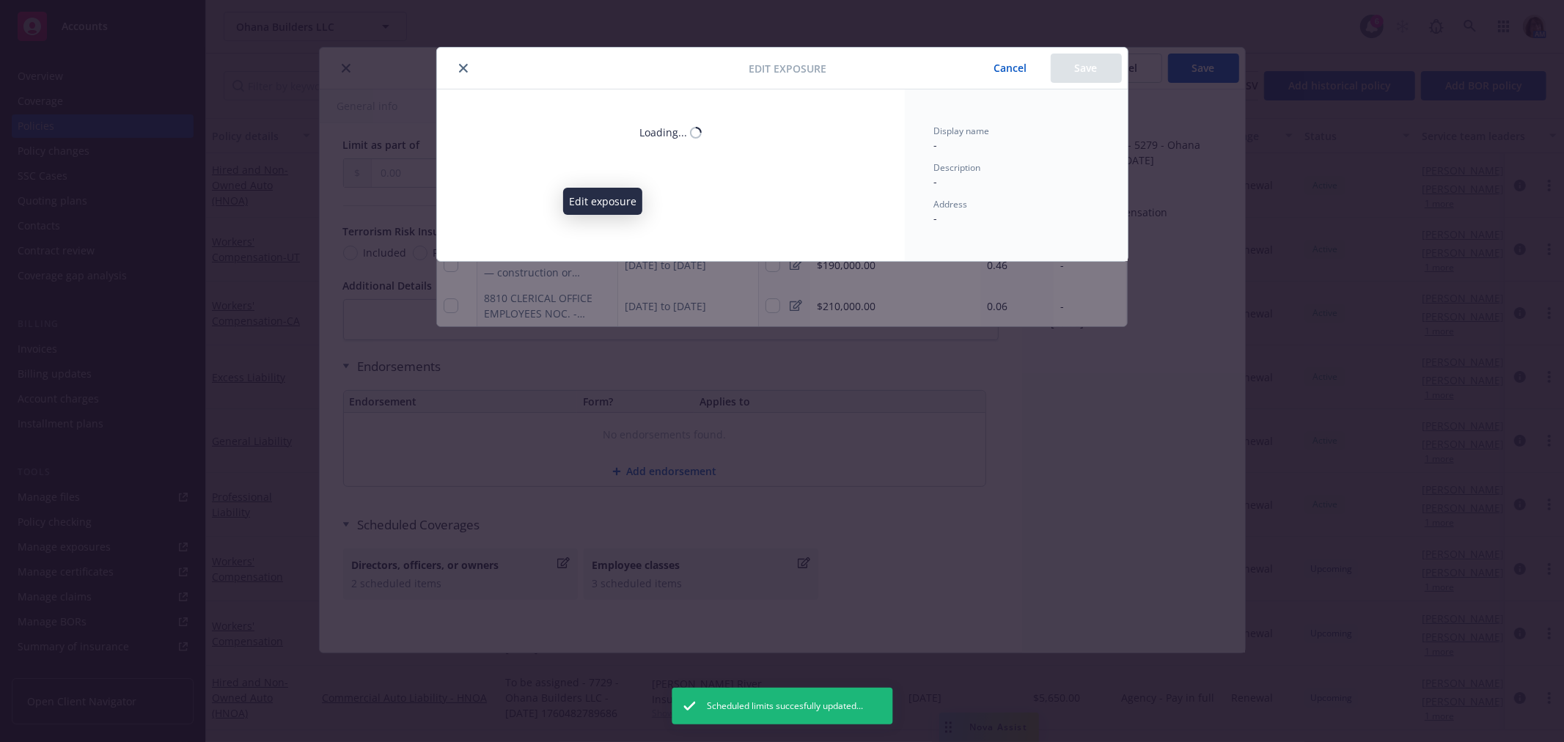
select select "UT"
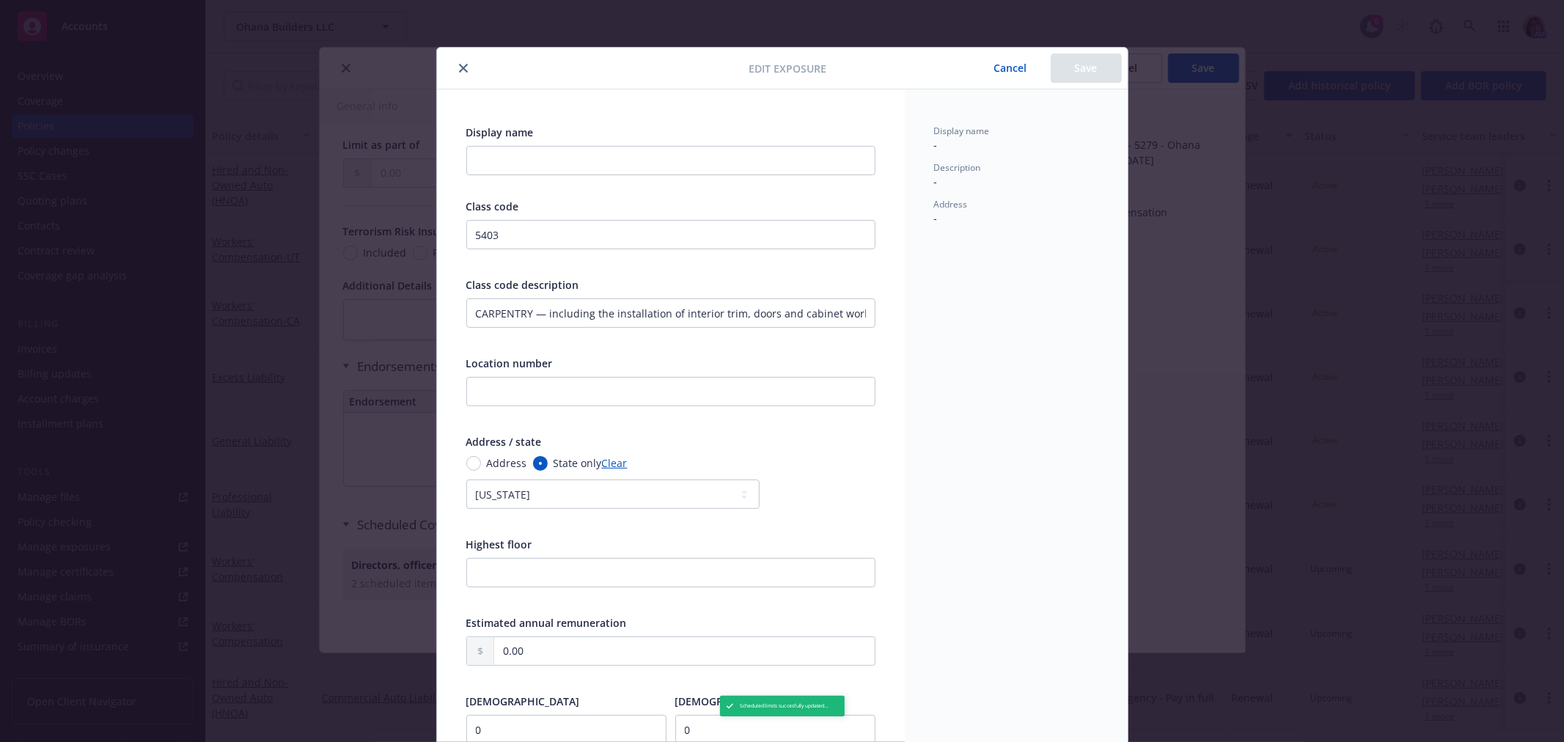
click at [459, 64] on icon "close" at bounding box center [463, 68] width 9 height 9
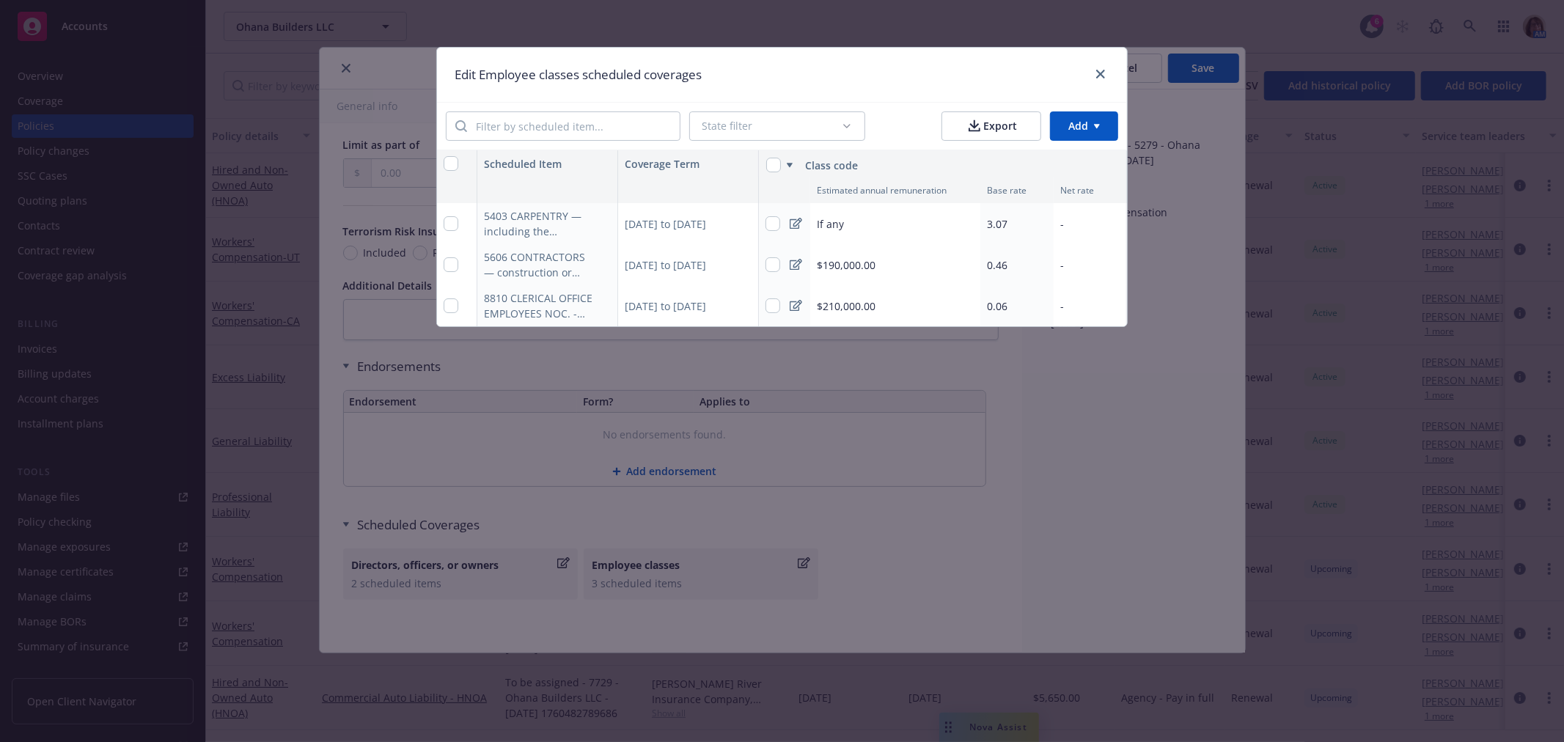
click at [853, 267] on span "$190,000.00" at bounding box center [846, 264] width 59 height 15
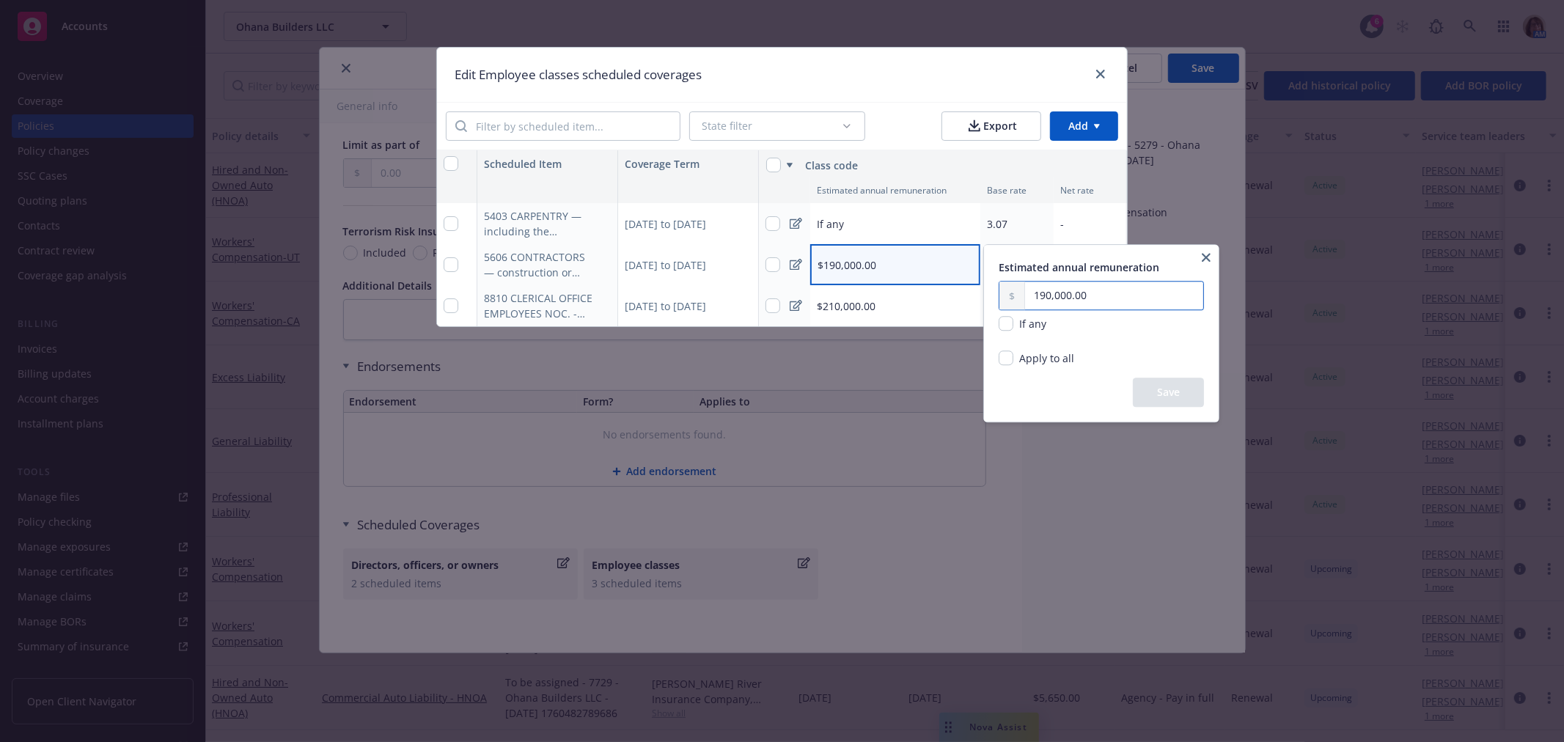
drag, startPoint x: 1095, startPoint y: 288, endPoint x: 941, endPoint y: 304, distance: 154.7
click at [941, 304] on html "Accounts Overview Coverage Policies Policy changes SSC Cases Quoting plans Cont…" at bounding box center [782, 371] width 1564 height 742
drag, startPoint x: 1111, startPoint y: 295, endPoint x: 913, endPoint y: 290, distance: 197.3
click at [913, 290] on html "Accounts Overview Coverage Policies Policy changes SSC Cases Quoting plans Cont…" at bounding box center [782, 371] width 1564 height 742
drag, startPoint x: 1098, startPoint y: 287, endPoint x: 1013, endPoint y: 283, distance: 85.2
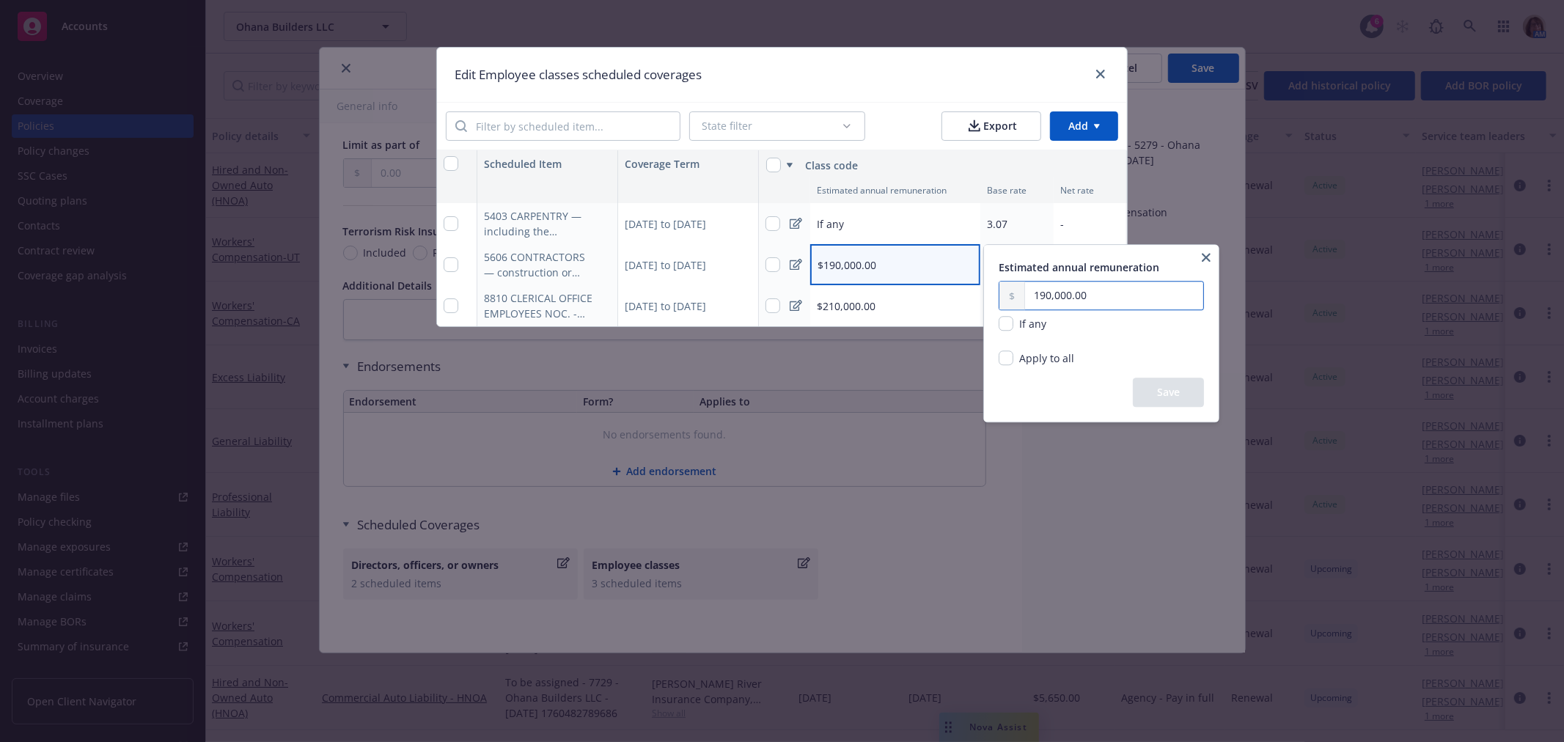
click at [1013, 283] on div "190,000.00" at bounding box center [1100, 295] width 205 height 29
type input "622,000.00"
click at [1185, 397] on button "Save" at bounding box center [1168, 392] width 71 height 29
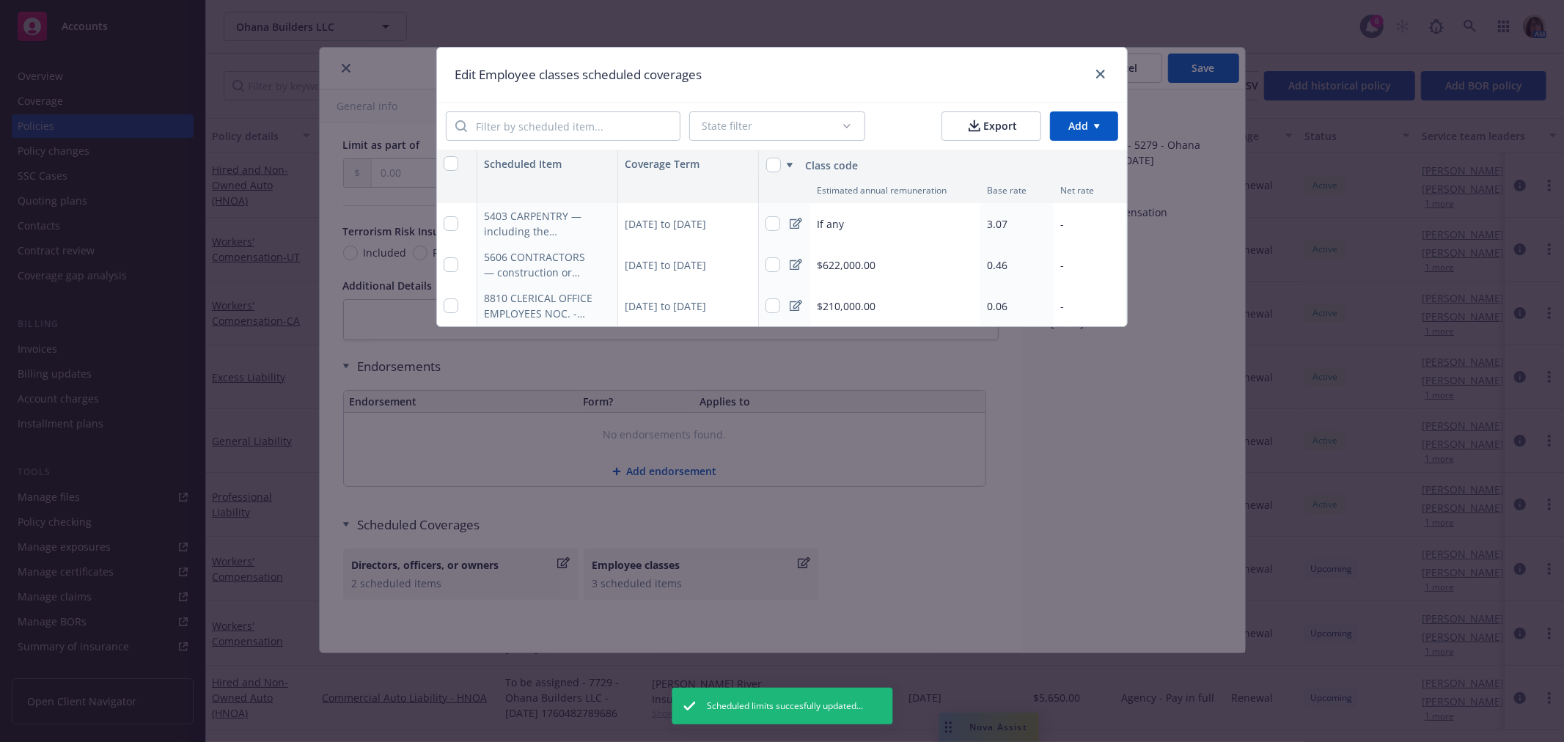
click at [834, 310] on span "$210,000.00" at bounding box center [846, 305] width 59 height 15
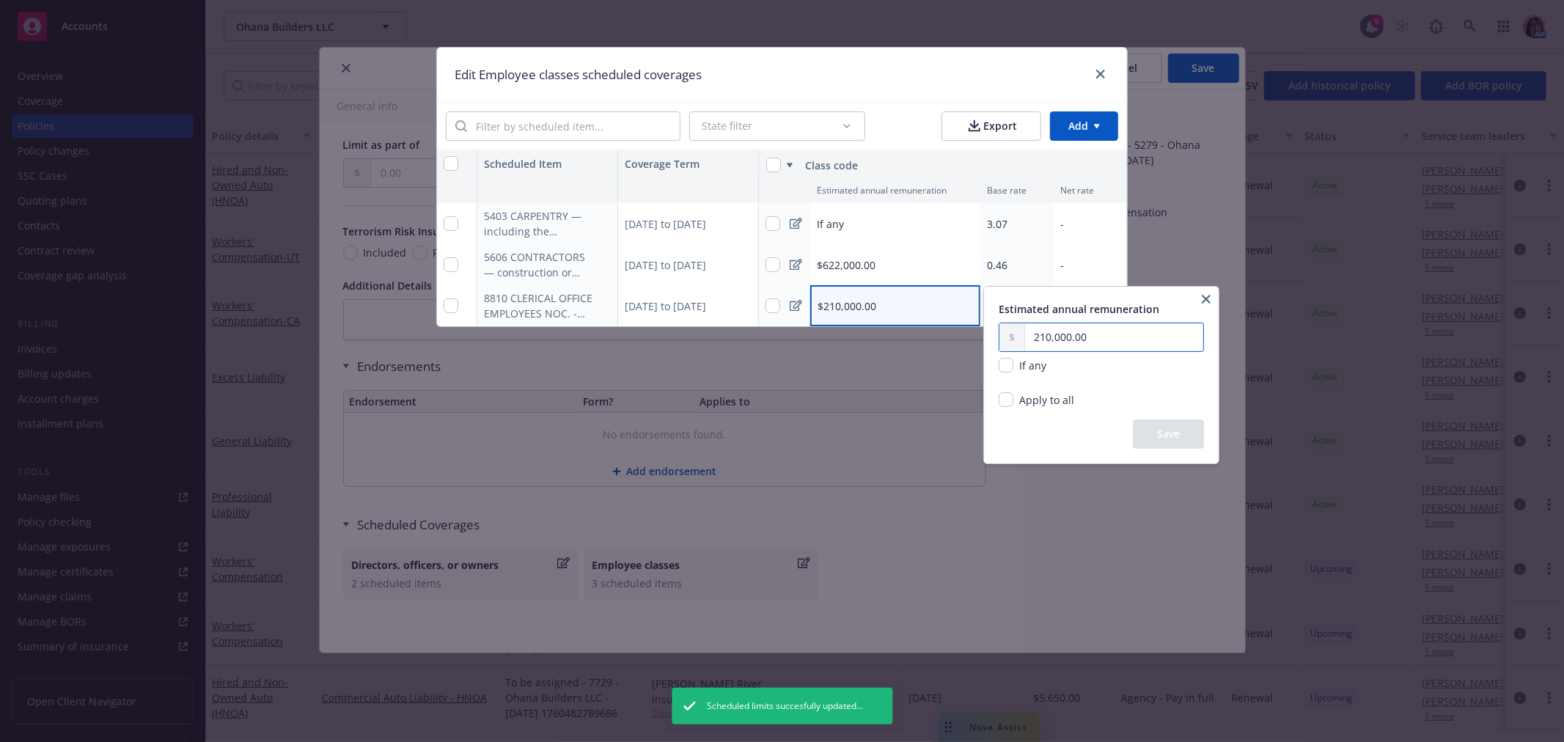
drag, startPoint x: 1086, startPoint y: 336, endPoint x: 990, endPoint y: 333, distance: 96.1
click at [990, 333] on div "Estimated annual remuneration 210,000.00 If any Apply to all Replace existing a…" at bounding box center [1101, 375] width 235 height 177
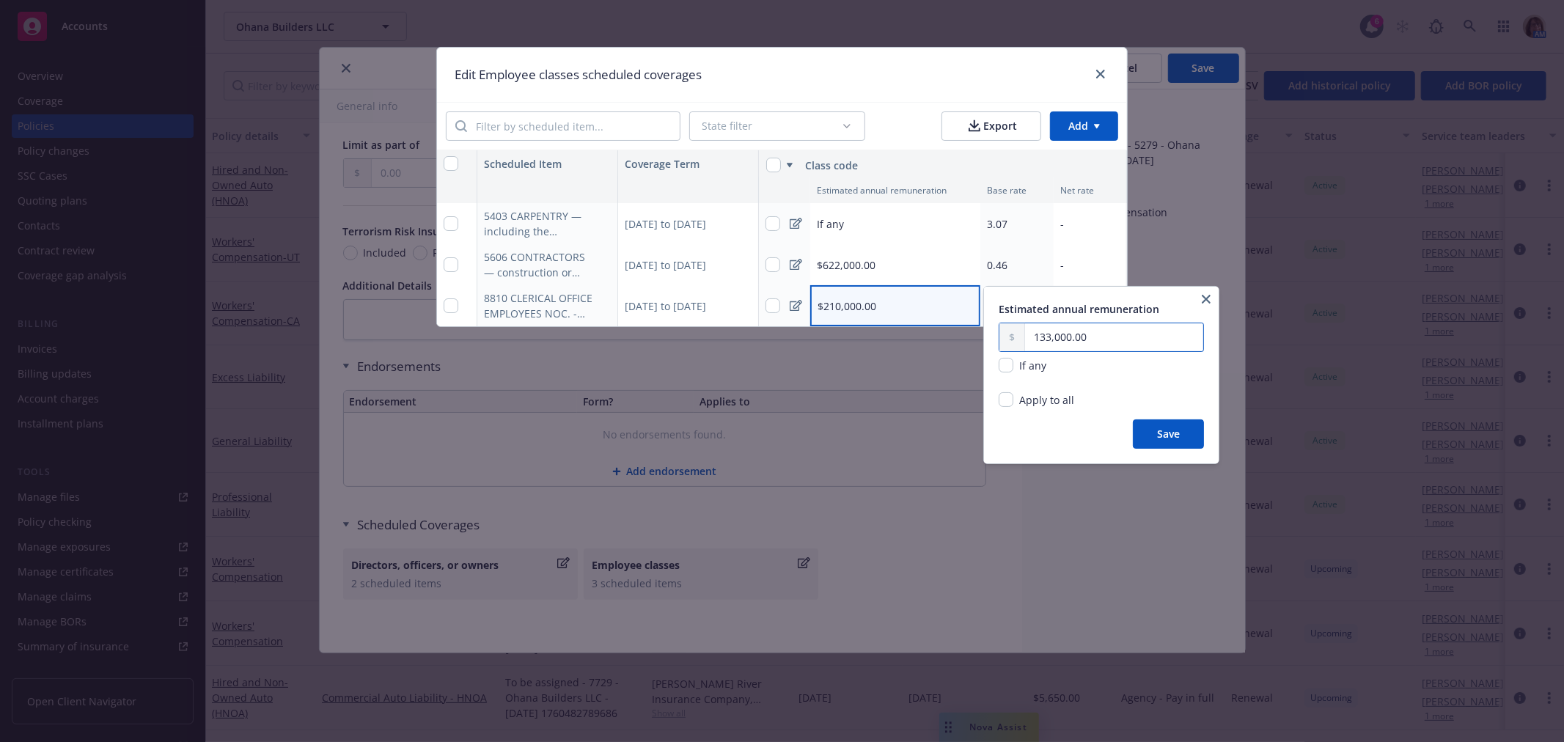
type input "133,000.00"
click at [1169, 434] on button "Save" at bounding box center [1168, 433] width 71 height 29
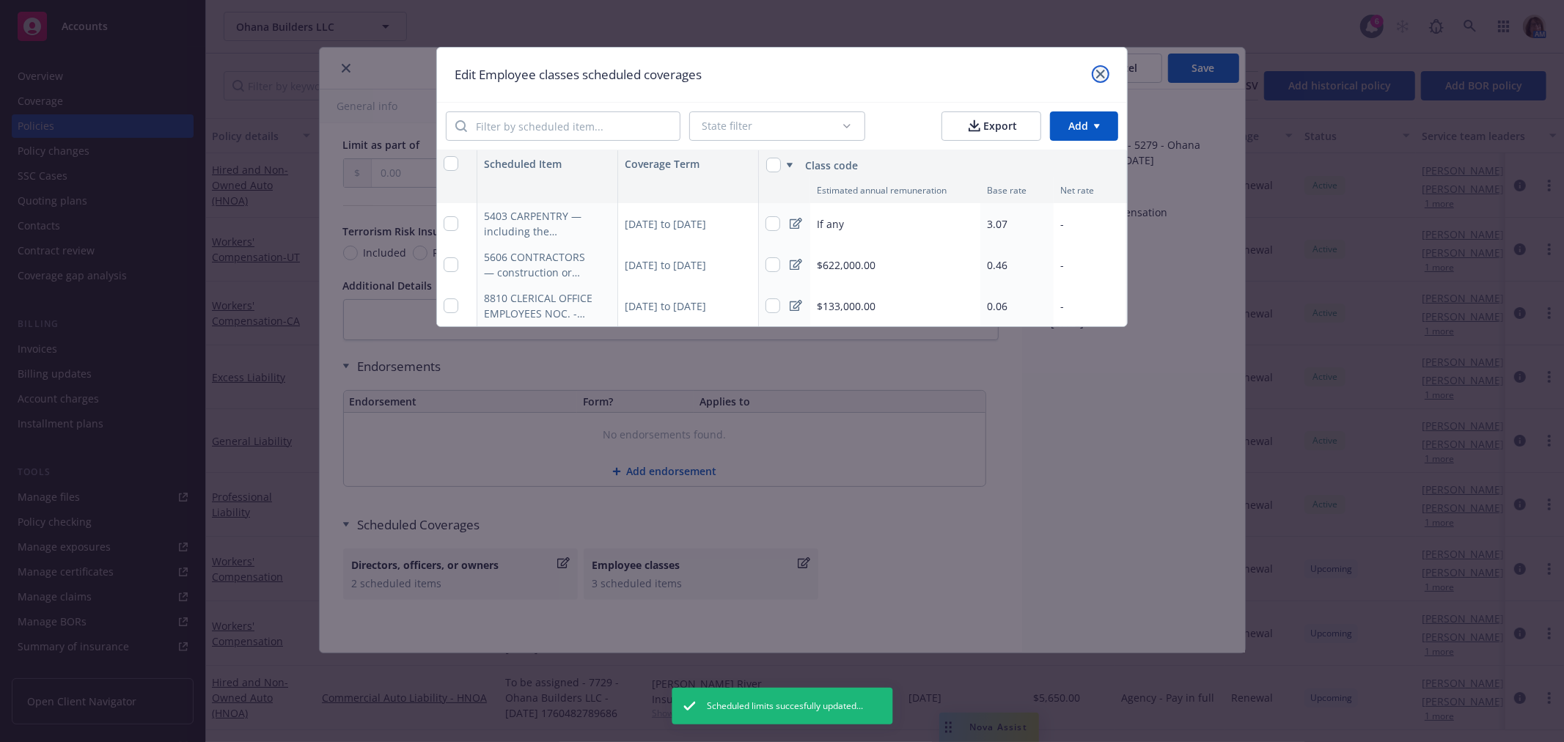
click at [1105, 72] on link "close" at bounding box center [1101, 74] width 18 height 18
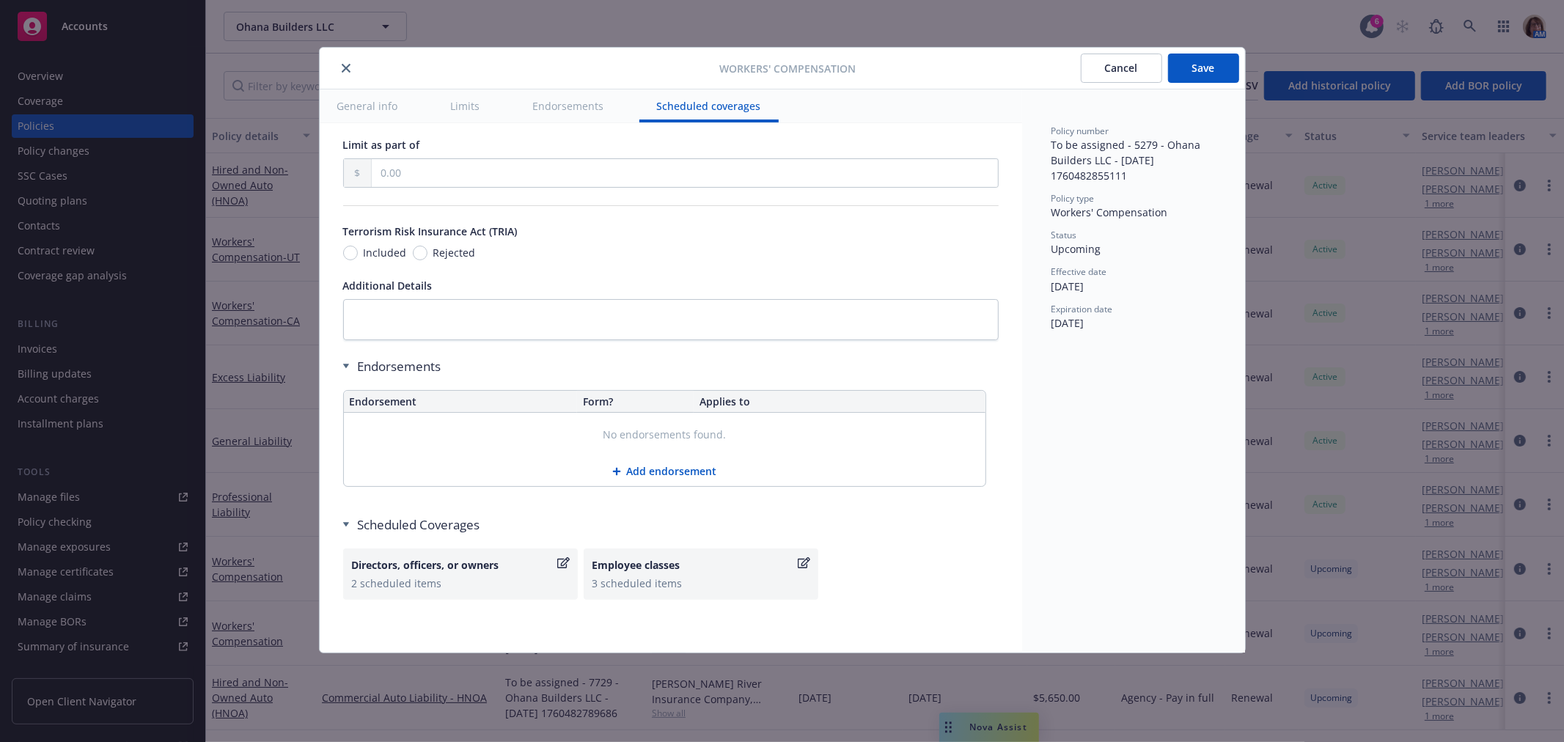
click at [1207, 64] on button "Save" at bounding box center [1203, 68] width 71 height 29
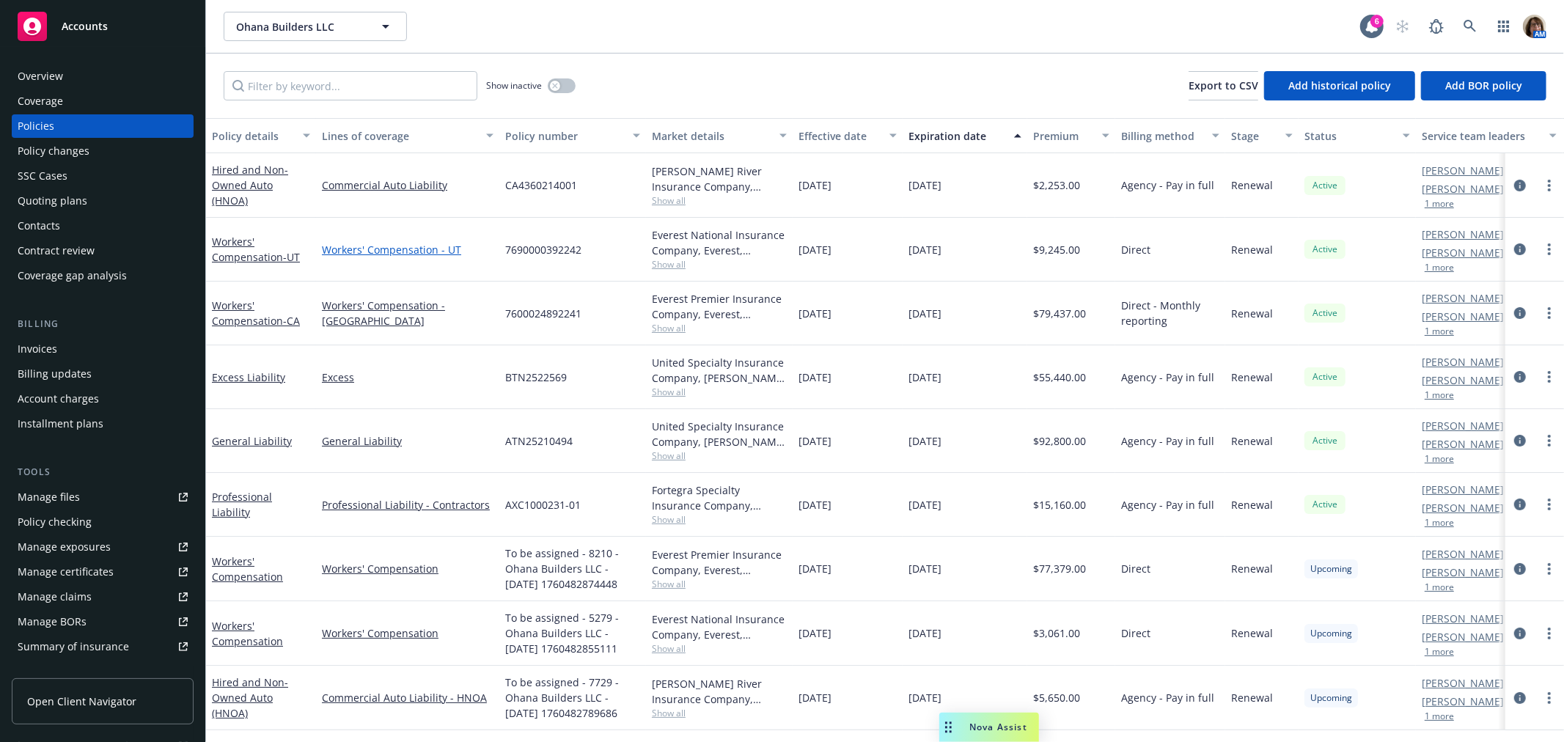
click at [383, 243] on link "Workers' Compensation - UT" at bounding box center [408, 249] width 172 height 15
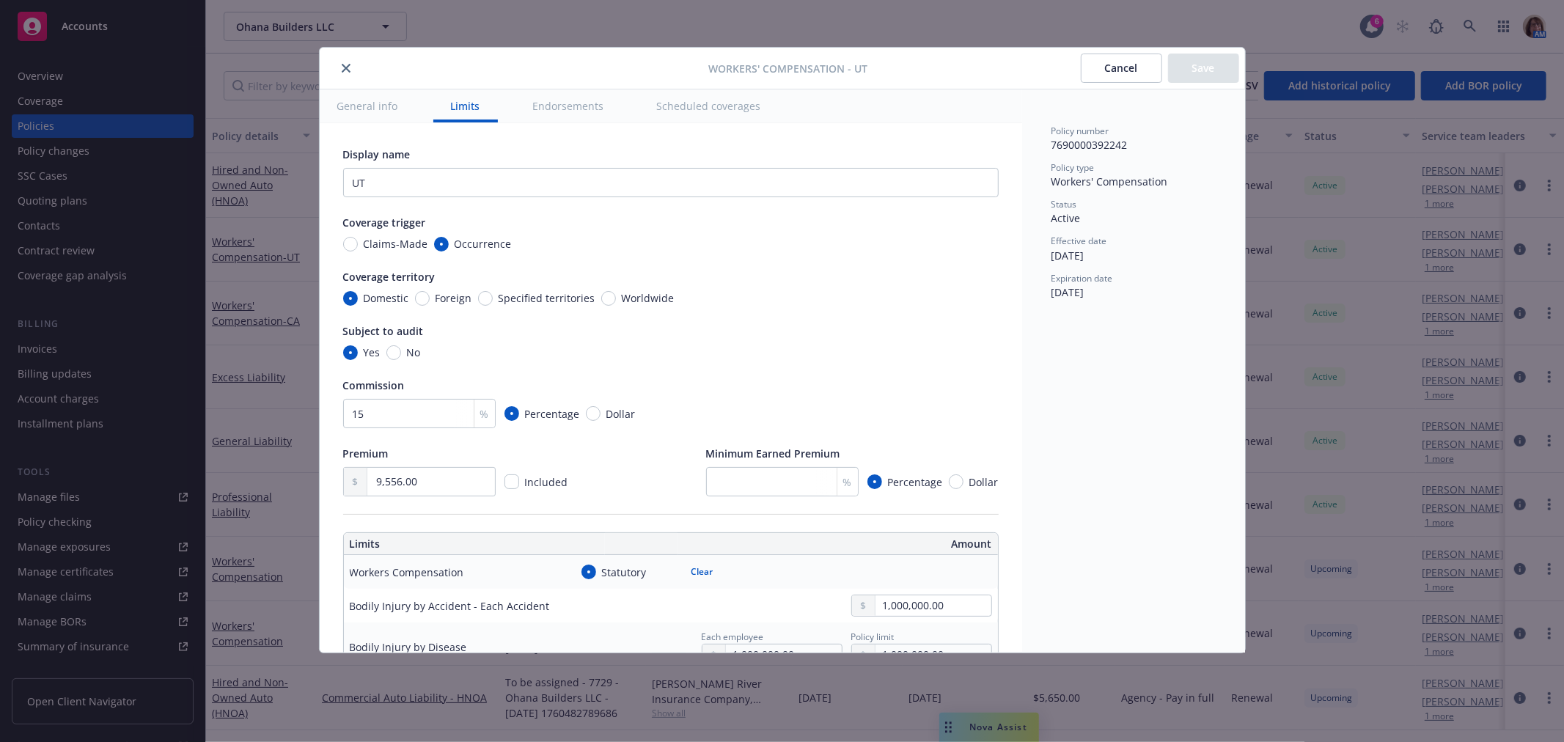
click at [346, 69] on icon "close" at bounding box center [346, 68] width 9 height 9
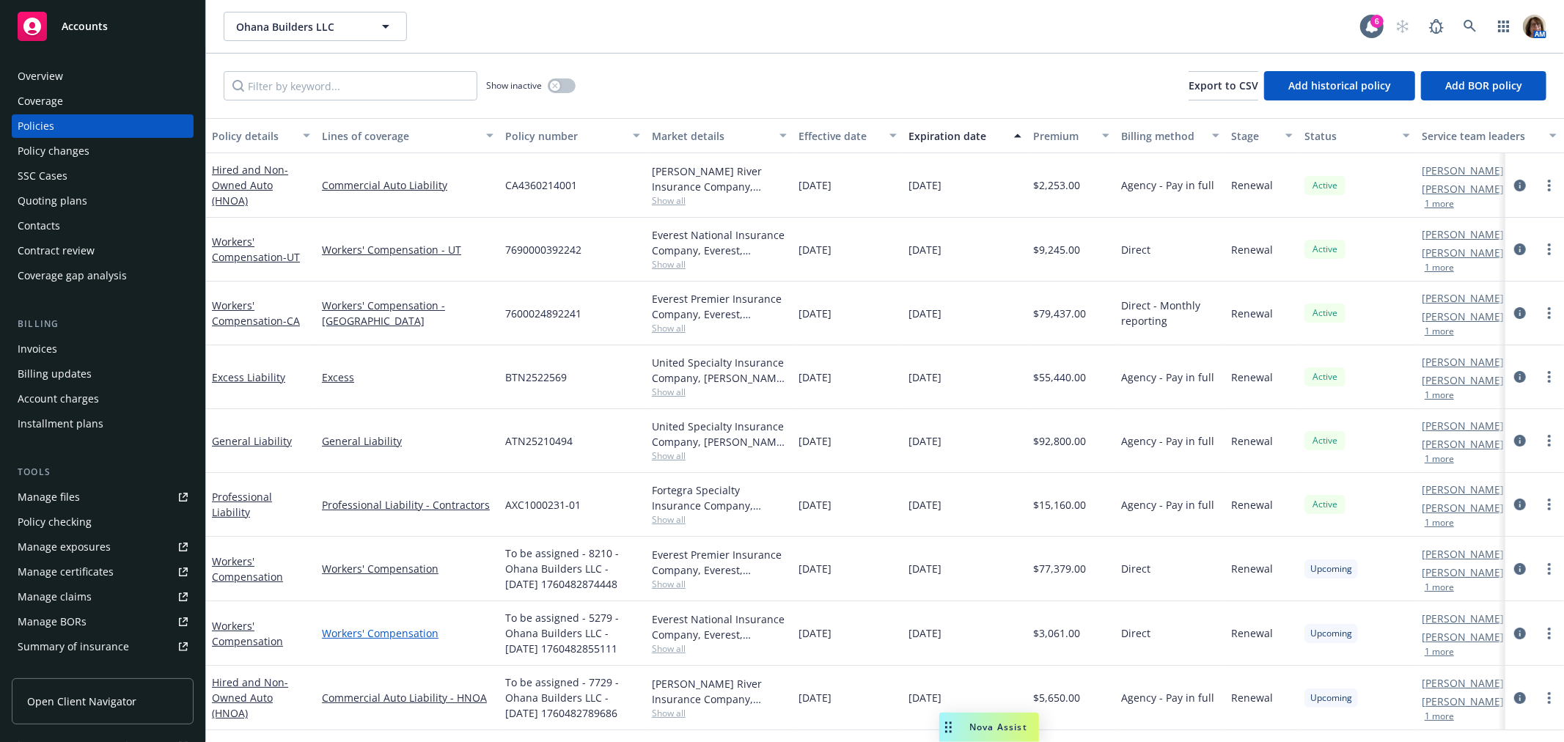
click at [387, 634] on link "Workers' Compensation" at bounding box center [408, 632] width 172 height 15
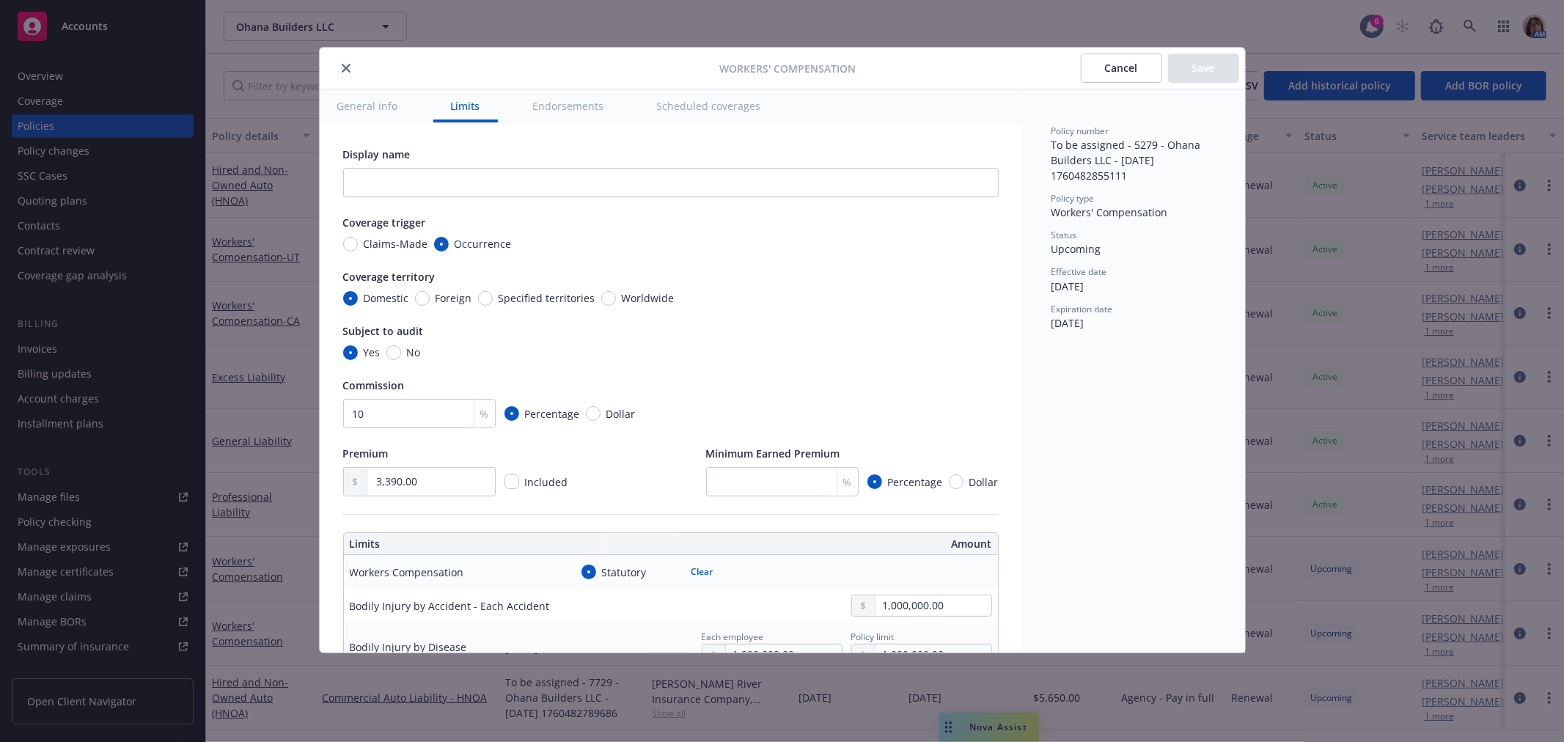
type input "3,390.00"
type input "755,000.00"
click at [347, 179] on input "text" at bounding box center [670, 182] width 655 height 29
type input "UT"
click at [1204, 66] on button "Save" at bounding box center [1203, 68] width 71 height 29
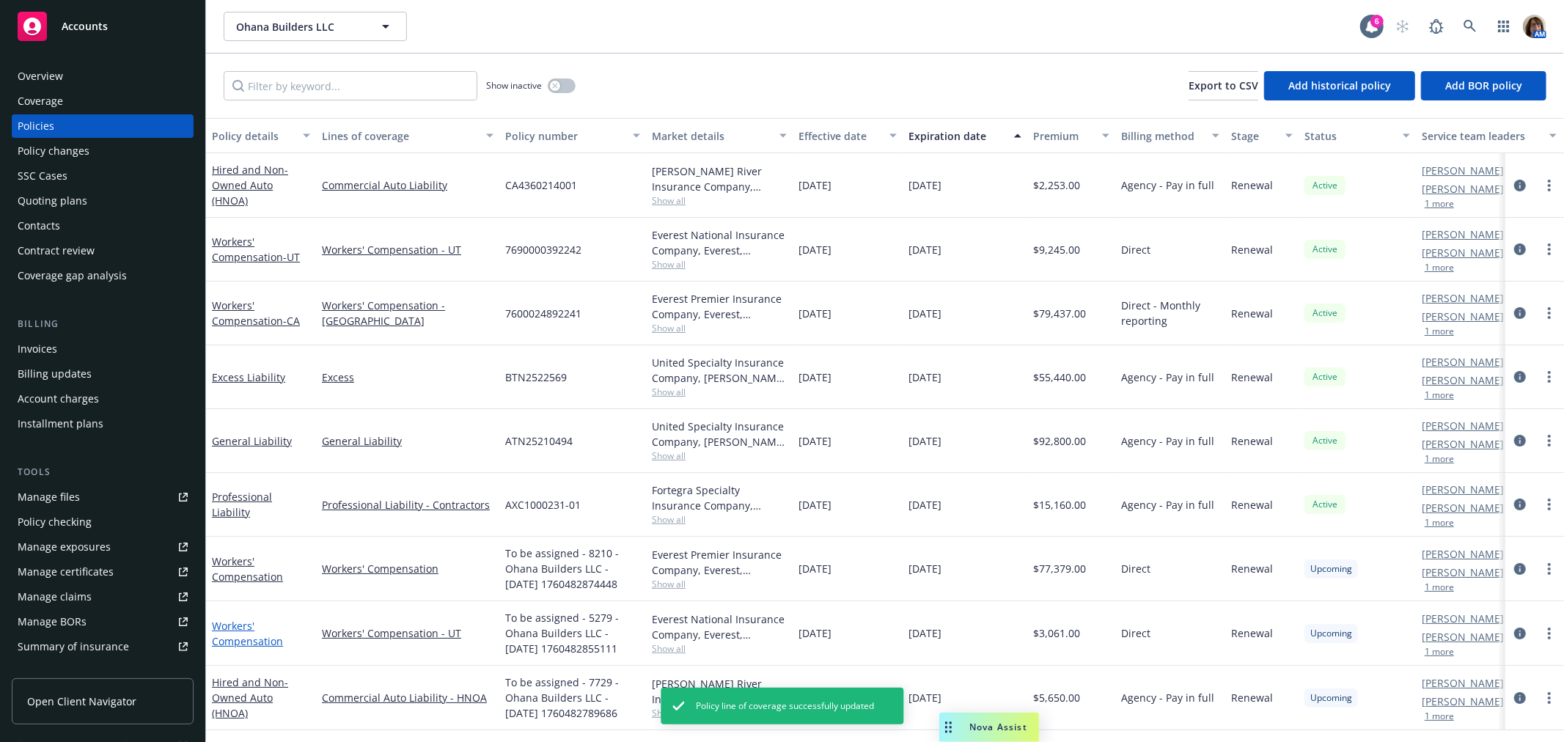
click at [239, 634] on link "Workers' Compensation" at bounding box center [247, 633] width 71 height 29
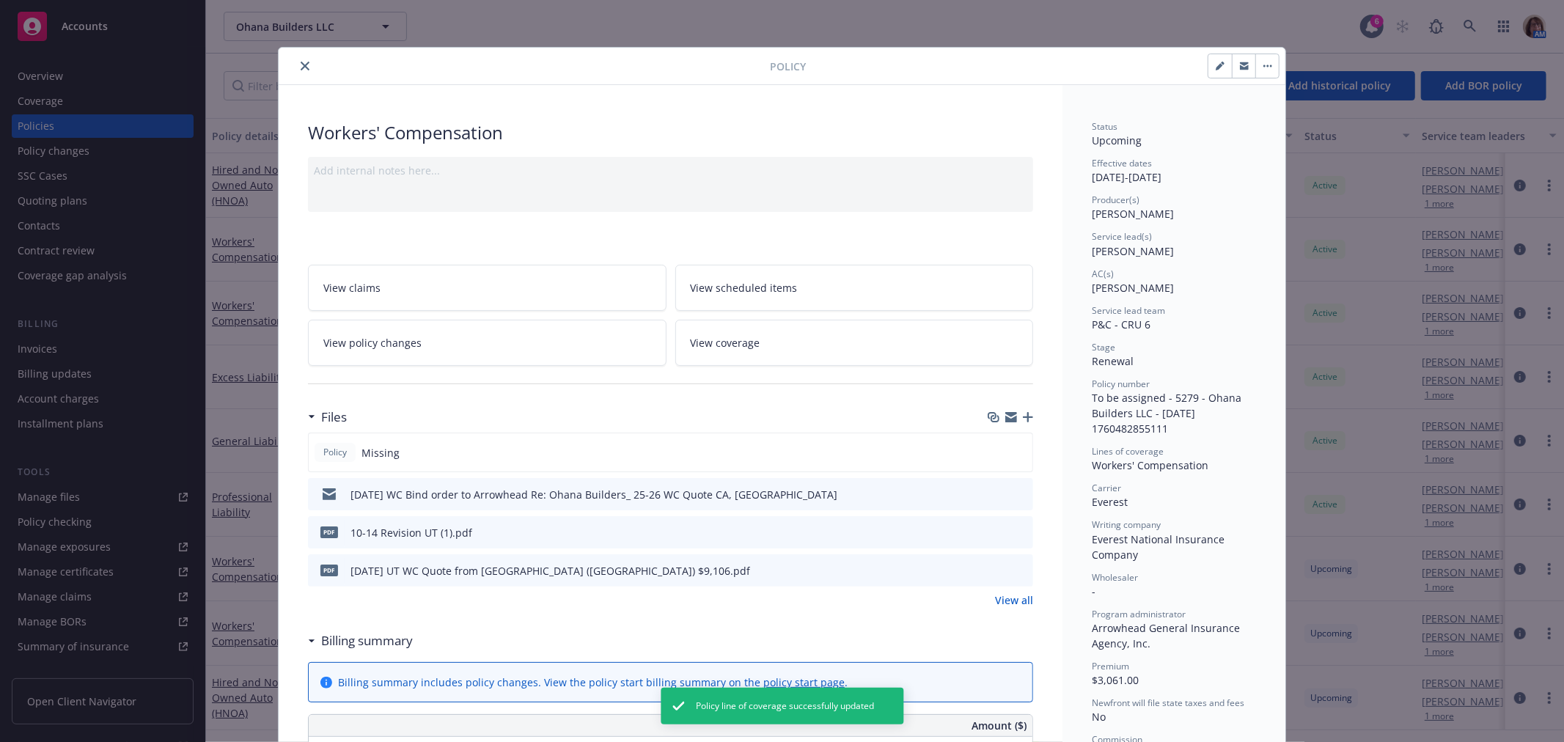
click at [510, 128] on div "Workers' Compensation" at bounding box center [670, 132] width 725 height 25
click at [504, 134] on div "Workers' Compensation" at bounding box center [670, 132] width 725 height 25
click at [1215, 64] on icon "button" at bounding box center [1218, 66] width 7 height 7
select select "RENEWAL"
select select "12"
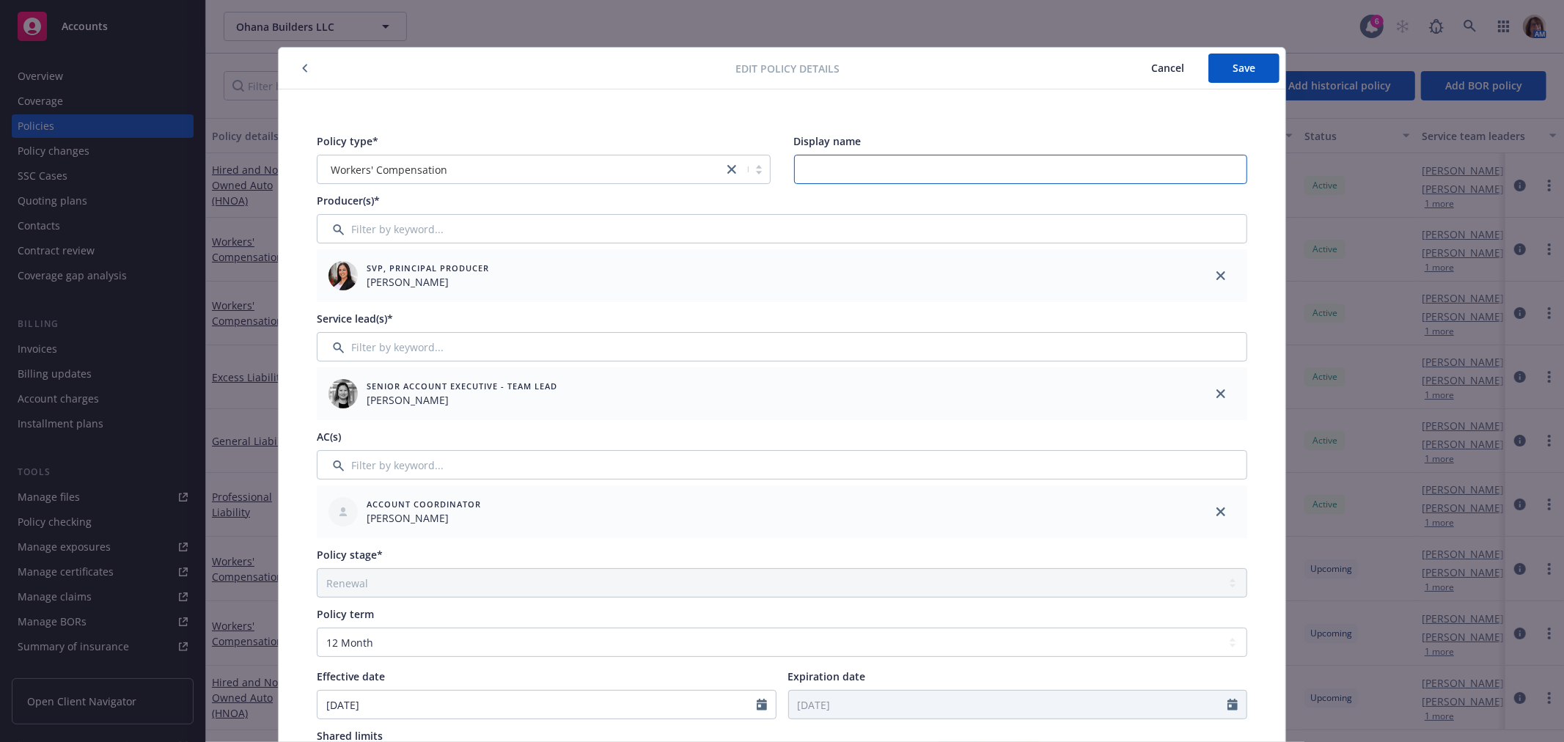
click at [817, 173] on input "Display name" at bounding box center [1021, 169] width 454 height 29
type input "UT"
click at [1232, 67] on span "Save" at bounding box center [1243, 68] width 23 height 14
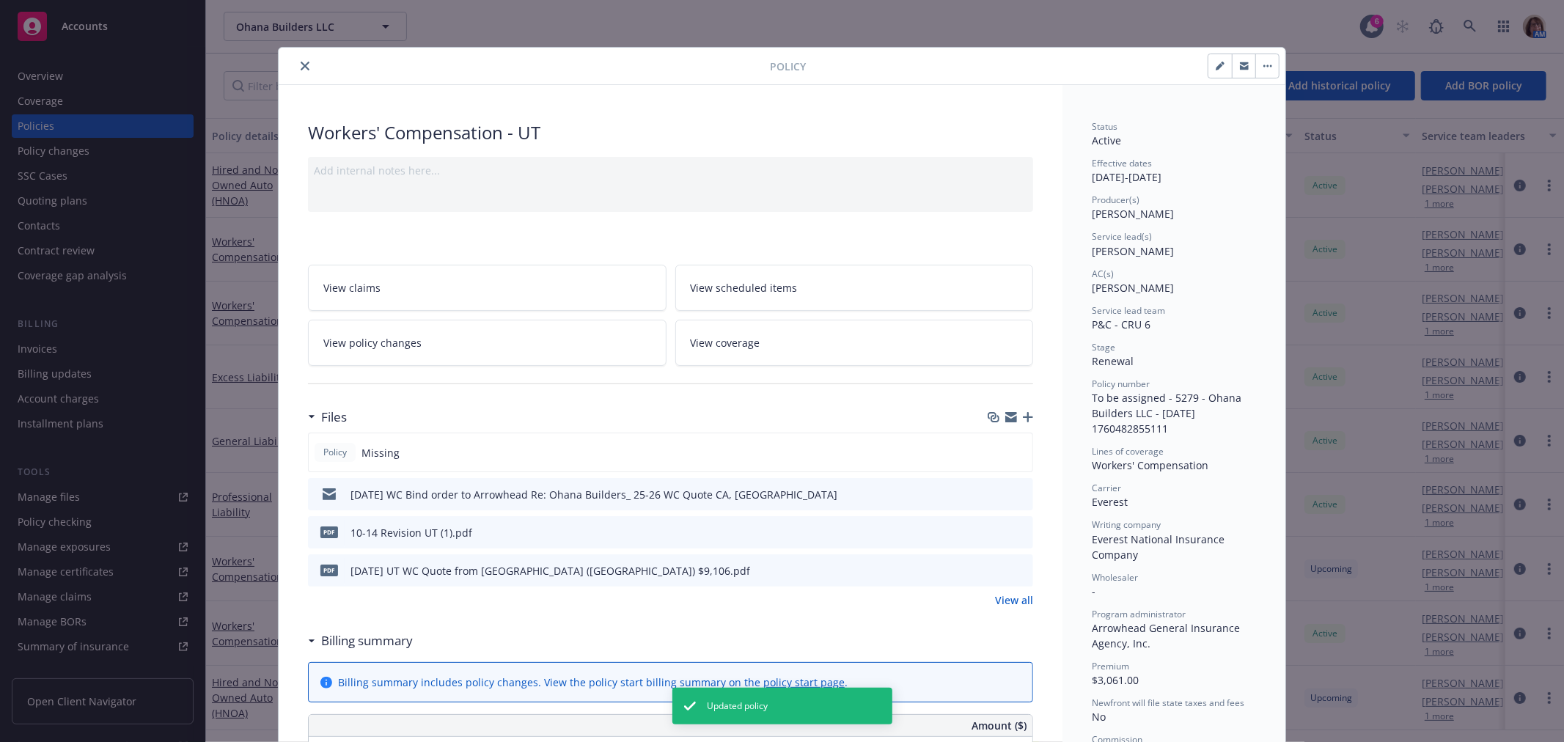
click at [459, 339] on link "View policy changes" at bounding box center [487, 343] width 358 height 46
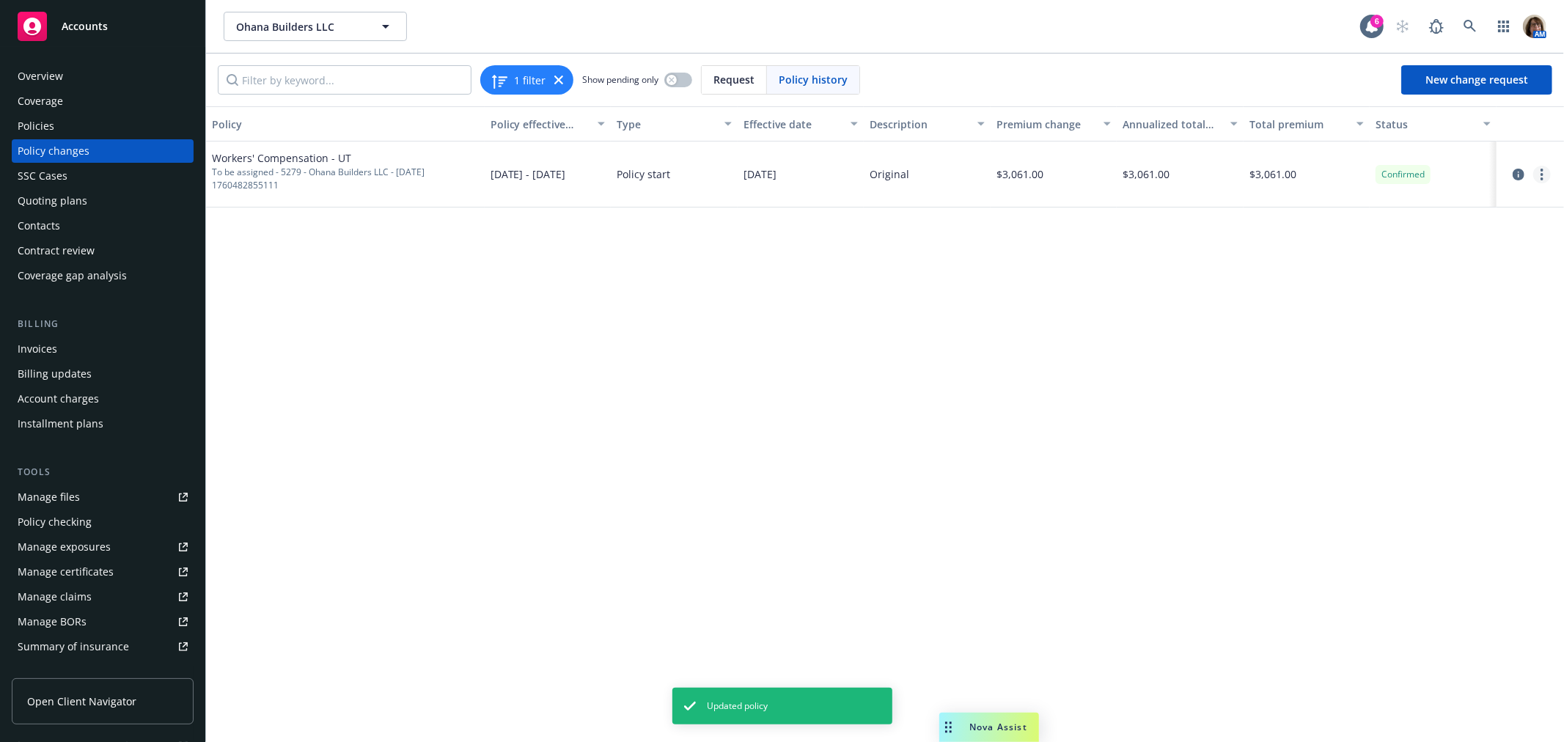
click at [1540, 171] on icon "more" at bounding box center [1541, 175] width 3 height 12
click at [1359, 287] on link "Edit billing info" at bounding box center [1423, 292] width 251 height 29
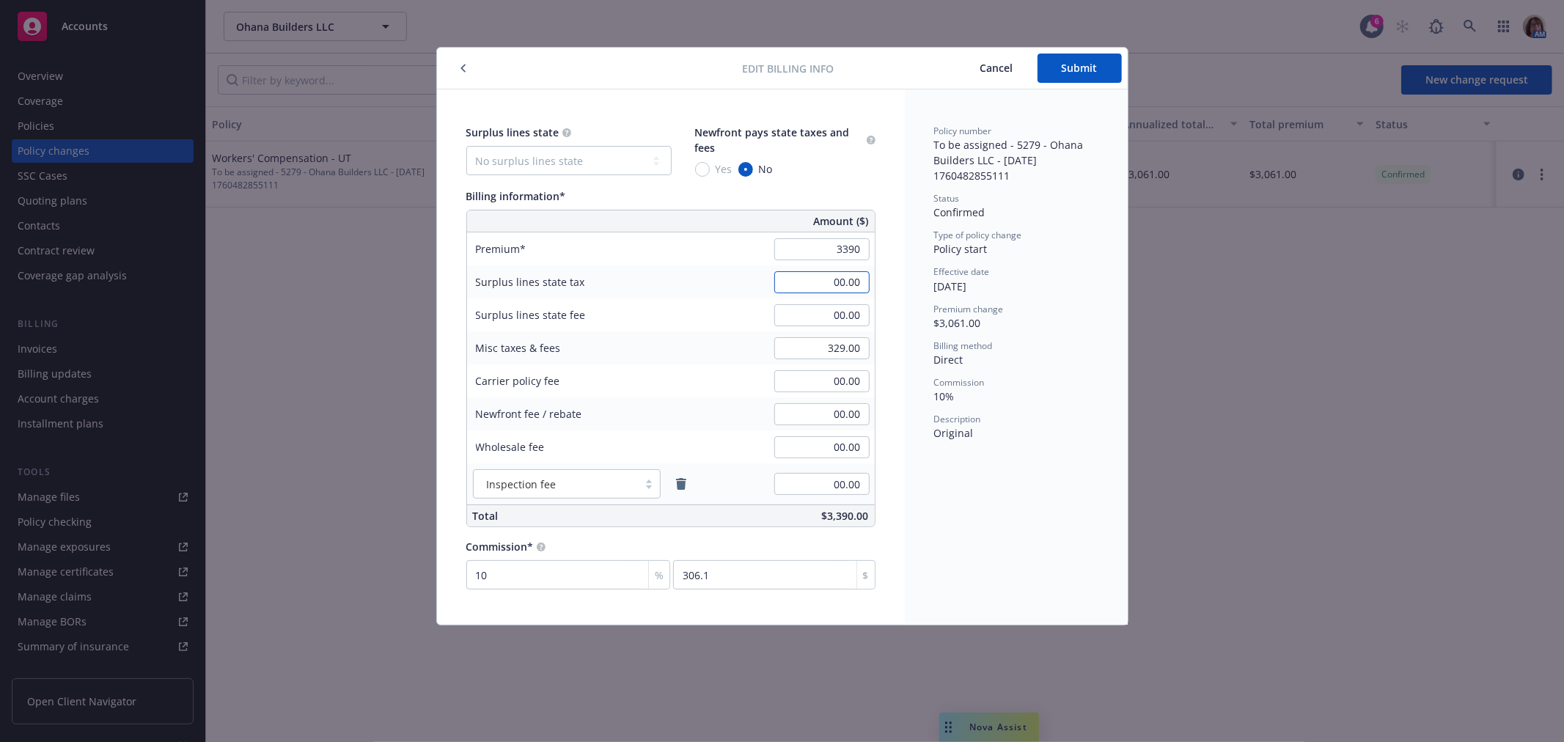
type input "3,390.00"
type input "339"
click at [818, 350] on input "329.00" at bounding box center [821, 348] width 95 height 22
type input "3,061.00"
type input "306.1"
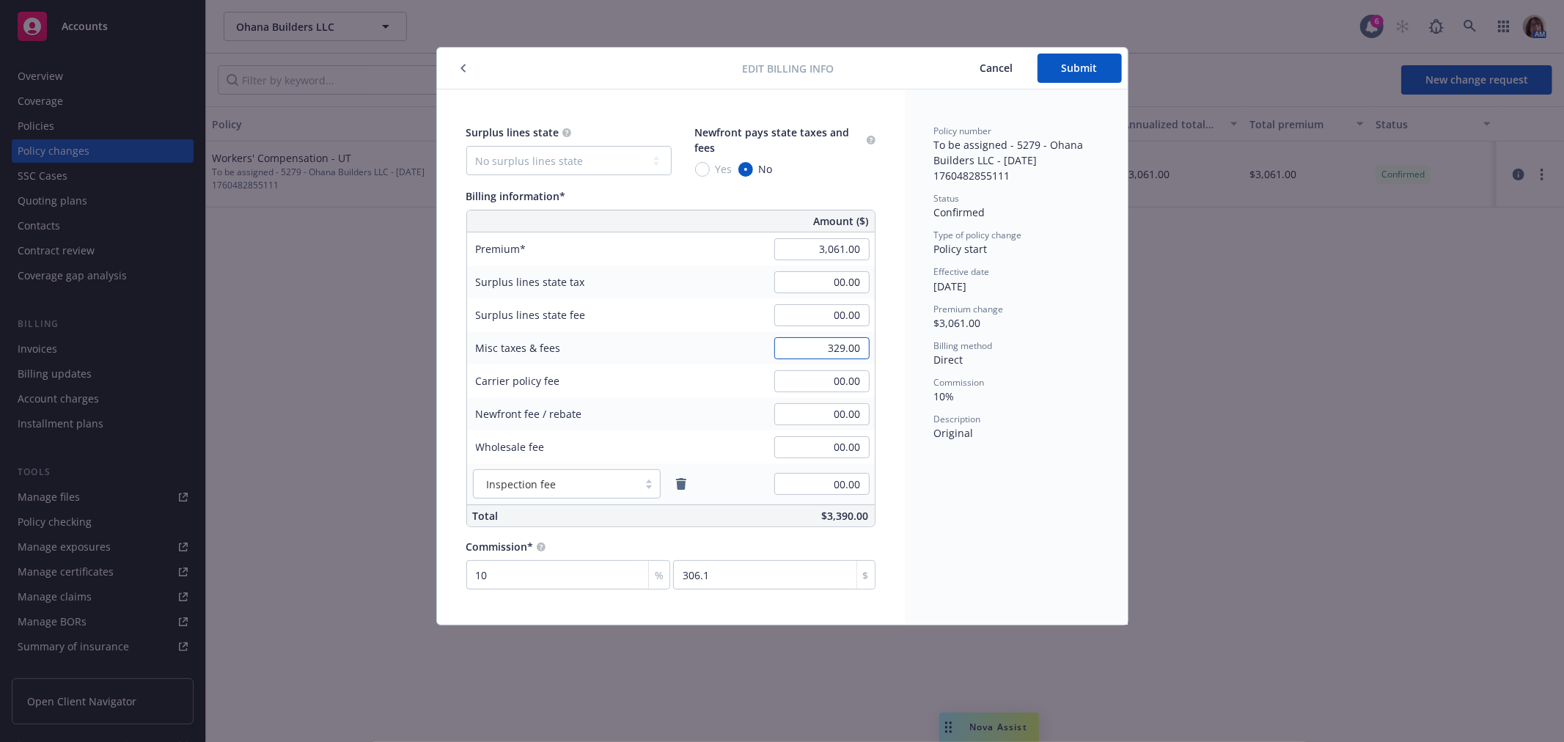
click at [830, 347] on input "329.00" at bounding box center [821, 348] width 95 height 22
type input "629.00"
type input "00.00"
type input "3,390.00"
type input "339"
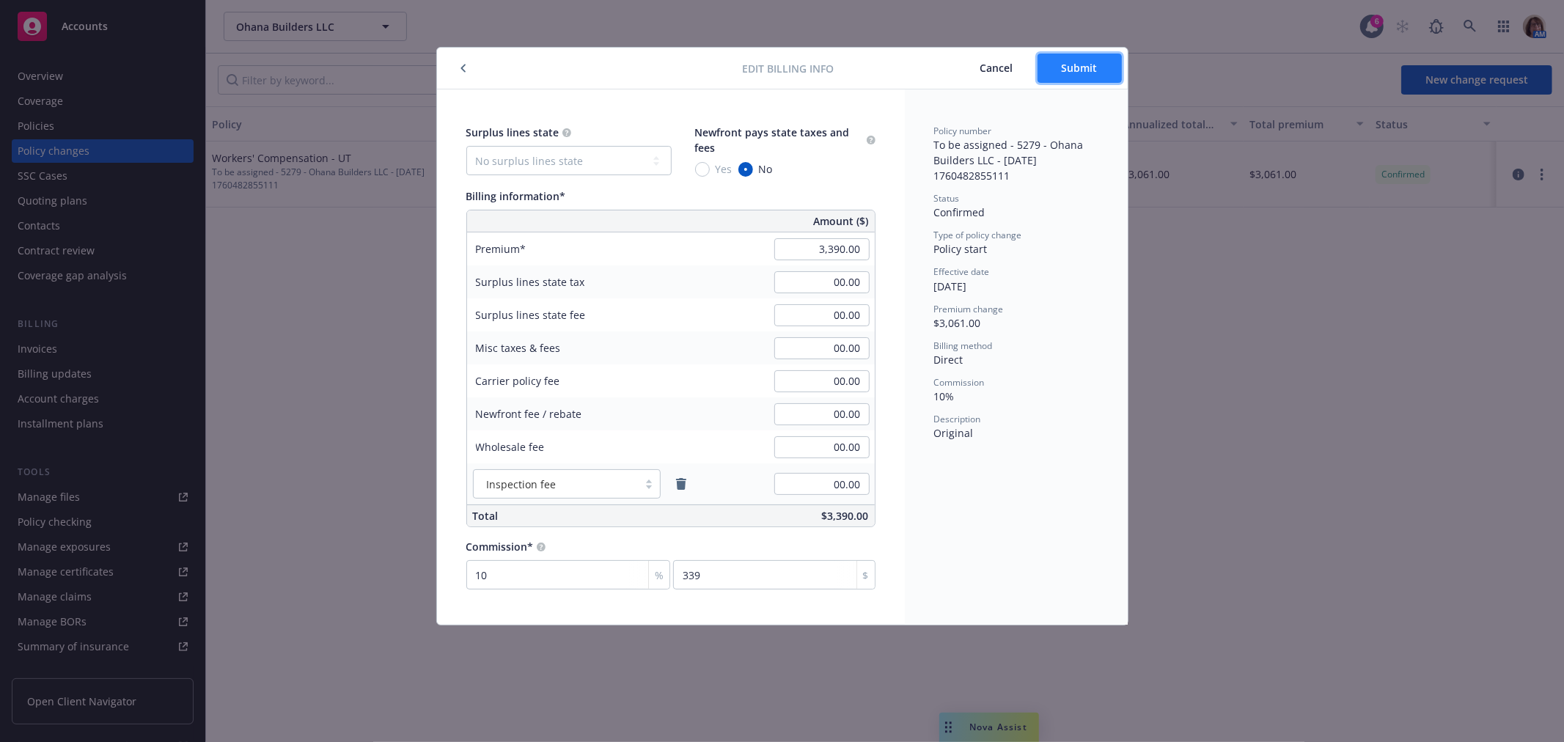
click at [1074, 67] on span "Submit" at bounding box center [1080, 68] width 36 height 14
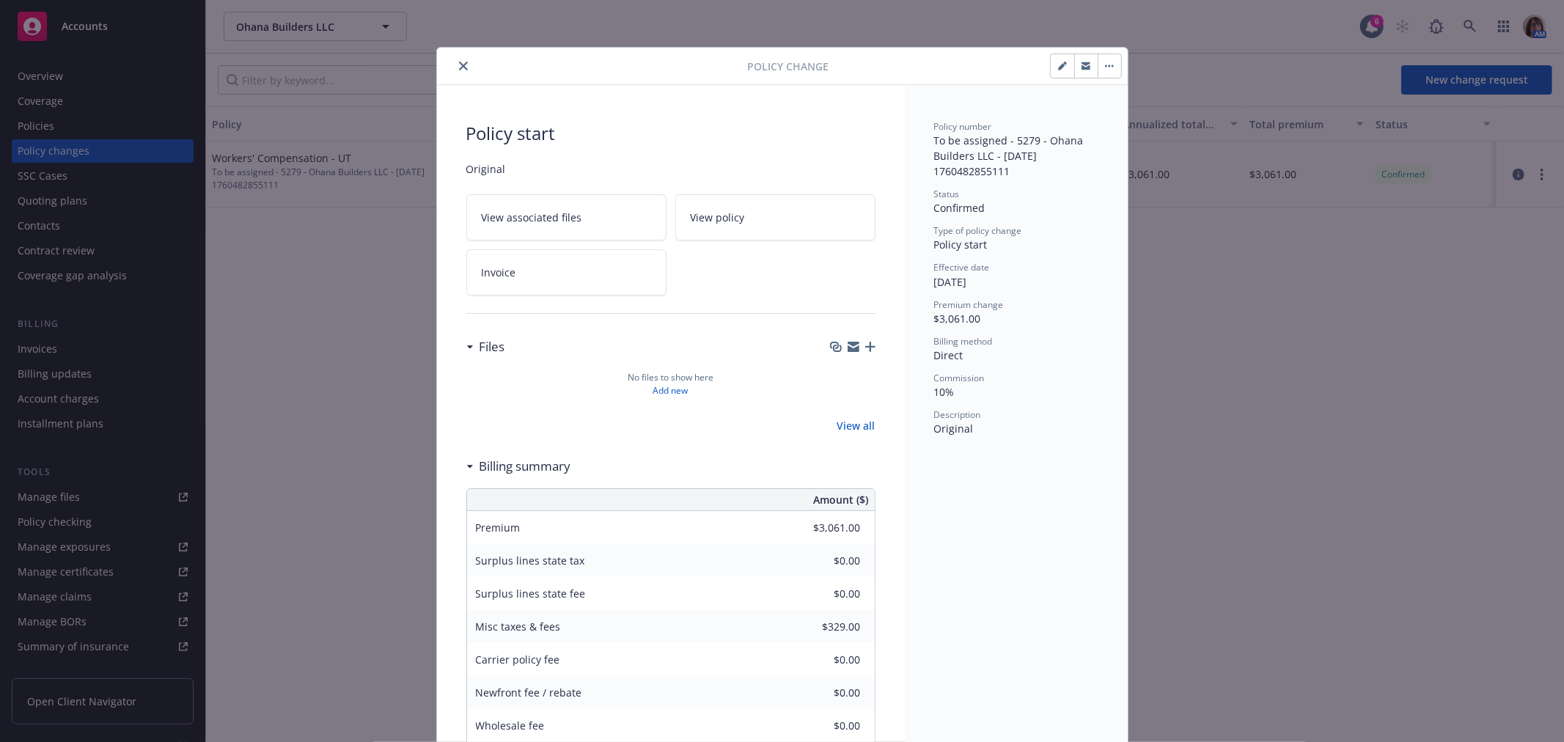
type input "$3,390.00"
type input "$0.00"
click at [459, 62] on icon "close" at bounding box center [463, 66] width 9 height 9
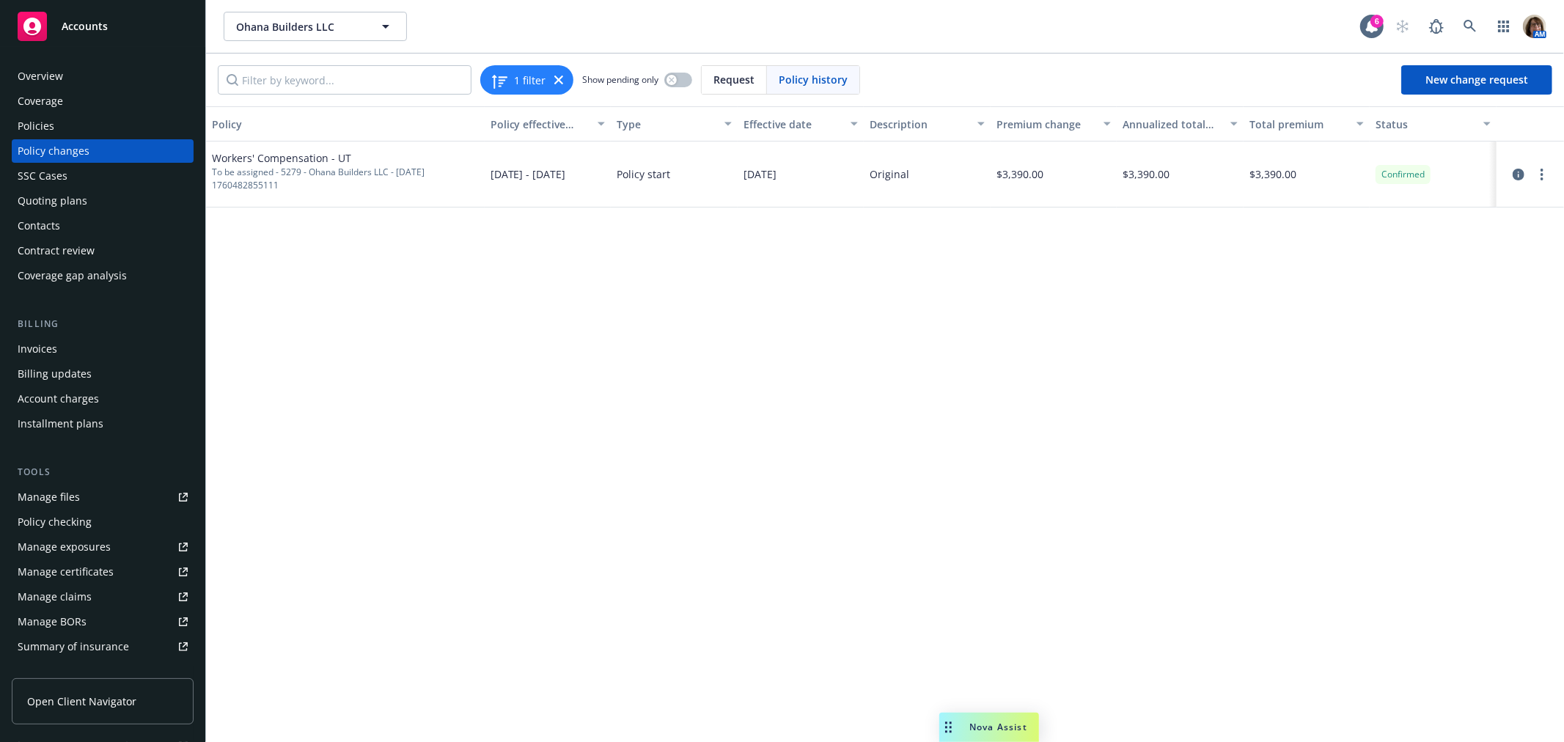
click at [45, 123] on div "Policies" at bounding box center [36, 125] width 37 height 23
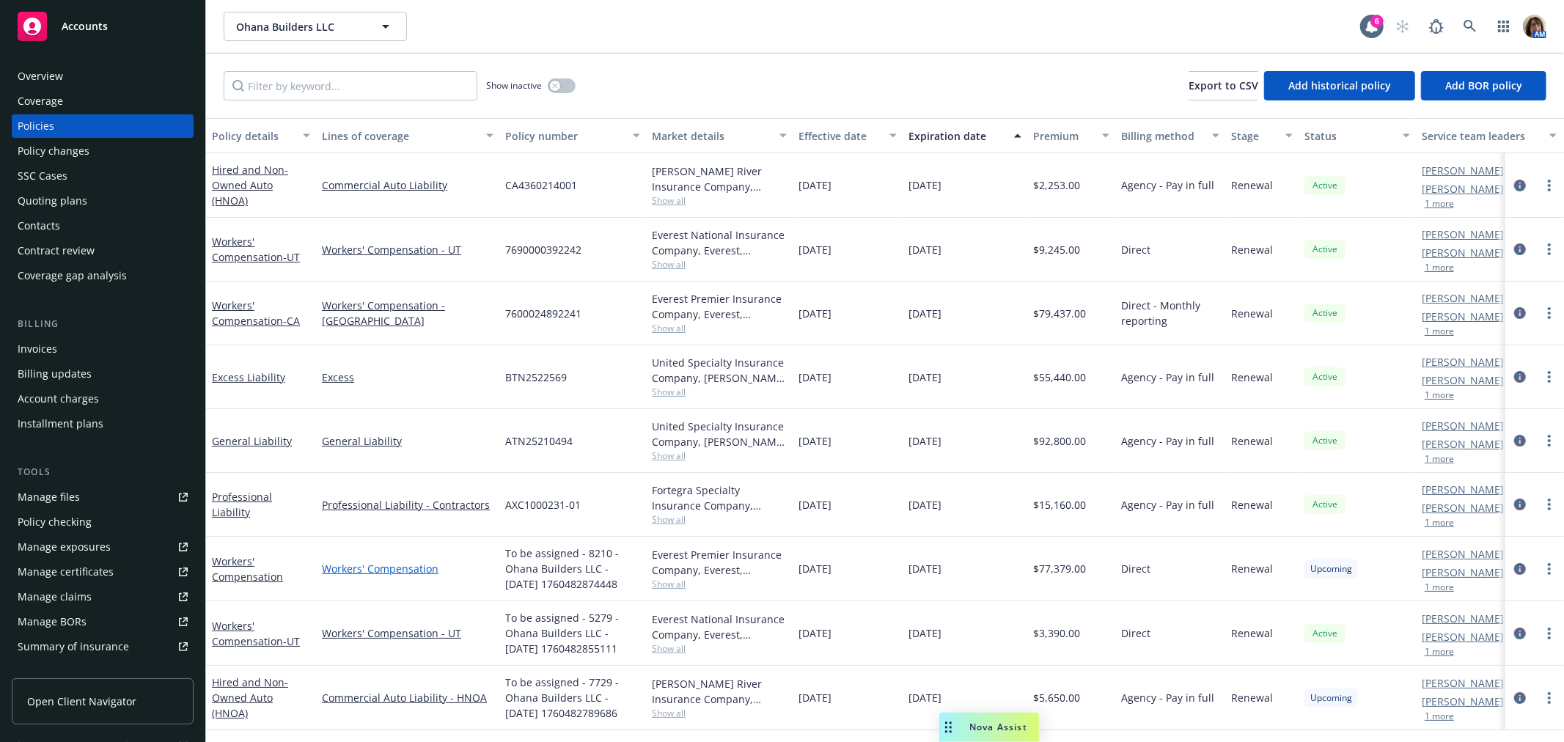
click at [398, 567] on link "Workers' Compensation" at bounding box center [408, 568] width 172 height 15
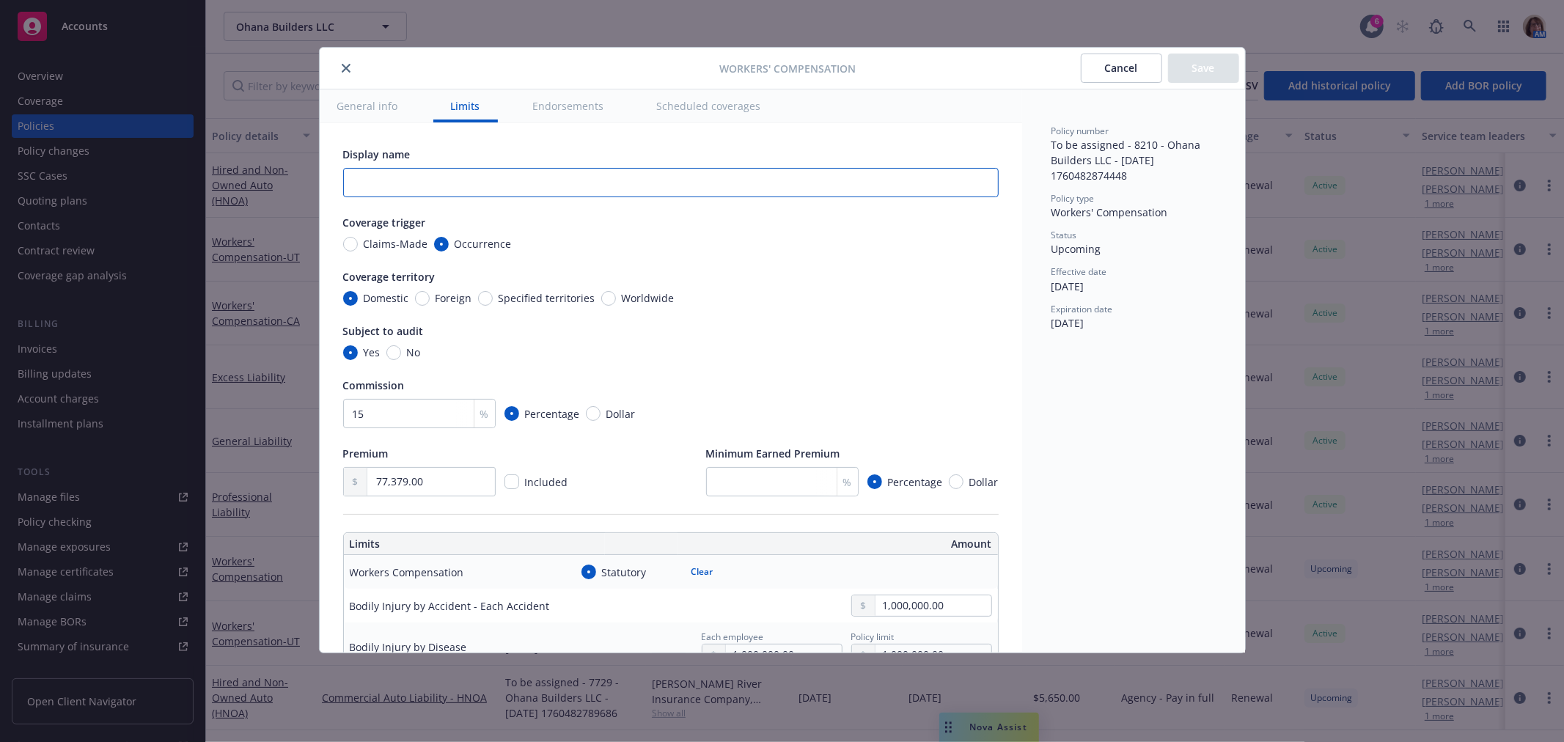
click at [359, 180] on input "text" at bounding box center [670, 182] width 655 height 29
type input "CA"
click at [1199, 70] on button "Save" at bounding box center [1203, 68] width 71 height 29
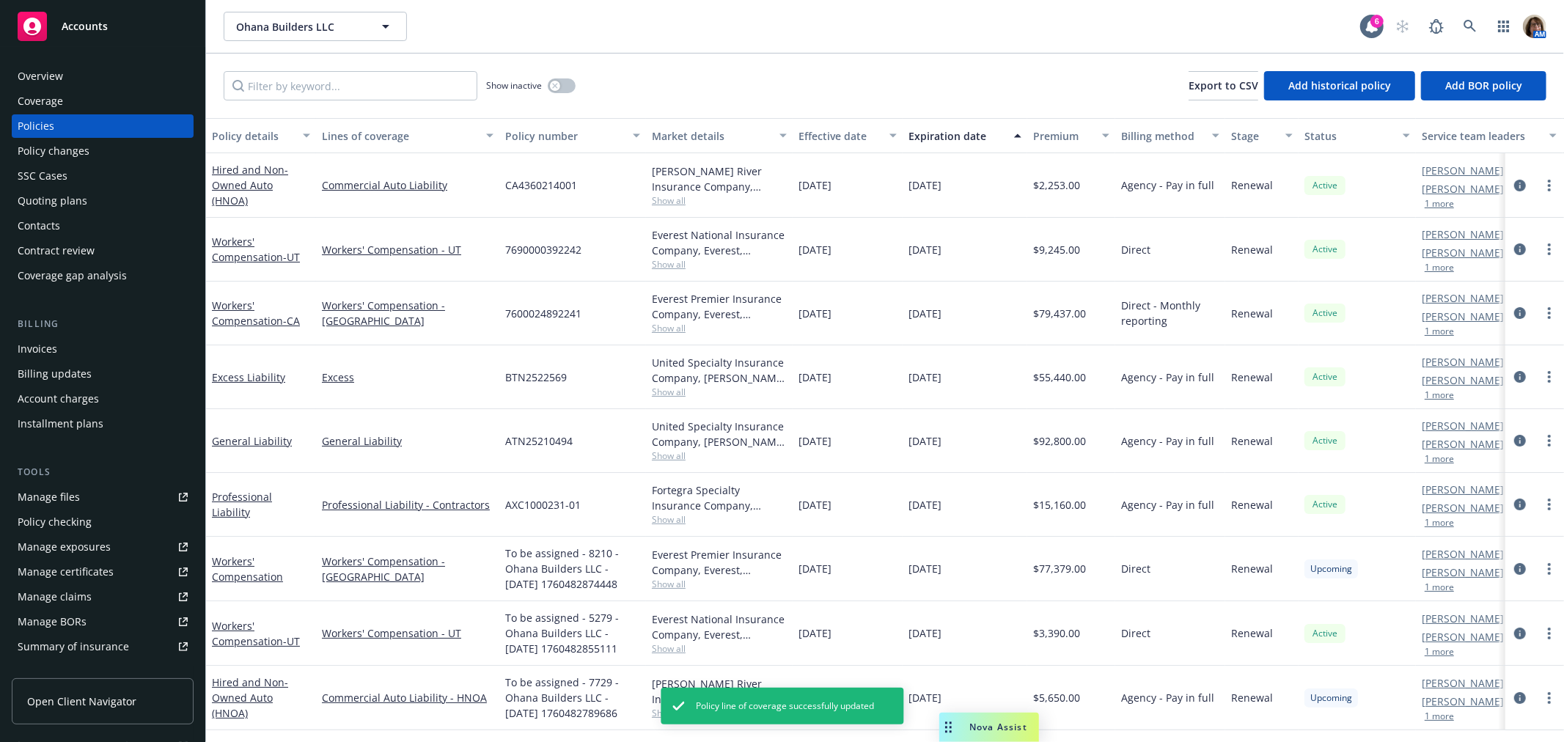
click at [33, 201] on div "Quoting plans" at bounding box center [53, 200] width 70 height 23
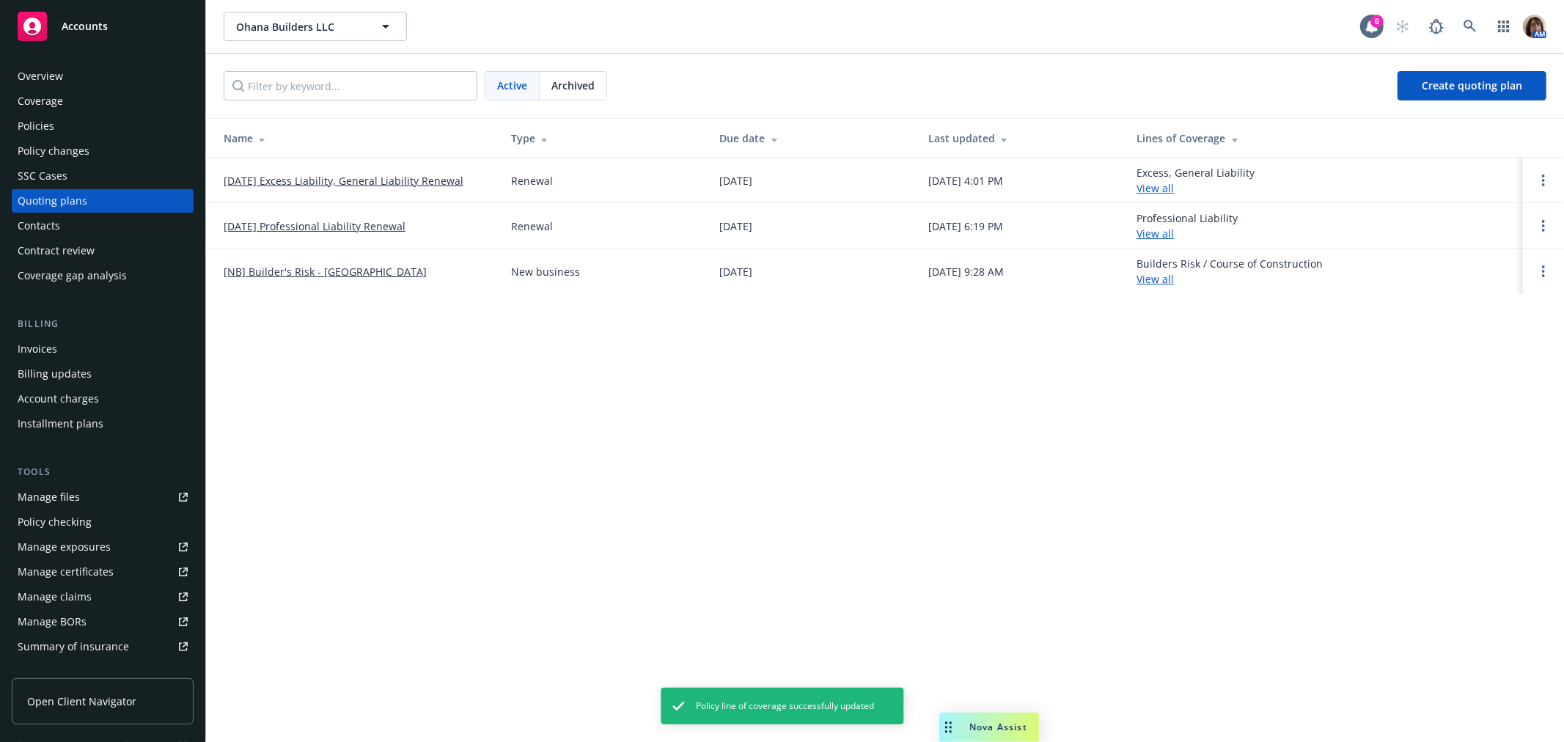
click at [574, 89] on span "Archived" at bounding box center [572, 85] width 43 height 15
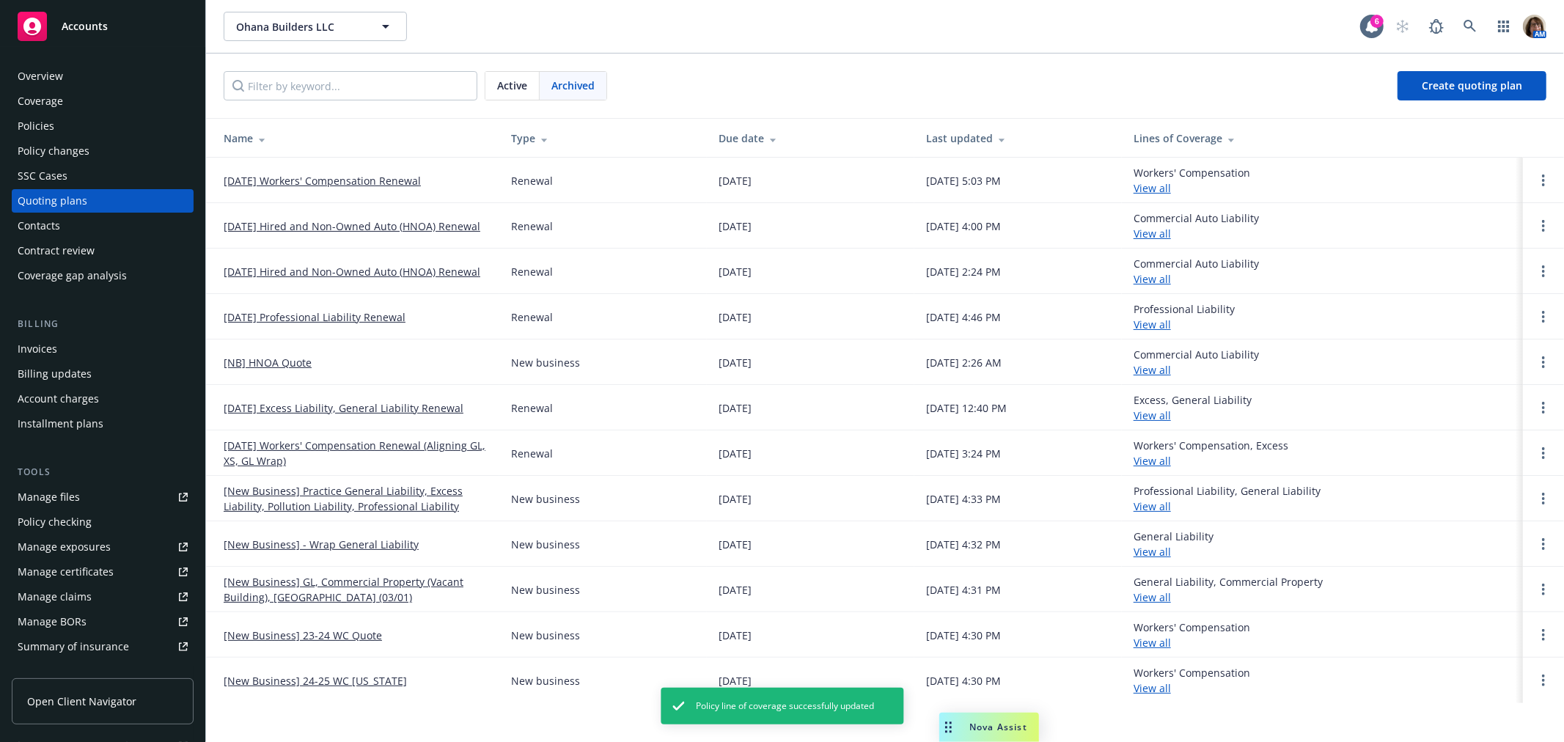
click at [298, 177] on link "[DATE] Workers' Compensation Renewal" at bounding box center [322, 180] width 197 height 15
